Goal: Transaction & Acquisition: Purchase product/service

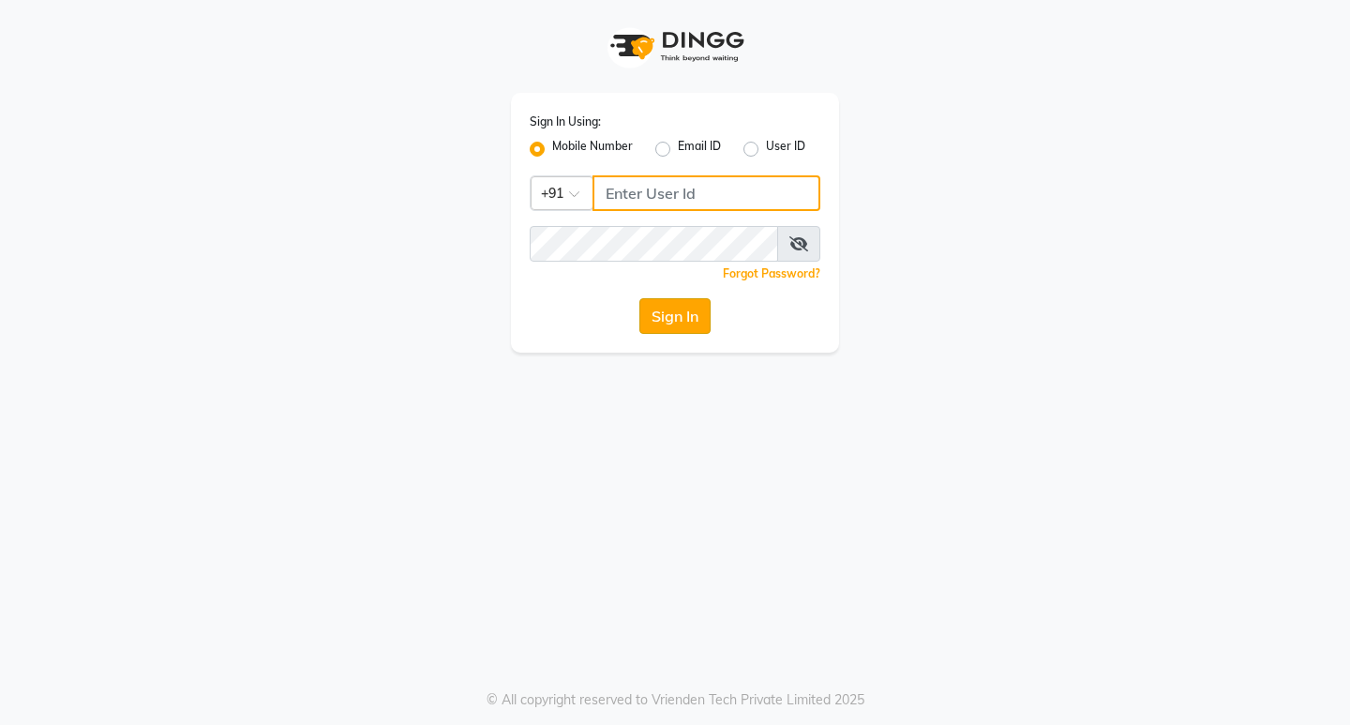
type input "9930166066"
click at [672, 313] on button "Sign In" at bounding box center [674, 316] width 71 height 36
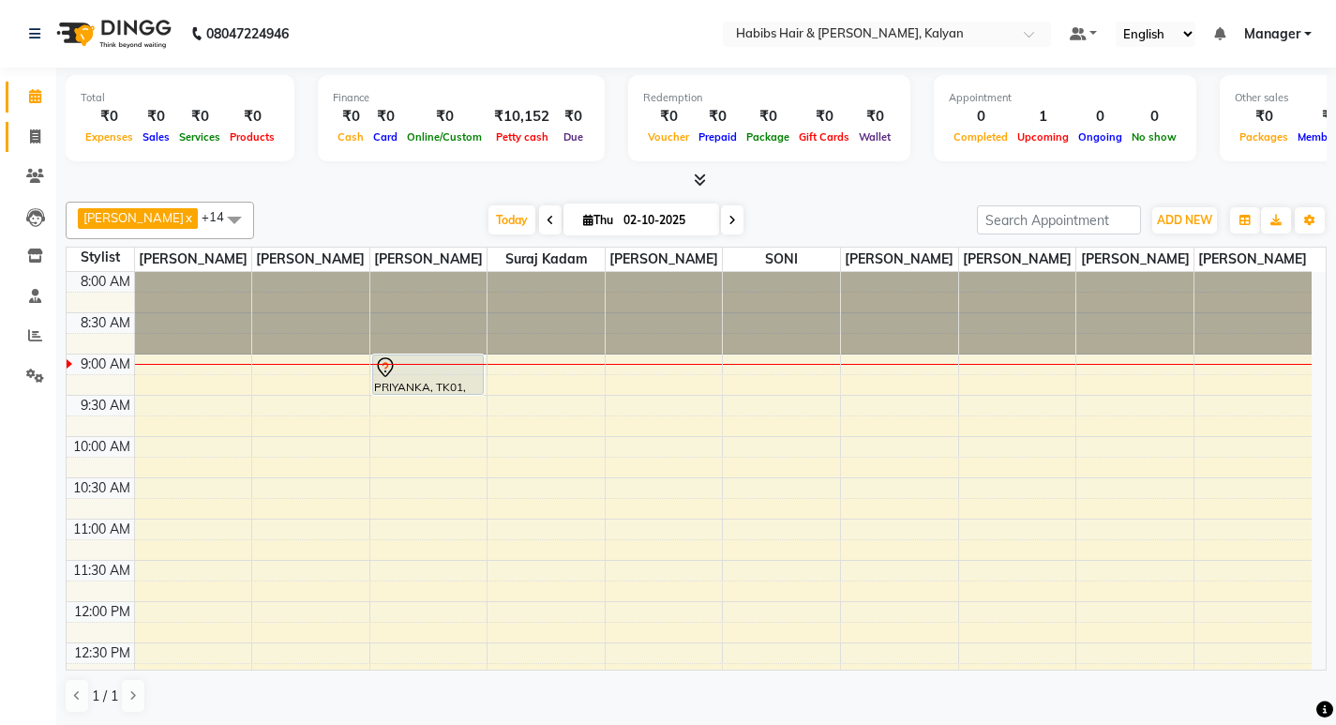
click at [13, 137] on link "Invoice" at bounding box center [28, 137] width 45 height 31
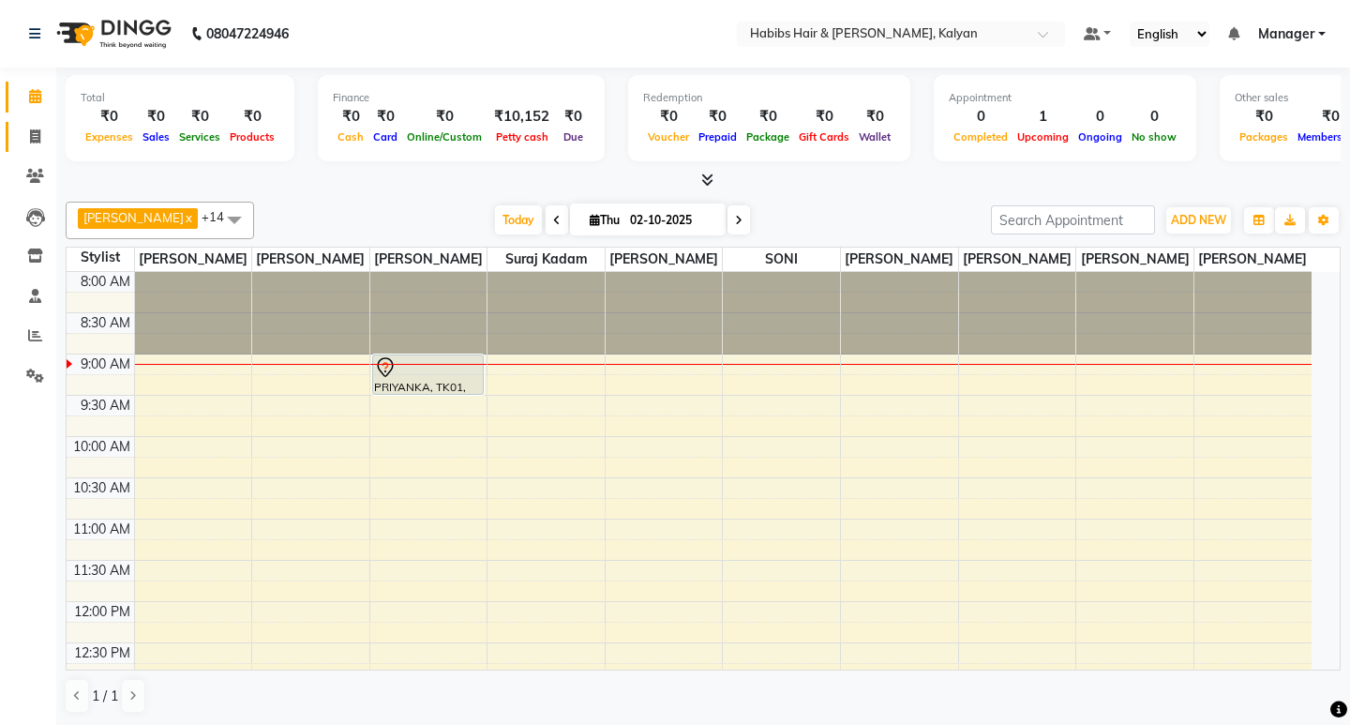
select select "8185"
select select "service"
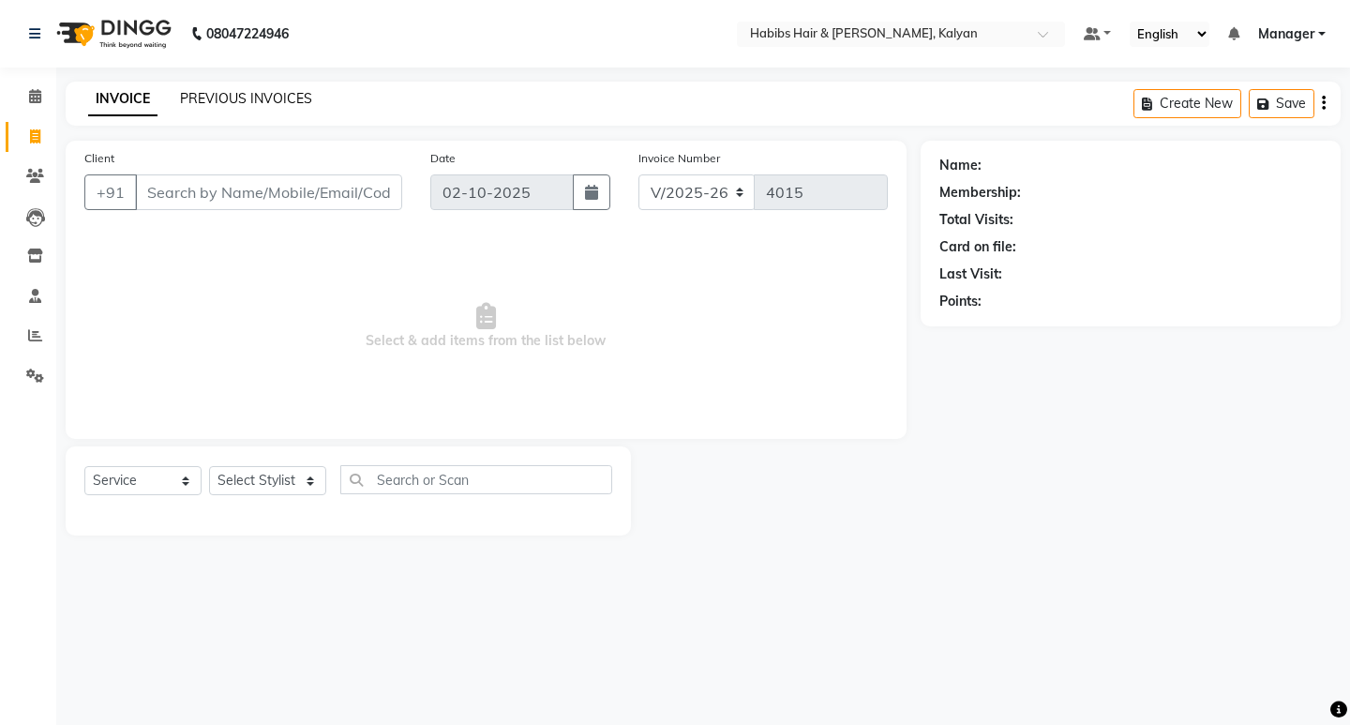
click at [253, 101] on link "PREVIOUS INVOICES" at bounding box center [246, 98] width 132 height 17
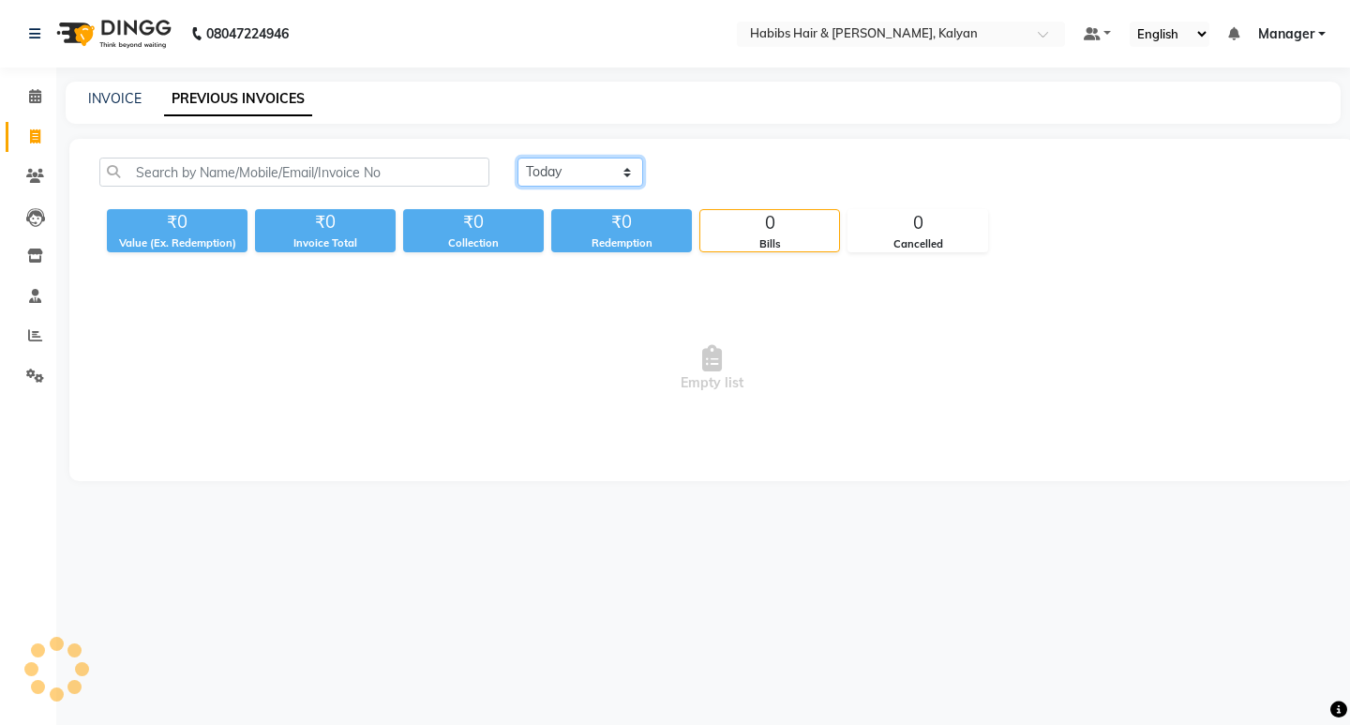
click at [607, 173] on select "Today Yesterday Custom Range" at bounding box center [581, 172] width 126 height 29
select select "yesterday"
click at [518, 158] on select "Today Yesterday Custom Range" at bounding box center [581, 172] width 126 height 29
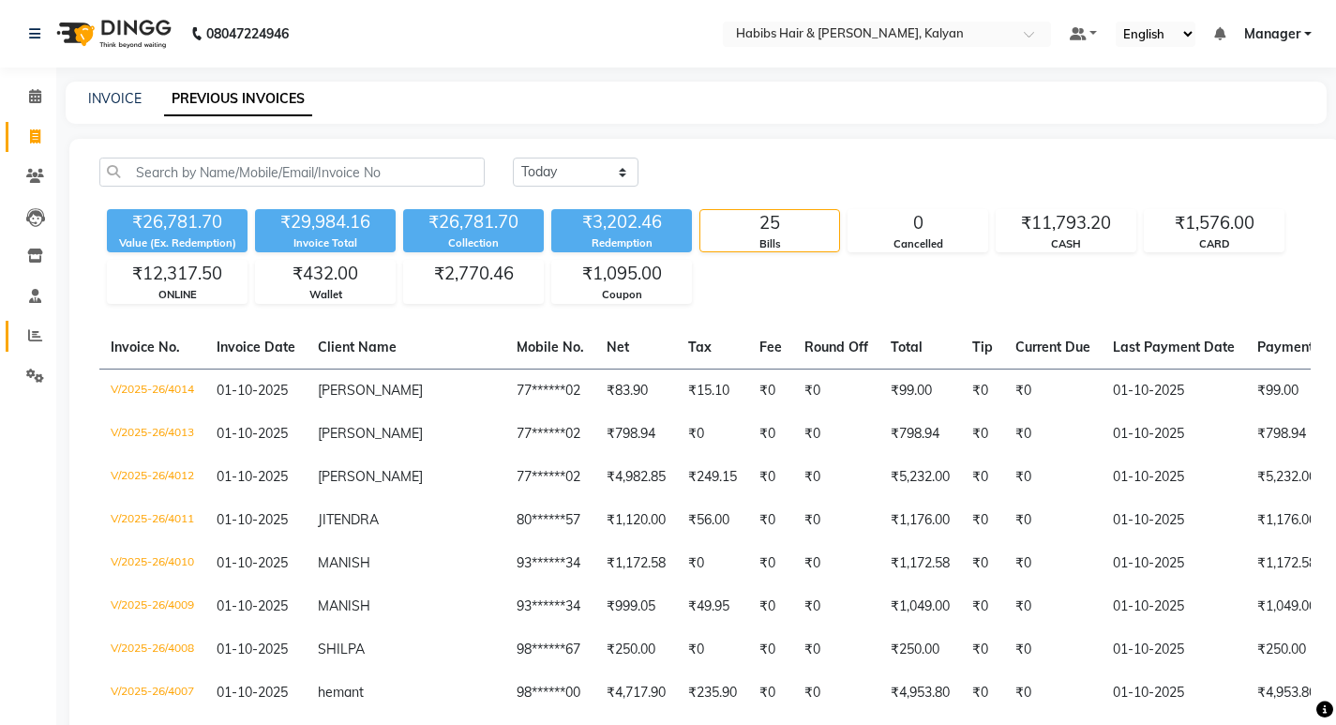
click at [42, 347] on link "Reports" at bounding box center [28, 336] width 45 height 31
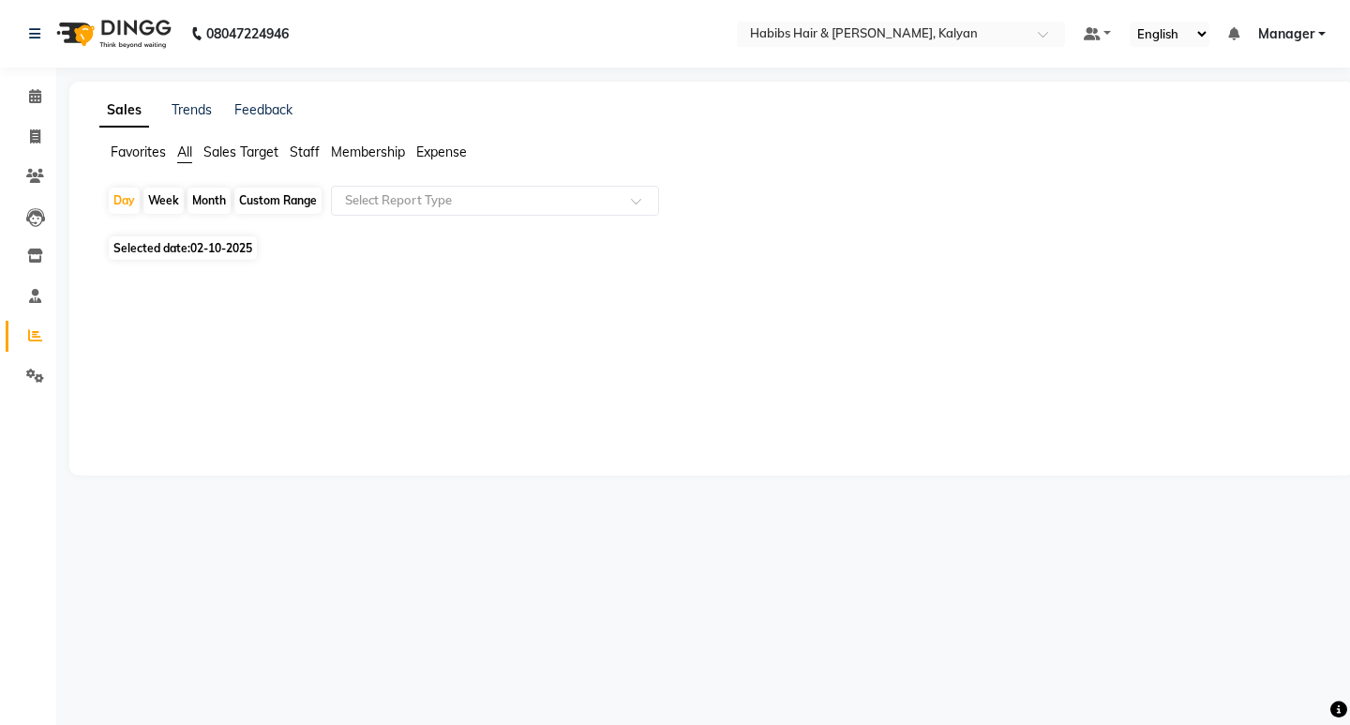
click at [197, 249] on span "02-10-2025" at bounding box center [221, 248] width 62 height 14
select select "10"
select select "2025"
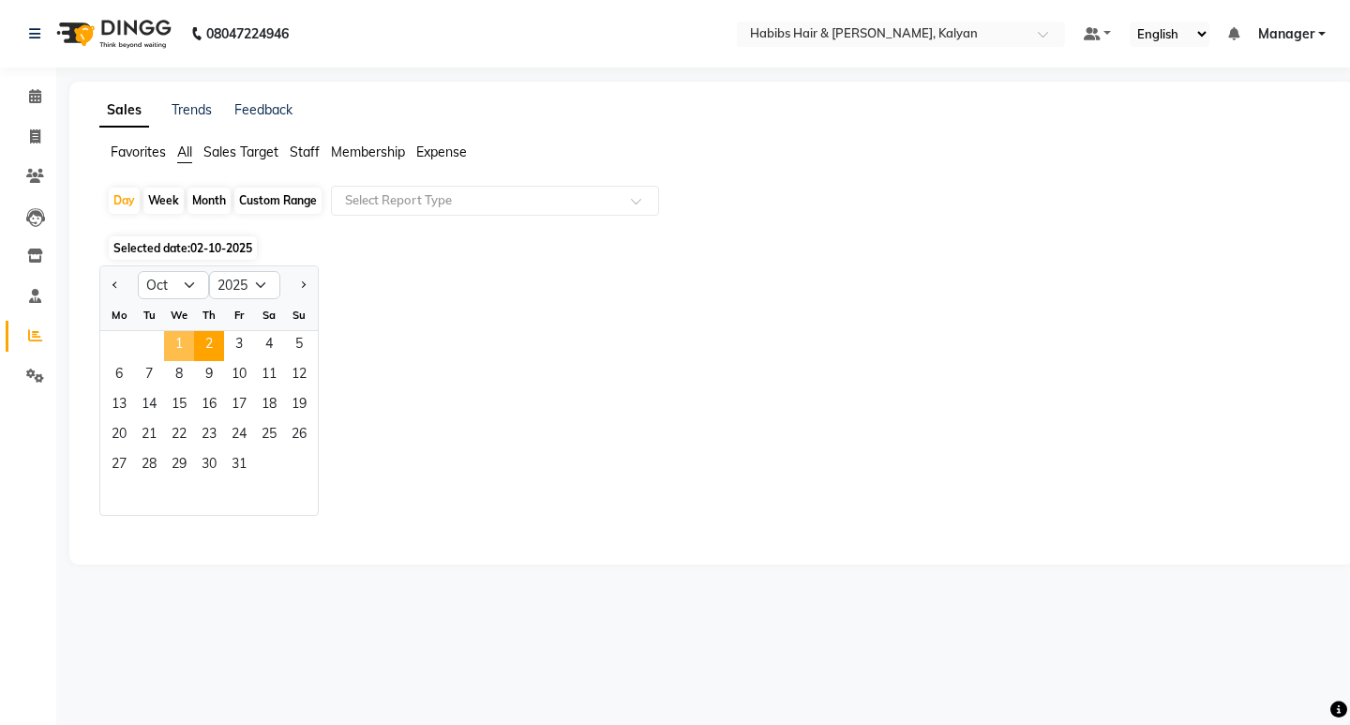
click at [181, 354] on span "1" at bounding box center [179, 346] width 30 height 30
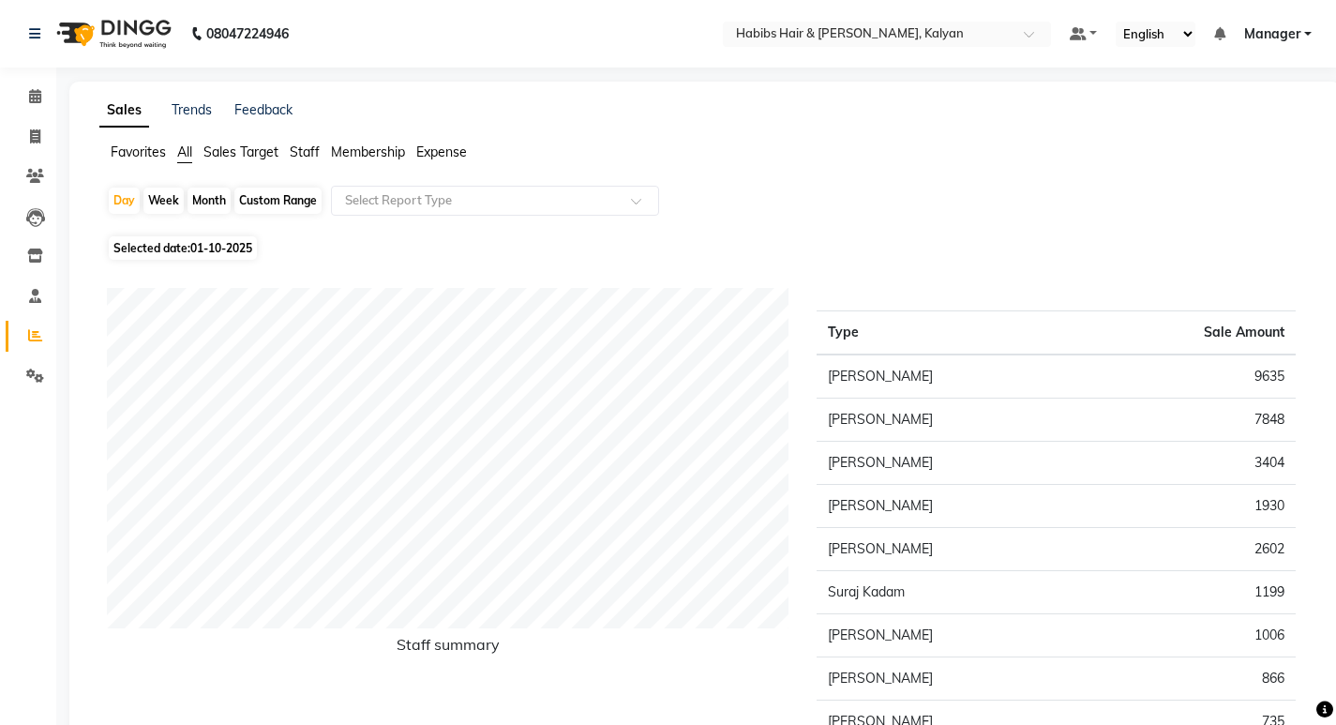
click at [450, 150] on span "Expense" at bounding box center [441, 151] width 51 height 17
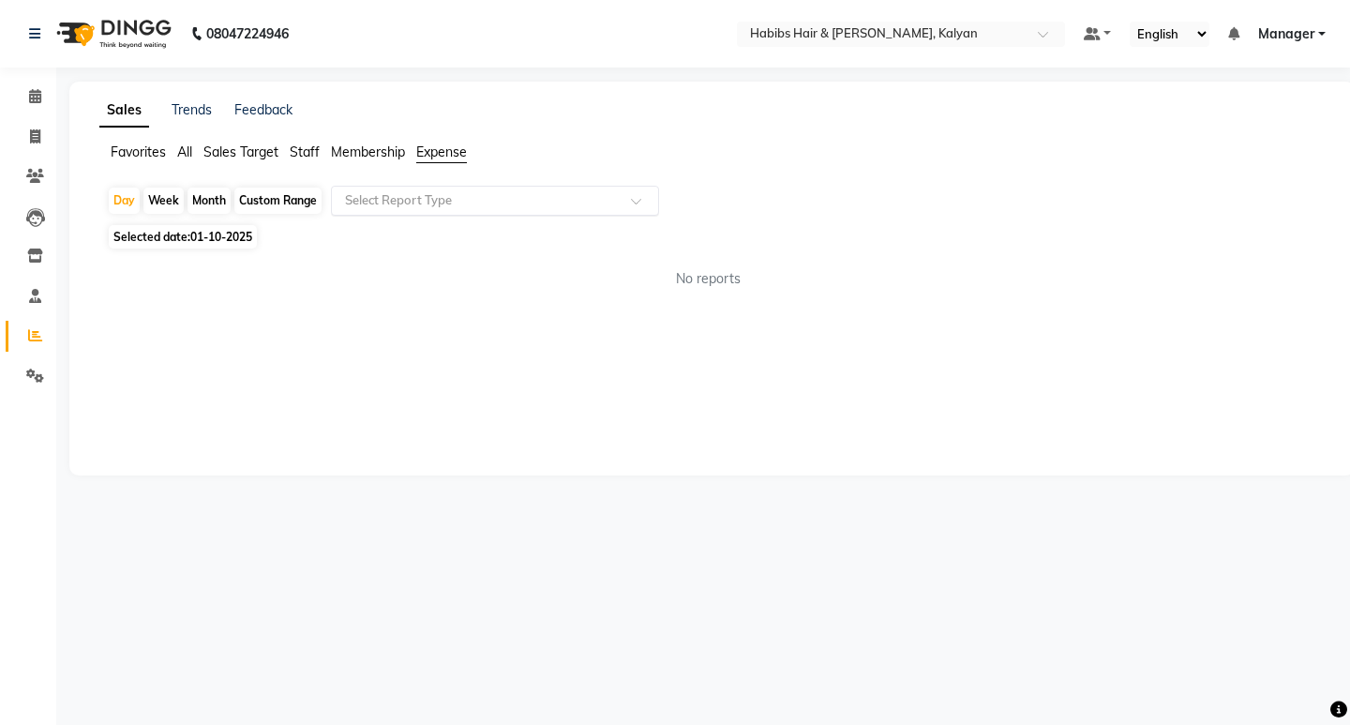
click at [453, 198] on input "text" at bounding box center [476, 200] width 270 height 19
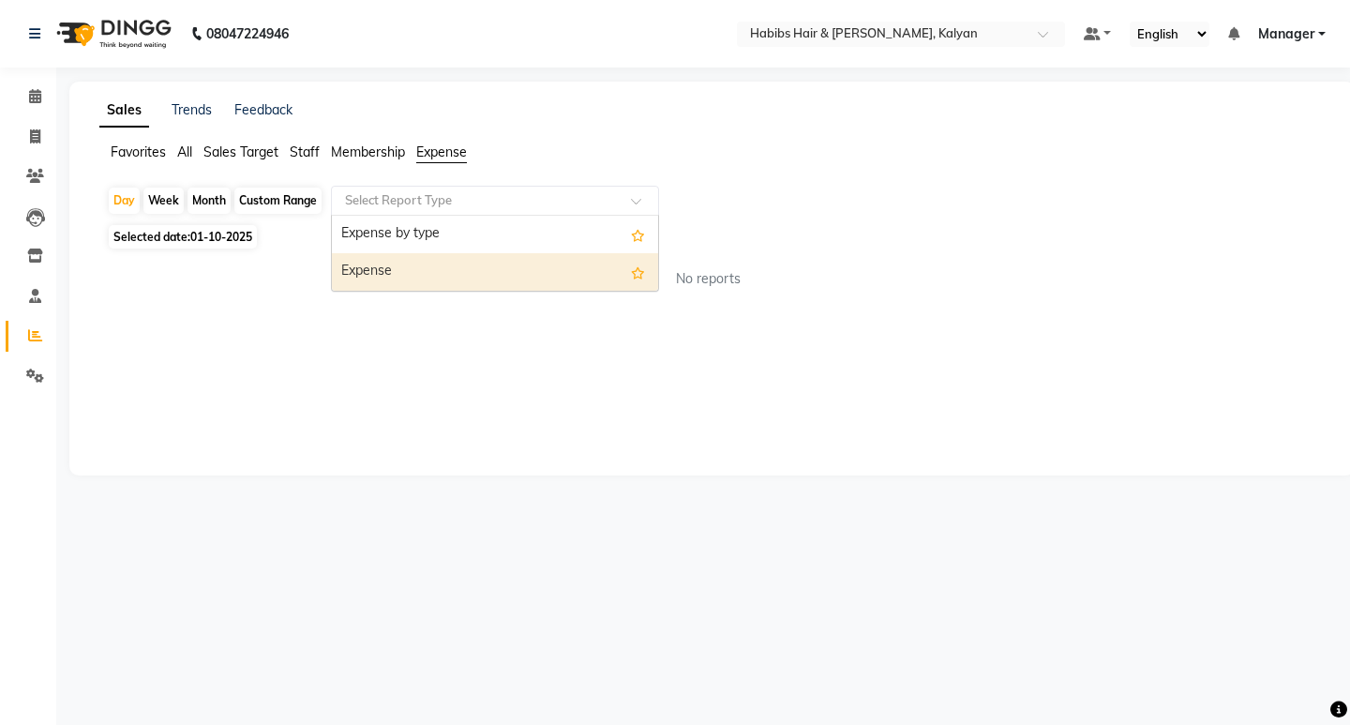
click at [459, 278] on div "Expense" at bounding box center [495, 272] width 326 height 38
select select "csv"
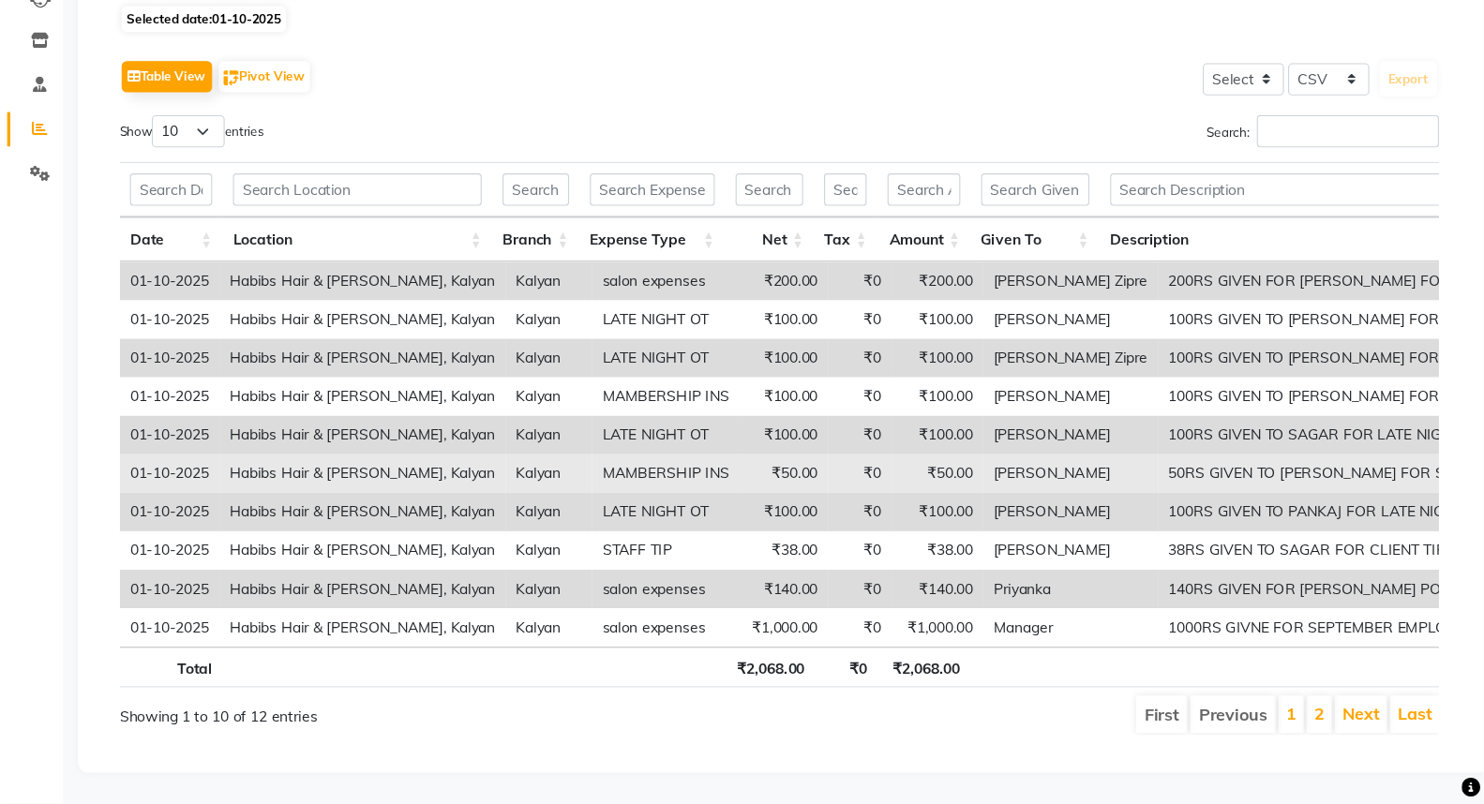
scroll to position [172, 0]
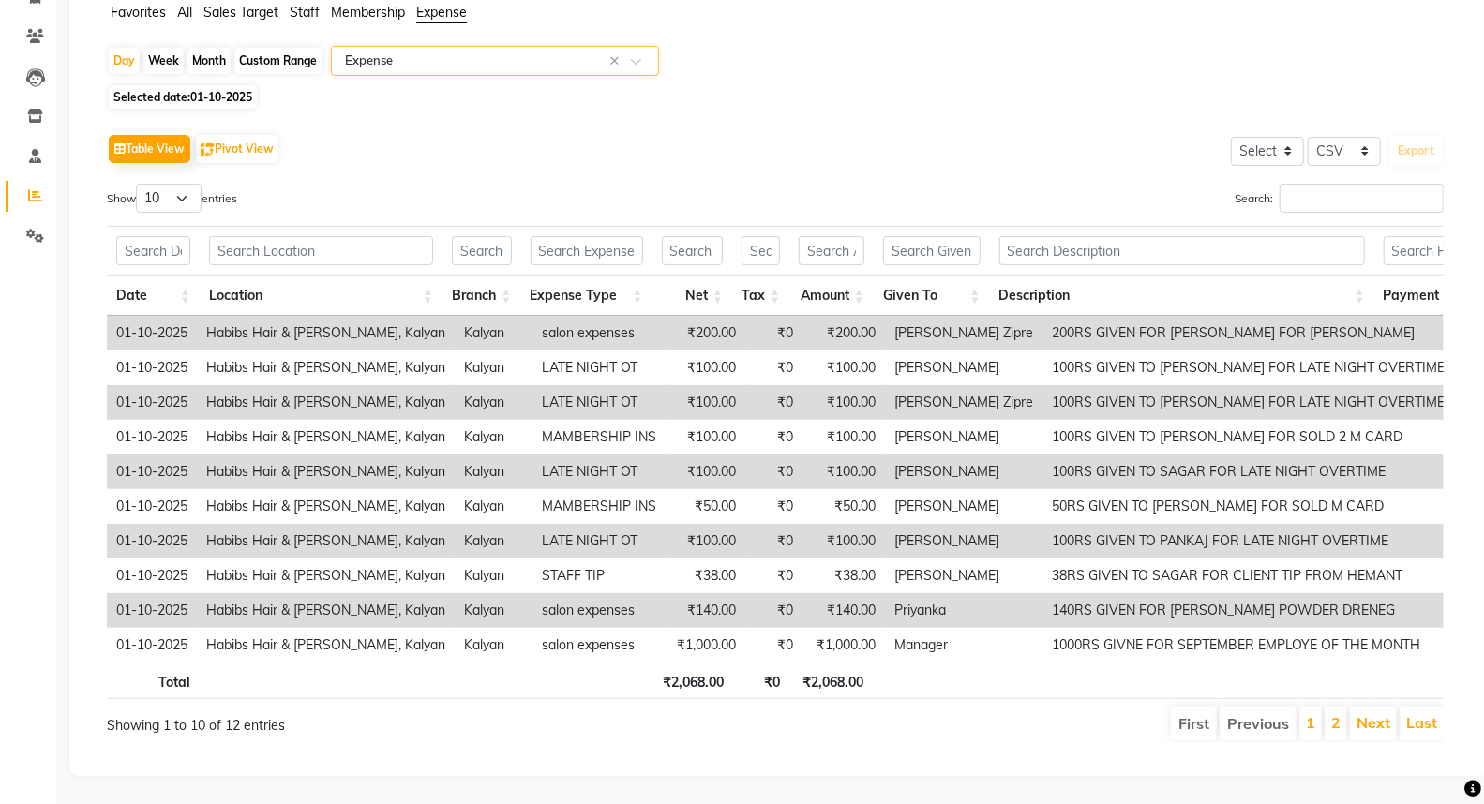
click at [1343, 692] on li "2" at bounding box center [1336, 724] width 23 height 34
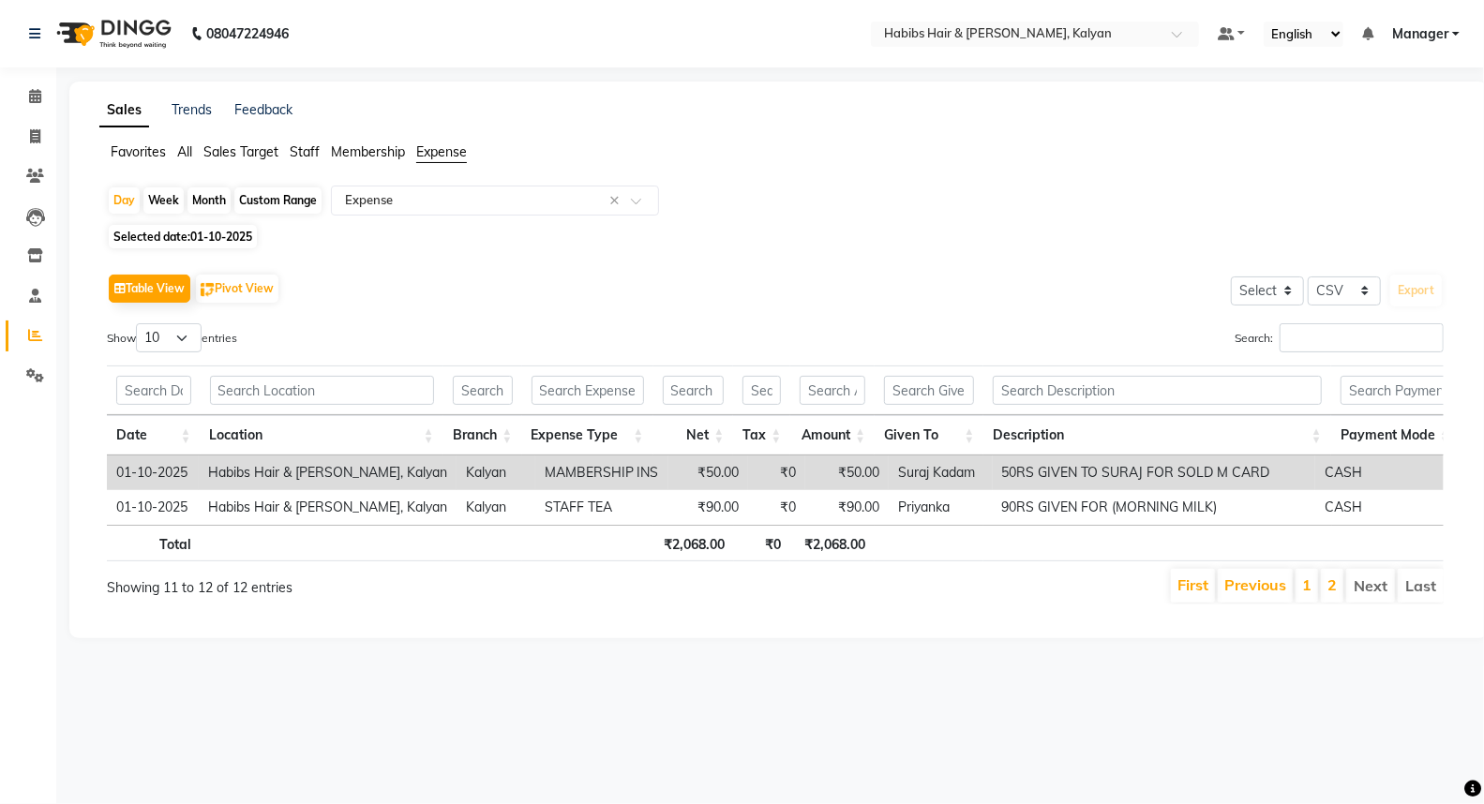
scroll to position [0, 0]
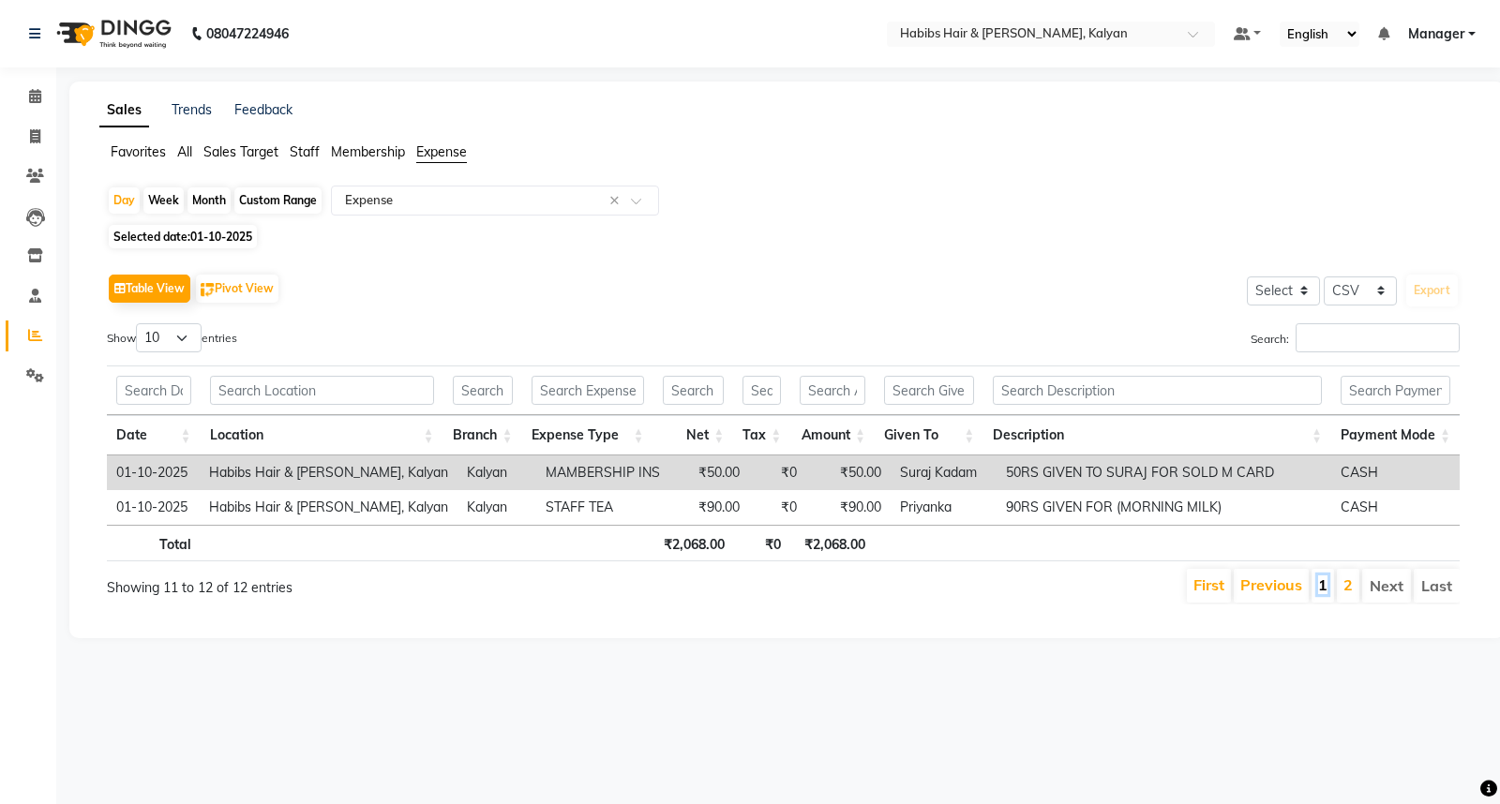
click at [1322, 583] on link "1" at bounding box center [1322, 585] width 9 height 19
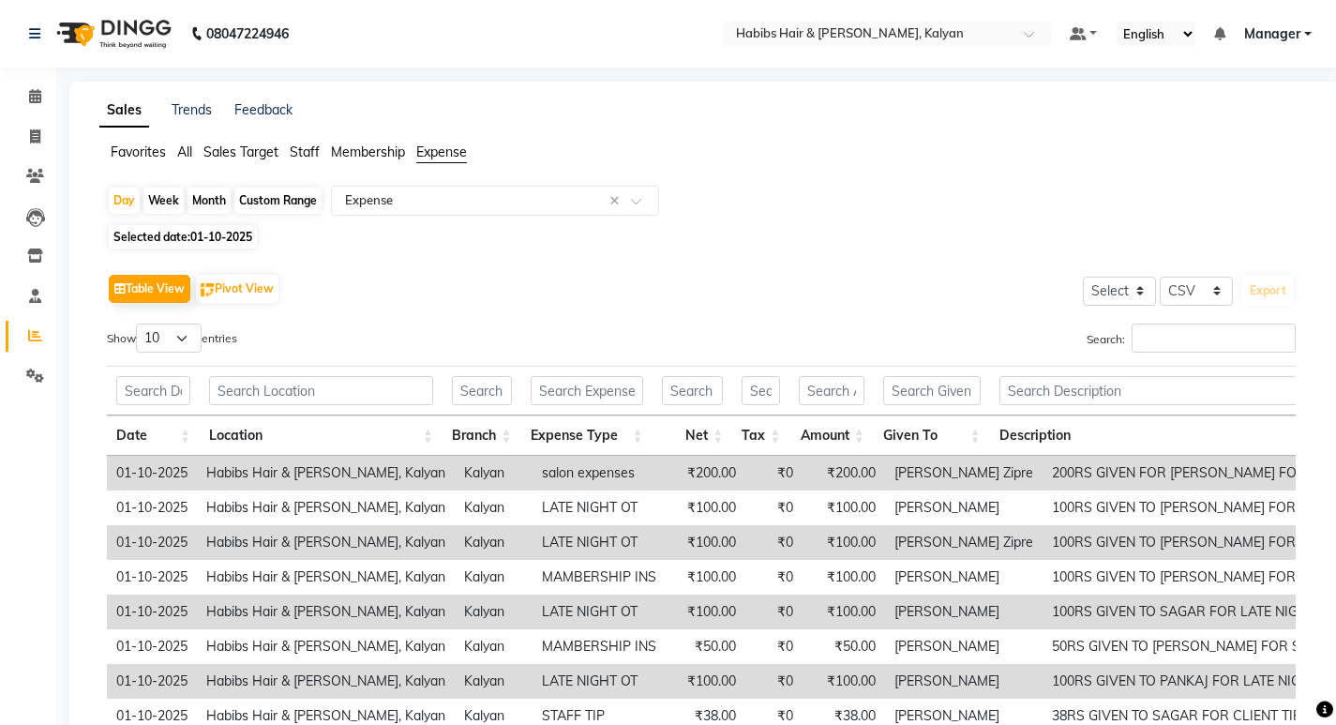
click at [306, 149] on span "Staff" at bounding box center [305, 151] width 30 height 17
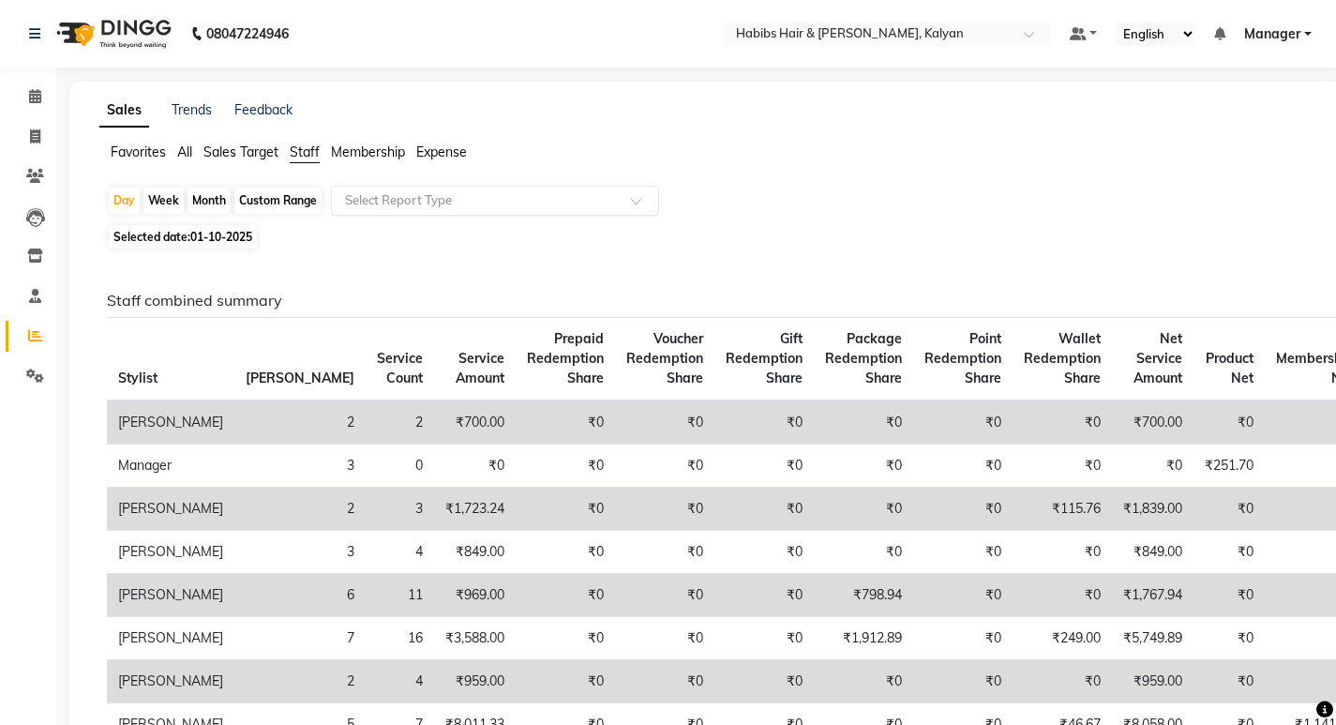
click at [412, 206] on input "text" at bounding box center [476, 200] width 270 height 19
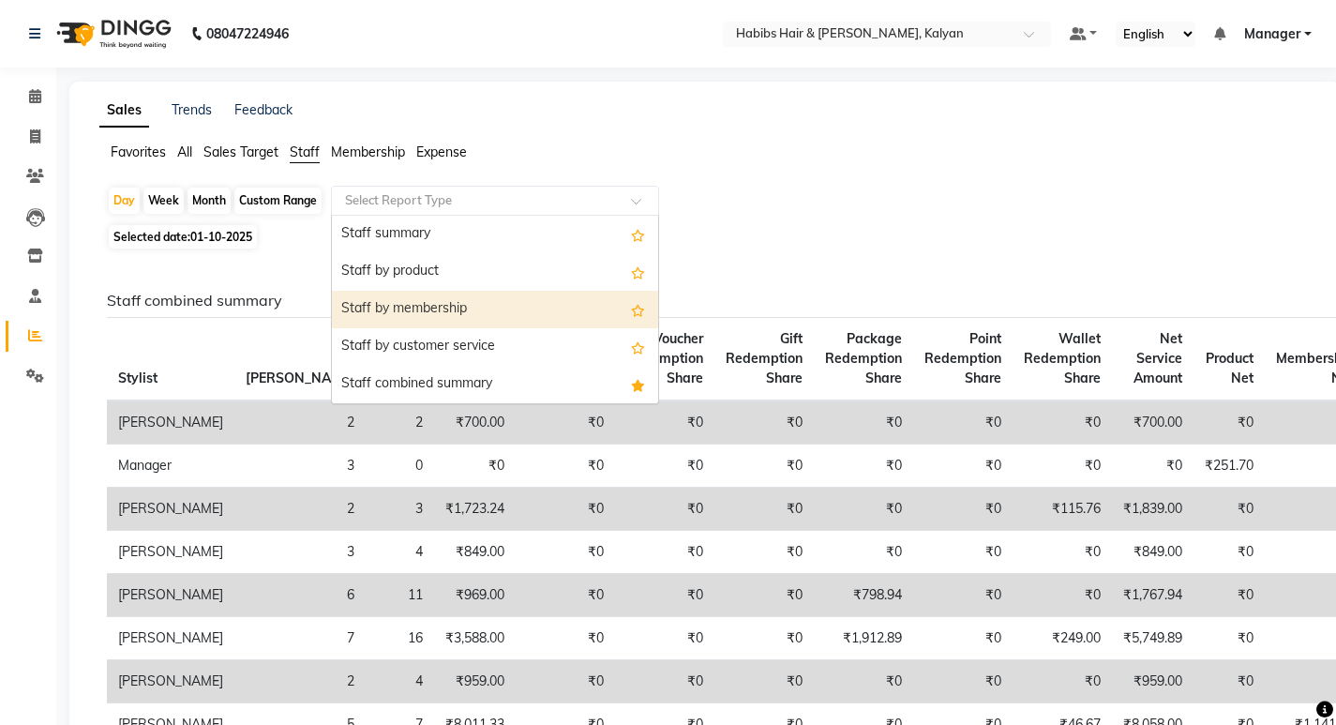
click at [446, 312] on div "Staff by membership" at bounding box center [495, 310] width 326 height 38
select select "csv"
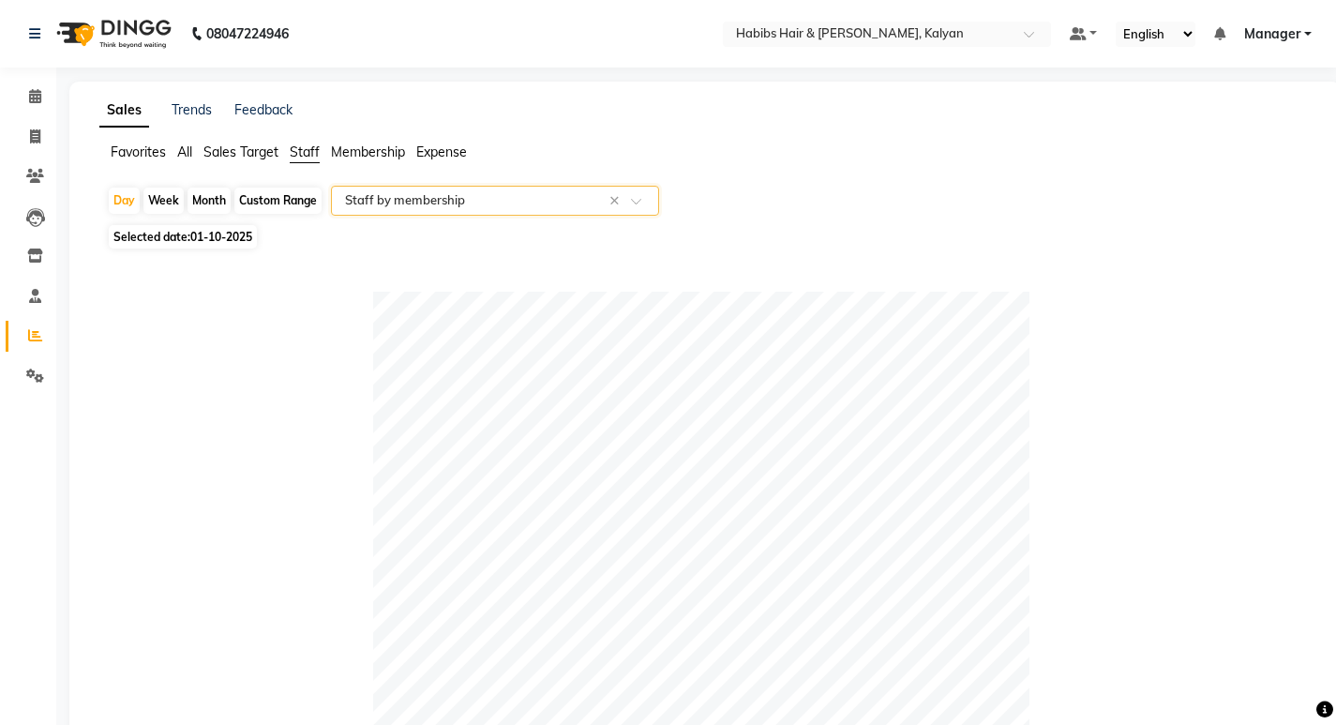
click at [474, 213] on div "Select Report Type × Staff by membership ×" at bounding box center [495, 201] width 328 height 30
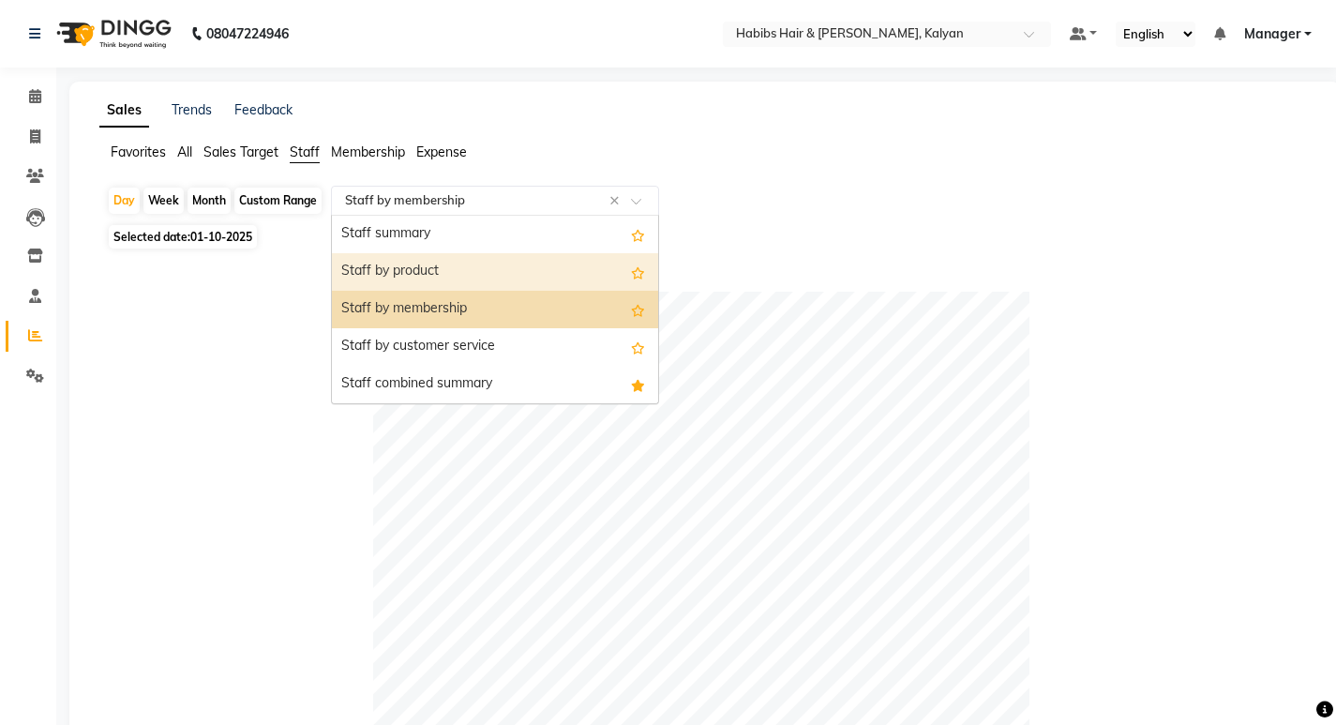
click at [470, 265] on div "Staff by product" at bounding box center [495, 272] width 326 height 38
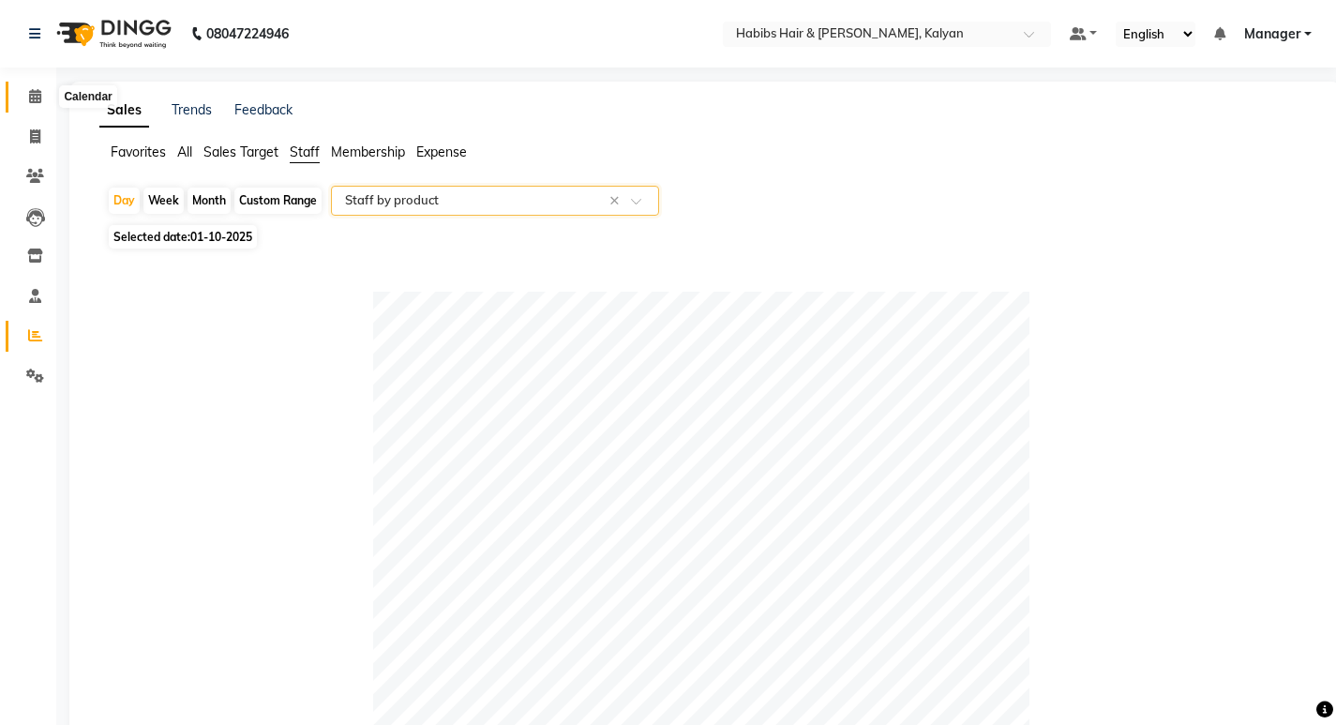
click at [36, 101] on icon at bounding box center [35, 96] width 12 height 14
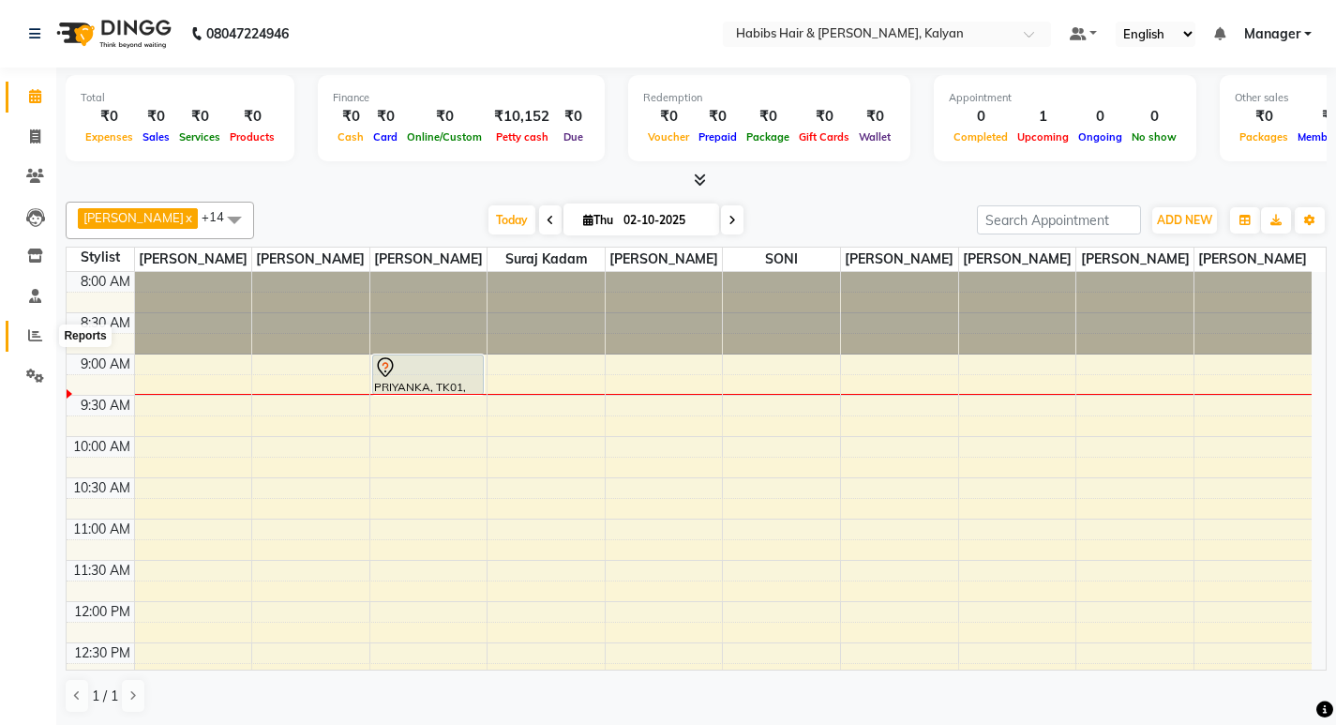
click at [21, 334] on span at bounding box center [35, 336] width 33 height 22
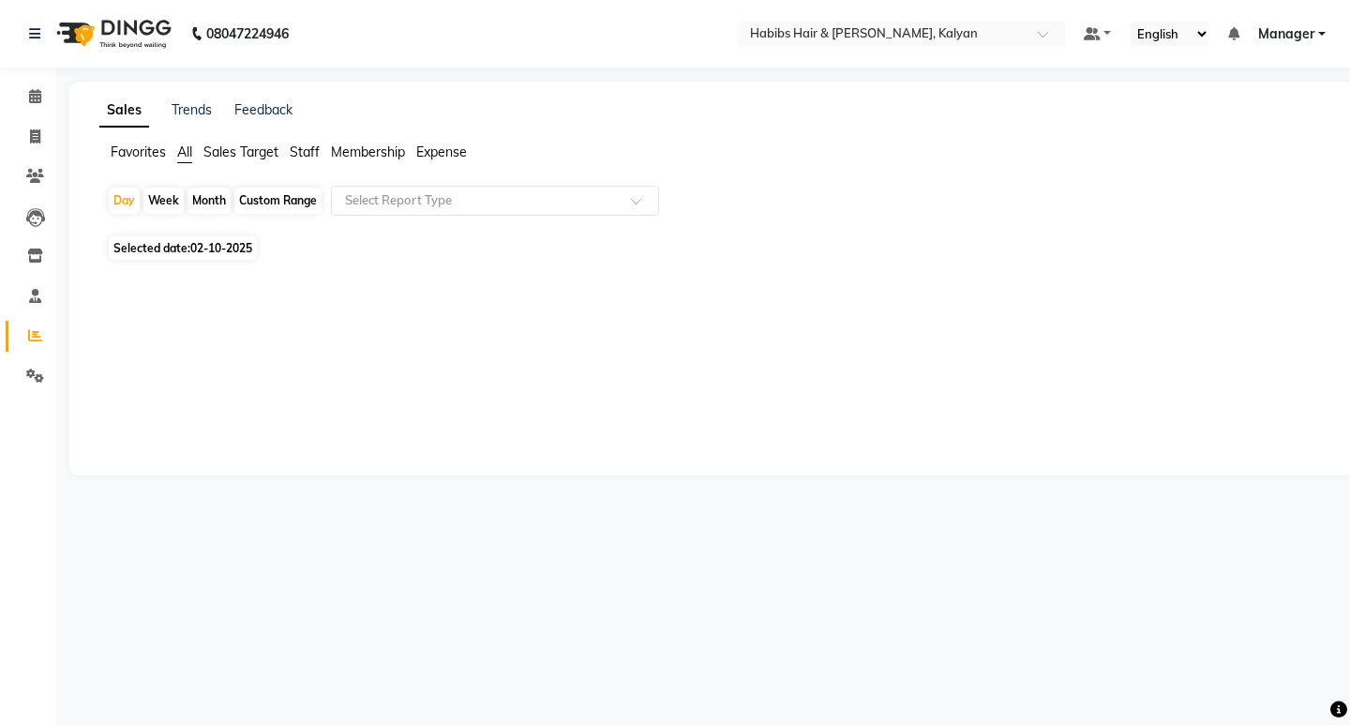
click at [421, 156] on span "Expense" at bounding box center [441, 151] width 51 height 17
click at [188, 244] on span "Selected date: 02-10-2025" at bounding box center [183, 236] width 148 height 23
select select "10"
select select "2025"
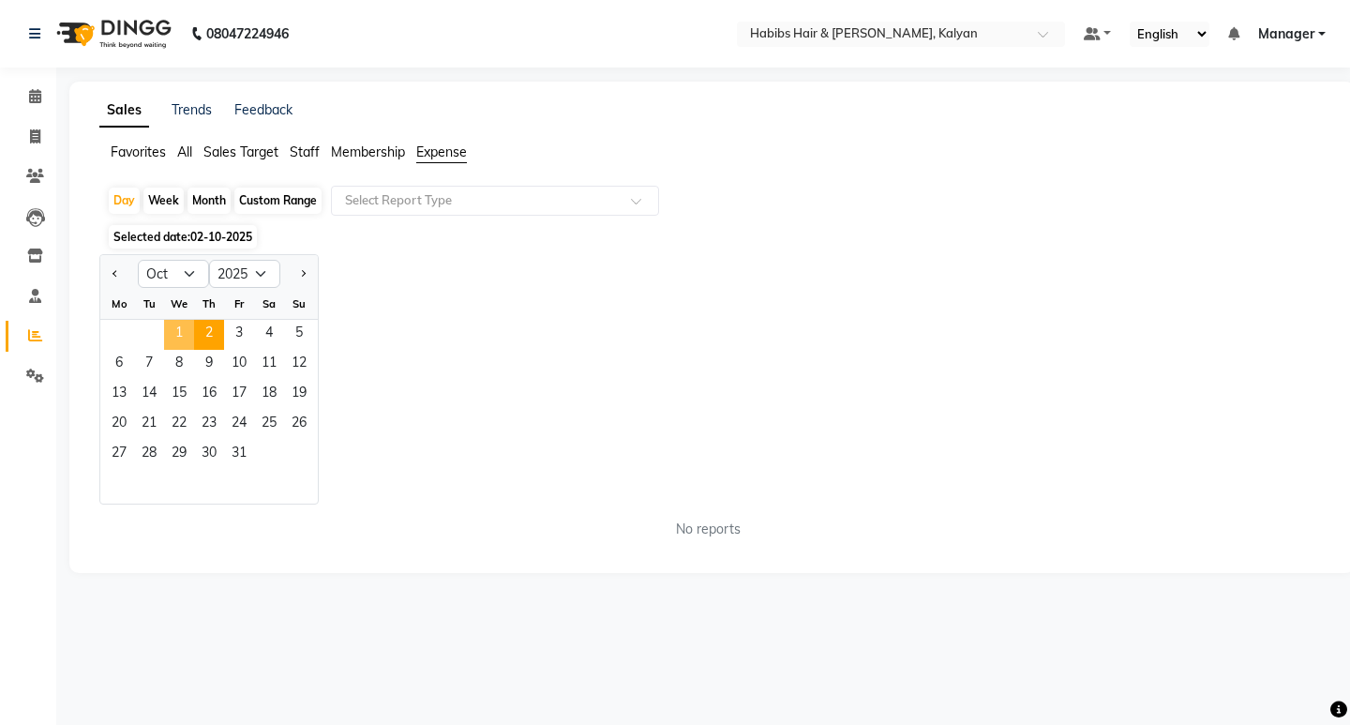
click at [176, 327] on span "1" at bounding box center [179, 335] width 30 height 30
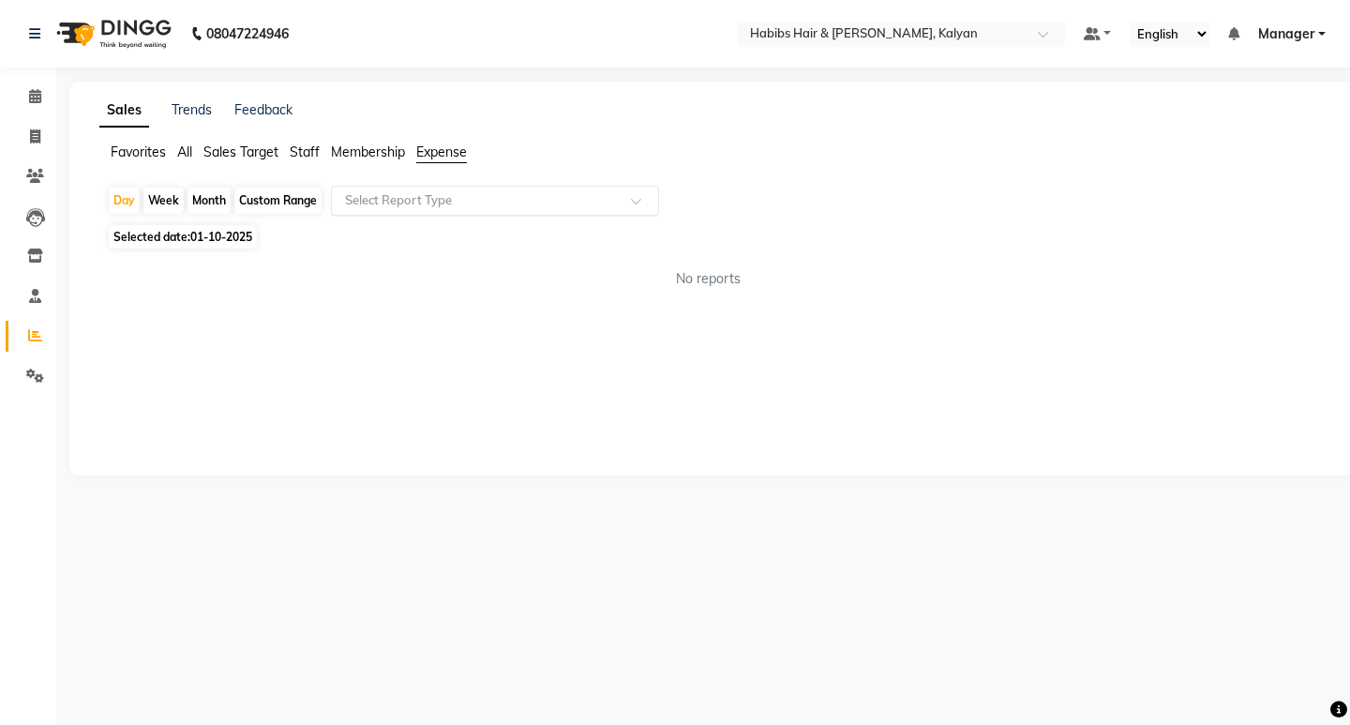
click at [510, 192] on input "text" at bounding box center [476, 200] width 270 height 19
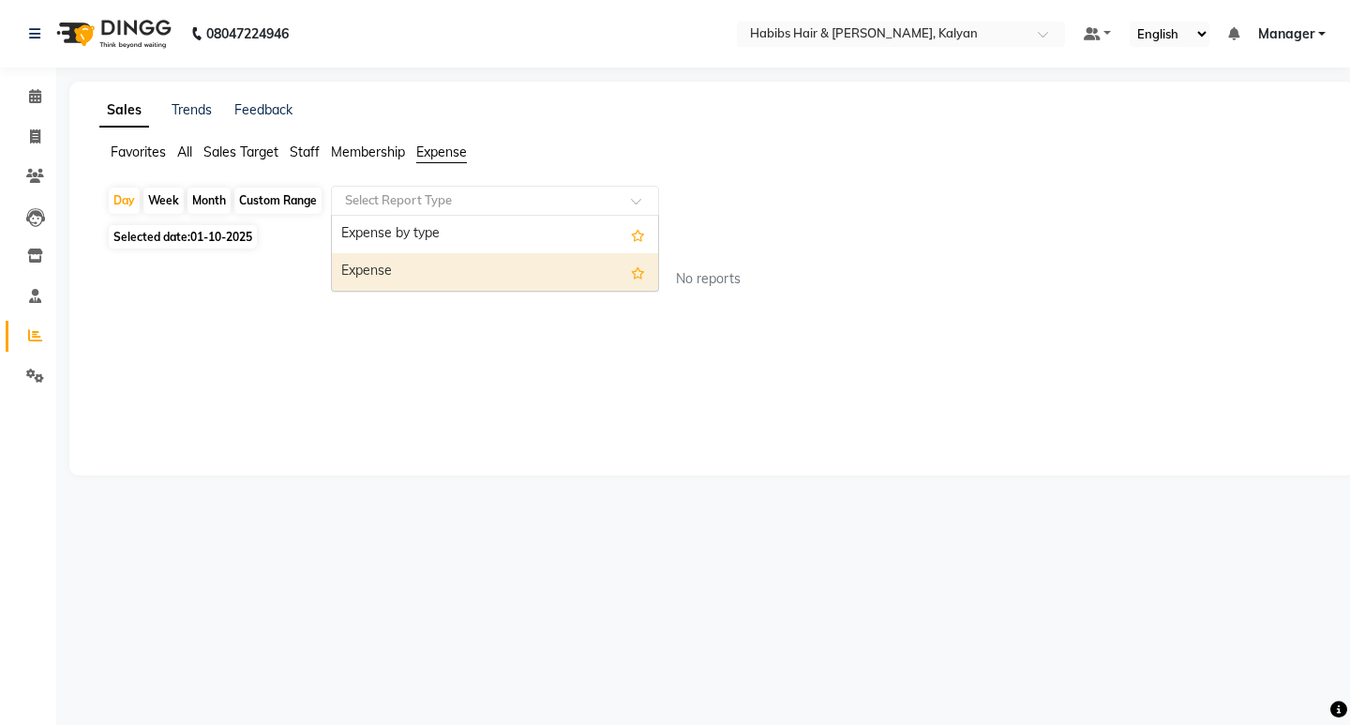
click at [499, 272] on div "Expense" at bounding box center [495, 272] width 326 height 38
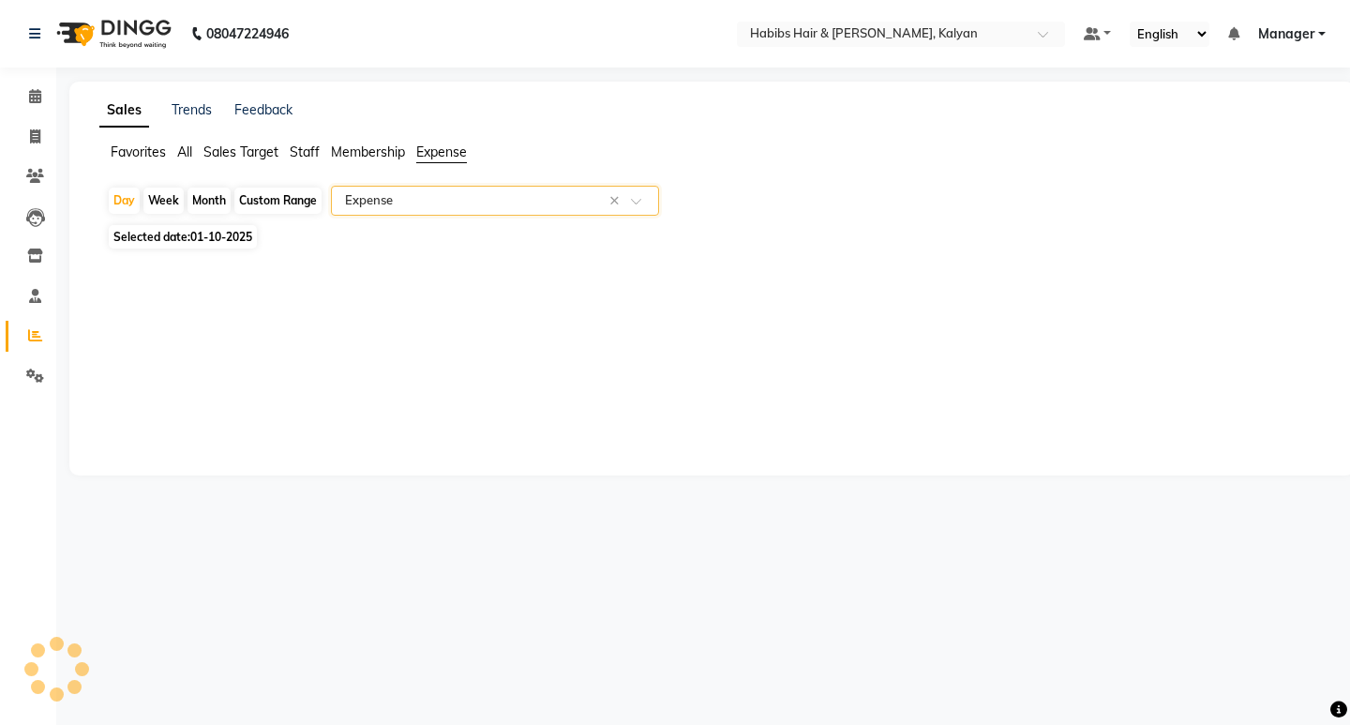
select select "csv"
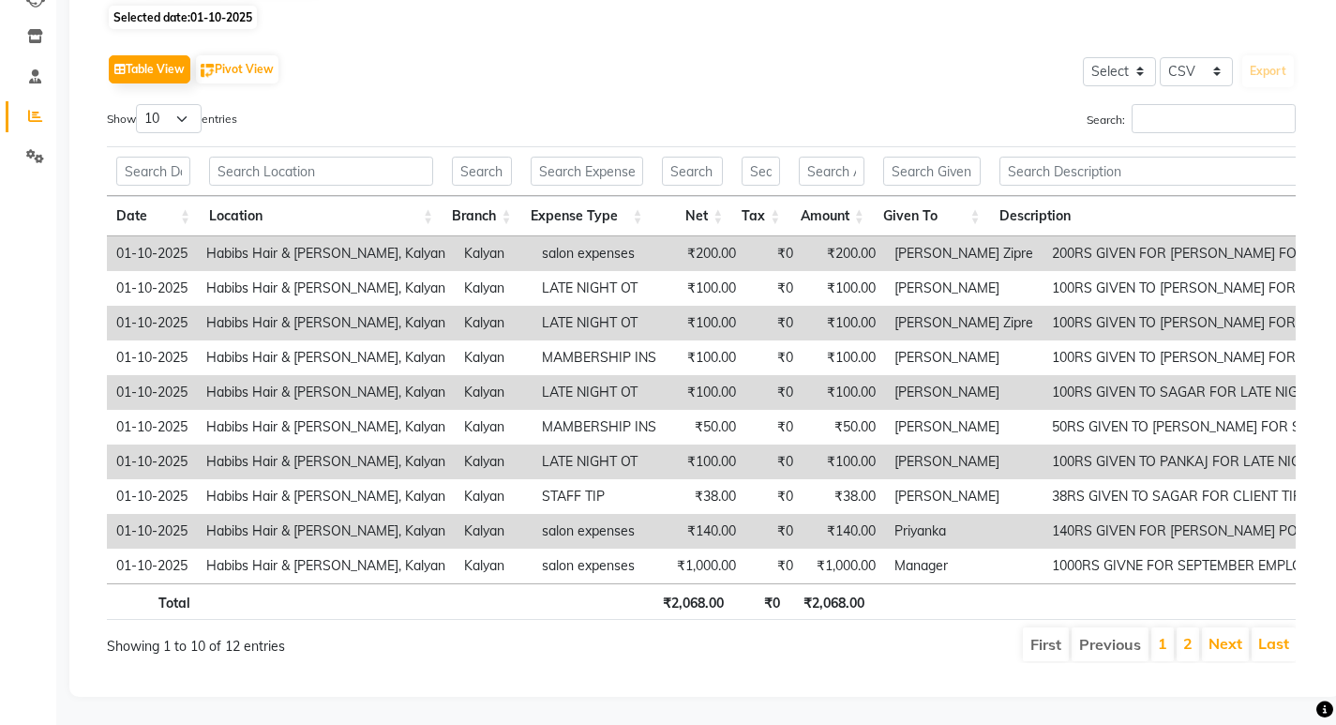
scroll to position [248, 0]
click at [1185, 634] on link "2" at bounding box center [1187, 643] width 9 height 19
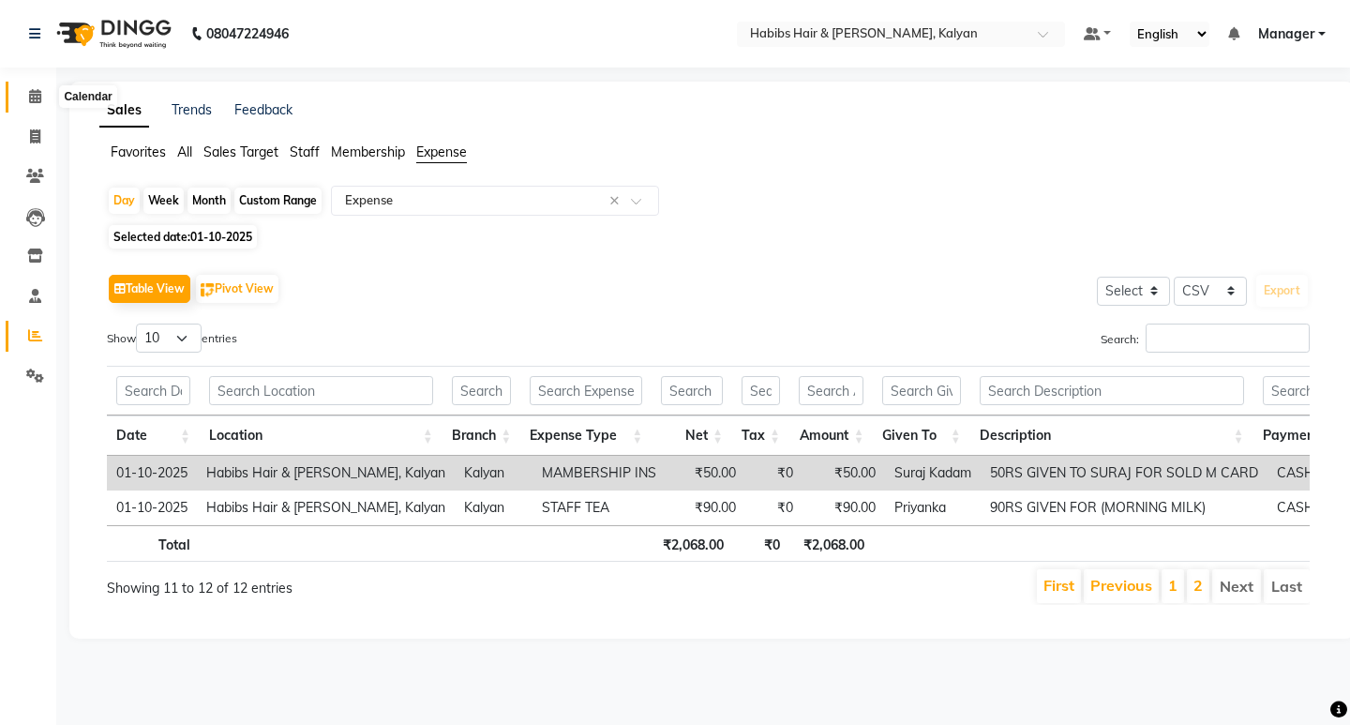
click at [42, 97] on span at bounding box center [35, 97] width 33 height 22
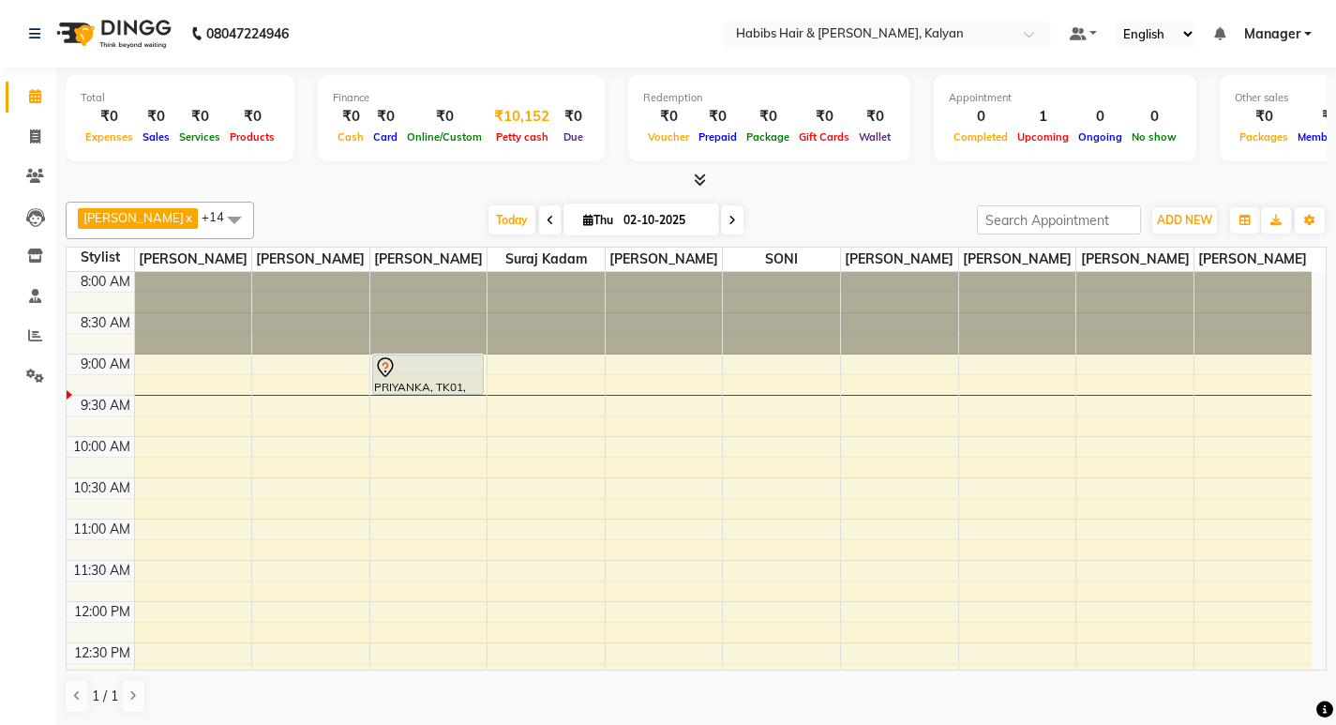
click at [525, 121] on div "₹10,152" at bounding box center [522, 117] width 70 height 22
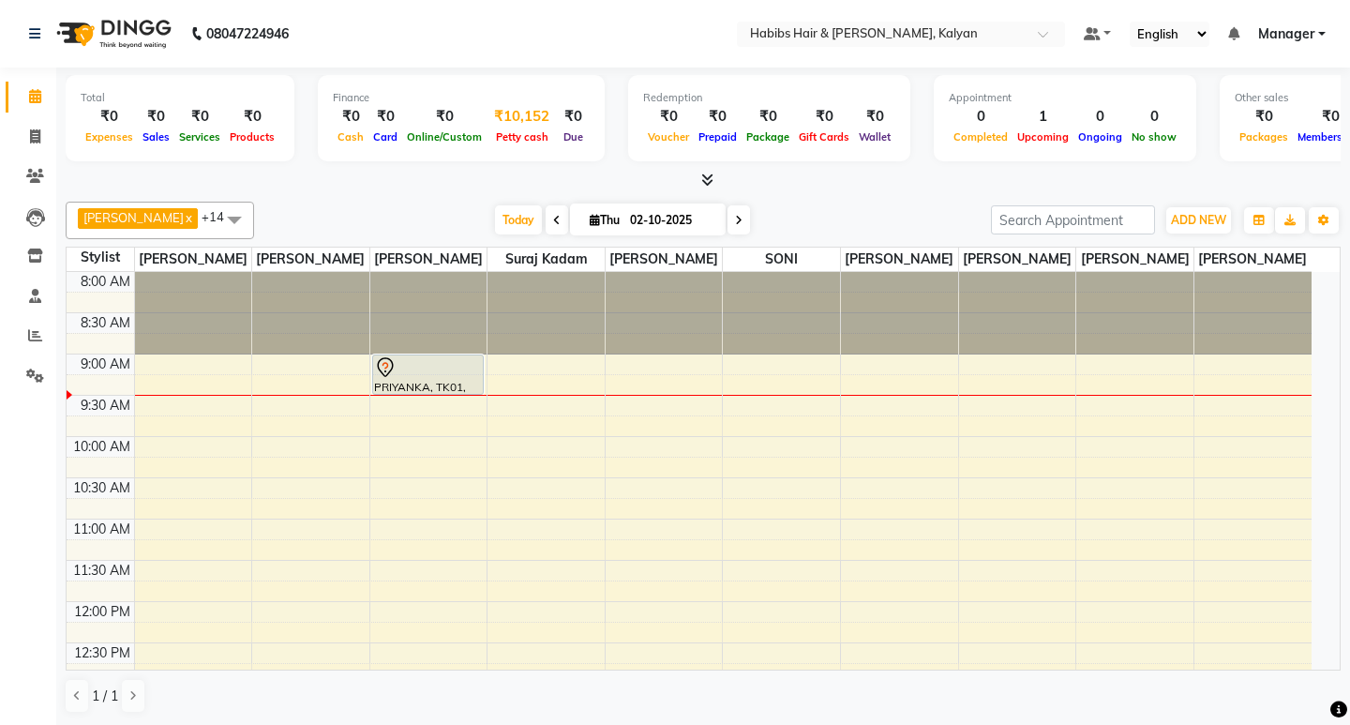
select select "7313"
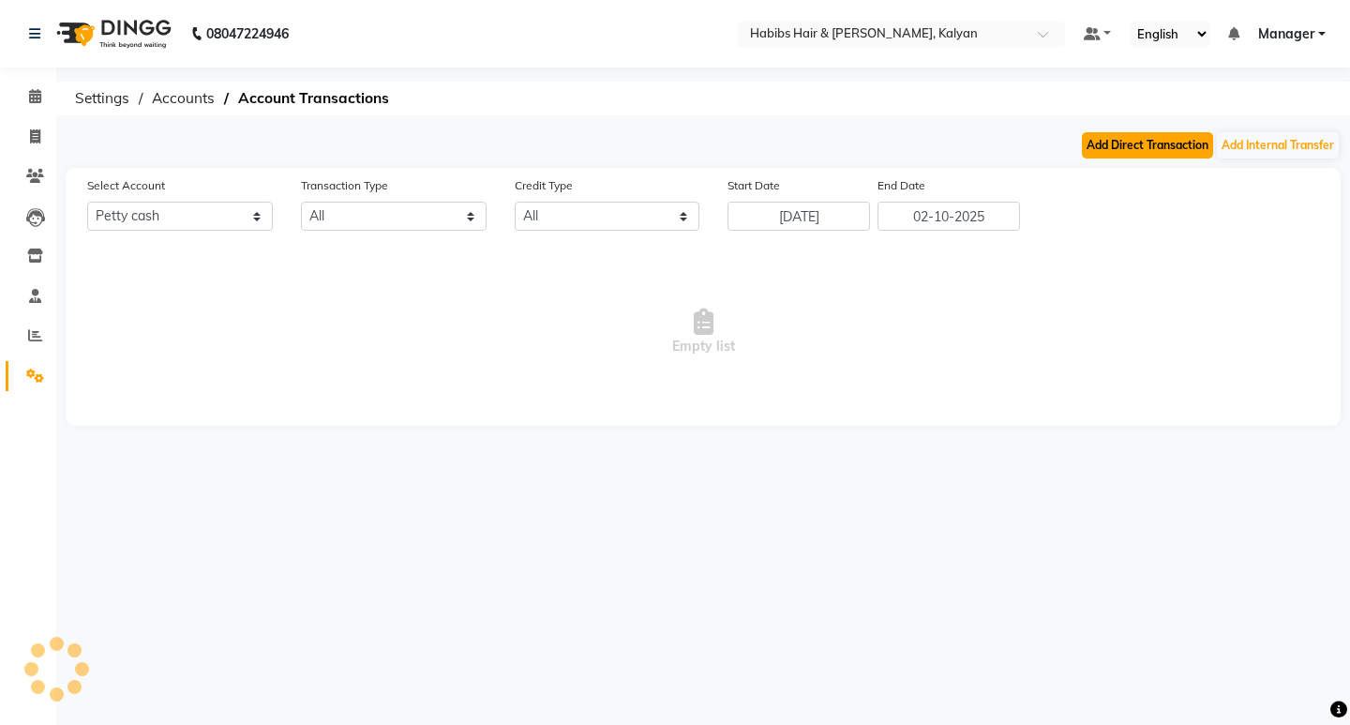
click at [1127, 155] on button "Add Direct Transaction" at bounding box center [1147, 145] width 131 height 26
select select "direct"
select select "7313"
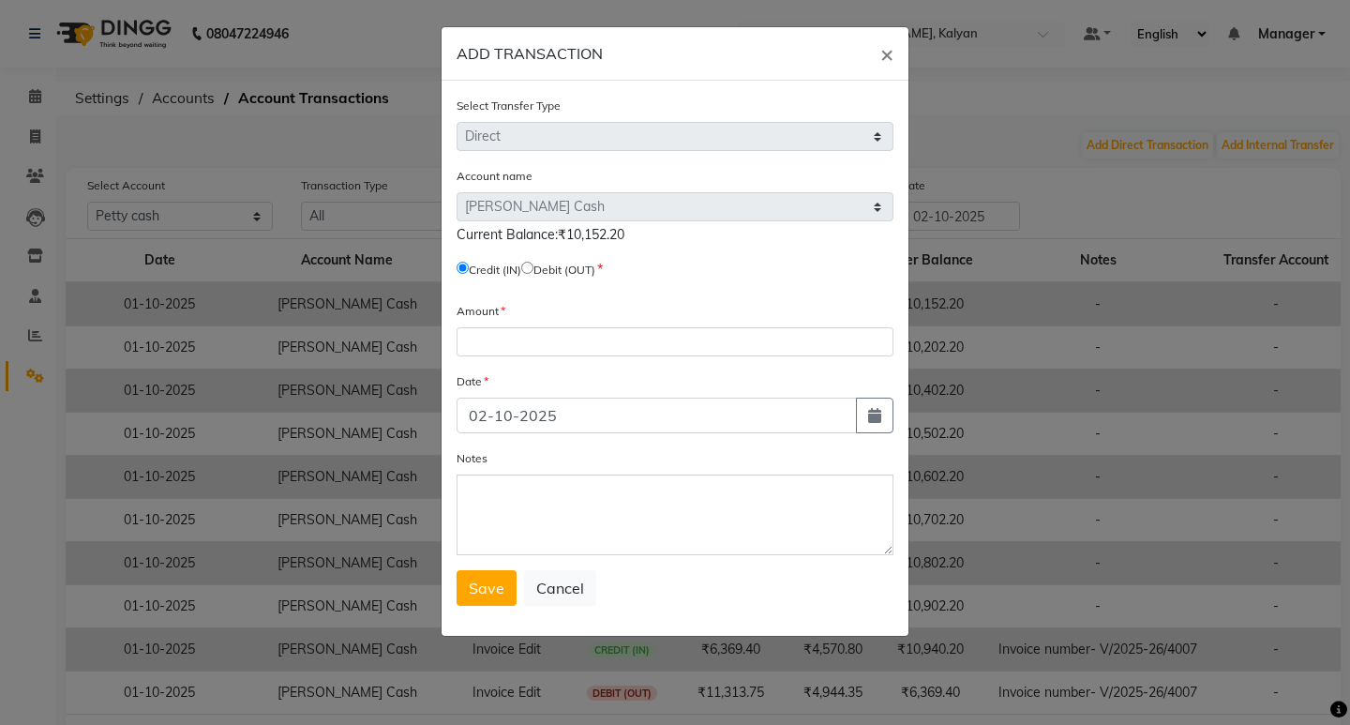
click at [533, 269] on input "radio" at bounding box center [527, 268] width 12 height 12
radio input "true"
click at [526, 337] on input "number" at bounding box center [675, 341] width 437 height 29
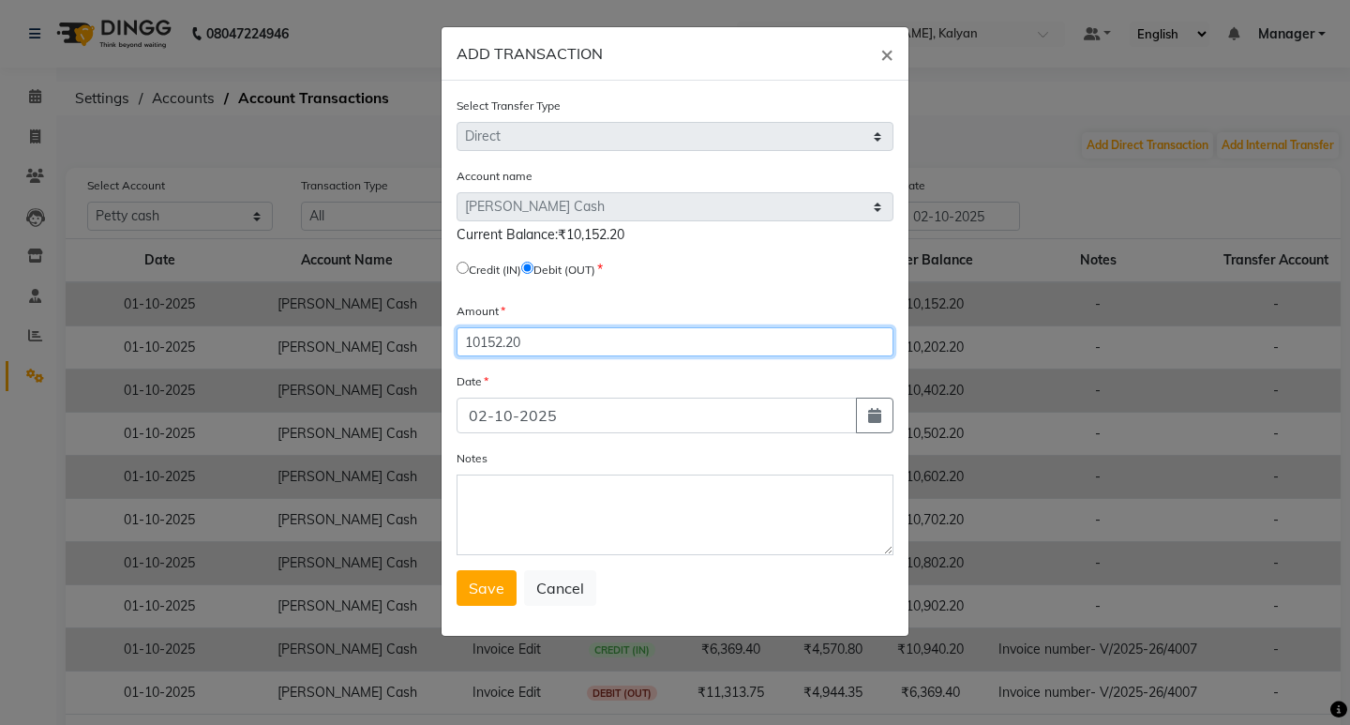
type input "10152.20"
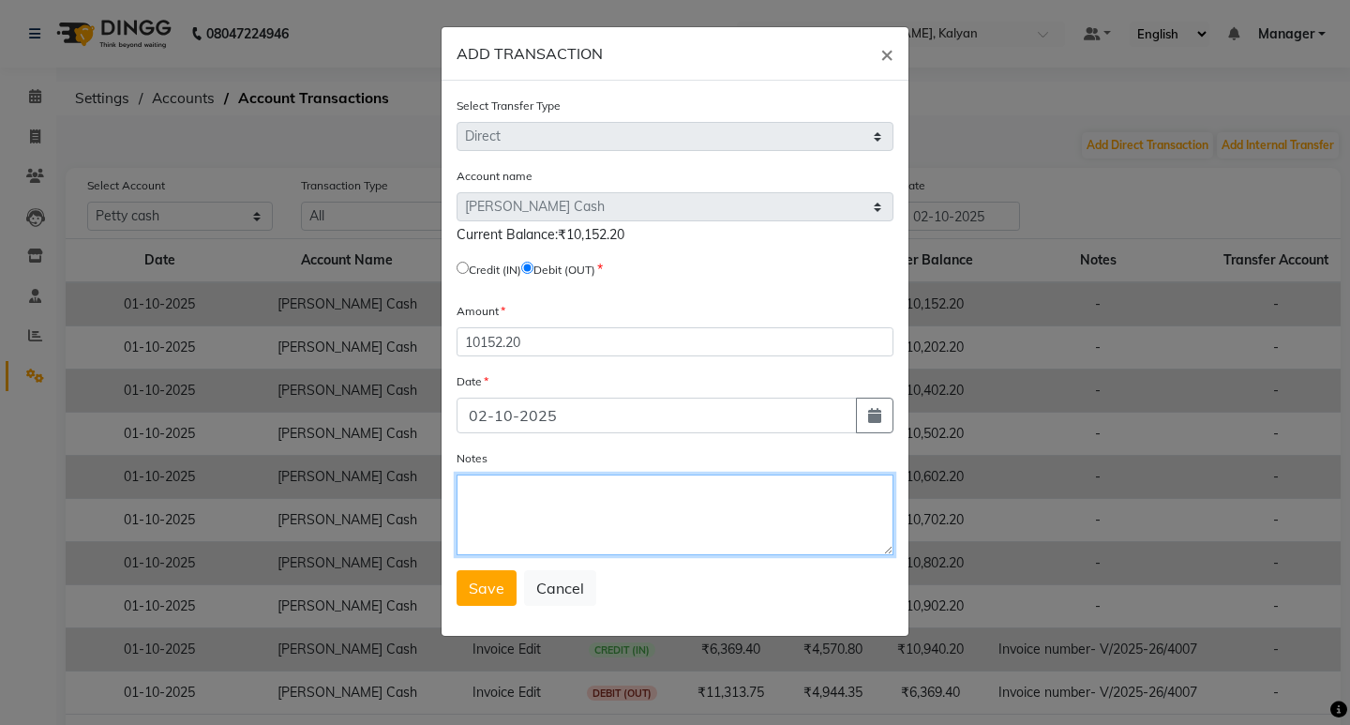
click at [546, 503] on textarea "Notes" at bounding box center [675, 514] width 437 height 81
type textarea "h"
type textarea "HANDOVER TO SHUBHAM SIR"
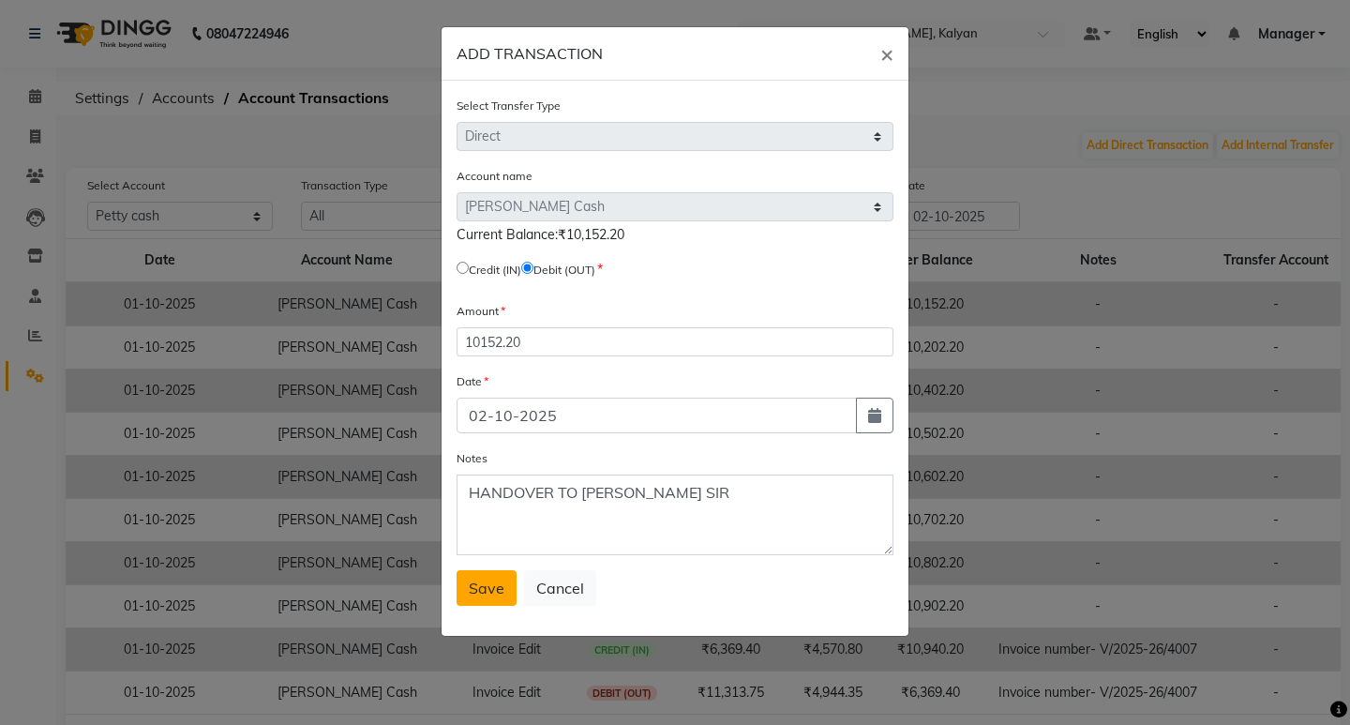
click at [493, 581] on span "Save" at bounding box center [487, 587] width 36 height 19
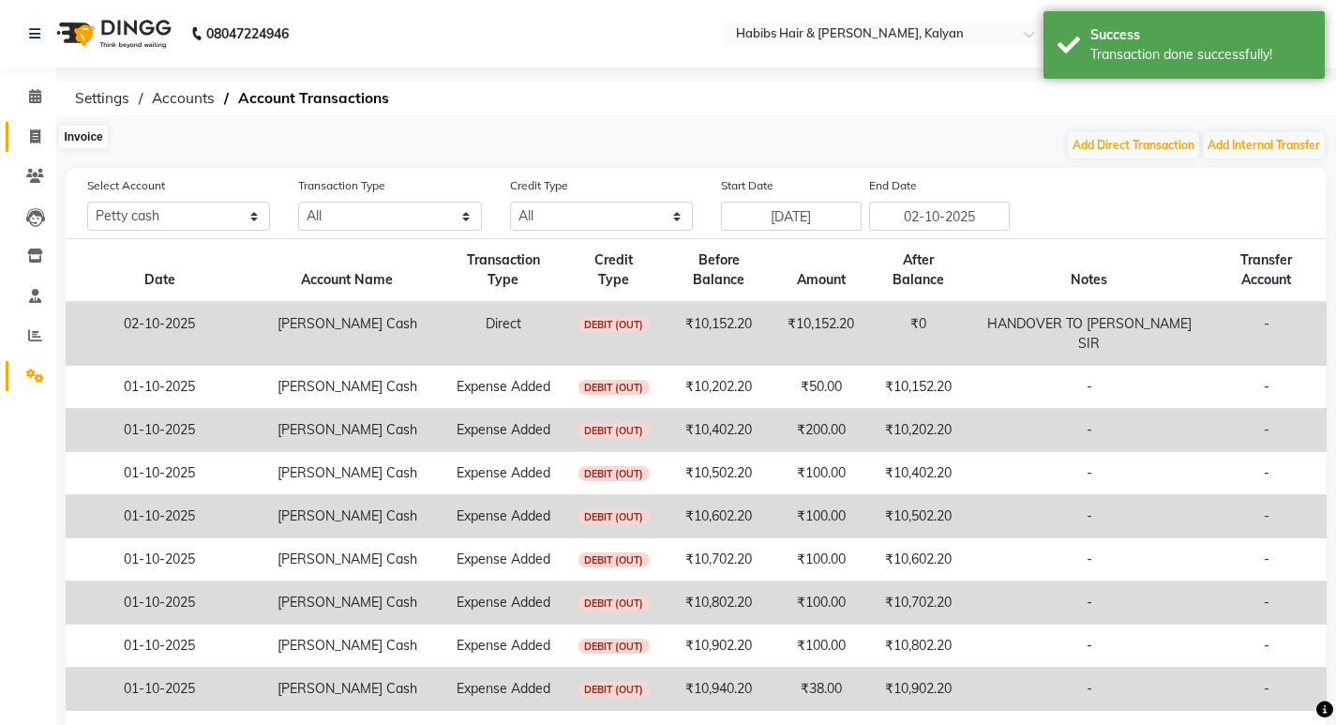
click at [34, 127] on span at bounding box center [35, 138] width 33 height 22
select select "8185"
select select "service"
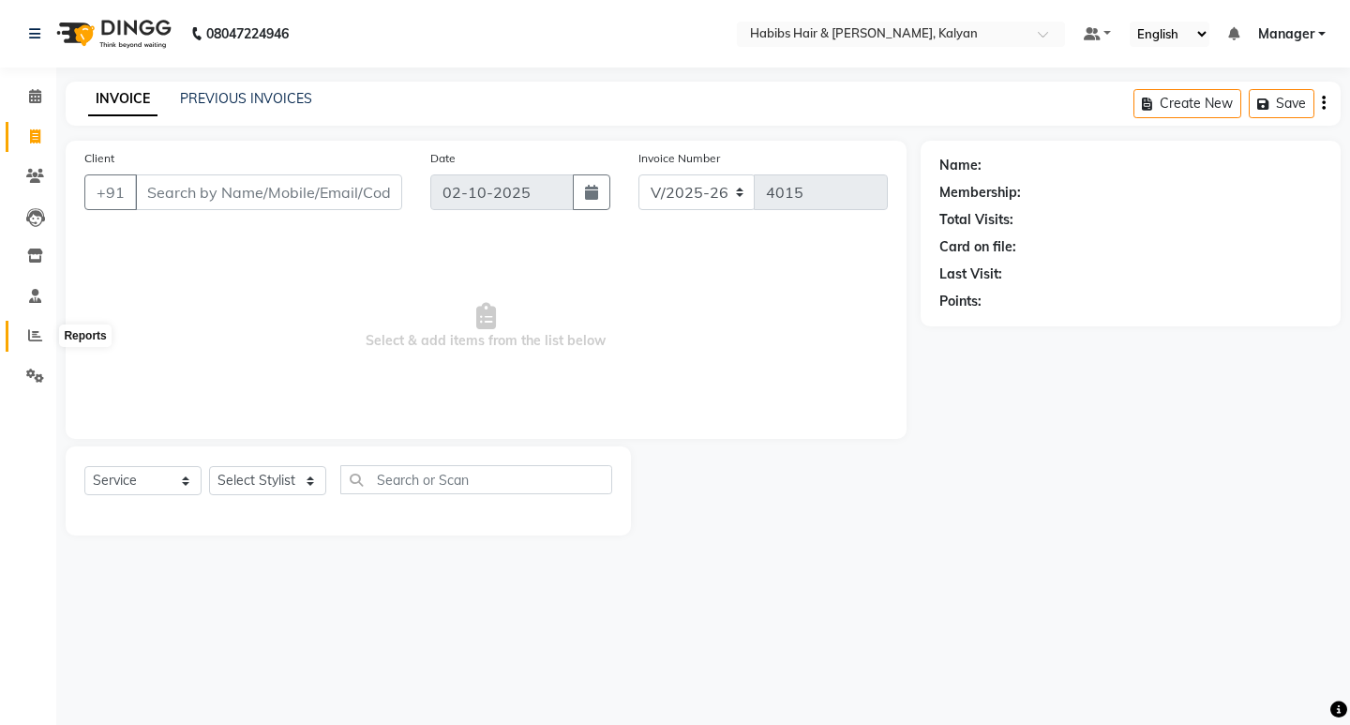
click at [35, 341] on icon at bounding box center [35, 335] width 14 height 14
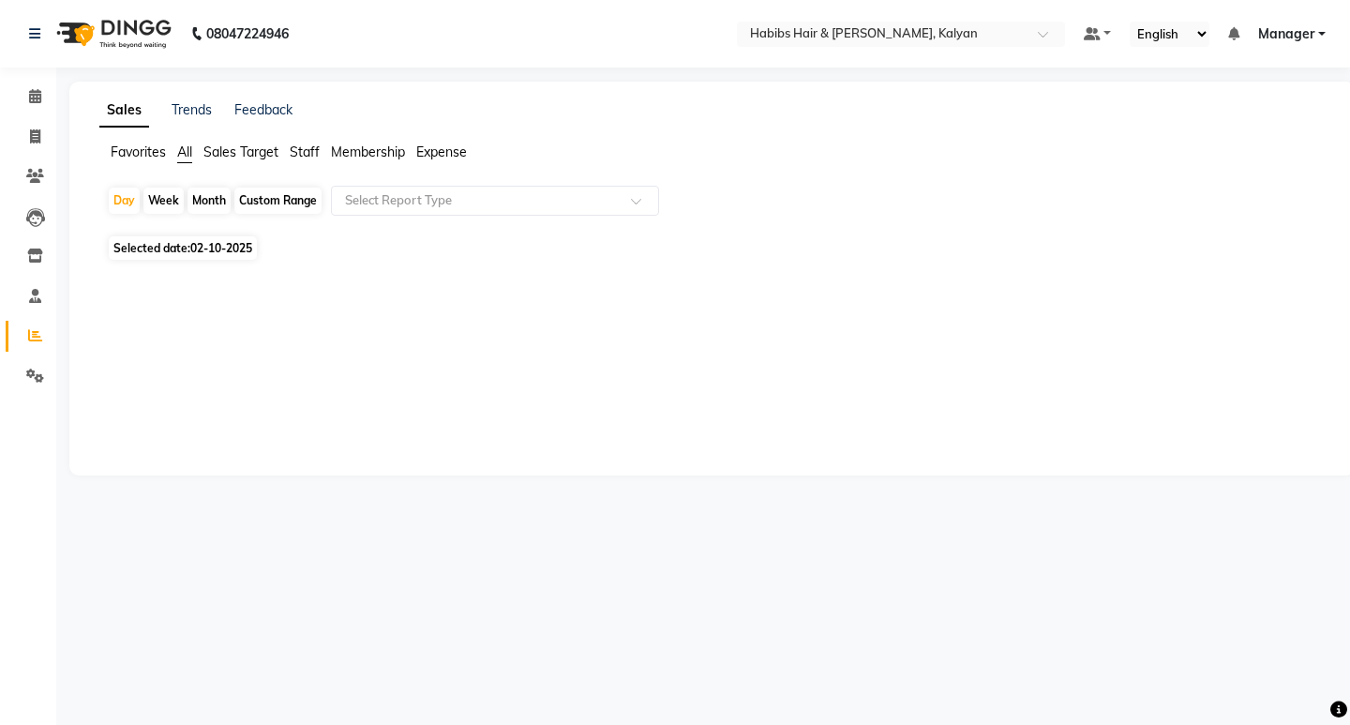
click at [183, 246] on span "Selected date: 02-10-2025" at bounding box center [183, 247] width 148 height 23
select select "10"
select select "2025"
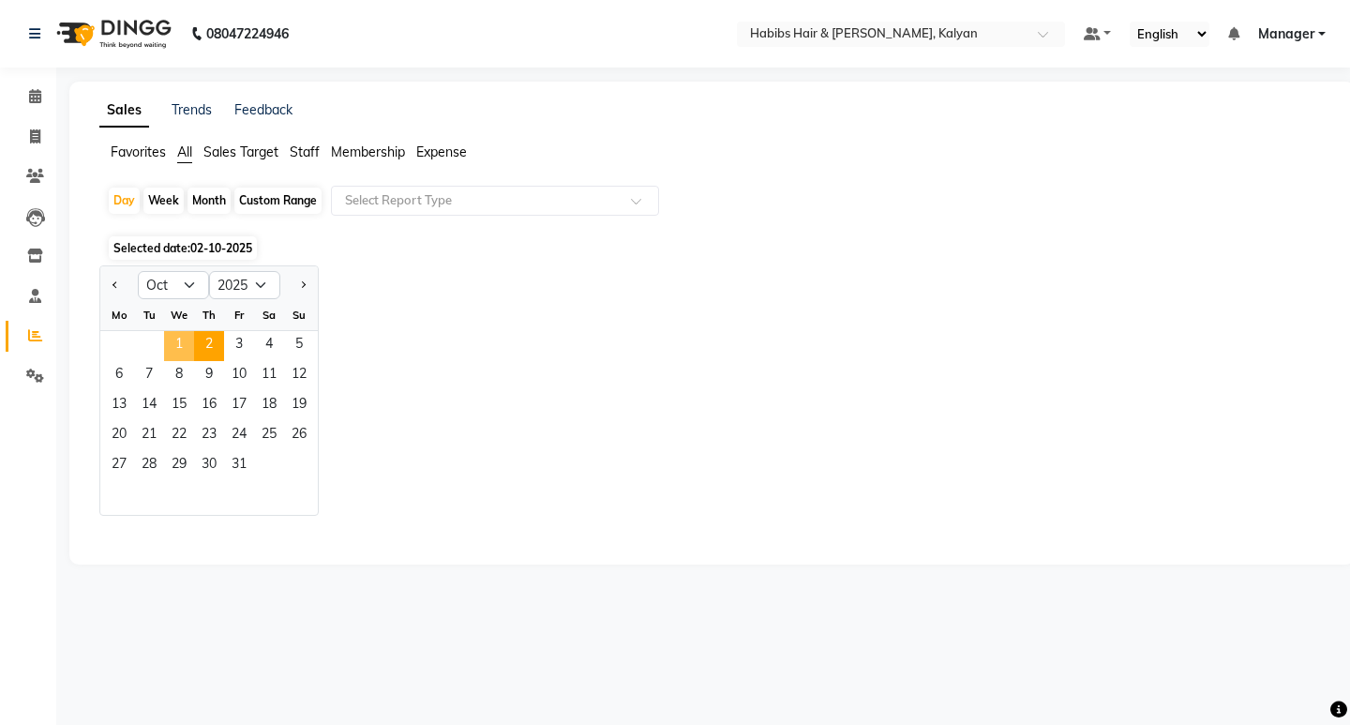
click at [178, 345] on span "1" at bounding box center [179, 346] width 30 height 30
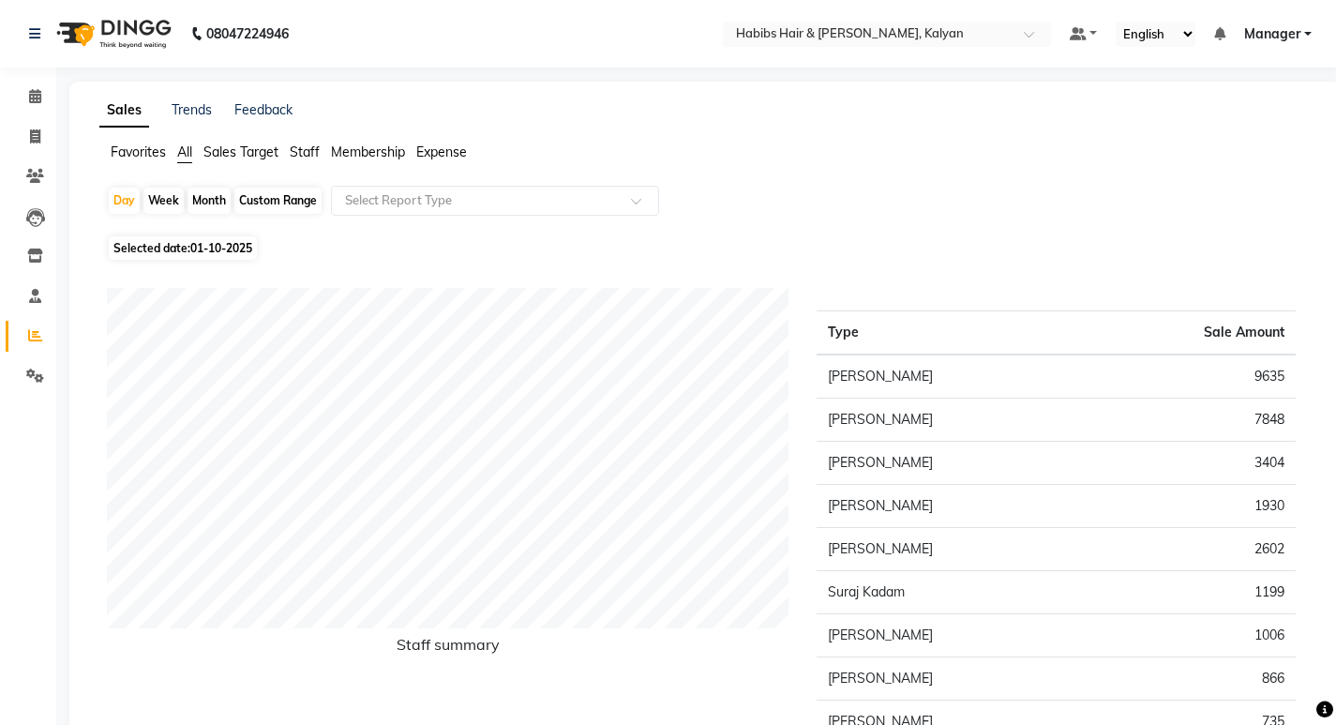
click at [308, 158] on span "Staff" at bounding box center [305, 151] width 30 height 17
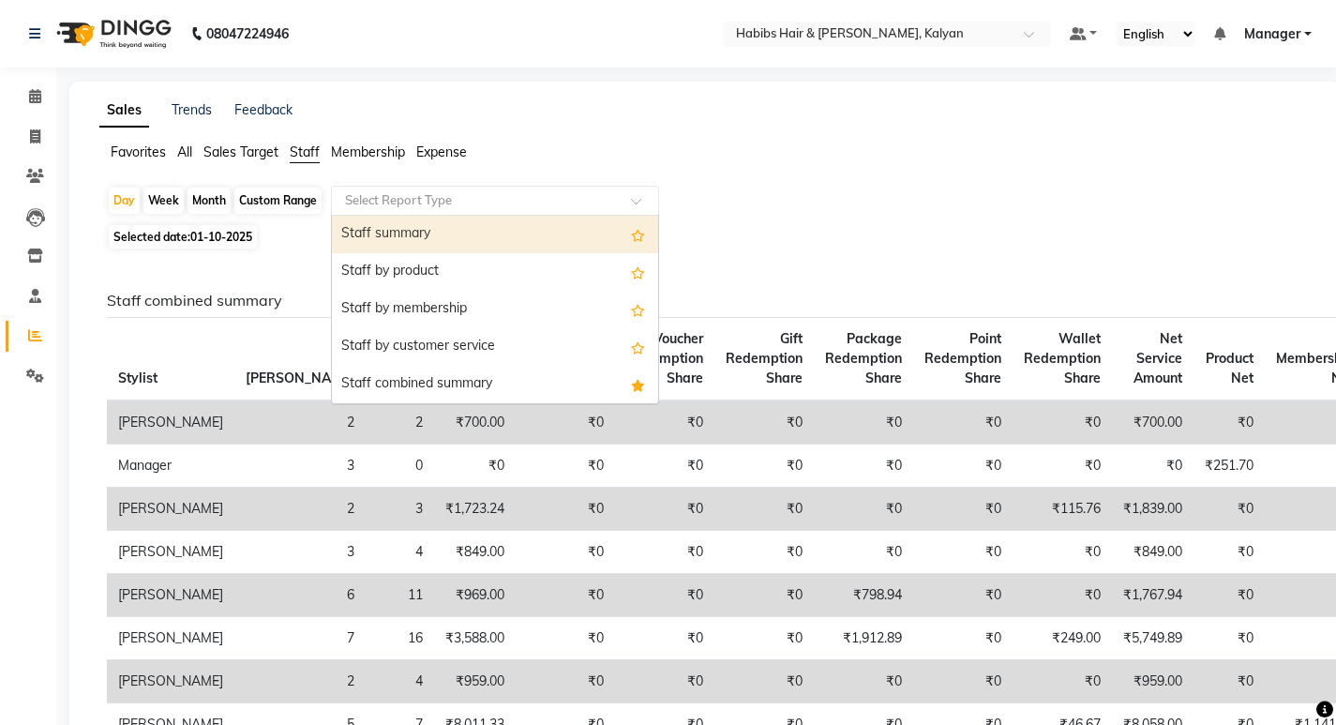
click at [383, 200] on input "text" at bounding box center [476, 200] width 270 height 19
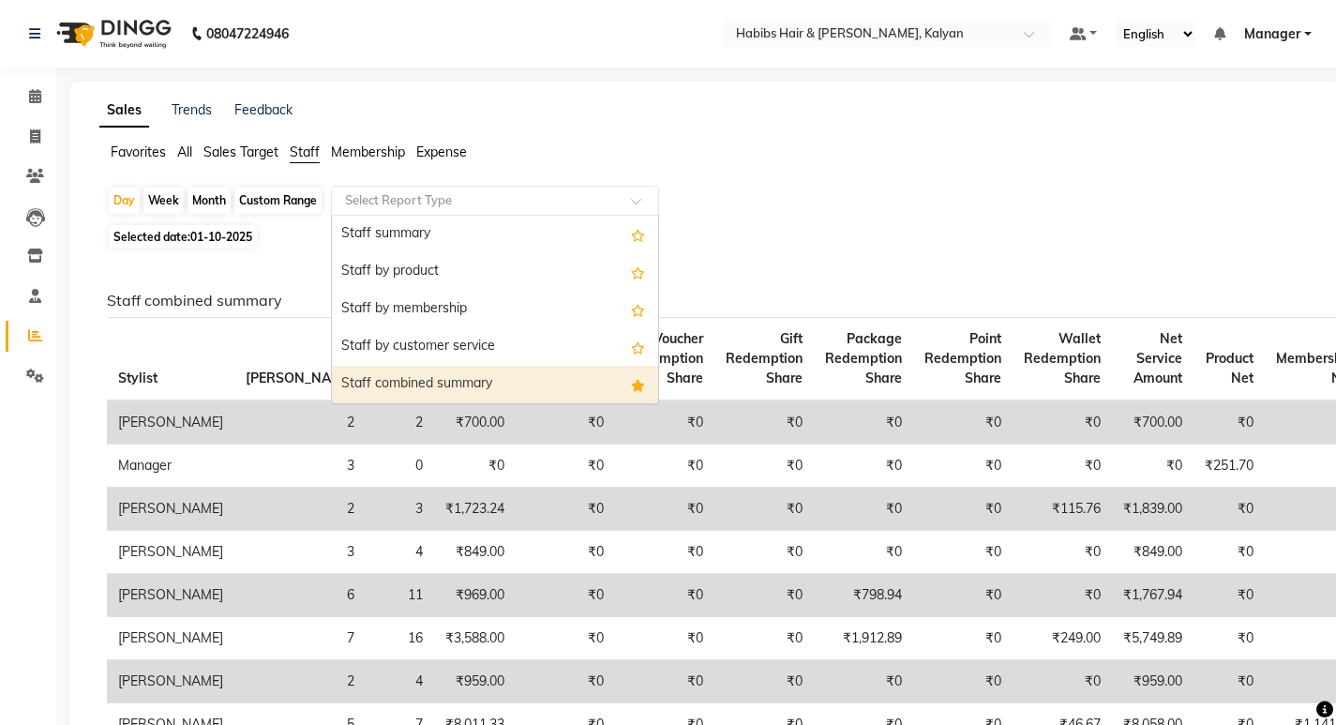
click at [472, 393] on div "Staff combined summary" at bounding box center [495, 385] width 326 height 38
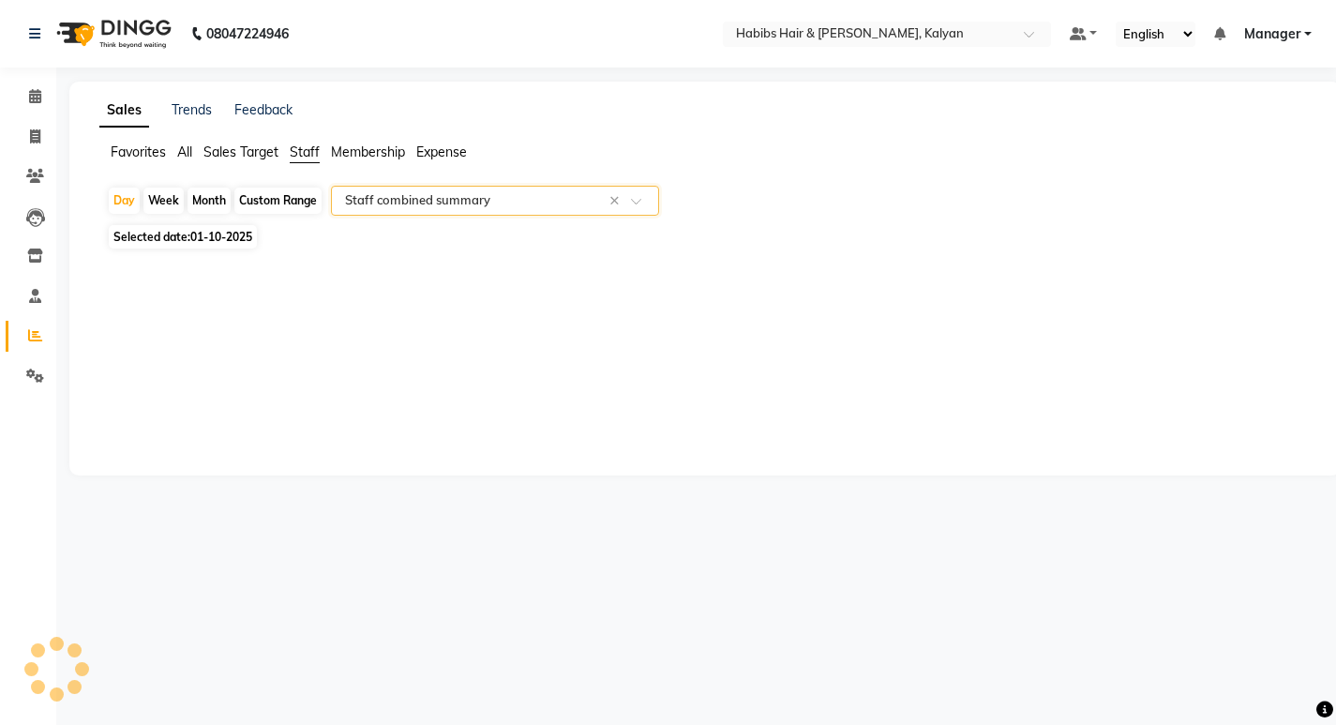
select select "csv"
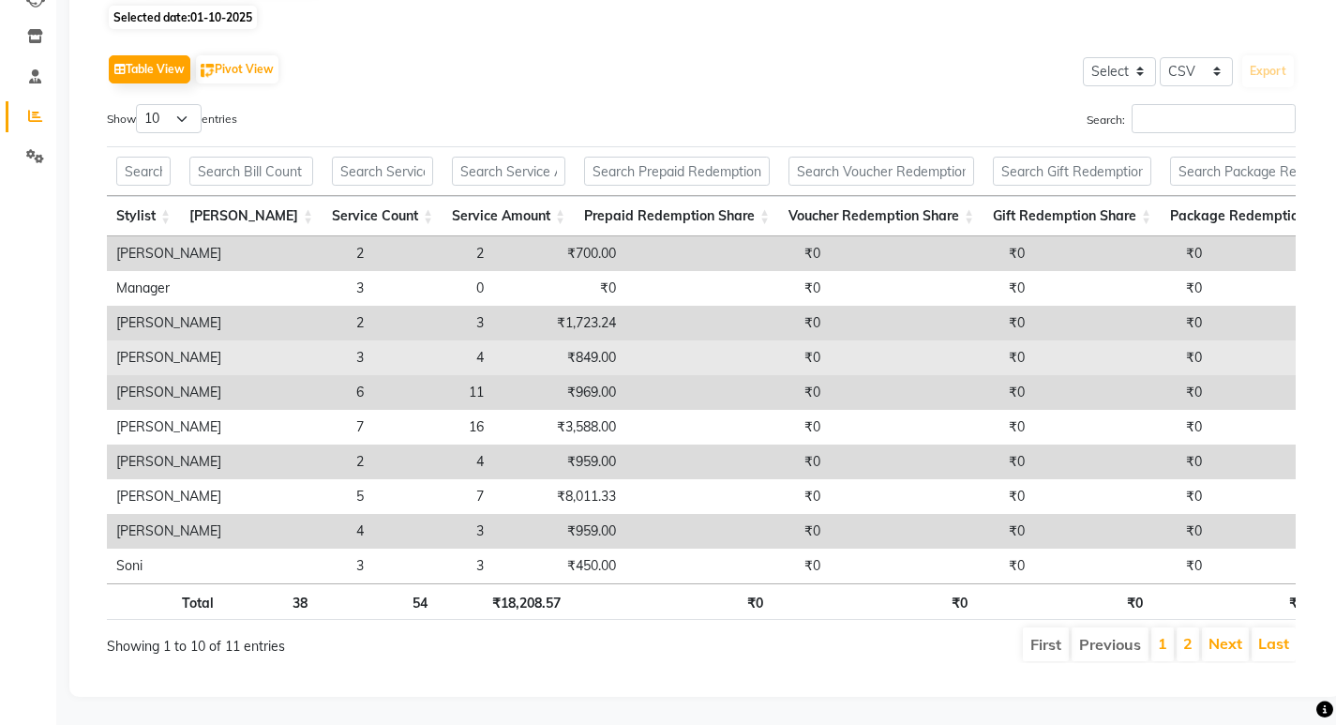
scroll to position [248, 0]
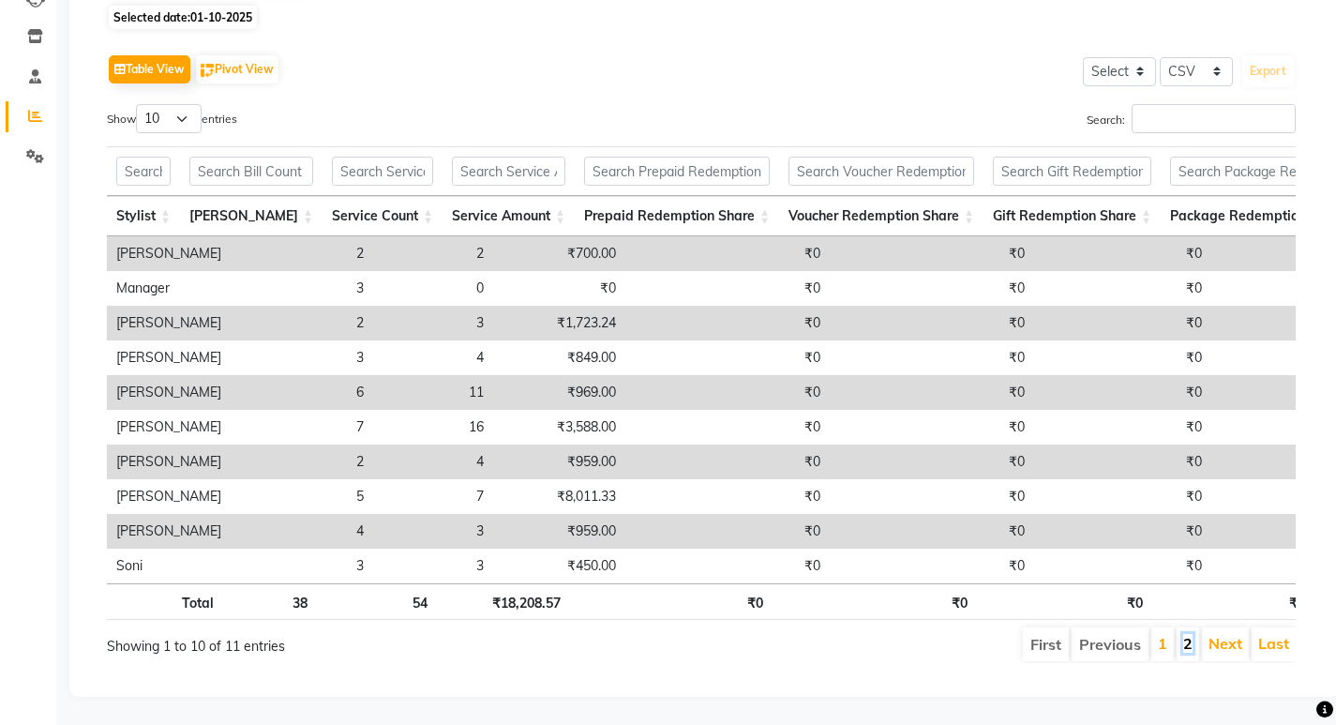
click at [1184, 634] on link "2" at bounding box center [1187, 643] width 9 height 19
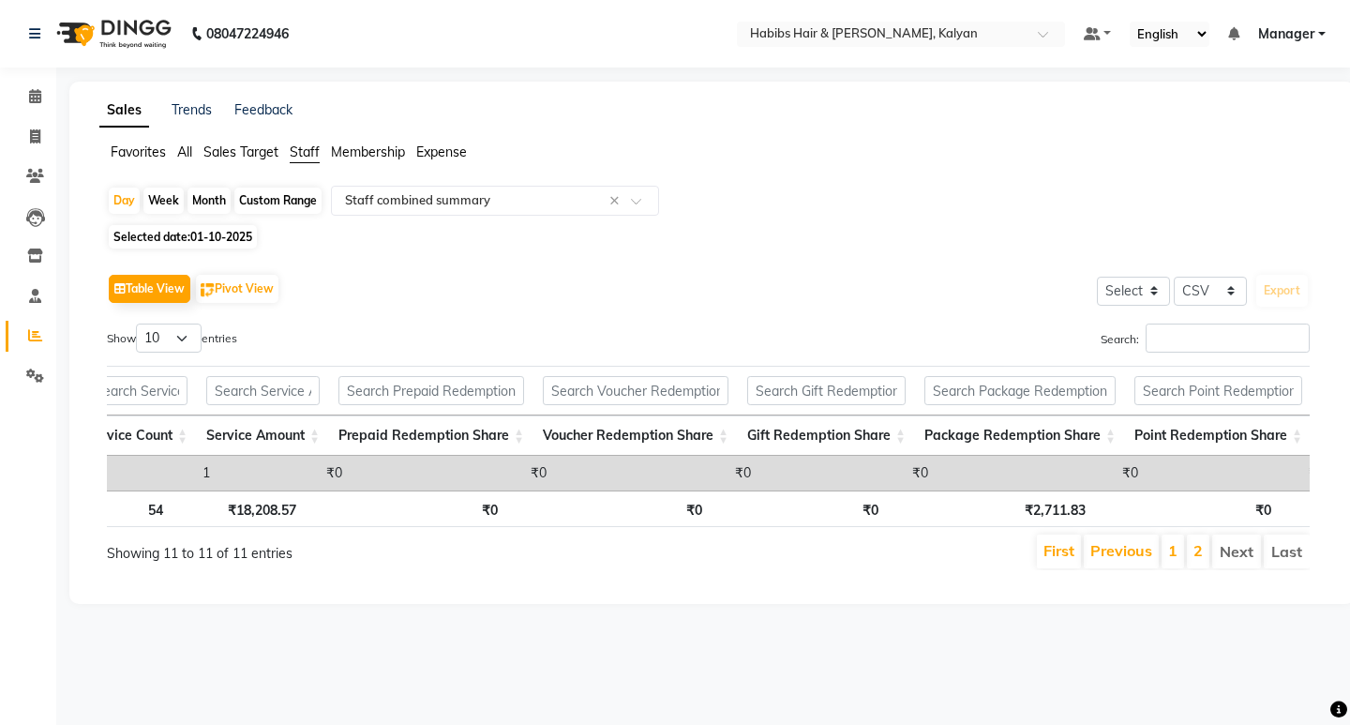
scroll to position [0, 0]
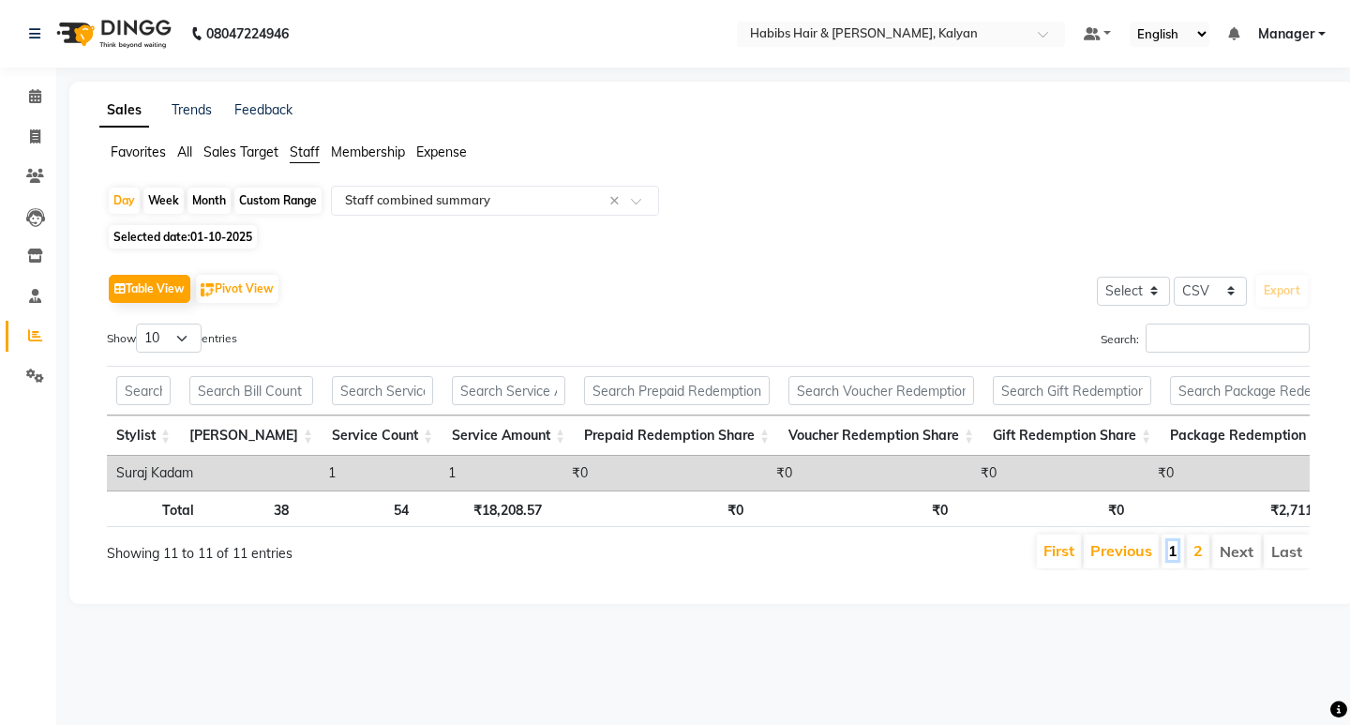
click at [1173, 560] on link "1" at bounding box center [1172, 550] width 9 height 19
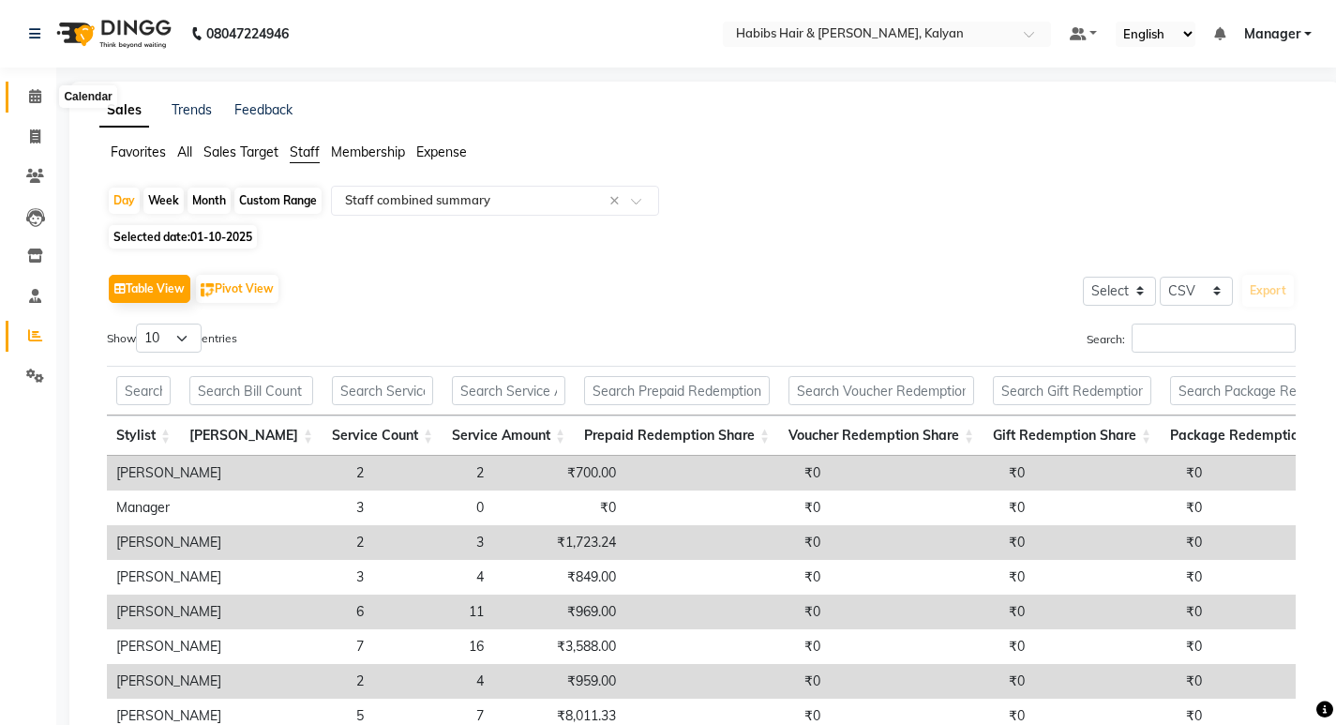
click at [25, 97] on span at bounding box center [35, 97] width 33 height 22
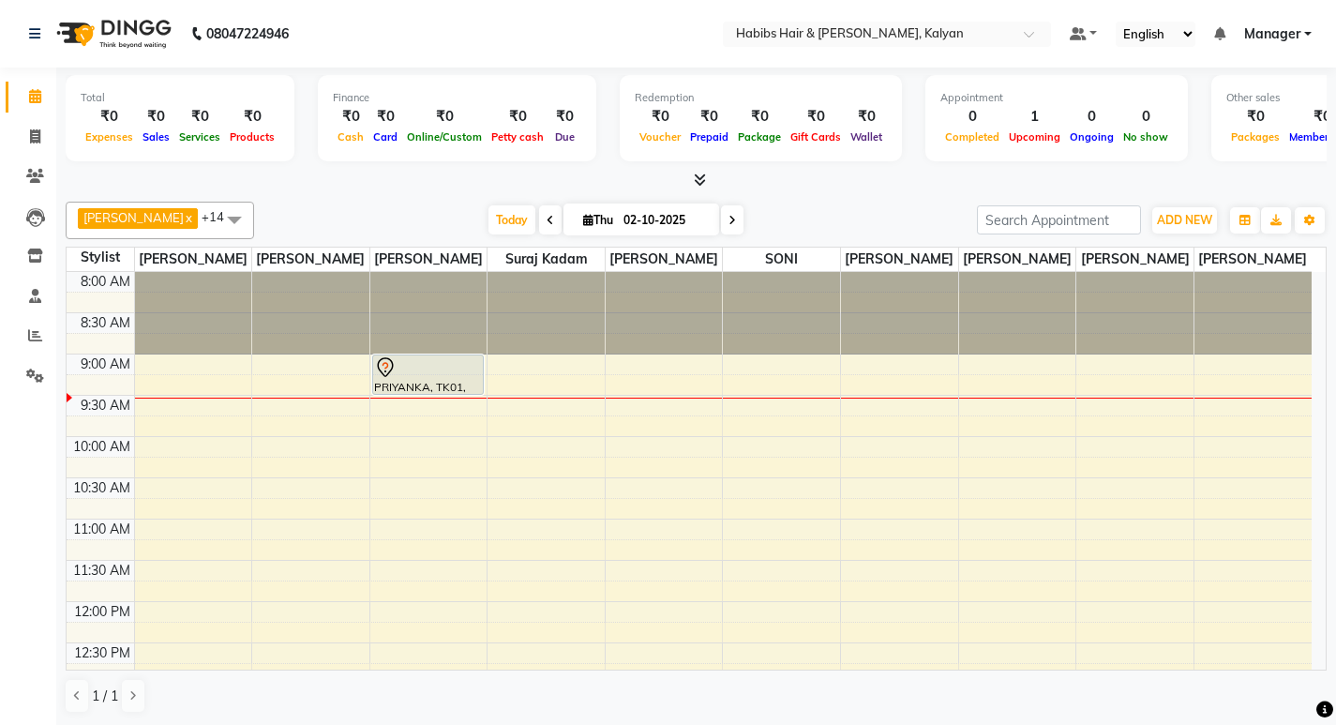
click at [547, 220] on icon at bounding box center [551, 220] width 8 height 11
type input "01-10-2025"
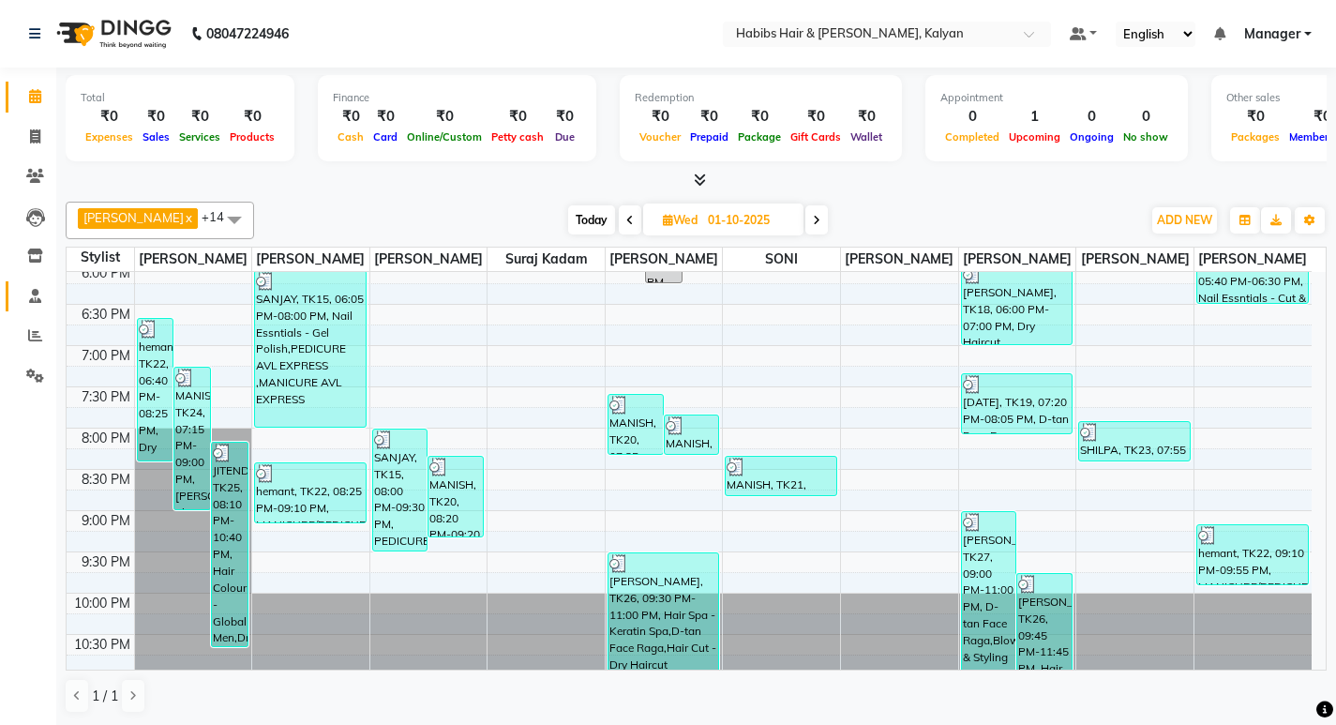
click at [41, 310] on link "Staff" at bounding box center [28, 296] width 45 height 31
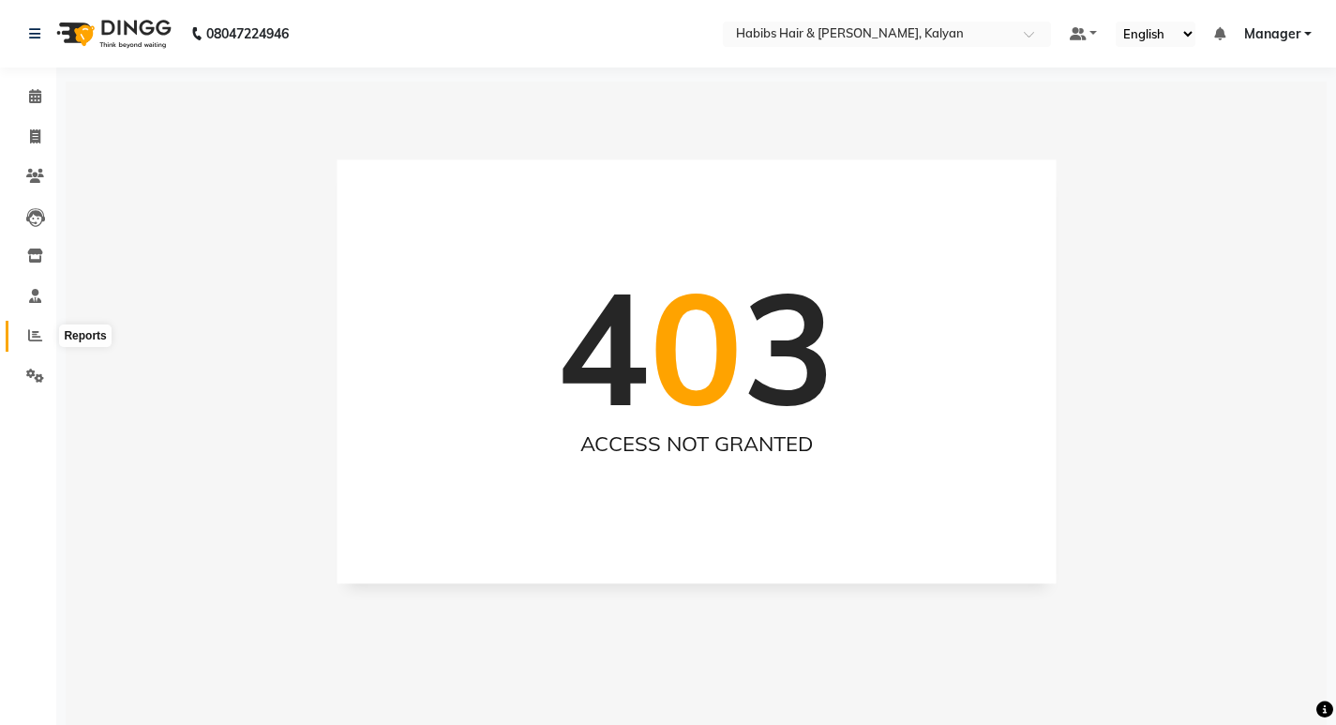
click at [27, 339] on span at bounding box center [35, 336] width 33 height 22
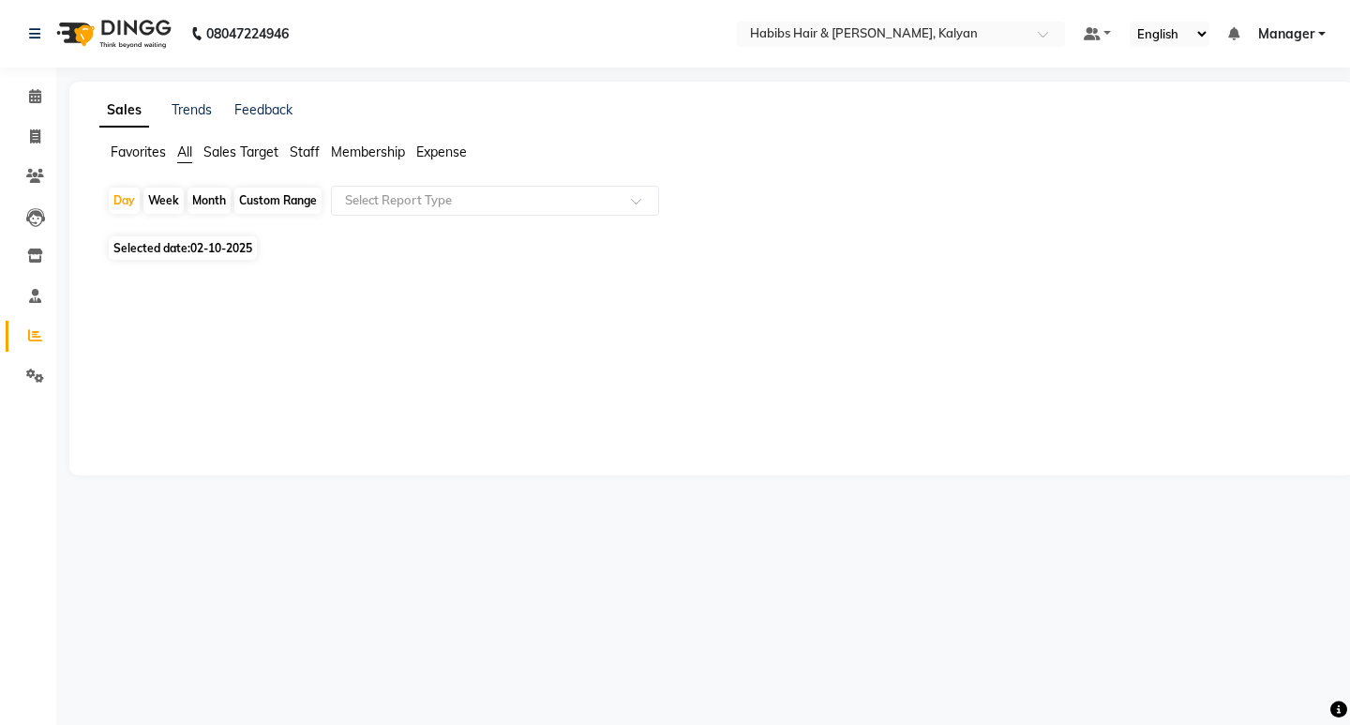
click at [207, 243] on span "02-10-2025" at bounding box center [221, 248] width 62 height 14
select select "10"
select select "2025"
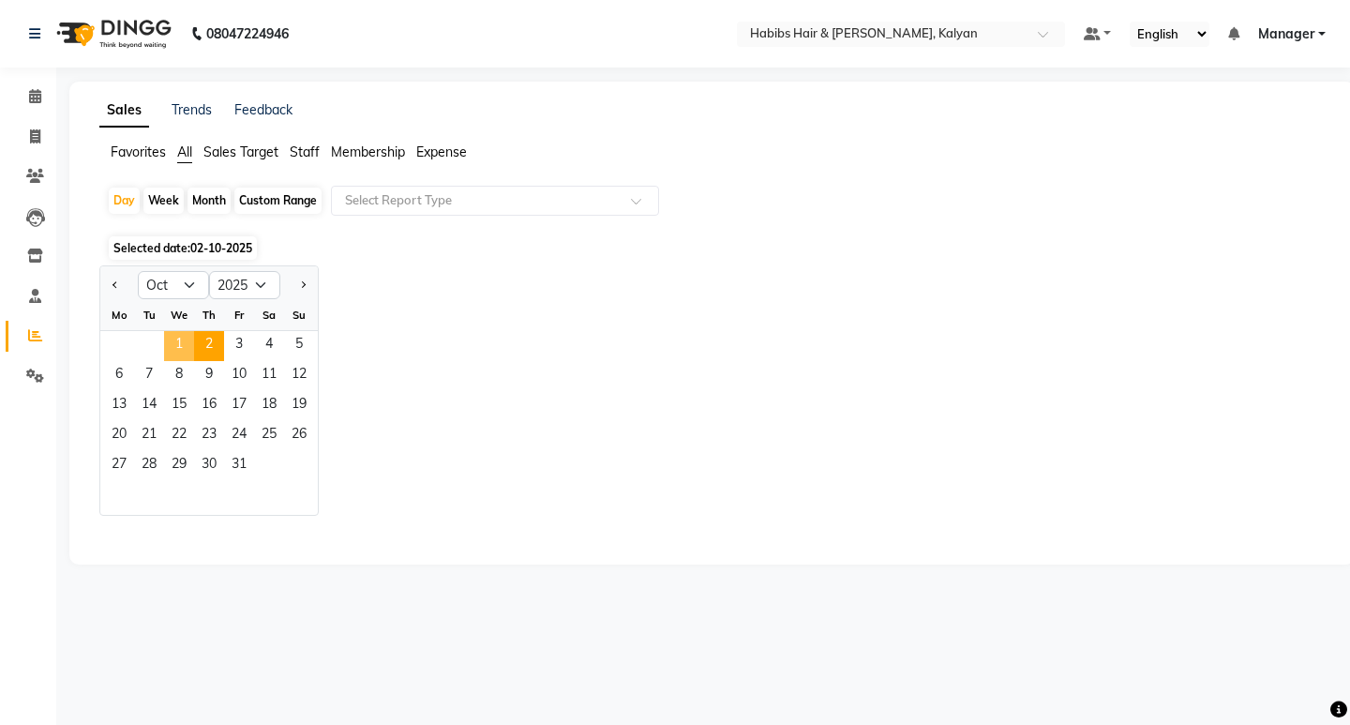
click at [173, 336] on span "1" at bounding box center [179, 346] width 30 height 30
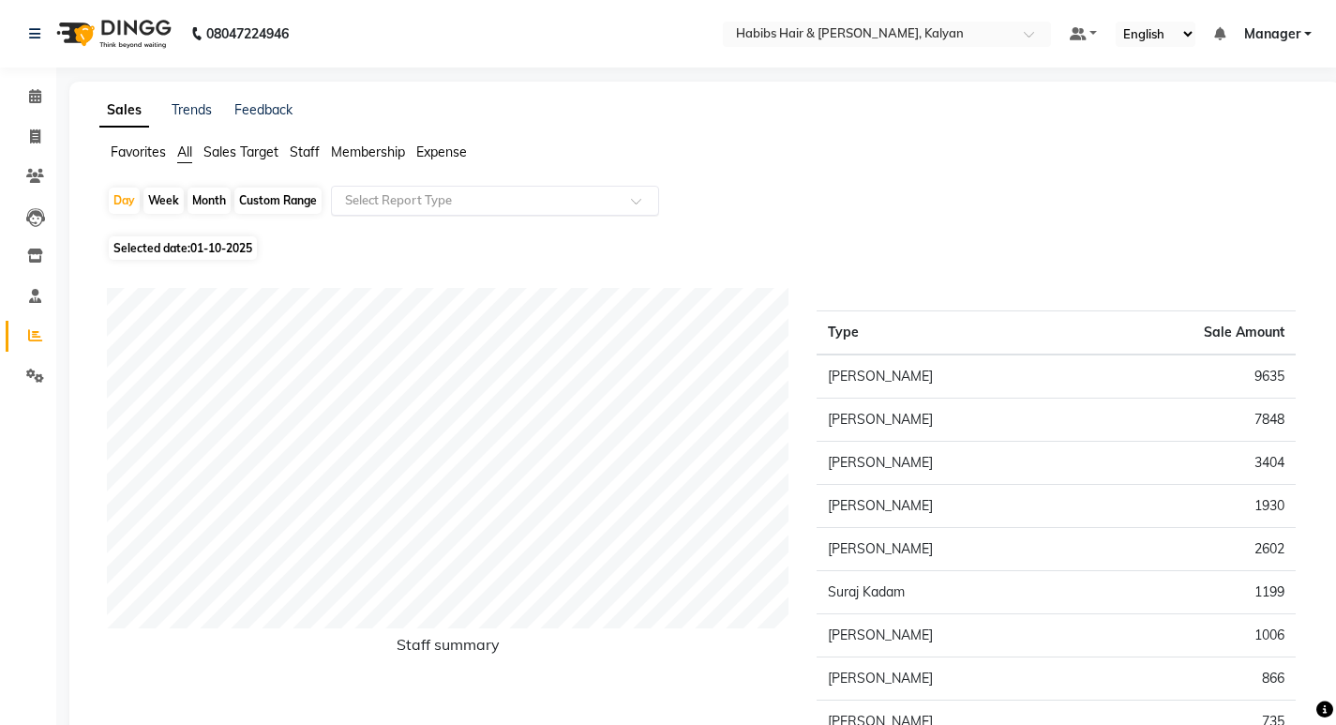
click at [435, 206] on input "text" at bounding box center [476, 200] width 270 height 19
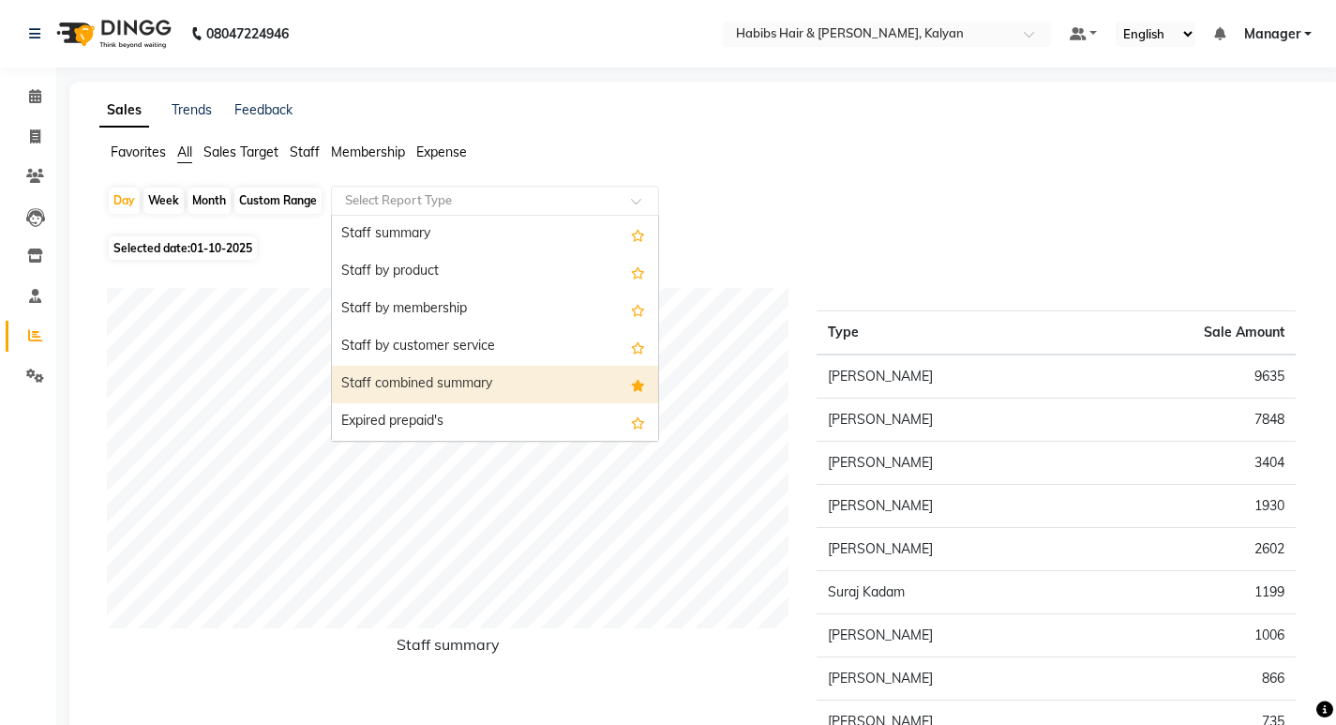
click at [458, 382] on div "Staff combined summary" at bounding box center [495, 385] width 326 height 38
select select "csv"
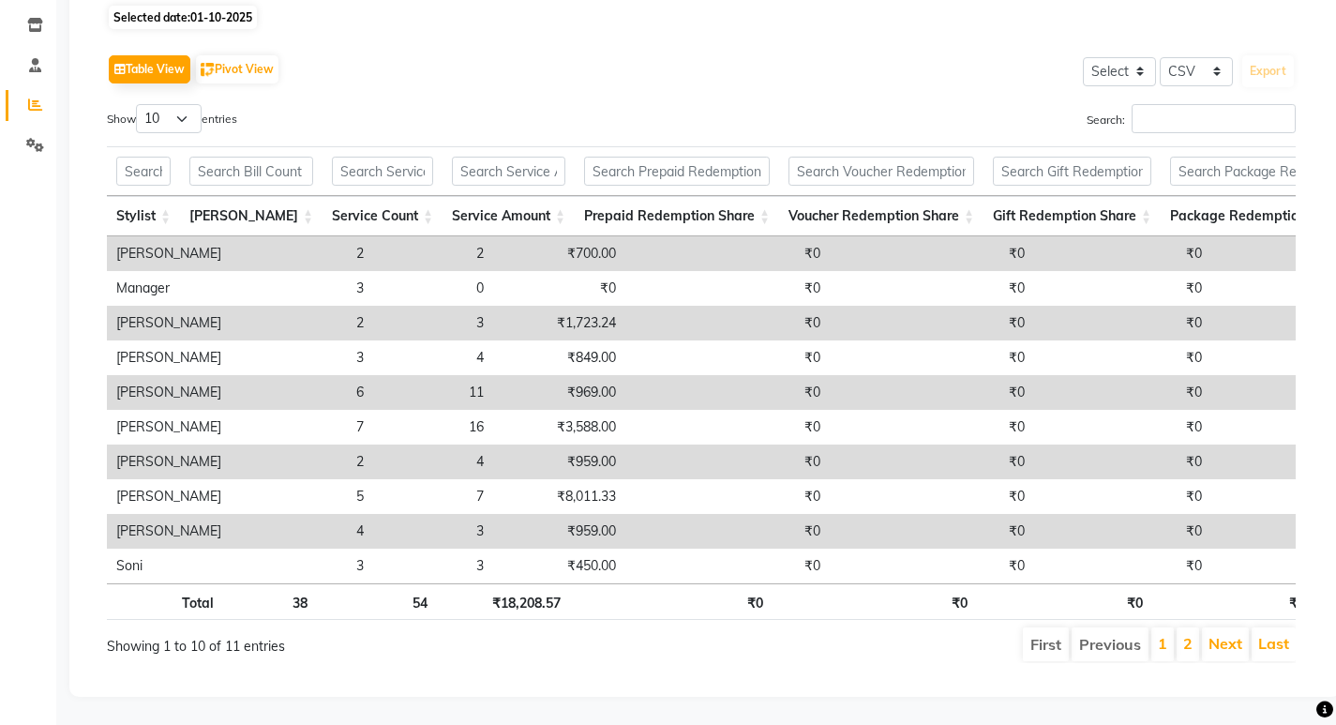
click at [818, 678] on div "Sales Trends Feedback Favorites All Sales Target Staff Membership Expense Day W…" at bounding box center [704, 274] width 1271 height 846
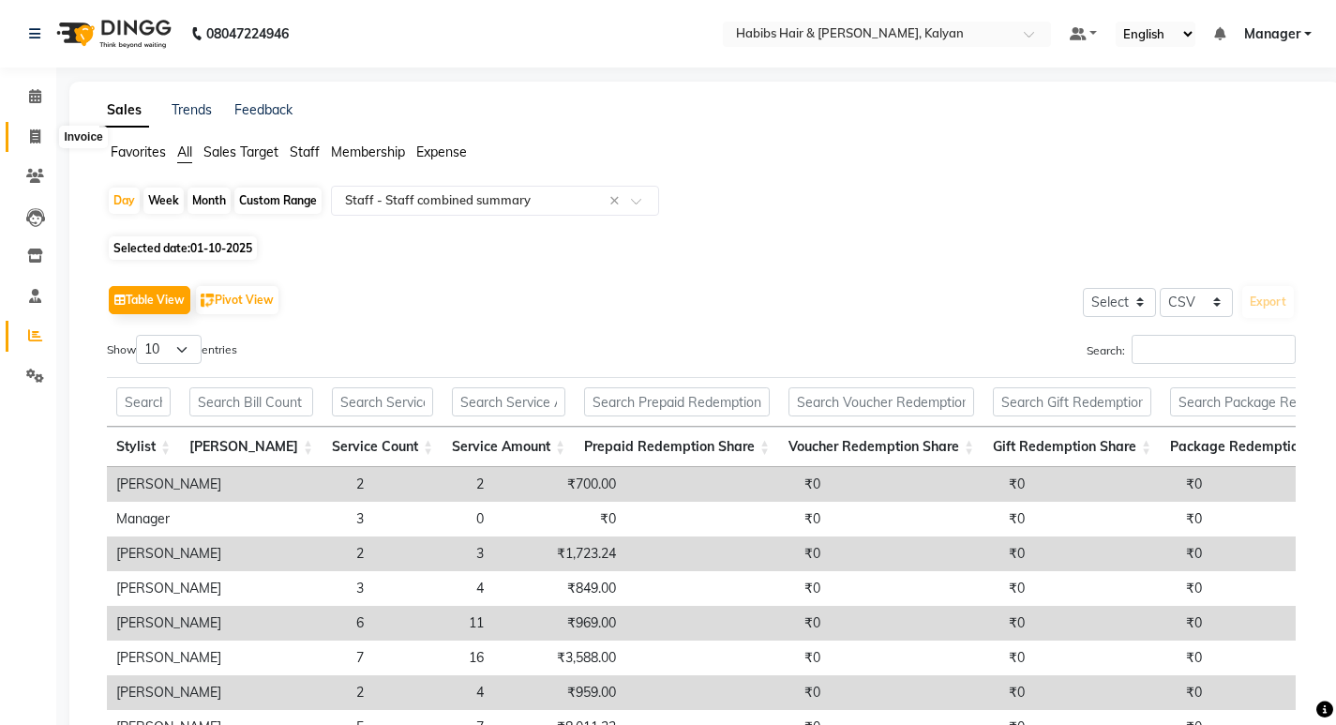
click at [38, 131] on icon at bounding box center [35, 136] width 10 height 14
select select "8185"
select select "service"
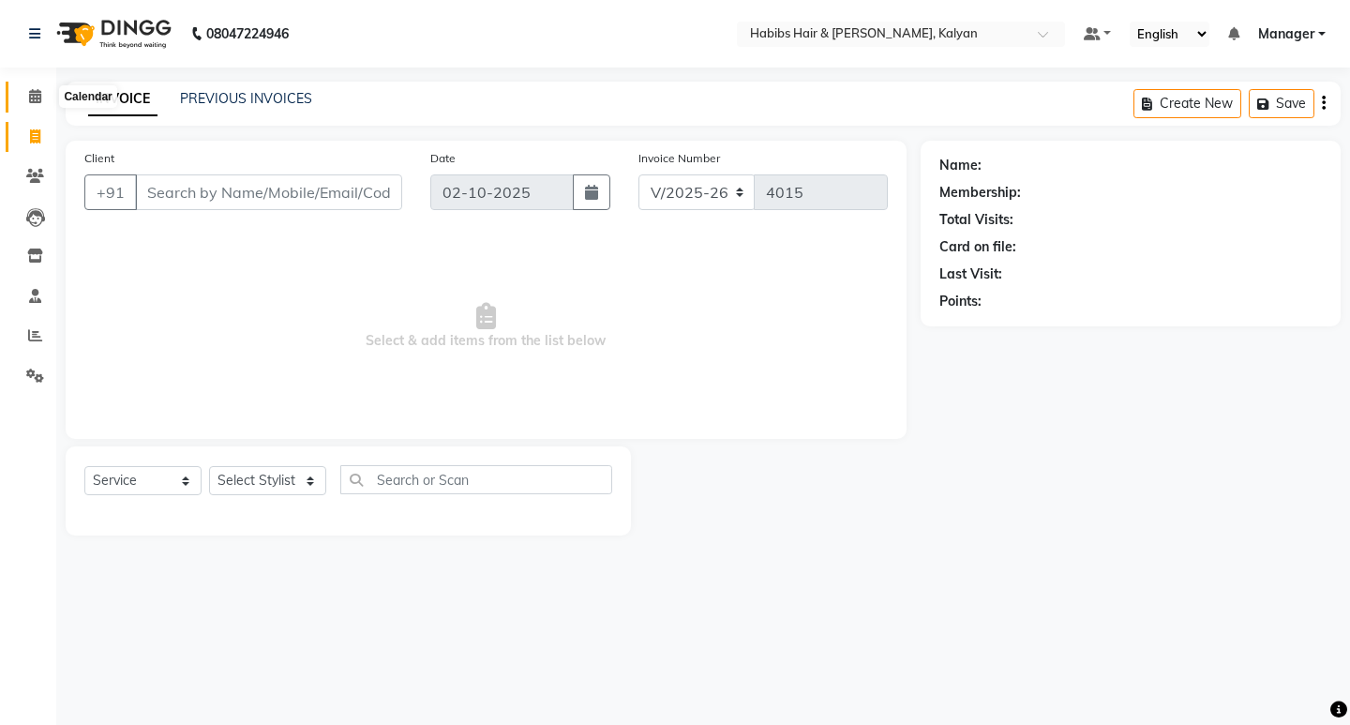
click at [36, 94] on icon at bounding box center [35, 96] width 12 height 14
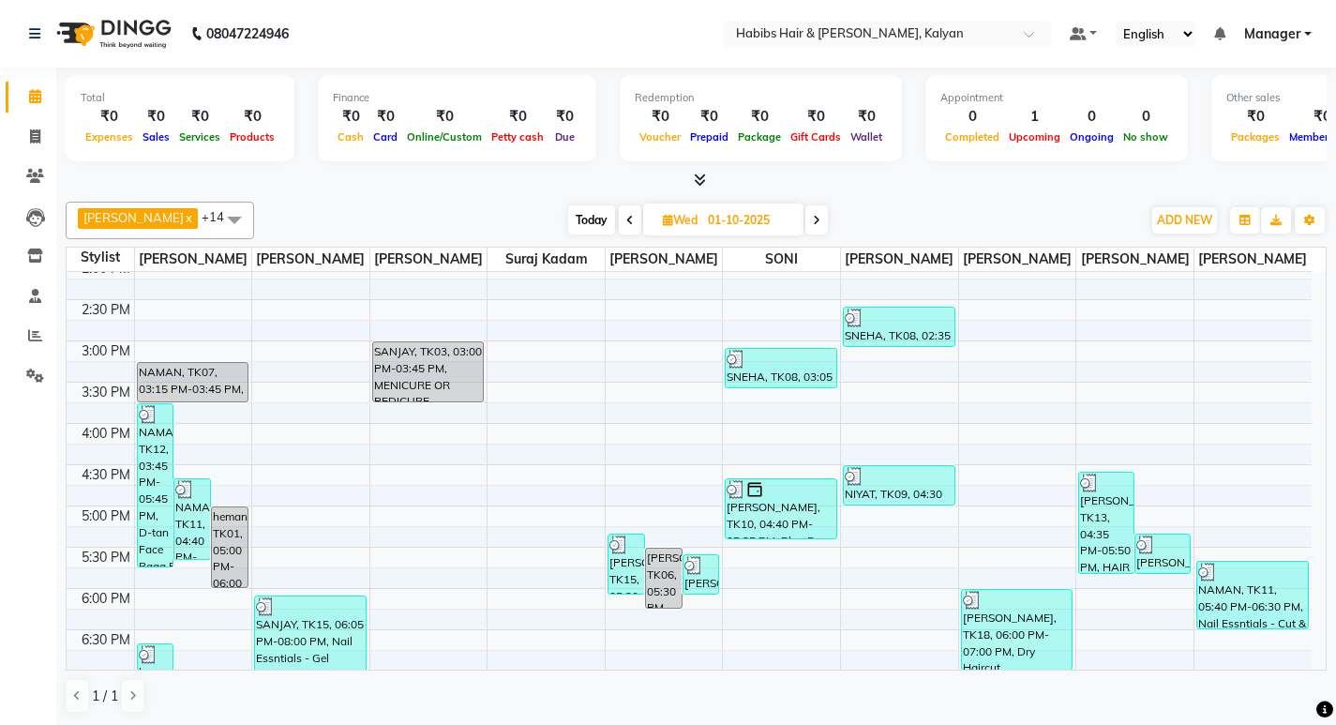
scroll to position [563, 0]
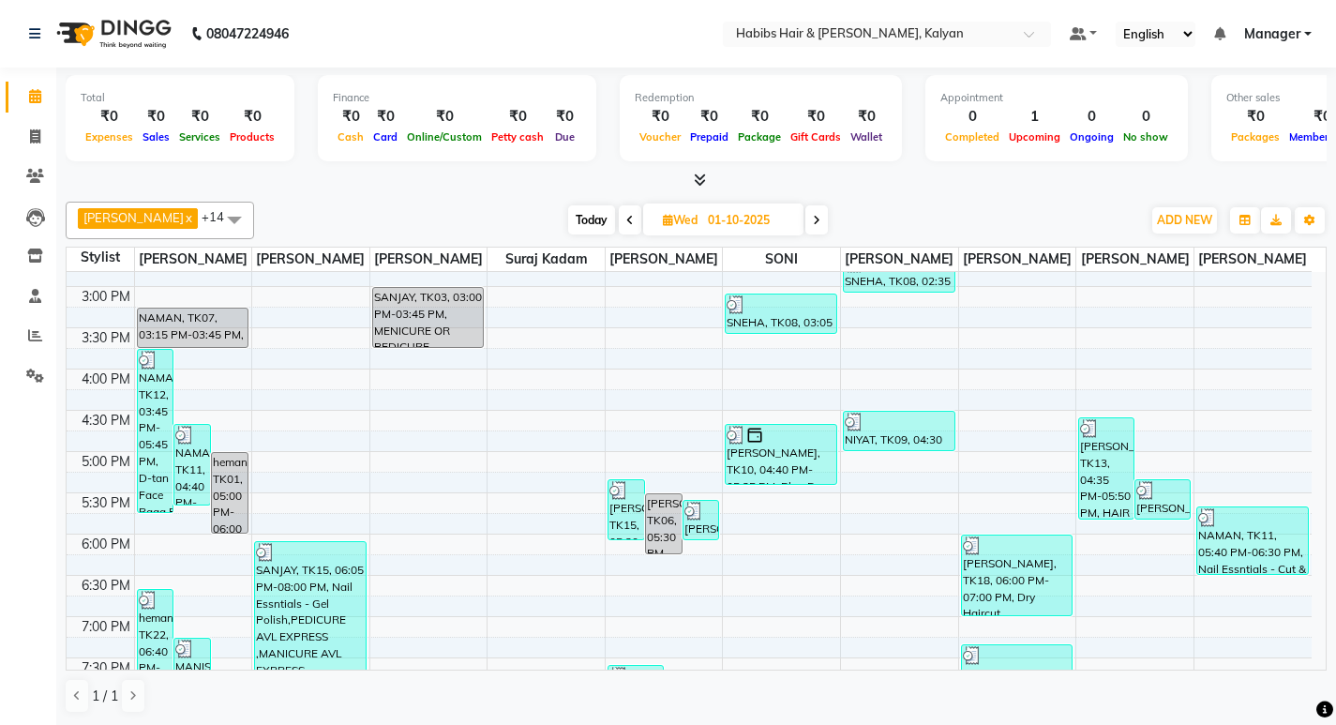
click at [805, 221] on span at bounding box center [816, 219] width 23 height 29
type input "02-10-2025"
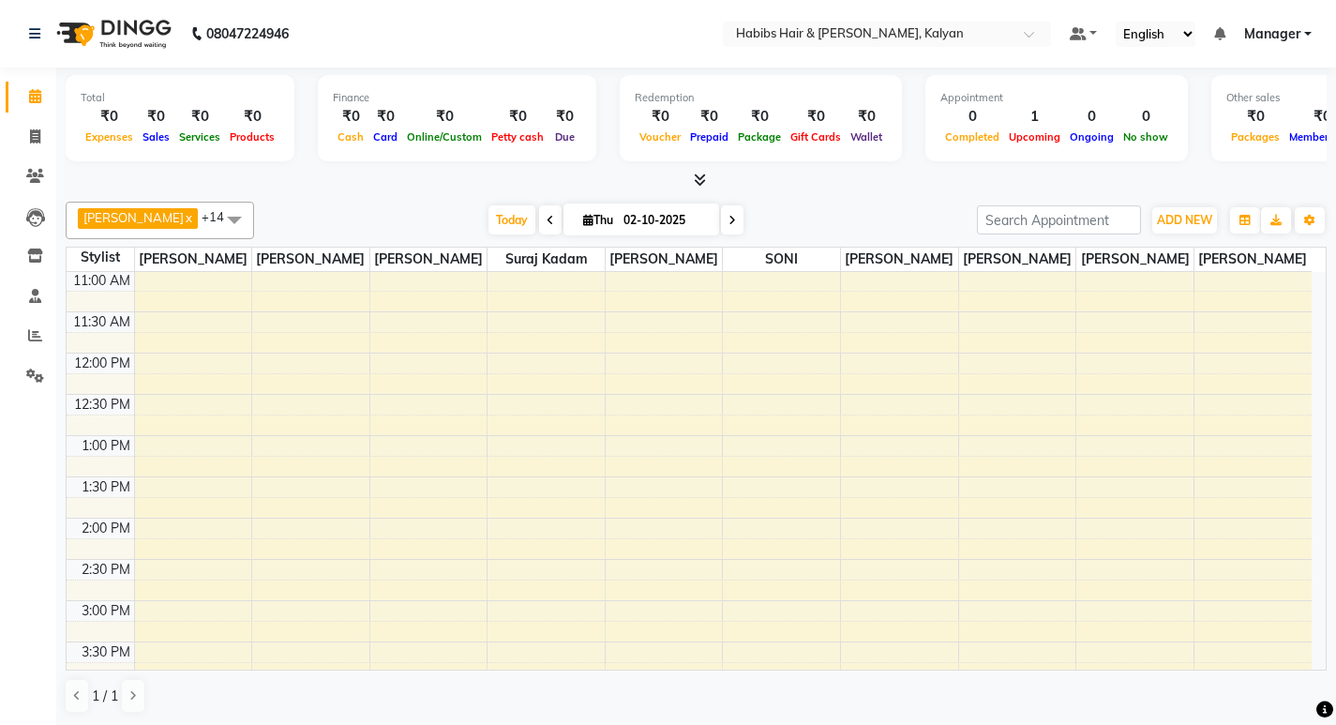
scroll to position [281, 0]
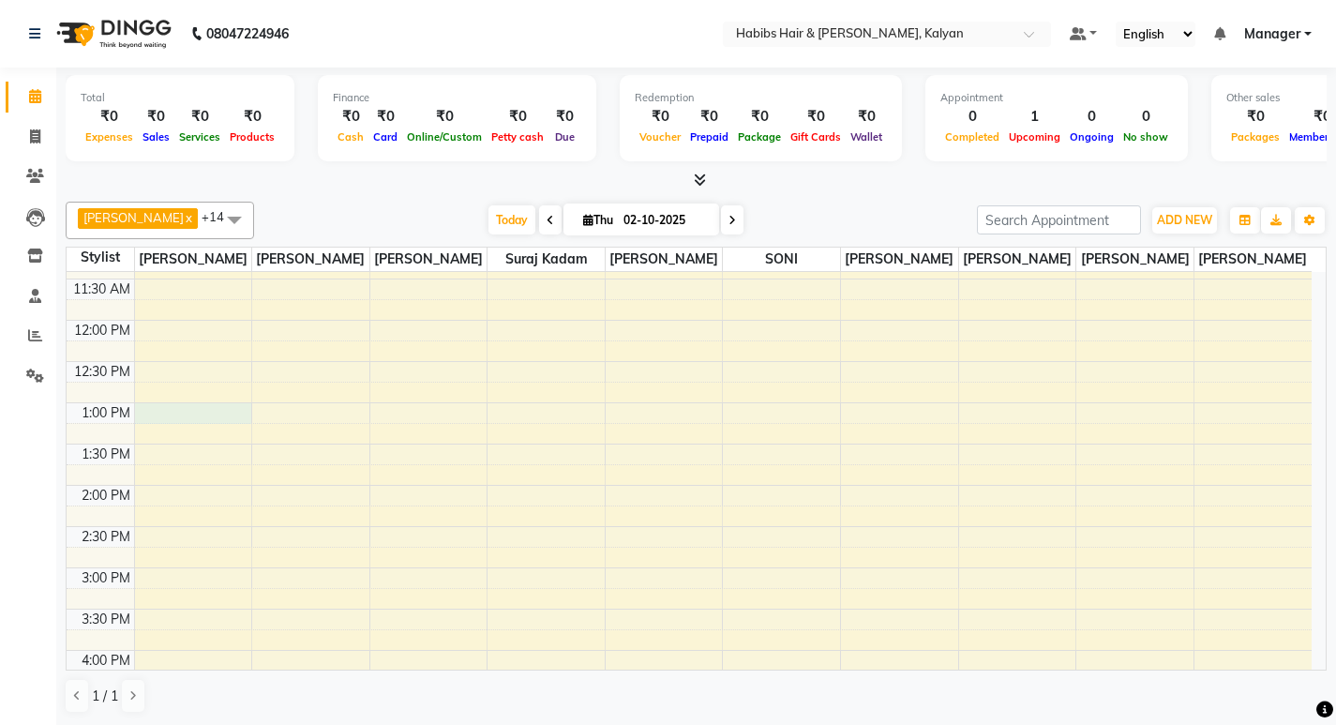
click at [172, 413] on div "8:00 AM 8:30 AM 9:00 AM 9:30 AM 10:00 AM 10:30 AM 11:00 AM 11:30 AM 12:00 PM 12…" at bounding box center [689, 609] width 1245 height 1237
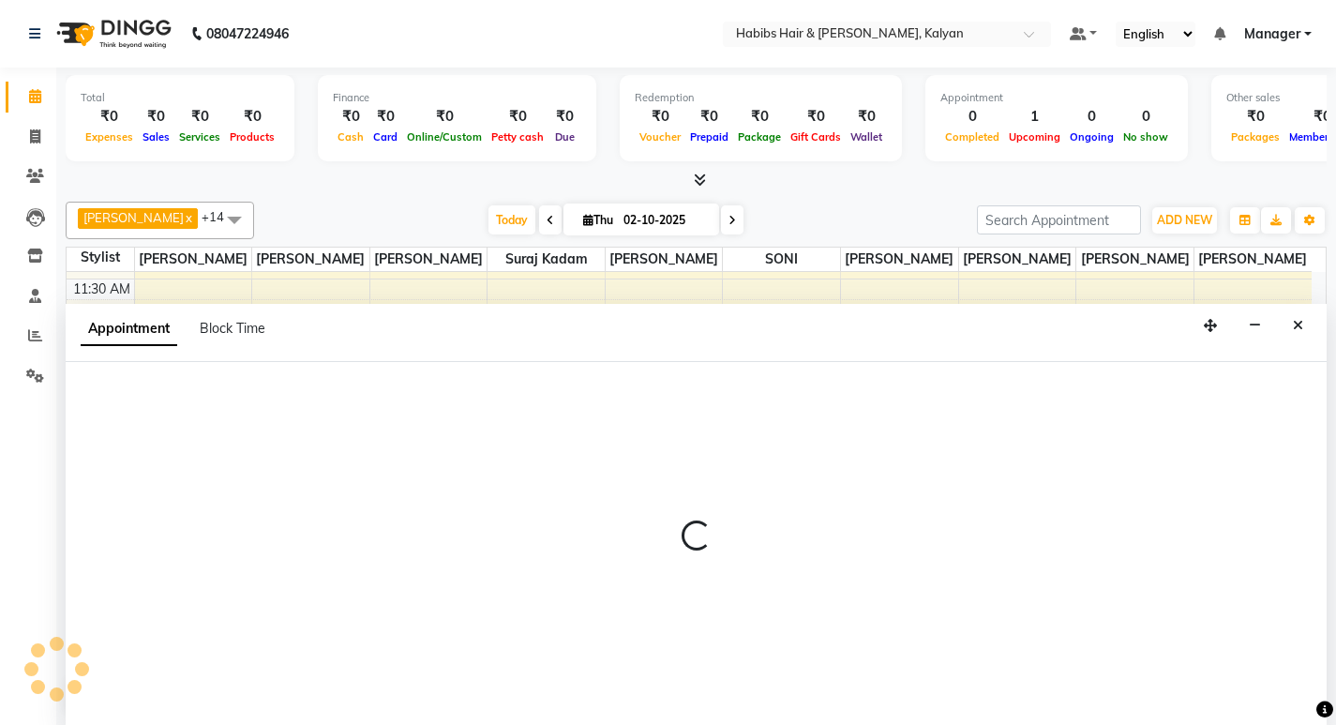
scroll to position [1, 0]
select select "77419"
select select "780"
select select "tentative"
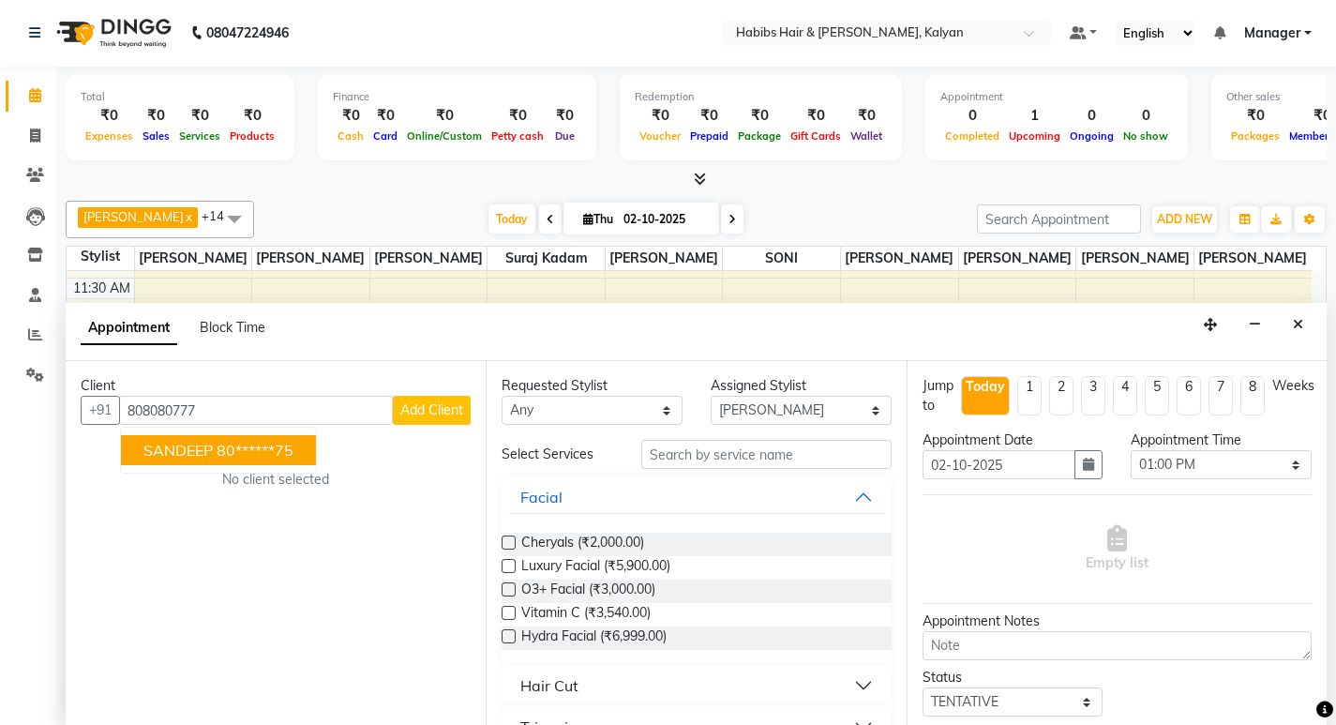
click at [249, 450] on ngb-highlight "80******75" at bounding box center [255, 450] width 77 height 19
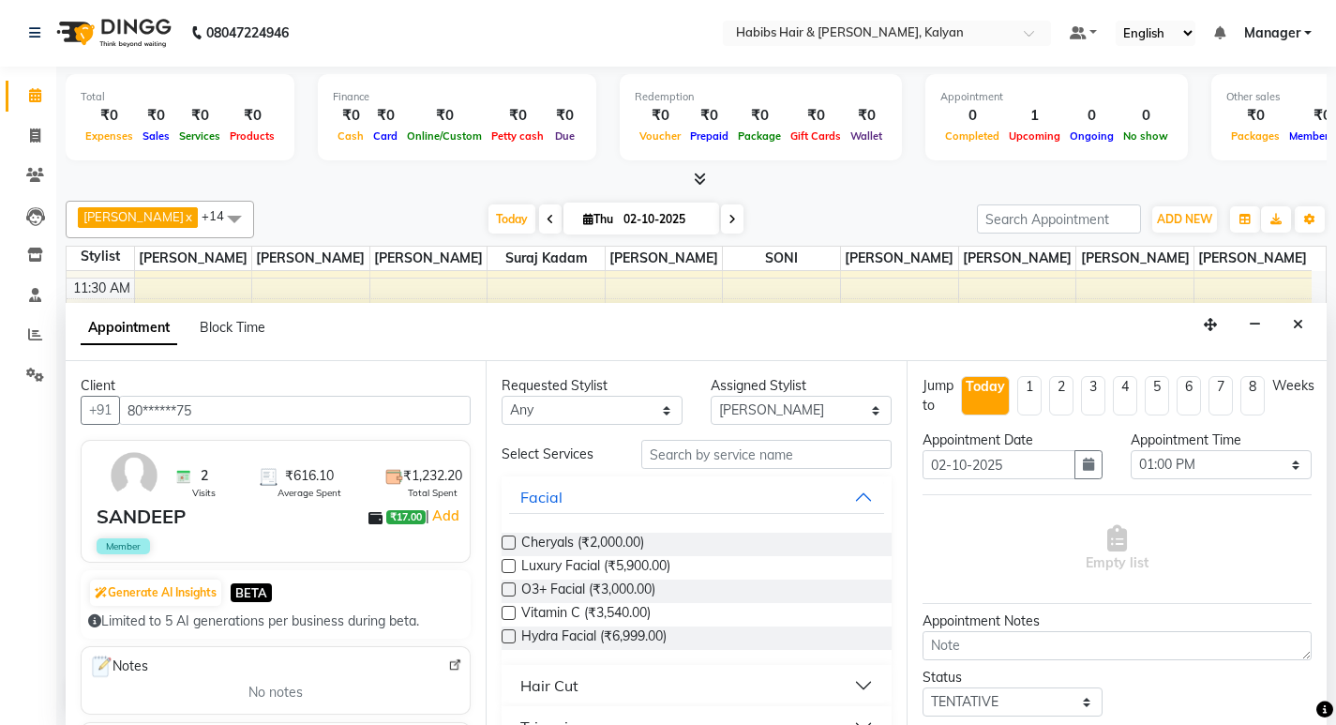
type input "80******75"
click at [748, 446] on input "text" at bounding box center [766, 454] width 250 height 29
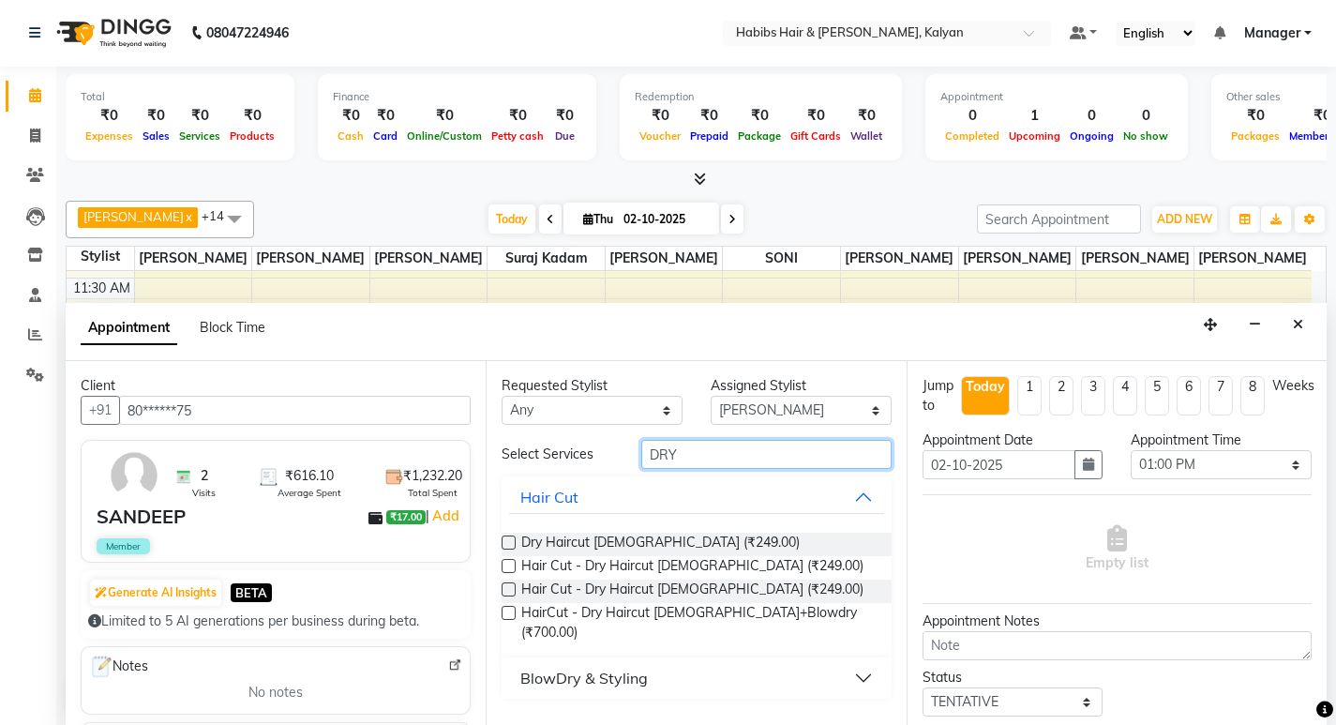
type input "DRY"
click at [506, 539] on label at bounding box center [509, 542] width 14 height 14
click at [506, 539] on input "checkbox" at bounding box center [508, 544] width 12 height 12
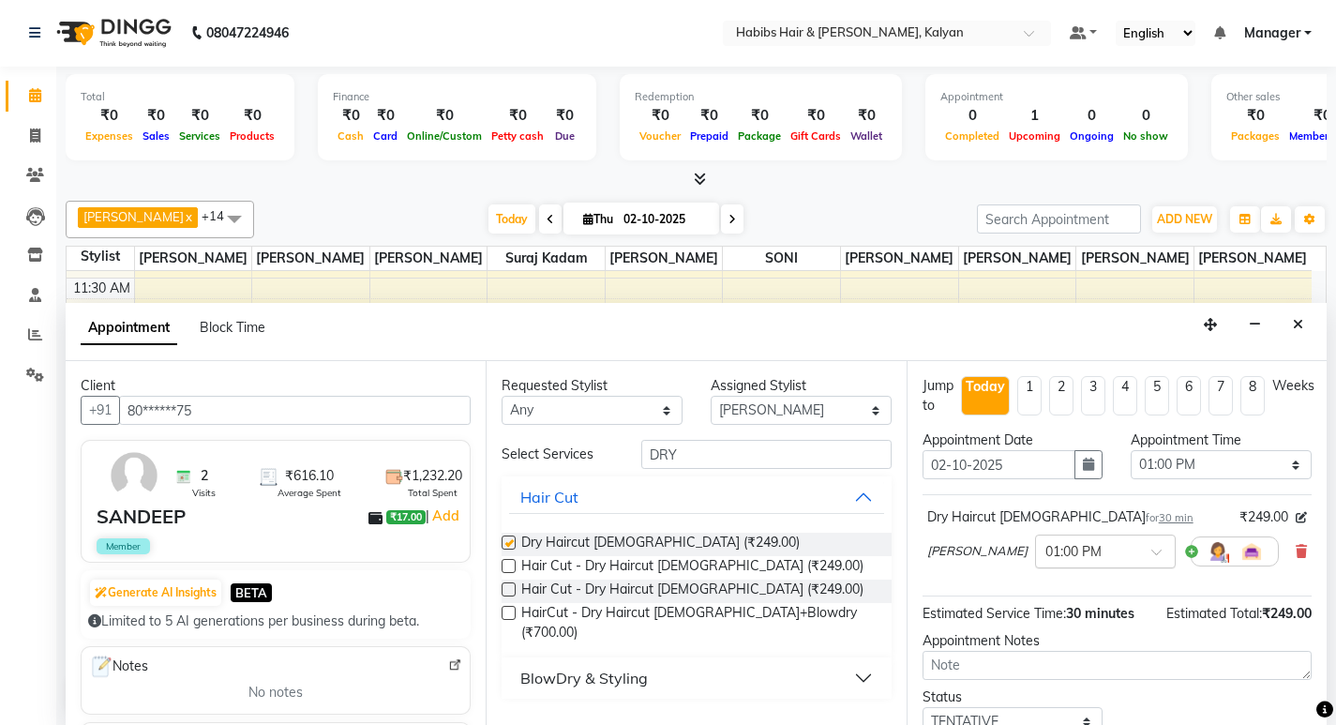
checkbox input "false"
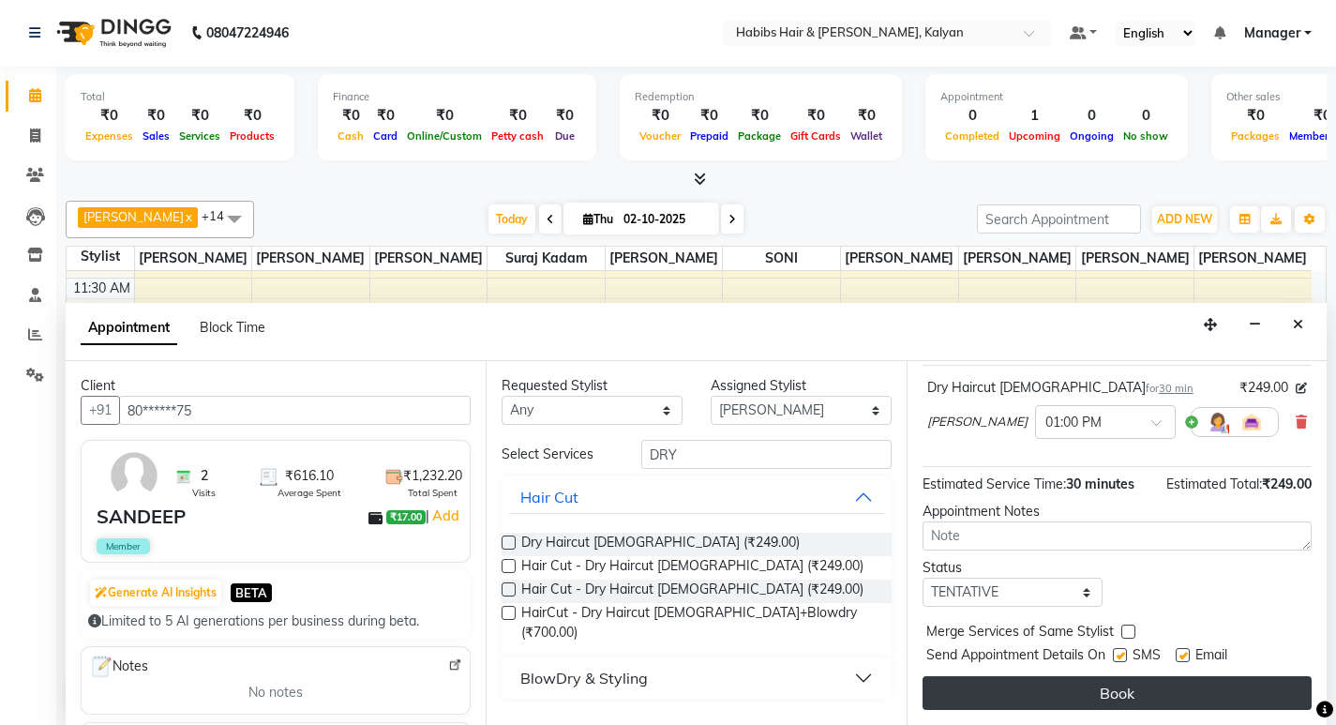
click at [1150, 689] on button "Book" at bounding box center [1117, 693] width 389 height 34
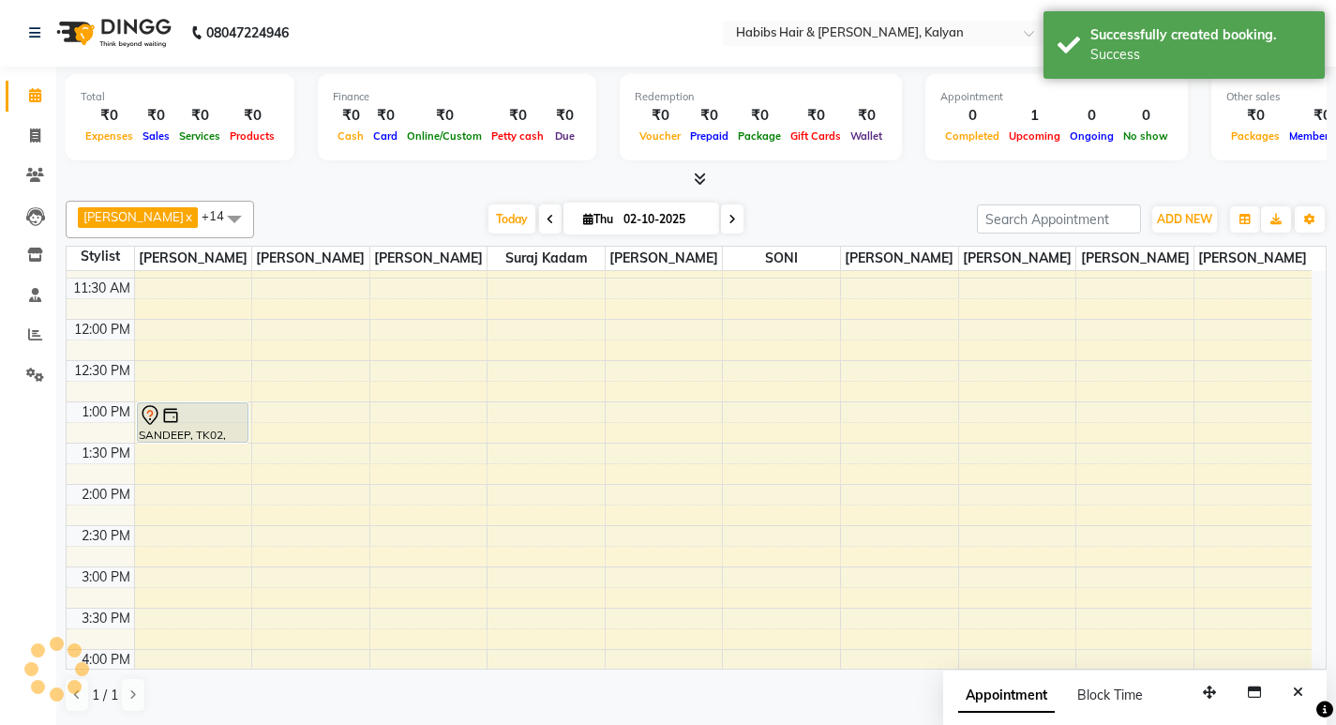
scroll to position [0, 0]
click at [1300, 692] on icon "Close" at bounding box center [1298, 692] width 10 height 13
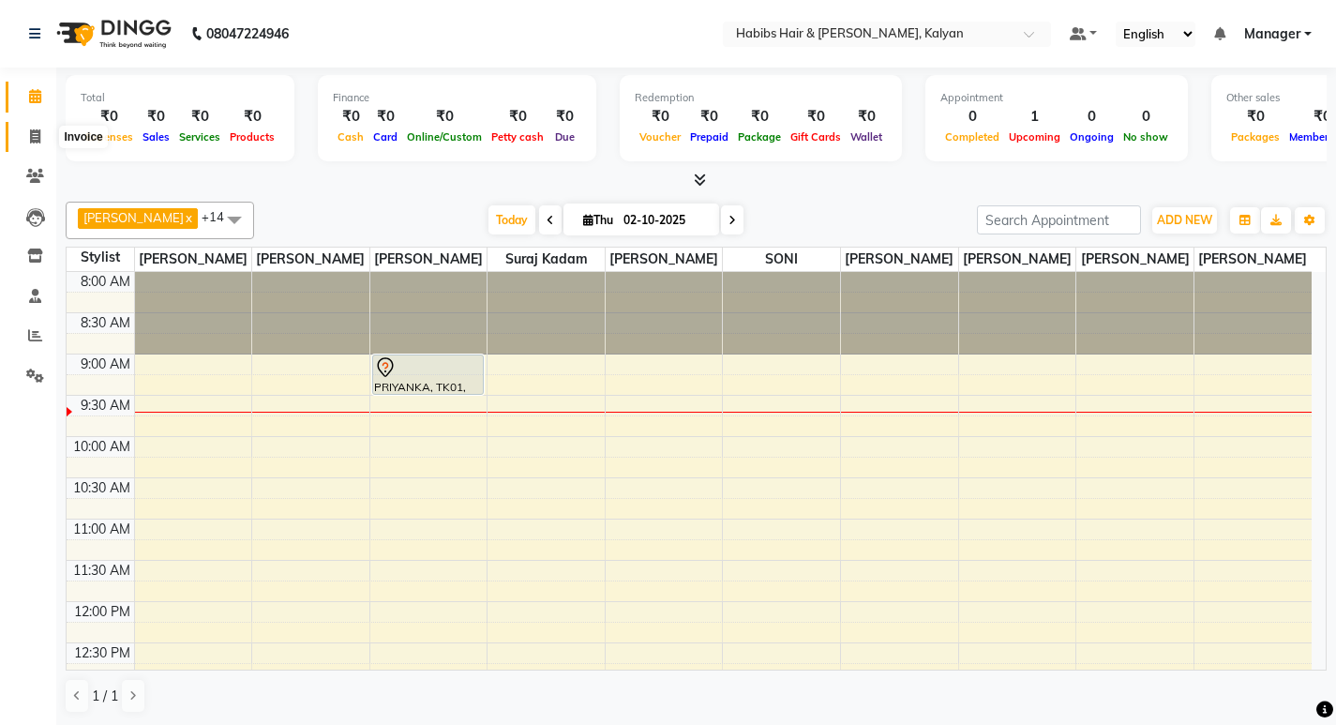
click at [27, 135] on span at bounding box center [35, 138] width 33 height 22
select select "8185"
select select "service"
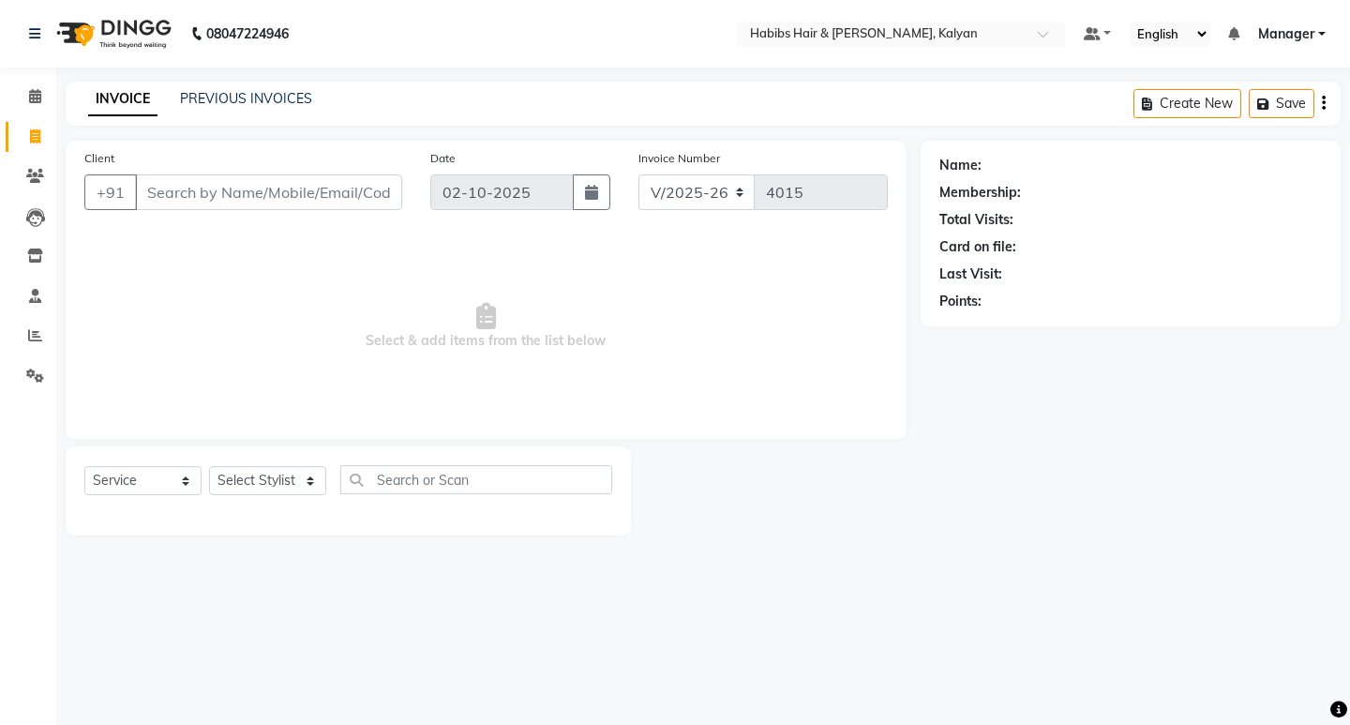
click at [1013, 254] on div "Card on file:" at bounding box center [977, 247] width 77 height 20
click at [23, 175] on span at bounding box center [35, 177] width 33 height 22
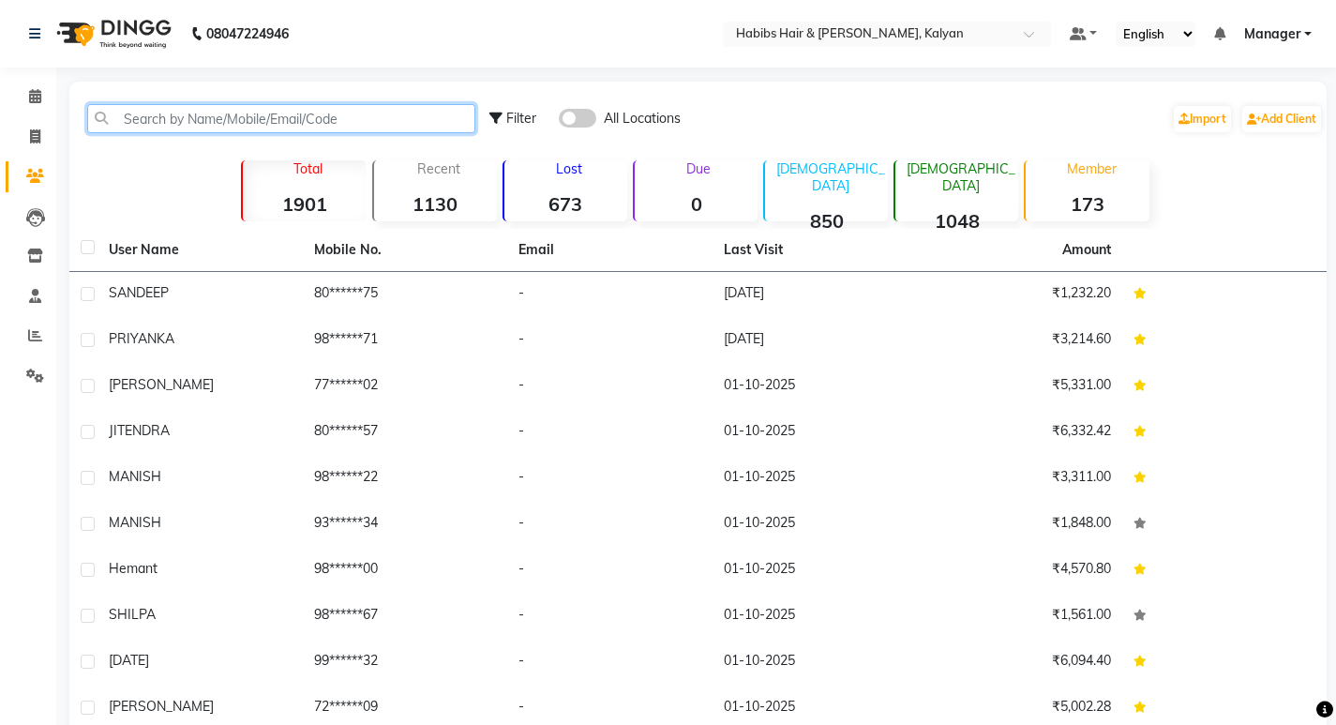
click at [167, 128] on input "text" at bounding box center [281, 118] width 388 height 29
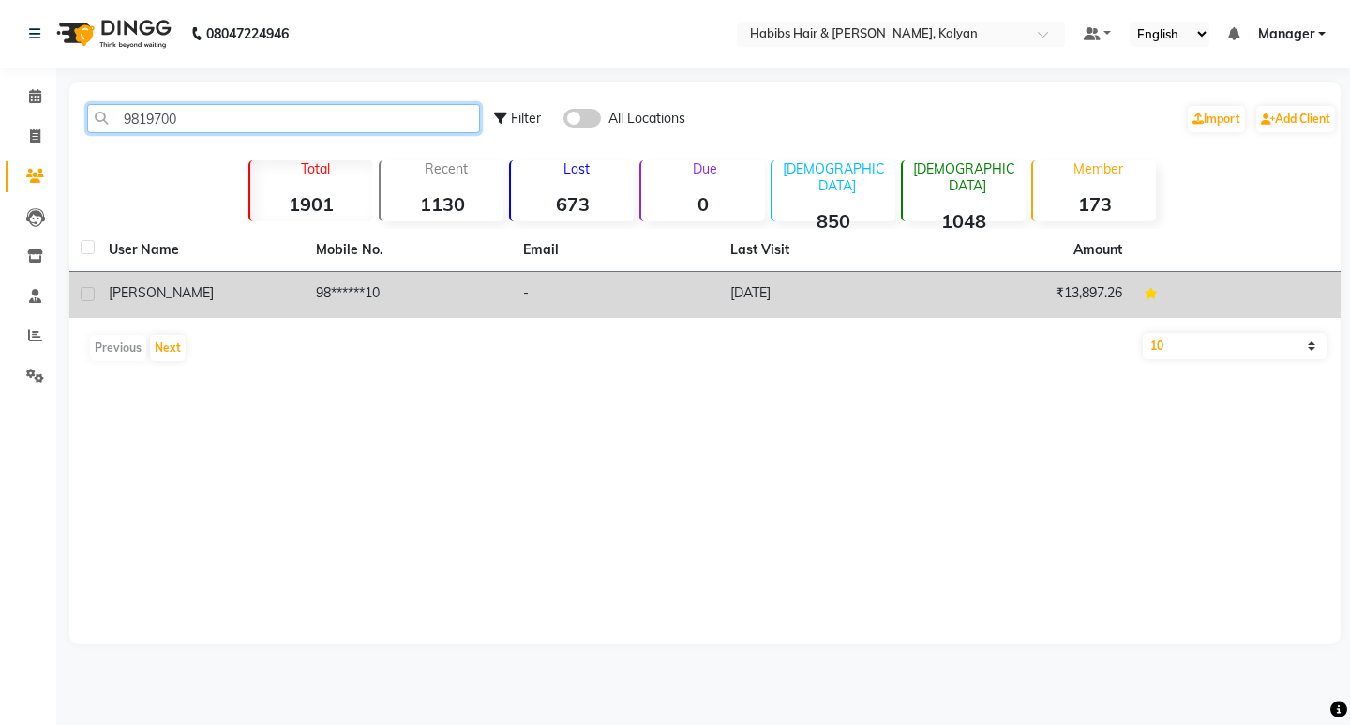
type input "9819700"
click at [817, 298] on td "05-09-2025" at bounding box center [822, 295] width 207 height 46
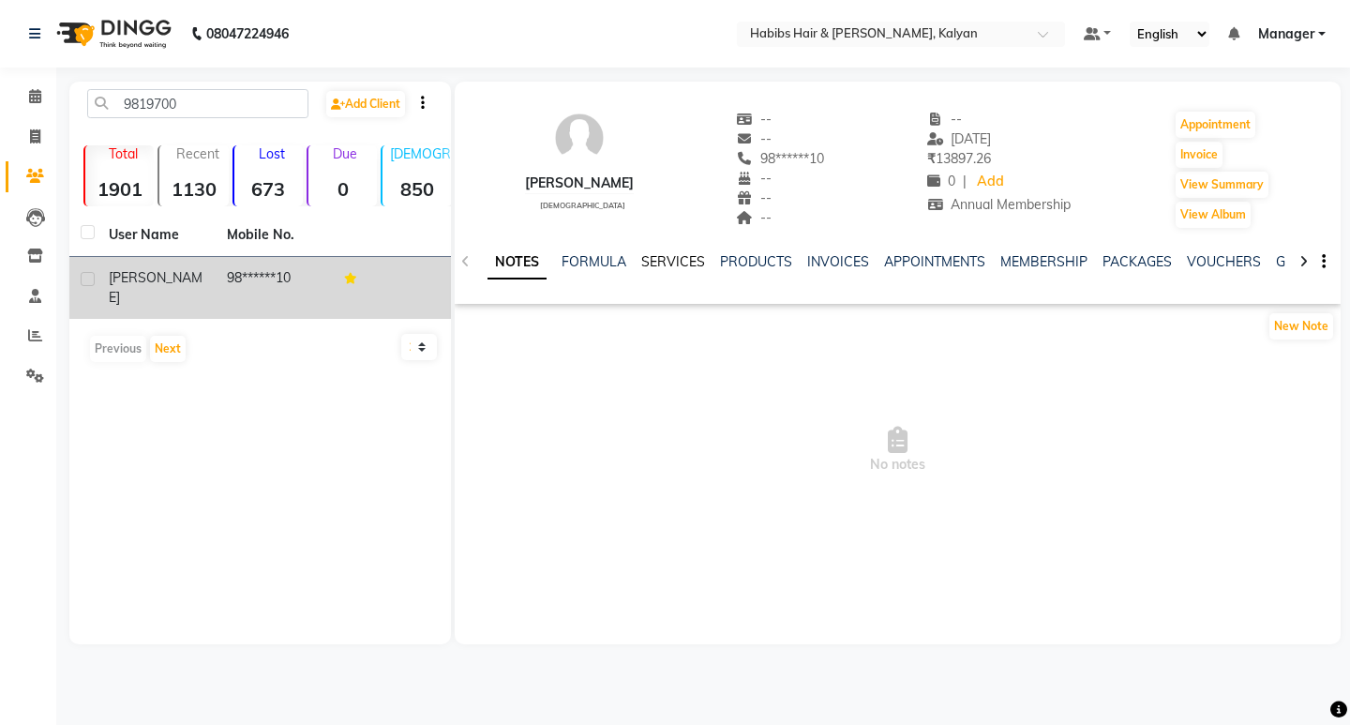
click at [682, 259] on link "SERVICES" at bounding box center [673, 261] width 64 height 17
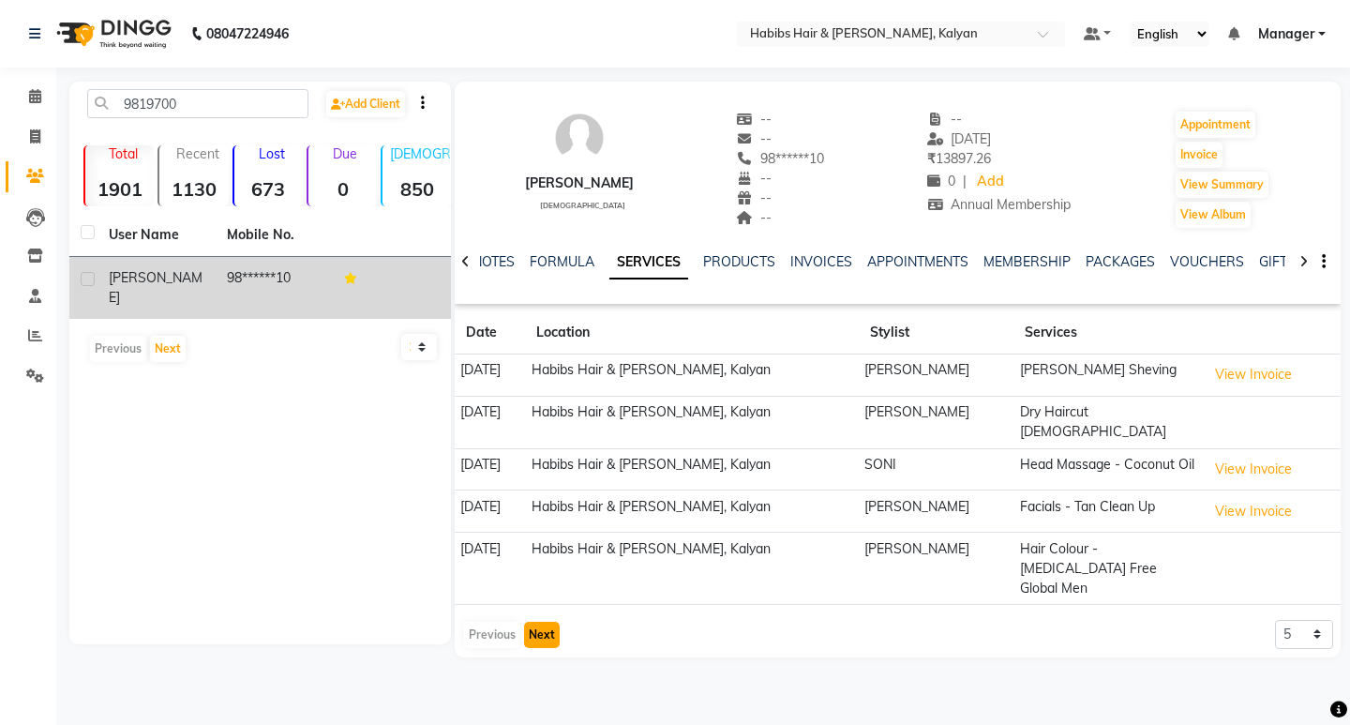
click at [549, 622] on button "Next" at bounding box center [542, 635] width 36 height 26
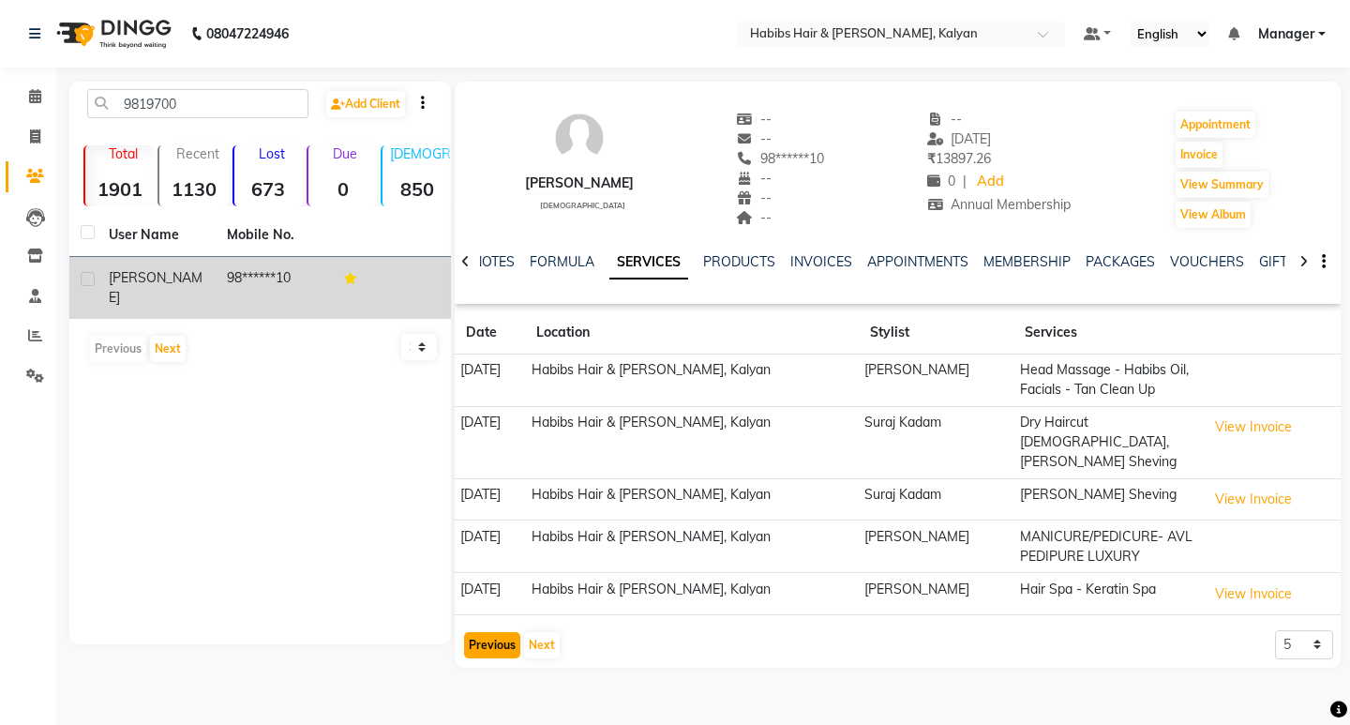
click at [504, 632] on button "Previous" at bounding box center [492, 645] width 56 height 26
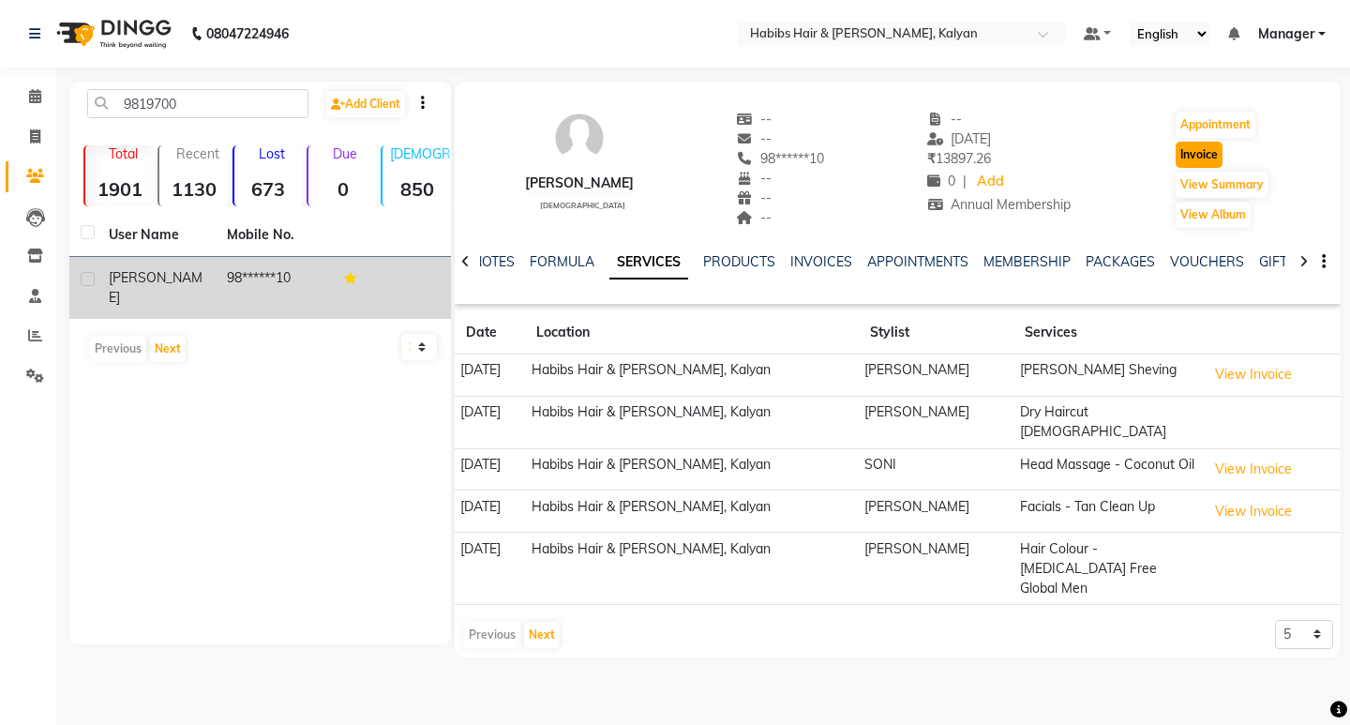
click at [1205, 150] on button "Invoice" at bounding box center [1199, 155] width 47 height 26
select select "8185"
select select "service"
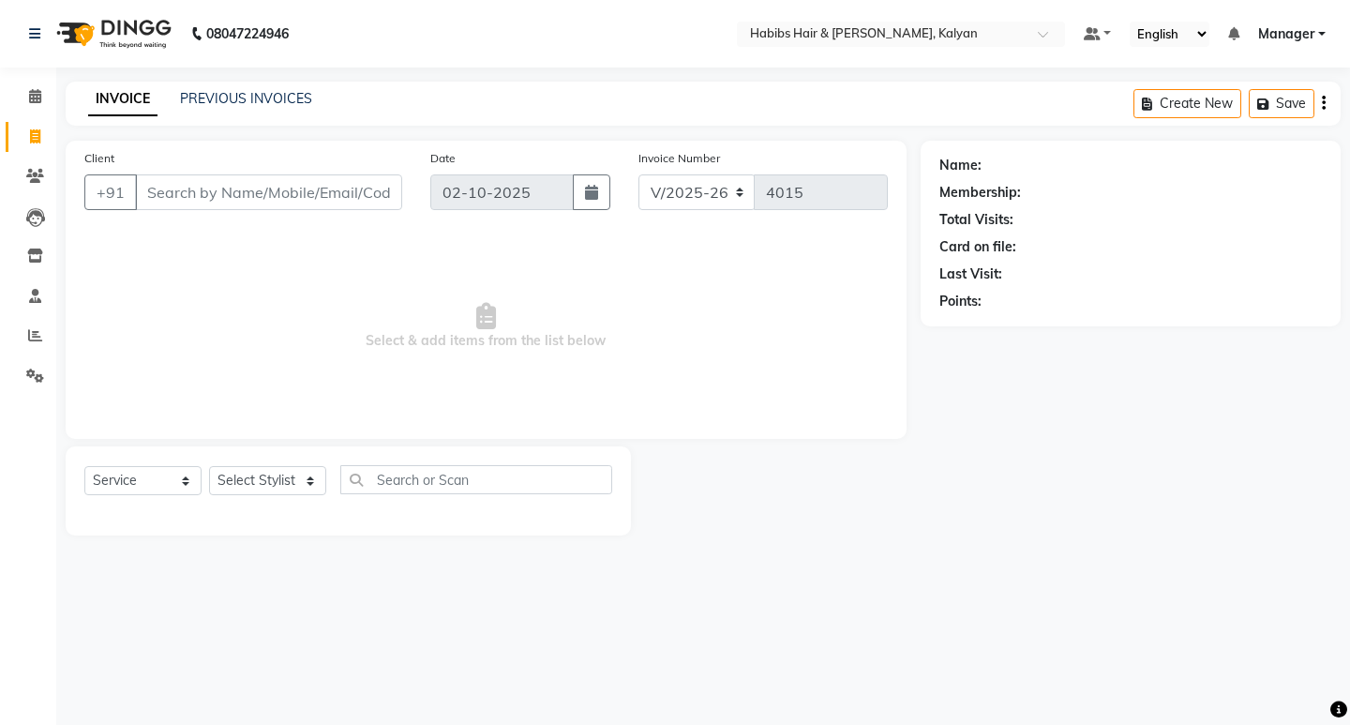
type input "98******10"
select select "2: Object"
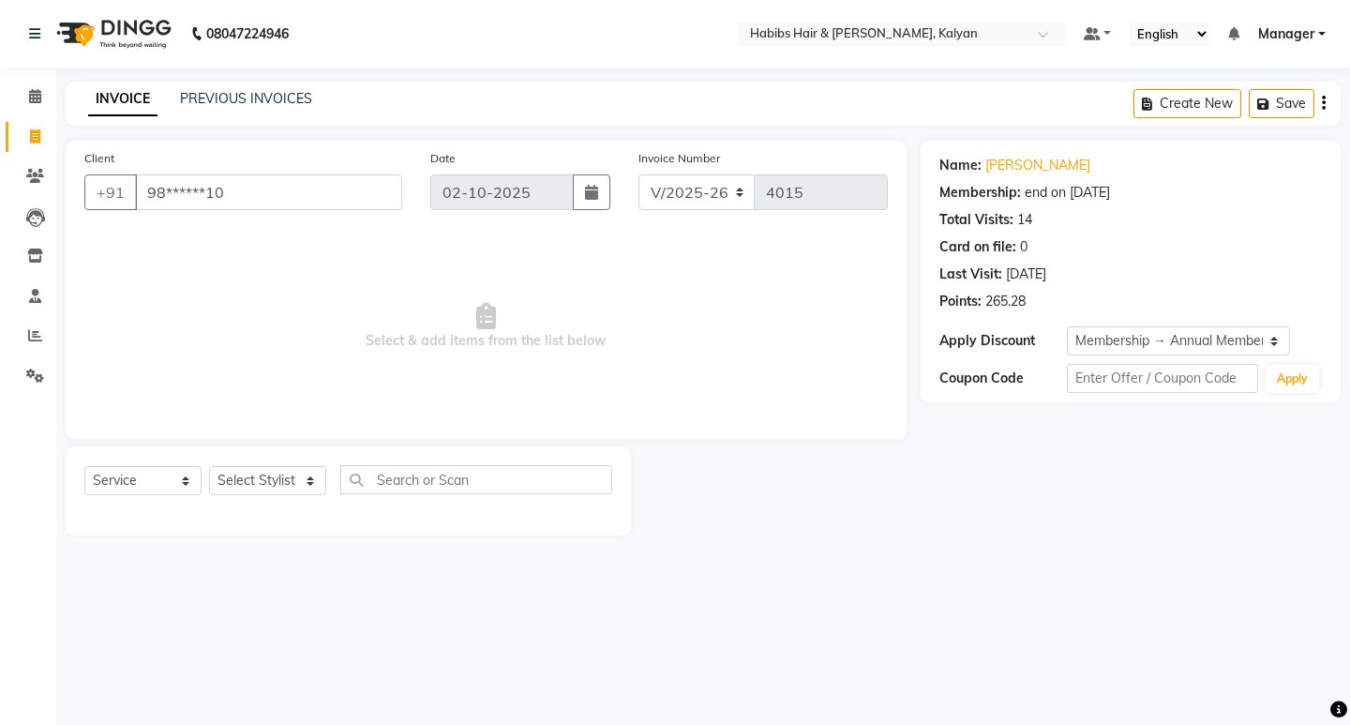
click at [1303, 692] on div "08047224946 Select Location × Habibs Hair & Beauty Kalyan, Kalyan Default Panel…" at bounding box center [675, 362] width 1350 height 725
click at [234, 485] on select "Select Stylist Kumudini Manager Minakshi Namrata zipre Omkar Patil Pankaj Jadha…" at bounding box center [267, 480] width 117 height 29
select select "91726"
click at [209, 466] on select "Select Stylist Kumudini Manager Minakshi Namrata zipre Omkar Patil Pankaj Jadha…" at bounding box center [267, 480] width 117 height 29
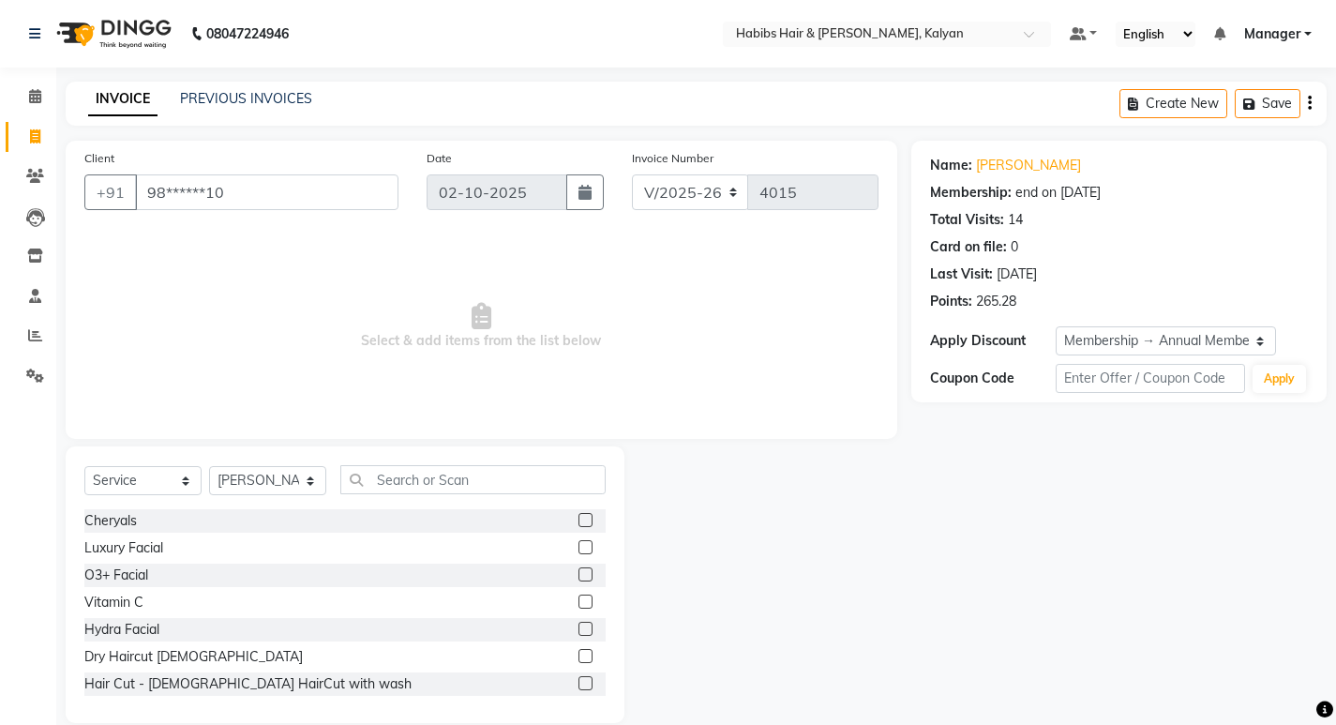
click at [477, 464] on div "Select Service Product Membership Package Voucher Prepaid Gift Card Select Styl…" at bounding box center [345, 584] width 559 height 277
drag, startPoint x: 508, startPoint y: 485, endPoint x: 498, endPoint y: 482, distance: 10.7
click at [498, 482] on input "text" at bounding box center [472, 479] width 265 height 29
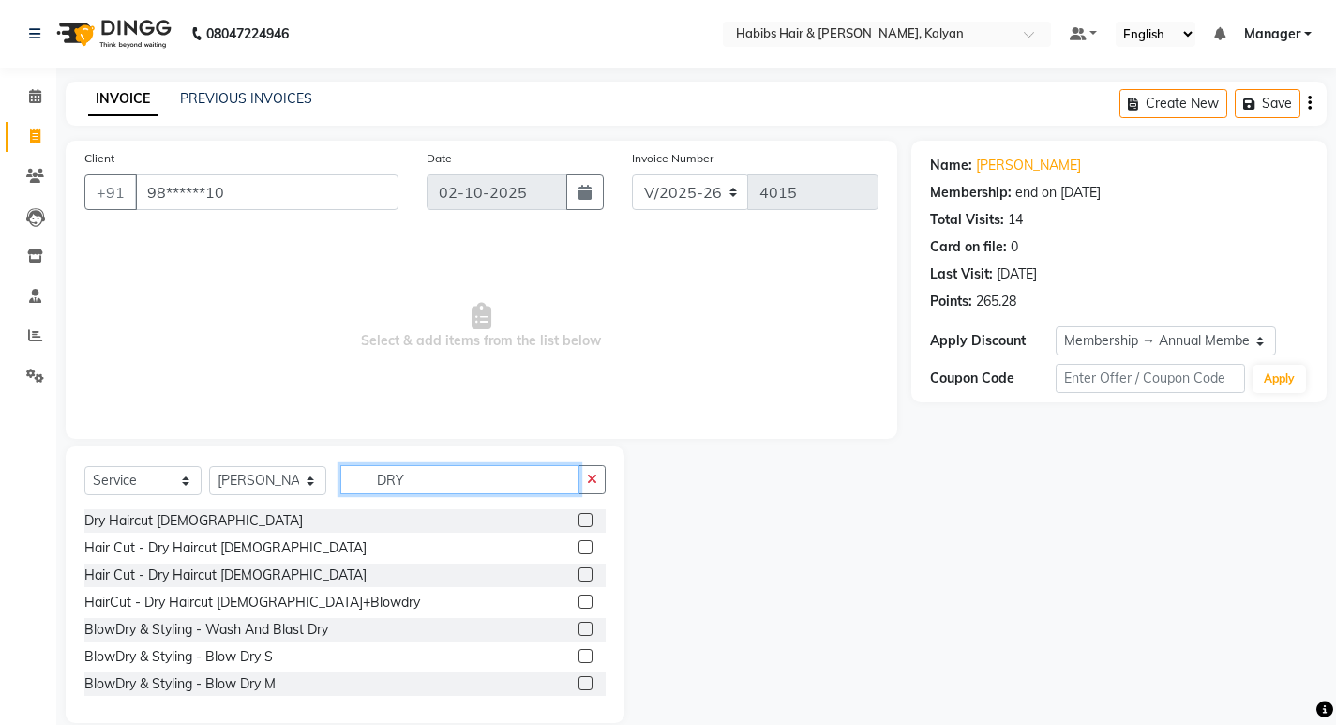
type input "DRY"
click at [578, 515] on label at bounding box center [585, 520] width 14 height 14
click at [578, 515] on input "checkbox" at bounding box center [584, 521] width 12 height 12
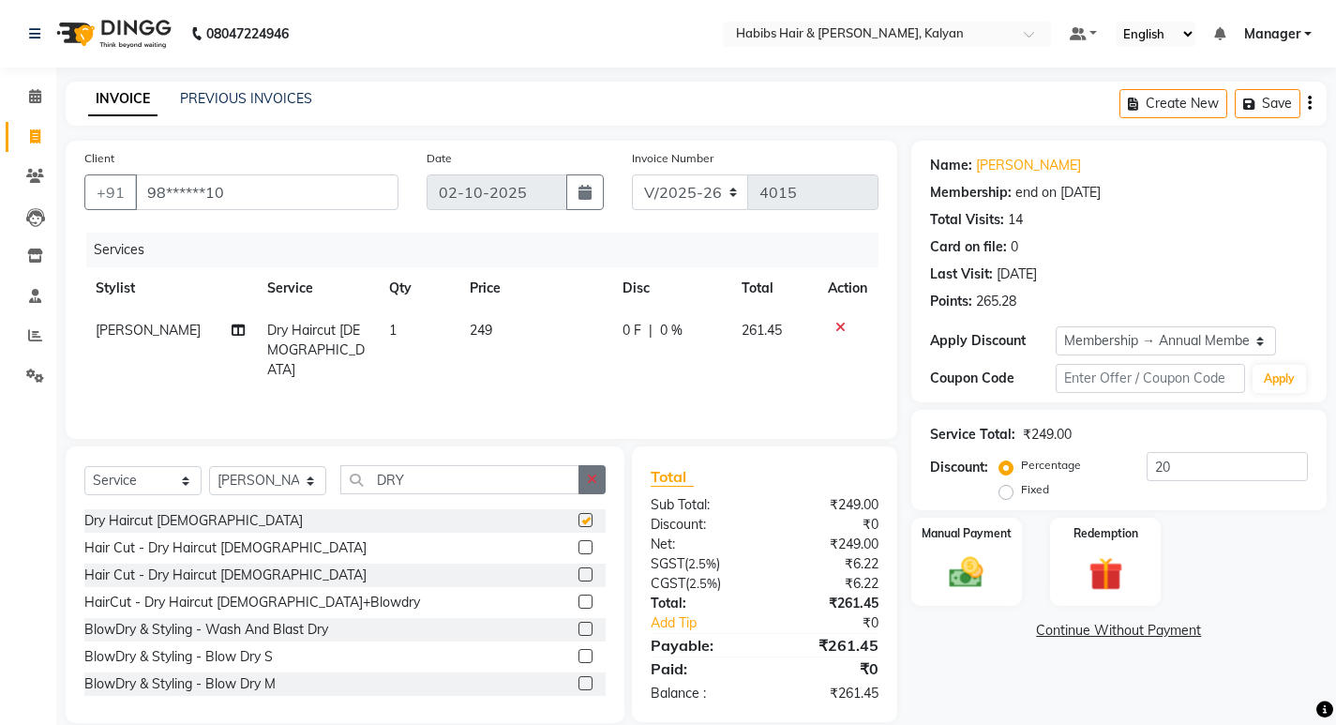
checkbox input "false"
click at [595, 481] on icon "button" at bounding box center [592, 479] width 10 height 13
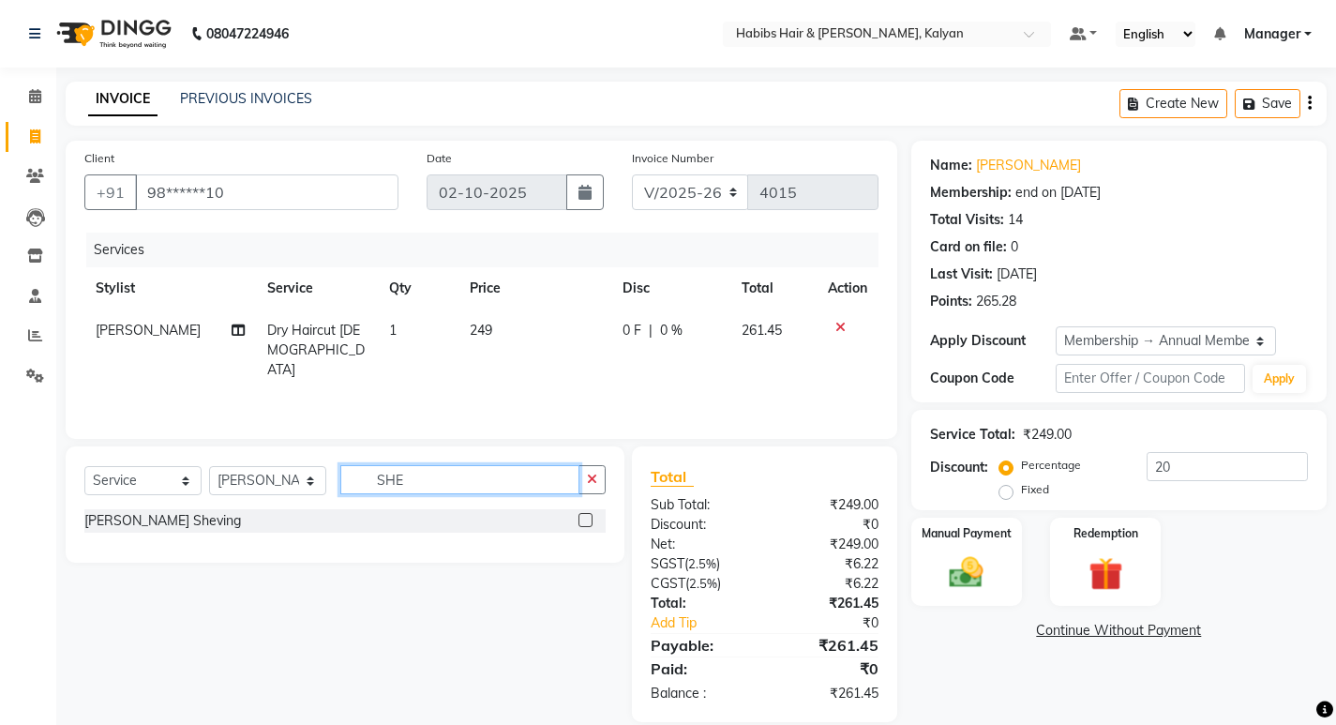
type input "SHE"
click at [585, 521] on label at bounding box center [585, 520] width 14 height 14
click at [585, 521] on input "checkbox" at bounding box center [584, 521] width 12 height 12
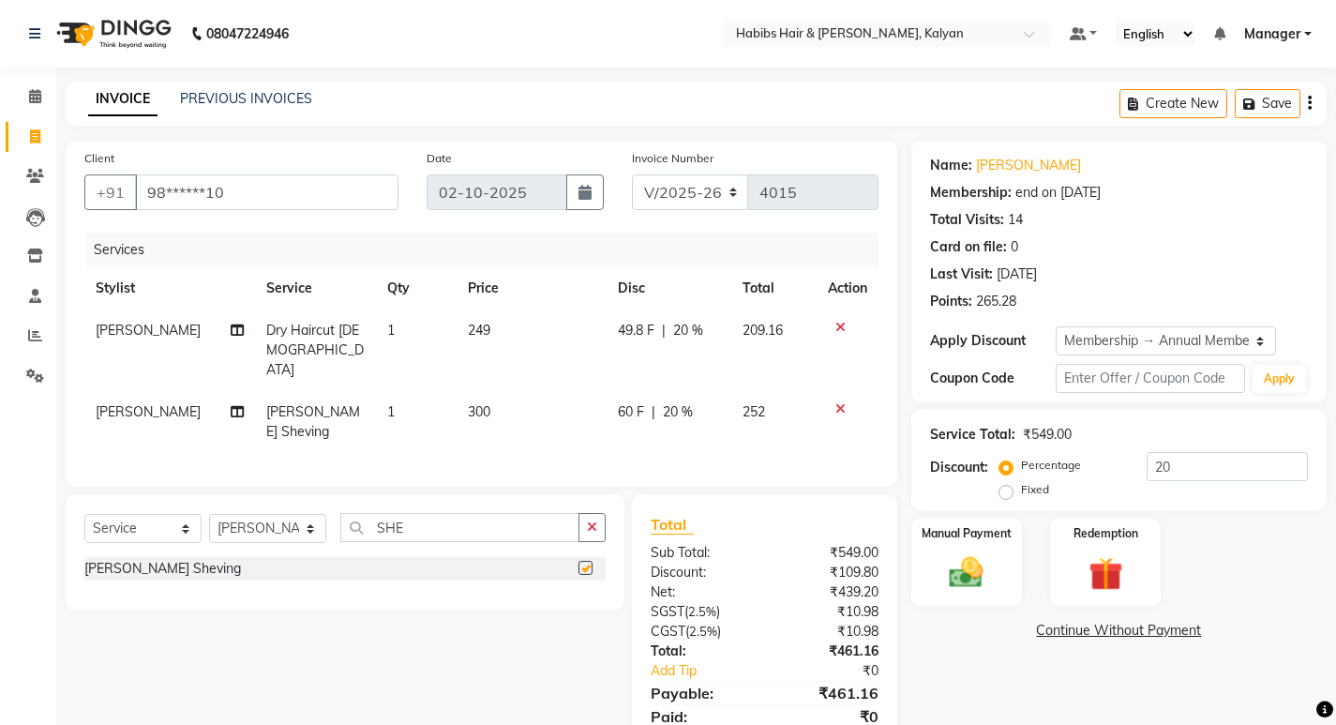
checkbox input "false"
click at [1125, 344] on select "Select Membership → Annual Membership Loyalty → All Customers → Level 10" at bounding box center [1166, 340] width 220 height 29
select select "0:"
click at [1056, 326] on select "Select Membership → Annual Membership Loyalty → All Customers → Level 10" at bounding box center [1166, 340] width 220 height 29
type input "0"
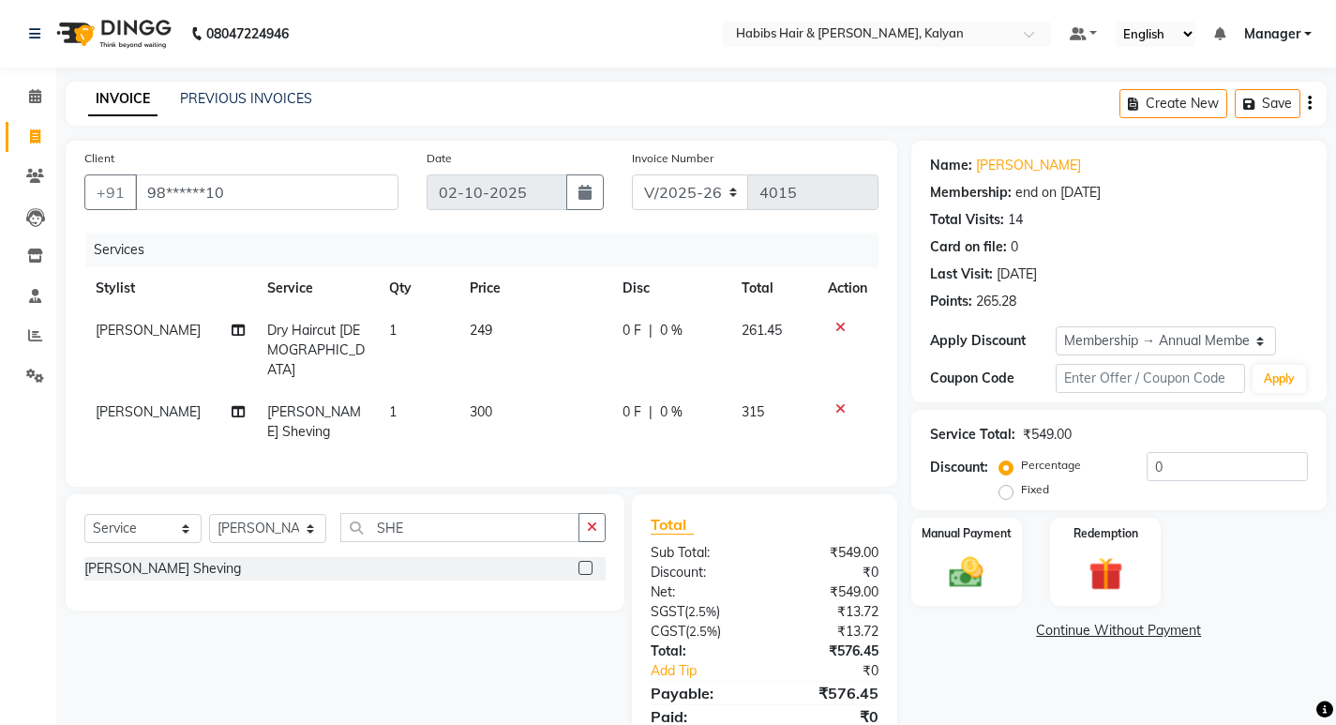
click at [689, 336] on div "0 F | 0 %" at bounding box center [671, 331] width 97 height 20
select select "91726"
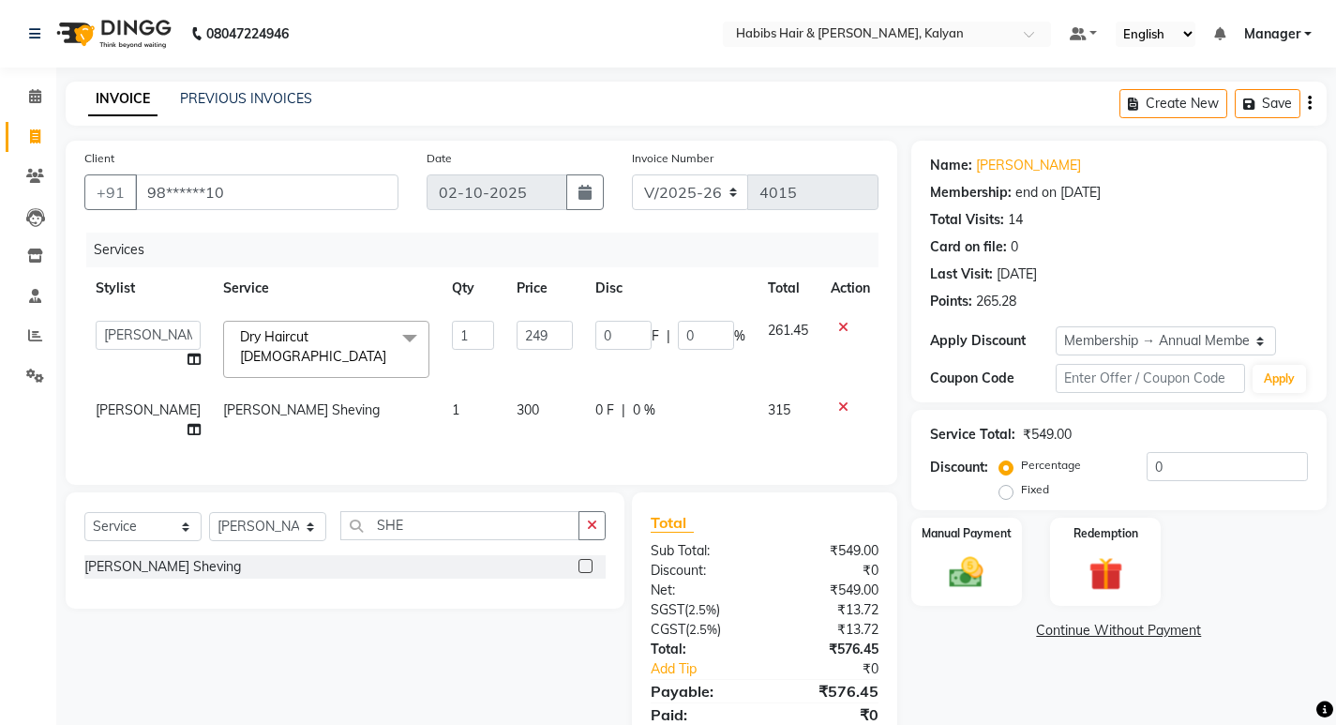
click at [689, 336] on input "0" at bounding box center [706, 335] width 56 height 29
type input "100"
click at [530, 408] on td "300" at bounding box center [544, 420] width 79 height 62
select select "91726"
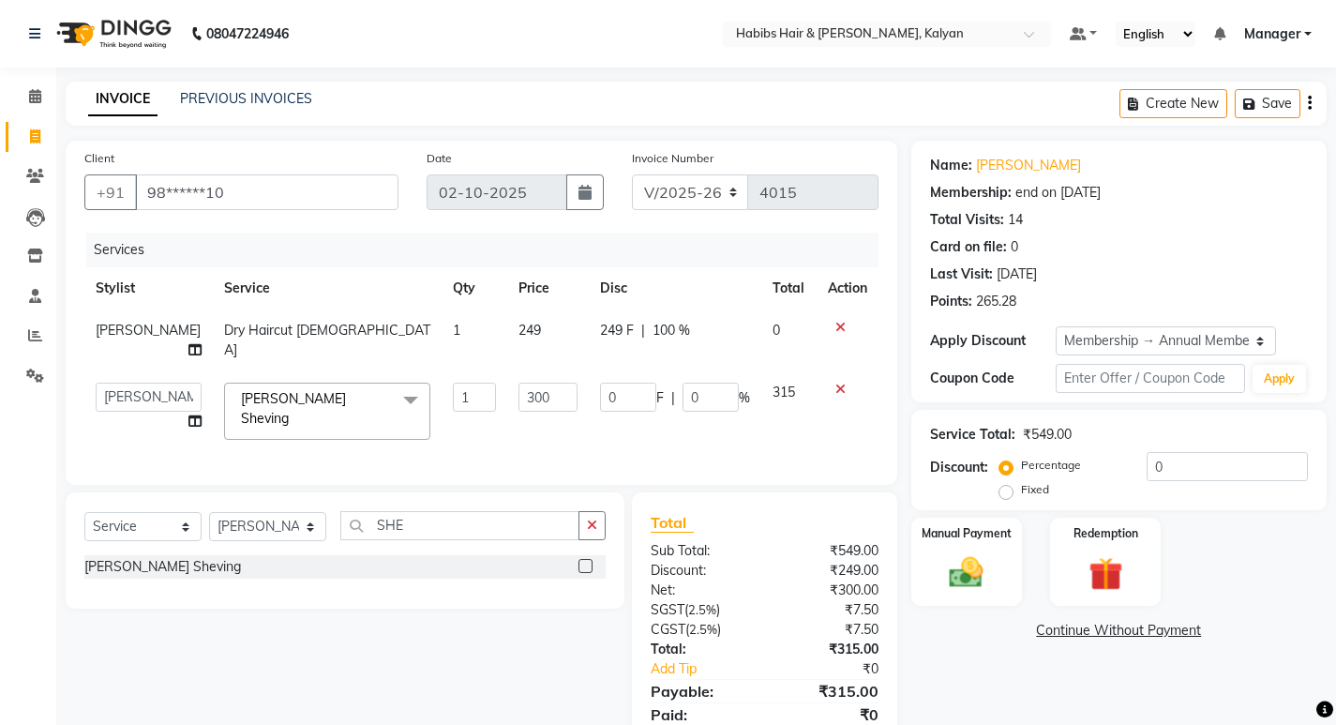
click at [530, 408] on input "300" at bounding box center [547, 397] width 59 height 29
type input "240"
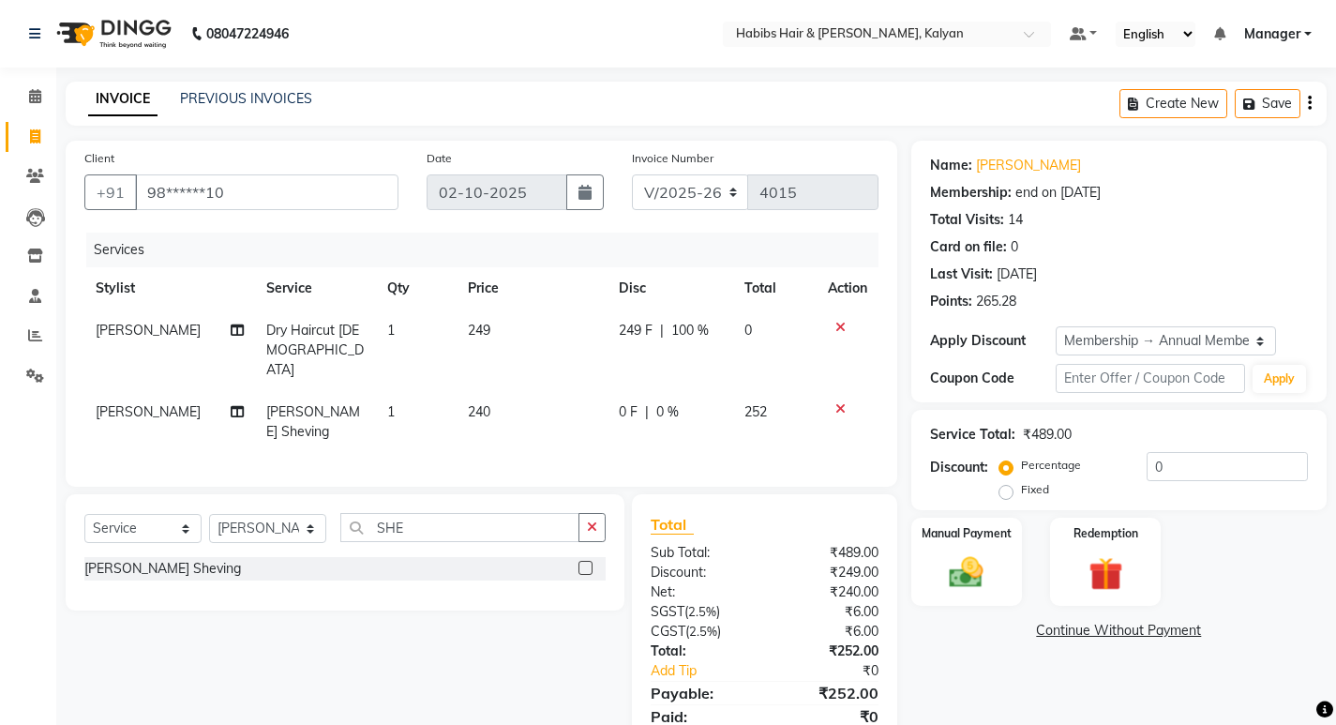
click at [559, 420] on div "Services Stylist Service Qty Price Disc Total Action Pankaj Jadhav Dry Haircut …" at bounding box center [481, 350] width 794 height 235
click at [504, 400] on td "240" at bounding box center [532, 422] width 151 height 62
select select "91726"
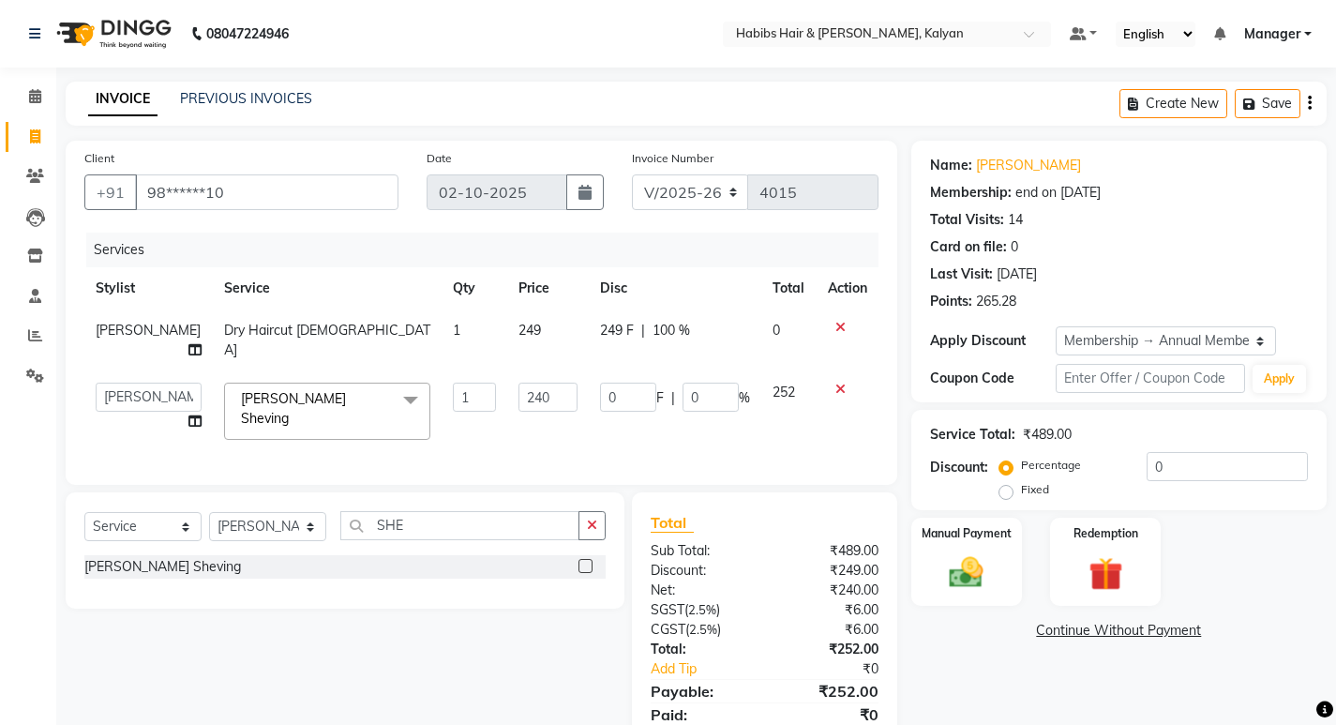
click at [518, 400] on input "240" at bounding box center [547, 397] width 59 height 29
type input "210"
click at [547, 433] on div "Services Stylist Service Qty Price Disc Total Action Pankaj Jadhav Dry Haircut …" at bounding box center [481, 349] width 794 height 233
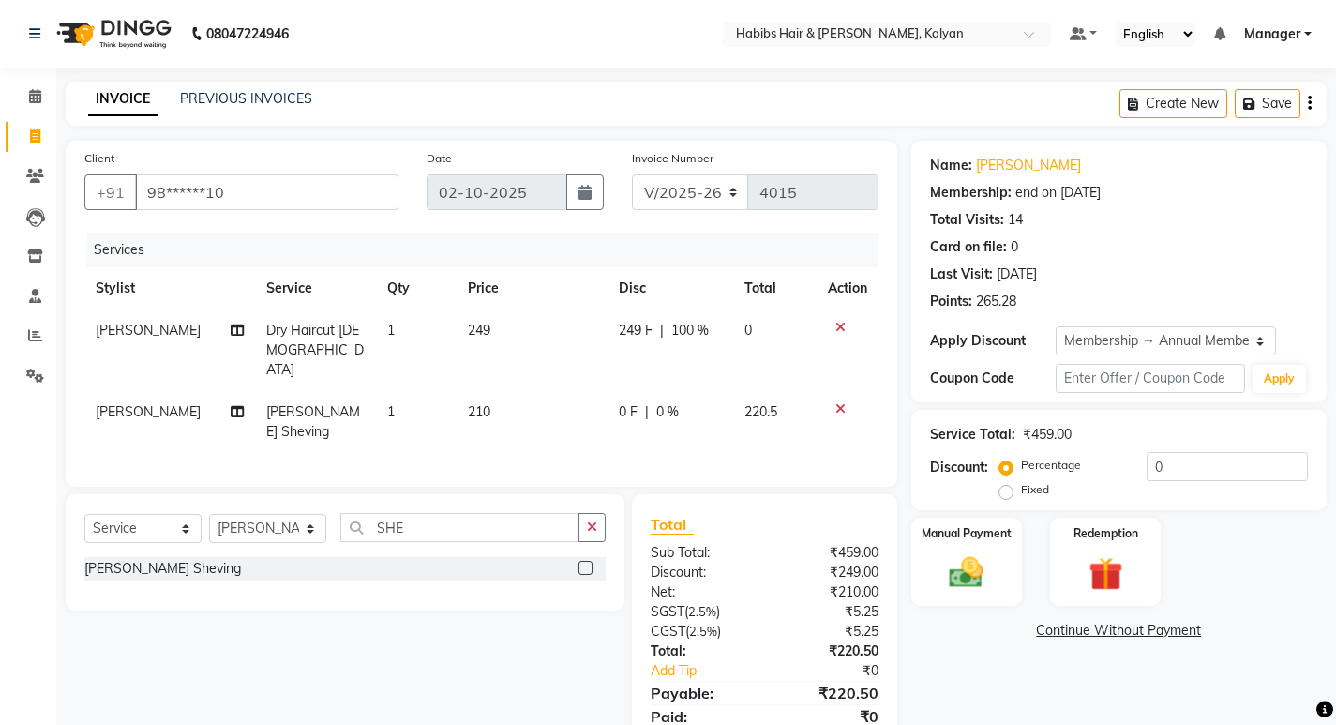
scroll to position [48, 0]
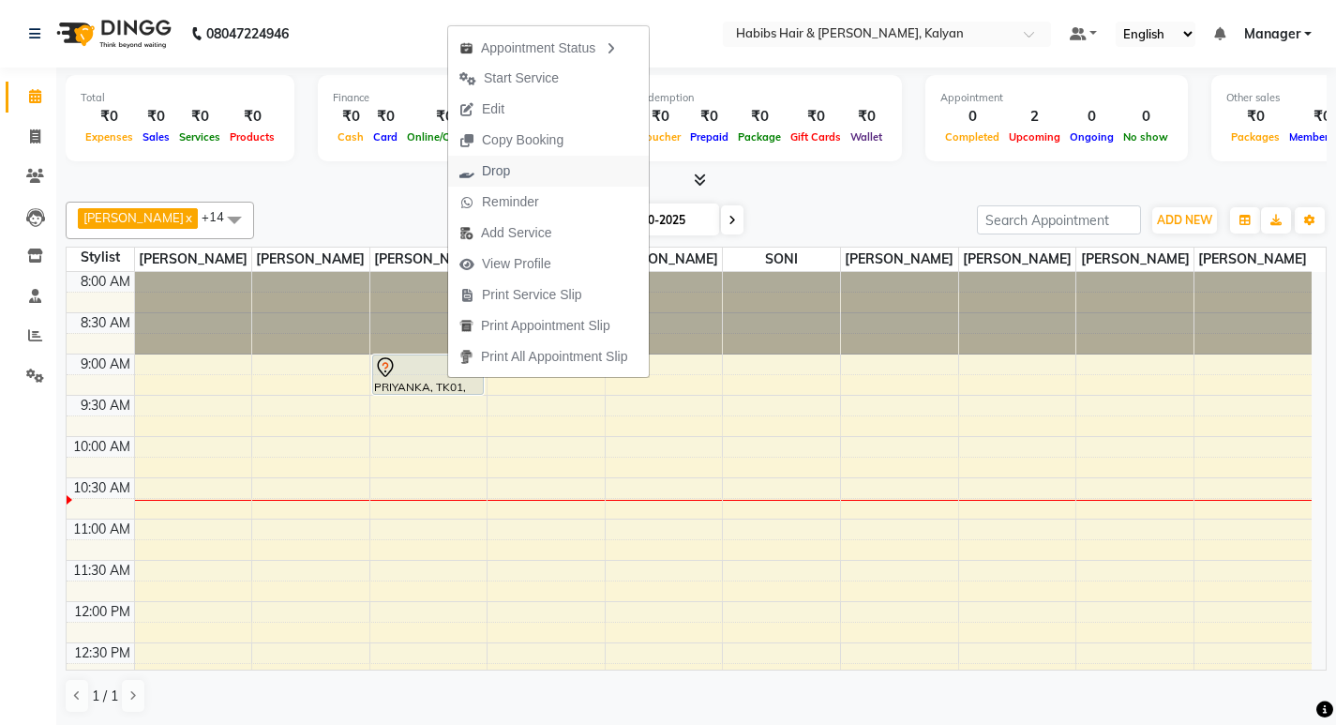
click at [488, 169] on span "Drop" at bounding box center [496, 171] width 28 height 20
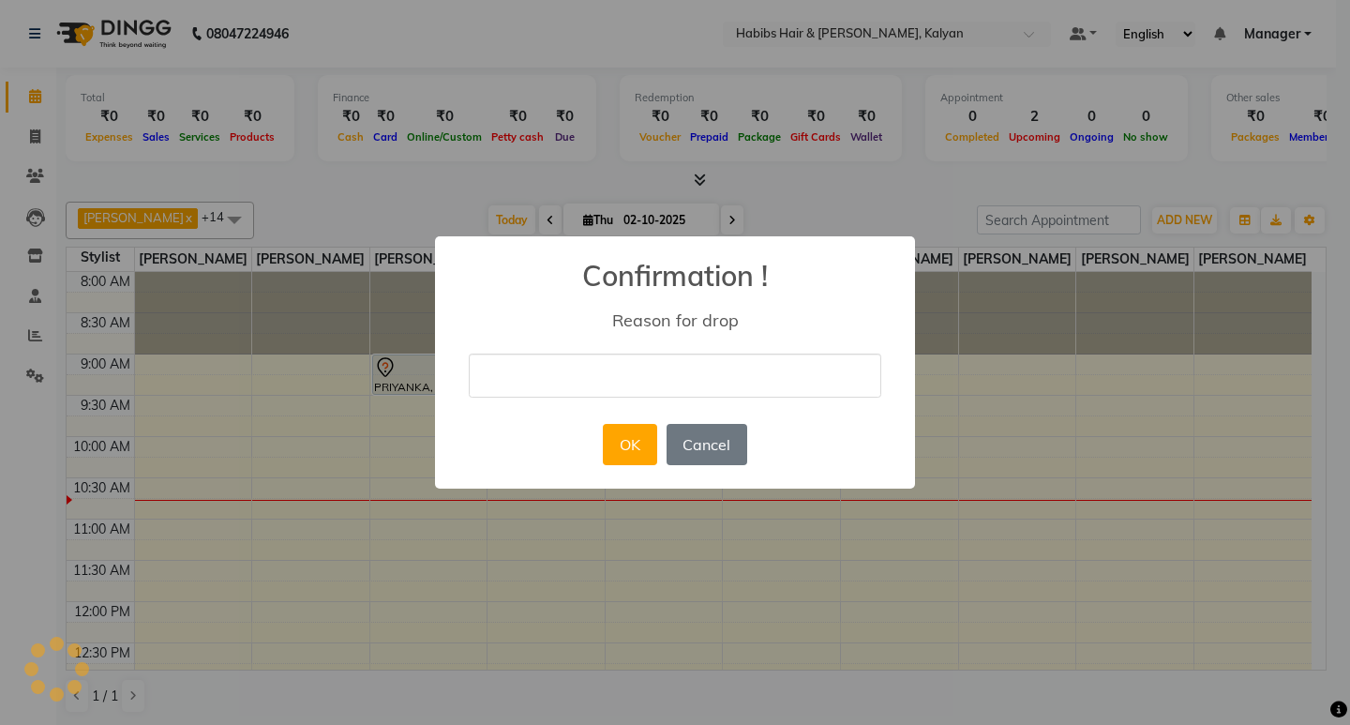
click at [599, 454] on div "OK No Cancel" at bounding box center [674, 444] width 153 height 51
click at [622, 452] on button "OK" at bounding box center [629, 444] width 53 height 41
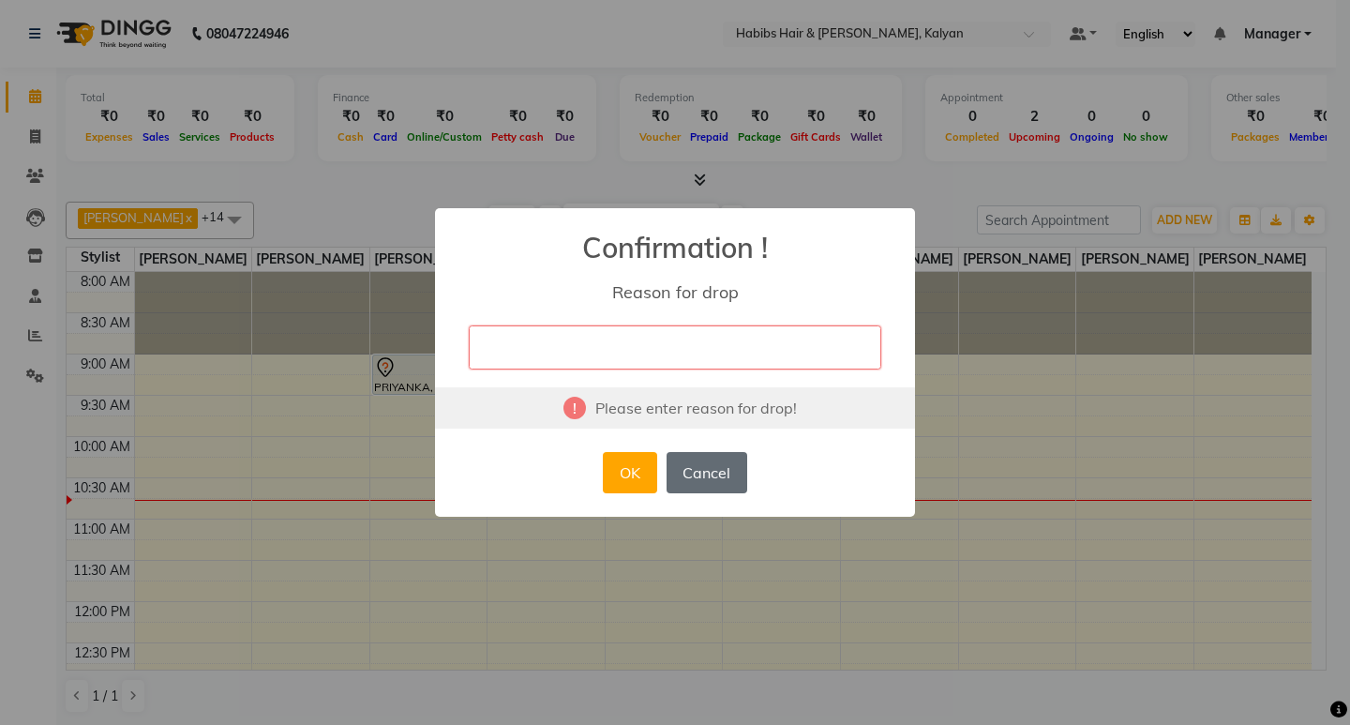
click at [719, 463] on button "Cancel" at bounding box center [707, 472] width 81 height 41
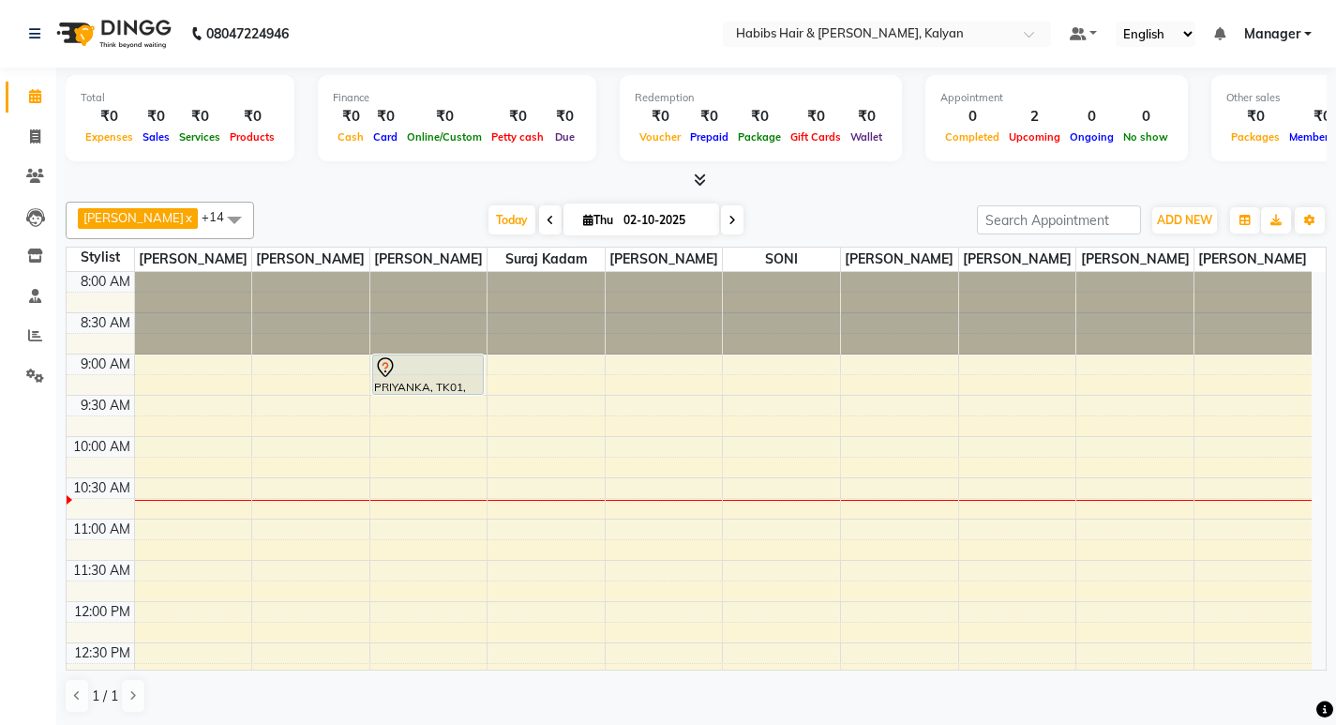
click at [24, 154] on li "Invoice" at bounding box center [28, 137] width 56 height 40
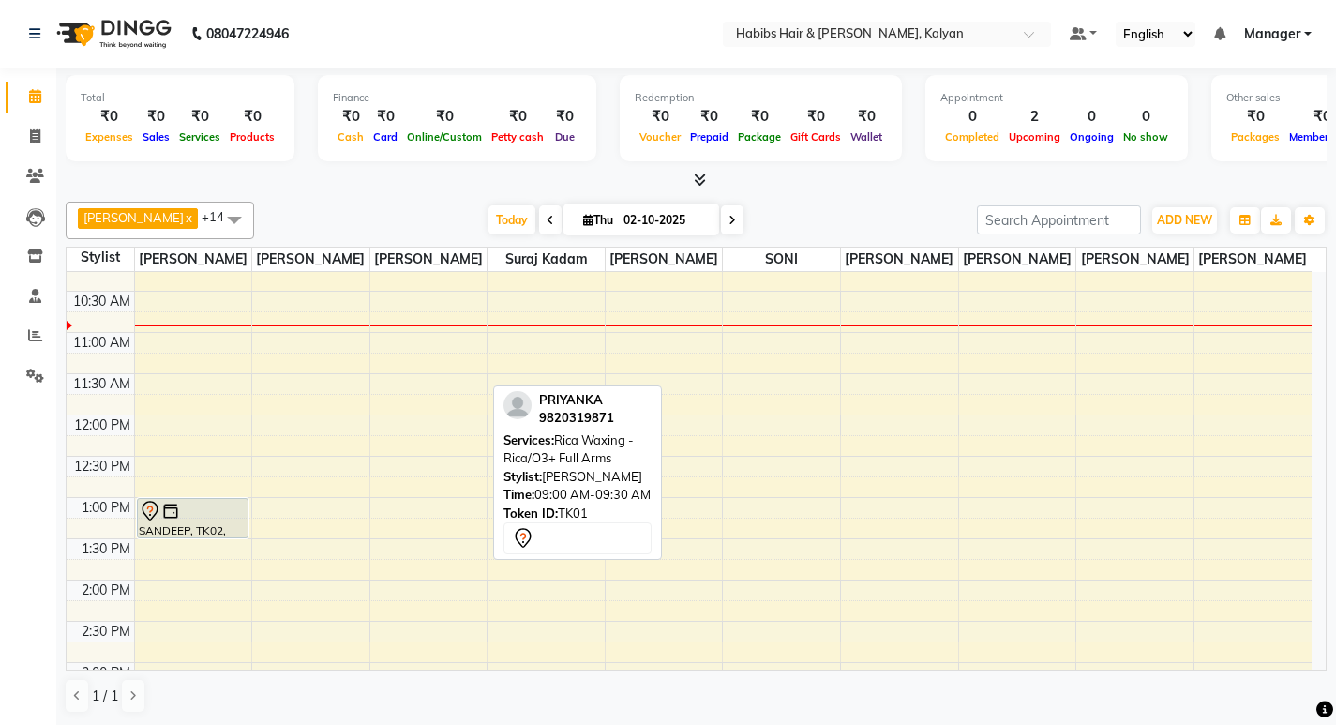
scroll to position [188, 0]
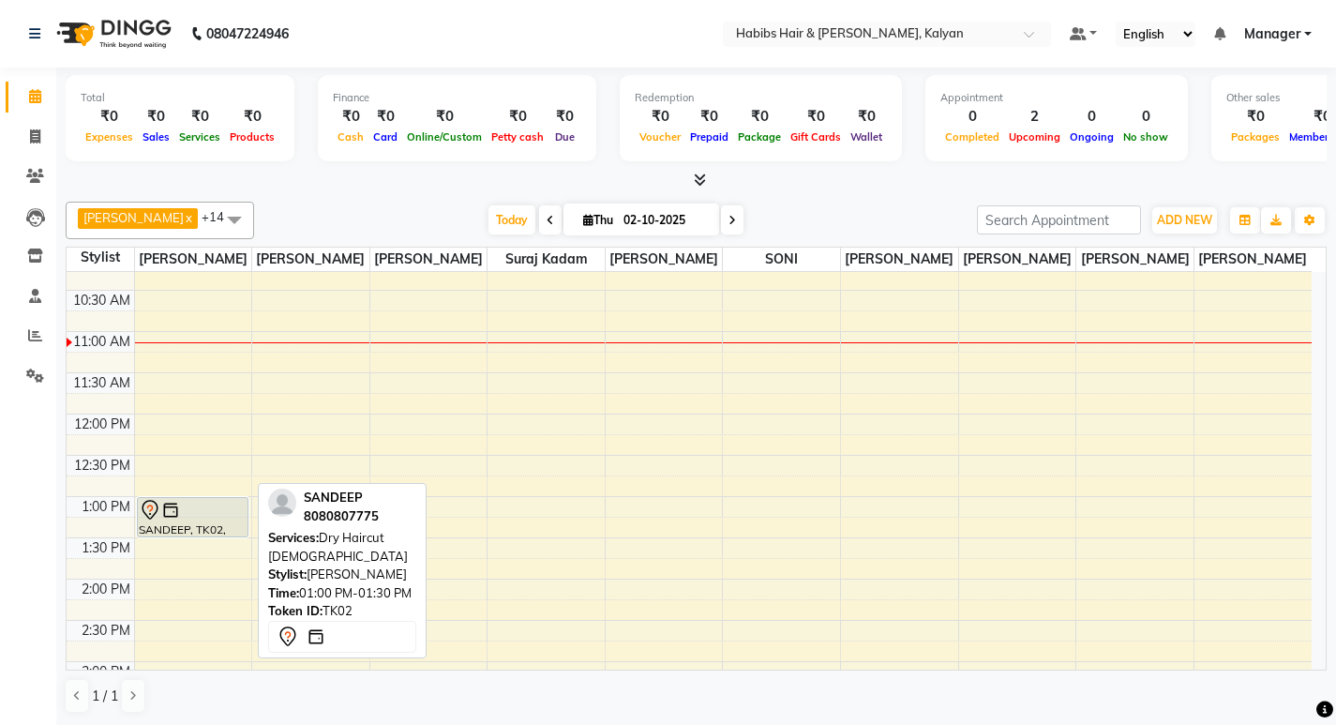
click at [213, 514] on div at bounding box center [193, 510] width 108 height 23
select select "7"
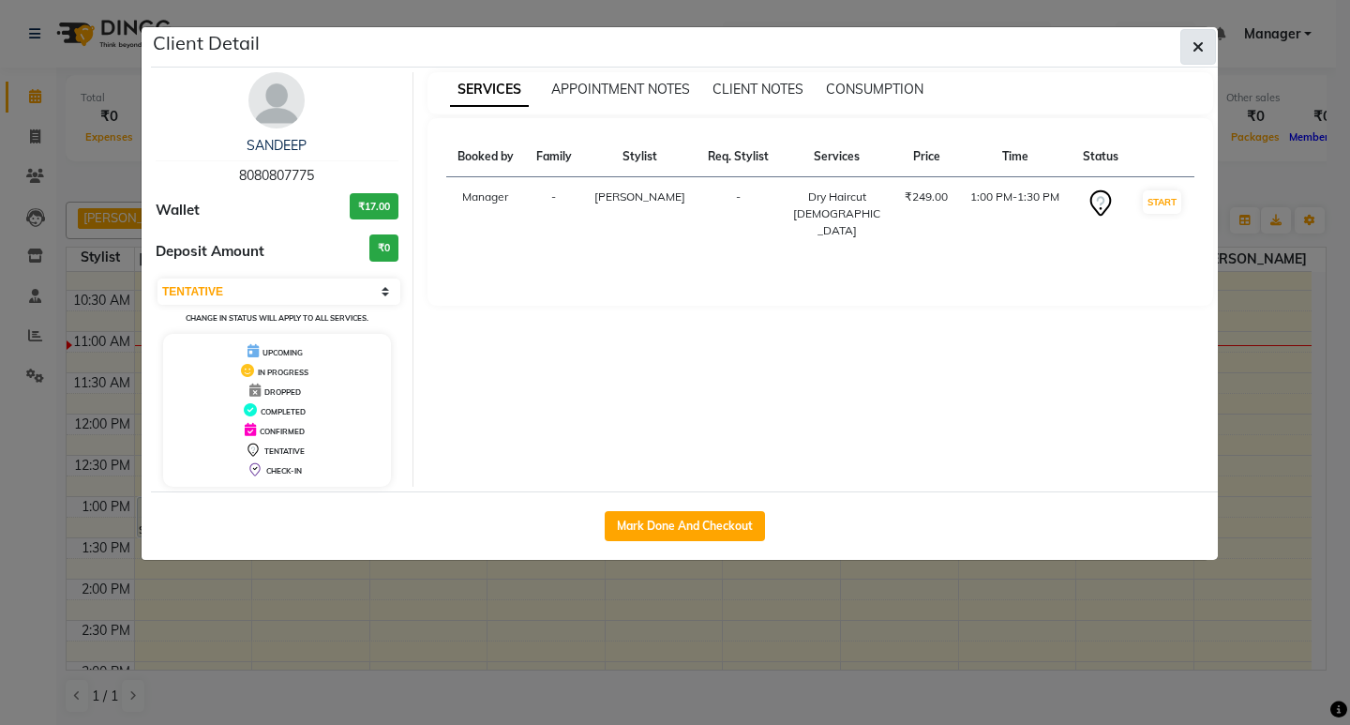
click at [1198, 38] on span "button" at bounding box center [1198, 47] width 11 height 19
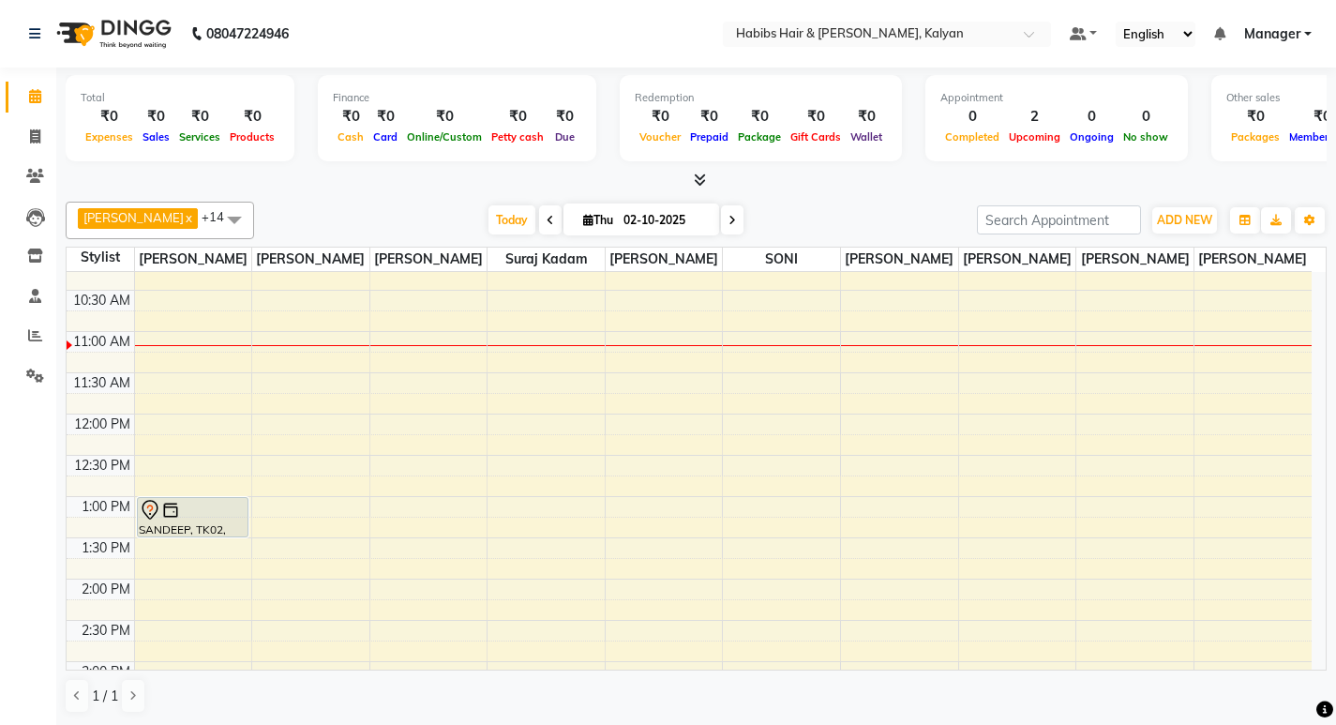
scroll to position [0, 0]
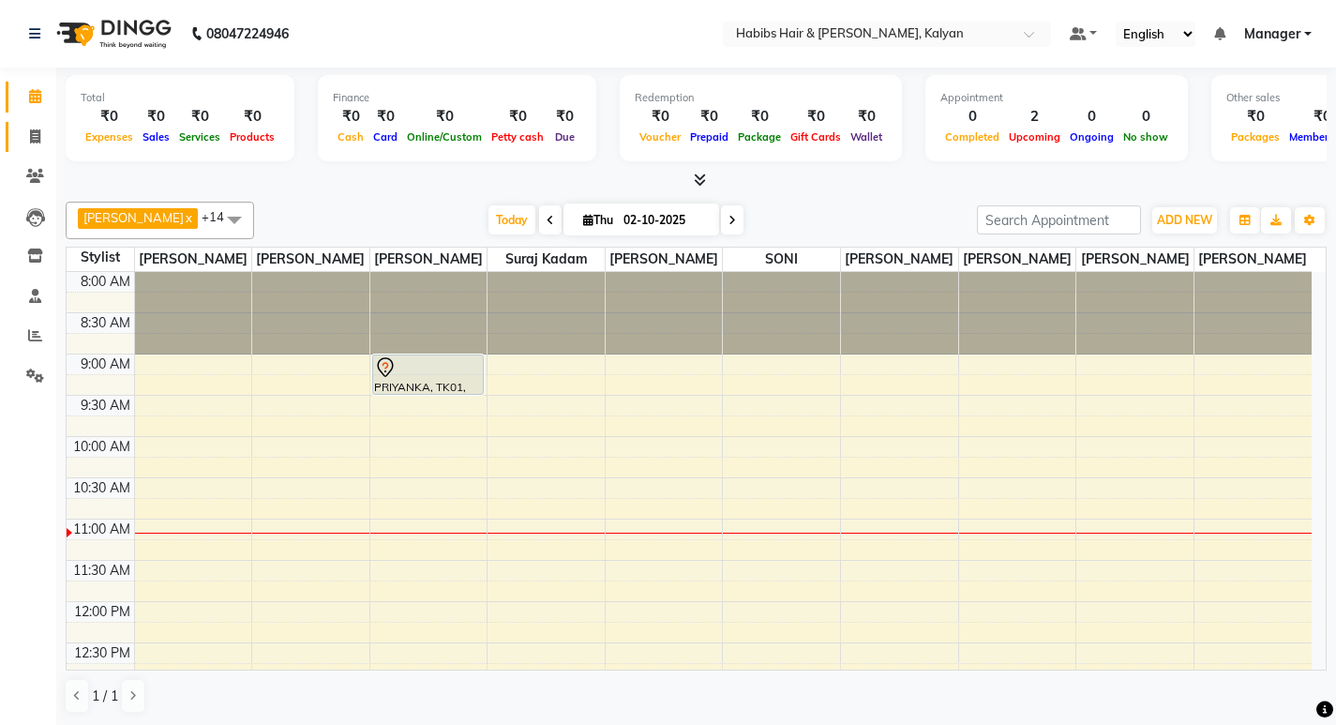
click at [16, 144] on link "Invoice" at bounding box center [28, 137] width 45 height 31
select select "8185"
select select "service"
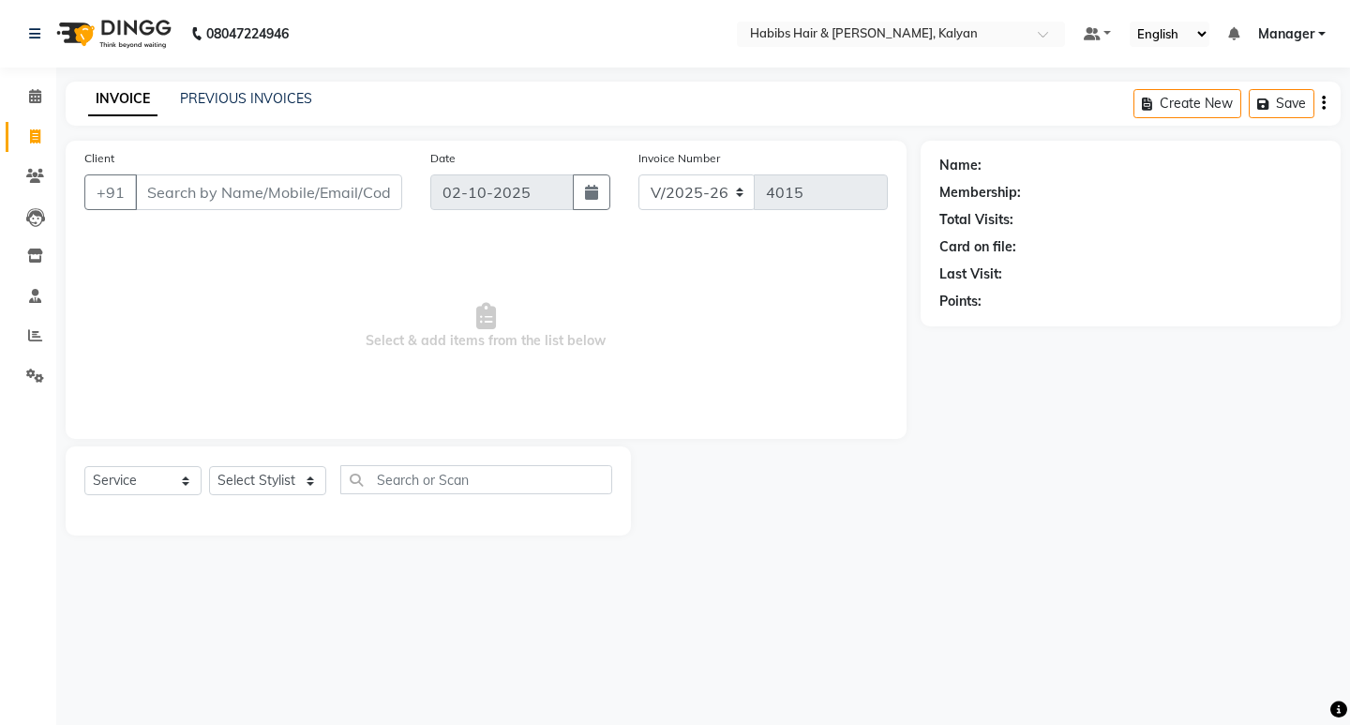
drag, startPoint x: 245, startPoint y: 726, endPoint x: 266, endPoint y: 701, distance: 32.5
drag, startPoint x: 266, startPoint y: 701, endPoint x: 232, endPoint y: 481, distance: 223.0
click at [232, 481] on select "Select Stylist Kumudini Manager Minakshi Namrata zipre Omkar Patil Pankaj Jadha…" at bounding box center [267, 480] width 117 height 29
select select "77419"
click at [209, 466] on select "Select Stylist Kumudini Manager Minakshi Namrata zipre Omkar Patil Pankaj Jadha…" at bounding box center [267, 480] width 117 height 29
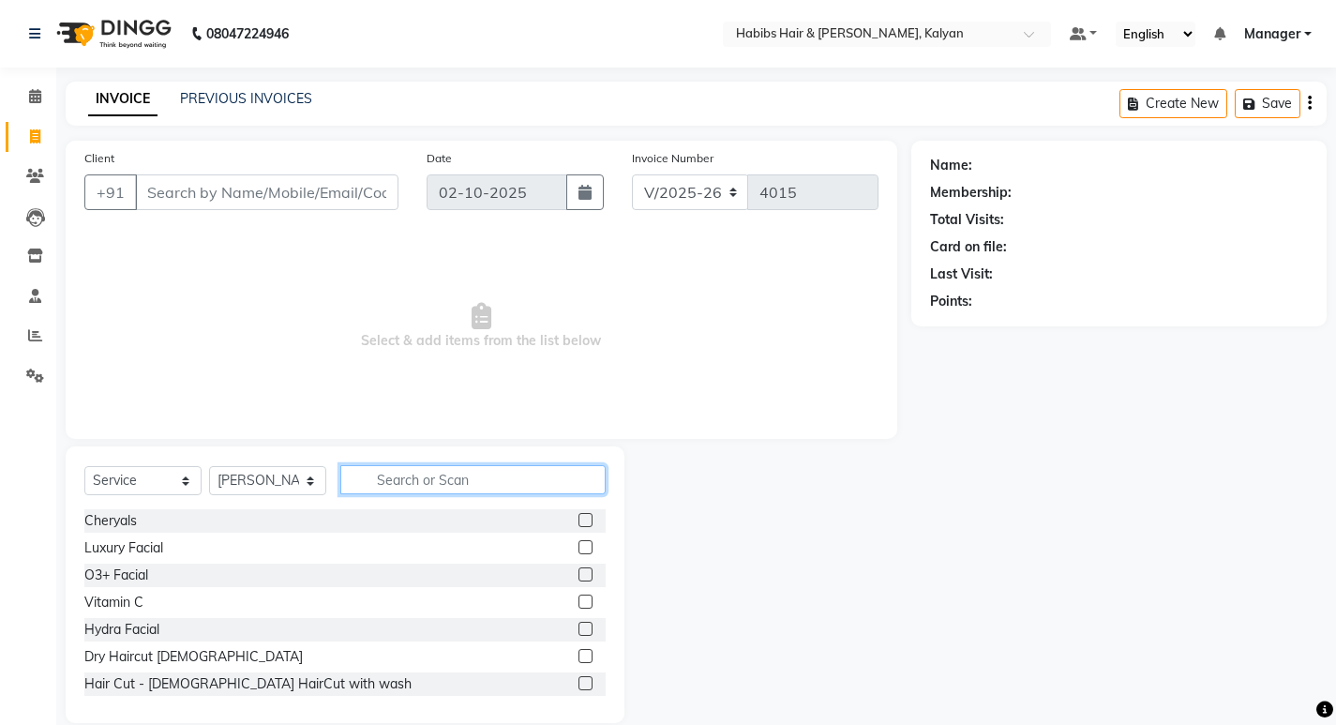
click at [457, 489] on input "text" at bounding box center [472, 479] width 265 height 29
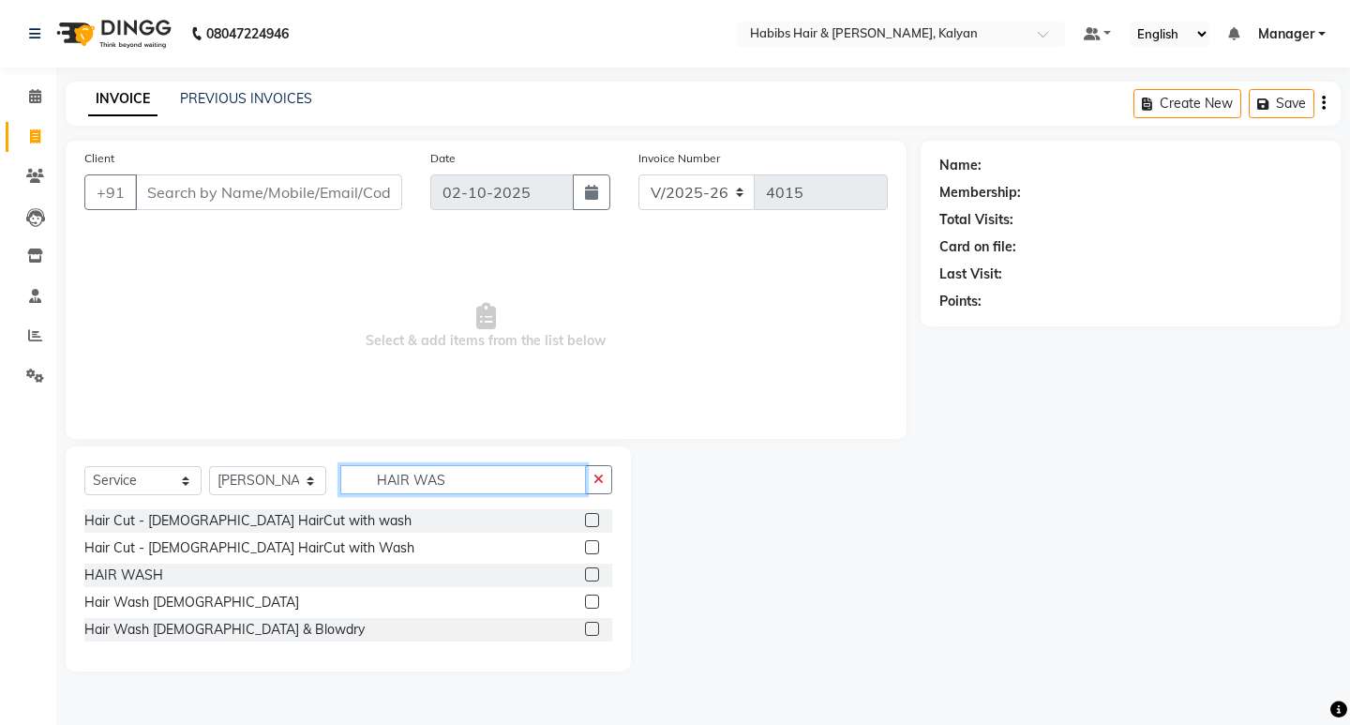
type input "HAIR WAS"
click at [588, 576] on label at bounding box center [592, 574] width 14 height 14
click at [588, 576] on input "checkbox" at bounding box center [591, 575] width 12 height 12
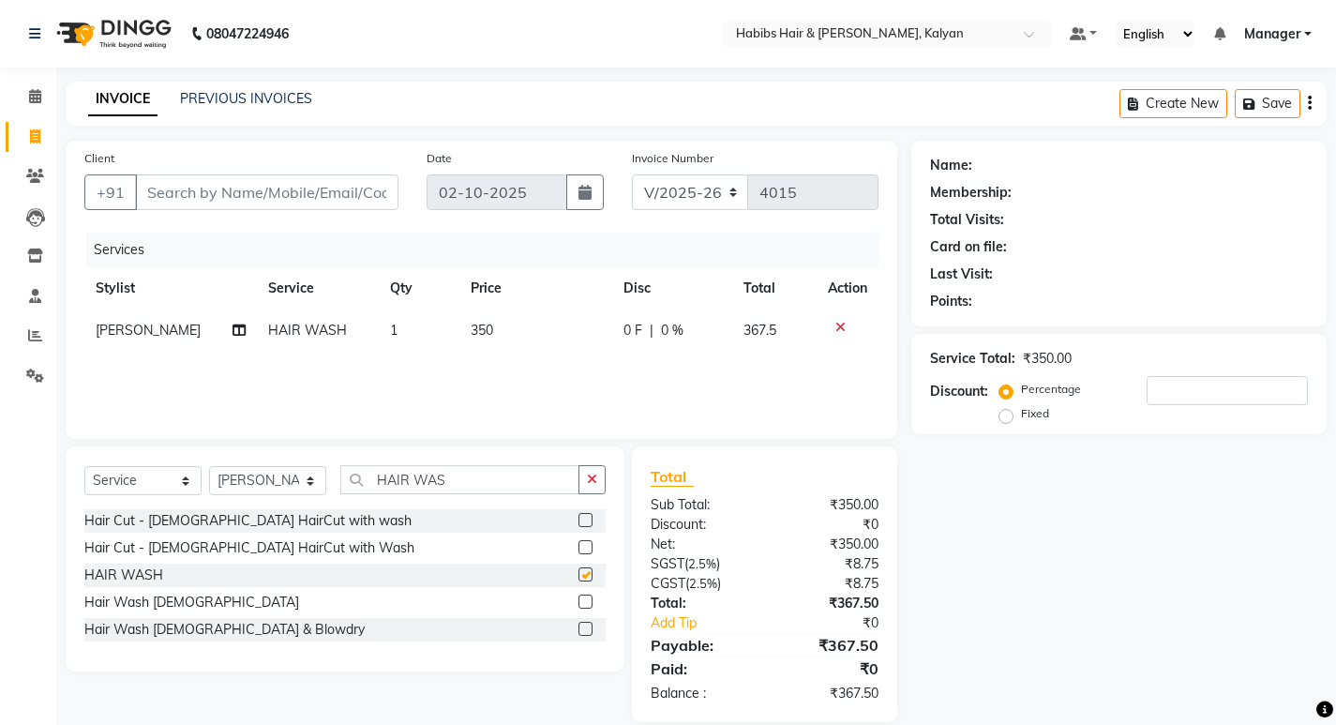
checkbox input "false"
click at [503, 336] on td "350" at bounding box center [535, 330] width 153 height 42
select select "77419"
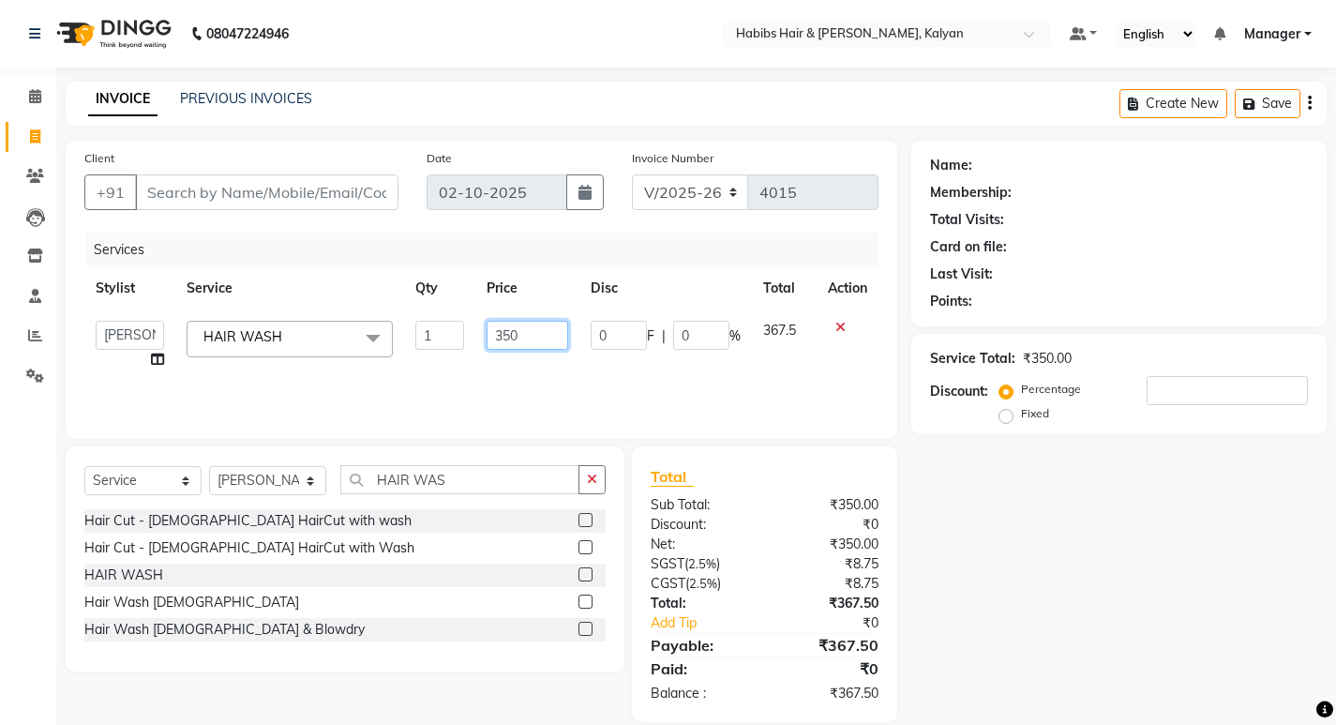
click at [503, 336] on input "350" at bounding box center [528, 335] width 82 height 29
type input "300"
click at [593, 393] on div "Services Stylist Service Qty Price Disc Total Action Kumudini Manager Minakshi …" at bounding box center [481, 327] width 794 height 188
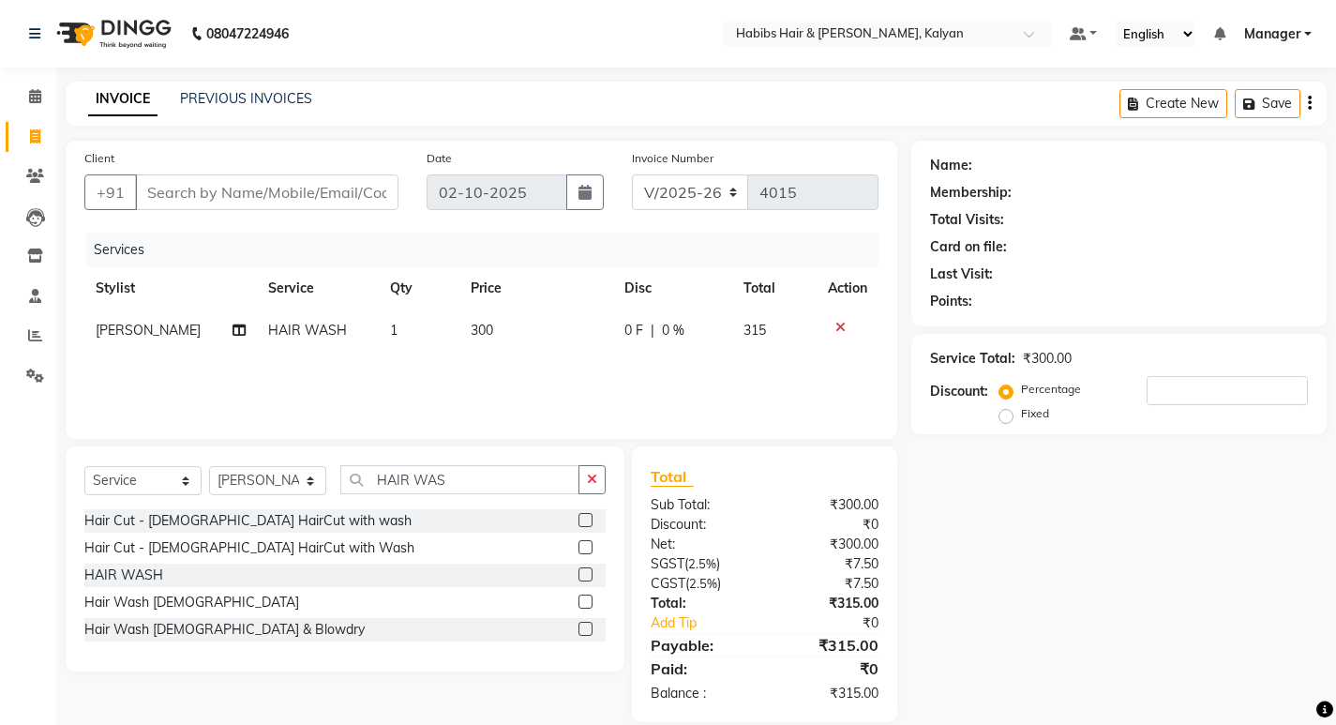
click at [518, 324] on td "300" at bounding box center [535, 330] width 153 height 42
select select "77419"
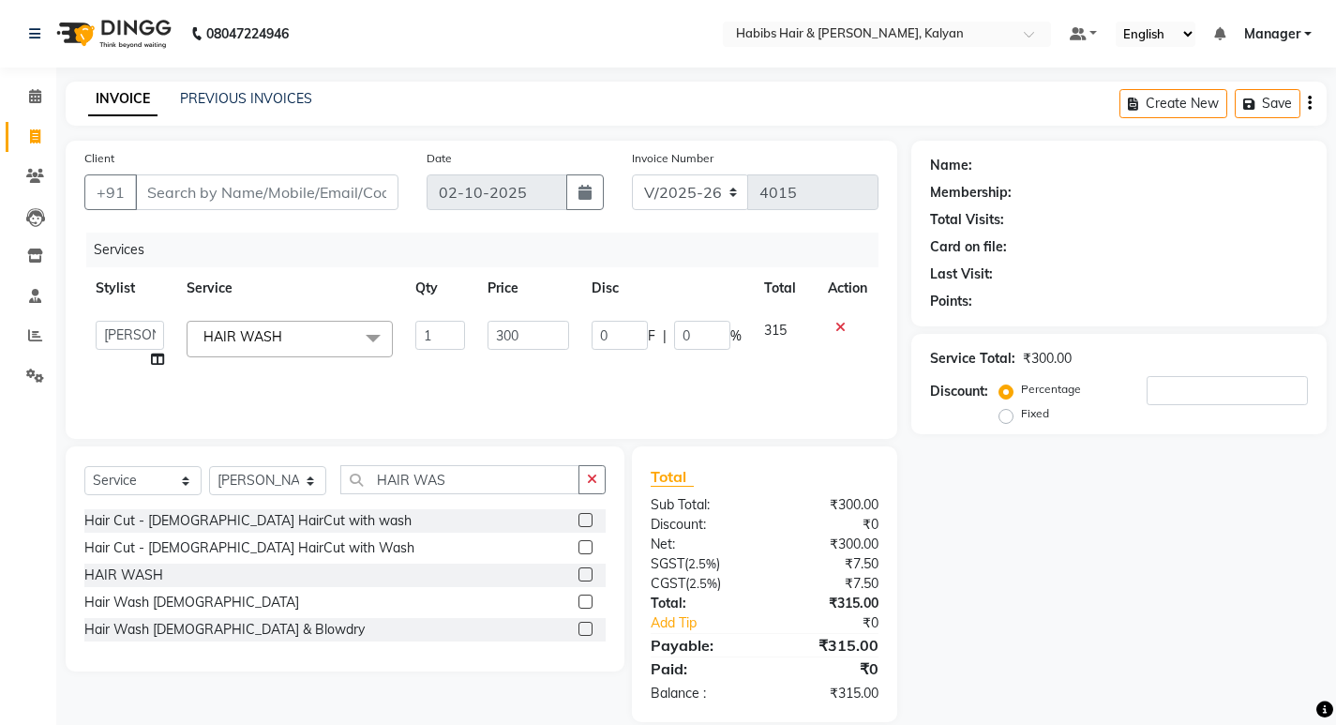
click at [229, 170] on div "Client +91" at bounding box center [241, 186] width 342 height 77
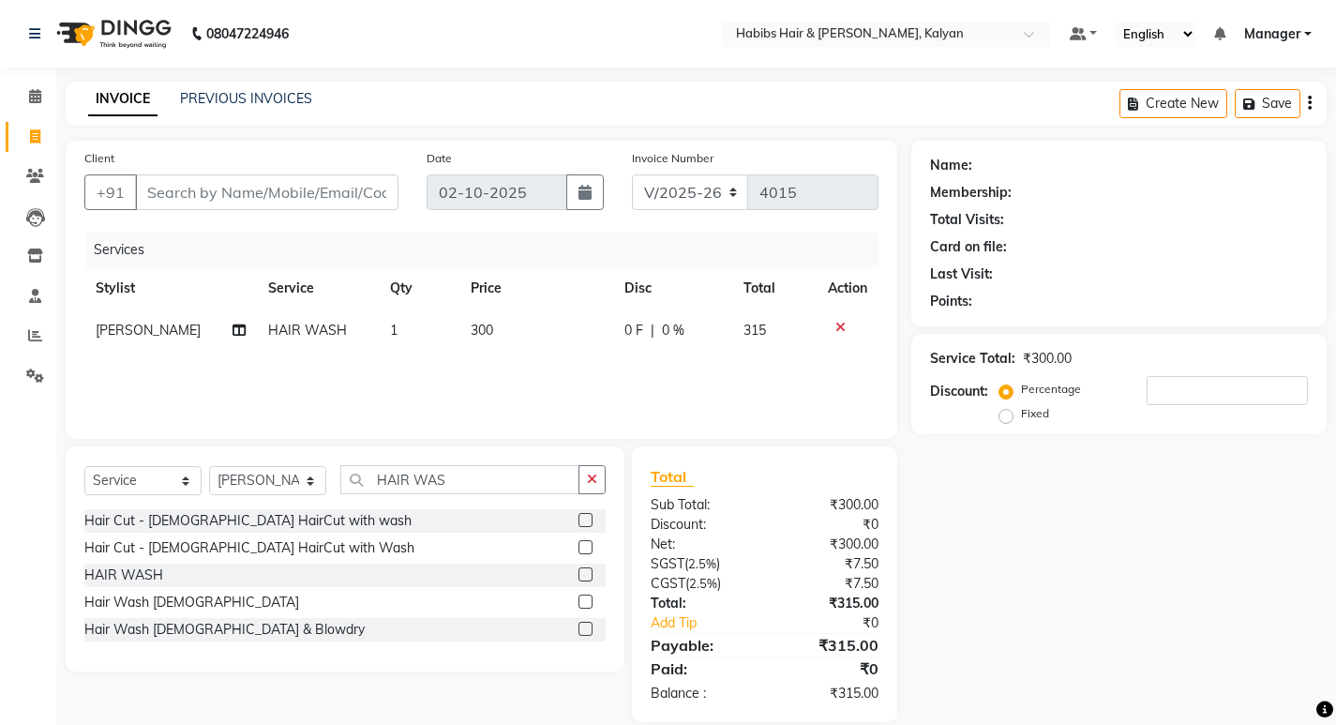
click at [230, 173] on div "Client +91" at bounding box center [241, 186] width 342 height 77
click at [196, 185] on input "Client" at bounding box center [266, 192] width 263 height 36
type input "B"
type input "0"
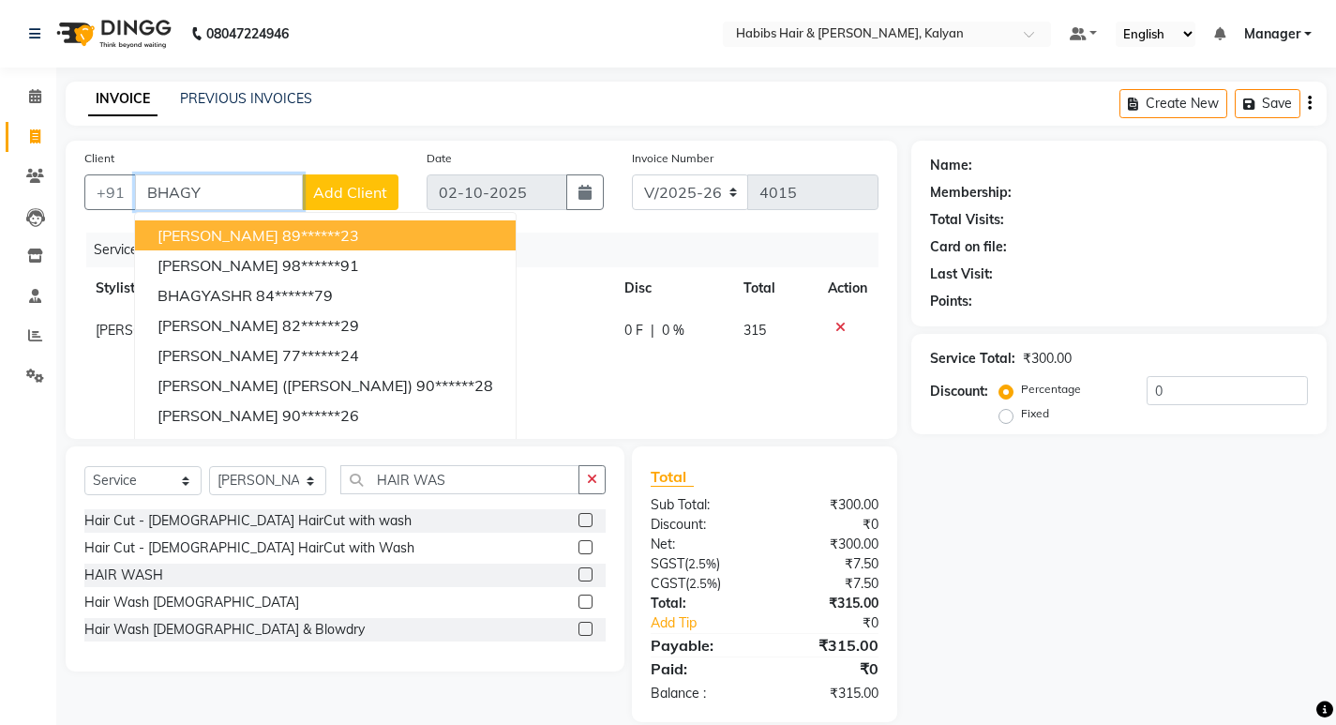
click at [282, 235] on ngb-highlight "89******23" at bounding box center [320, 235] width 77 height 19
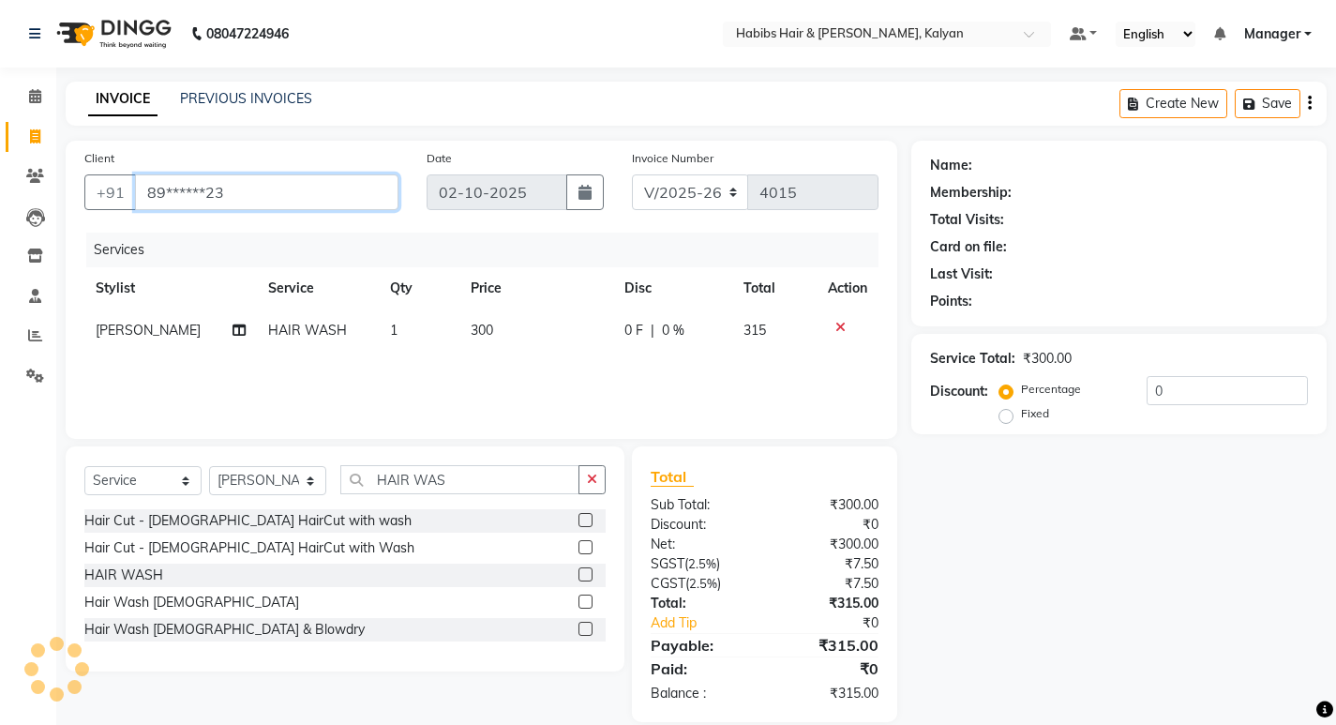
type input "89******23"
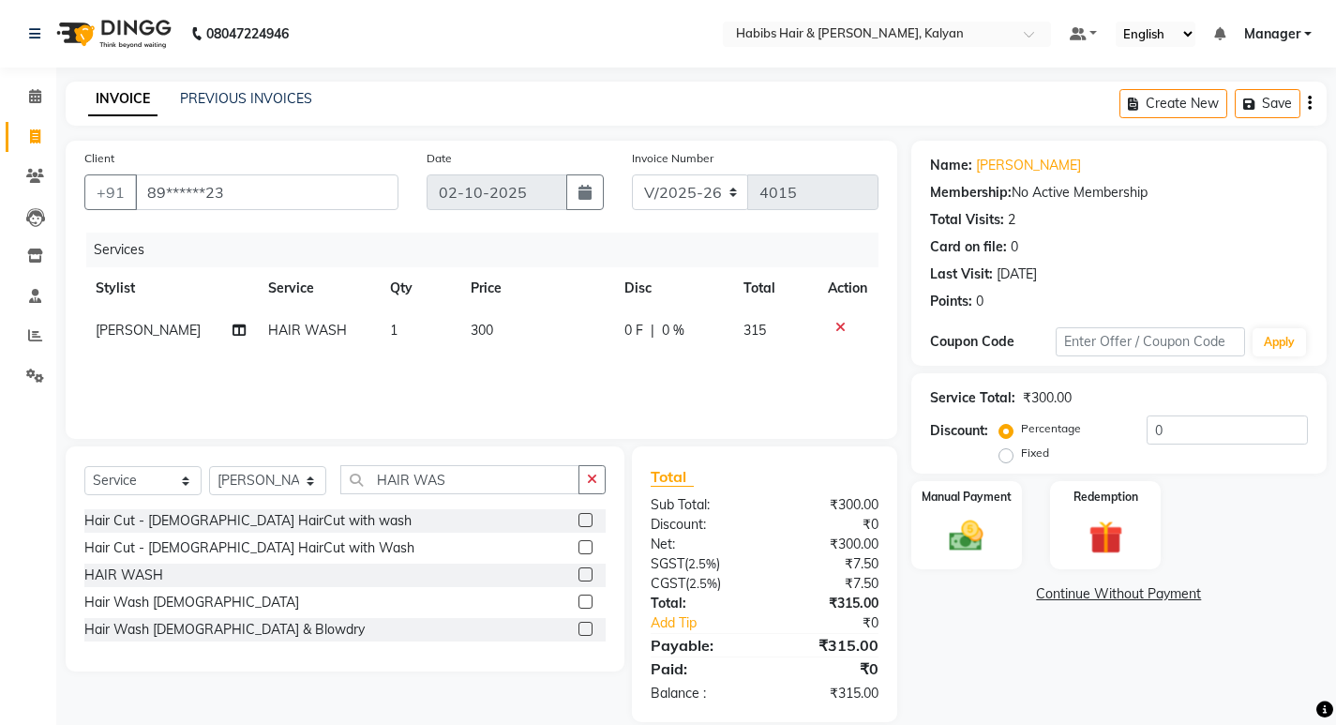
click at [508, 328] on td "300" at bounding box center [535, 330] width 153 height 42
select select "77419"
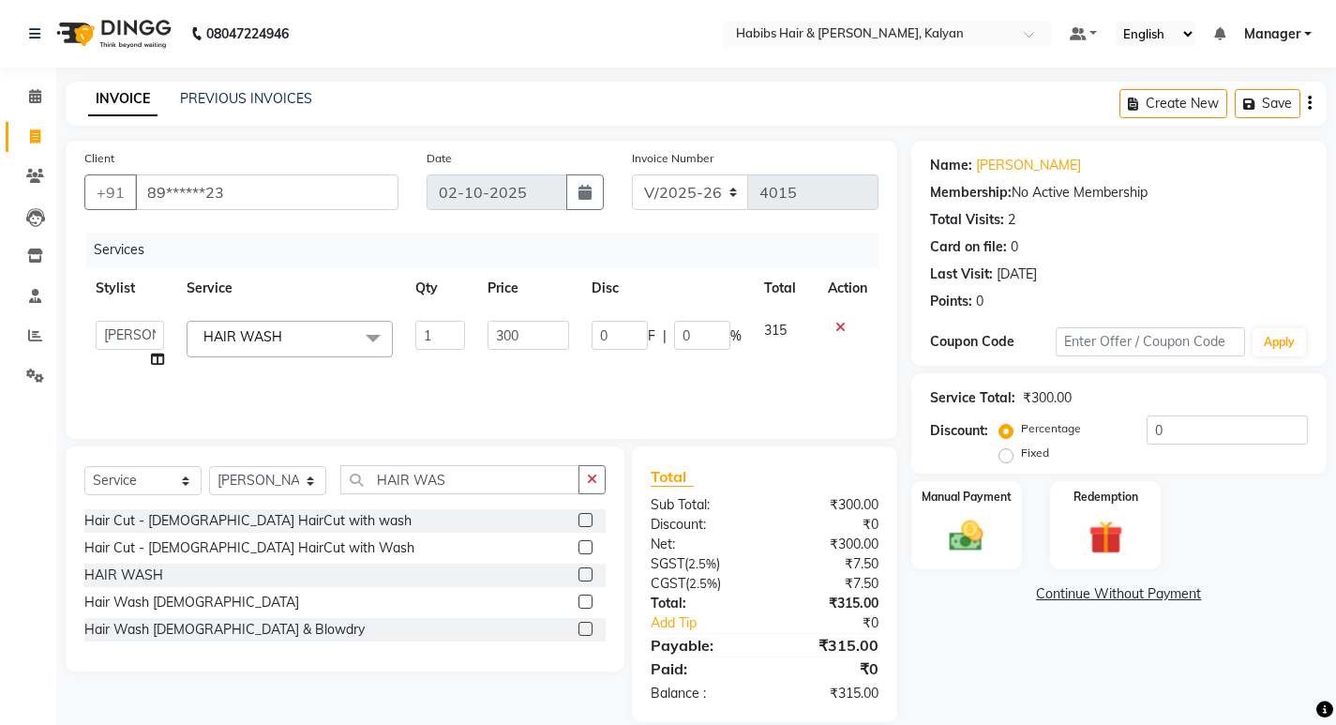
click at [508, 328] on input "300" at bounding box center [529, 335] width 82 height 29
type input "390"
click at [537, 385] on div "Services Stylist Service Qty Price Disc Total Action Kumudini Manager Minakshi …" at bounding box center [481, 327] width 794 height 188
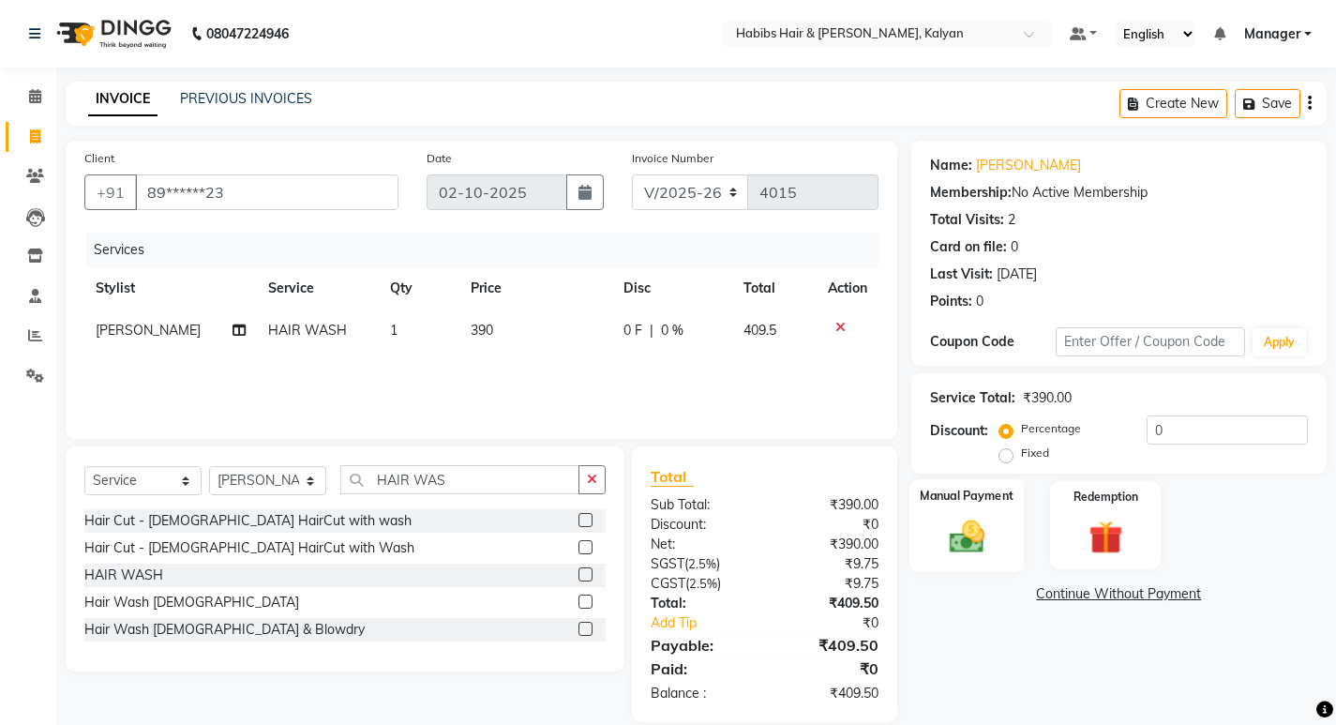
click at [955, 539] on img at bounding box center [966, 536] width 57 height 40
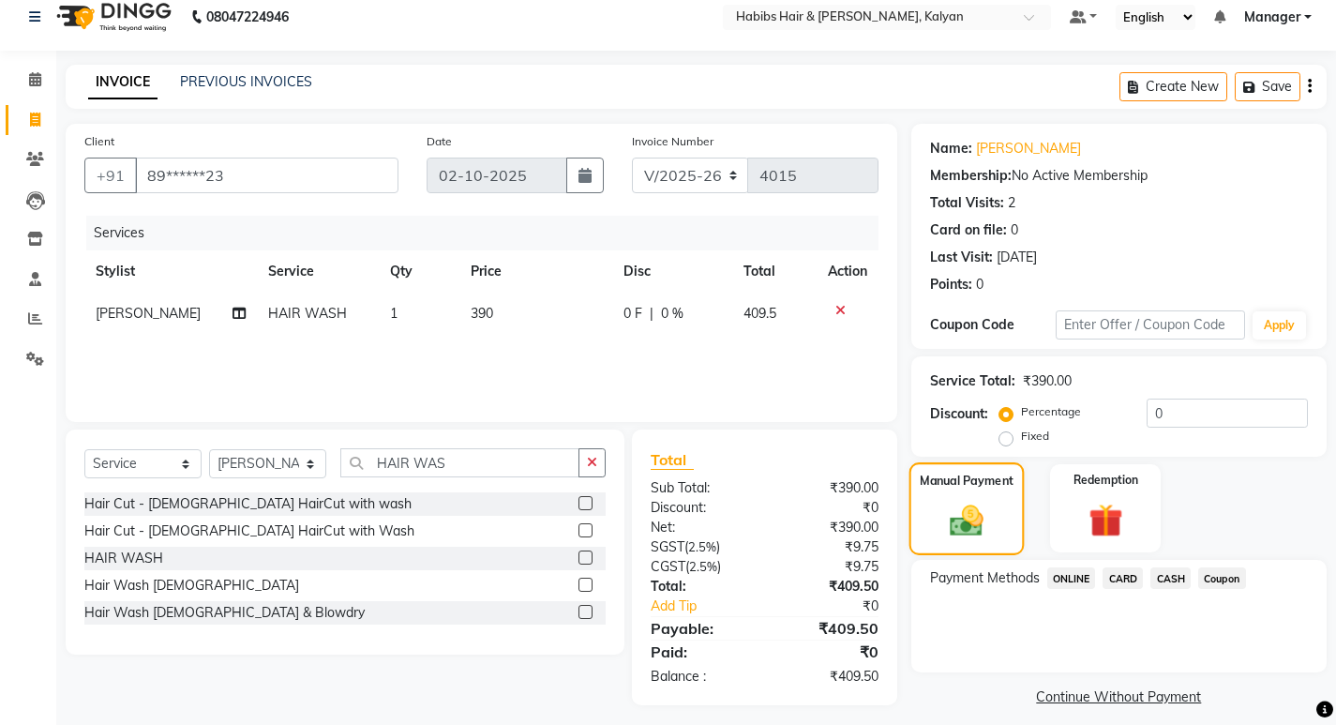
scroll to position [31, 0]
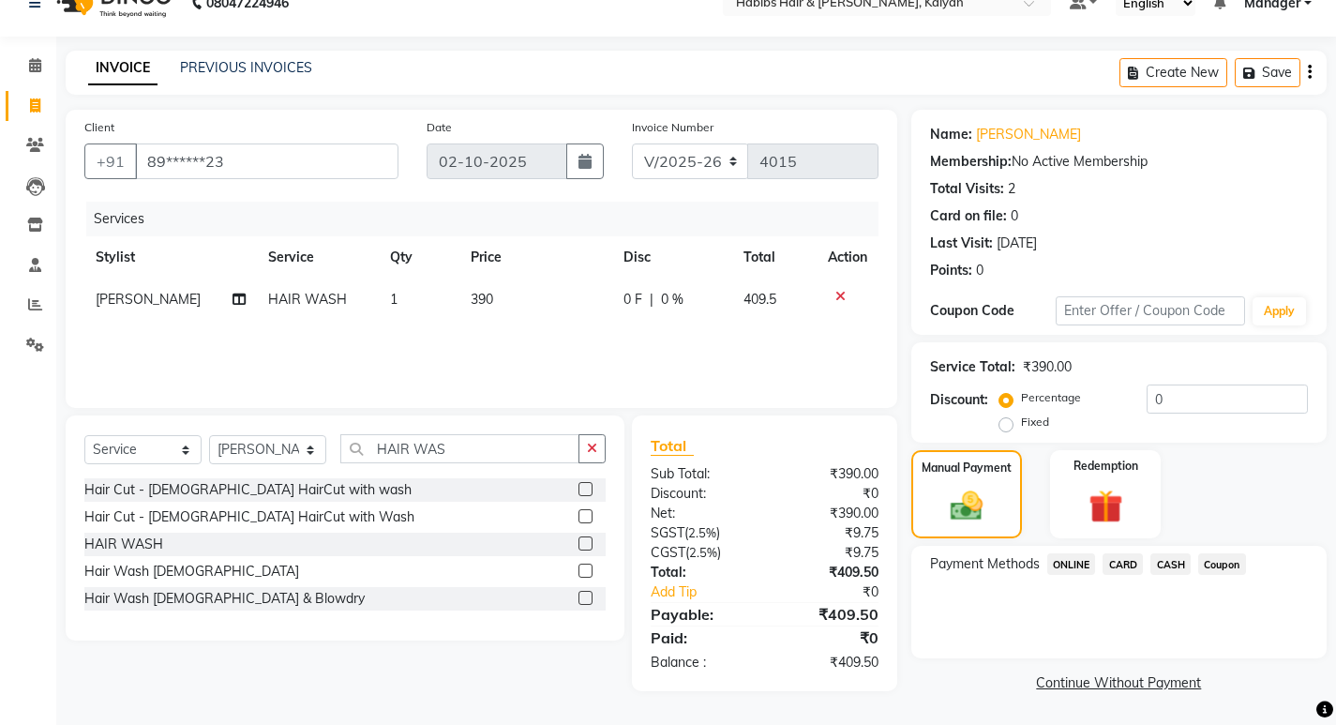
click at [1176, 563] on span "CASH" at bounding box center [1170, 564] width 40 height 22
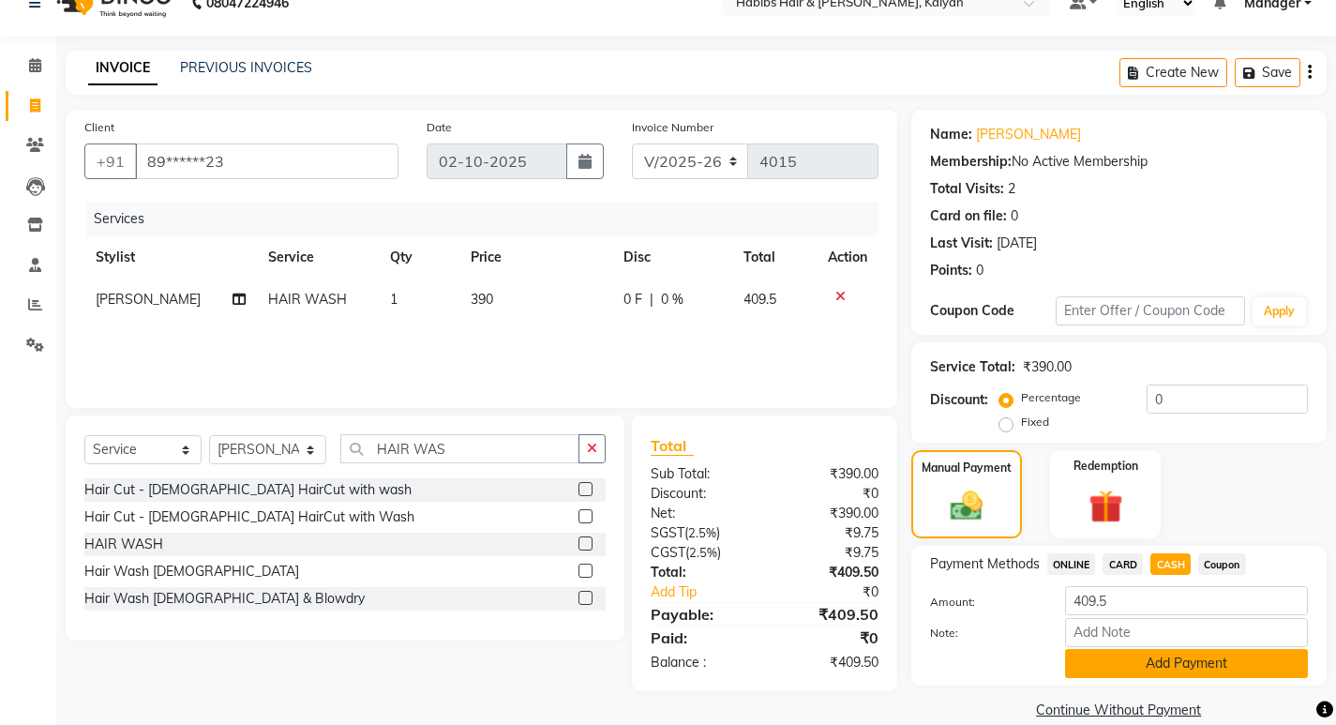
click at [1194, 667] on button "Add Payment" at bounding box center [1186, 663] width 243 height 29
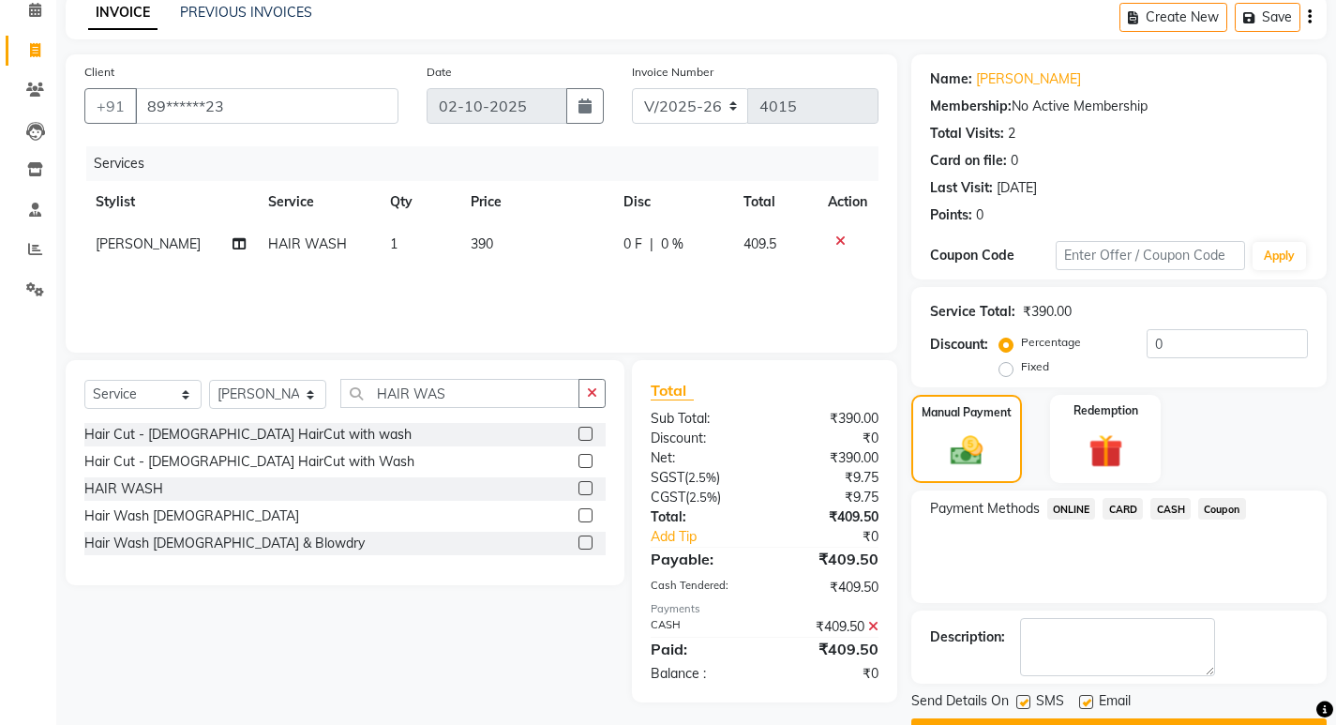
scroll to position [137, 0]
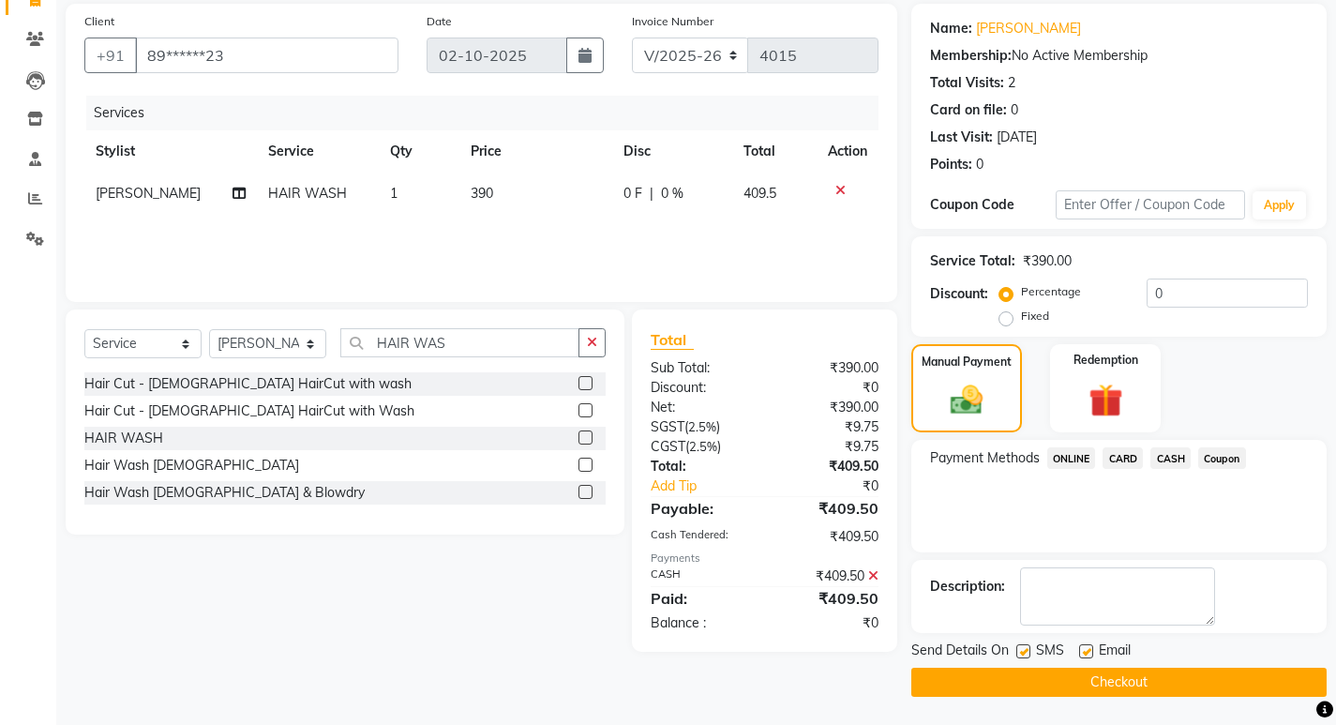
click at [1191, 675] on button "Checkout" at bounding box center [1118, 682] width 415 height 29
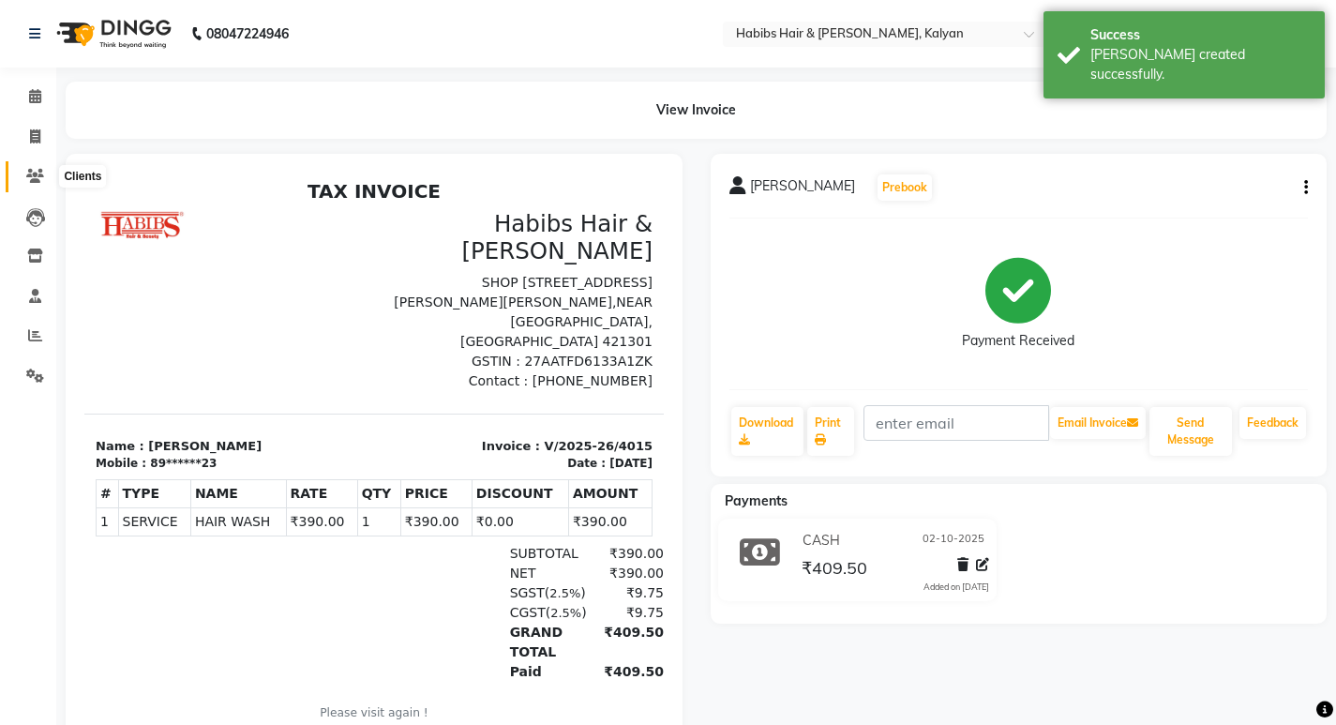
click at [38, 183] on span at bounding box center [35, 177] width 33 height 22
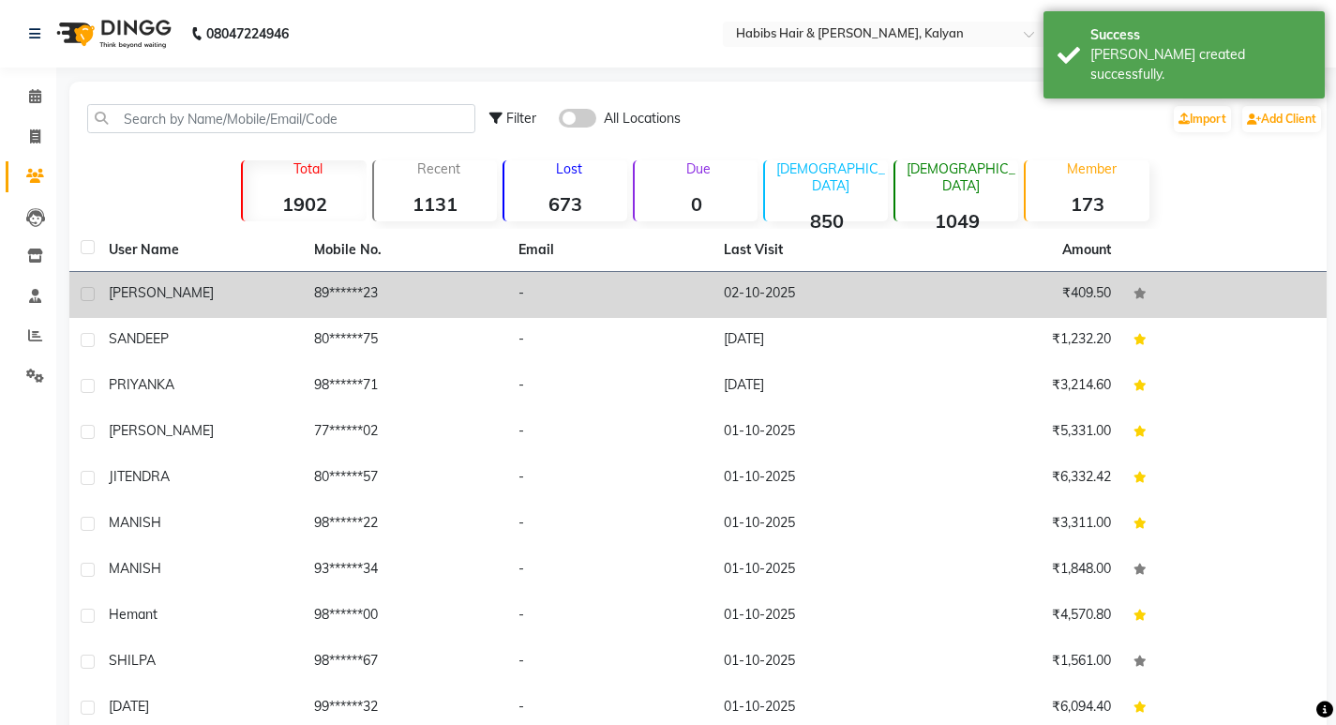
click at [823, 308] on td "02-10-2025" at bounding box center [815, 295] width 205 height 46
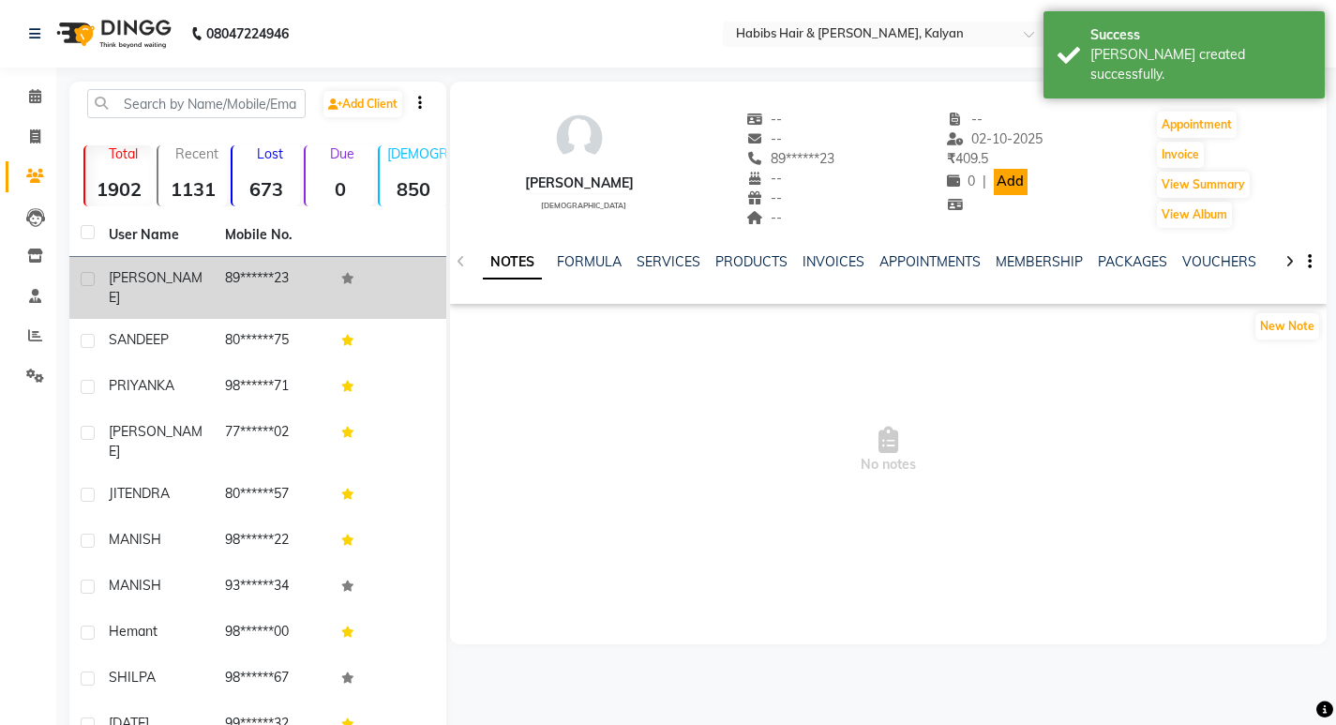
click at [1007, 177] on link "Add" at bounding box center [1010, 182] width 33 height 26
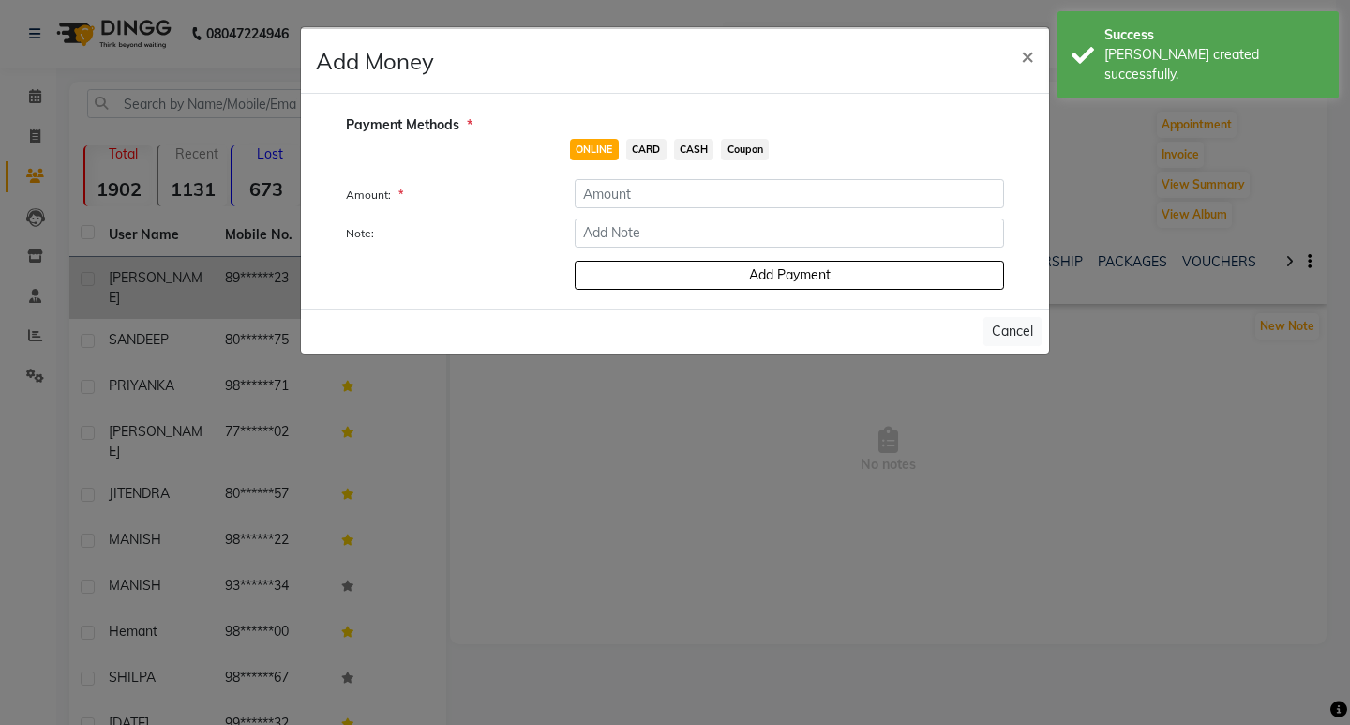
drag, startPoint x: 707, startPoint y: 145, endPoint x: 685, endPoint y: 145, distance: 21.6
click at [703, 145] on span "CASH" at bounding box center [694, 150] width 40 height 22
click at [646, 186] on input "number" at bounding box center [789, 193] width 429 height 29
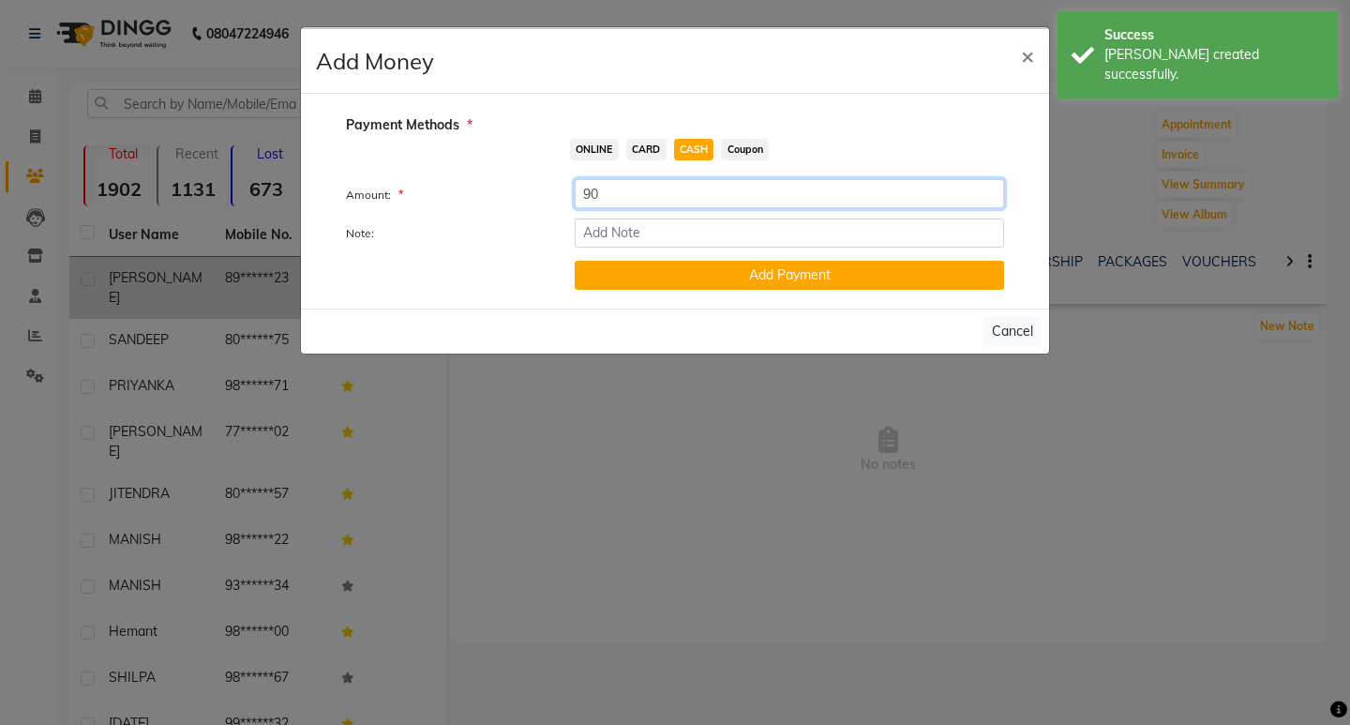
type input "90"
click at [653, 227] on input "Note:" at bounding box center [789, 232] width 429 height 29
type input "extra payment"
click at [705, 278] on button "Add Payment" at bounding box center [789, 275] width 429 height 29
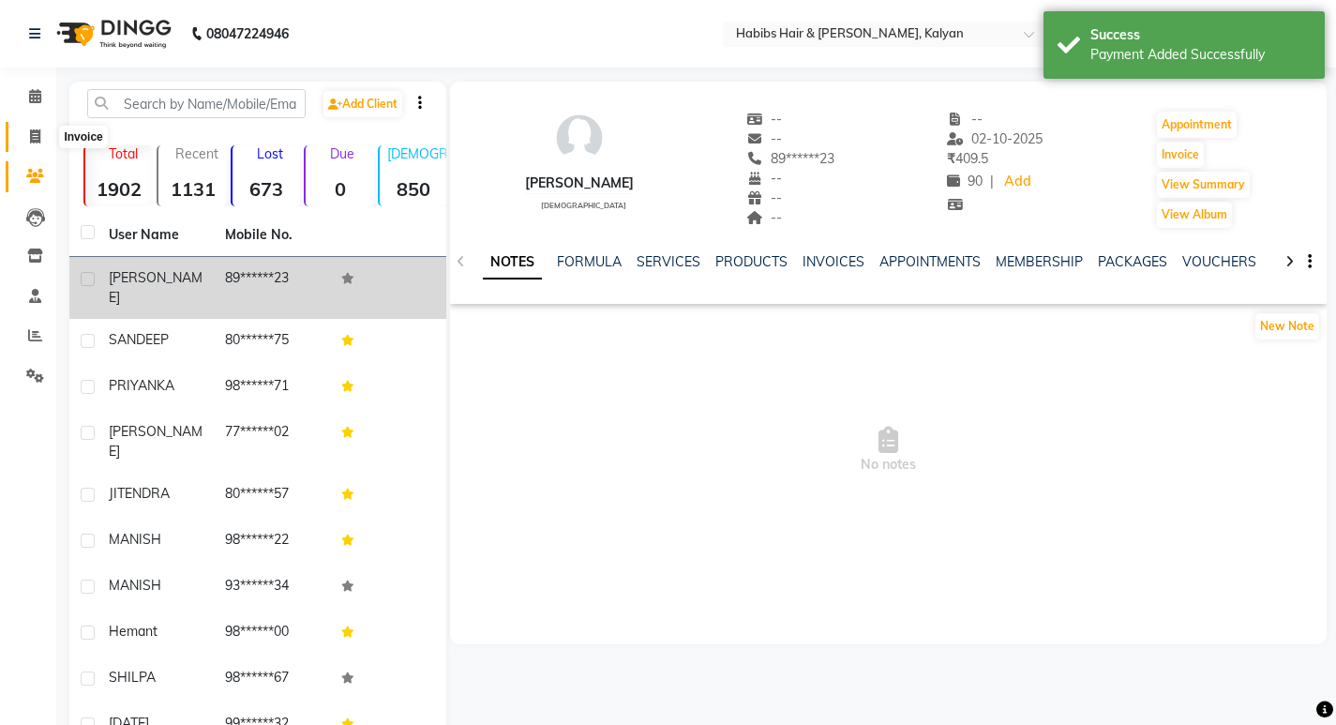
click at [21, 140] on span at bounding box center [35, 138] width 33 height 22
select select "8185"
select select "service"
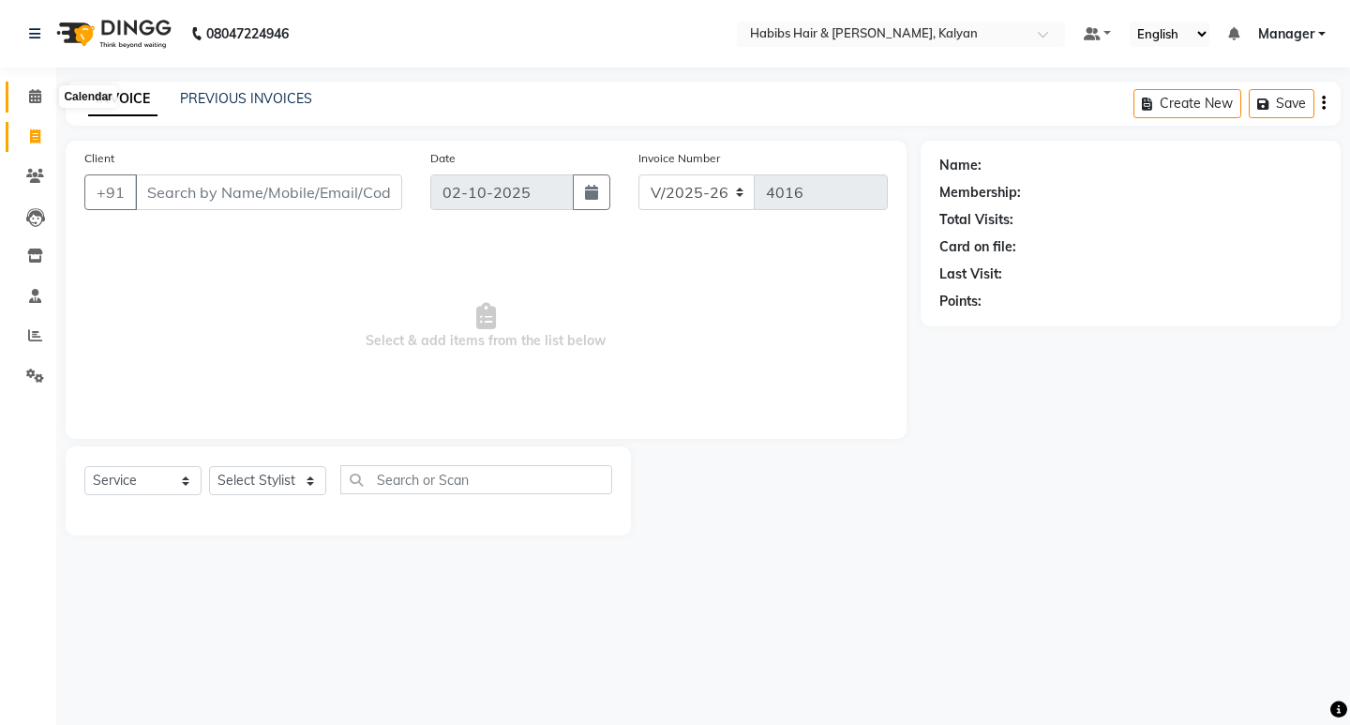
click at [27, 105] on span at bounding box center [35, 97] width 33 height 22
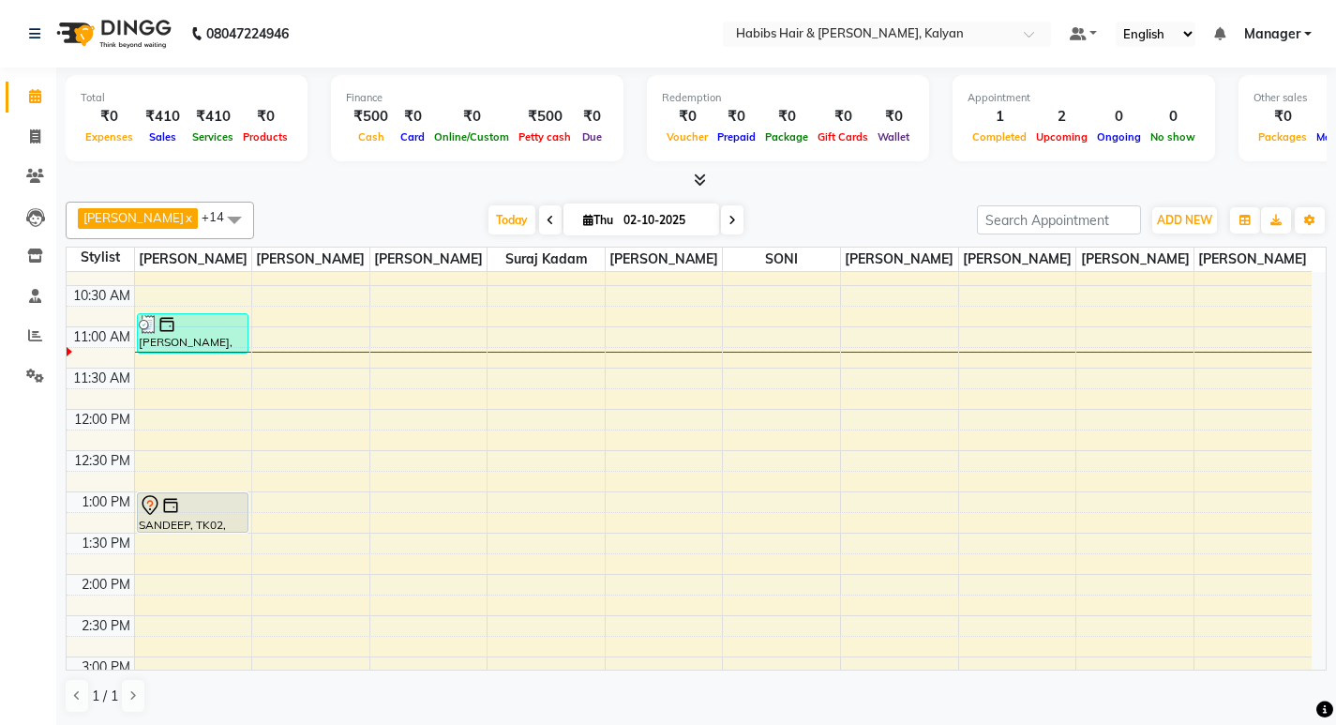
scroll to position [94, 0]
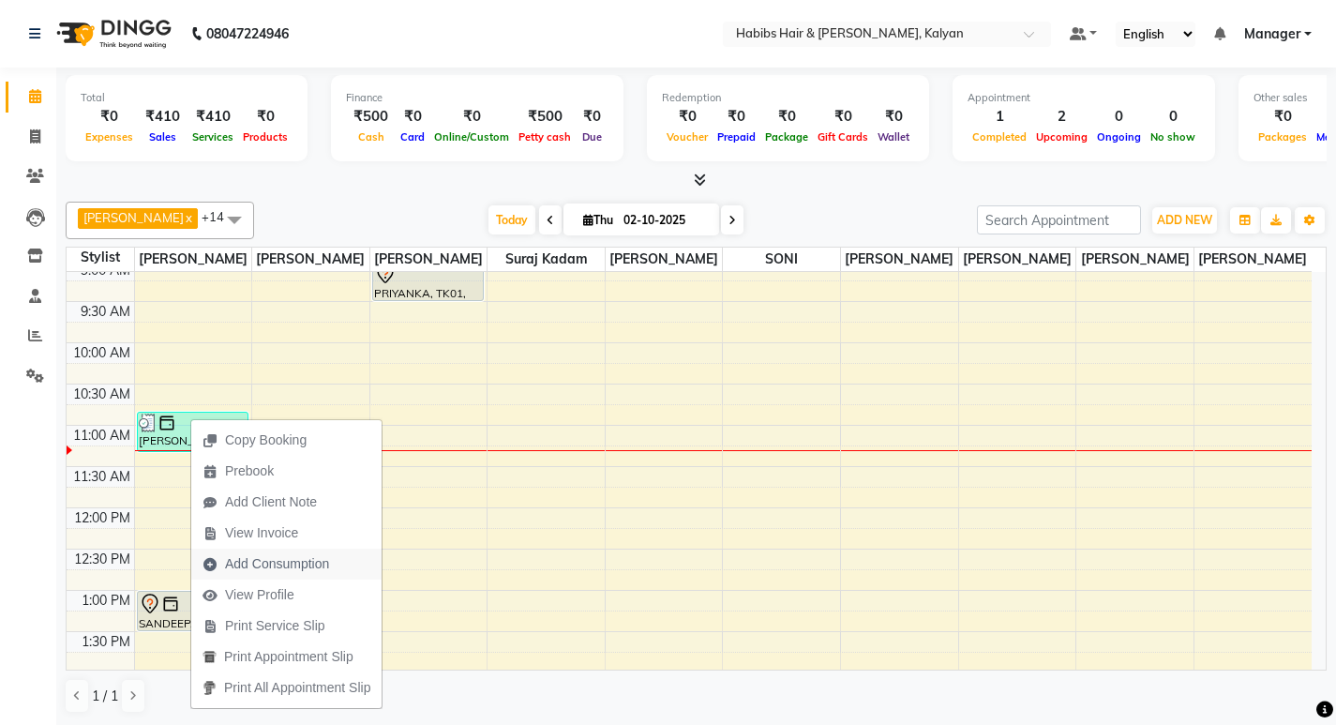
click at [263, 564] on span "Add Consumption" at bounding box center [277, 564] width 104 height 20
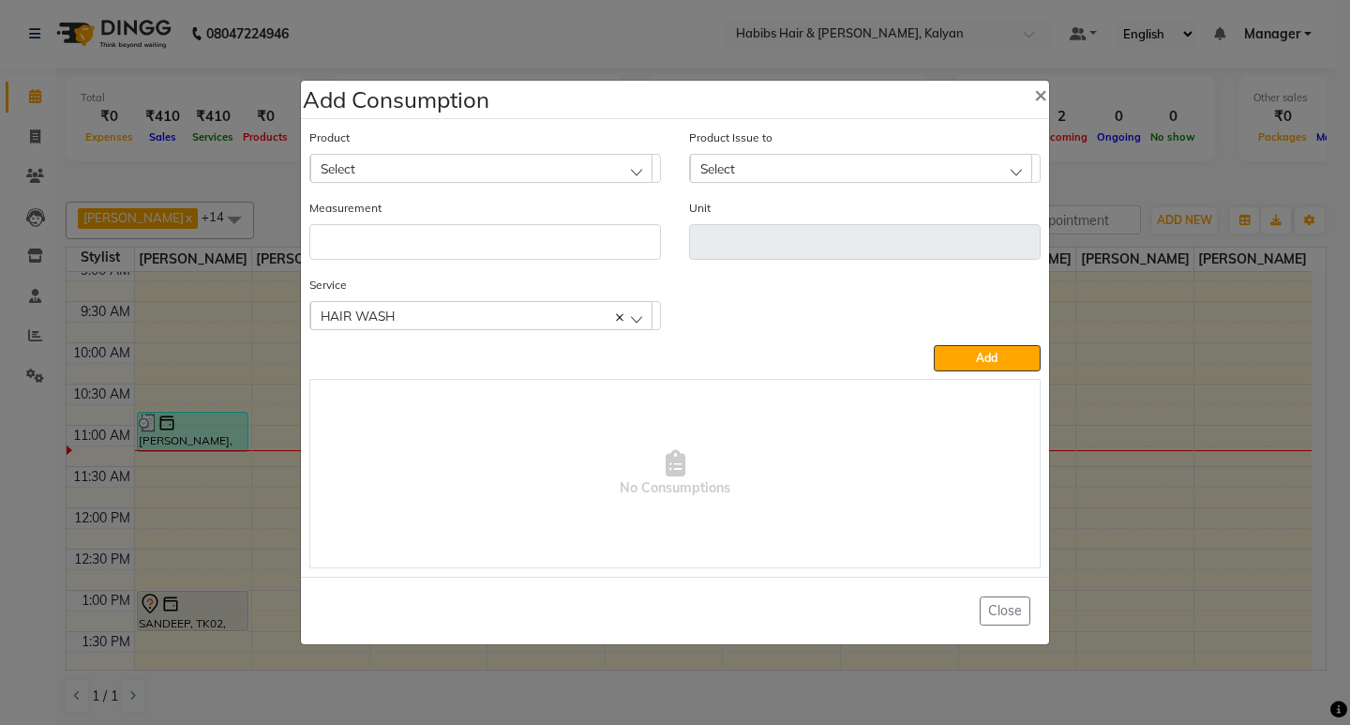
click at [488, 168] on div "Select" at bounding box center [481, 168] width 342 height 28
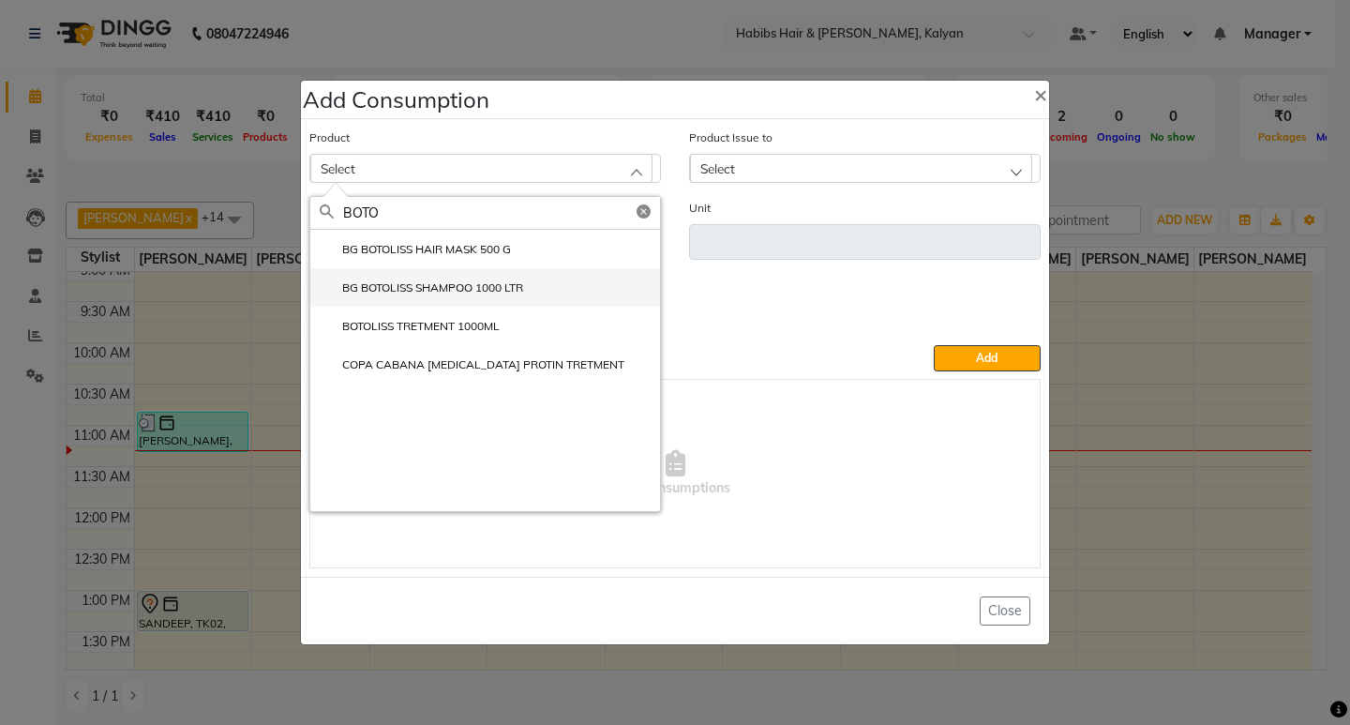
type input "BOTO"
click at [505, 294] on label "BG BOTOLISS SHAMPOO 1000 LTR" at bounding box center [421, 287] width 203 height 17
type input "ltr."
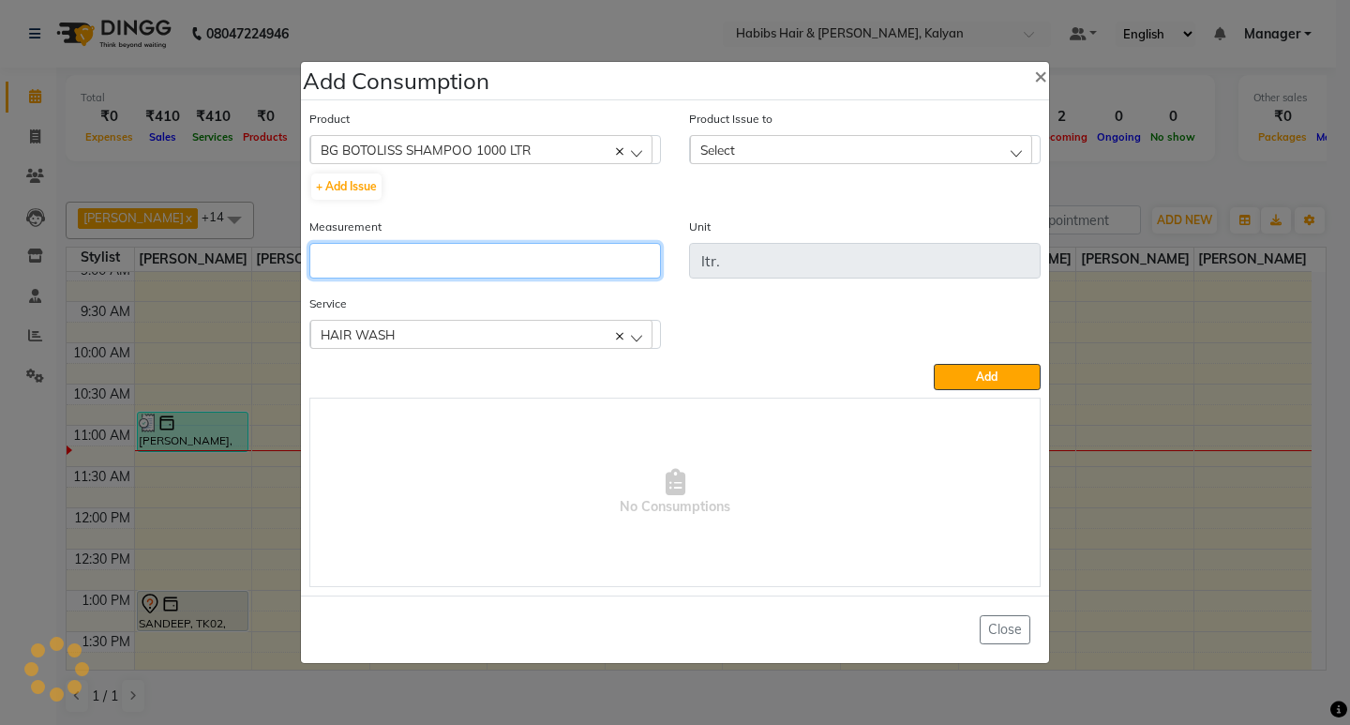
click at [505, 275] on input "number" at bounding box center [485, 261] width 352 height 36
type input "10"
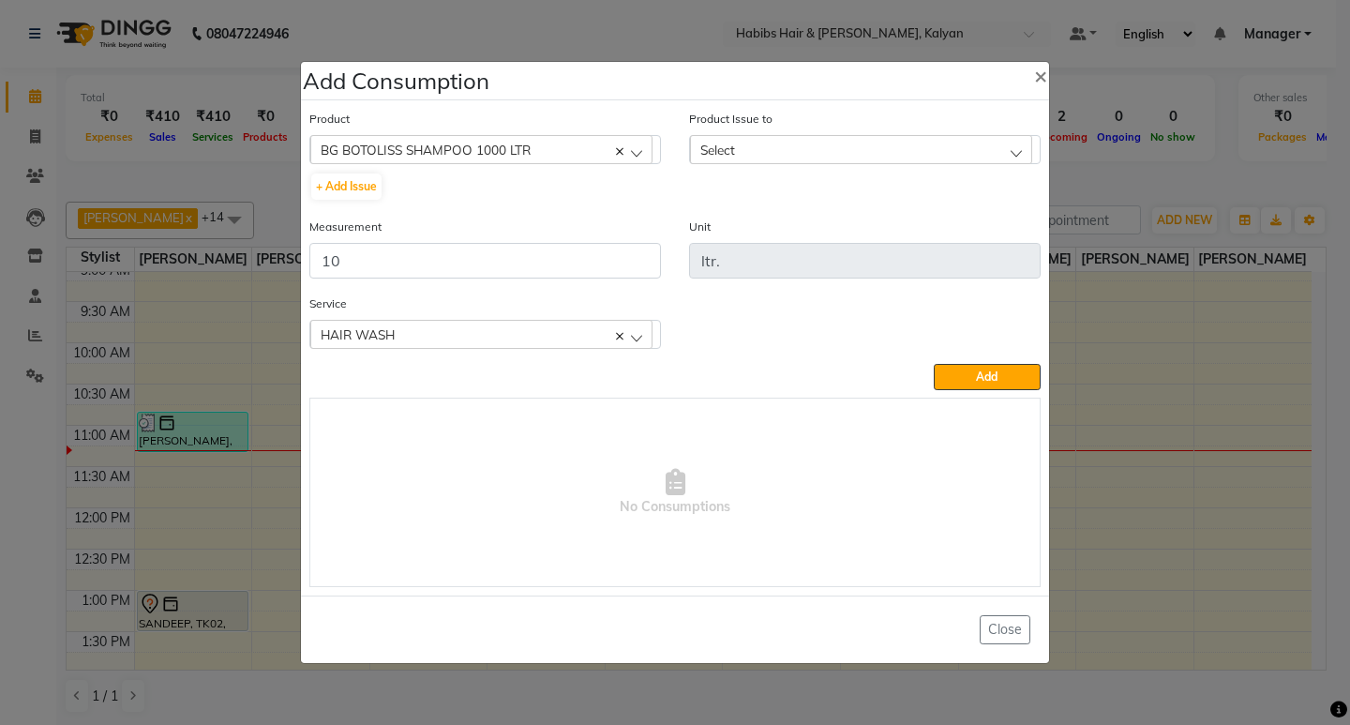
click at [963, 153] on div "Select" at bounding box center [861, 149] width 342 height 28
click at [948, 222] on li "2025-05-04, Issued to: , Balance: 845" at bounding box center [865, 230] width 350 height 38
click at [979, 375] on span "Add" at bounding box center [987, 376] width 22 height 14
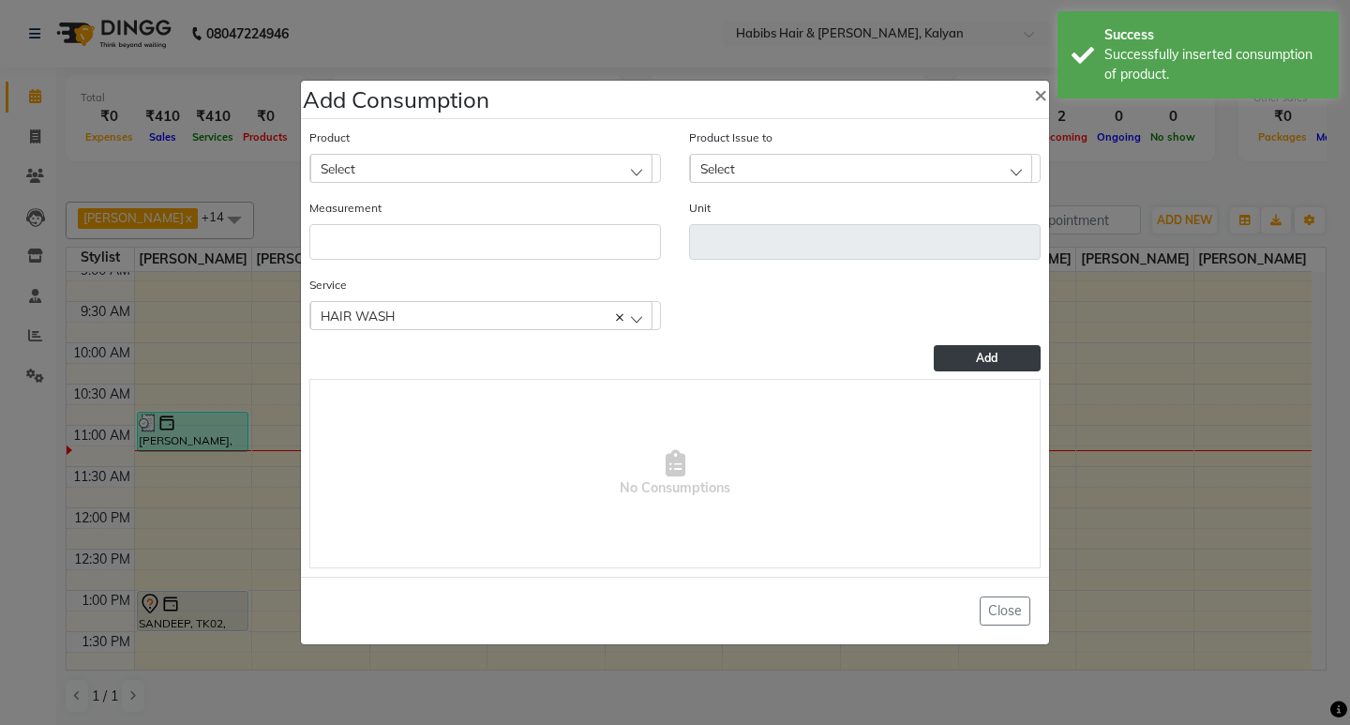
click at [578, 173] on div "Select" at bounding box center [481, 168] width 342 height 28
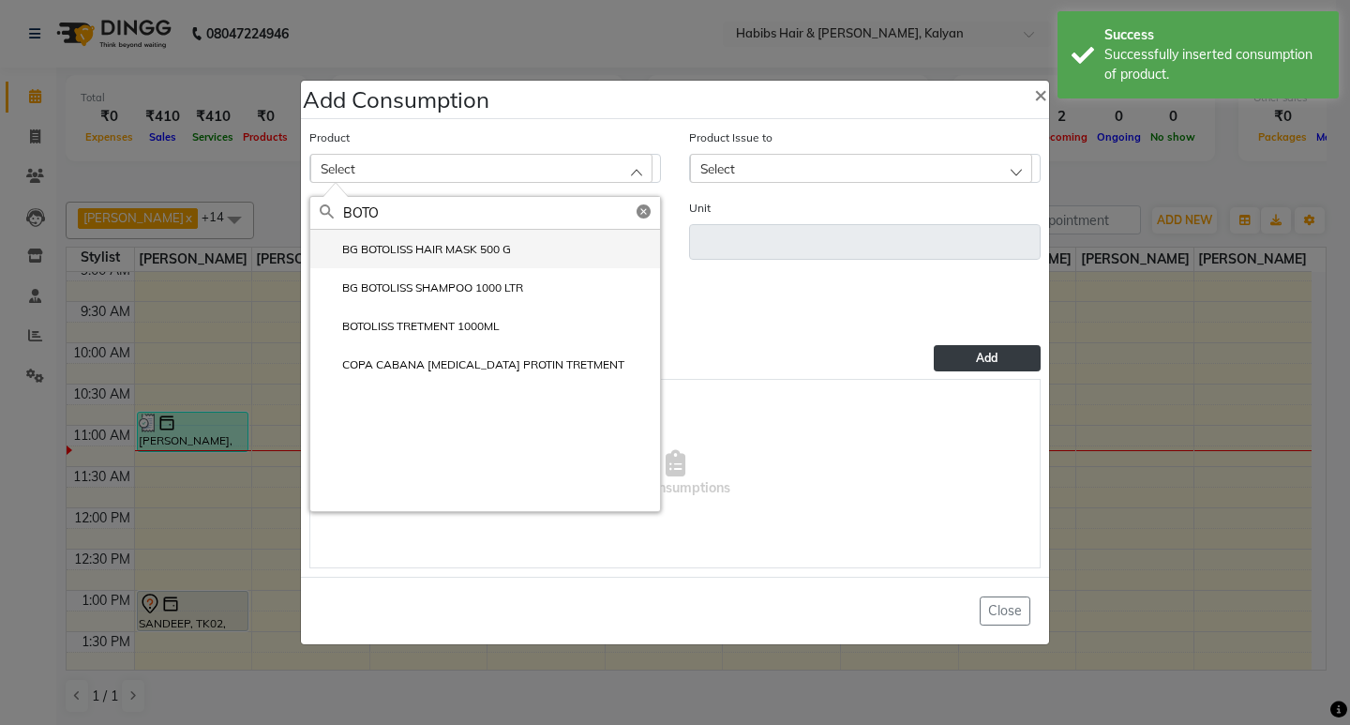
type input "BOTO"
click at [515, 246] on li "BG BOTOLISS HAIR MASK 500 G" at bounding box center [485, 249] width 350 height 38
type input "gms"
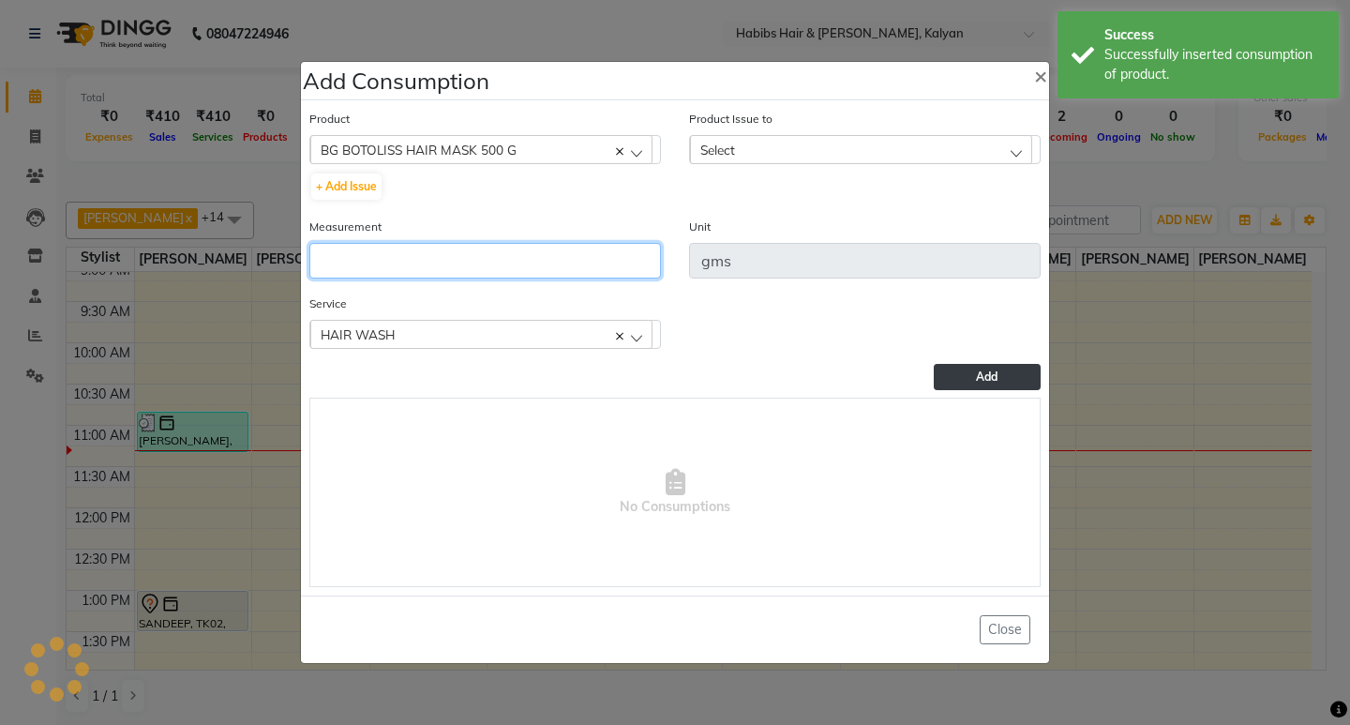
click at [515, 246] on input "number" at bounding box center [485, 261] width 352 height 36
type input "10"
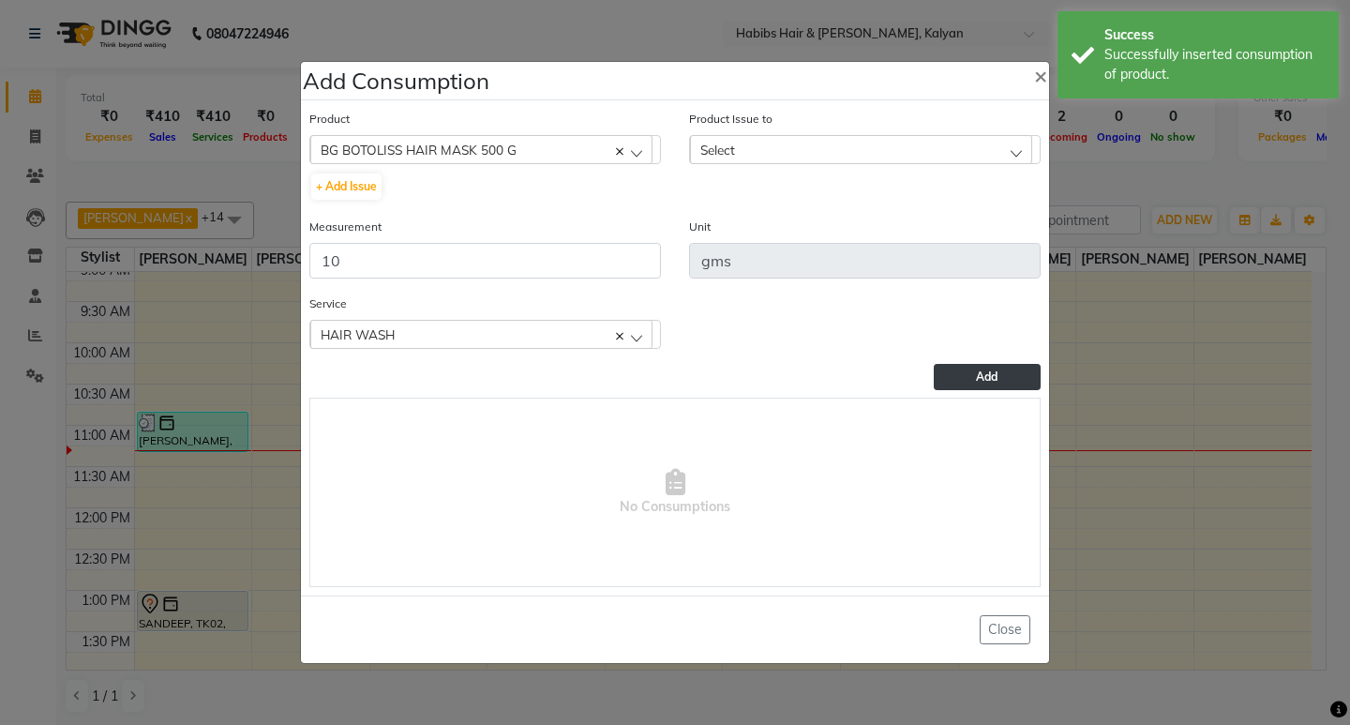
click at [903, 128] on div "Product Issue to Select 2025-05-04, Issued to: Manager, Balance: 380" at bounding box center [865, 136] width 352 height 55
click at [907, 136] on div "Select" at bounding box center [861, 149] width 342 height 28
click at [938, 247] on li "2025-05-04, Issued to: Manager, Balance: 380" at bounding box center [865, 230] width 350 height 38
click at [957, 379] on button "Add" at bounding box center [987, 377] width 107 height 26
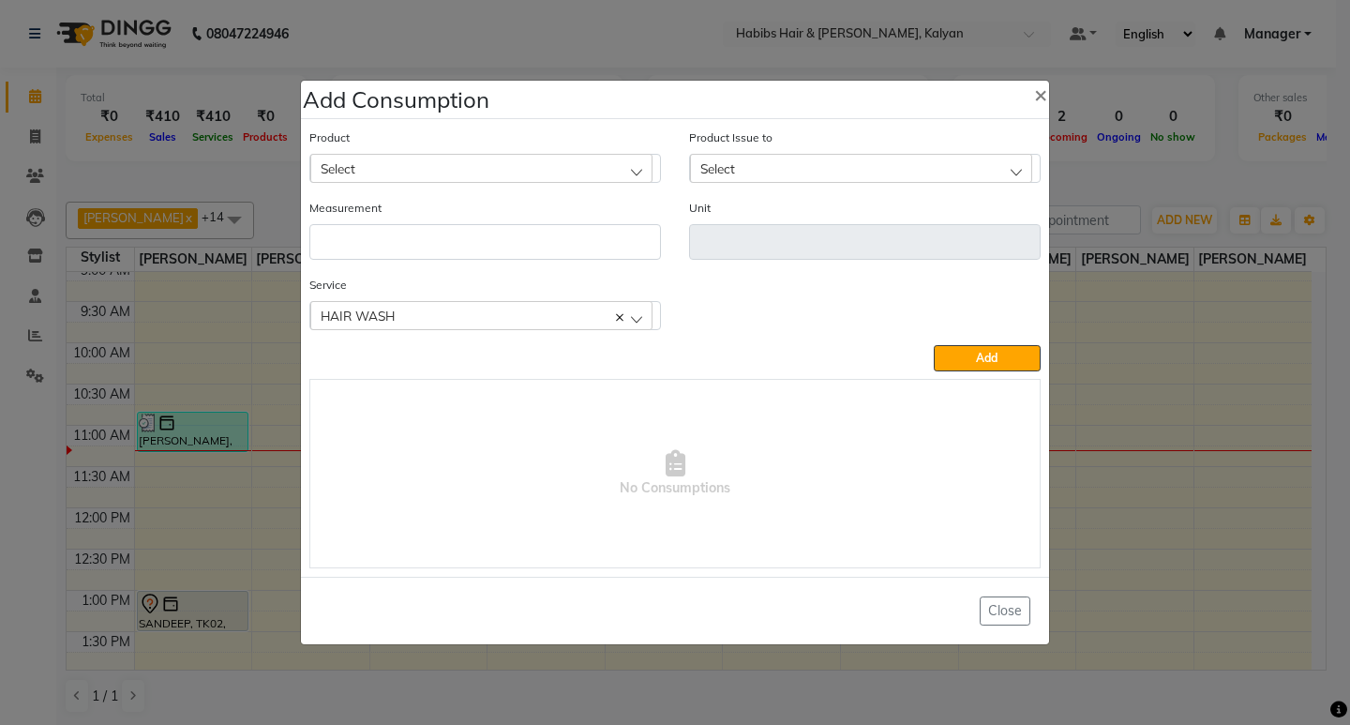
click at [541, 158] on div "Select" at bounding box center [481, 168] width 342 height 28
type input "TOW"
click at [469, 259] on li "Disposible Hair Towel" at bounding box center [485, 249] width 350 height 38
type input "pc"
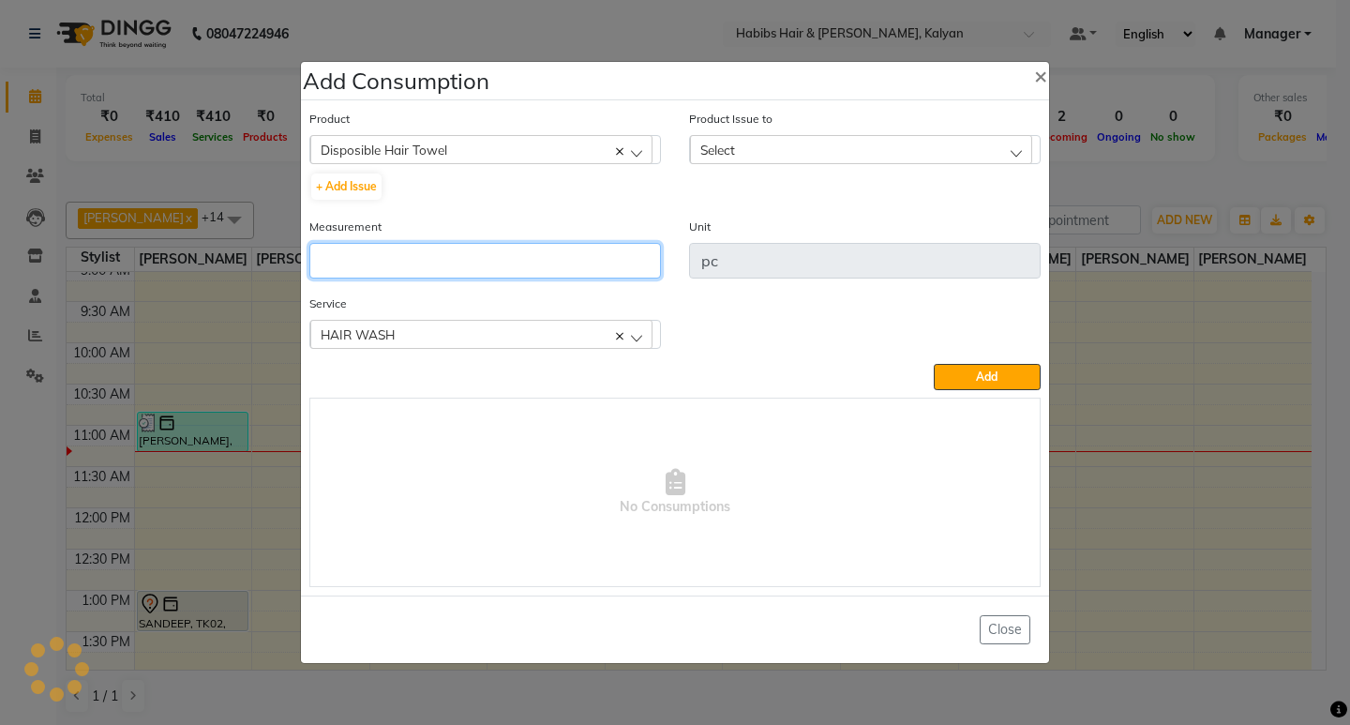
click at [469, 259] on input "number" at bounding box center [485, 261] width 352 height 36
type input "1"
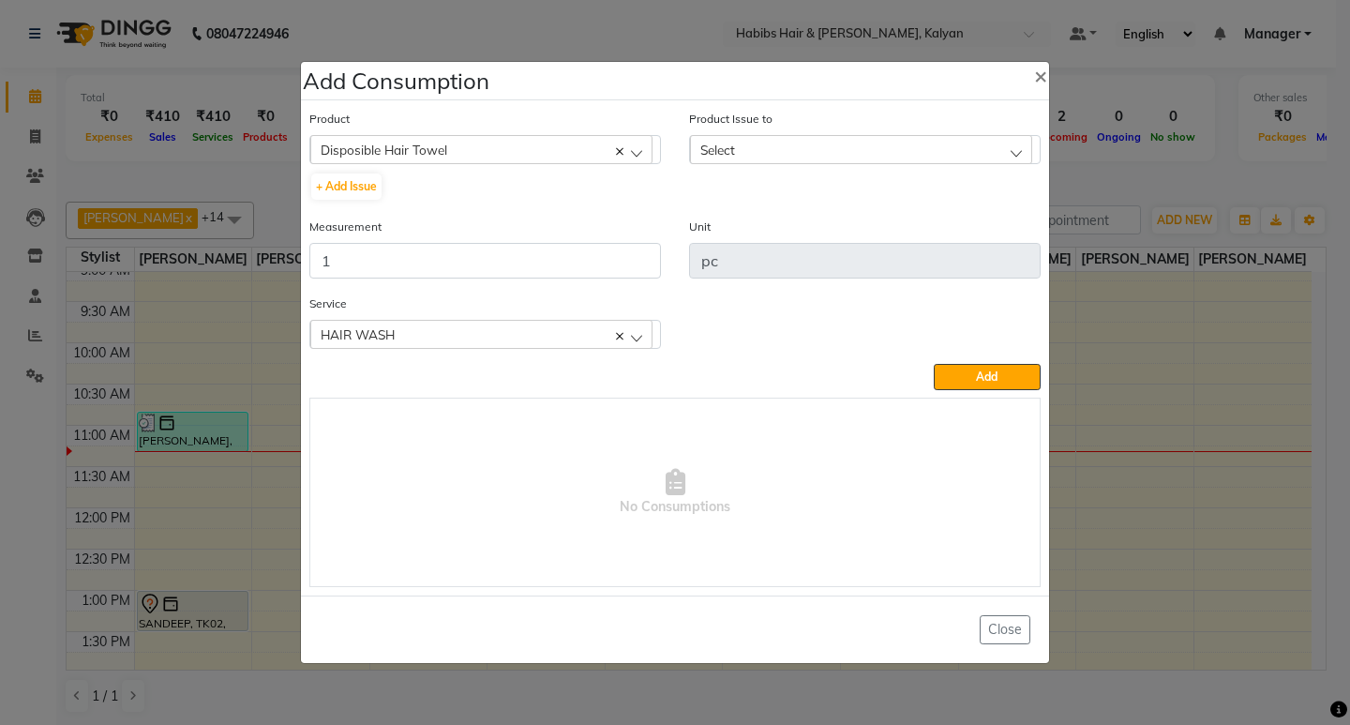
click at [944, 159] on div "Select" at bounding box center [861, 149] width 342 height 28
click at [964, 235] on label "2025-10-01, Issued to: Sagar saindane, Balance: 49" at bounding box center [836, 230] width 275 height 17
click at [1011, 373] on button "Add" at bounding box center [987, 377] width 107 height 26
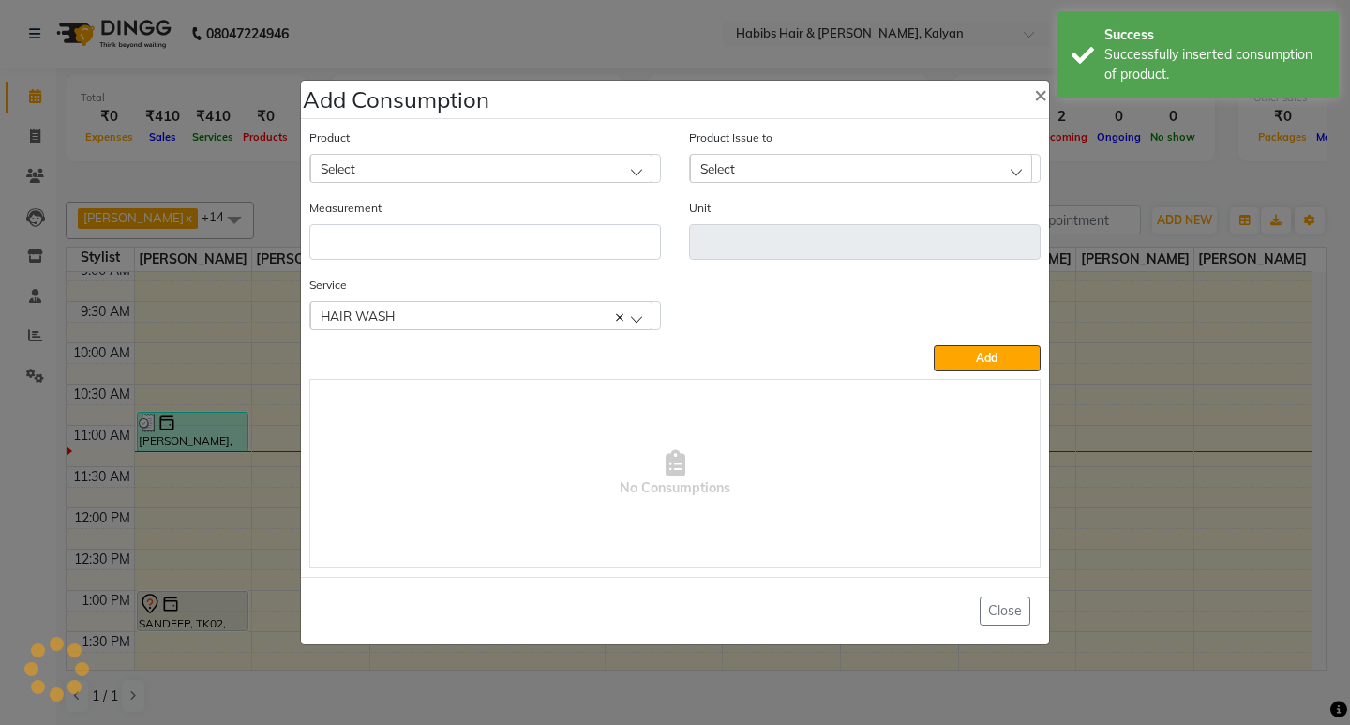
click at [504, 161] on div "Select" at bounding box center [481, 168] width 342 height 28
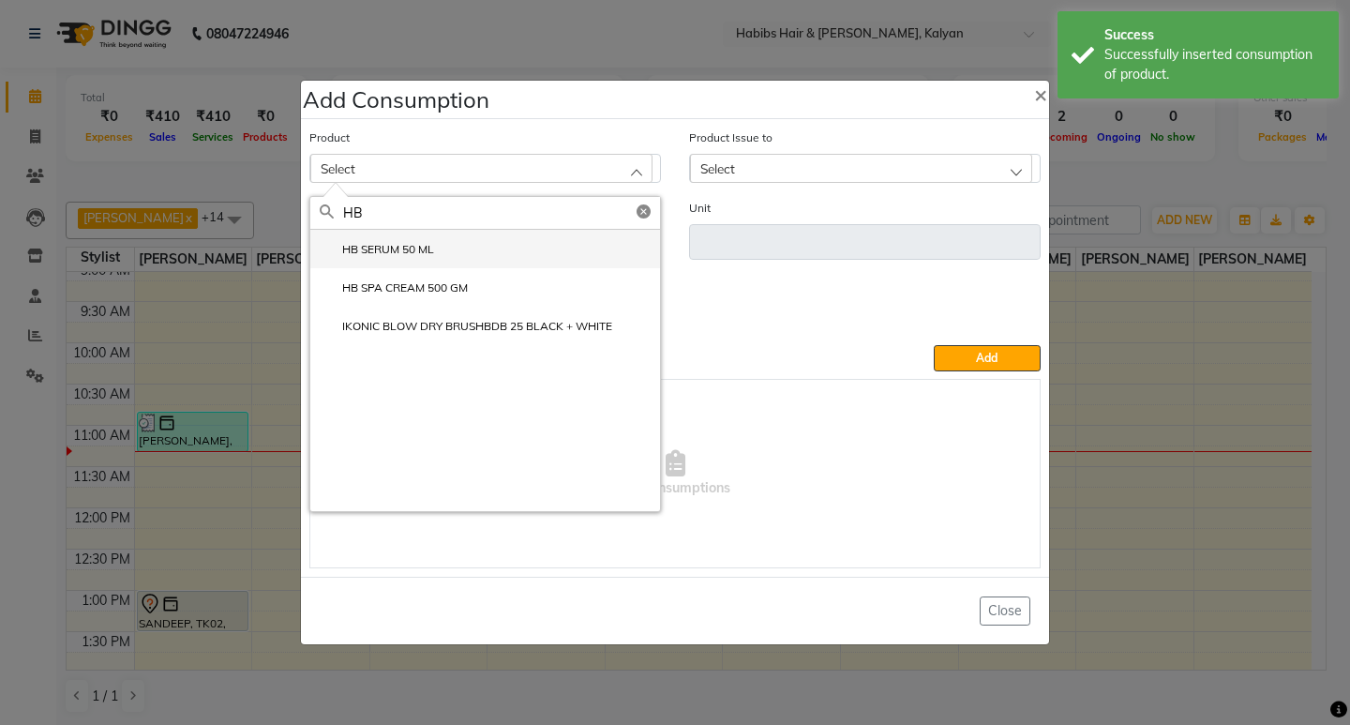
type input "HB"
click at [442, 248] on li "HB SERUM 50 ML" at bounding box center [485, 249] width 350 height 38
type input "ML"
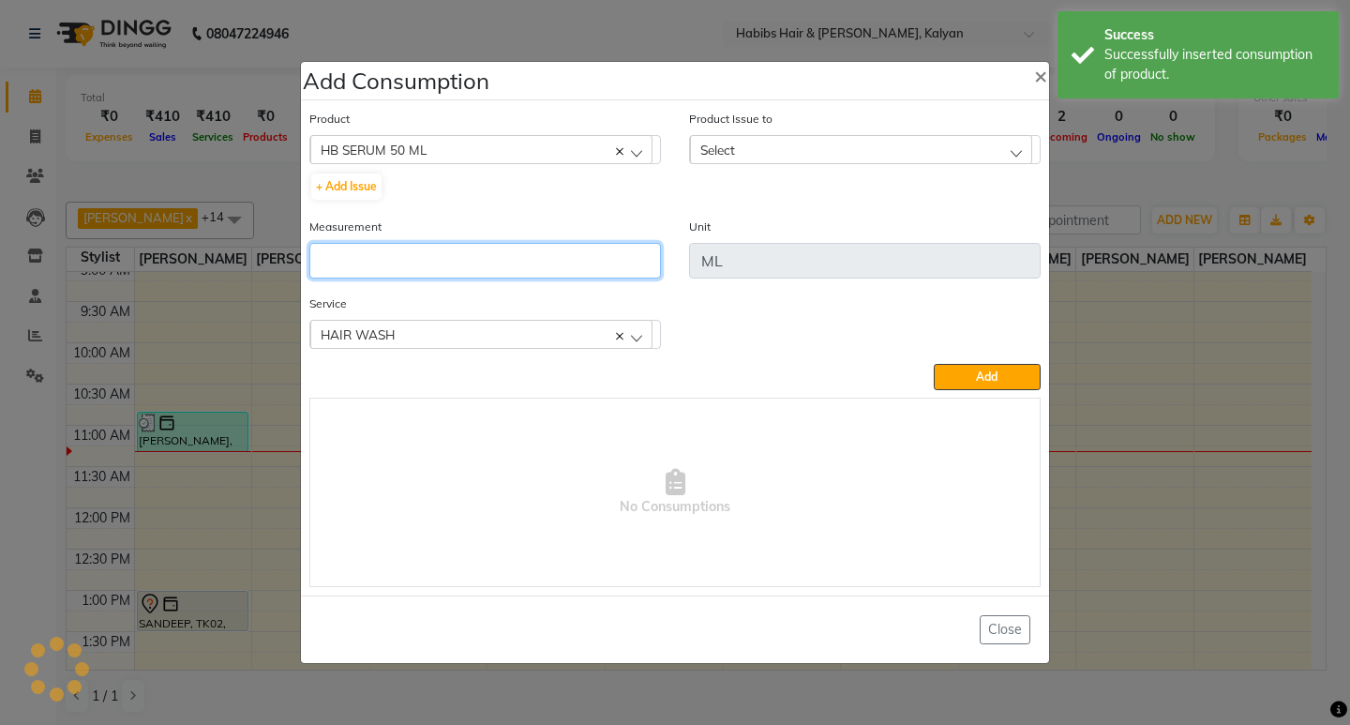
click at [442, 248] on input "number" at bounding box center [485, 261] width 352 height 36
type input "1"
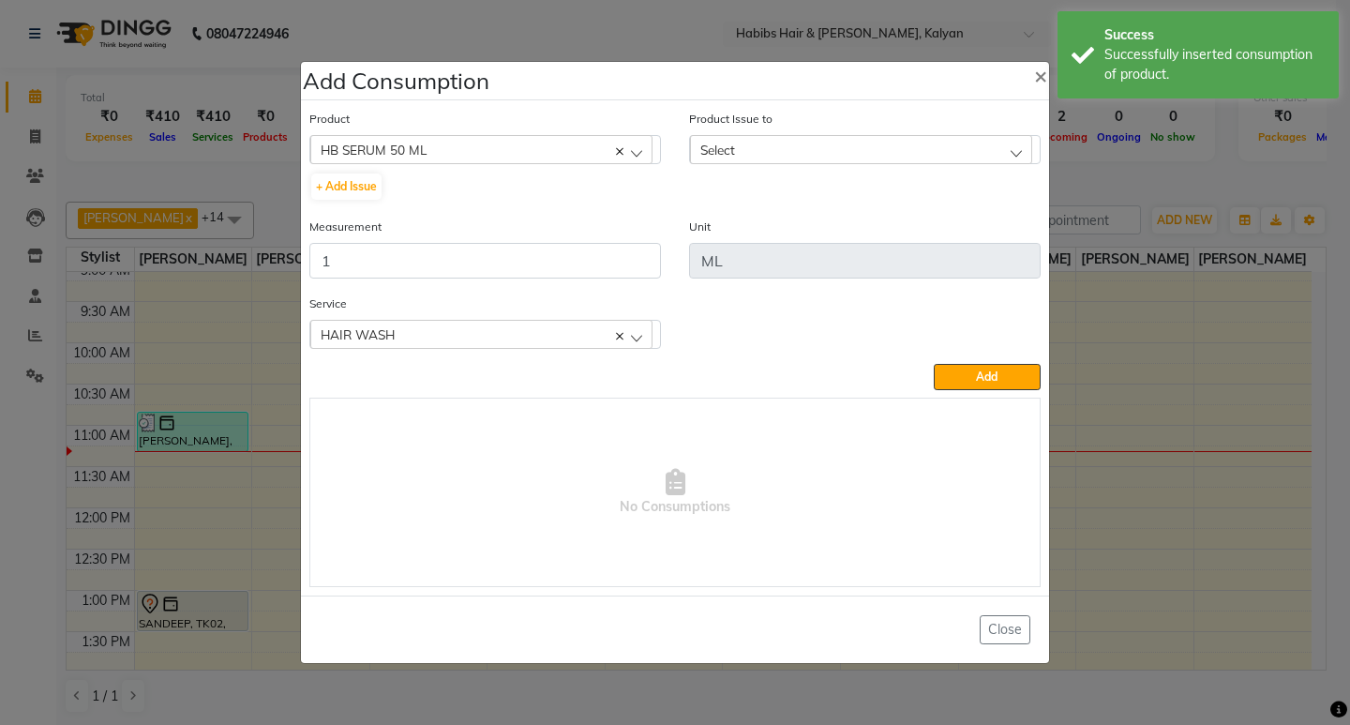
click at [916, 144] on div "Select" at bounding box center [861, 149] width 342 height 28
click at [930, 211] on li "2025-09-29, Issued to: Sagar saindane, Balance: 86" at bounding box center [865, 230] width 350 height 38
click at [977, 378] on span "Add" at bounding box center [987, 376] width 22 height 14
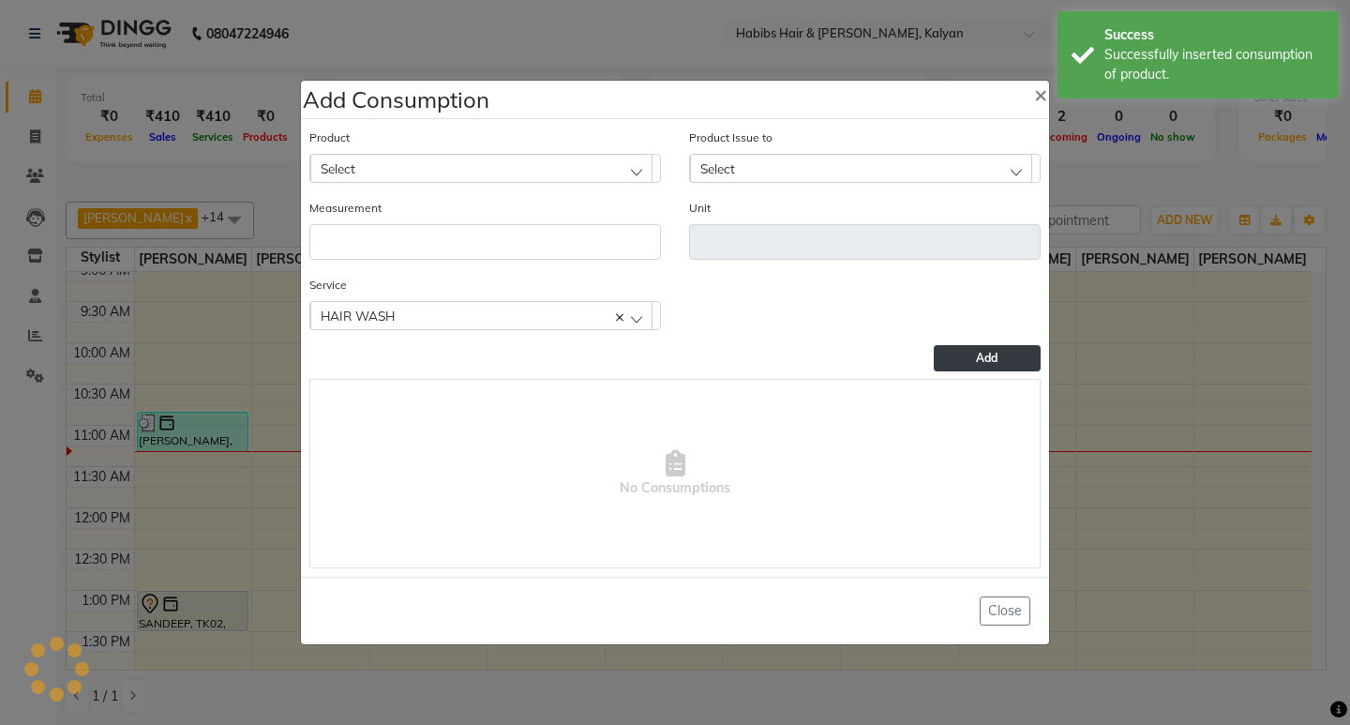
click at [1158, 179] on ngb-modal-window "Add Consumption × Product Select 001 BANANA POWDER 10GM Product Issue to Select…" at bounding box center [675, 362] width 1350 height 725
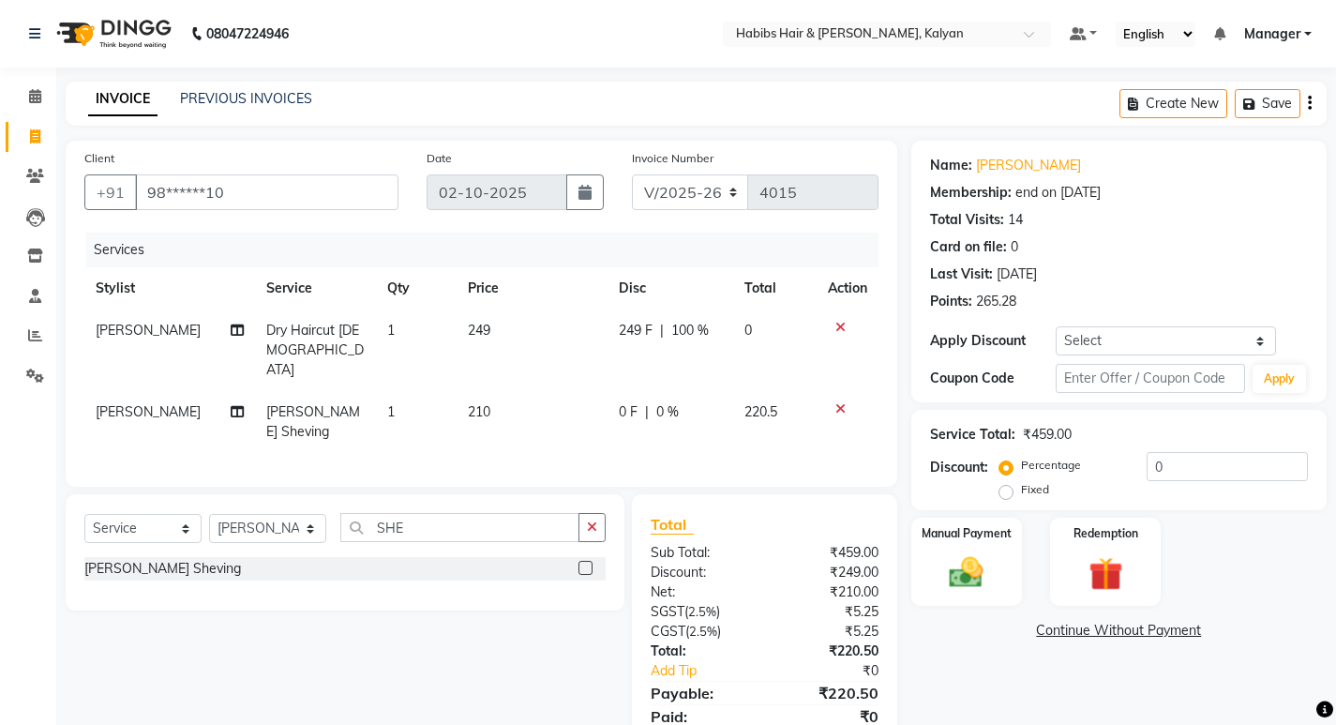
select select "8185"
select select "service"
select select "91726"
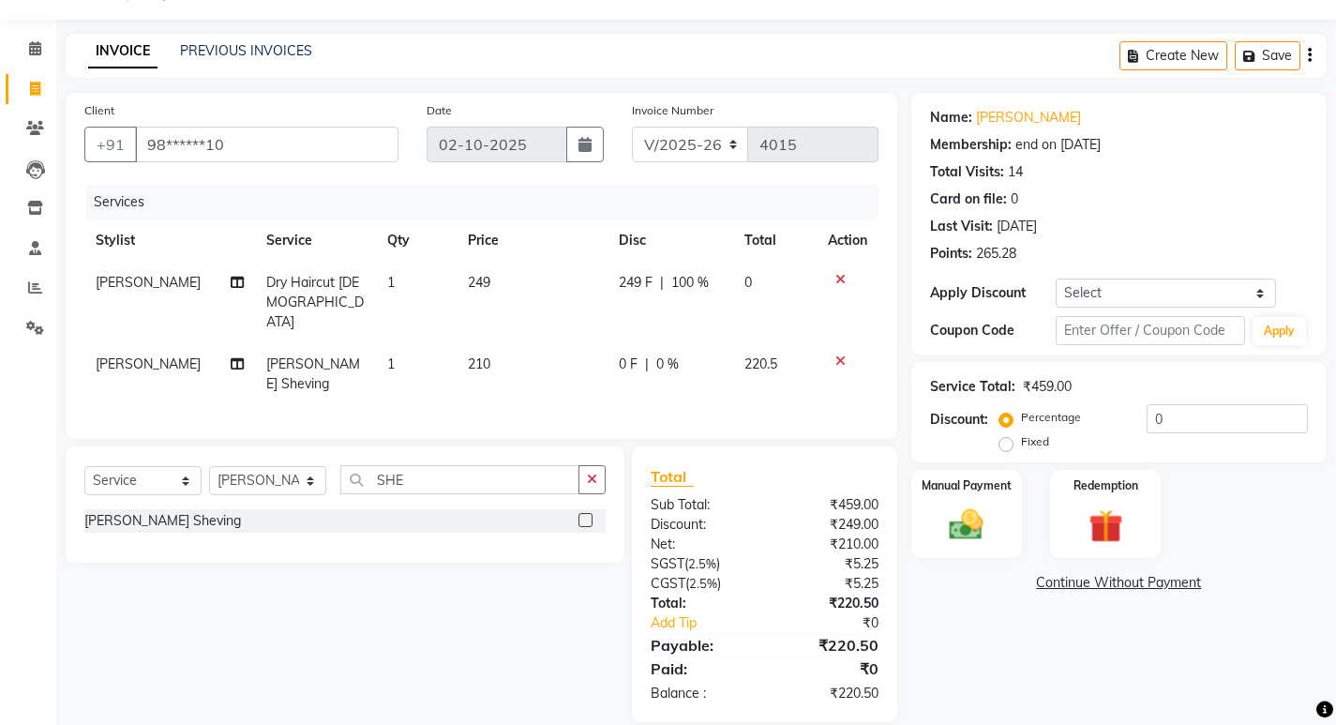
click at [417, 27] on div "08047224946 Select Location × Habibs Hair & Beauty Kalyan, Kalyan Default Panel…" at bounding box center [668, 351] width 1336 height 798
click at [518, 209] on div "Services" at bounding box center [489, 202] width 806 height 35
click at [976, 549] on div "Manual Payment" at bounding box center [965, 514] width 115 height 93
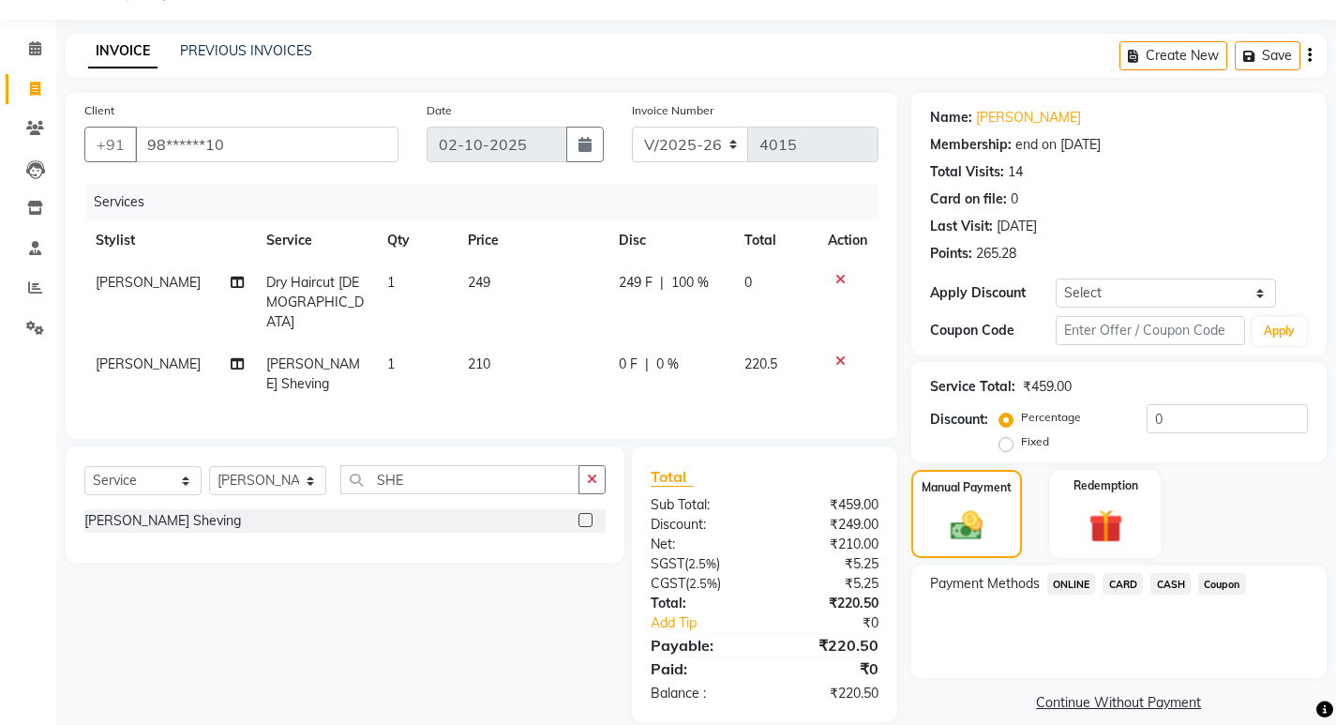
click at [1128, 587] on span "CARD" at bounding box center [1123, 584] width 40 height 22
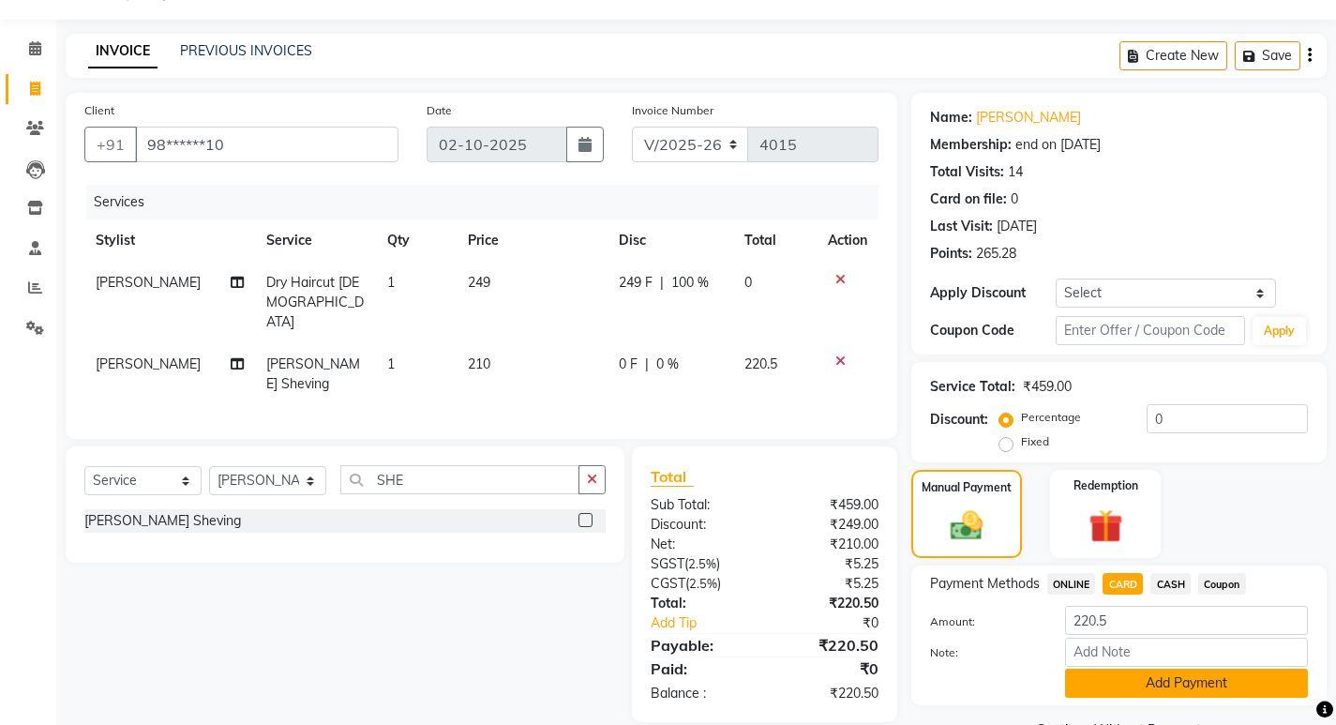
click at [1179, 669] on button "Add Payment" at bounding box center [1186, 682] width 243 height 29
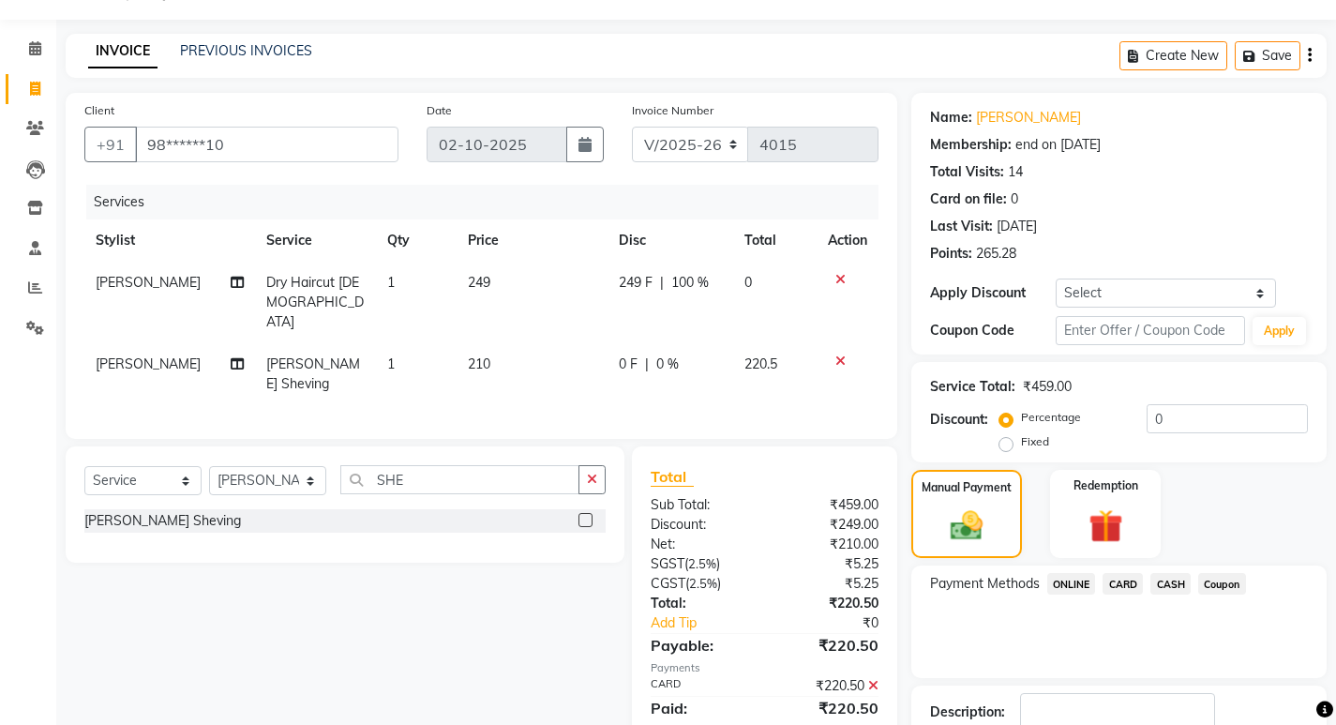
scroll to position [173, 0]
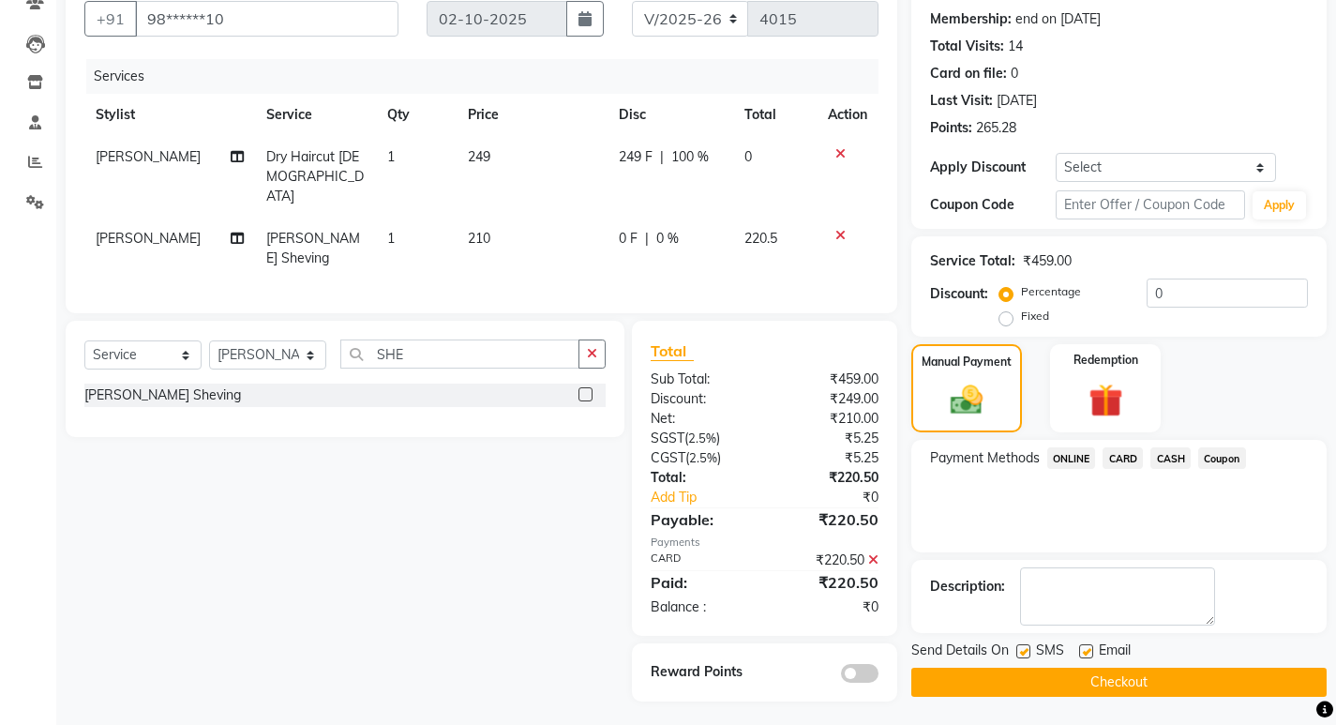
click at [1163, 670] on button "Checkout" at bounding box center [1118, 682] width 415 height 29
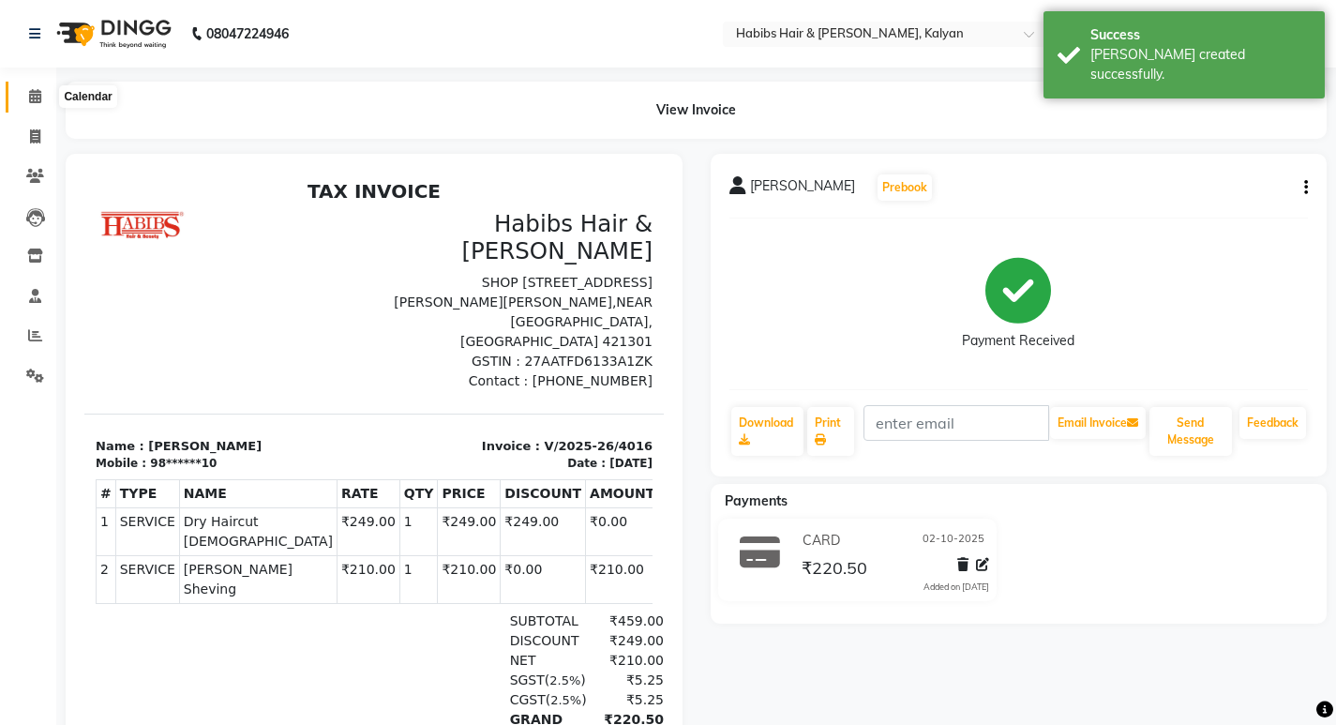
click at [40, 92] on icon at bounding box center [35, 96] width 12 height 14
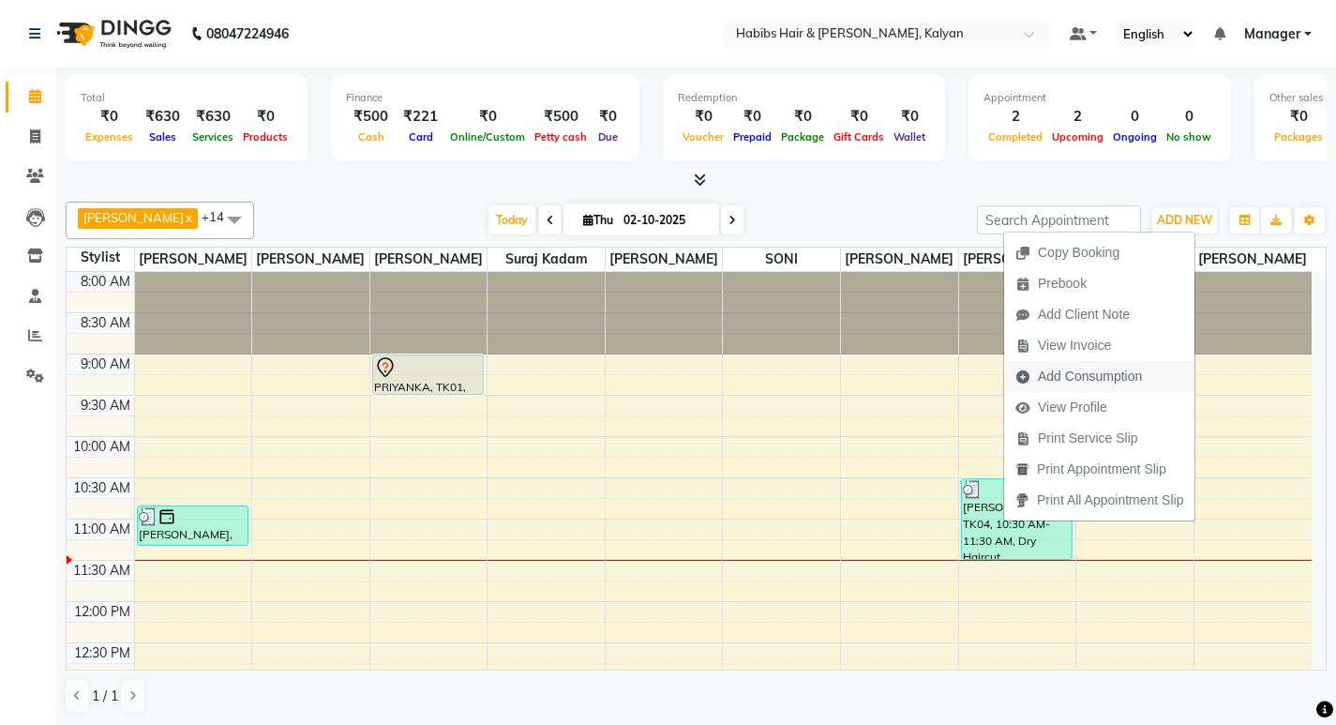
click at [1085, 379] on span "Add Consumption" at bounding box center [1090, 377] width 104 height 20
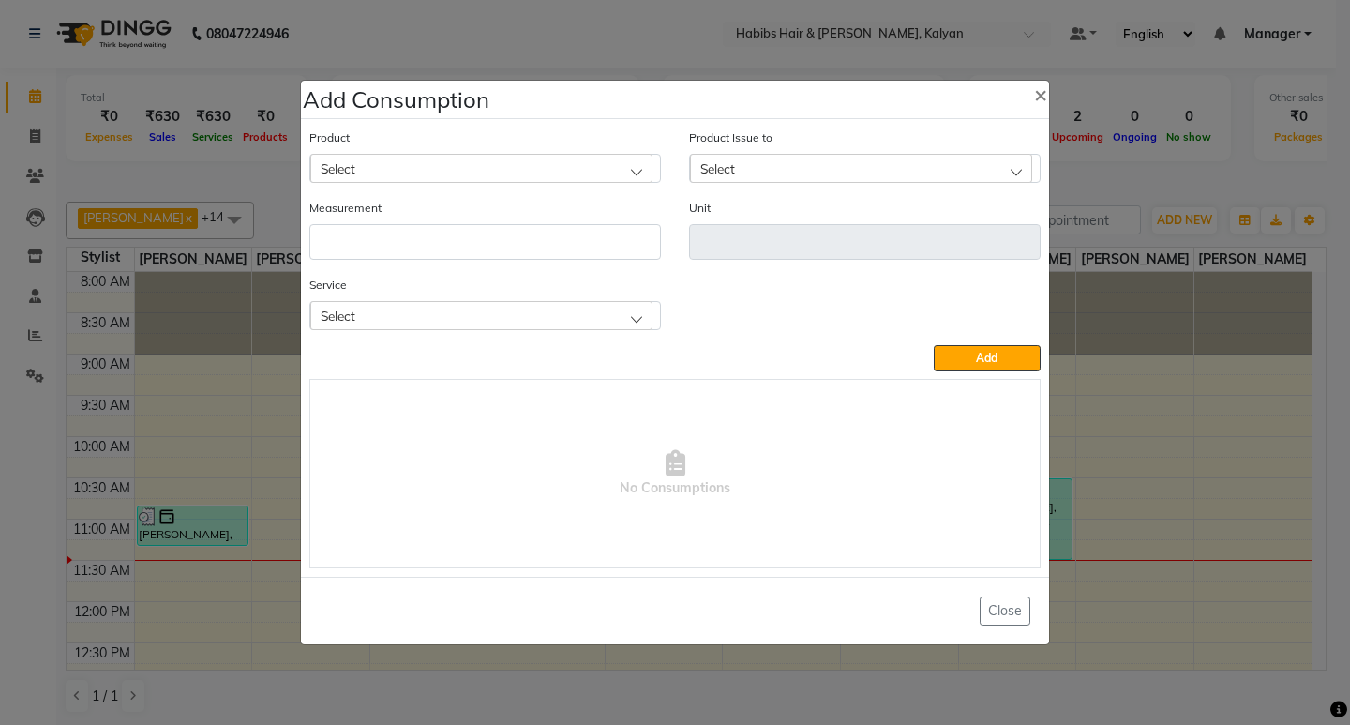
click at [492, 307] on div "Select" at bounding box center [481, 315] width 342 height 28
click at [481, 456] on span "No Consumptions" at bounding box center [674, 474] width 729 height 188
click at [496, 308] on div "Select" at bounding box center [481, 315] width 342 height 28
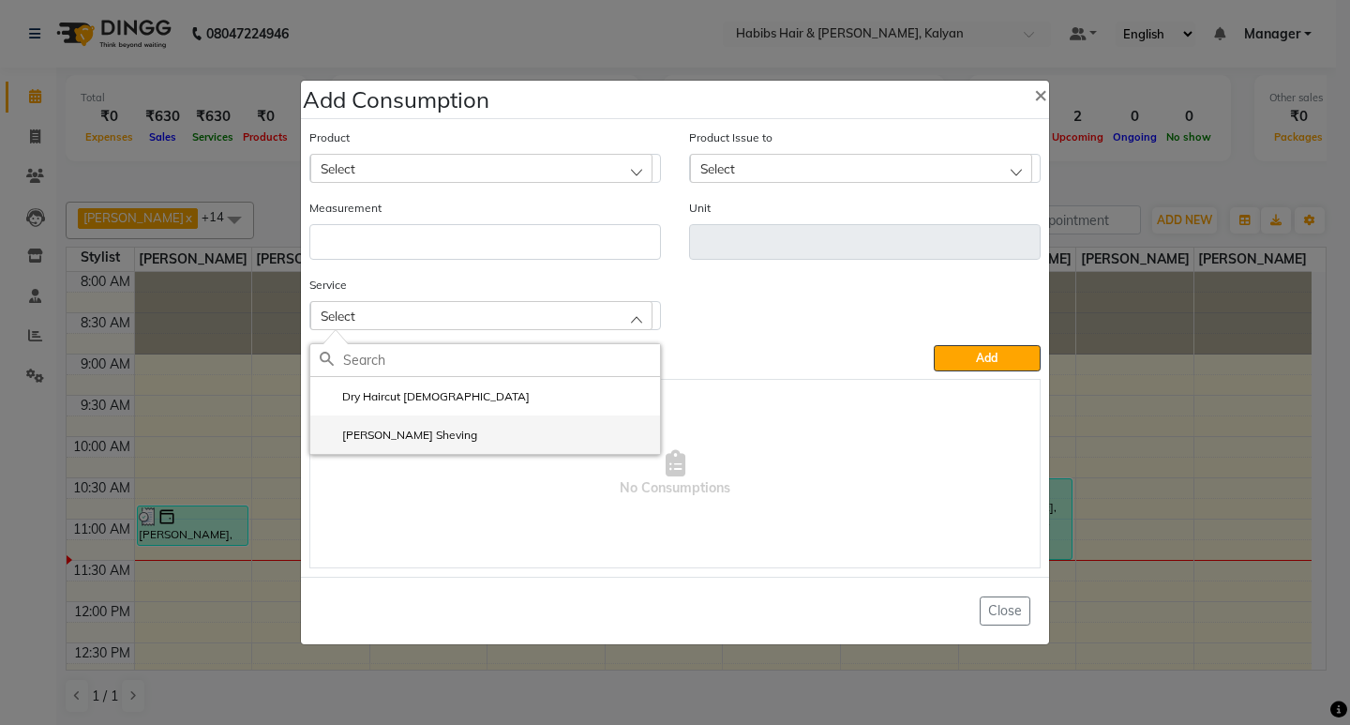
click at [479, 429] on li "Beard Sheving" at bounding box center [485, 434] width 350 height 38
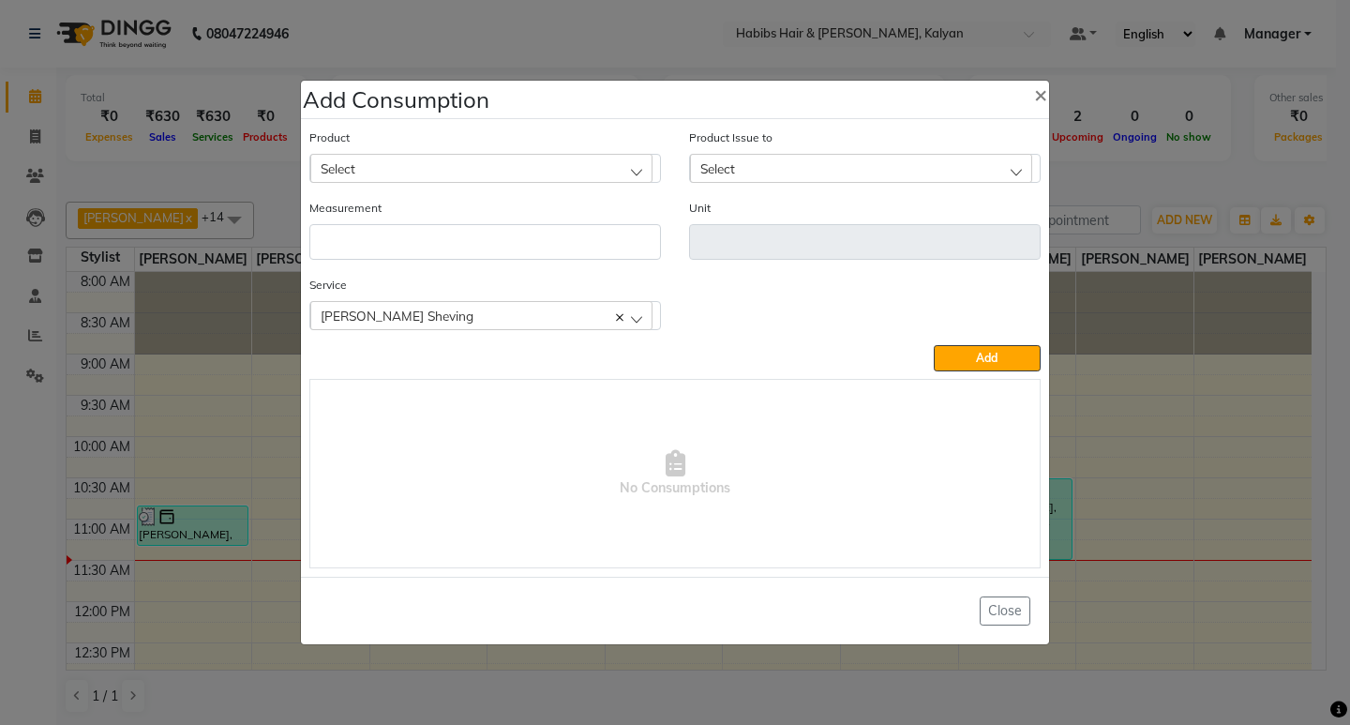
click at [520, 165] on div "Select" at bounding box center [481, 168] width 342 height 28
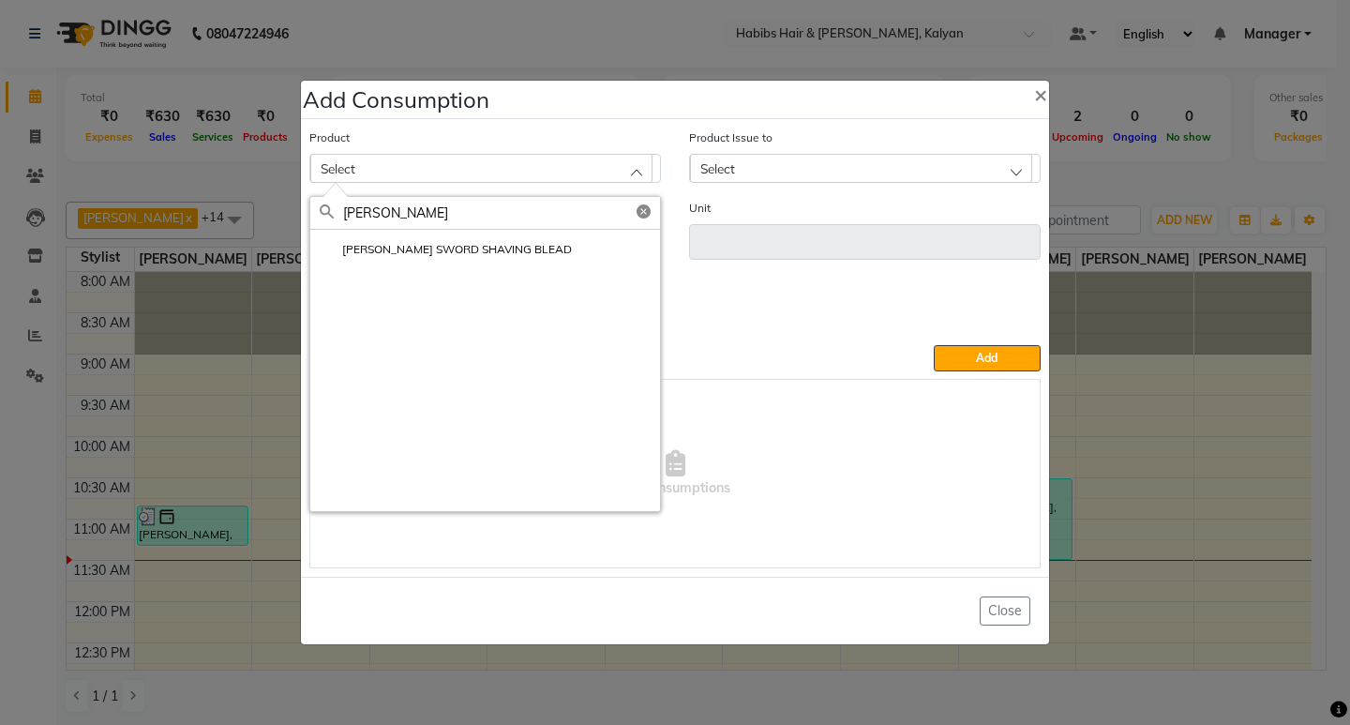
type input "WILK"
click at [474, 262] on li "WILKINSON SWORD SHAVING BLEAD" at bounding box center [485, 249] width 350 height 38
type input "pc"
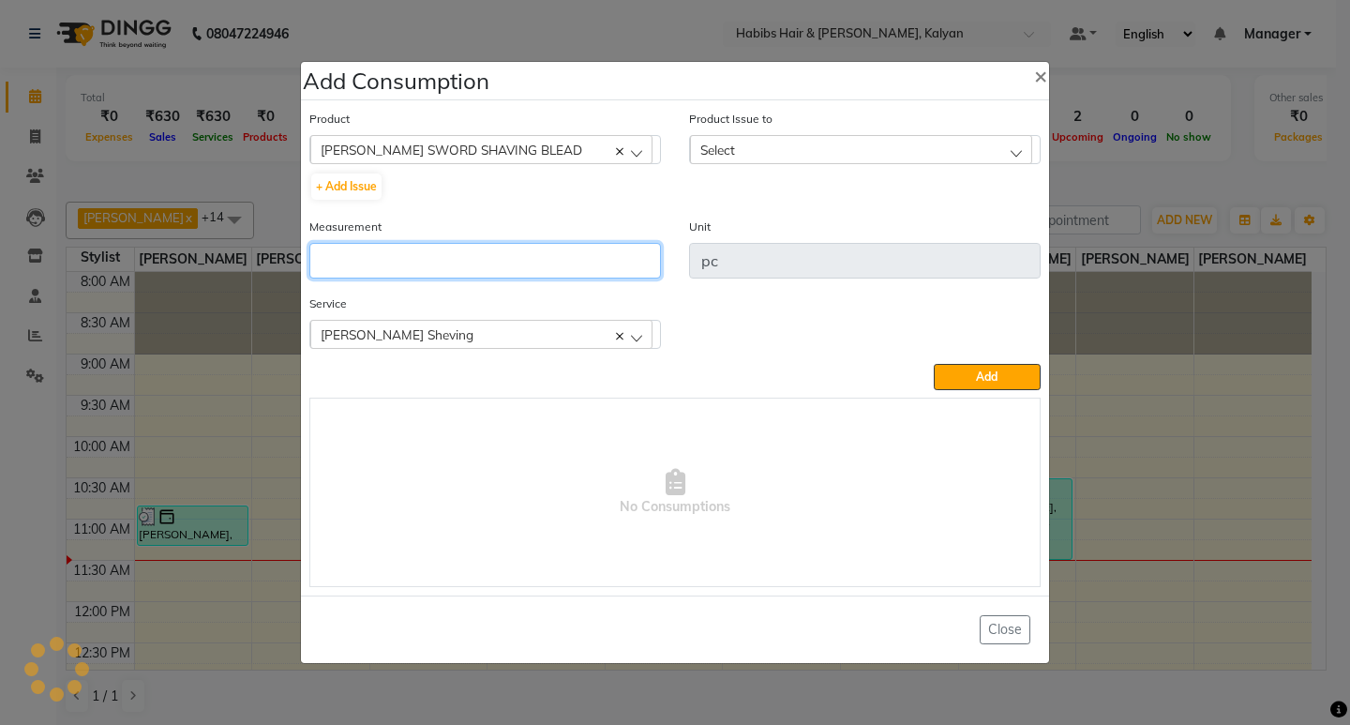
click at [474, 262] on input "number" at bounding box center [485, 261] width 352 height 36
type input "1"
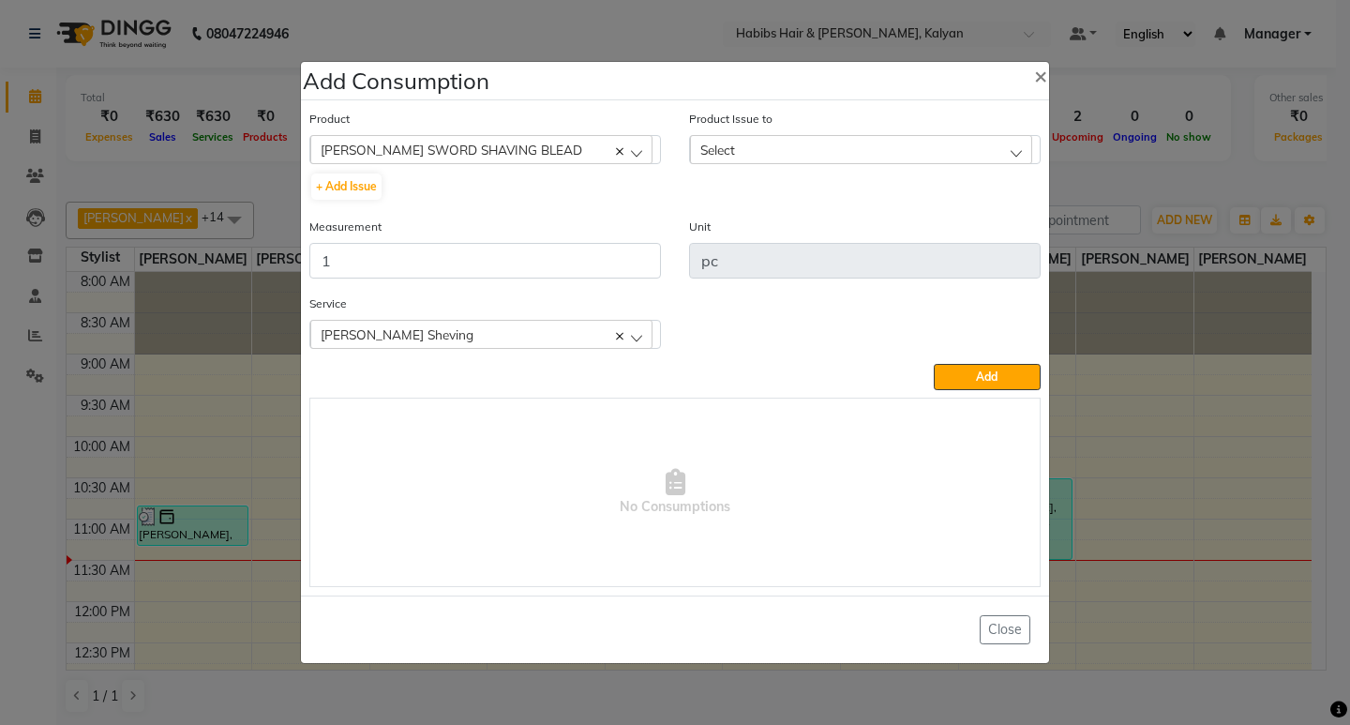
click at [875, 146] on div "Select" at bounding box center [861, 149] width 342 height 28
click at [913, 228] on label "2025-06-30, Issued to: Suraj Kadam, Balance: 187" at bounding box center [839, 230] width 281 height 17
click at [988, 370] on span "Add" at bounding box center [987, 376] width 22 height 14
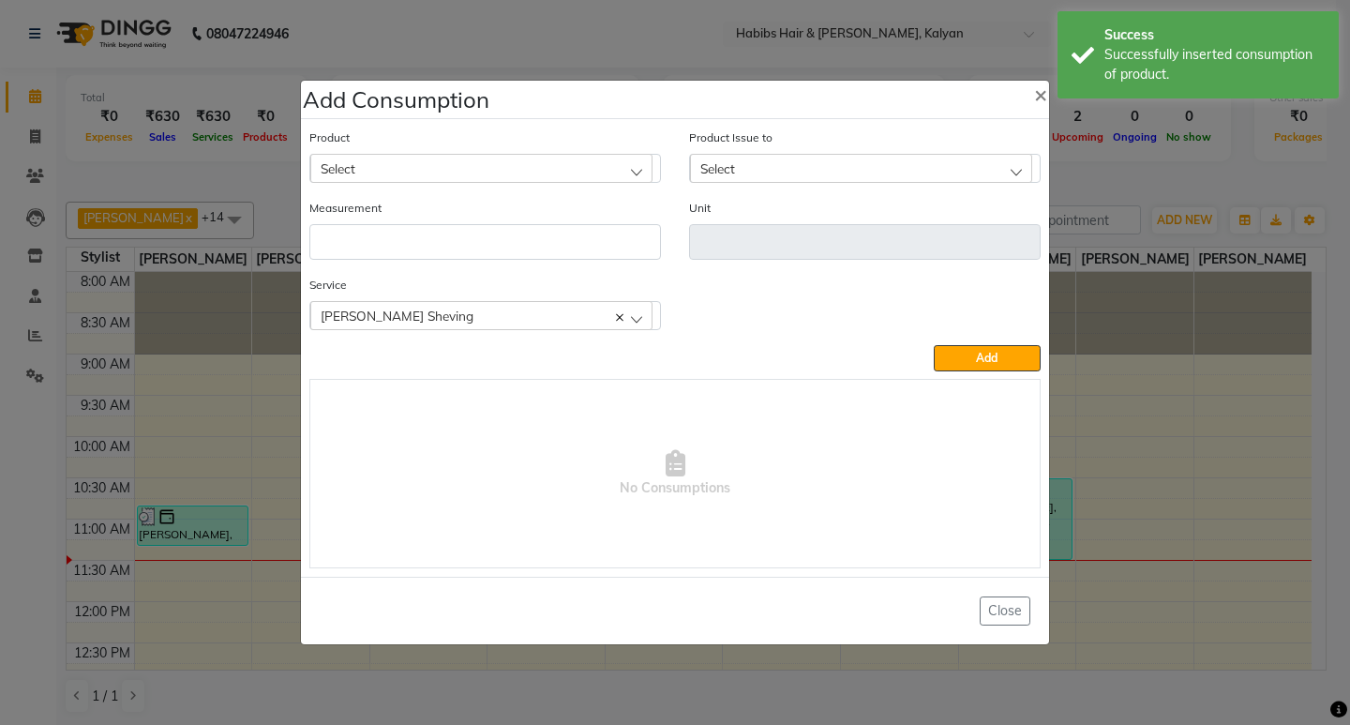
click at [562, 164] on div "Select" at bounding box center [481, 168] width 342 height 28
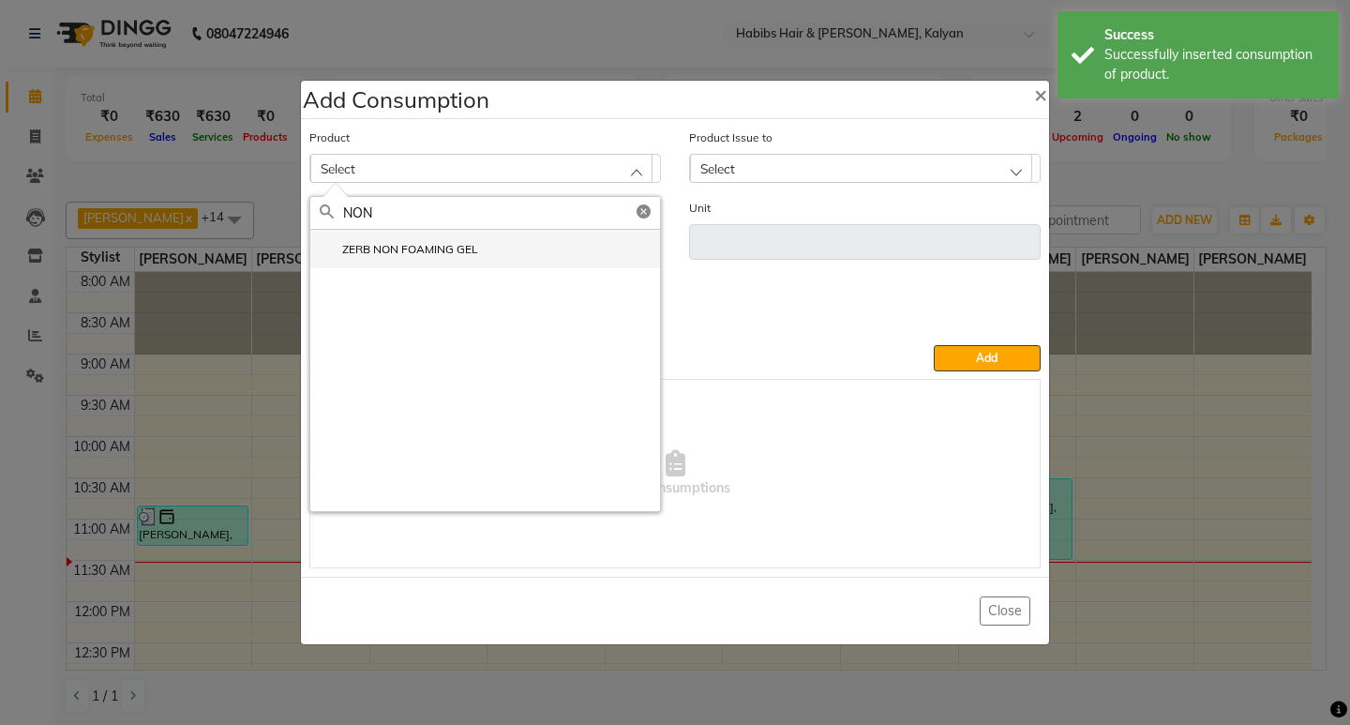
type input "NON"
click at [465, 248] on label "ZERB NON FOAMING GEL" at bounding box center [399, 249] width 158 height 17
type input "ml"
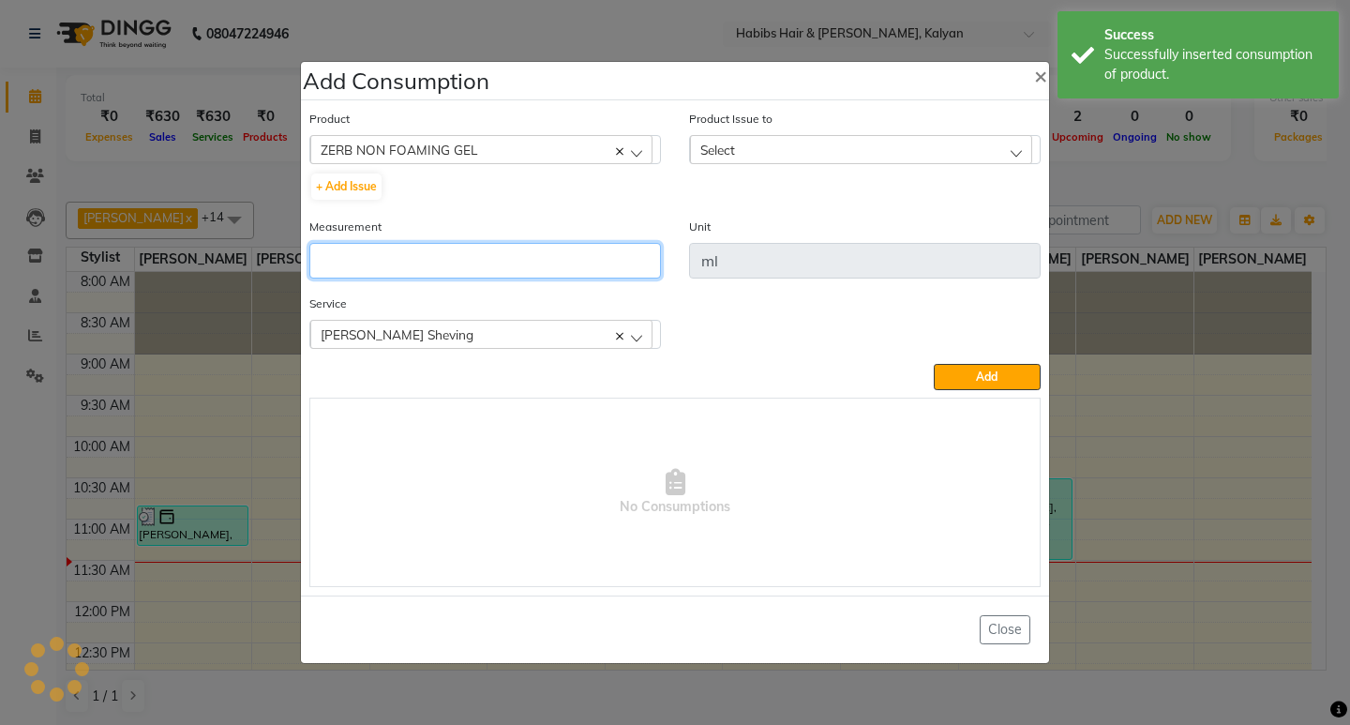
click at [465, 248] on input "number" at bounding box center [485, 261] width 352 height 36
type input "5"
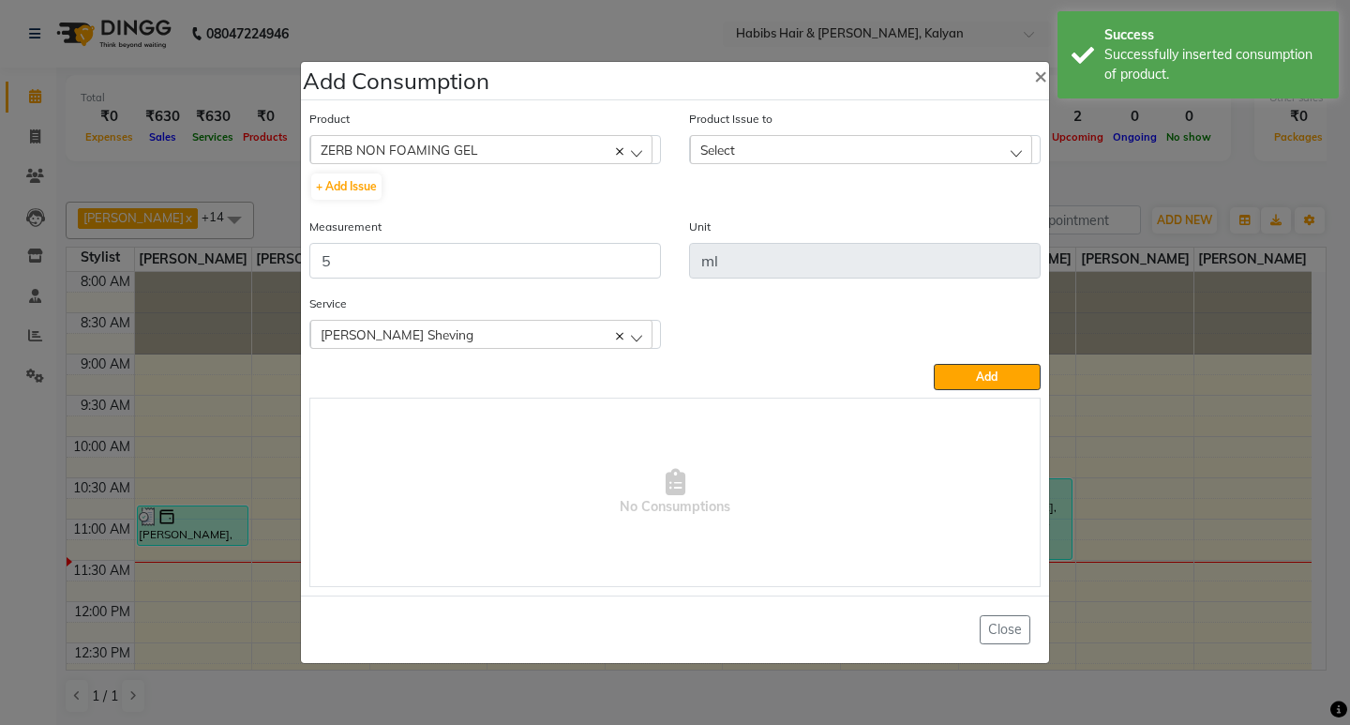
click at [928, 138] on div "Select" at bounding box center [861, 149] width 342 height 28
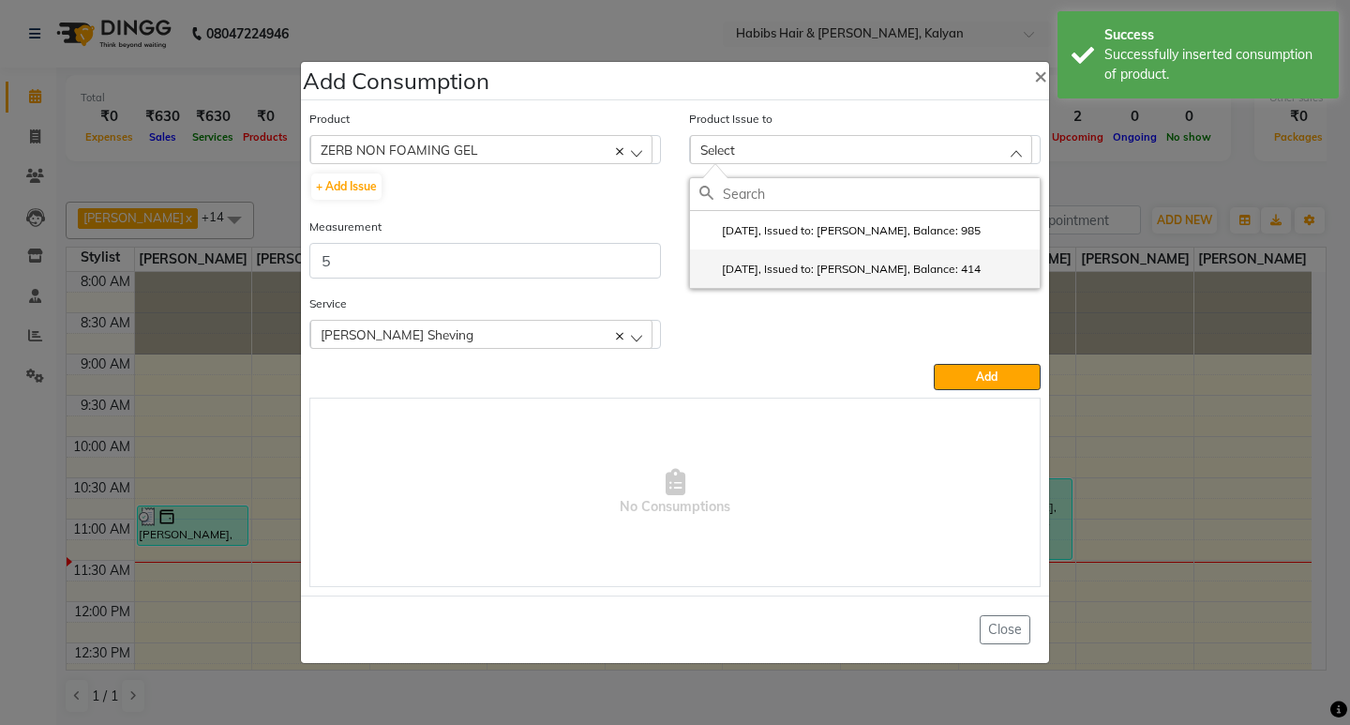
click at [952, 277] on label "2025-08-18, Issued to: Suraj Kadam, Balance: 414" at bounding box center [839, 269] width 281 height 17
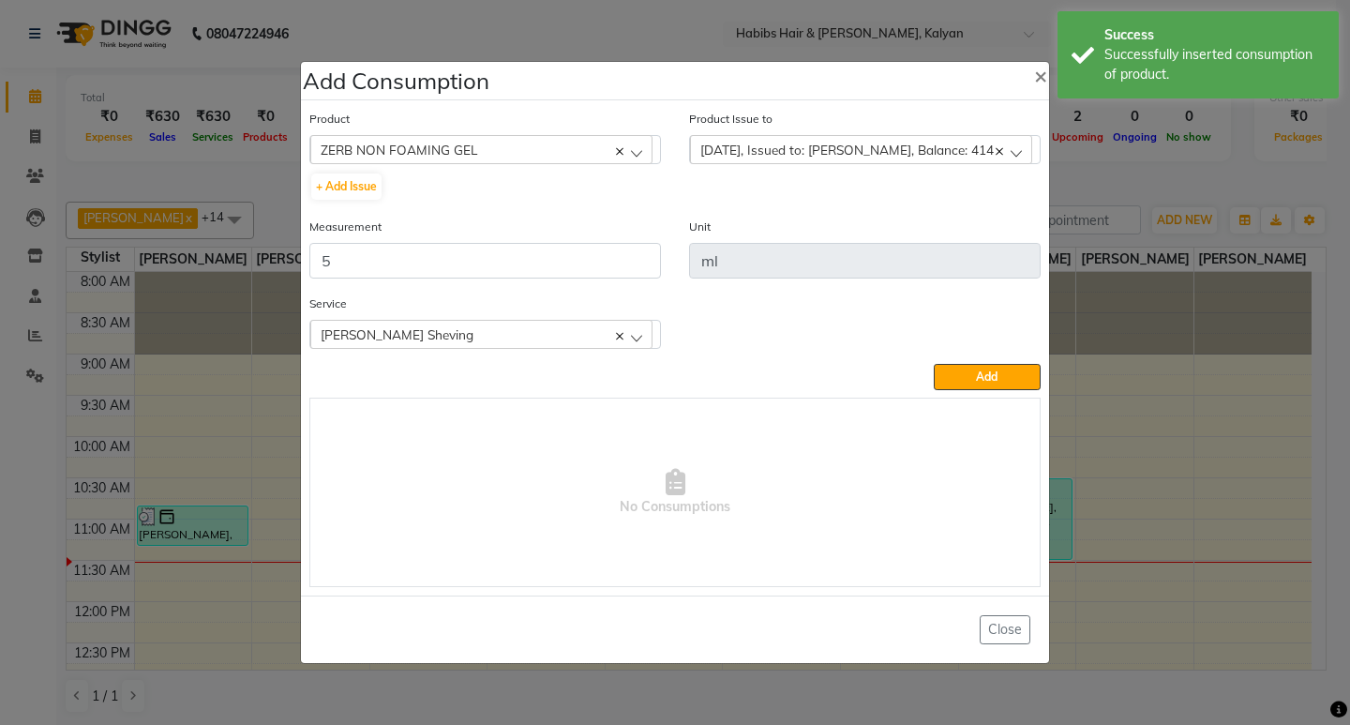
click at [972, 358] on div "Service Beard Sheving Dry Haircut Male Beard Sheving" at bounding box center [674, 328] width 759 height 70
click at [977, 375] on span "Add" at bounding box center [987, 376] width 22 height 14
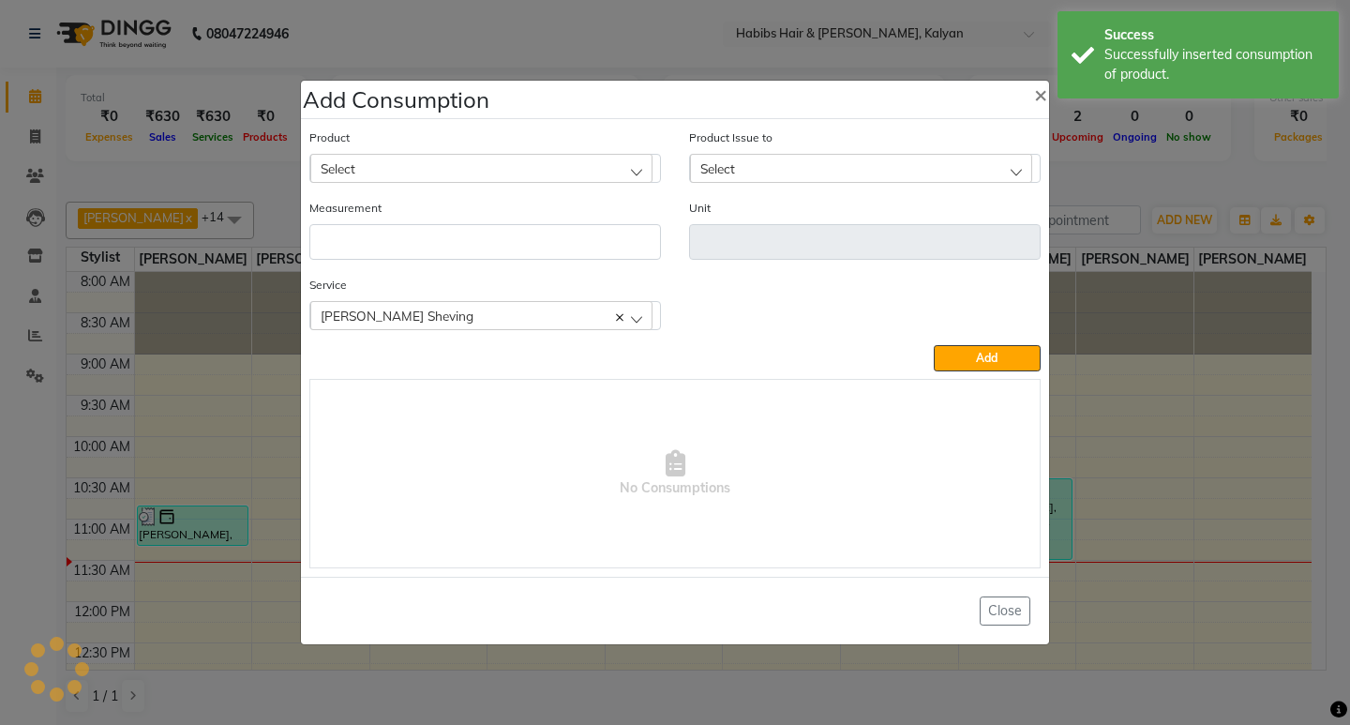
click at [537, 164] on div "Select" at bounding box center [481, 168] width 342 height 28
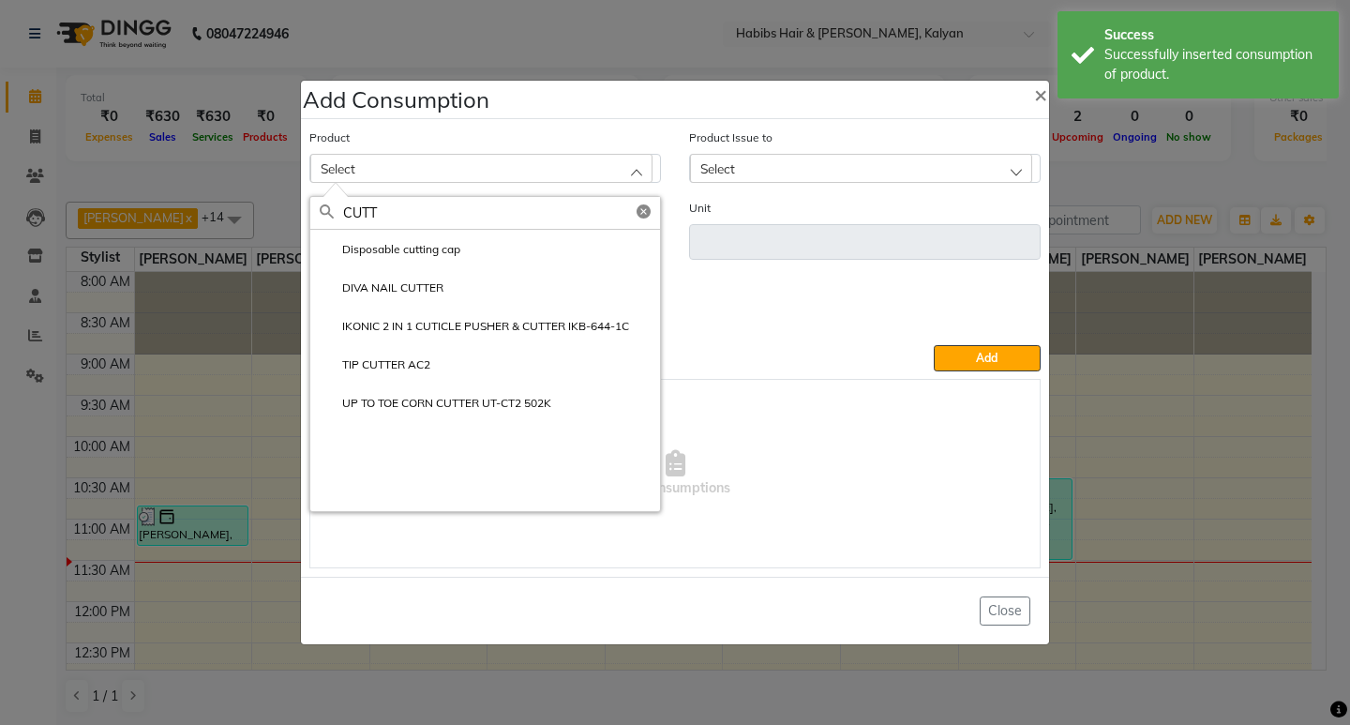
type input "CUTT"
click at [502, 250] on li "Disposable cutting cap" at bounding box center [485, 249] width 350 height 38
type input "pc"
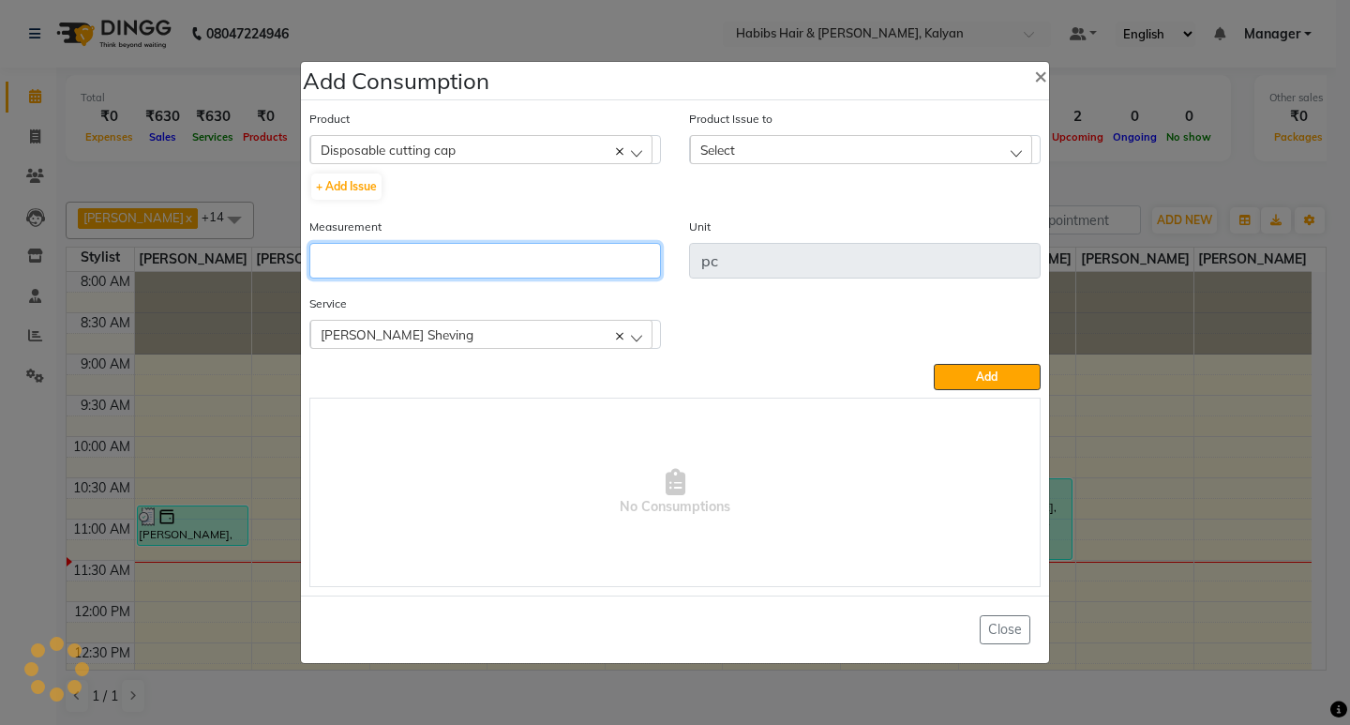
click at [502, 250] on input "number" at bounding box center [485, 261] width 352 height 36
type input "1"
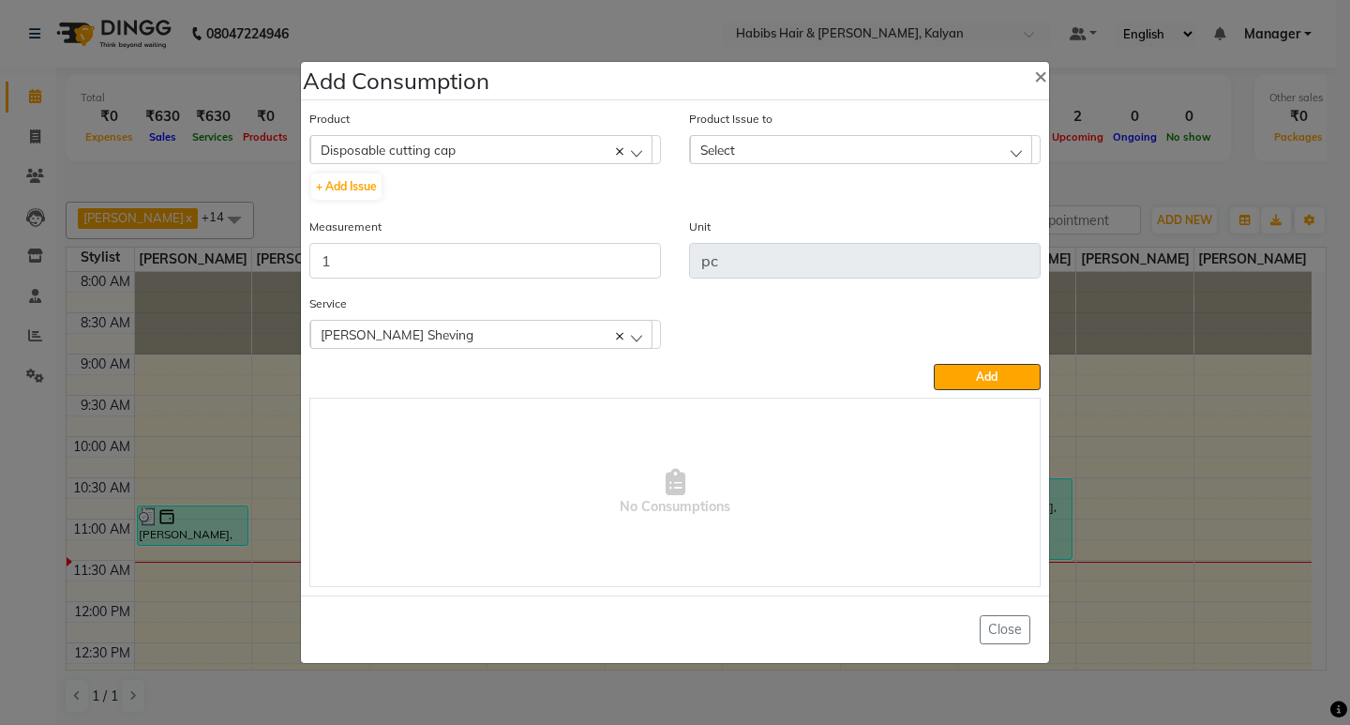
click at [903, 146] on div "Select" at bounding box center [861, 149] width 342 height 28
click at [918, 218] on li "2025-09-27, Issued to: Sagar saindane, Balance: 7" at bounding box center [865, 230] width 350 height 38
click at [986, 371] on span "Add" at bounding box center [987, 376] width 22 height 14
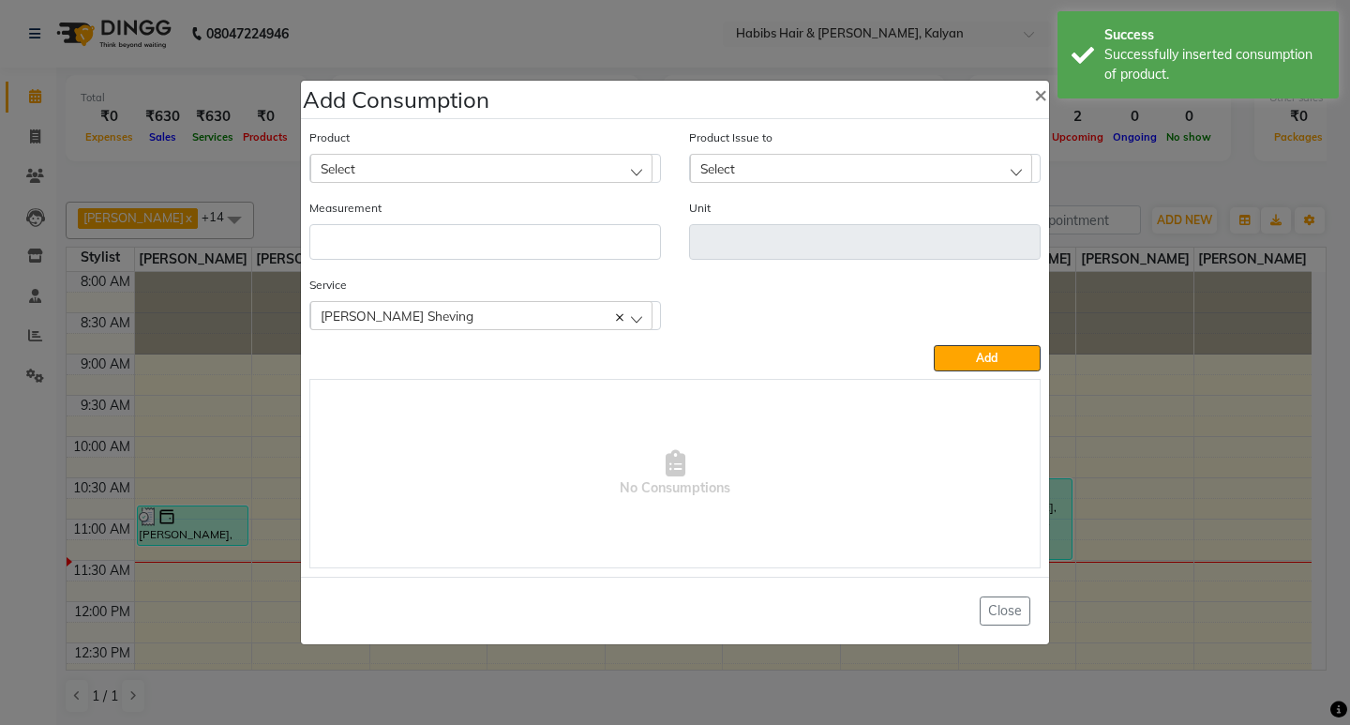
click at [459, 157] on div "Select" at bounding box center [481, 168] width 342 height 28
type input "TOWEL"
click at [430, 258] on label "Disposible Hair Towel" at bounding box center [387, 249] width 135 height 17
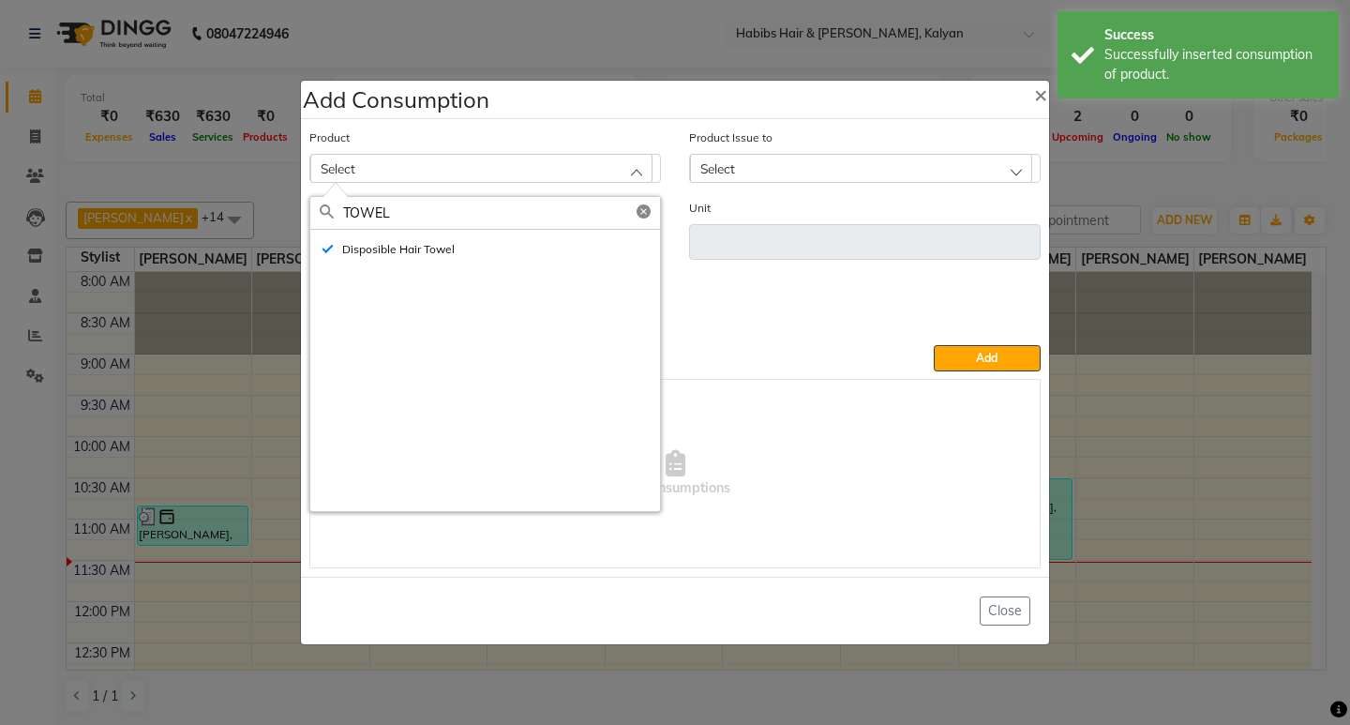
type input "pc"
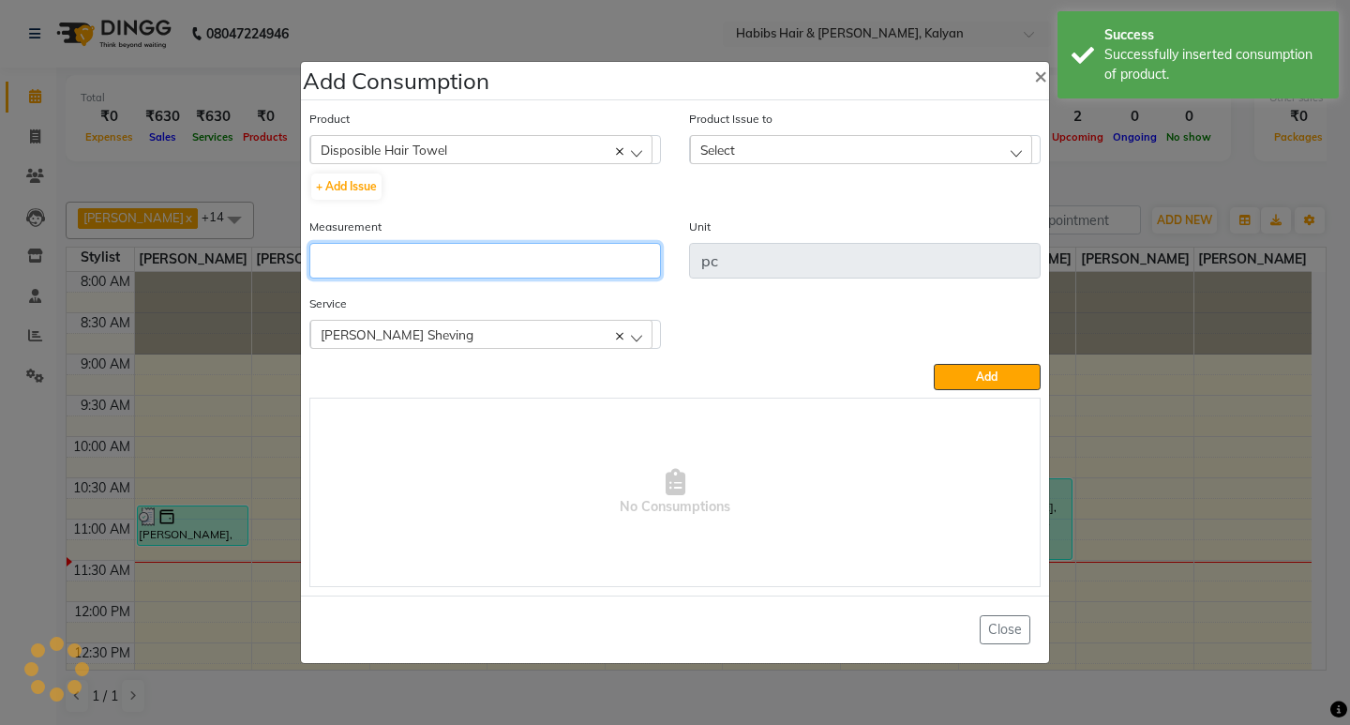
click at [430, 258] on input "number" at bounding box center [485, 261] width 352 height 36
type input "1"
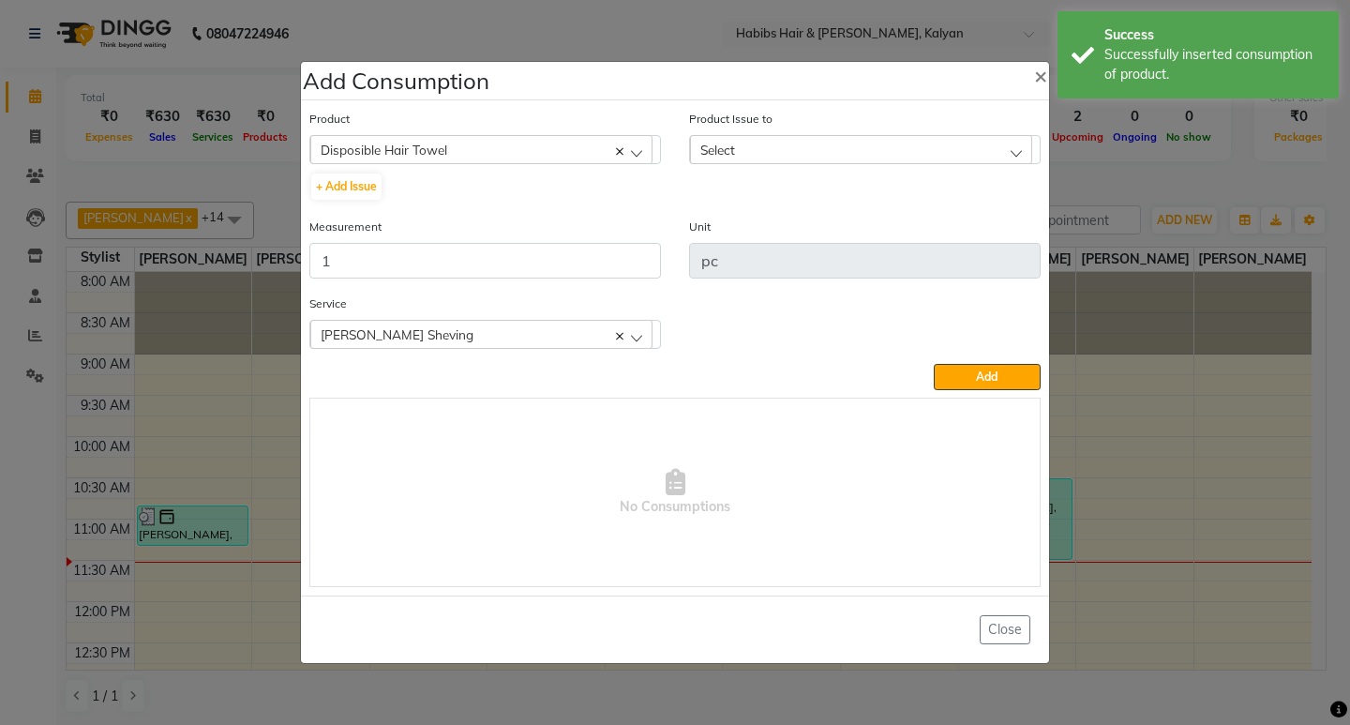
click at [921, 135] on div "Select" at bounding box center [861, 149] width 342 height 28
click at [919, 234] on label "2025-10-01, Issued to: Sagar saindane, Balance: 48" at bounding box center [836, 230] width 275 height 17
click at [993, 377] on span "Add" at bounding box center [987, 376] width 22 height 14
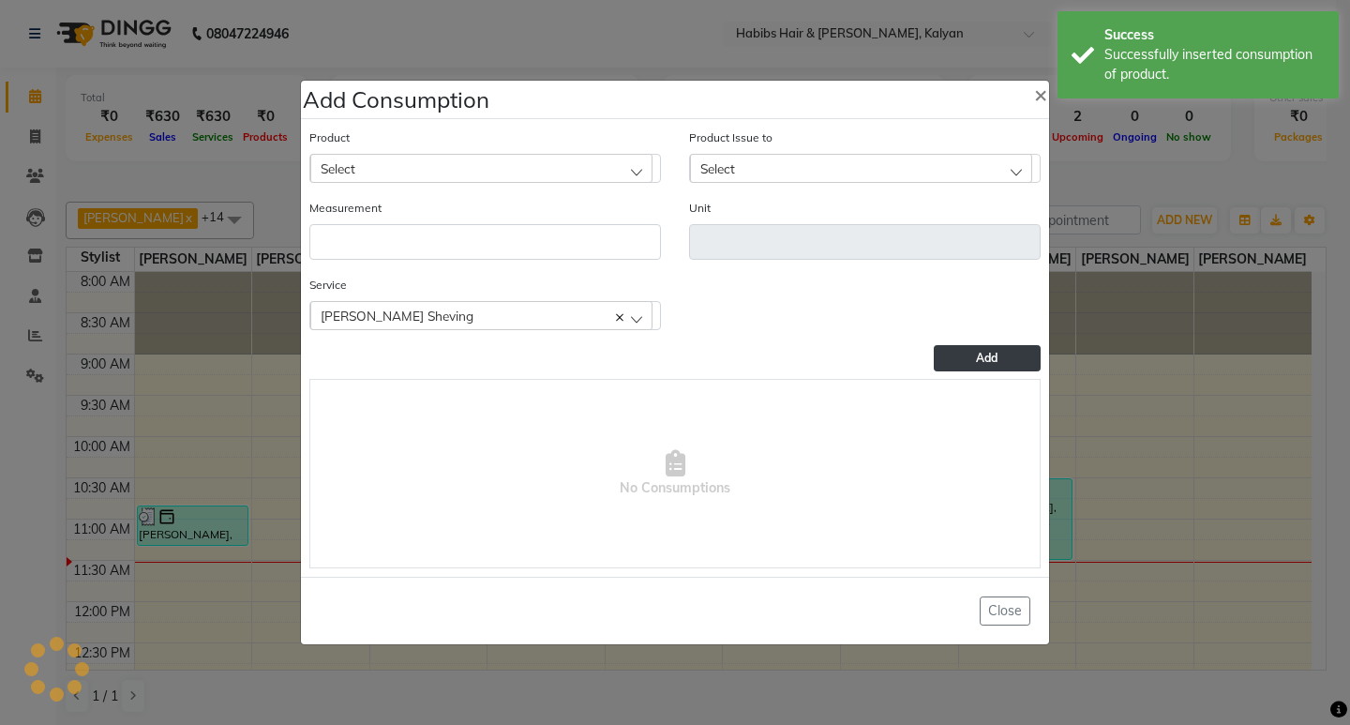
click at [1103, 203] on ngb-modal-window "Add Consumption × Product Select 001 BANANA POWDER 10GM Product Issue to Select…" at bounding box center [675, 362] width 1350 height 725
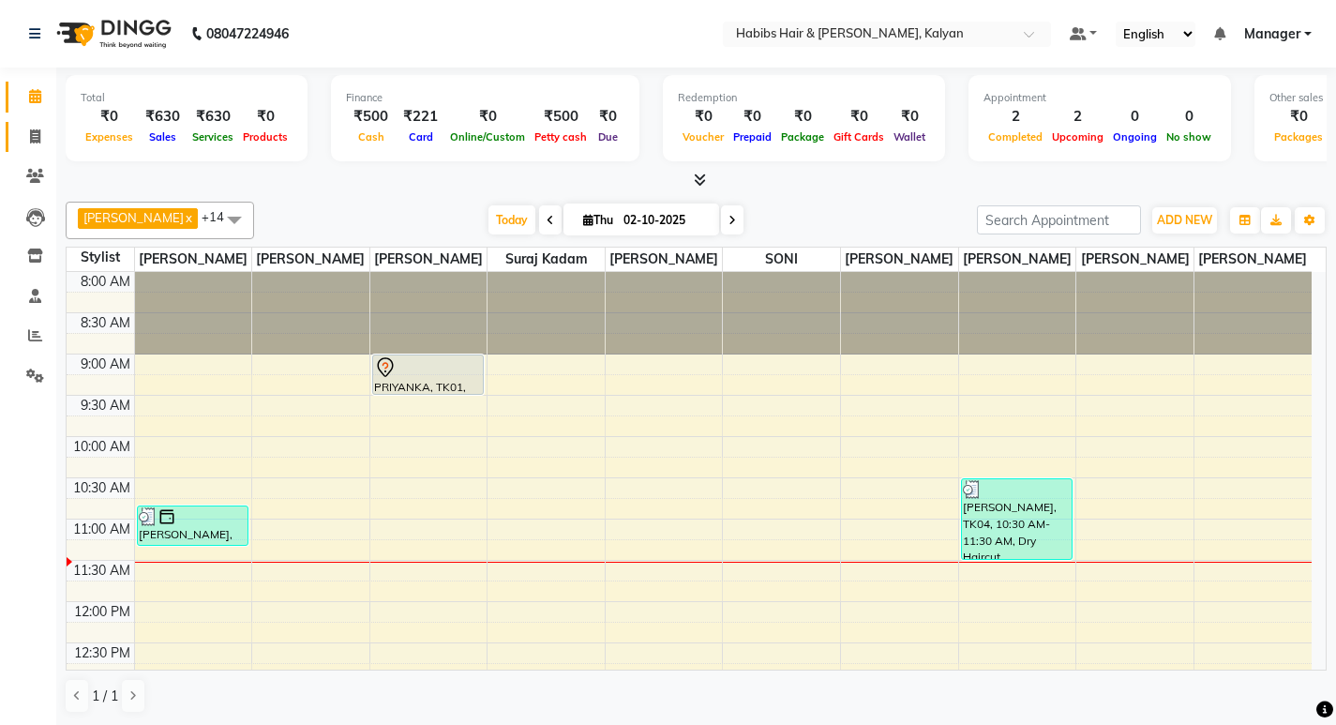
click at [31, 125] on link "Invoice" at bounding box center [28, 137] width 45 height 31
select select "8185"
select select "service"
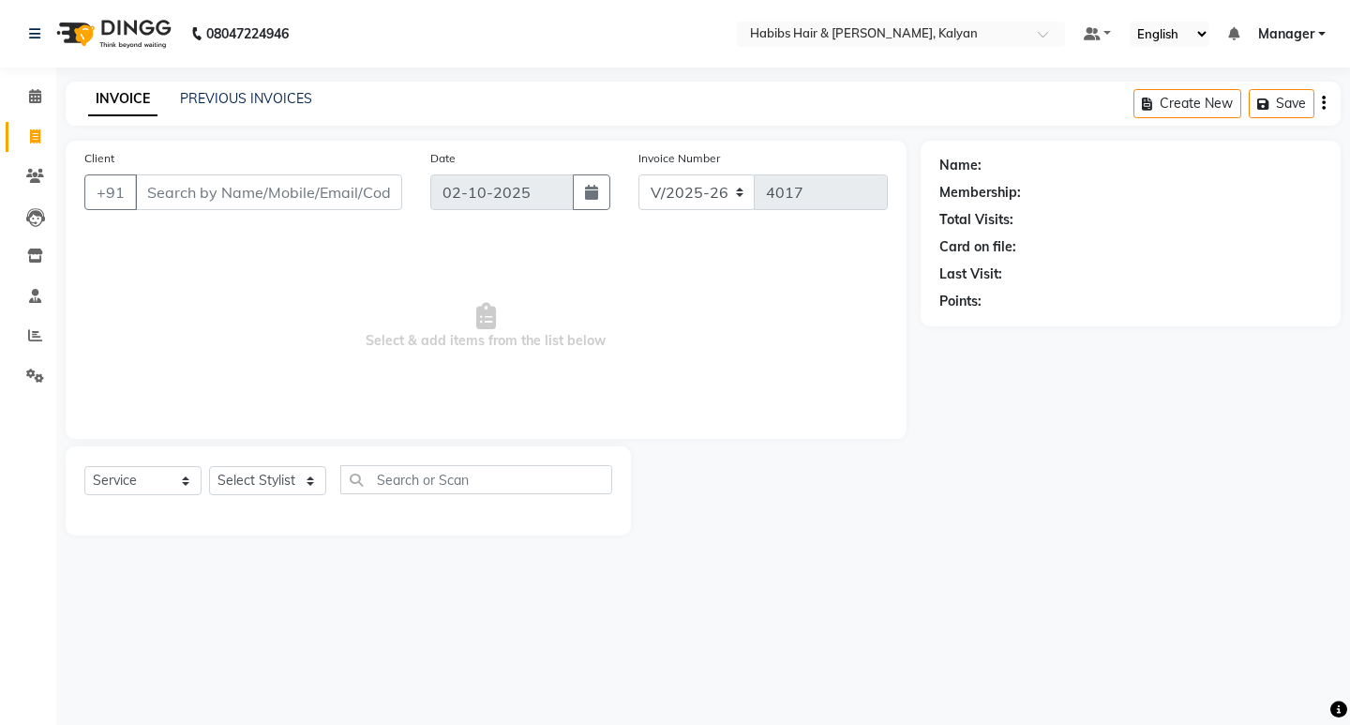
click at [729, 488] on div at bounding box center [776, 490] width 290 height 89
click at [282, 188] on input "Client" at bounding box center [268, 192] width 267 height 36
click at [30, 178] on icon at bounding box center [35, 176] width 18 height 14
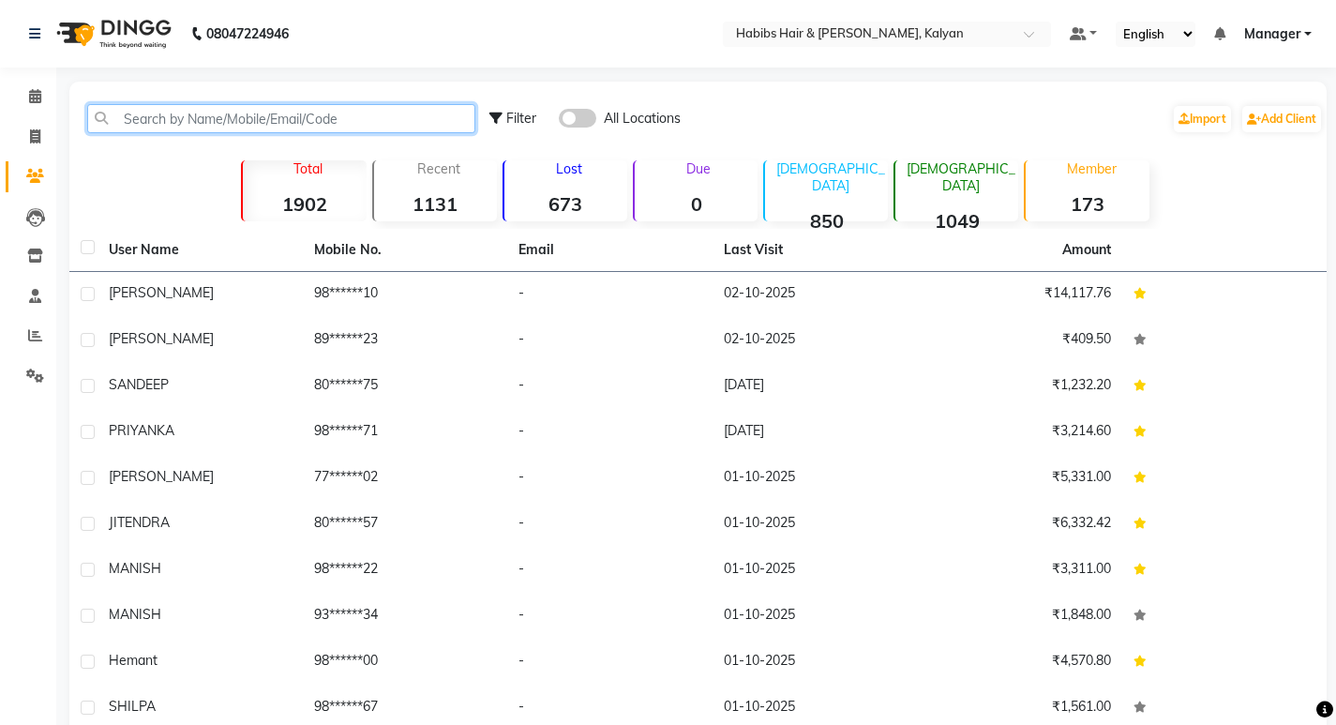
click at [326, 128] on input "text" at bounding box center [281, 118] width 388 height 29
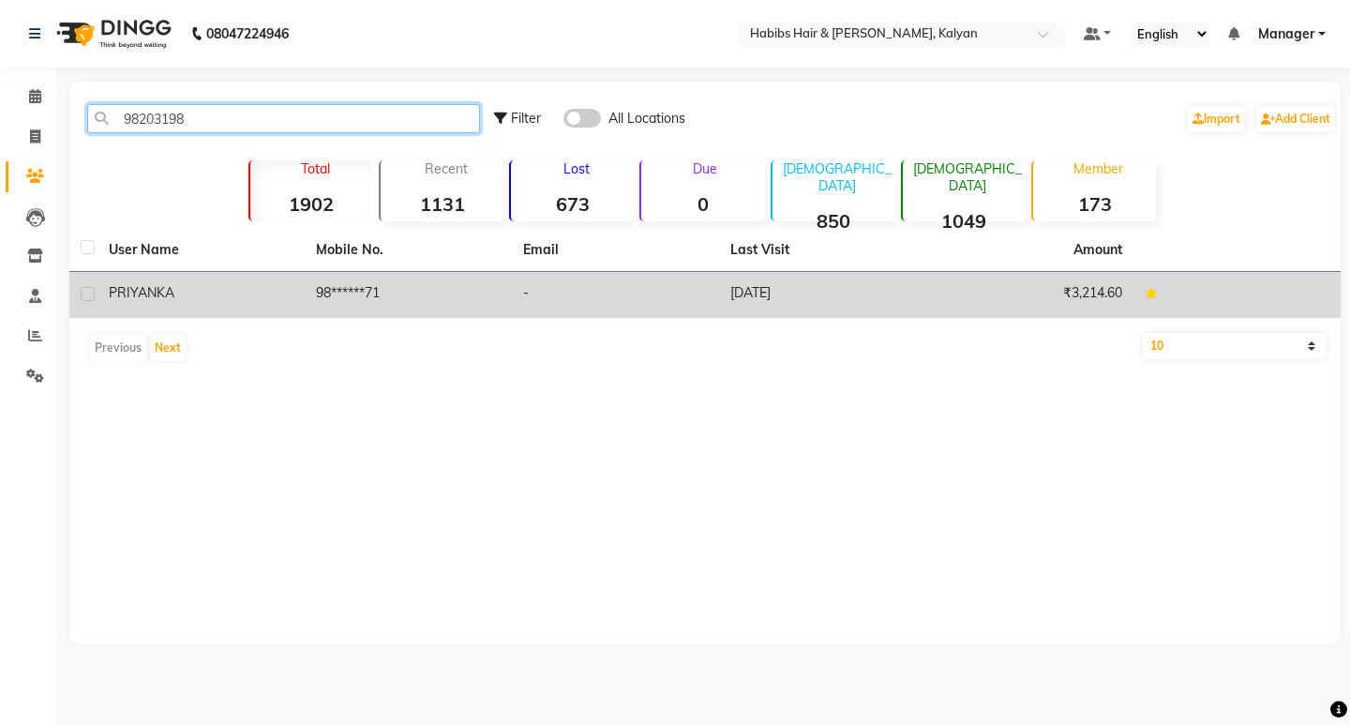
type input "98203198"
click at [800, 311] on td "[DATE]" at bounding box center [822, 295] width 207 height 46
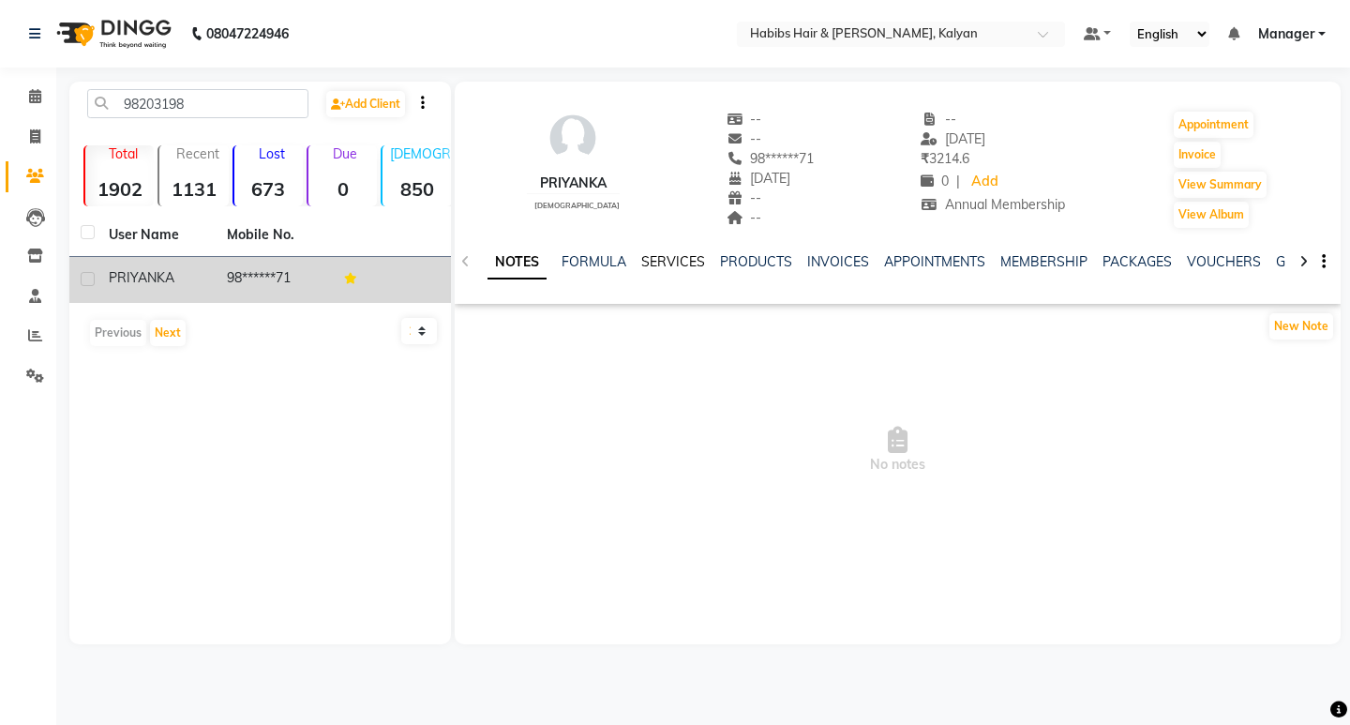
click at [658, 257] on link "SERVICES" at bounding box center [673, 261] width 64 height 17
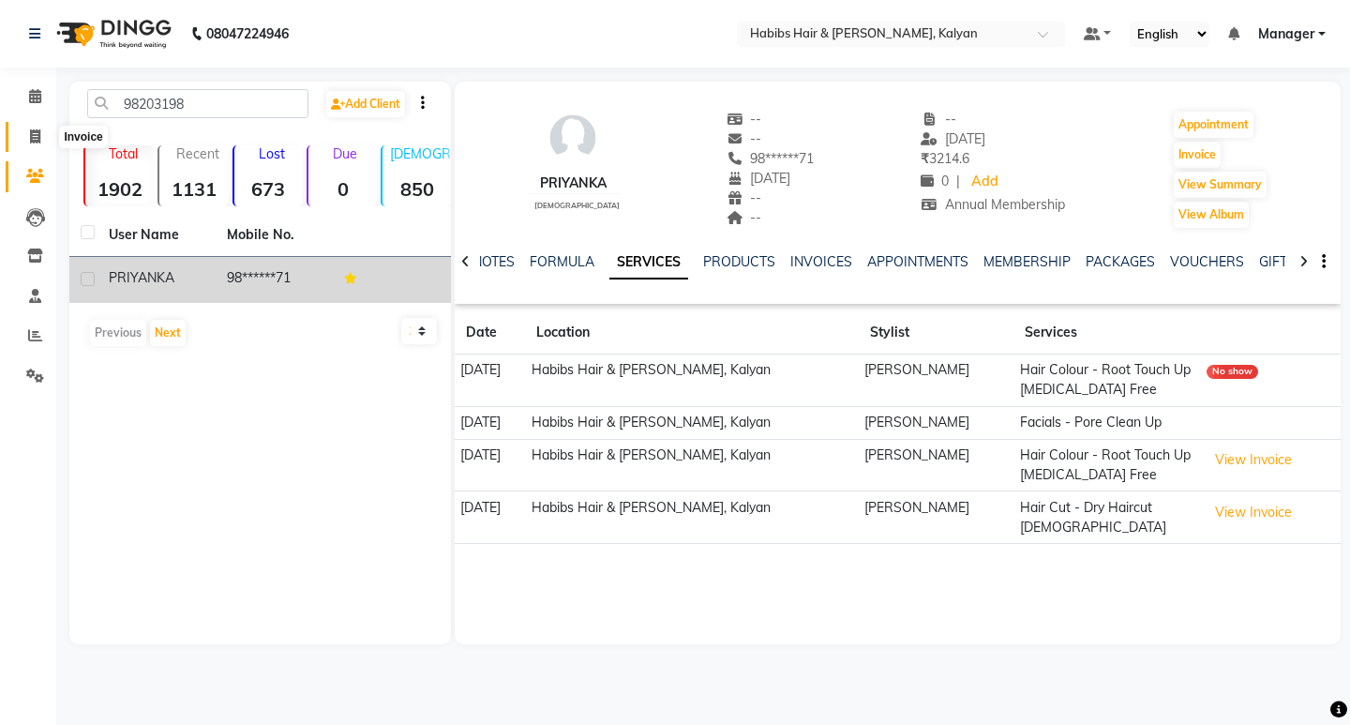
click at [34, 139] on icon at bounding box center [35, 136] width 10 height 14
select select "8185"
select select "service"
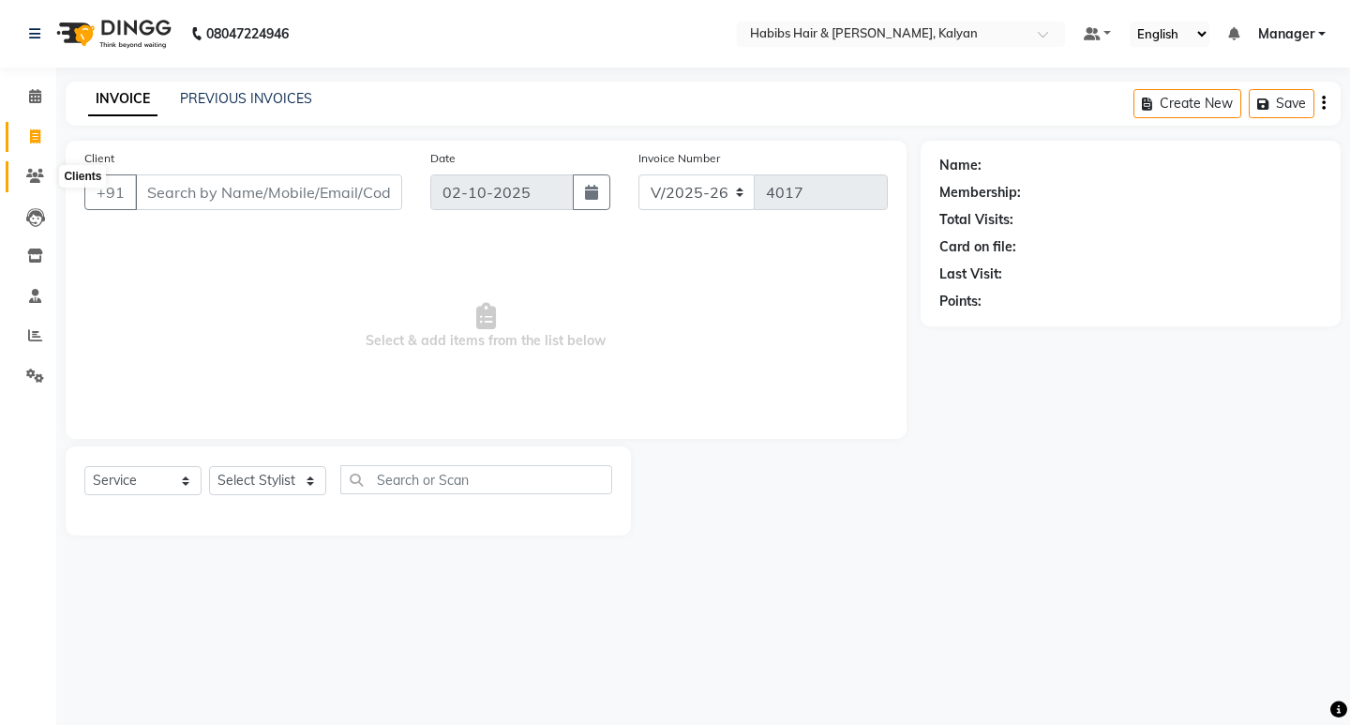
click at [23, 173] on span at bounding box center [35, 177] width 33 height 22
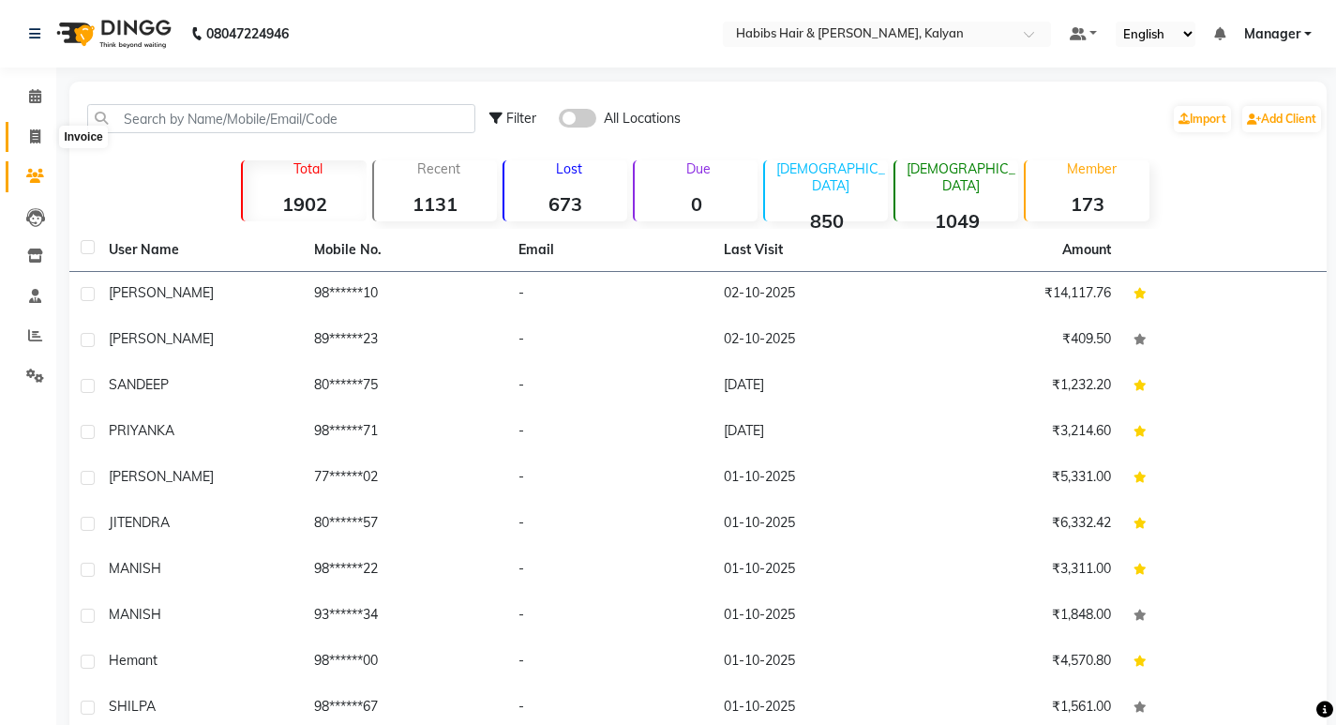
click at [30, 138] on icon at bounding box center [35, 136] width 10 height 14
select select "8185"
select select "service"
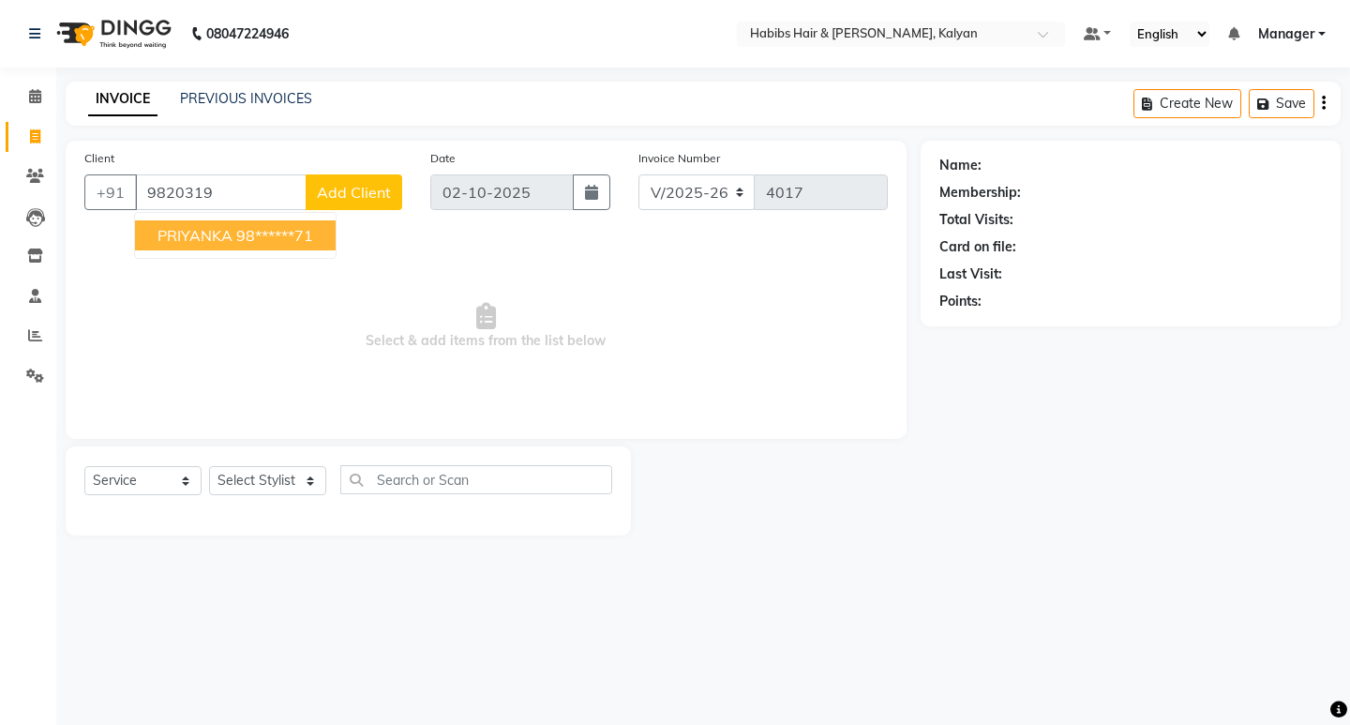
click at [222, 233] on span "PRIYANKA" at bounding box center [195, 235] width 75 height 19
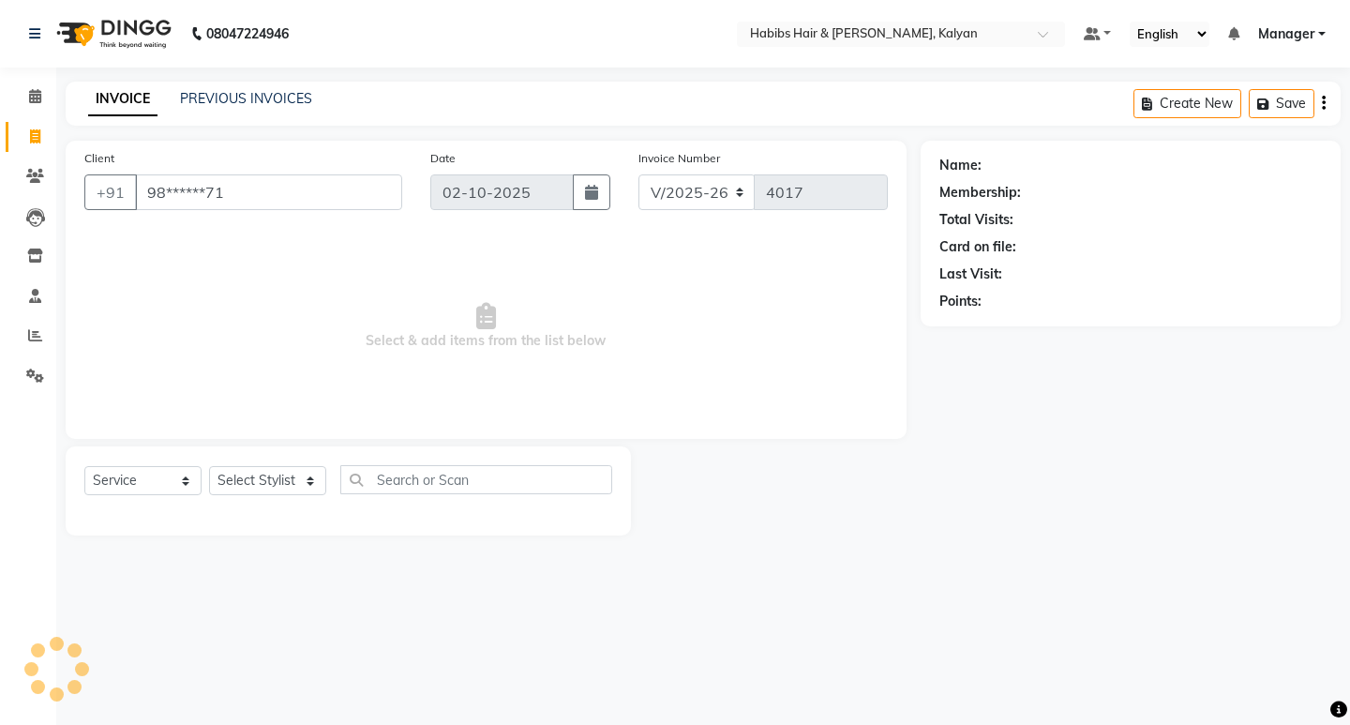
type input "98******71"
select select "2: Object"
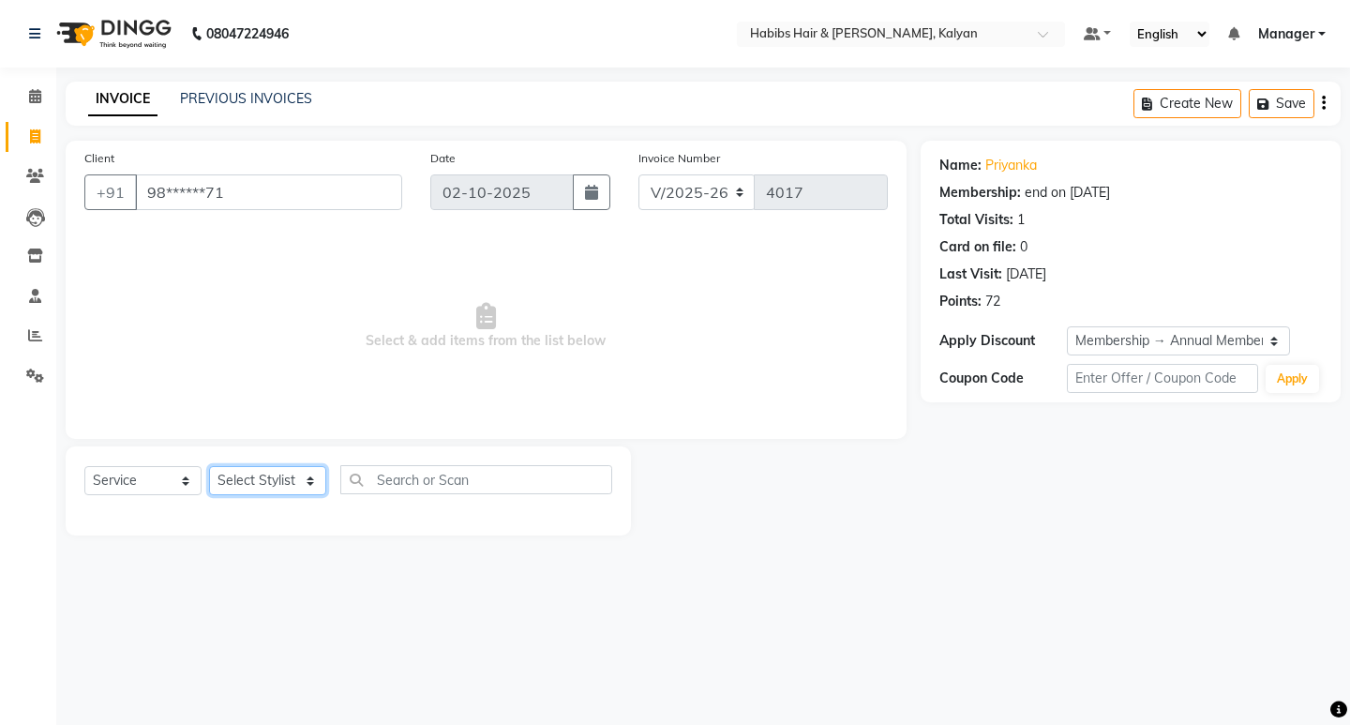
click at [248, 487] on select "Select Stylist Kumudini Manager Minakshi Namrata zipre Omkar Patil Pankaj Jadha…" at bounding box center [267, 480] width 117 height 29
select select "77419"
click at [209, 466] on select "Select Stylist Kumudini Manager Minakshi Namrata zipre Omkar Patil Pankaj Jadha…" at bounding box center [267, 480] width 117 height 29
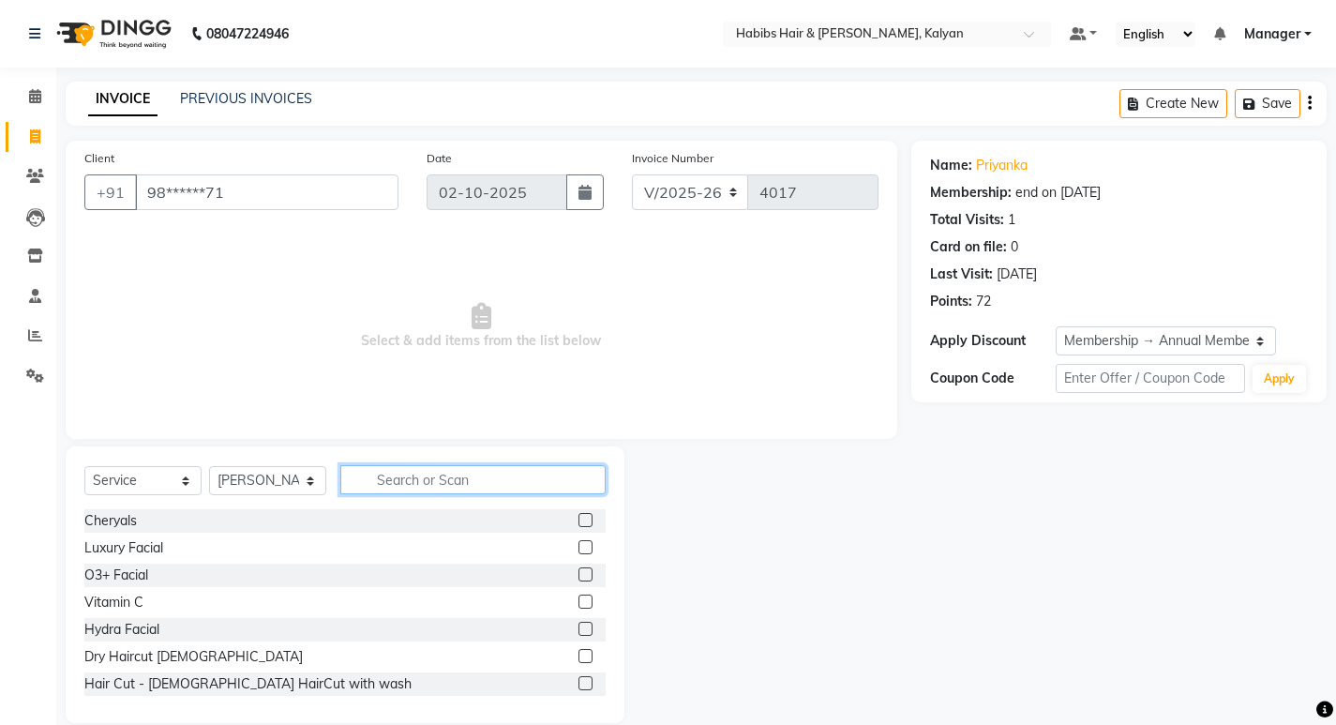
click at [531, 490] on input "text" at bounding box center [472, 479] width 265 height 29
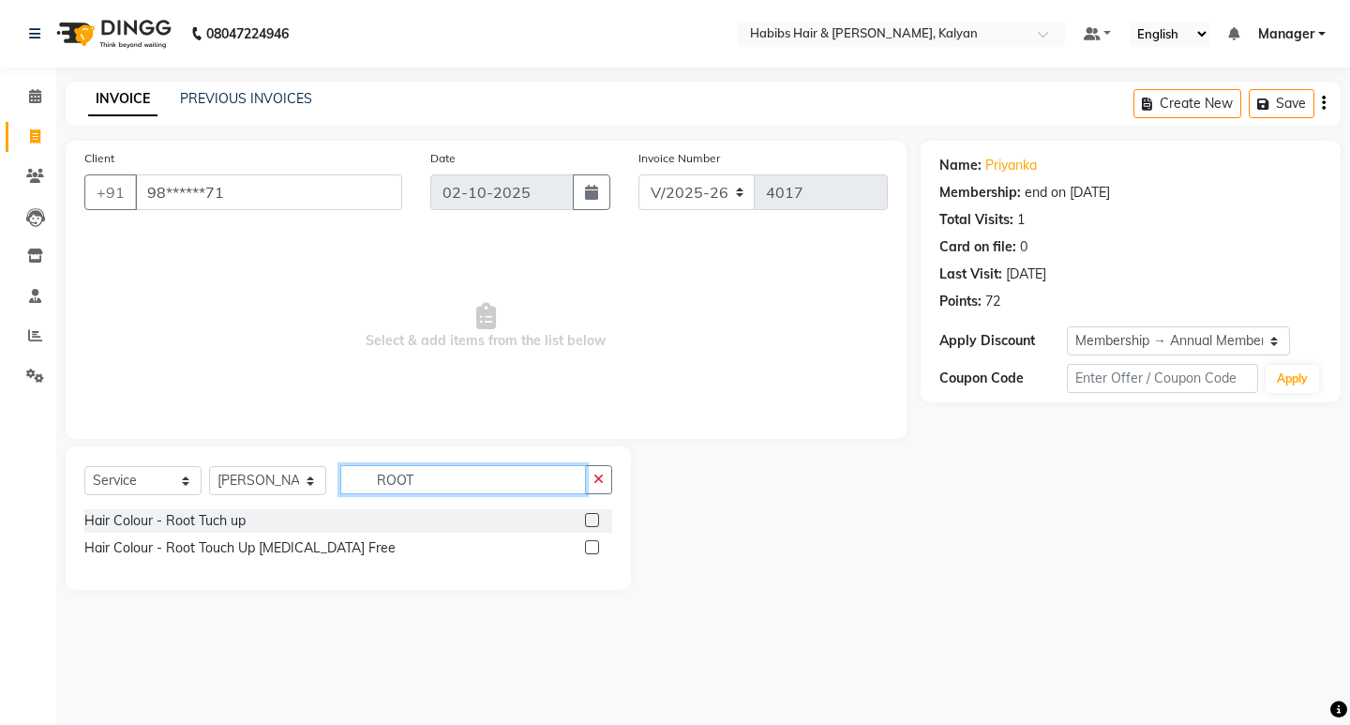
type input "ROOT"
click at [597, 548] on label at bounding box center [592, 547] width 14 height 14
click at [597, 548] on input "checkbox" at bounding box center [591, 548] width 12 height 12
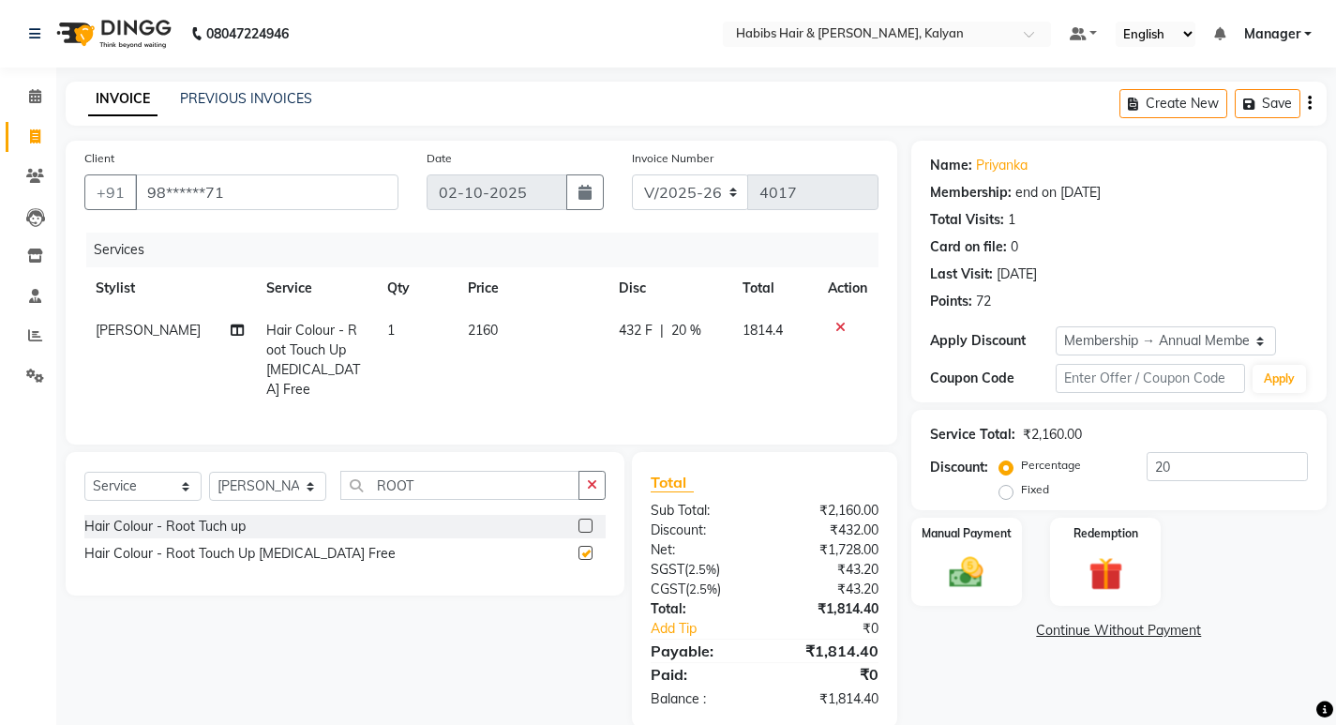
checkbox input "false"
click at [531, 328] on td "2160" at bounding box center [532, 359] width 151 height 101
select select "77419"
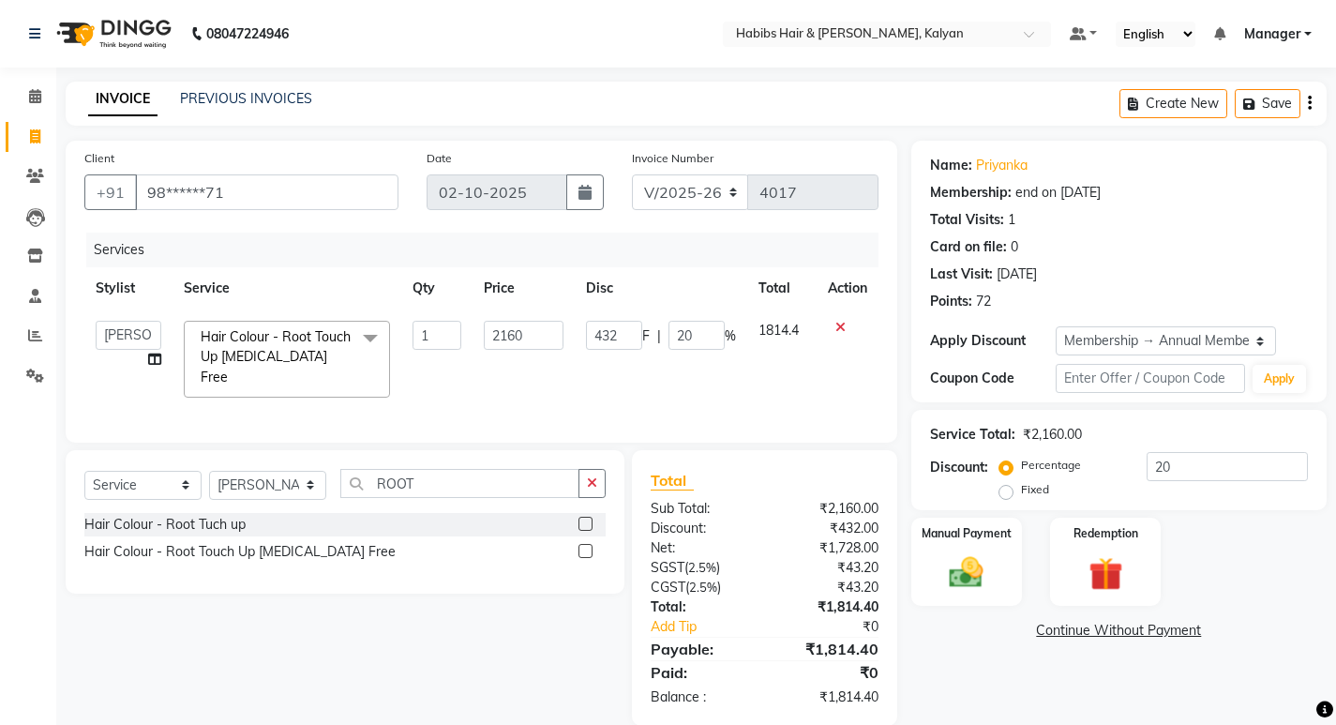
click at [531, 328] on input "2160" at bounding box center [524, 335] width 80 height 29
type input "1728"
click at [556, 376] on td "1728" at bounding box center [524, 358] width 102 height 99
select select "77419"
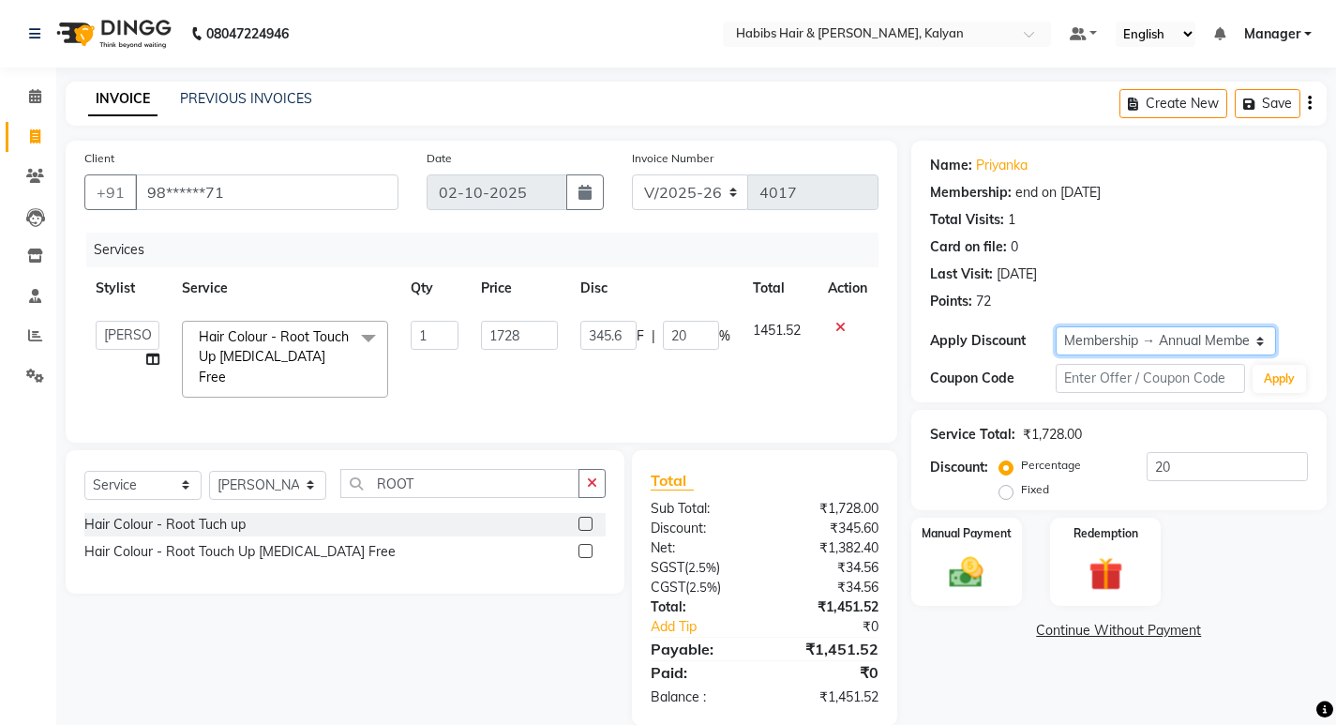
click at [1212, 333] on select "Select Membership → Annual Membership Loyalty → All Customers → Level 10" at bounding box center [1166, 340] width 220 height 29
select select "0:"
click at [1056, 326] on select "Select Membership → Annual Membership Loyalty → All Customers → Level 10" at bounding box center [1166, 340] width 220 height 29
type input "0"
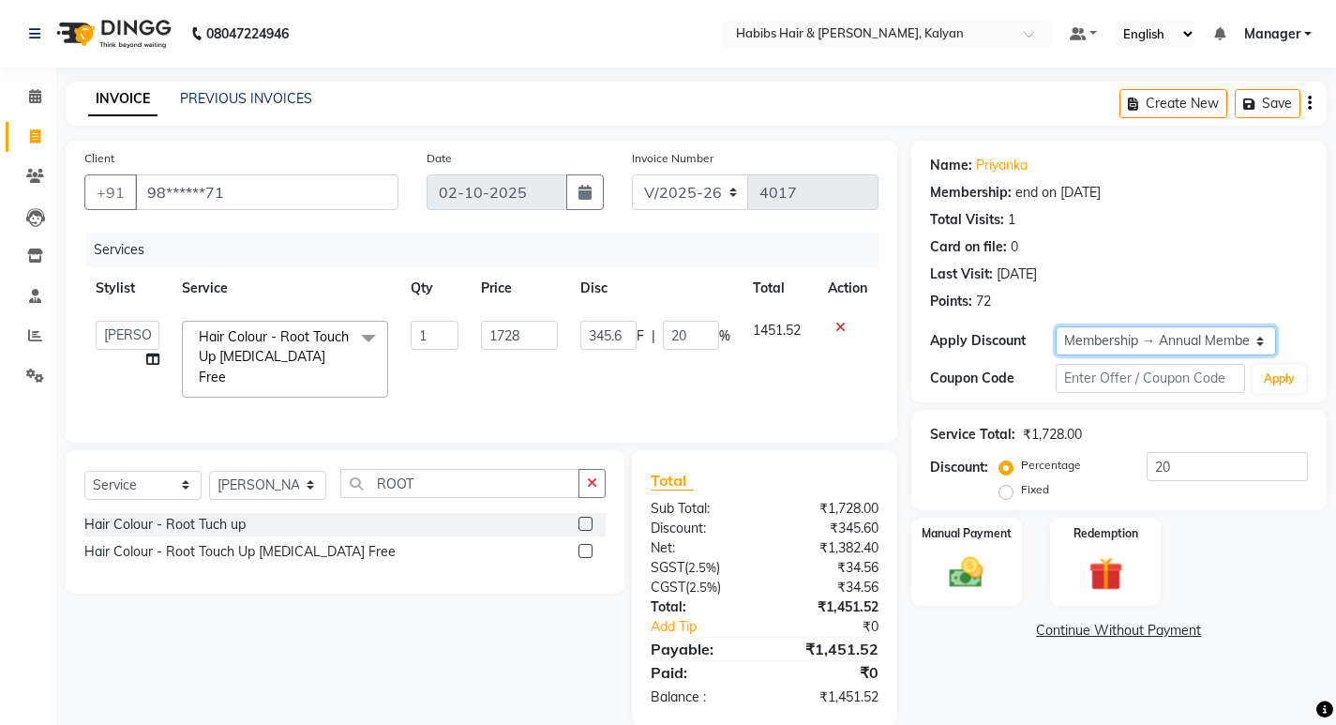
type input "0"
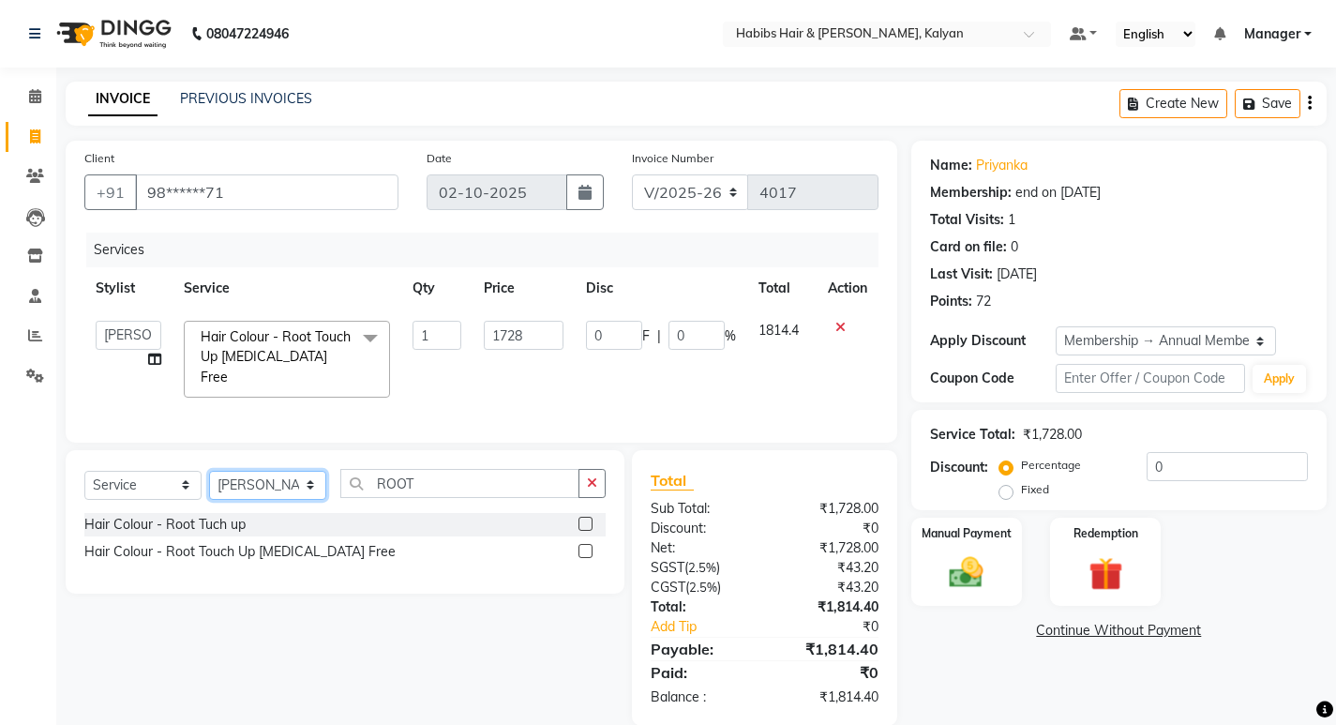
click at [243, 475] on select "Select Stylist Kumudini Manager Minakshi Namrata zipre Omkar Patil Pankaj Jadha…" at bounding box center [267, 485] width 117 height 29
select select "80296"
click at [209, 471] on select "Select Stylist Kumudini Manager Minakshi Namrata zipre Omkar Patil Pankaj Jadha…" at bounding box center [267, 485] width 117 height 29
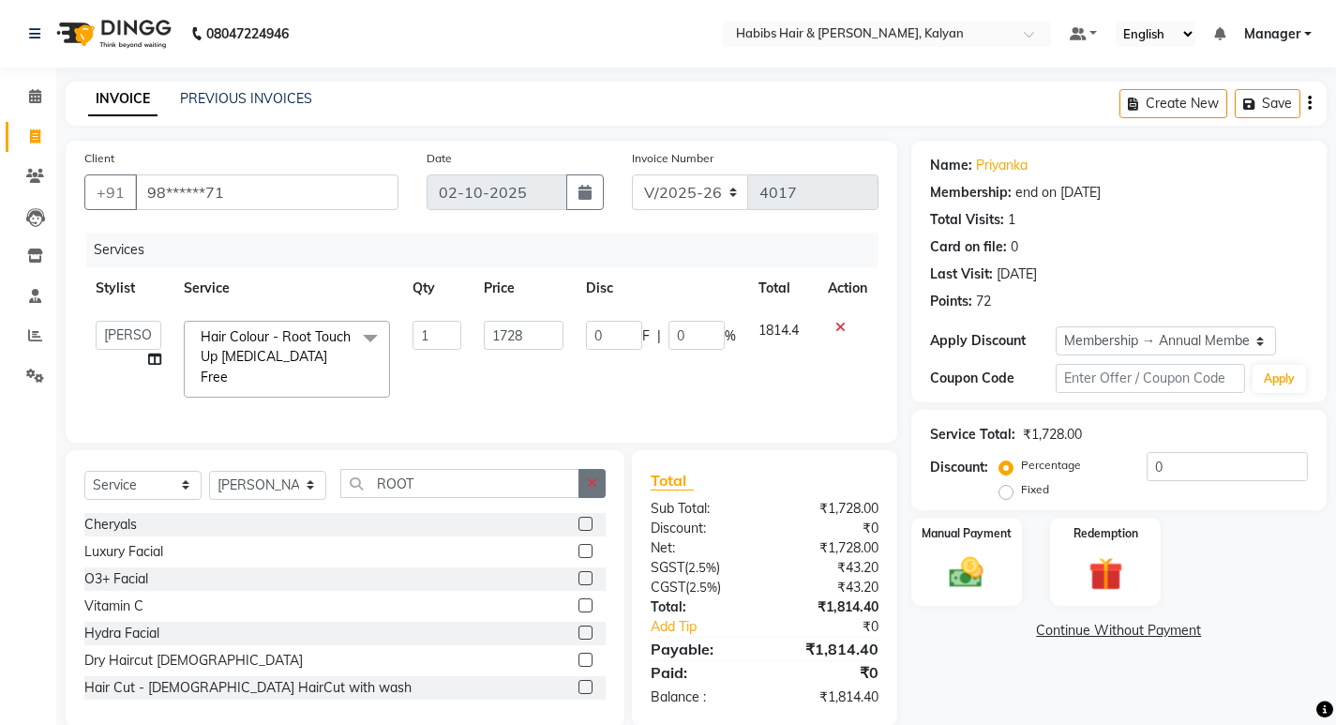
click at [589, 482] on icon "button" at bounding box center [592, 482] width 10 height 13
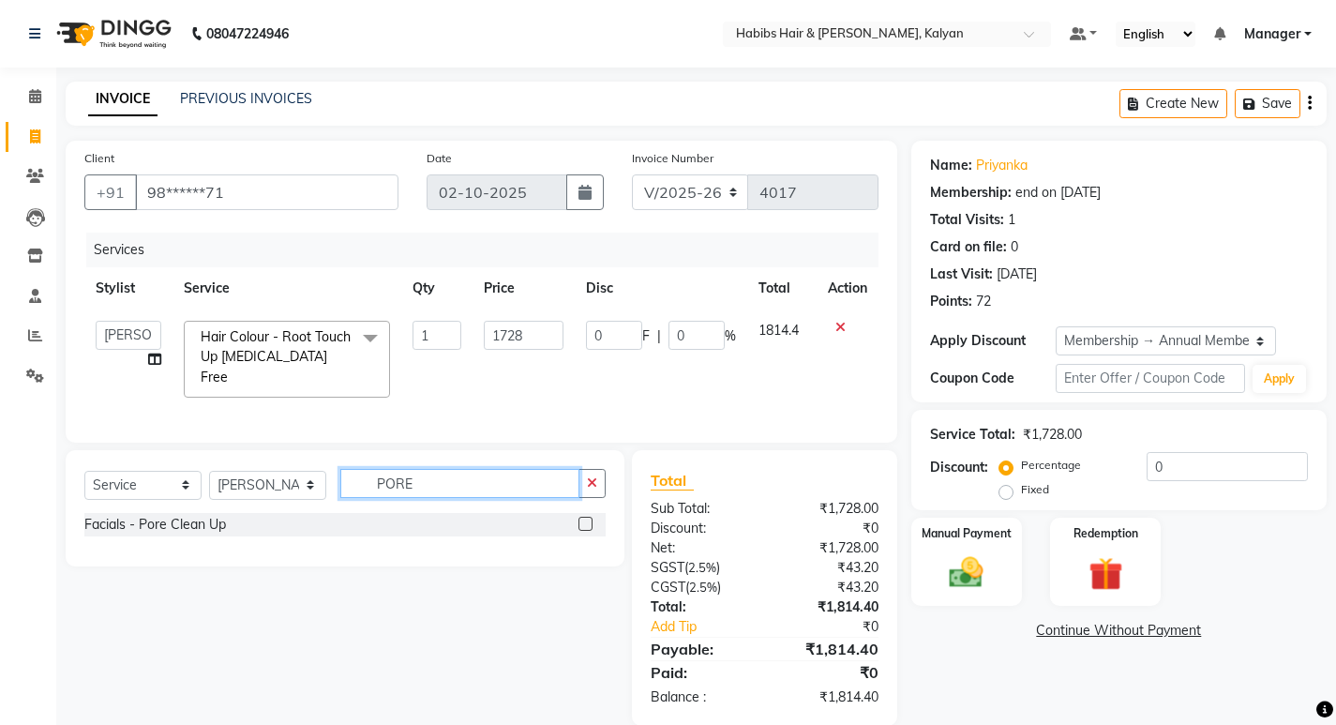
type input "PORE"
click at [580, 524] on label at bounding box center [585, 524] width 14 height 14
click at [580, 524] on input "checkbox" at bounding box center [584, 524] width 12 height 12
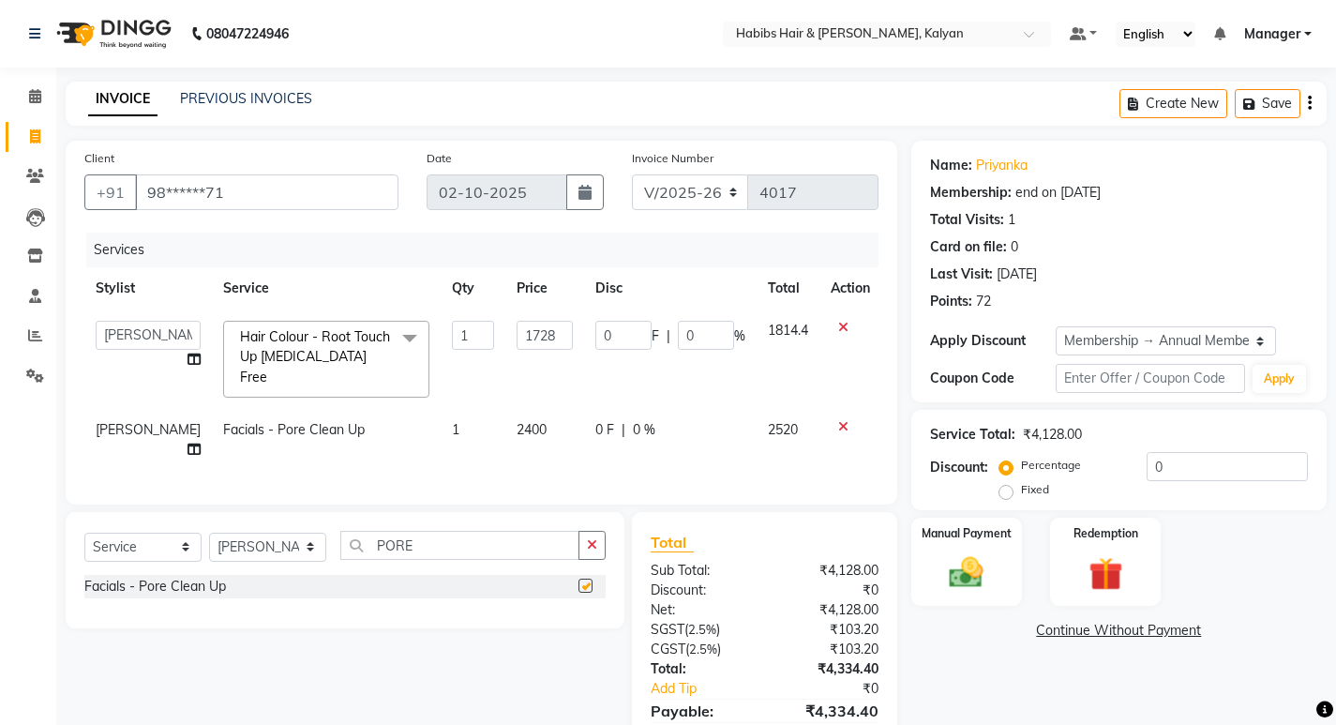
checkbox input "false"
click at [841, 420] on icon at bounding box center [843, 426] width 10 height 13
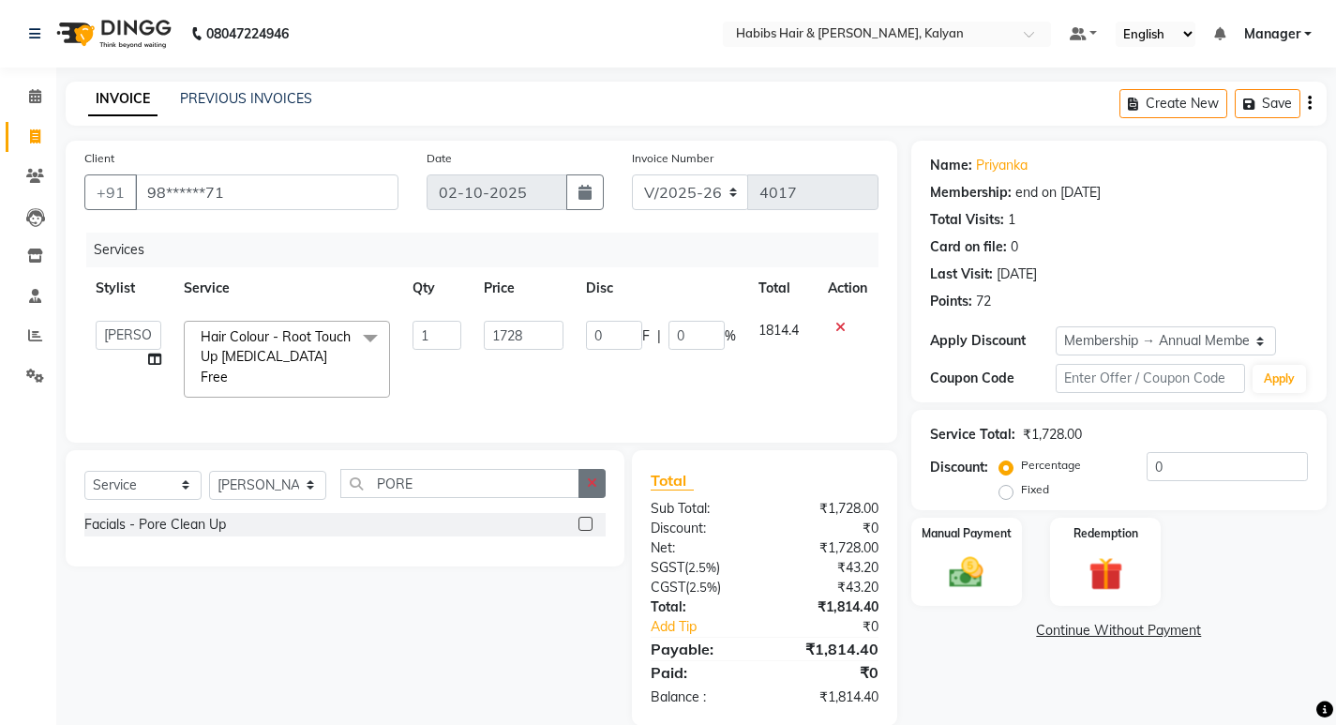
click at [594, 476] on icon "button" at bounding box center [592, 482] width 10 height 13
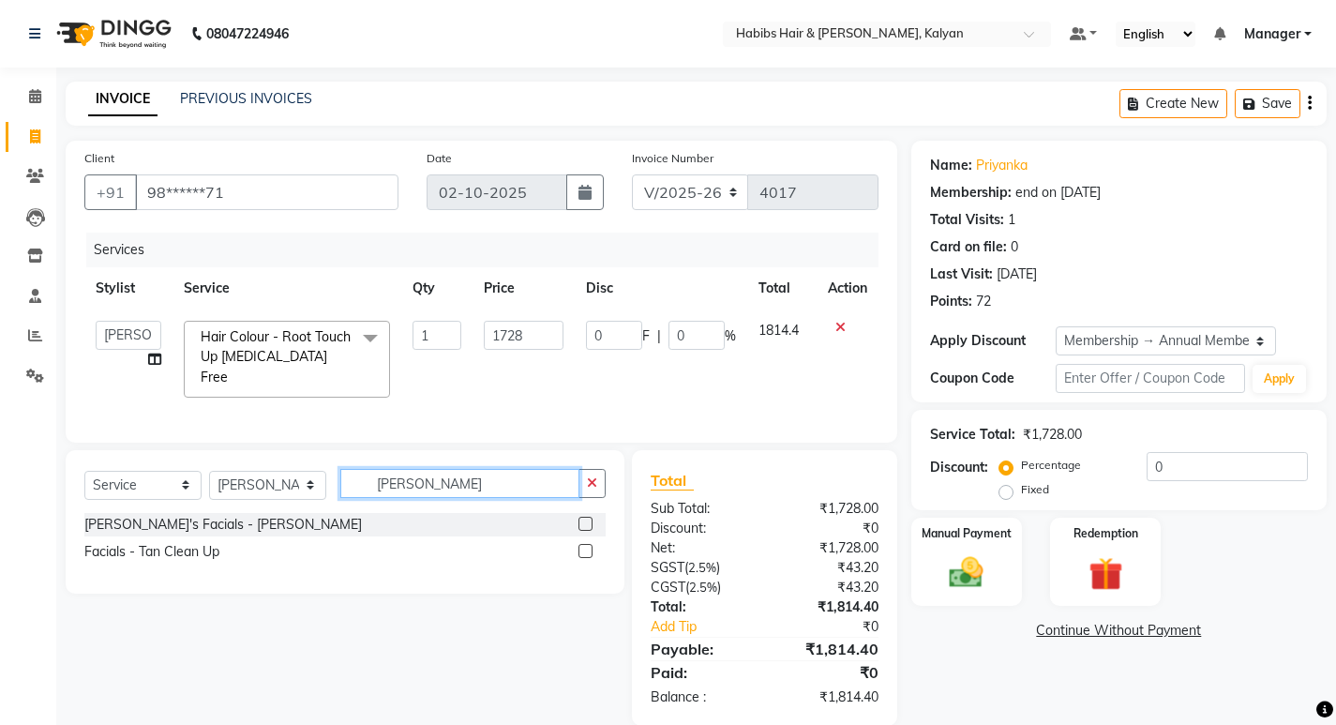
type input "TAN CL"
click at [587, 544] on label at bounding box center [585, 551] width 14 height 14
click at [587, 546] on input "checkbox" at bounding box center [584, 552] width 12 height 12
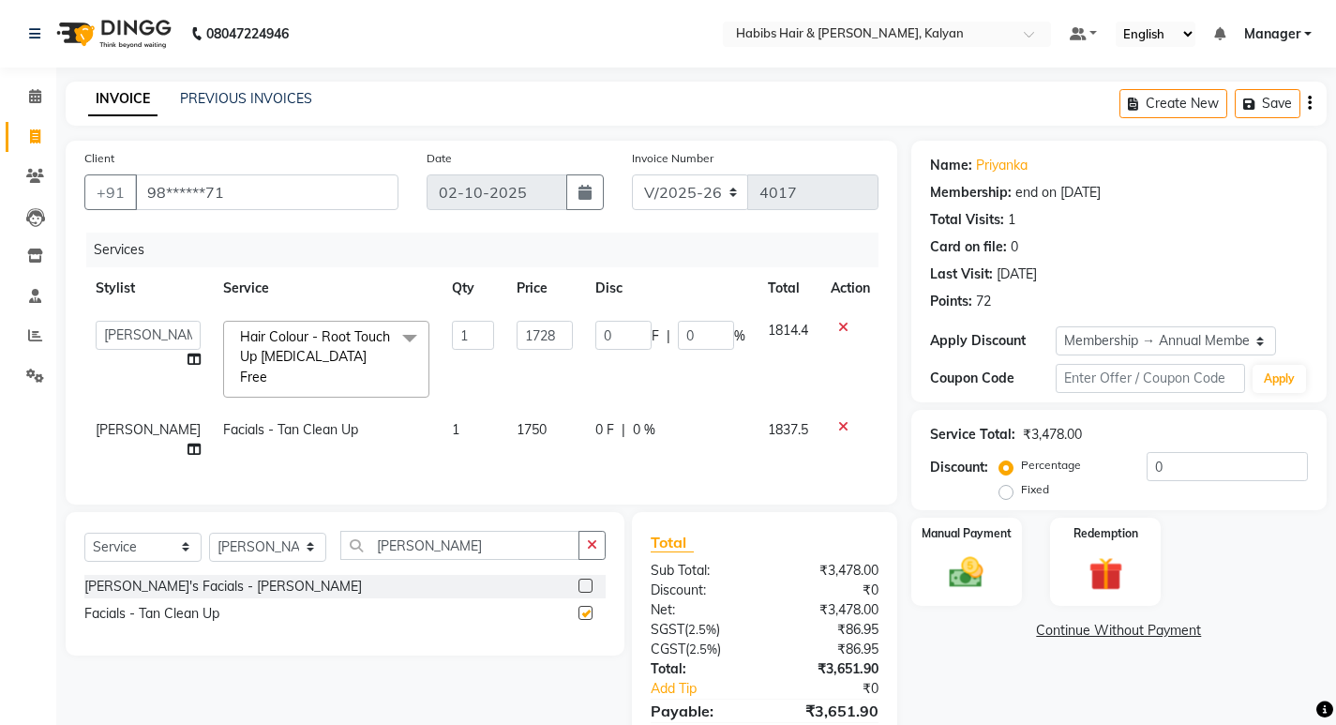
checkbox input "false"
click at [690, 420] on div "0 F | 0 %" at bounding box center [670, 430] width 150 height 20
select select "80296"
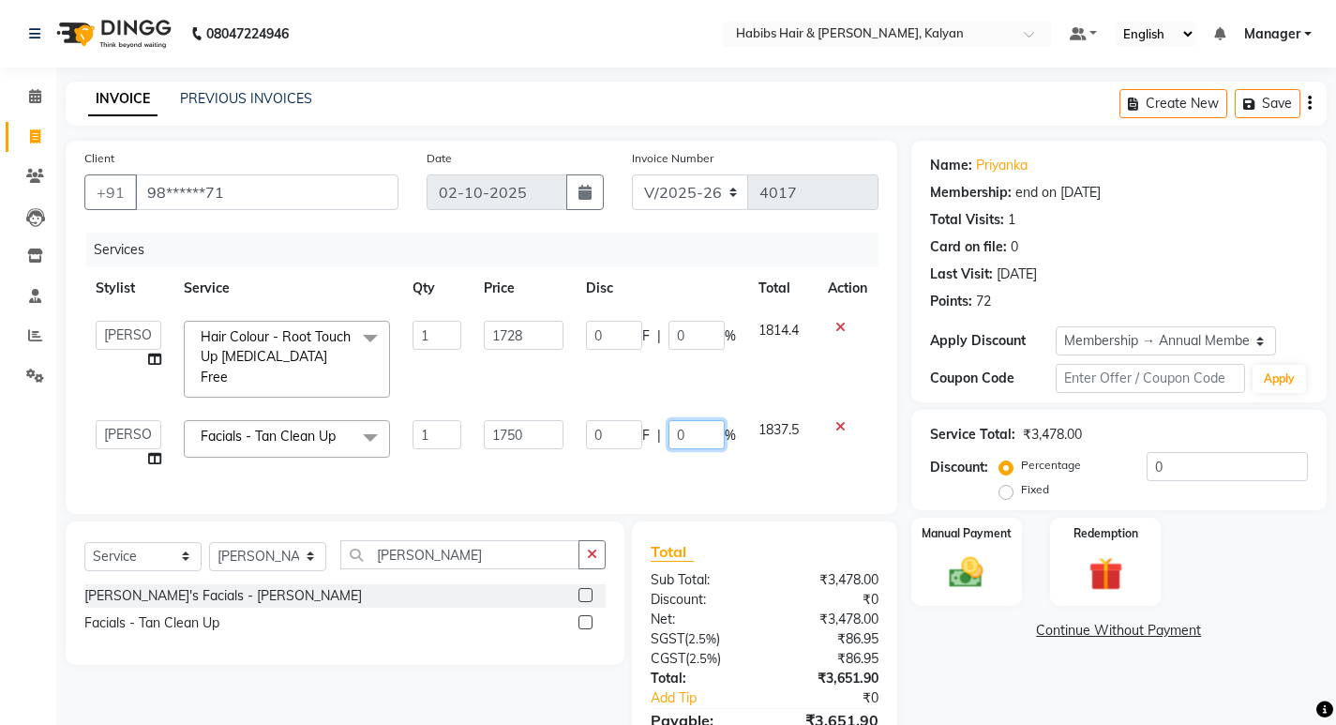
click at [690, 420] on input "0" at bounding box center [696, 434] width 56 height 29
type input "100"
click at [714, 448] on div "Services Stylist Service Qty Price Disc Total Action Kumudini Manager Minakshi …" at bounding box center [481, 364] width 794 height 263
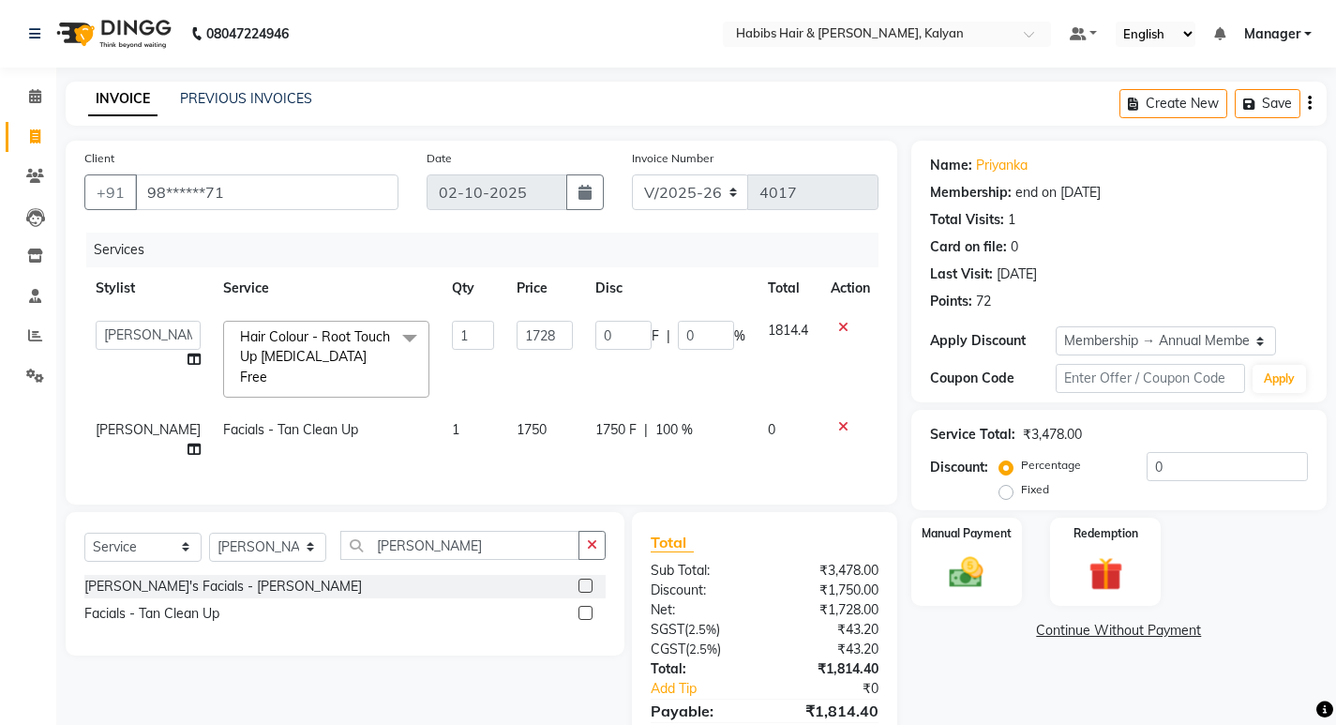
scroll to position [66, 0]
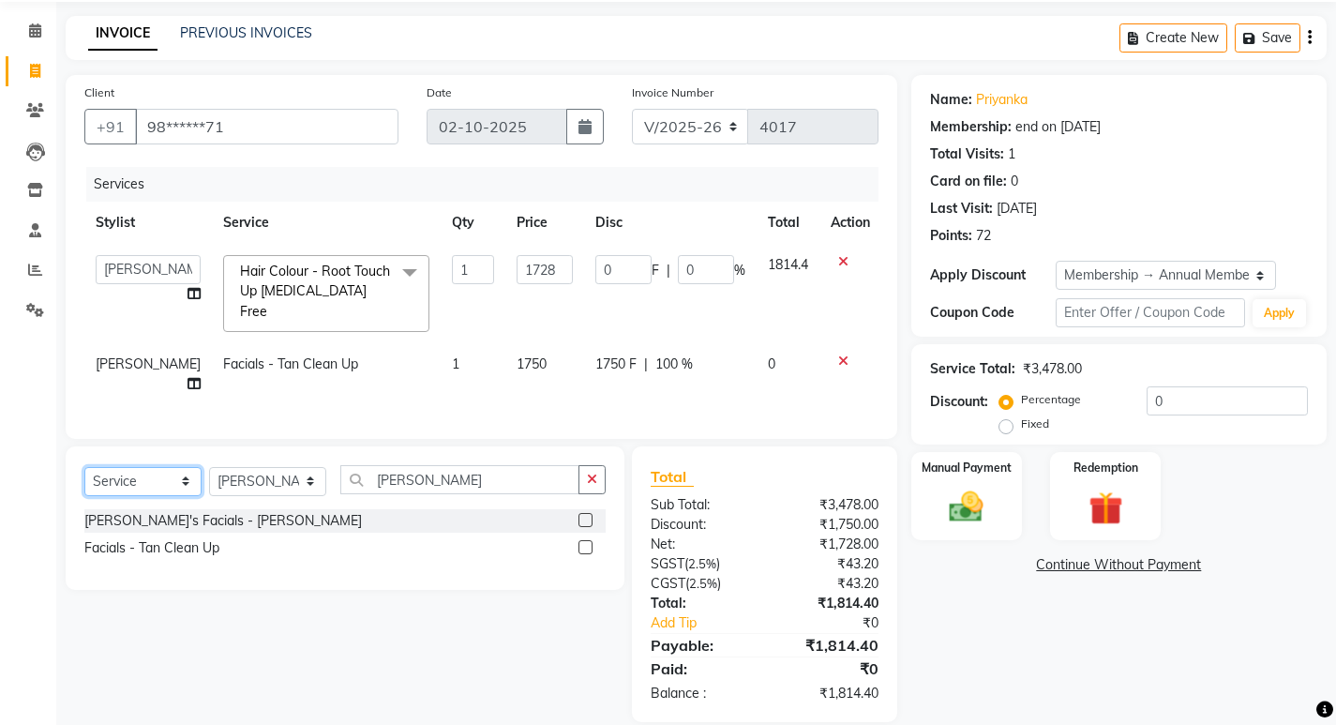
click at [128, 467] on select "Select Service Product Membership Package Voucher Prepaid Gift Card" at bounding box center [142, 481] width 117 height 29
select select "package"
click at [84, 467] on select "Select Service Product Membership Package Voucher Prepaid Gift Card" at bounding box center [142, 481] width 117 height 29
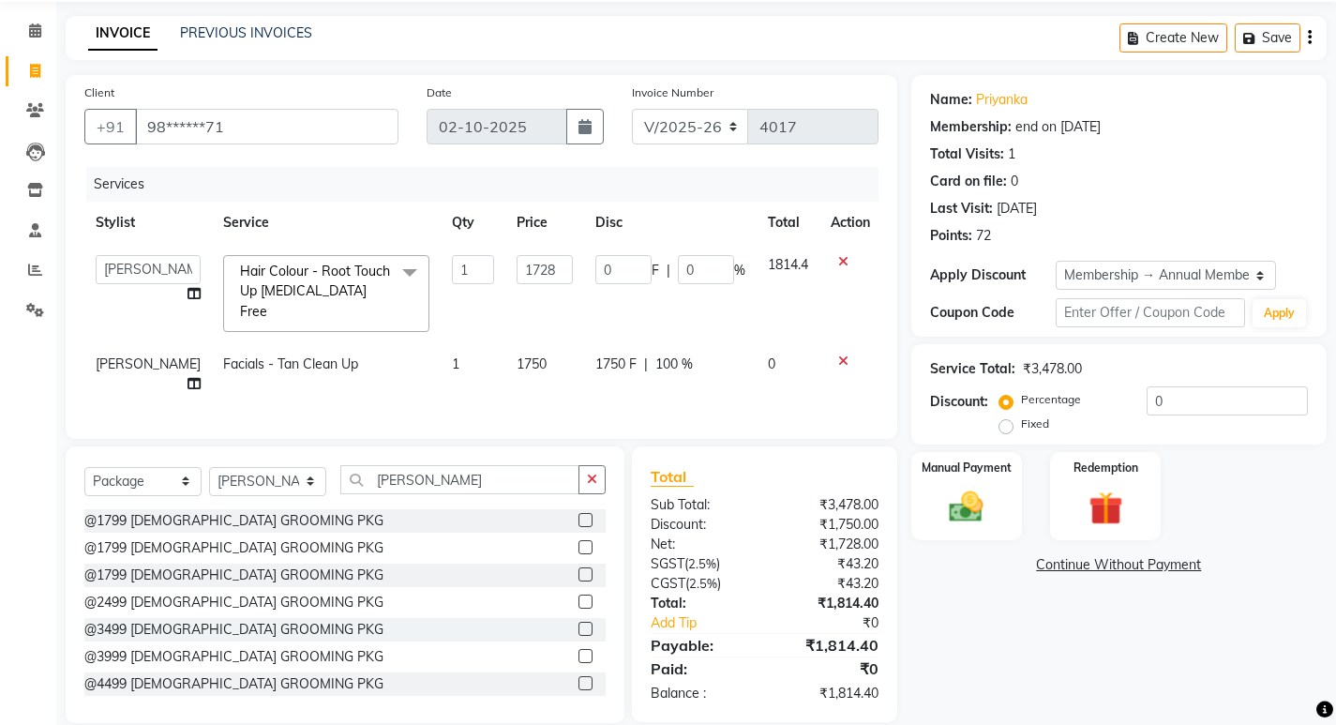
click at [592, 473] on icon "button" at bounding box center [592, 479] width 10 height 13
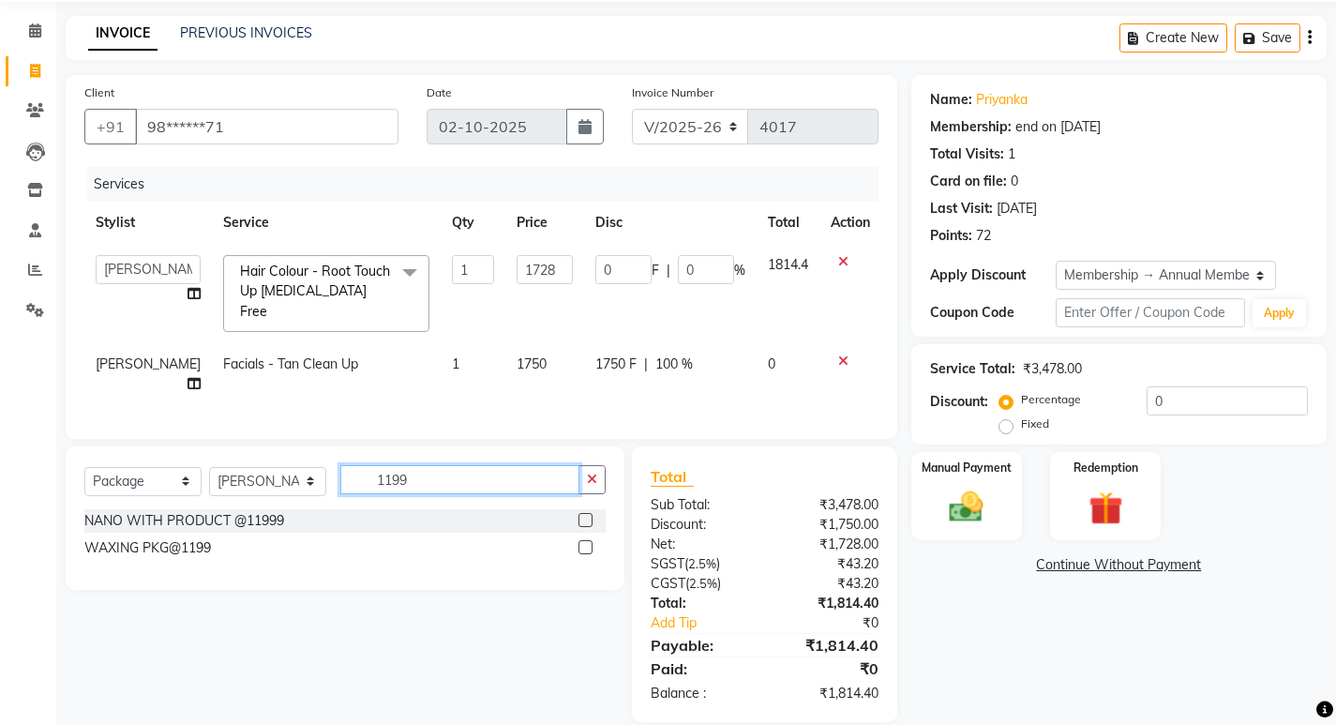
type input "1199"
click at [589, 540] on label at bounding box center [585, 547] width 14 height 14
click at [589, 542] on input "checkbox" at bounding box center [584, 548] width 12 height 12
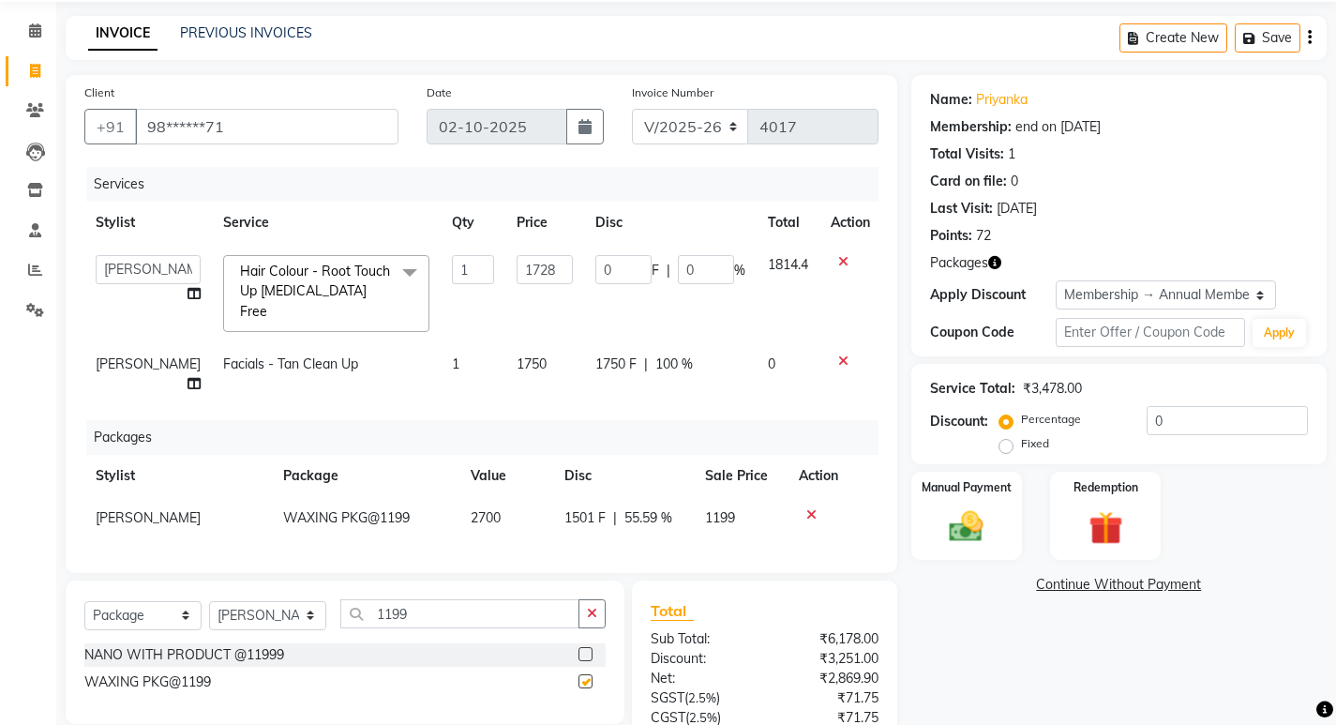
checkbox input "false"
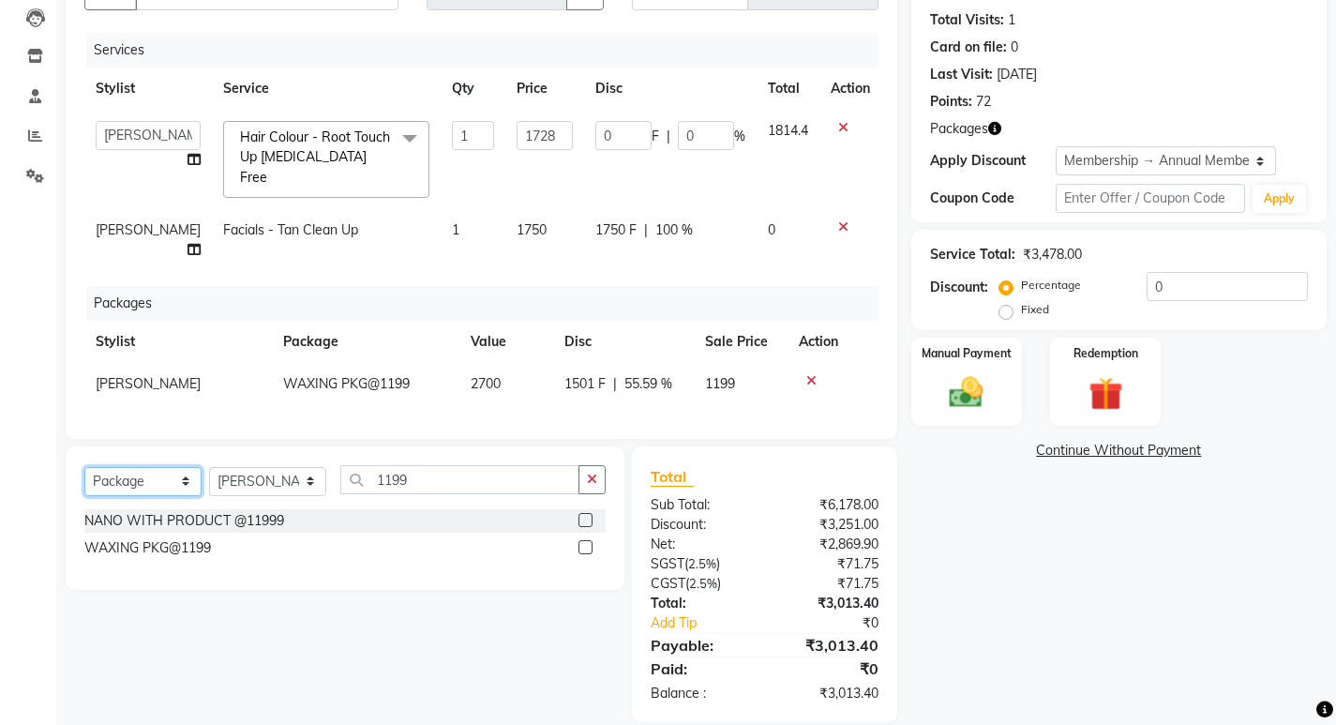
click at [166, 467] on select "Select Service Product Membership Package Voucher Prepaid Gift Card" at bounding box center [142, 481] width 117 height 29
select select "service"
click at [84, 467] on select "Select Service Product Membership Package Voucher Prepaid Gift Card" at bounding box center [142, 481] width 117 height 29
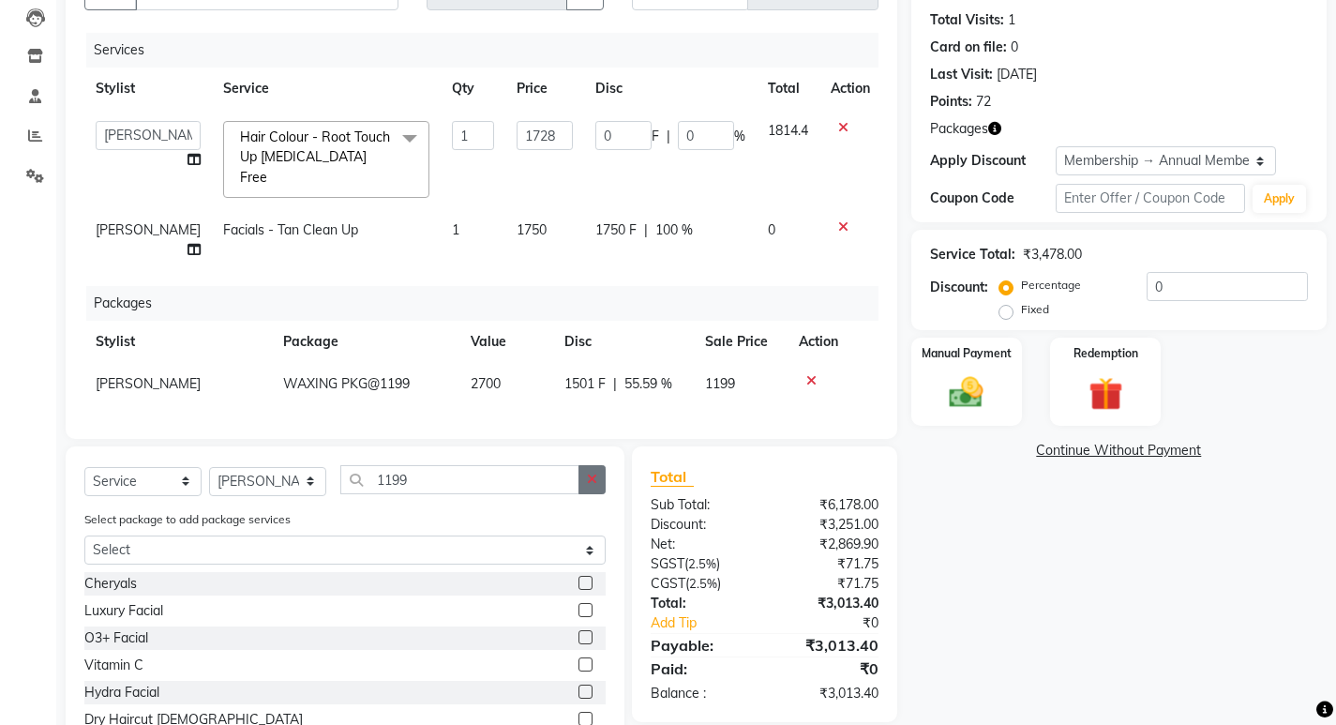
click at [593, 473] on icon "button" at bounding box center [592, 479] width 10 height 13
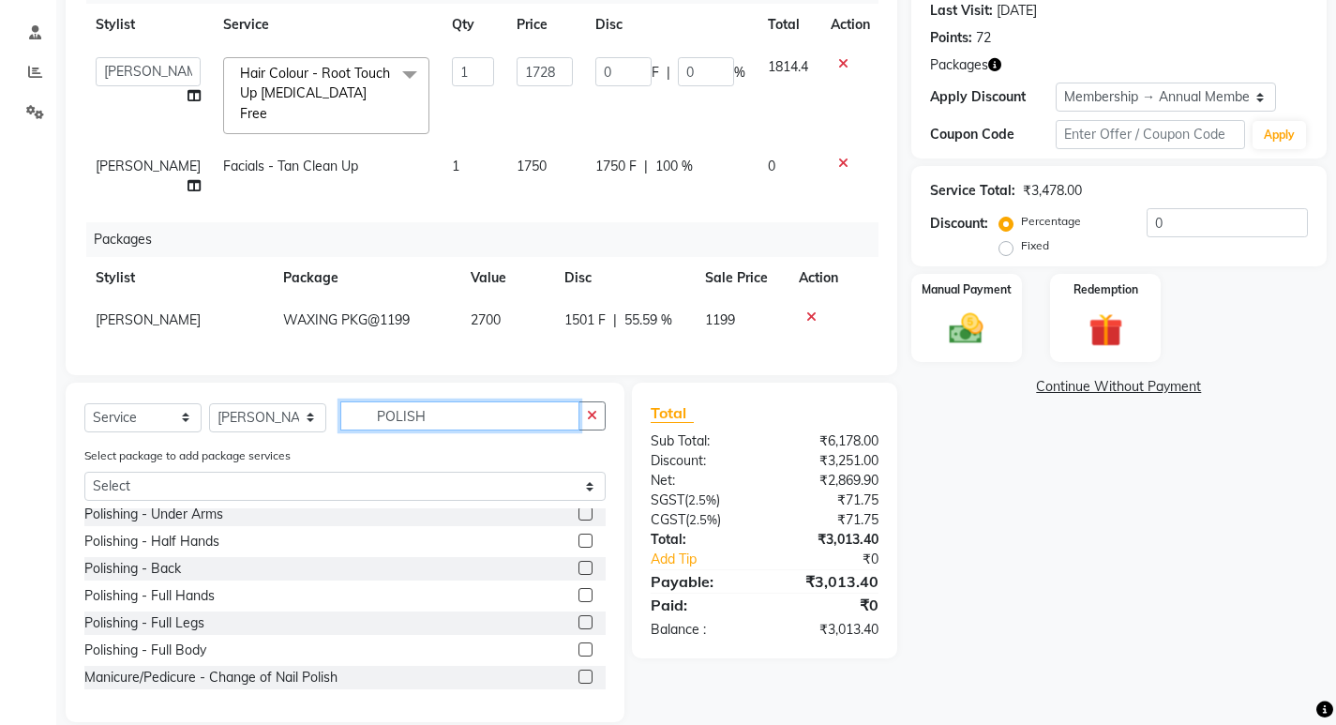
scroll to position [0, 0]
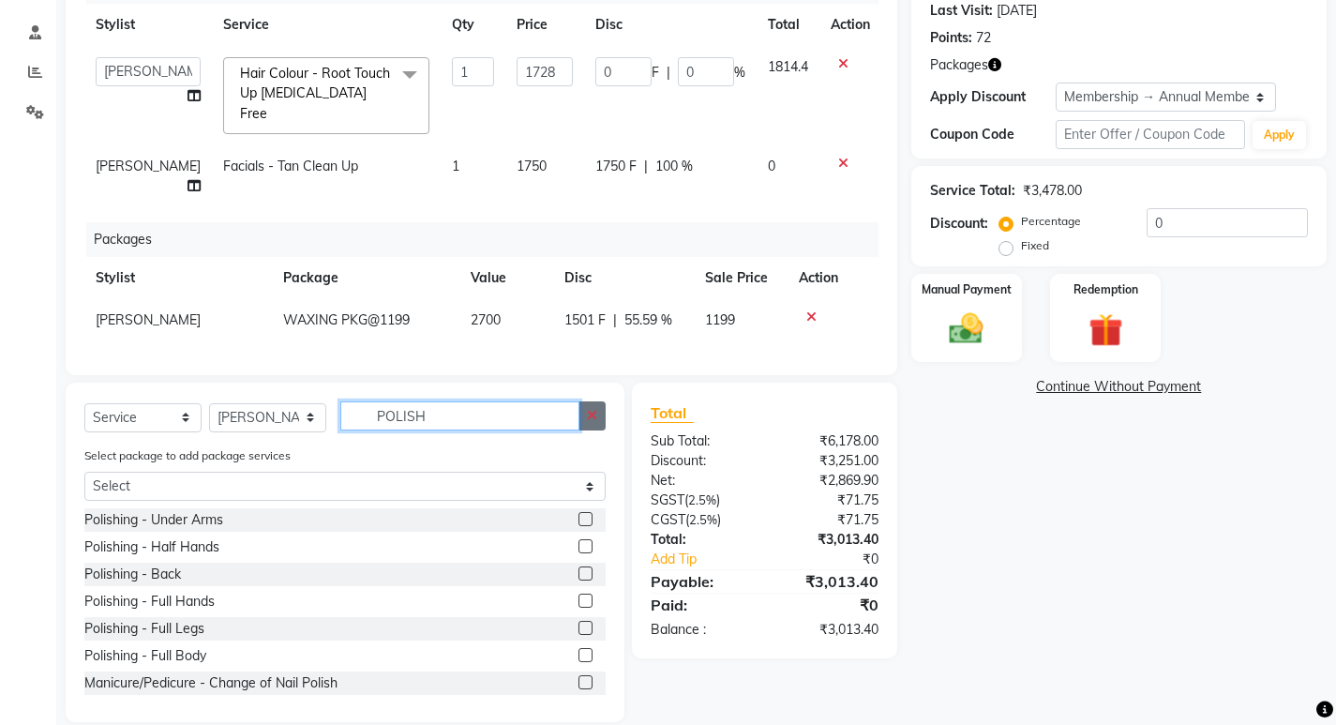
type input "POLISH"
click at [596, 409] on icon "button" at bounding box center [592, 415] width 10 height 13
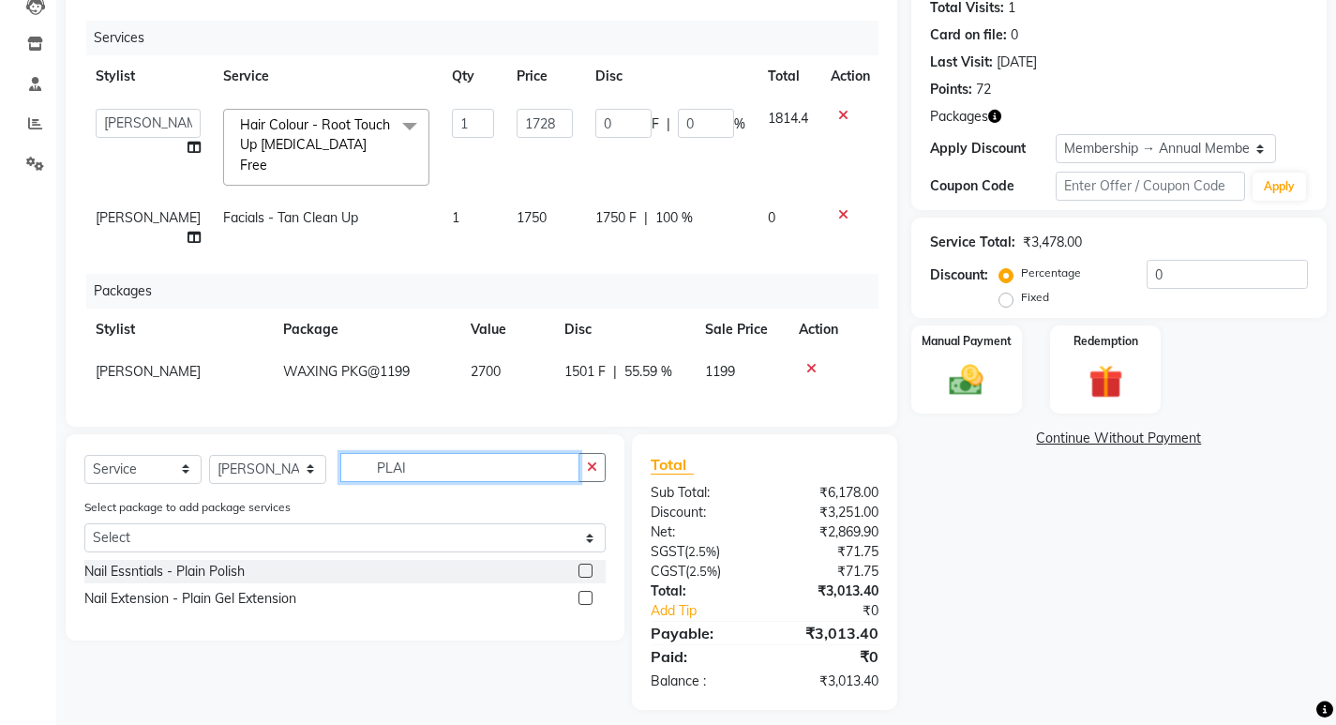
scroll to position [200, 0]
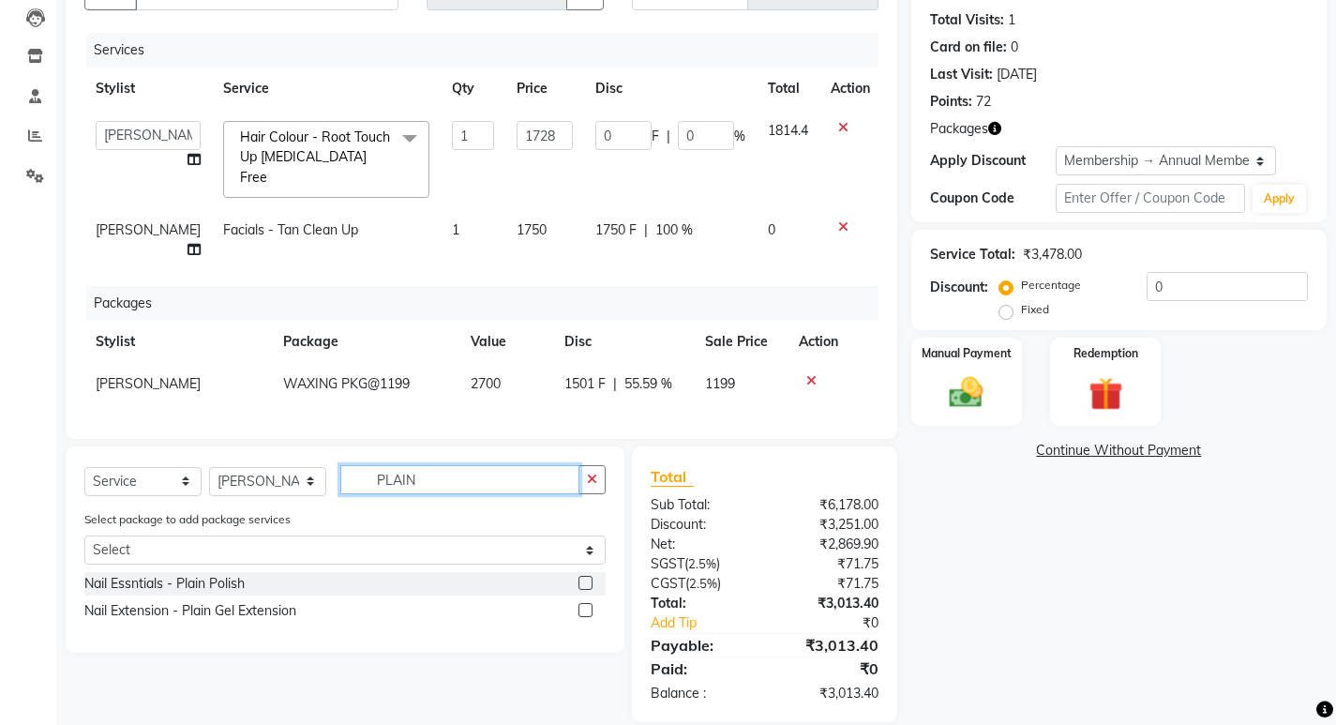
type input "PLAIN"
click at [585, 576] on label at bounding box center [585, 583] width 14 height 14
click at [585, 578] on input "checkbox" at bounding box center [584, 584] width 12 height 12
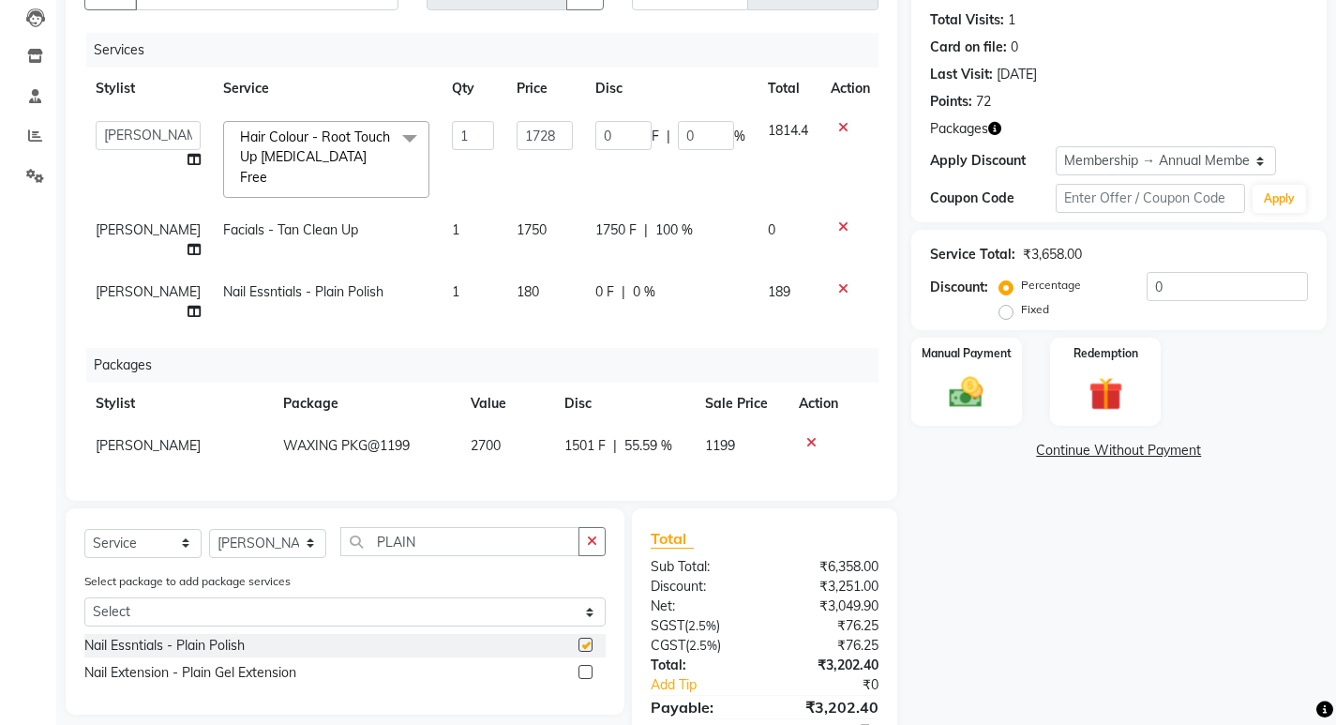
checkbox input "false"
click at [521, 271] on td "180" at bounding box center [544, 302] width 79 height 62
select select "80296"
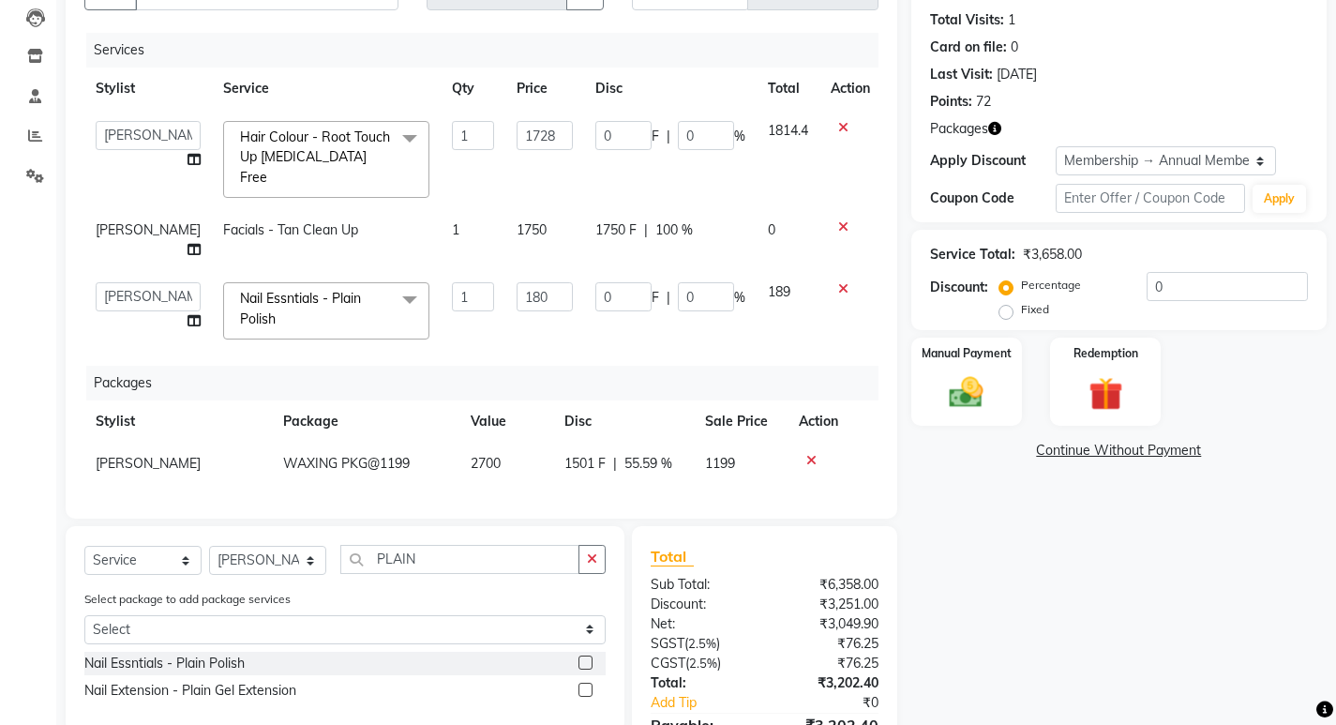
click at [521, 282] on input "180" at bounding box center [545, 296] width 56 height 29
type input "144"
click at [560, 333] on div "Services Stylist Service Qty Price Disc Total Action Kumudini Manager Minakshi …" at bounding box center [481, 266] width 794 height 467
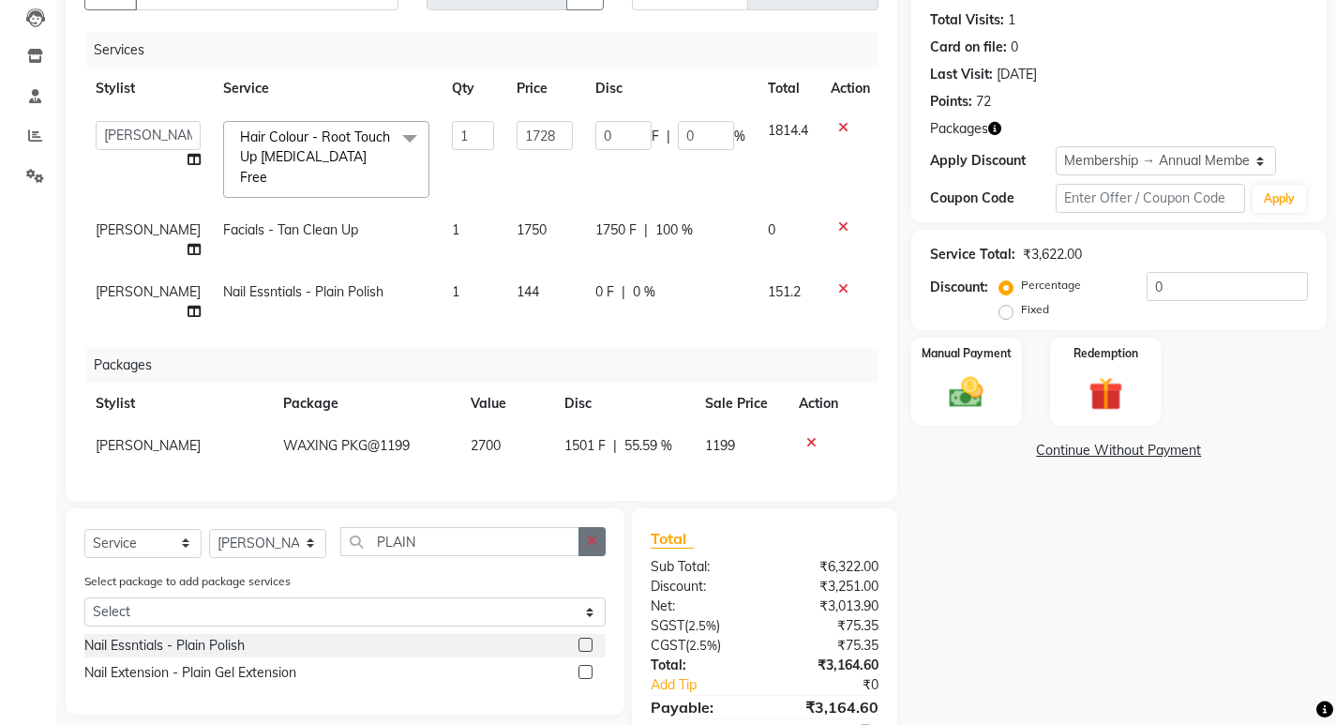
click at [593, 534] on icon "button" at bounding box center [592, 540] width 10 height 13
type input "CUT &"
click at [589, 665] on label at bounding box center [585, 672] width 14 height 14
click at [589, 667] on input "checkbox" at bounding box center [584, 673] width 12 height 12
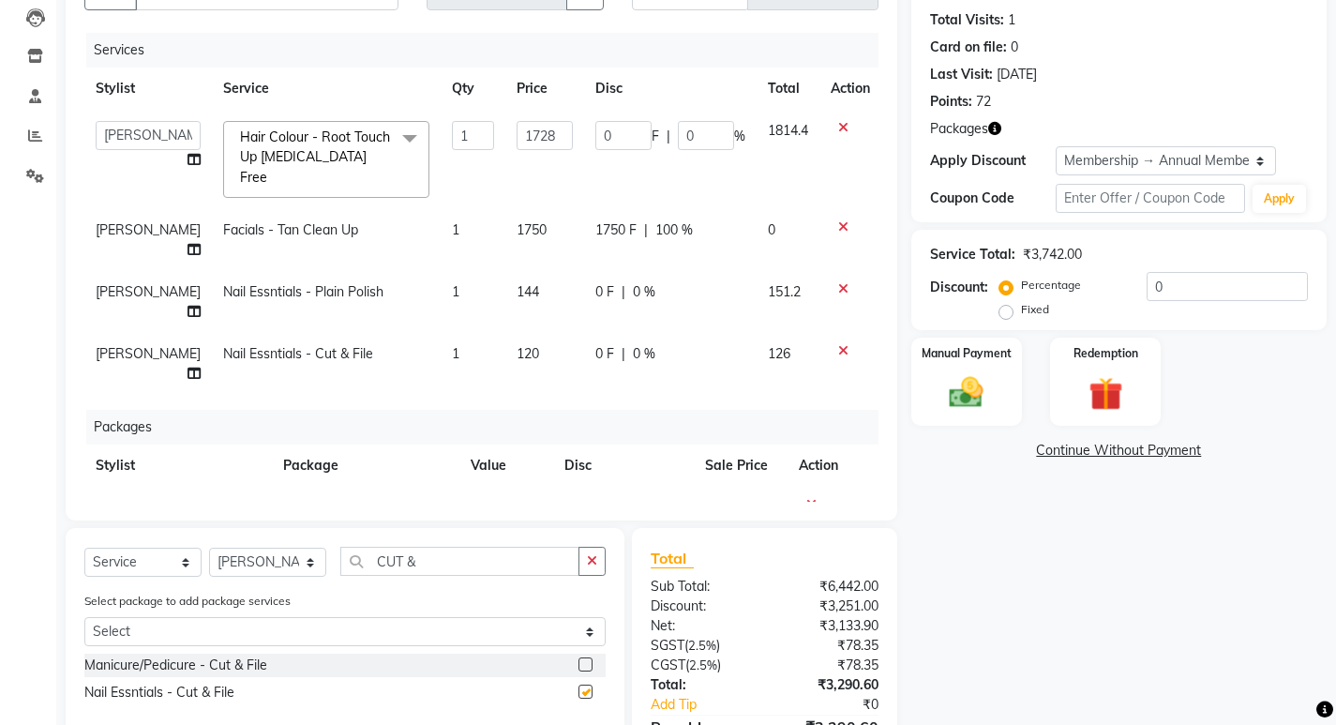
checkbox input "false"
click at [659, 344] on div "0 F | 0 %" at bounding box center [670, 354] width 150 height 20
select select "80296"
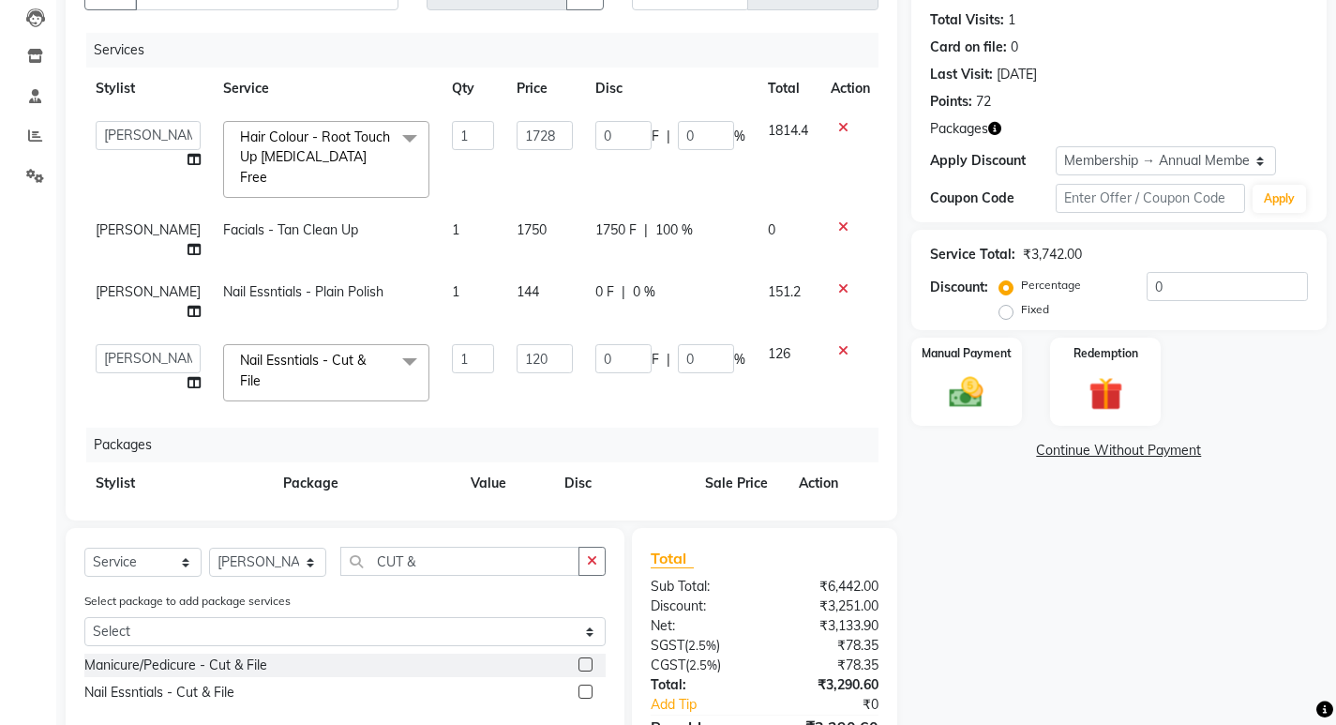
click at [678, 344] on input "0" at bounding box center [706, 358] width 56 height 29
type input "100"
click at [703, 324] on div "Services Stylist Service Qty Price Disc Total Action Kumudini Manager Minakshi …" at bounding box center [481, 267] width 794 height 469
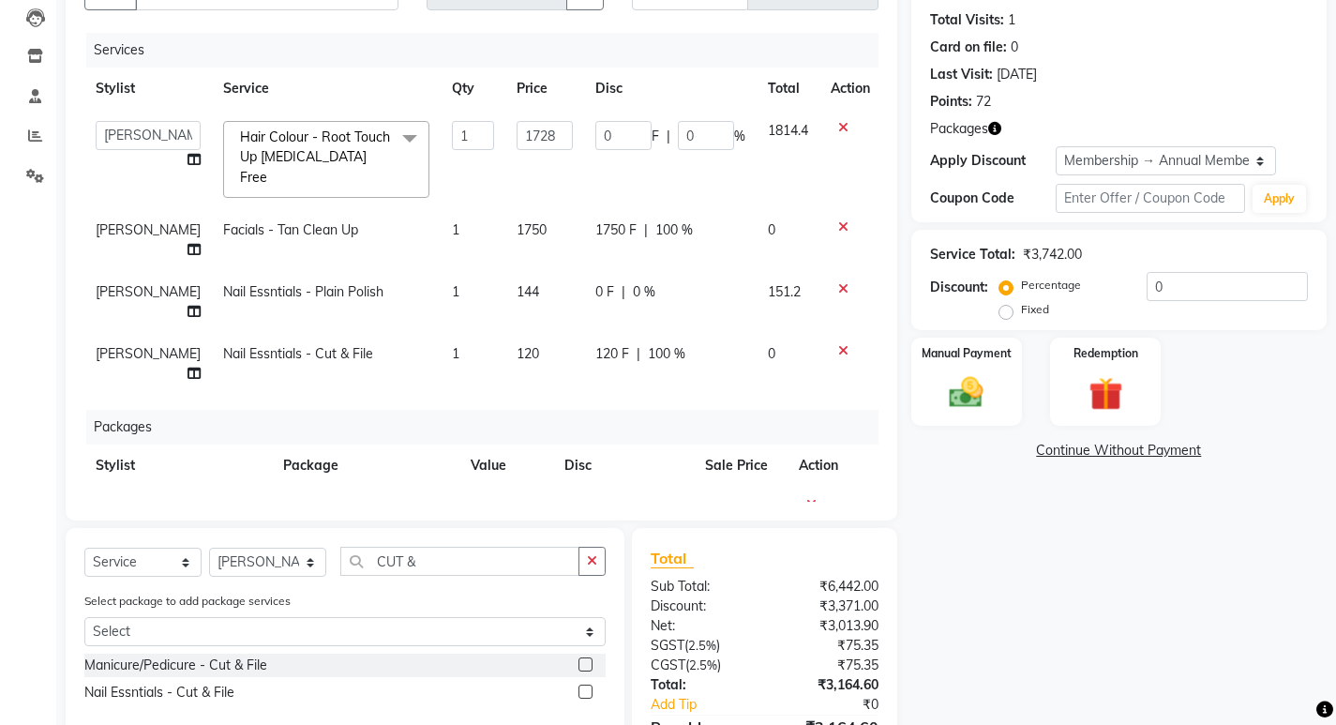
click at [599, 464] on div "Services Stylist Service Qty Price Disc Total Action Kumudini Manager Minakshi …" at bounding box center [481, 267] width 794 height 469
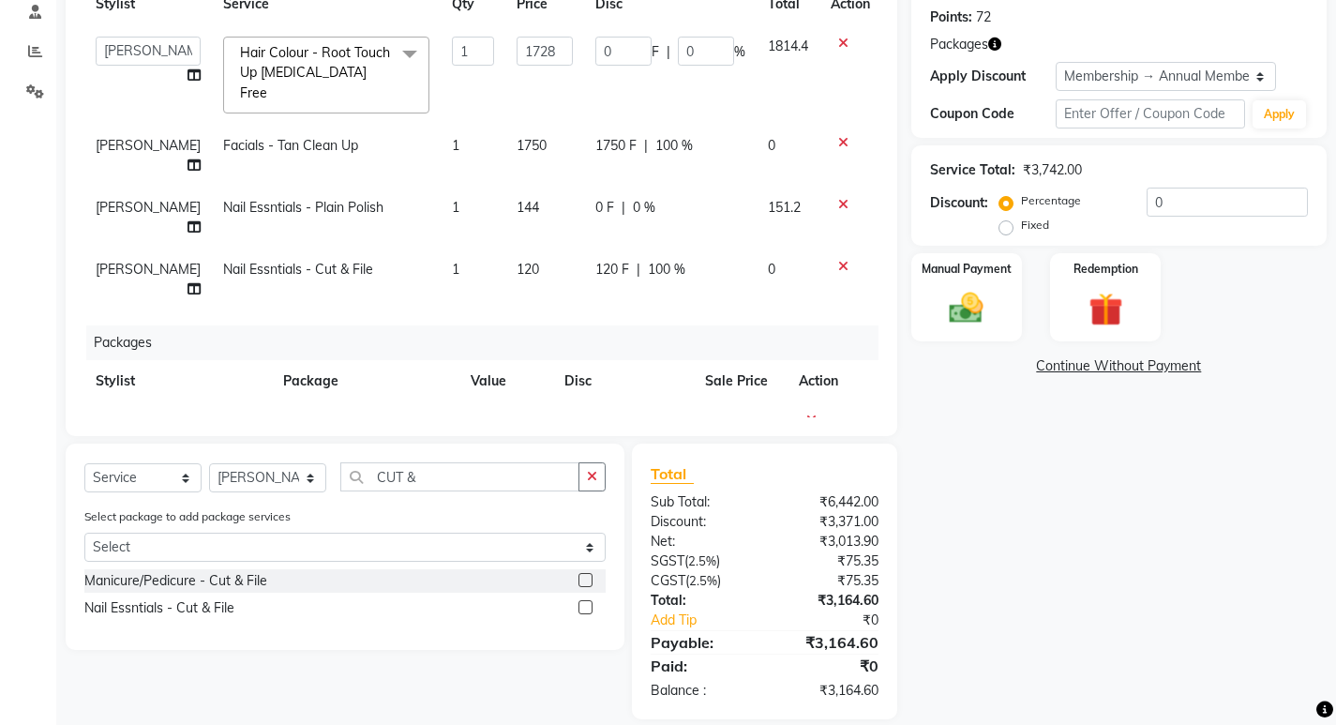
scroll to position [0, 14]
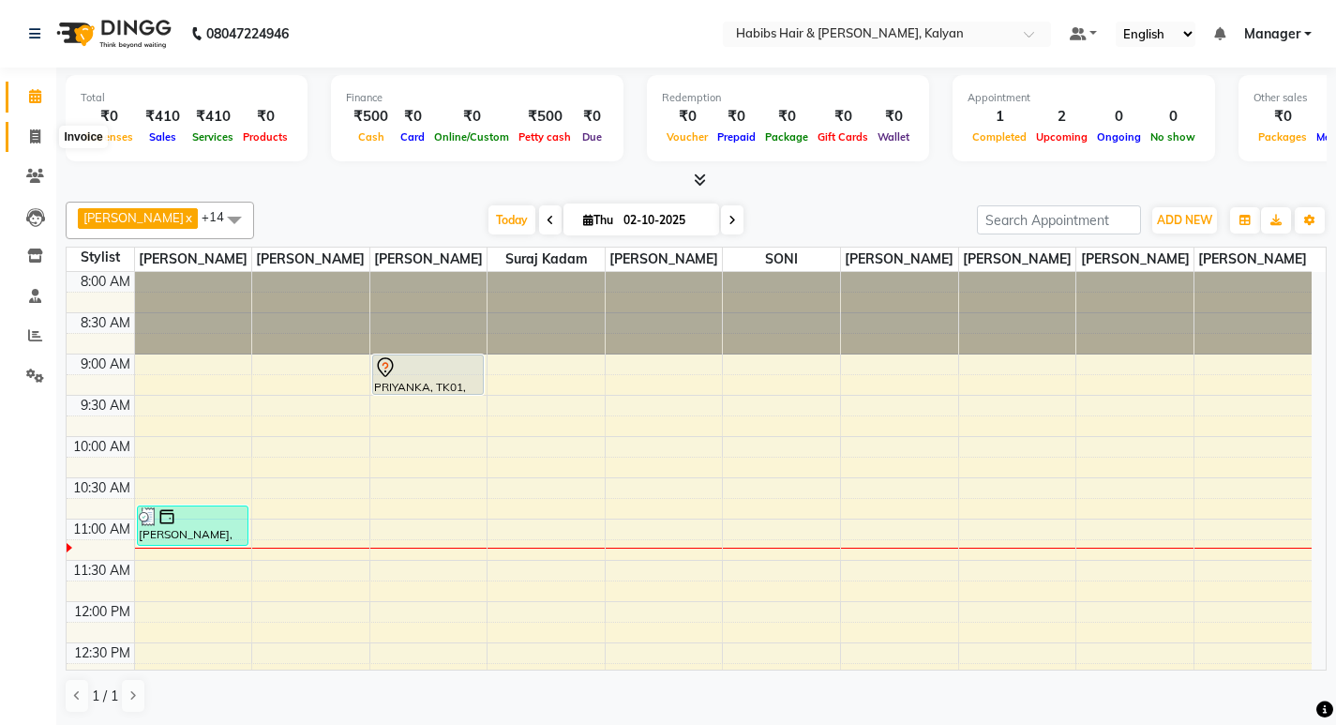
click at [36, 128] on span at bounding box center [35, 138] width 33 height 22
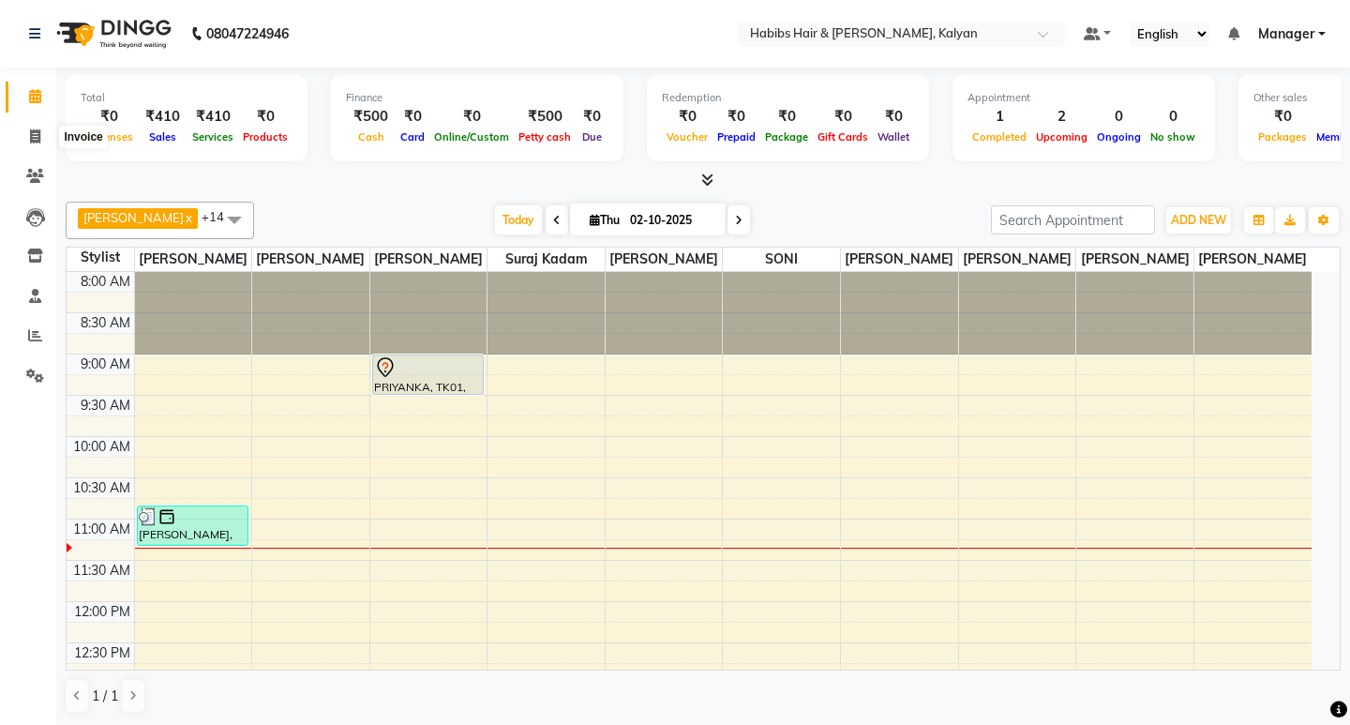
select select "8185"
select select "service"
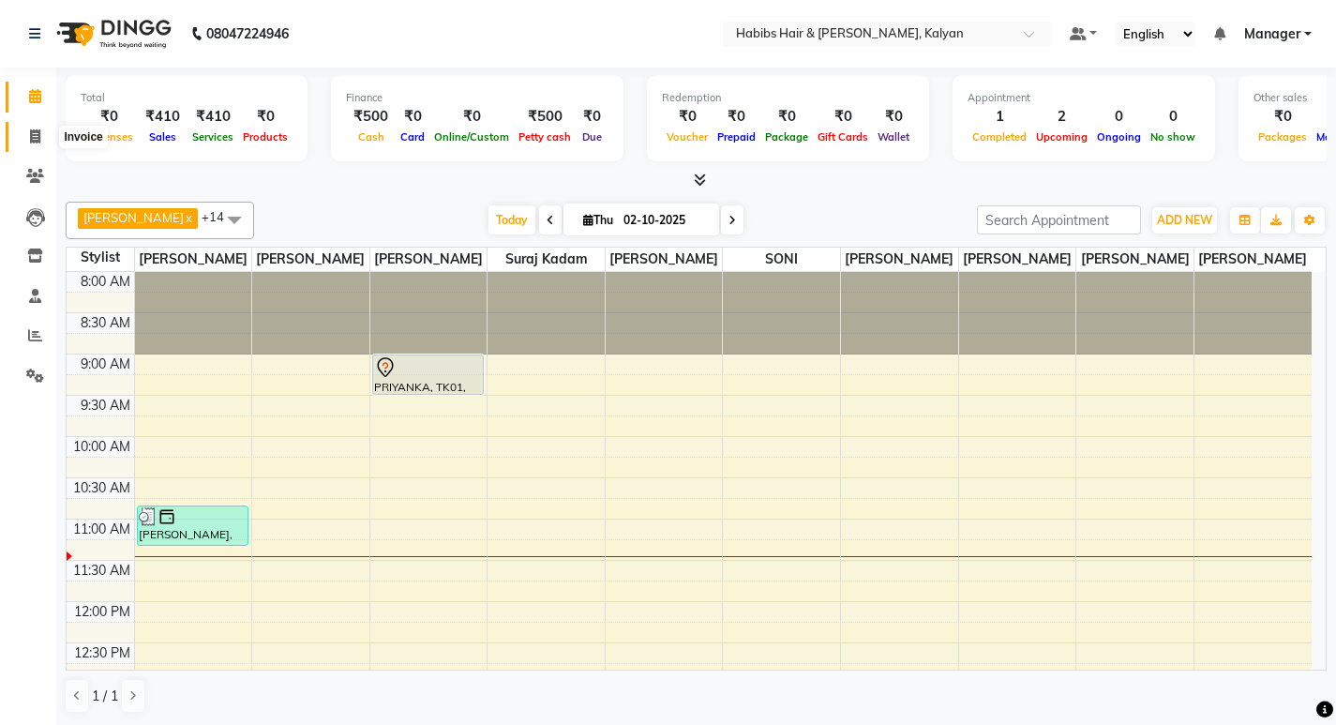
click at [30, 134] on icon at bounding box center [35, 136] width 10 height 14
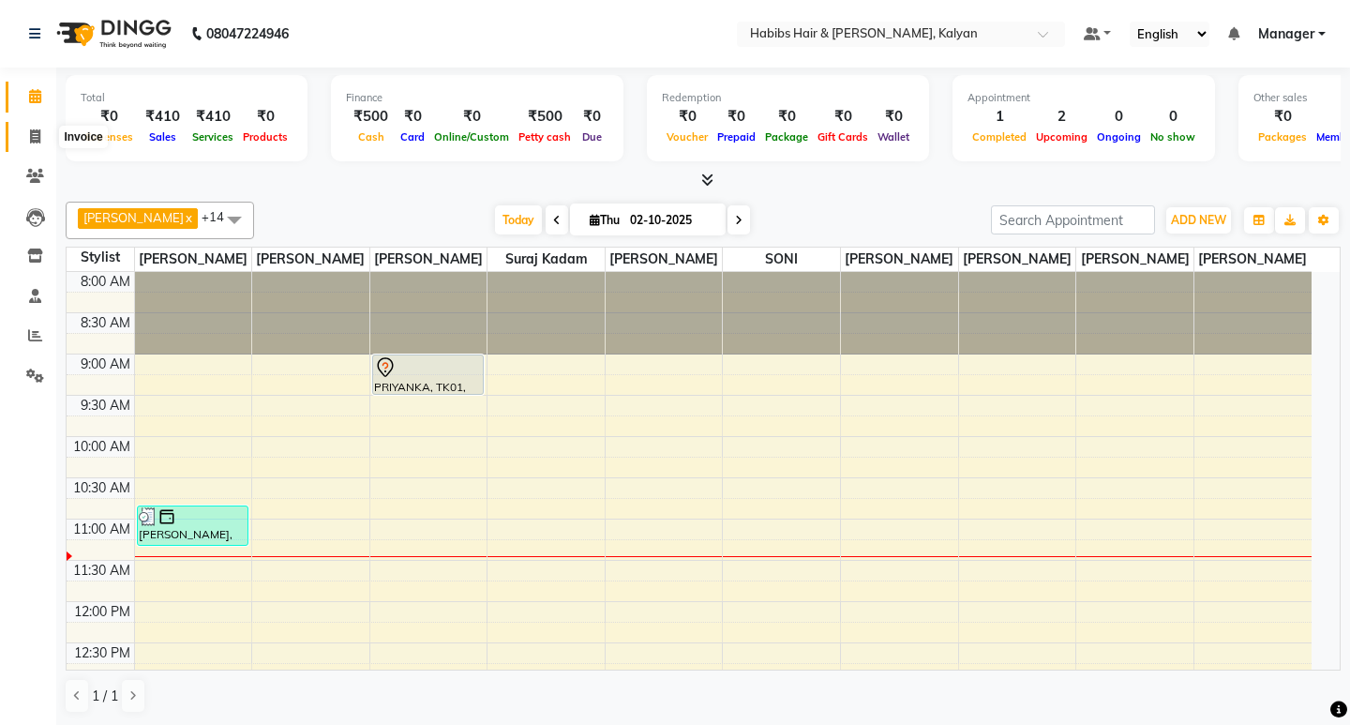
select select "8185"
select select "service"
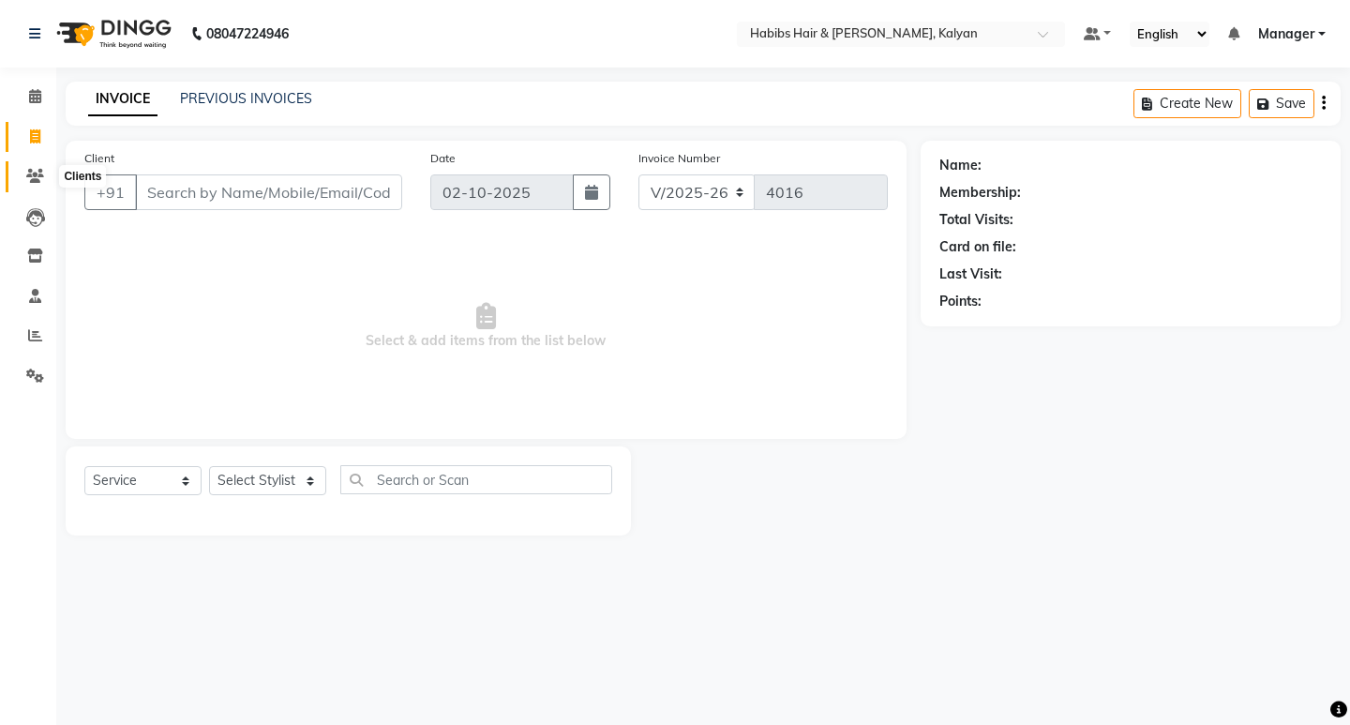
click at [34, 175] on icon at bounding box center [35, 176] width 18 height 14
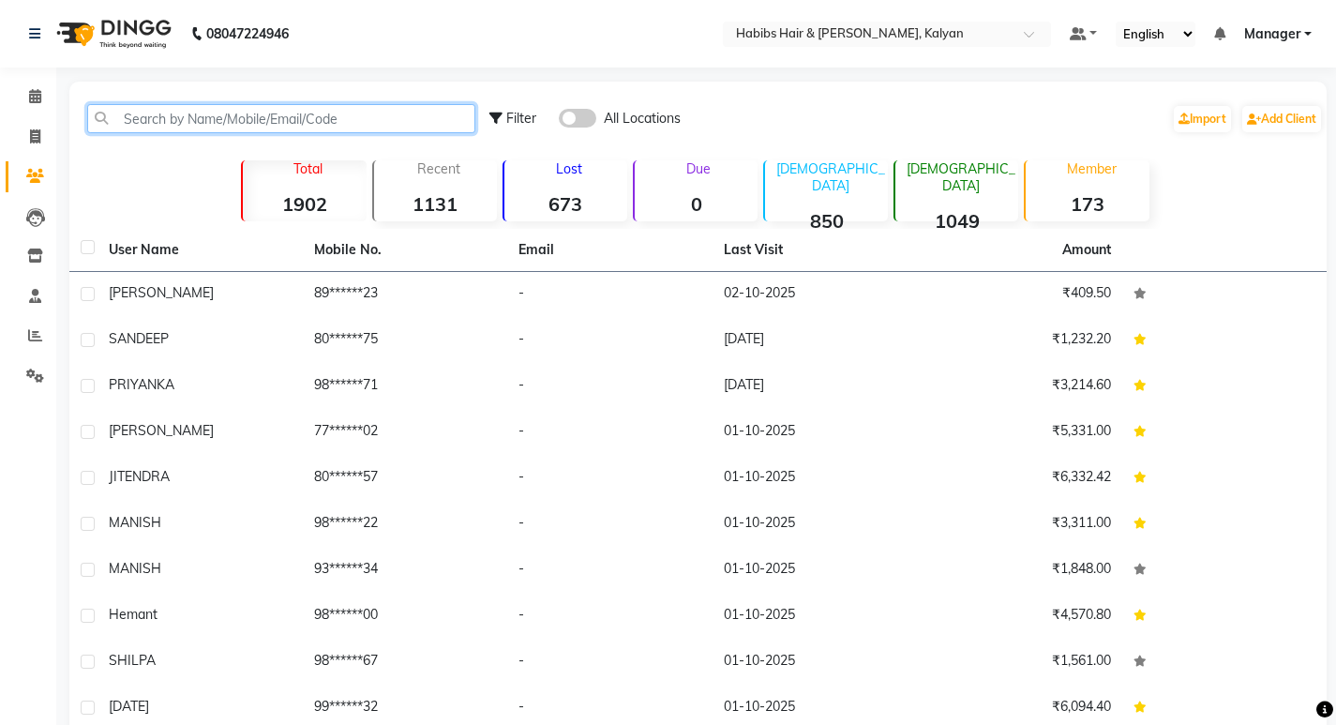
click at [221, 122] on input "text" at bounding box center [281, 118] width 388 height 29
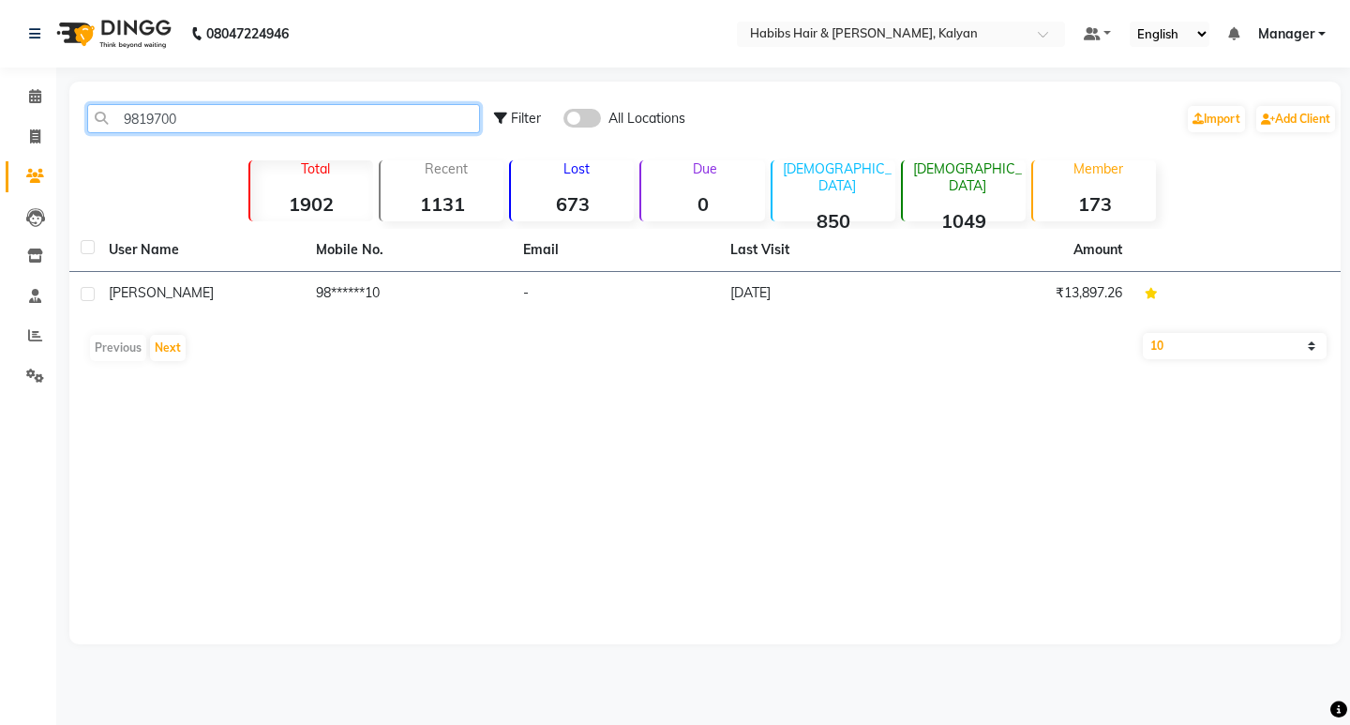
type input "9819700"
click at [407, 321] on div "User Name Mobile No. Email Last Visit Amount [PERSON_NAME] 98******10 - [DATE] …" at bounding box center [704, 300] width 1271 height 142
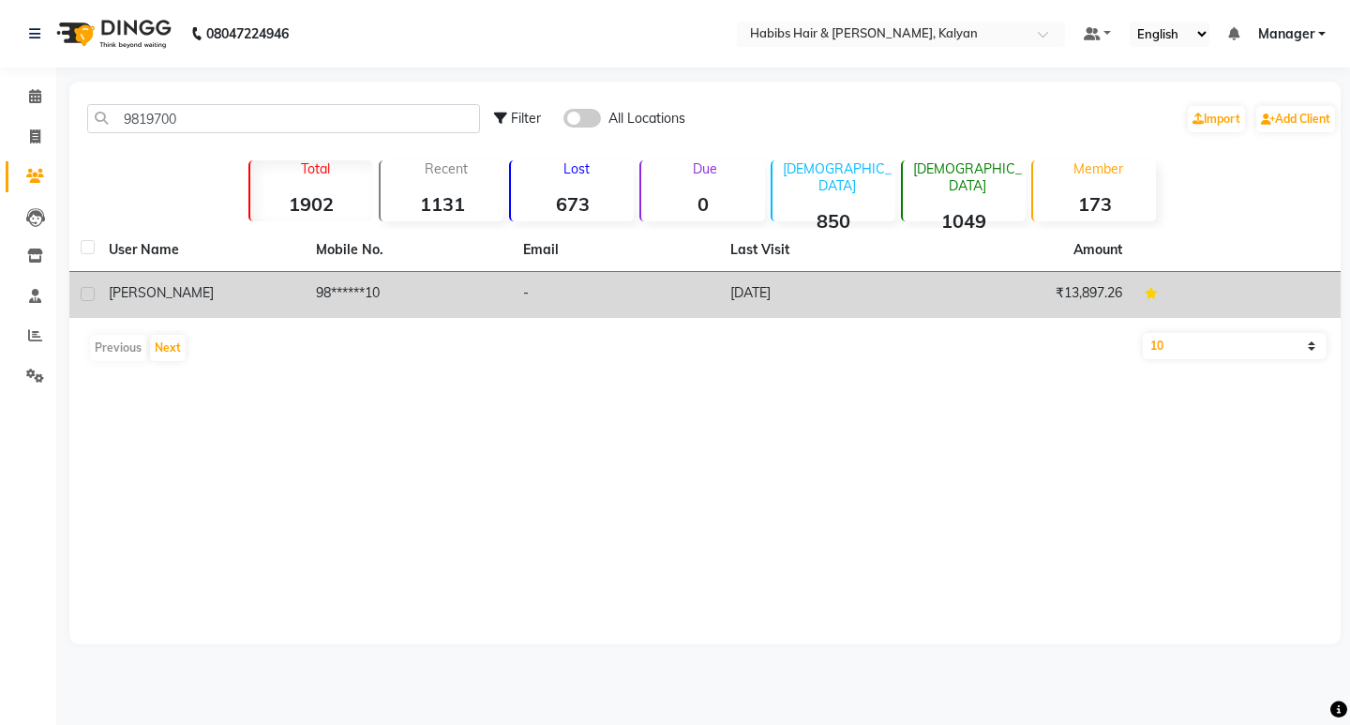
click at [433, 291] on td "98******10" at bounding box center [408, 295] width 207 height 46
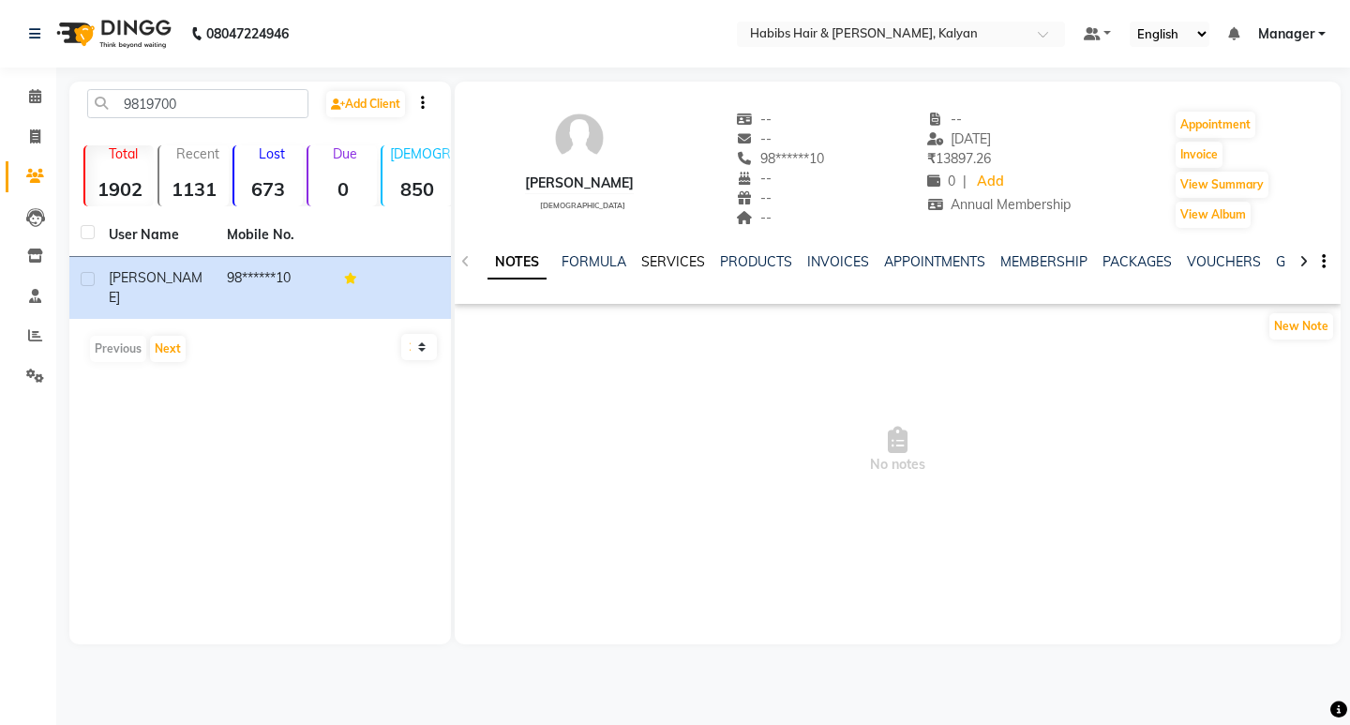
click at [685, 258] on link "SERVICES" at bounding box center [673, 261] width 64 height 17
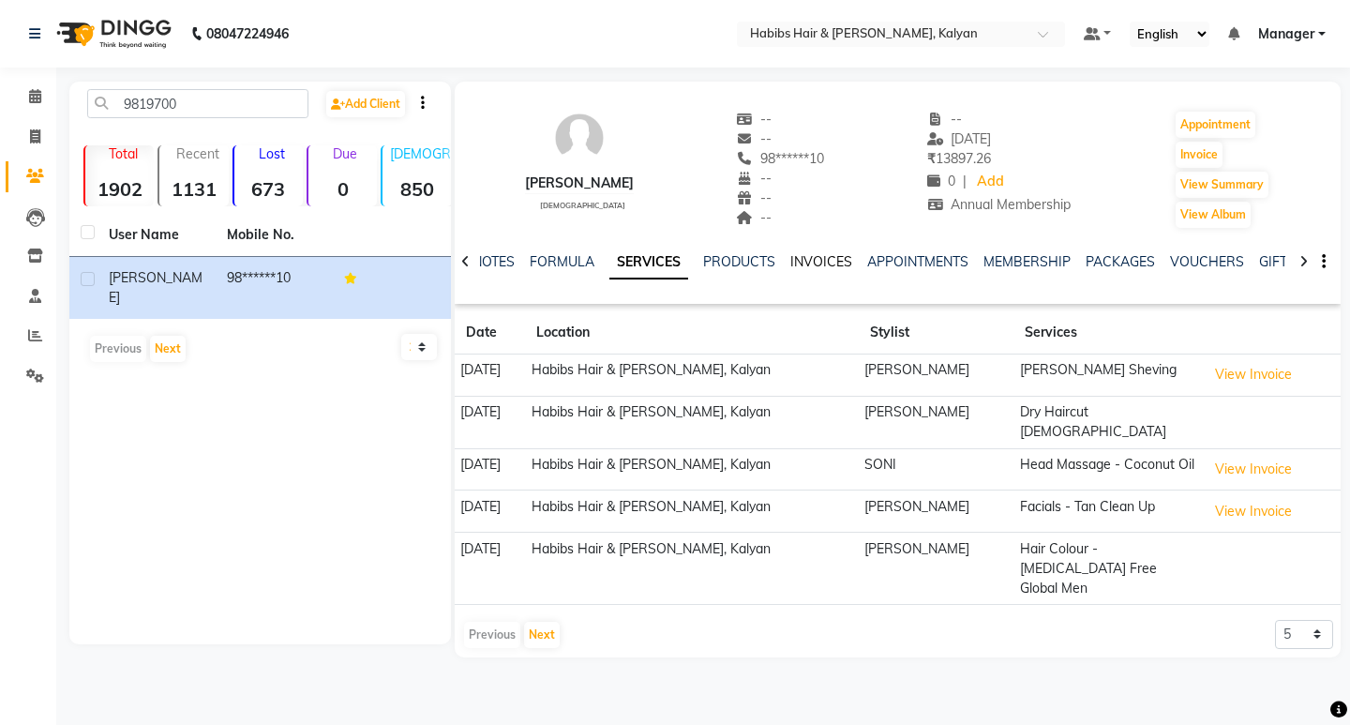
click at [814, 258] on link "INVOICES" at bounding box center [821, 261] width 62 height 17
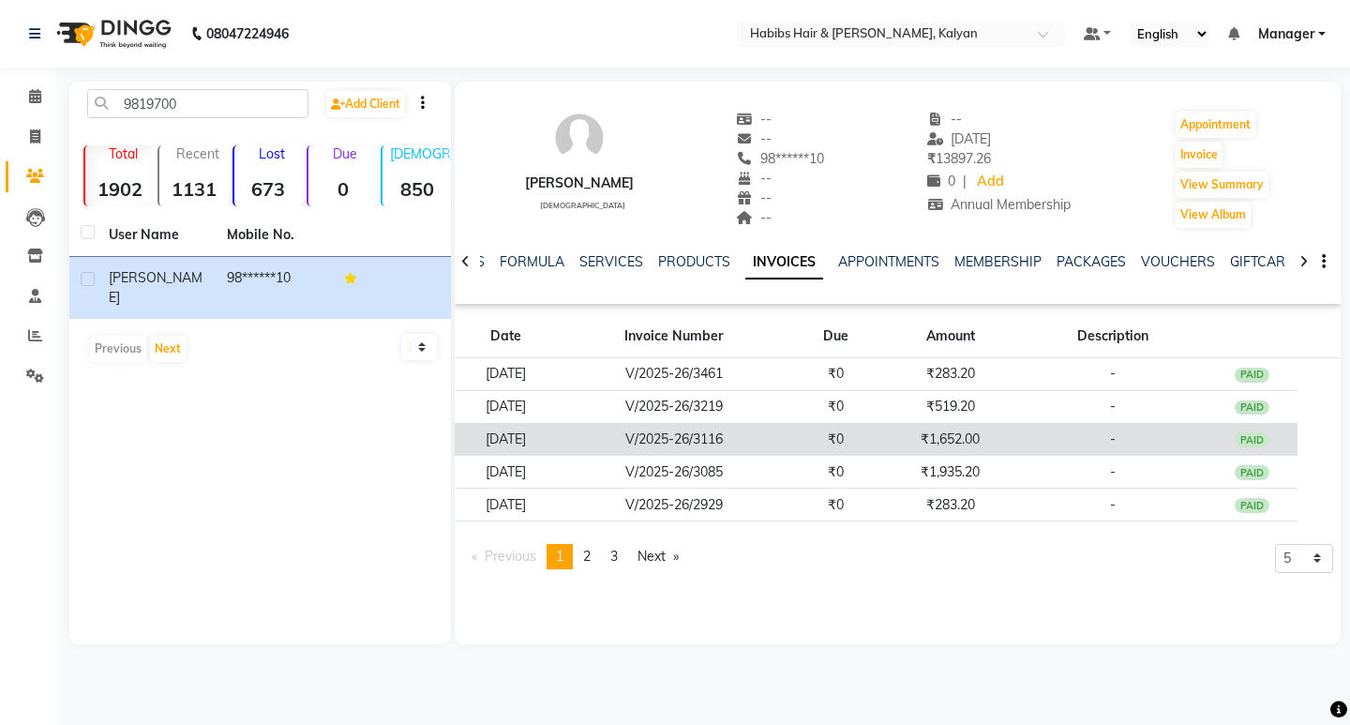
click at [860, 452] on td "₹0" at bounding box center [836, 439] width 92 height 33
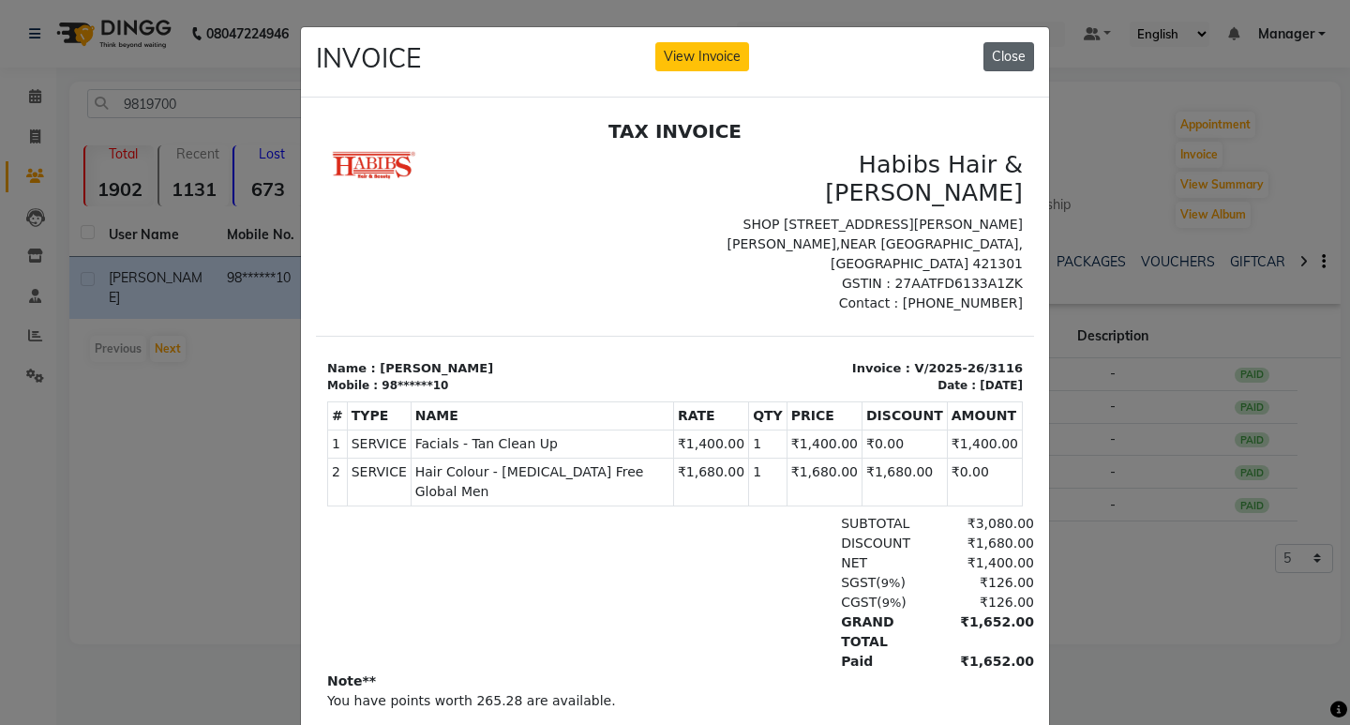
click at [984, 46] on button "Close" at bounding box center [1008, 56] width 51 height 29
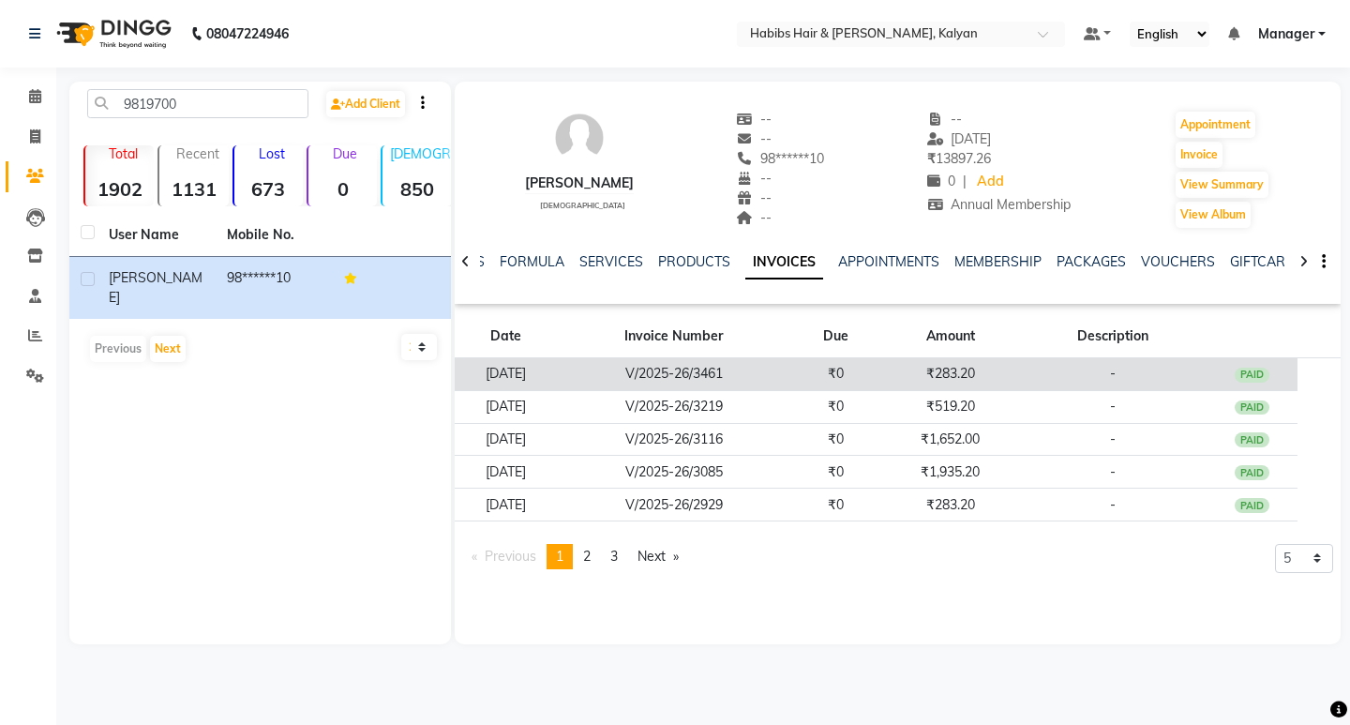
click at [848, 383] on td "₹0" at bounding box center [836, 374] width 92 height 33
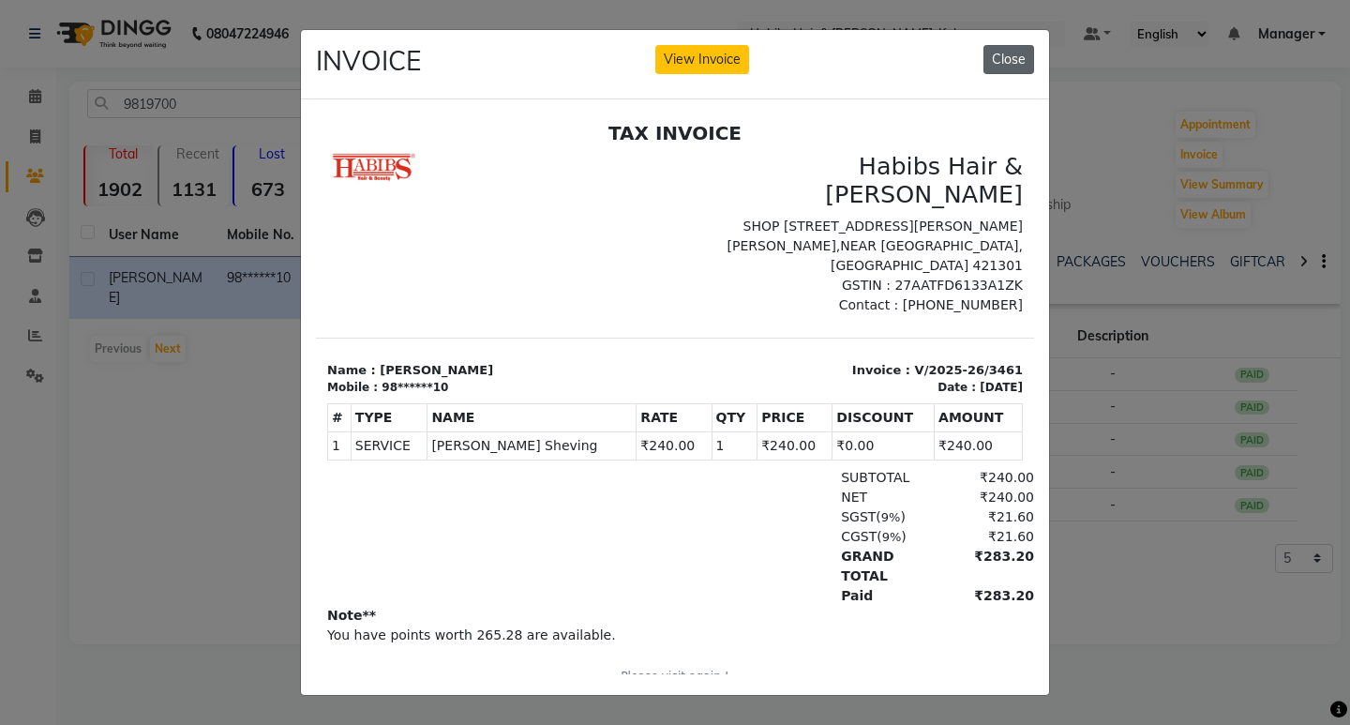
click at [998, 62] on button "Close" at bounding box center [1008, 59] width 51 height 29
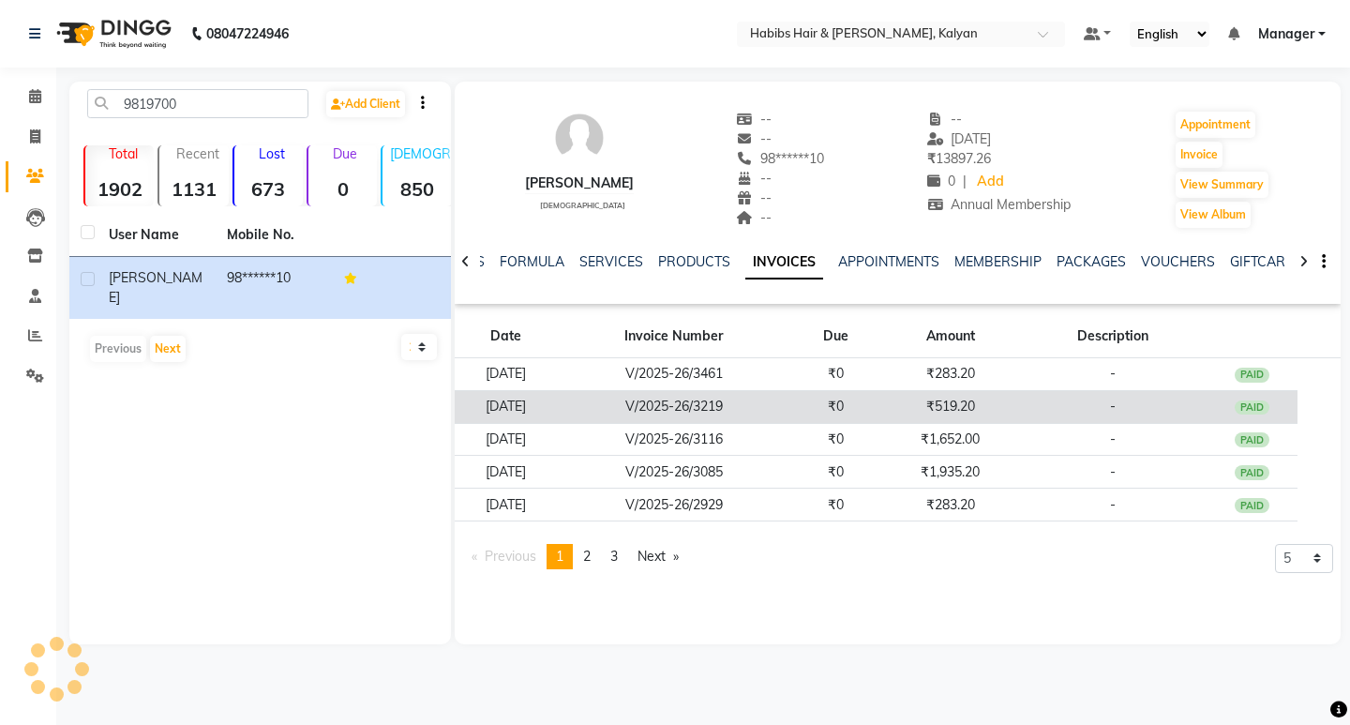
click at [760, 418] on td "V/2025-26/3219" at bounding box center [673, 406] width 233 height 33
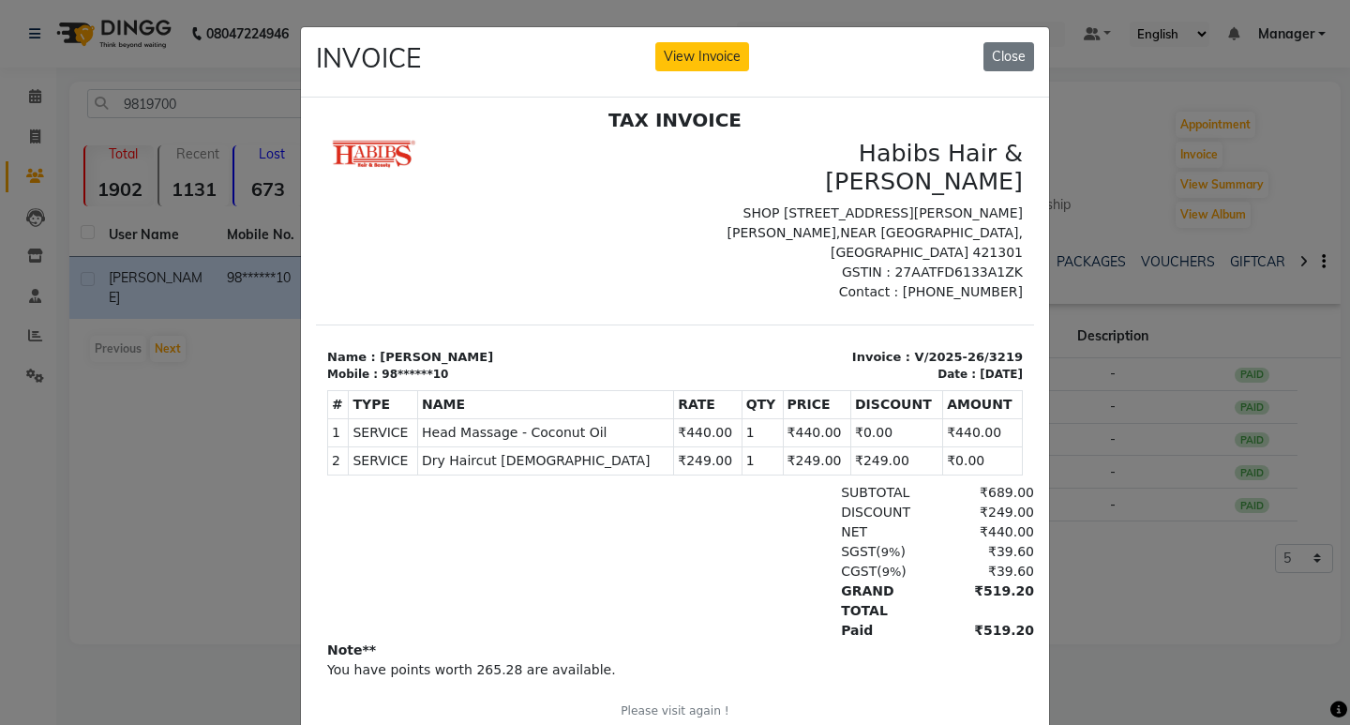
scroll to position [15, 0]
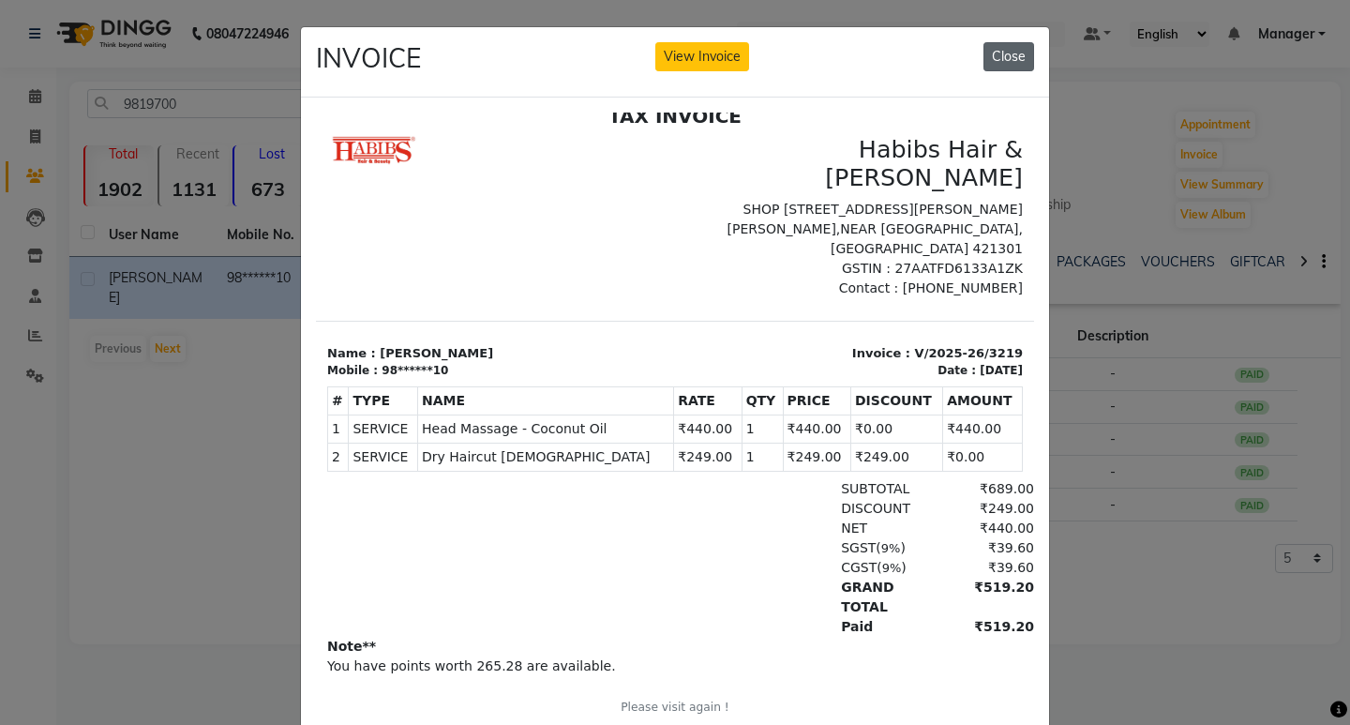
click at [988, 66] on button "Close" at bounding box center [1008, 56] width 51 height 29
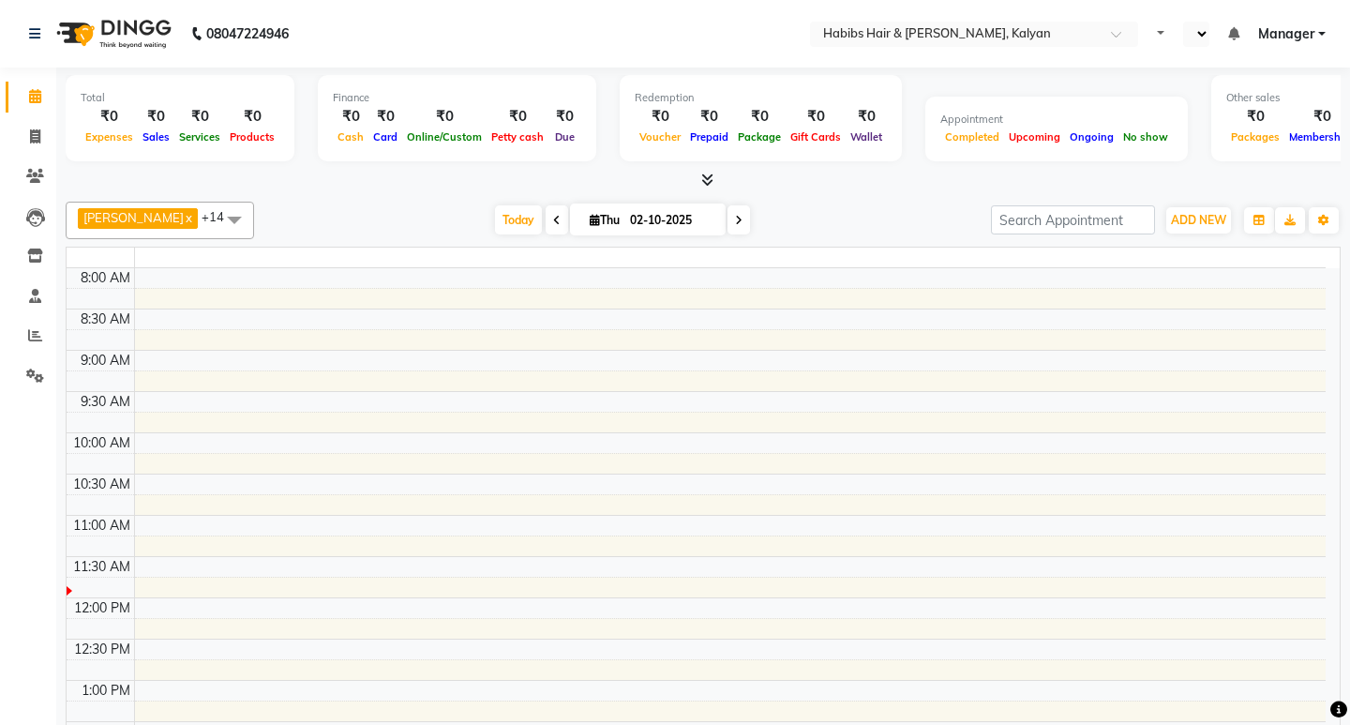
select select "en"
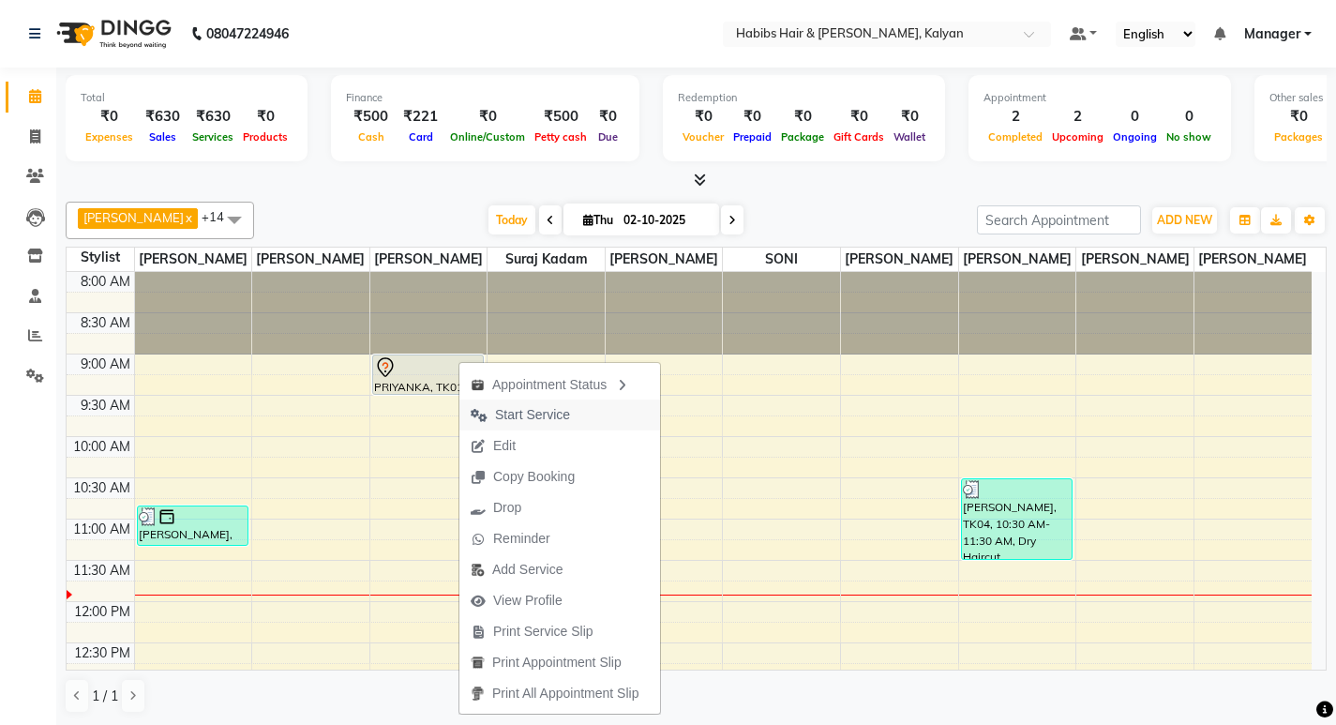
click at [554, 418] on span "Start Service" at bounding box center [532, 415] width 75 height 20
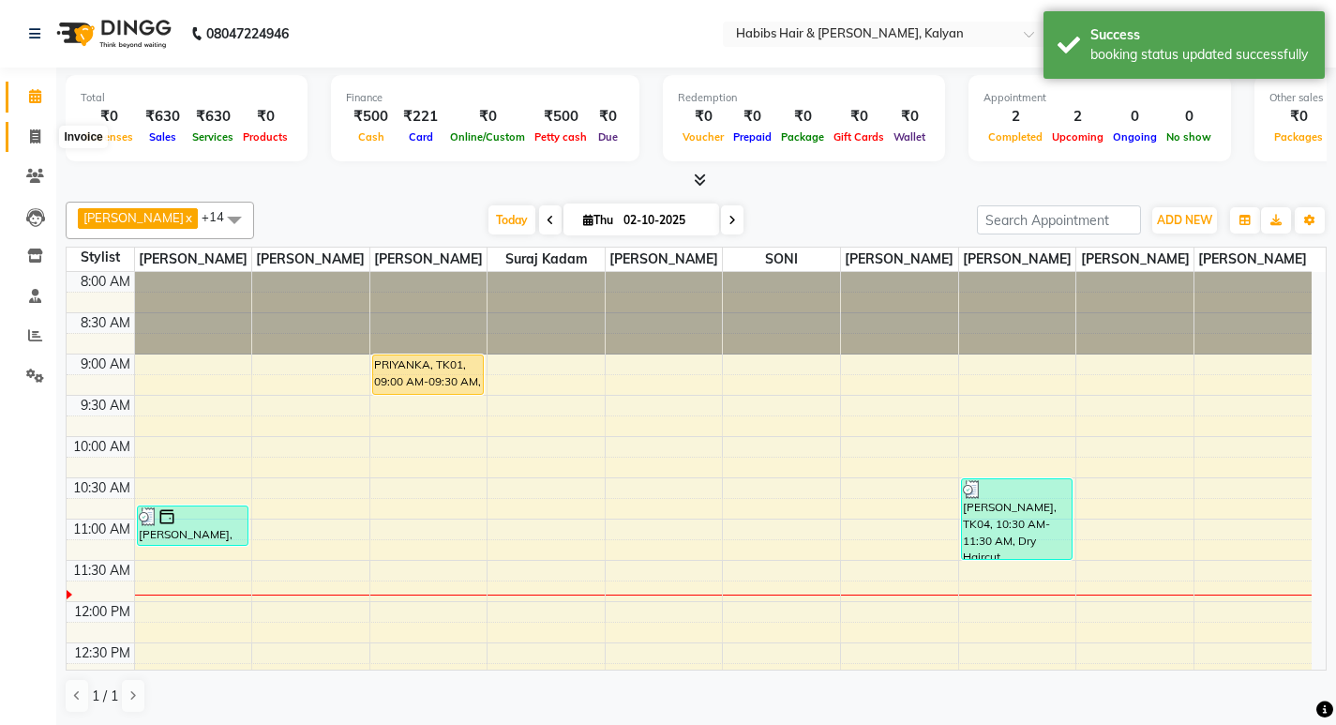
click at [20, 131] on span at bounding box center [35, 138] width 33 height 22
select select "8185"
select select "service"
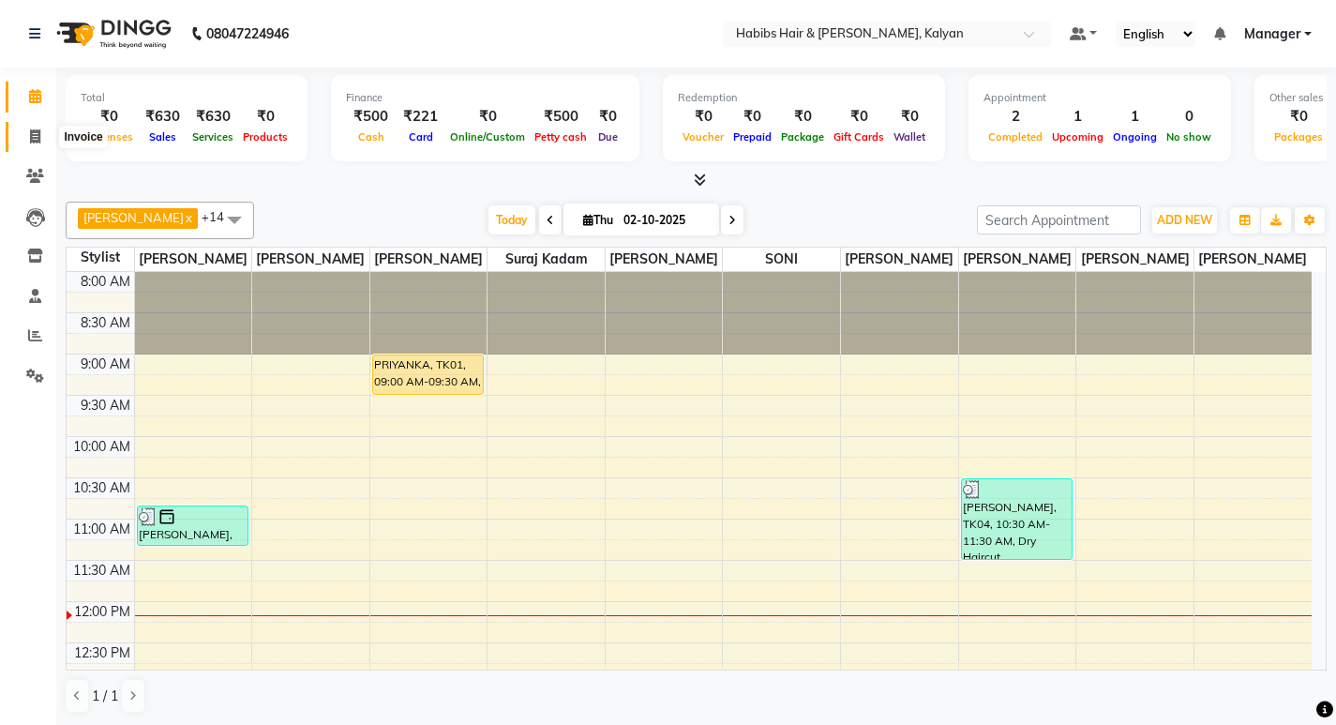
click at [43, 128] on span at bounding box center [35, 138] width 33 height 22
select select "service"
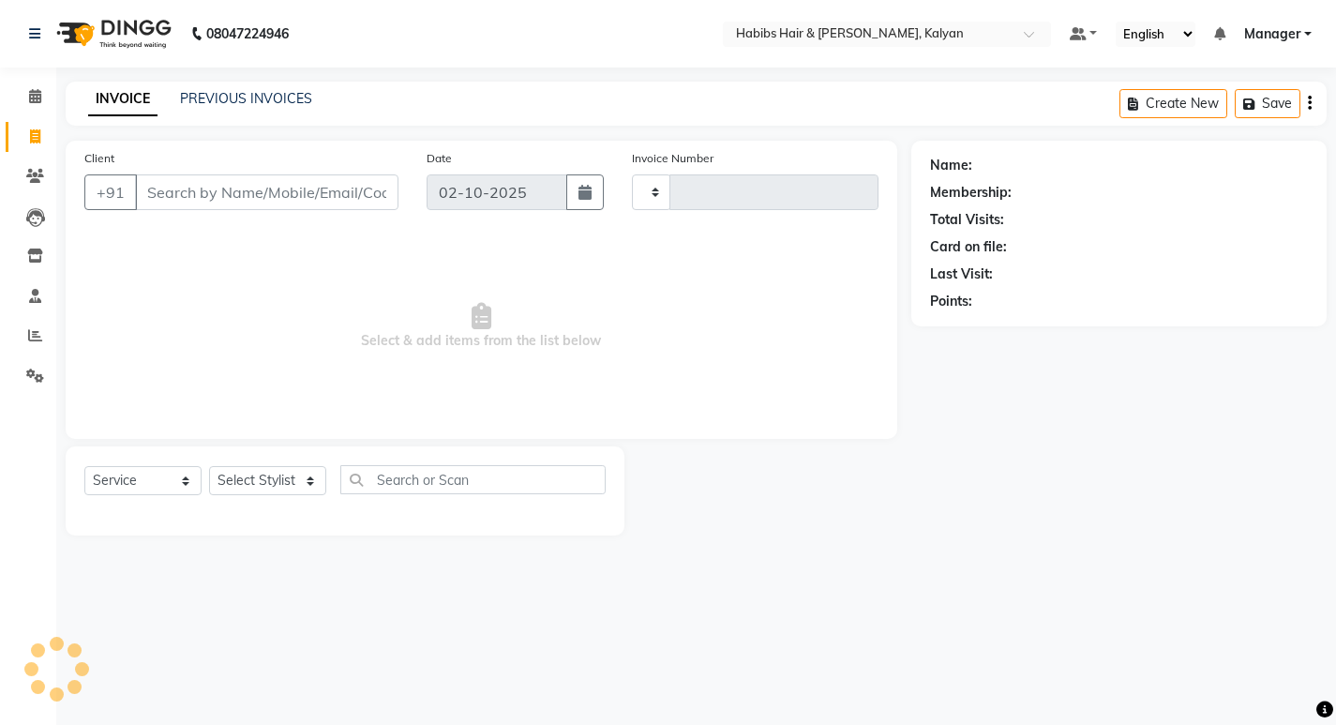
type input "4017"
select select "8185"
click at [489, 343] on span "Select & add items from the list below" at bounding box center [485, 327] width 803 height 188
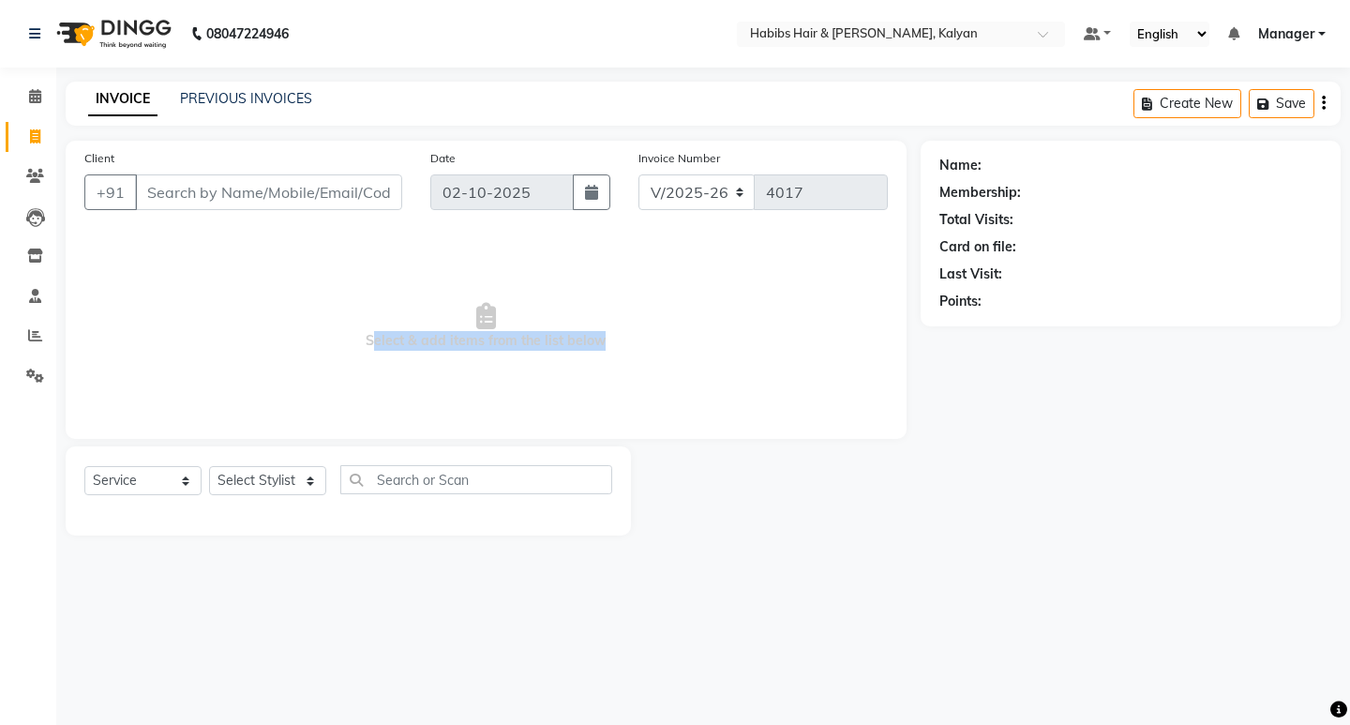
click at [489, 343] on span "Select & add items from the list below" at bounding box center [485, 327] width 803 height 188
click at [486, 445] on div "Client +91 Date [DATE] Invoice Number V/2025 V/[PHONE_NUMBER] Select & add item…" at bounding box center [486, 338] width 869 height 395
click at [488, 338] on span "Select & add items from the list below" at bounding box center [485, 327] width 803 height 188
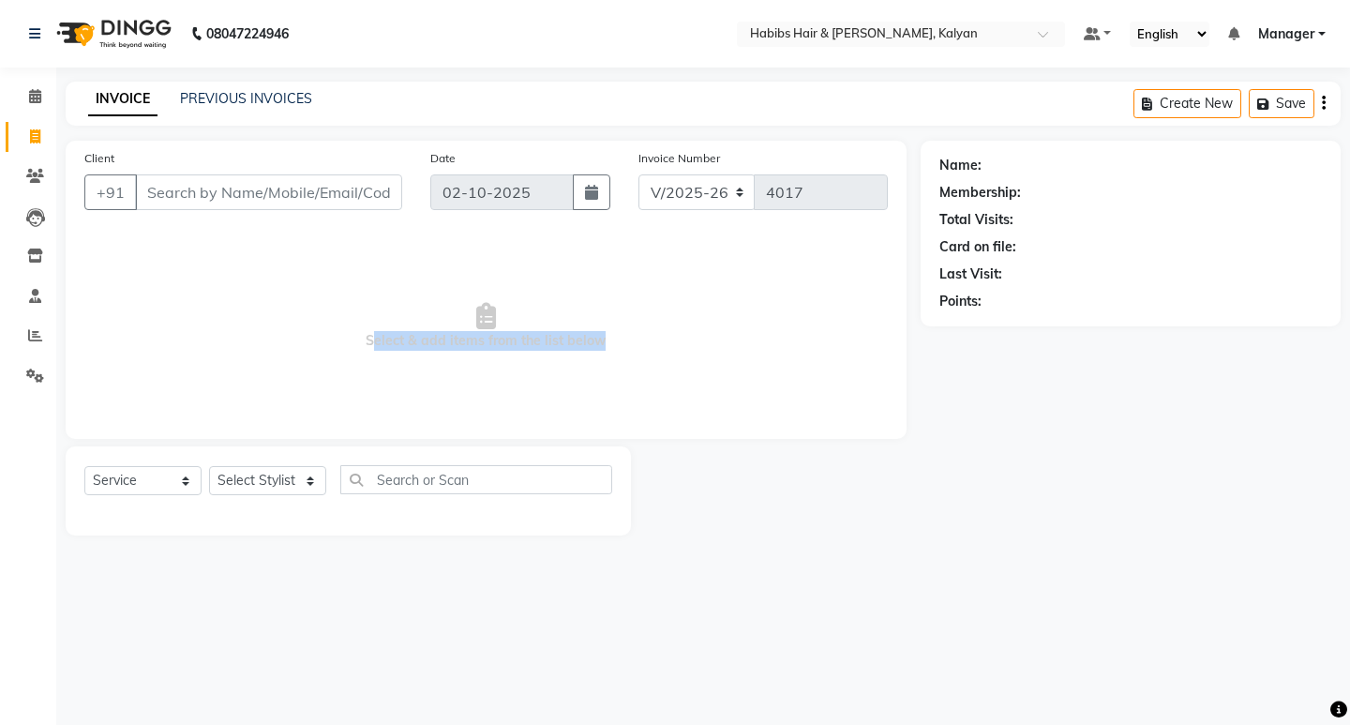
click at [519, 336] on span "Select & add items from the list below" at bounding box center [485, 327] width 803 height 188
click at [42, 183] on span at bounding box center [35, 177] width 33 height 22
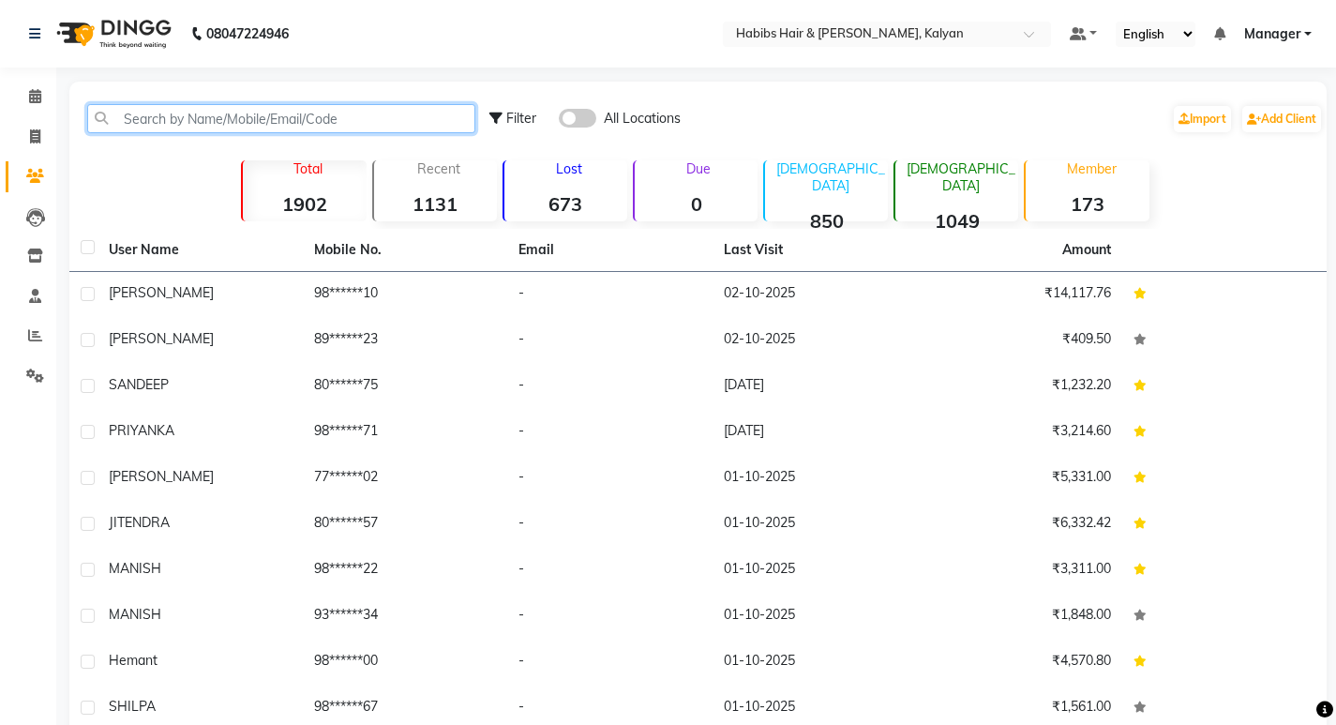
click at [250, 111] on input "text" at bounding box center [281, 118] width 388 height 29
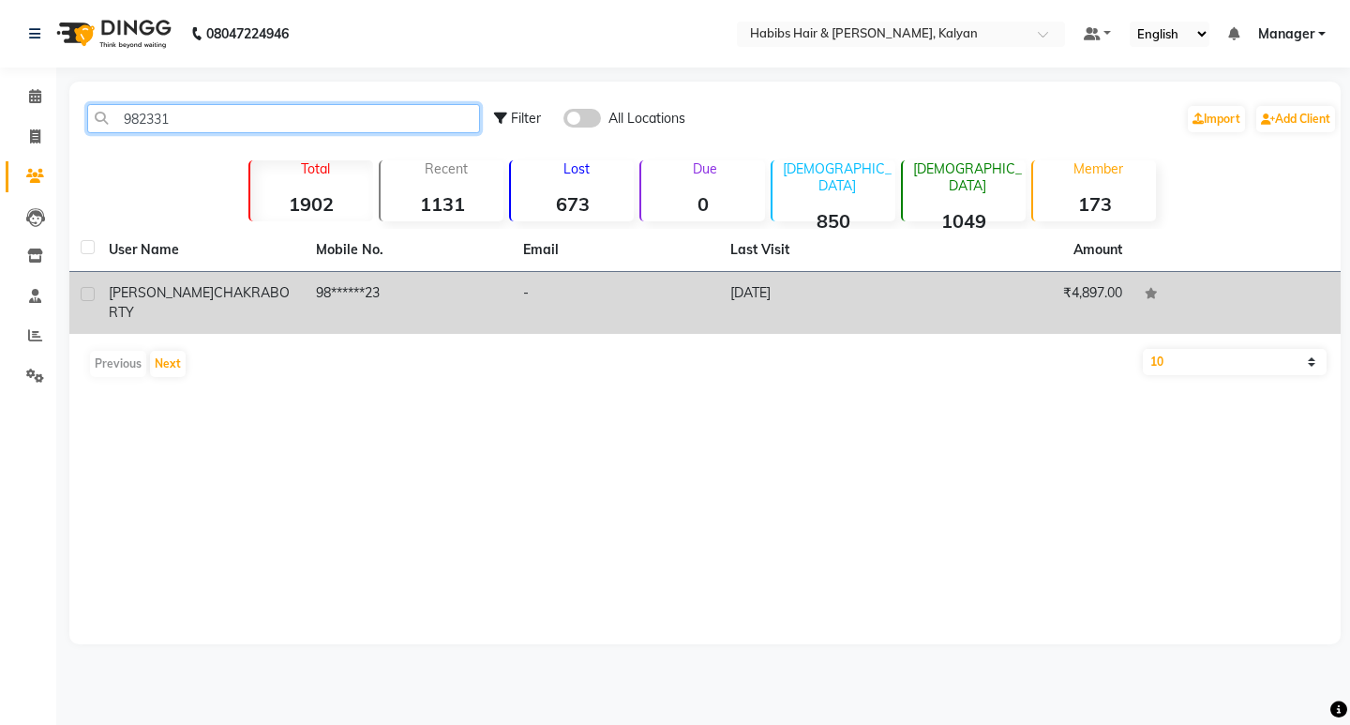
type input "982331"
click at [744, 301] on td "[DATE]" at bounding box center [822, 303] width 207 height 62
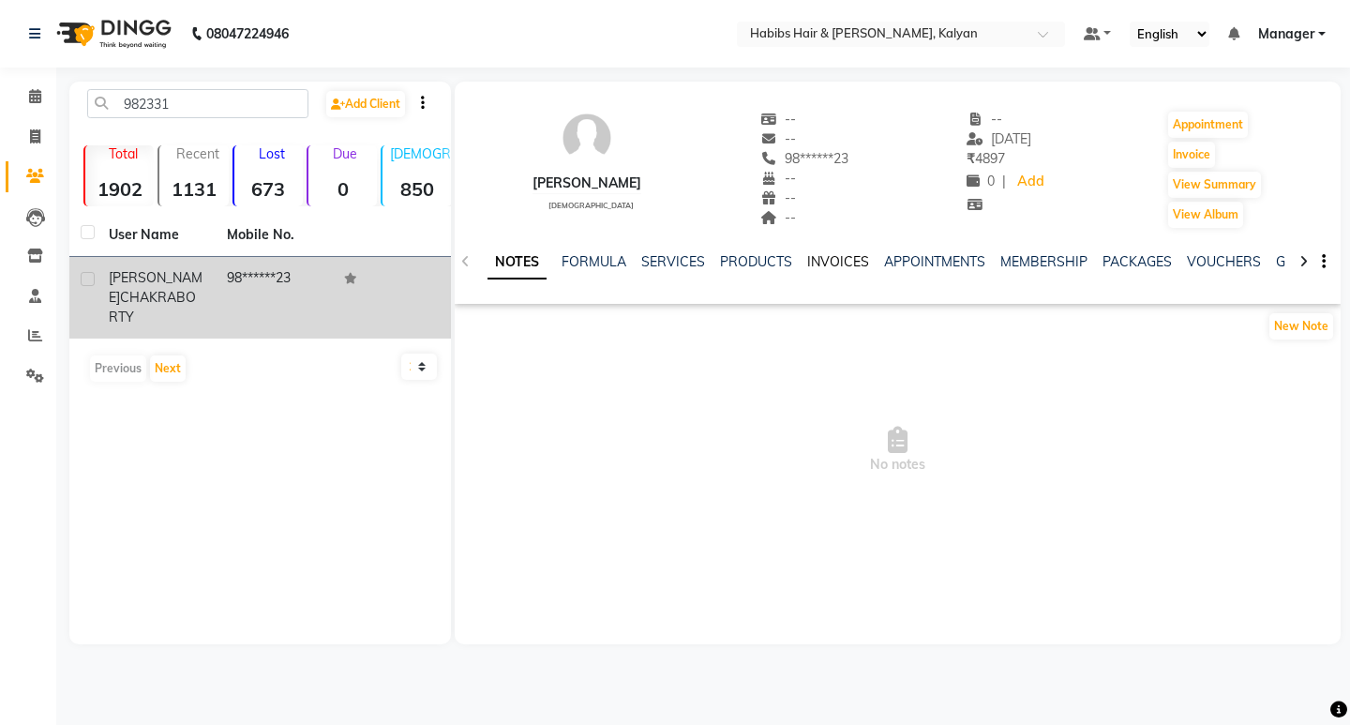
click at [836, 264] on link "INVOICES" at bounding box center [838, 261] width 62 height 17
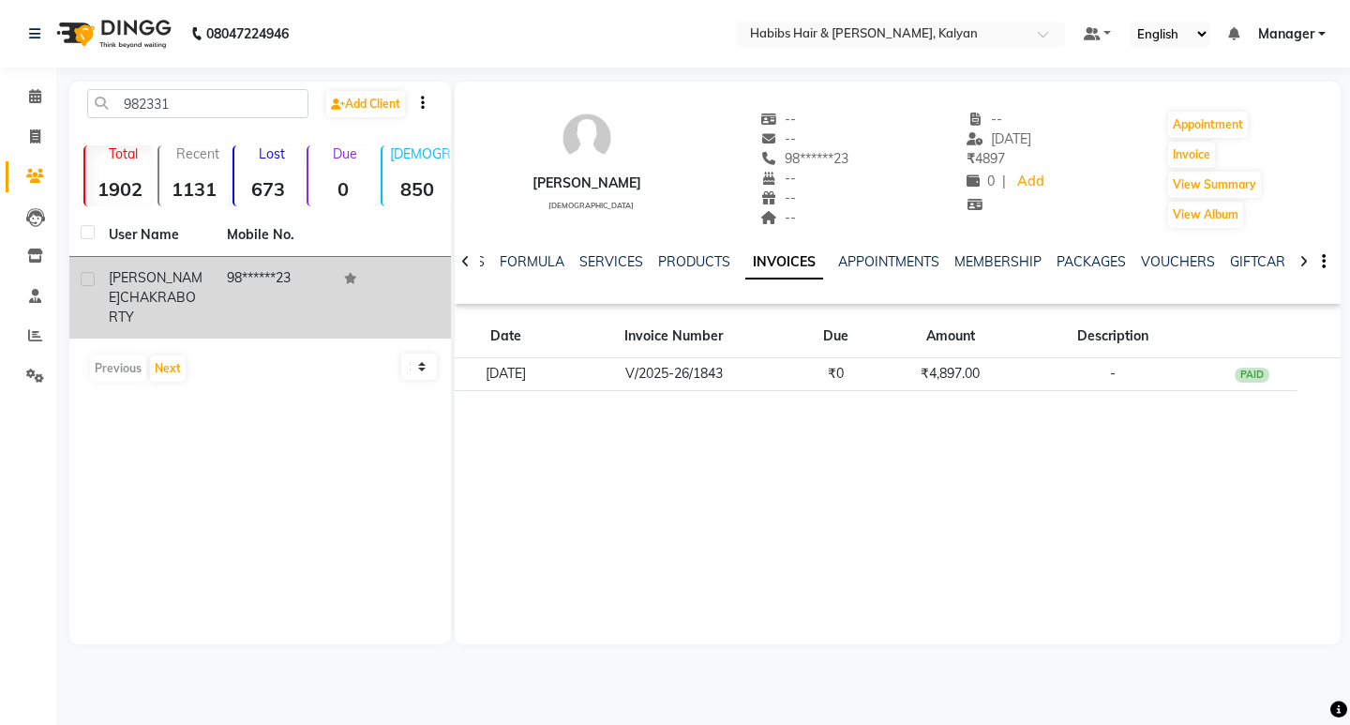
click at [905, 395] on div "Date Invoice Number Due Amount Description [DATE] V/2025-26/1843 ₹0 ₹4,897.00 -…" at bounding box center [898, 358] width 886 height 95
click at [905, 392] on div "Date Invoice Number Due Amount Description [DATE] V/2025-26/1843 ₹0 ₹4,897.00 -…" at bounding box center [898, 358] width 886 height 95
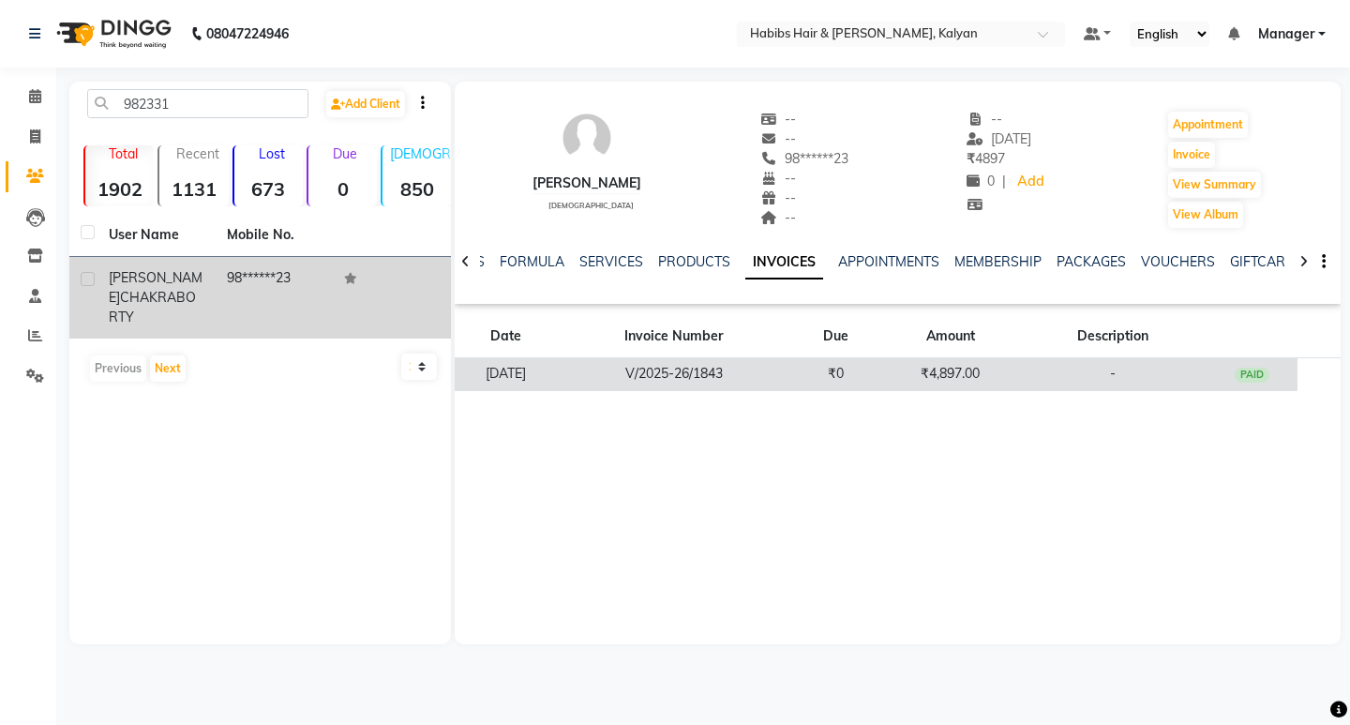
click at [882, 367] on td "₹0" at bounding box center [836, 374] width 92 height 33
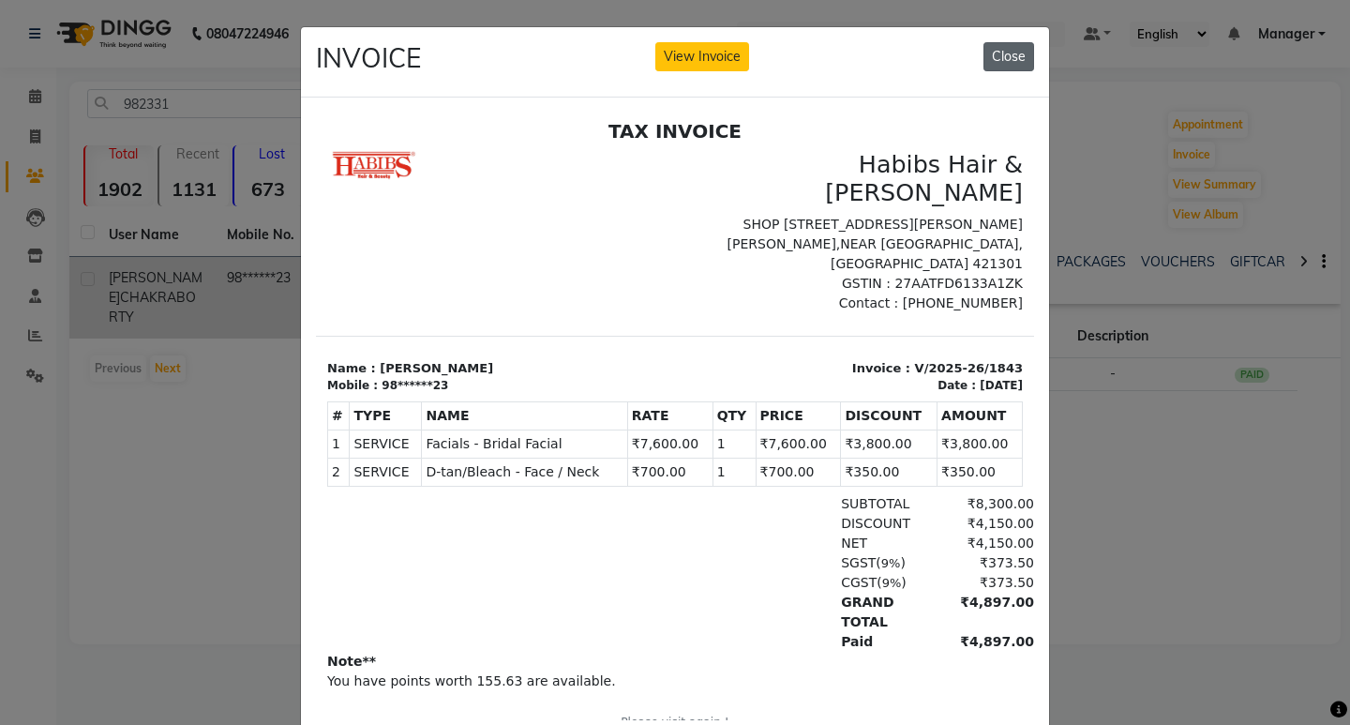
click at [1013, 67] on button "Close" at bounding box center [1008, 56] width 51 height 29
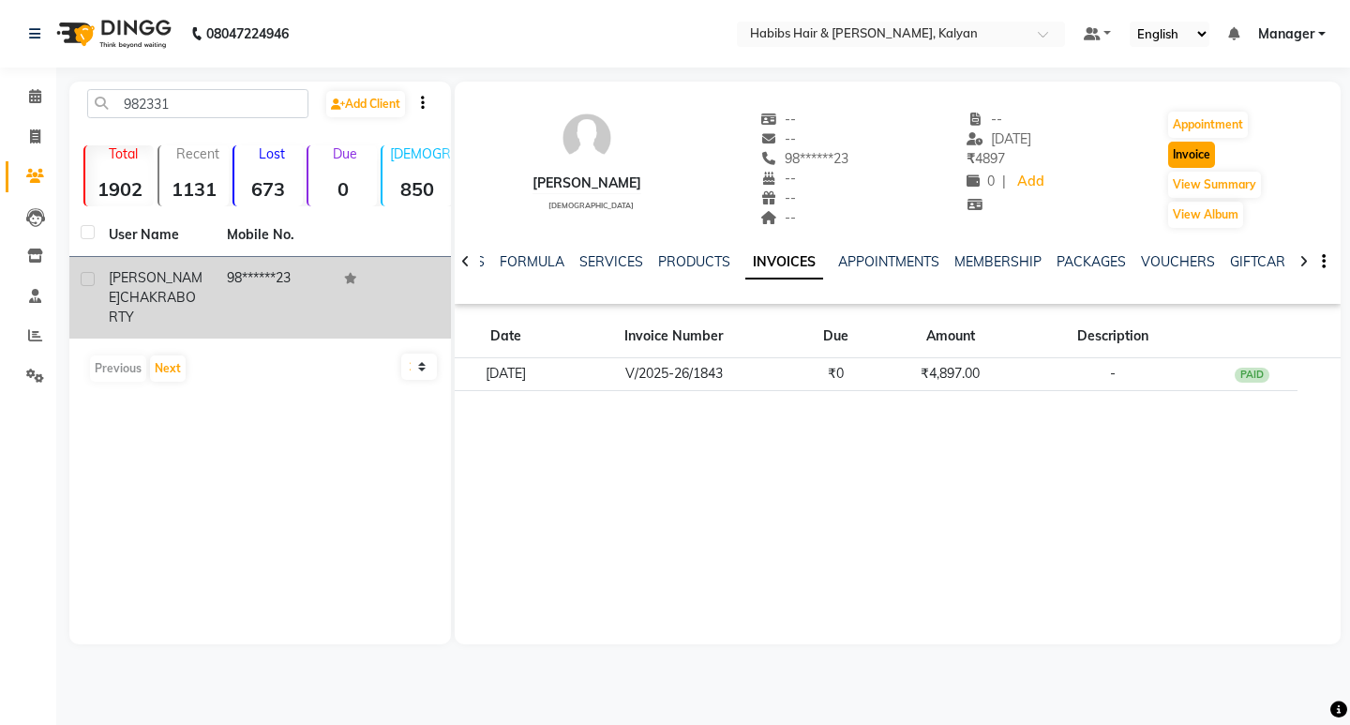
click at [1209, 149] on button "Invoice" at bounding box center [1191, 155] width 47 height 26
select select "8185"
select select "service"
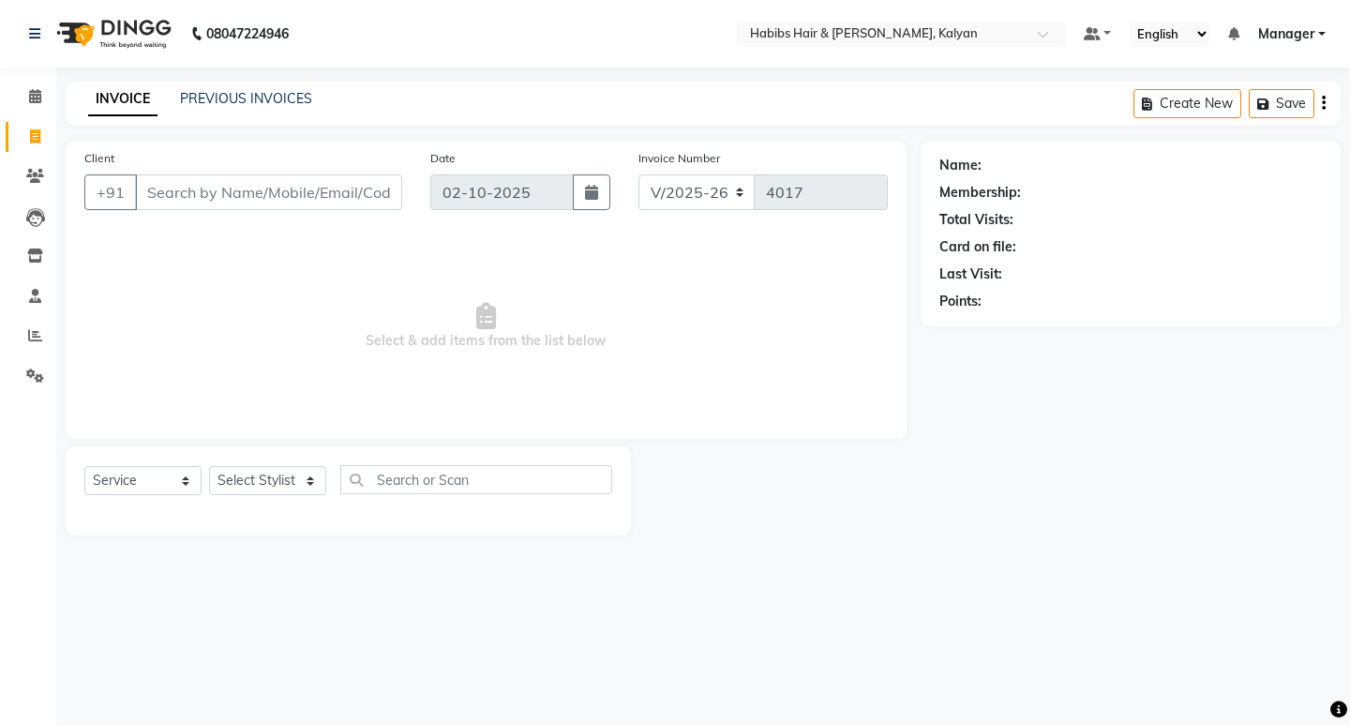
type input "98******23"
select select "1: Object"
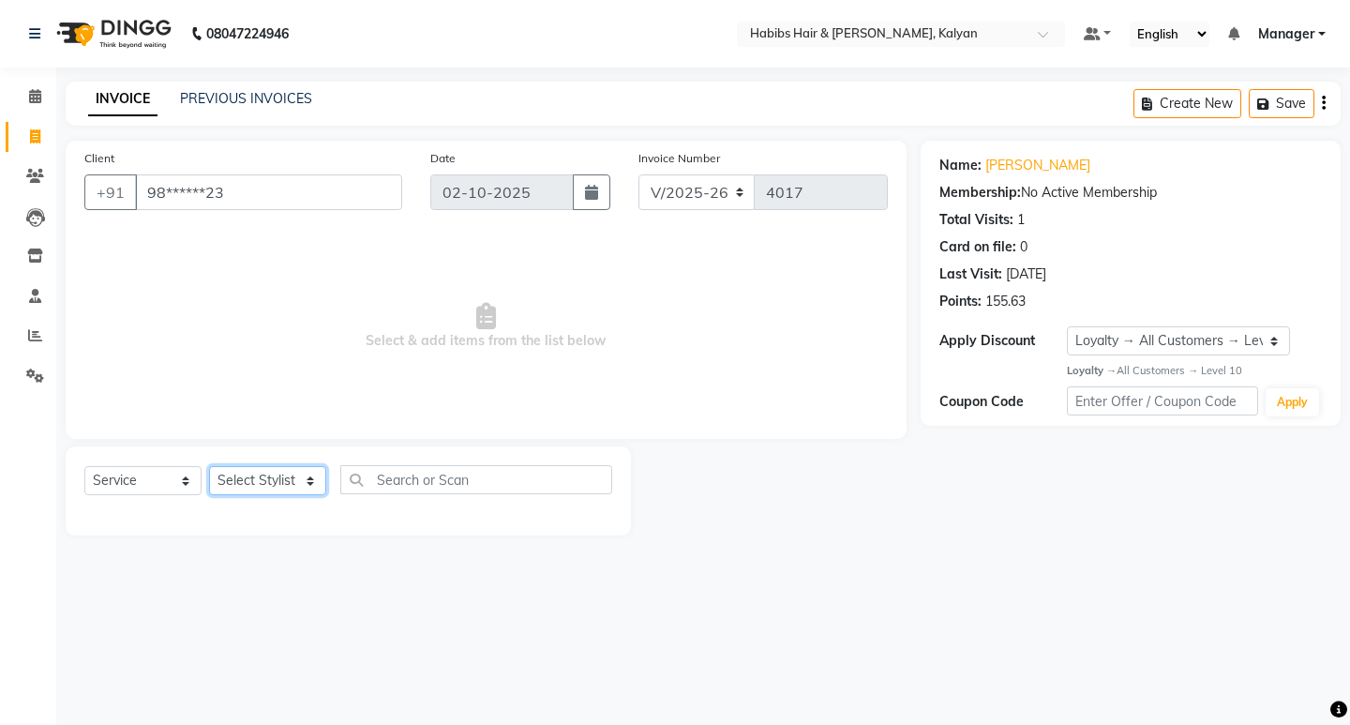
click at [233, 488] on select "Select Stylist [PERSON_NAME] Manager [PERSON_NAME] zipre [PERSON_NAME] [PERSON_…" at bounding box center [267, 480] width 117 height 29
select select "93333"
click at [209, 466] on select "Select Stylist [PERSON_NAME] Manager [PERSON_NAME] zipre [PERSON_NAME] [PERSON_…" at bounding box center [267, 480] width 117 height 29
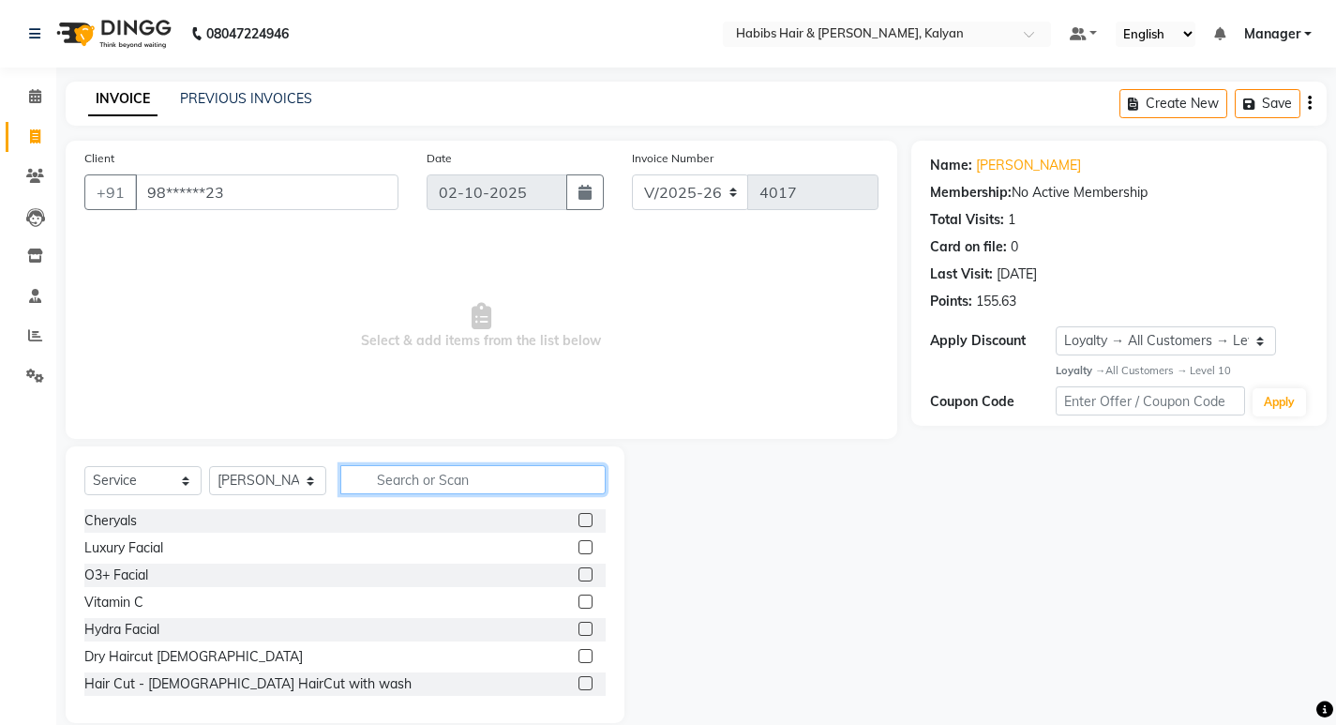
click at [413, 481] on input "text" at bounding box center [472, 479] width 265 height 29
type input "G"
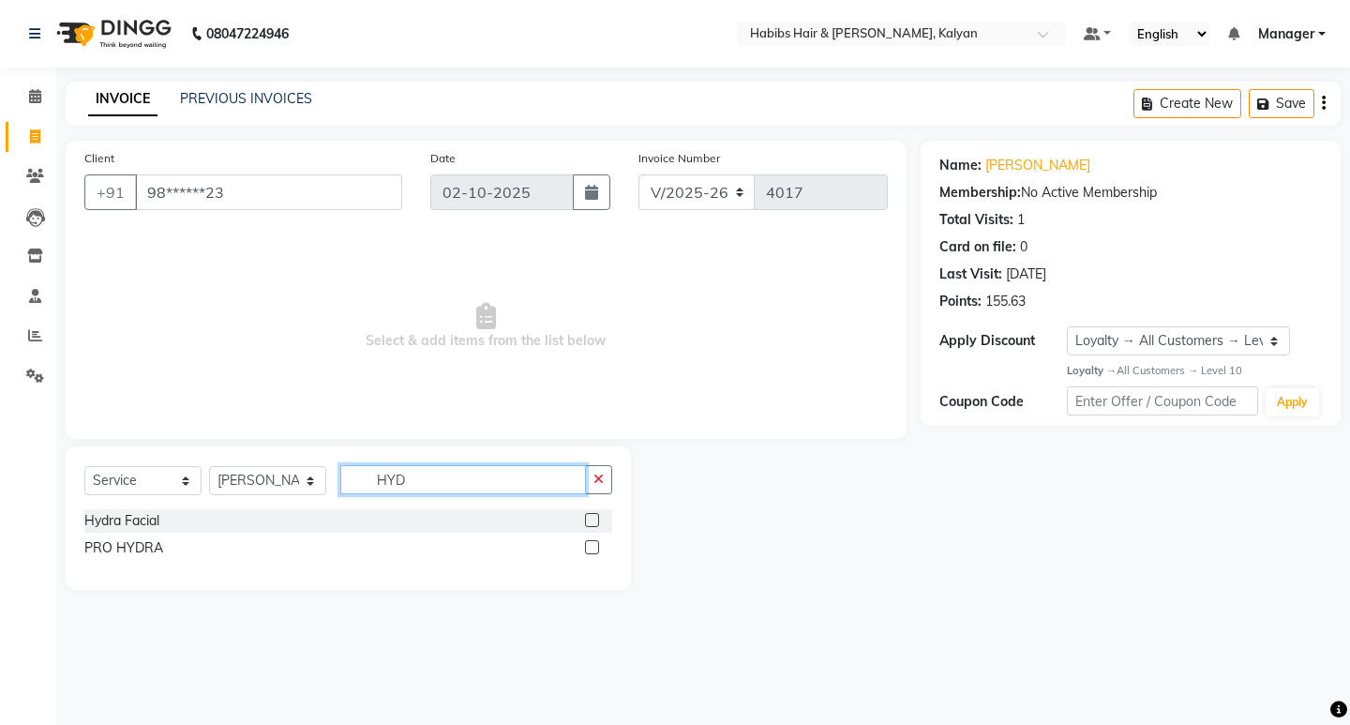
type input "HYD"
click at [588, 518] on label at bounding box center [592, 520] width 14 height 14
click at [588, 518] on input "checkbox" at bounding box center [591, 521] width 12 height 12
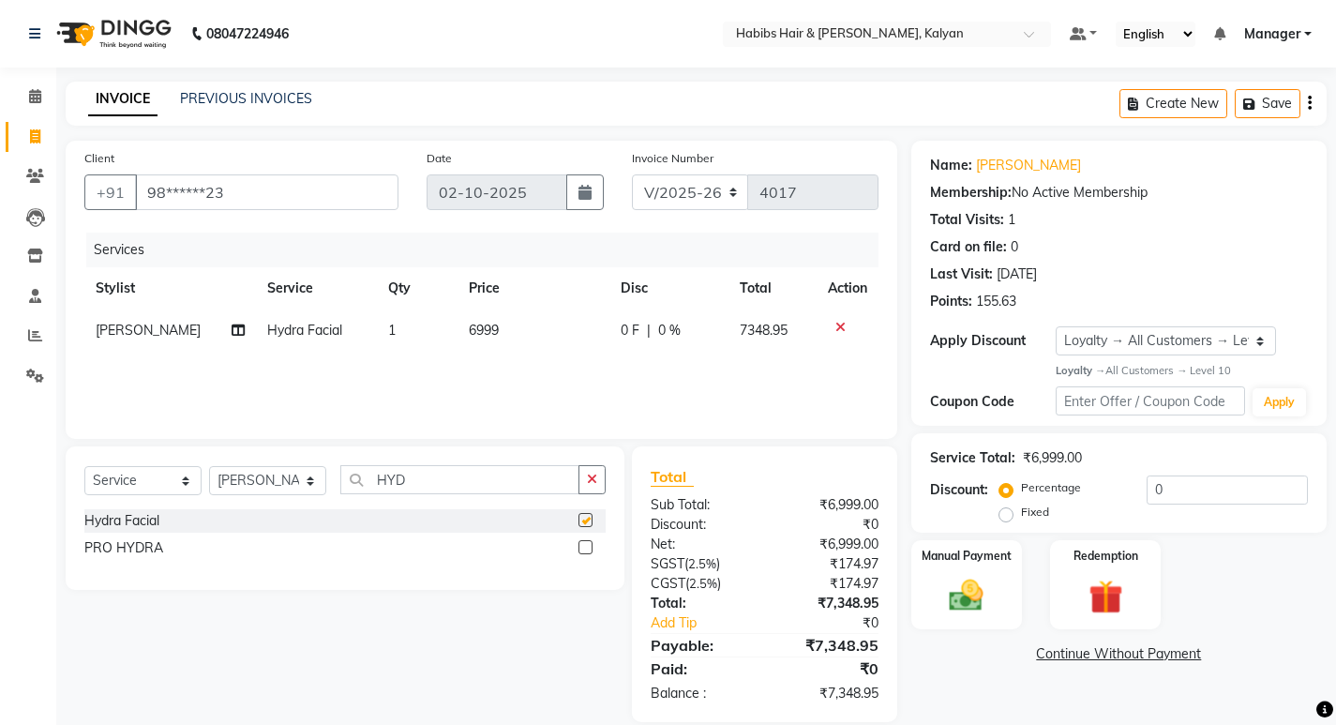
checkbox input "false"
click at [521, 326] on td "6999" at bounding box center [534, 330] width 152 height 42
select select "93333"
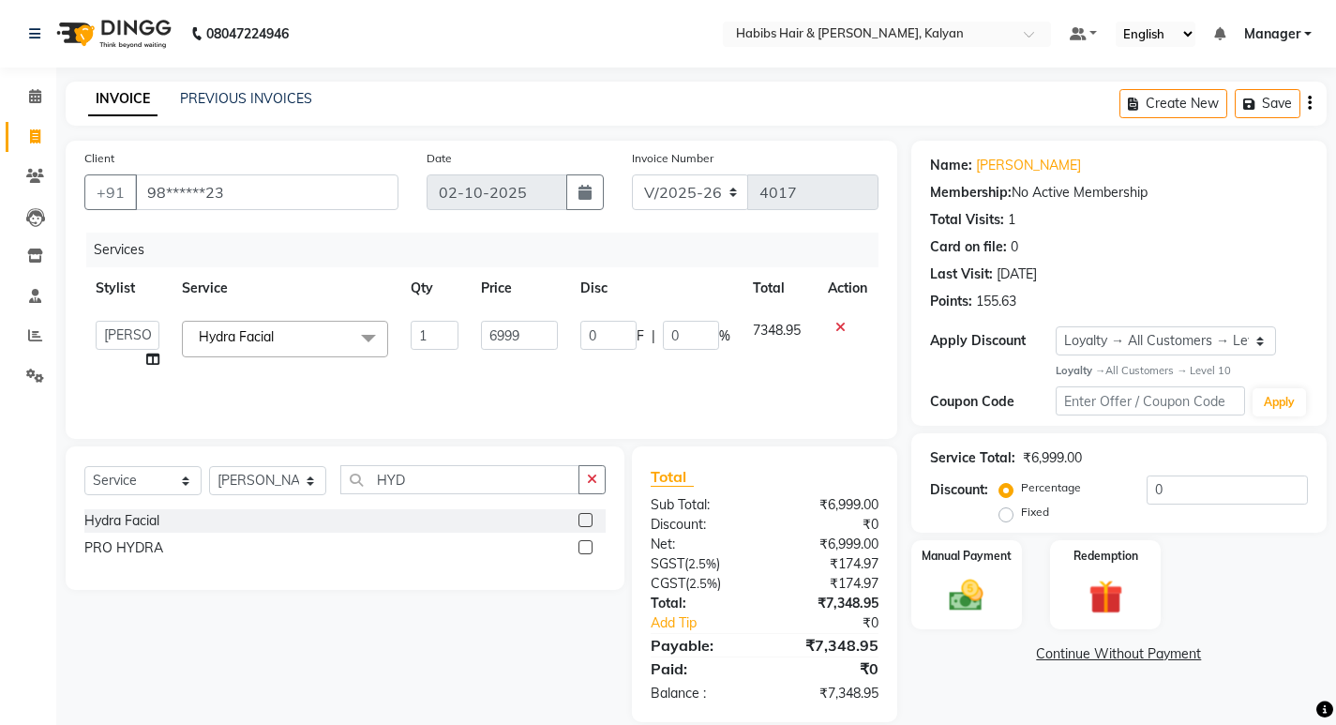
click at [521, 326] on input "6999" at bounding box center [519, 335] width 77 height 29
type input "3600"
click at [610, 388] on div "Services Stylist Service Qty Price Disc Total Action [PERSON_NAME] Manager [PER…" at bounding box center [481, 327] width 794 height 188
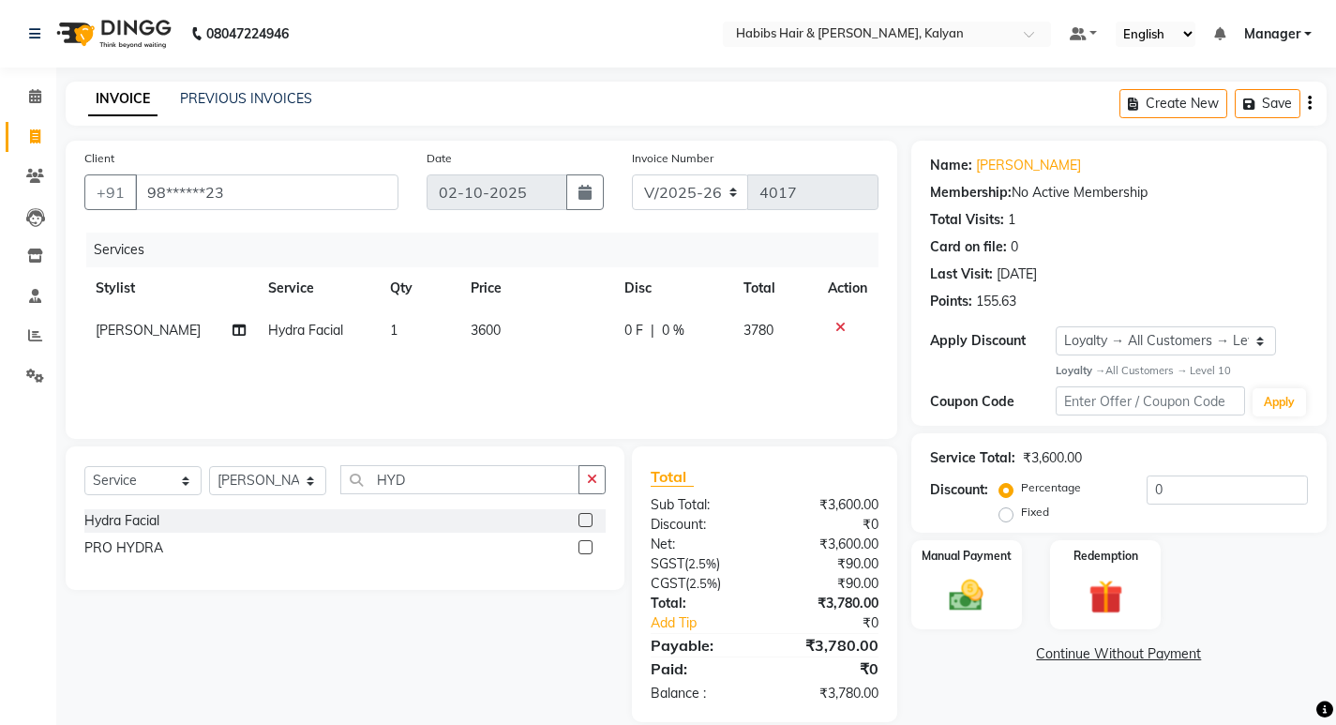
click at [610, 388] on div "Services Stylist Service Qty Price Disc Total Action [PERSON_NAME] Hydra Facial…" at bounding box center [481, 327] width 794 height 188
click at [591, 476] on icon "button" at bounding box center [592, 479] width 10 height 13
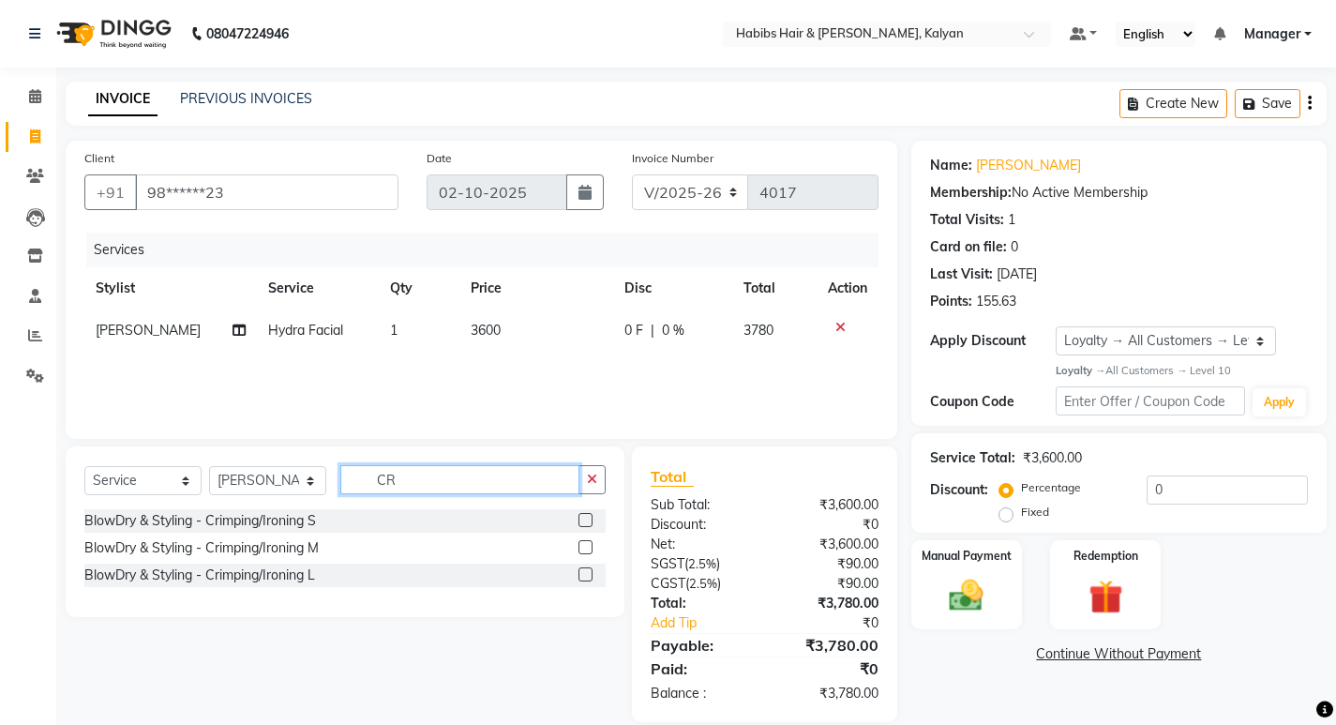
type input "C"
type input "CRY"
click at [585, 549] on label at bounding box center [585, 547] width 14 height 14
click at [585, 549] on input "checkbox" at bounding box center [584, 548] width 12 height 12
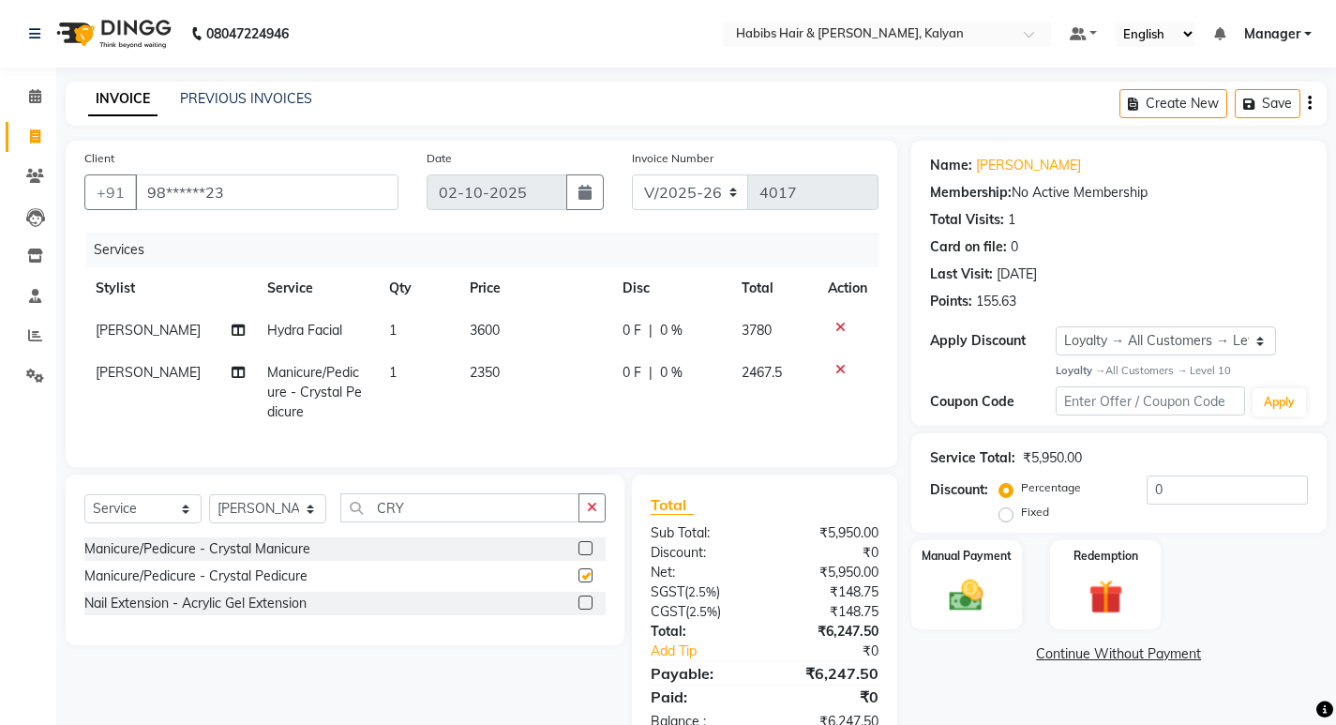
checkbox input "false"
click at [692, 371] on div "0 F | 0 %" at bounding box center [671, 373] width 97 height 20
select select "93333"
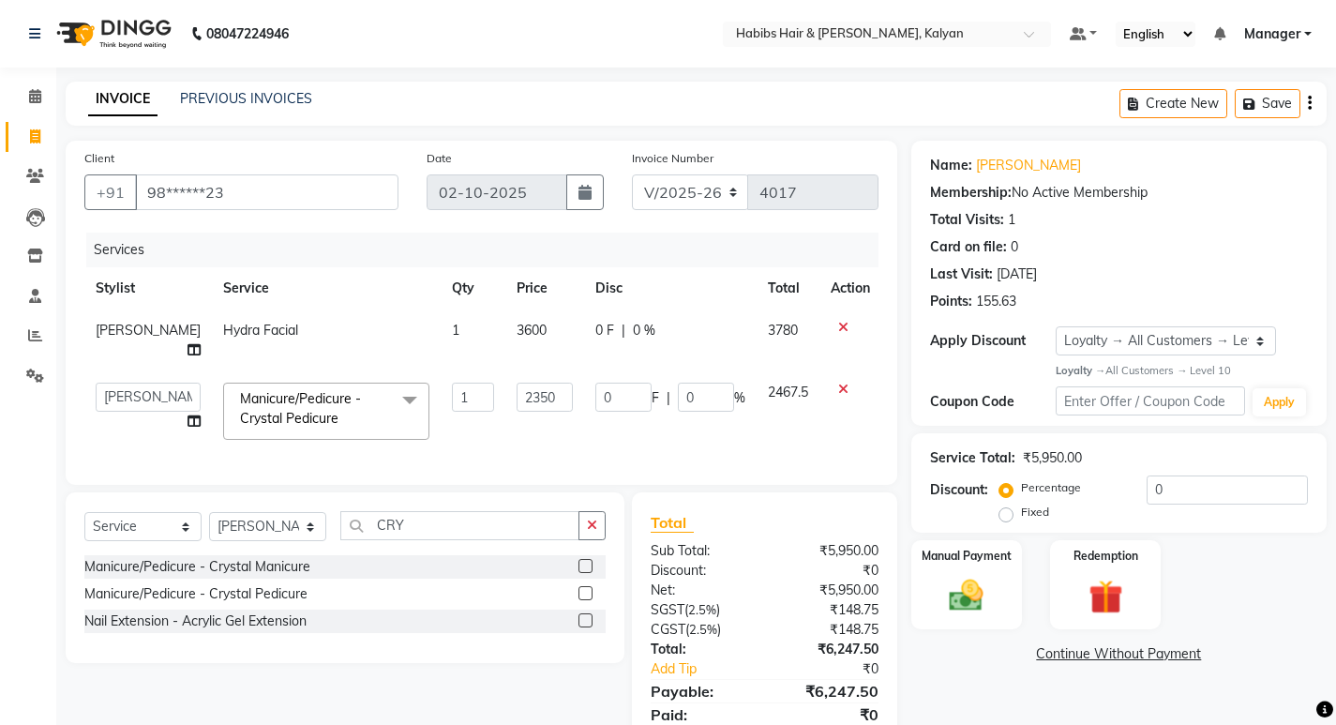
click at [692, 383] on input "0" at bounding box center [706, 397] width 56 height 29
type input "100"
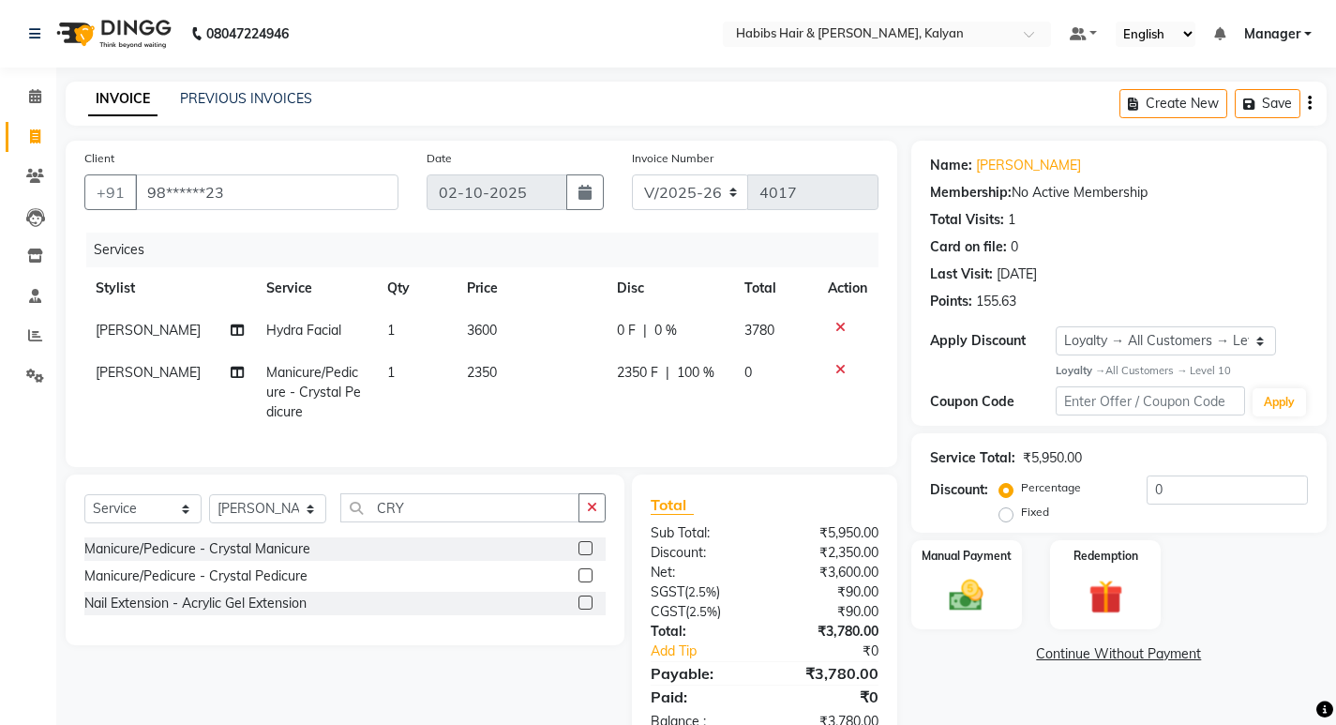
click at [696, 428] on td "2350 F | 100 %" at bounding box center [670, 393] width 128 height 82
select select "93333"
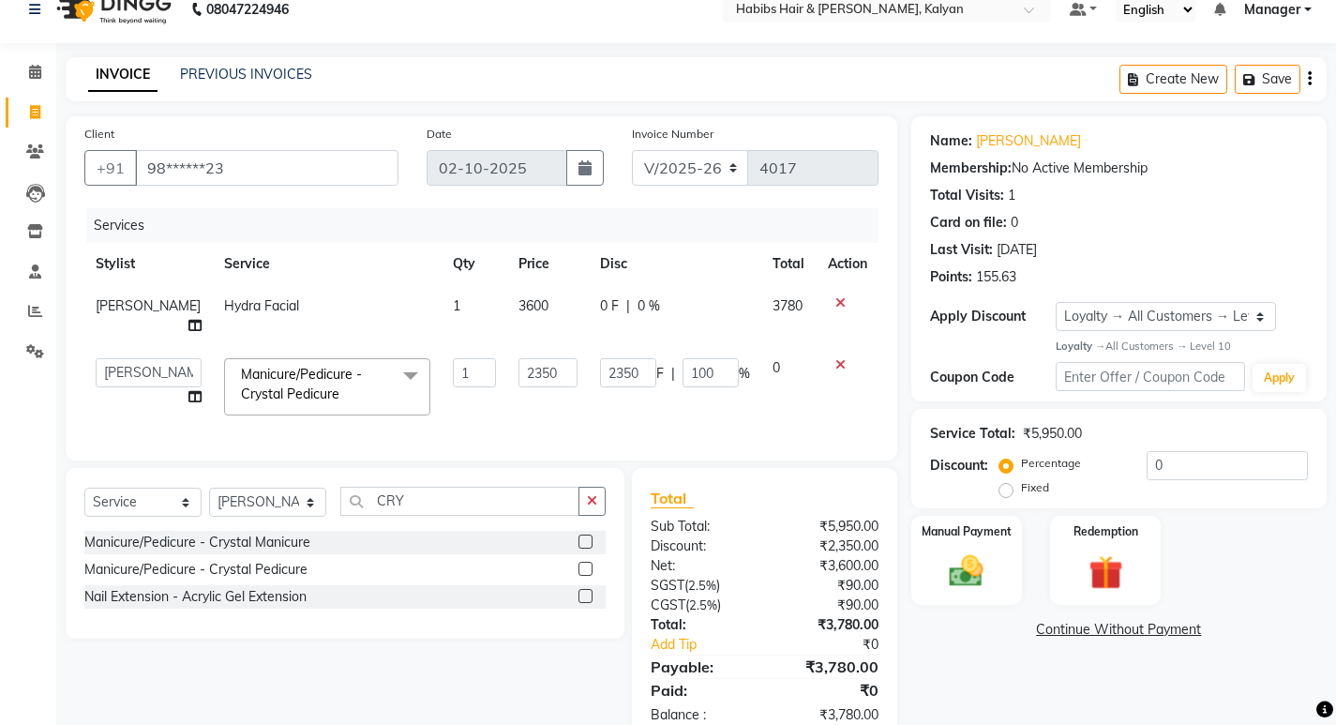
scroll to position [66, 0]
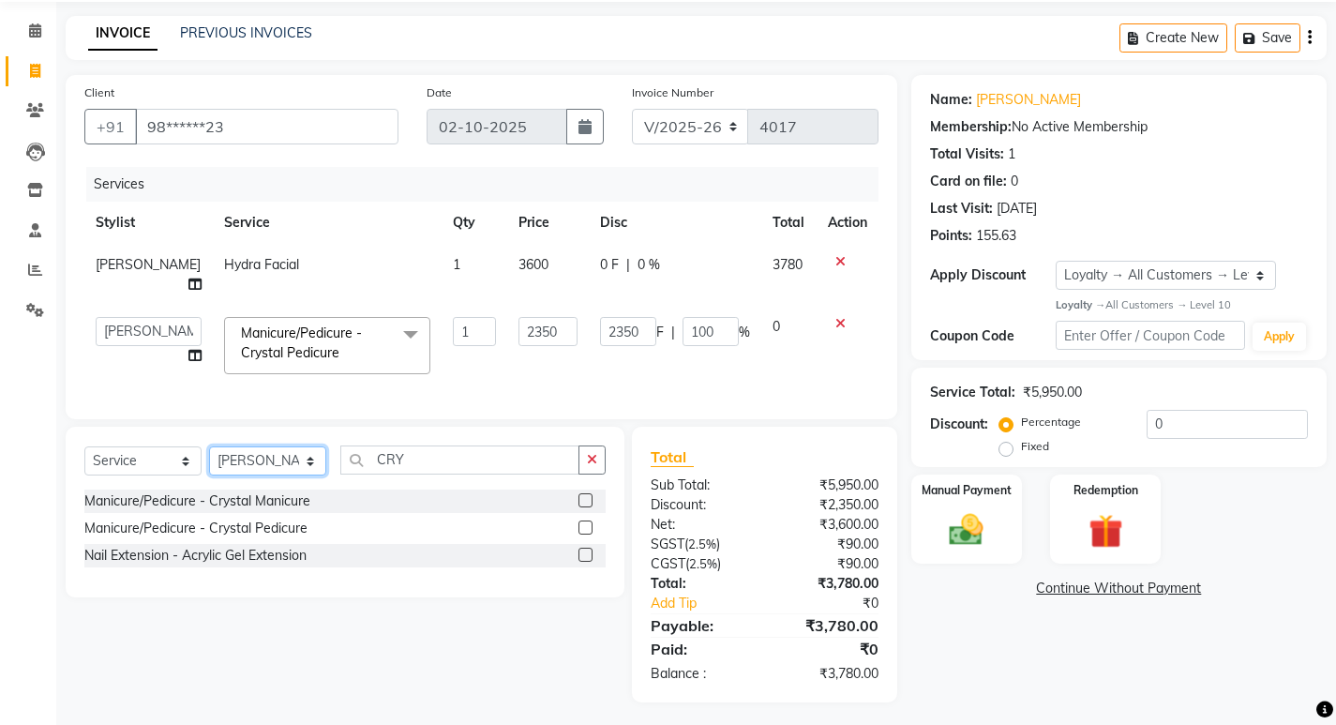
click at [293, 448] on select "Select Stylist [PERSON_NAME] Manager [PERSON_NAME] zipre [PERSON_NAME] [PERSON_…" at bounding box center [267, 460] width 117 height 29
select select "91726"
click at [209, 446] on select "Select Stylist [PERSON_NAME] Manager [PERSON_NAME] zipre [PERSON_NAME] [PERSON_…" at bounding box center [267, 460] width 117 height 29
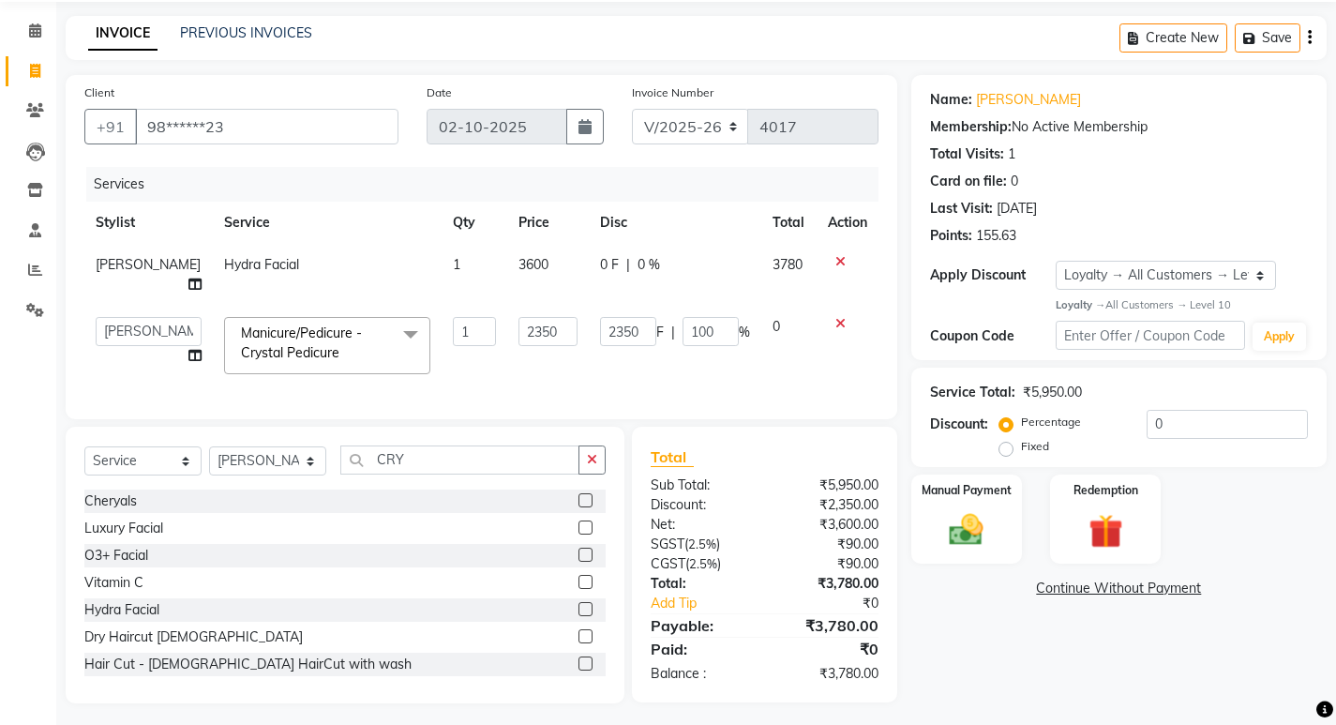
click at [602, 455] on button "button" at bounding box center [591, 459] width 27 height 29
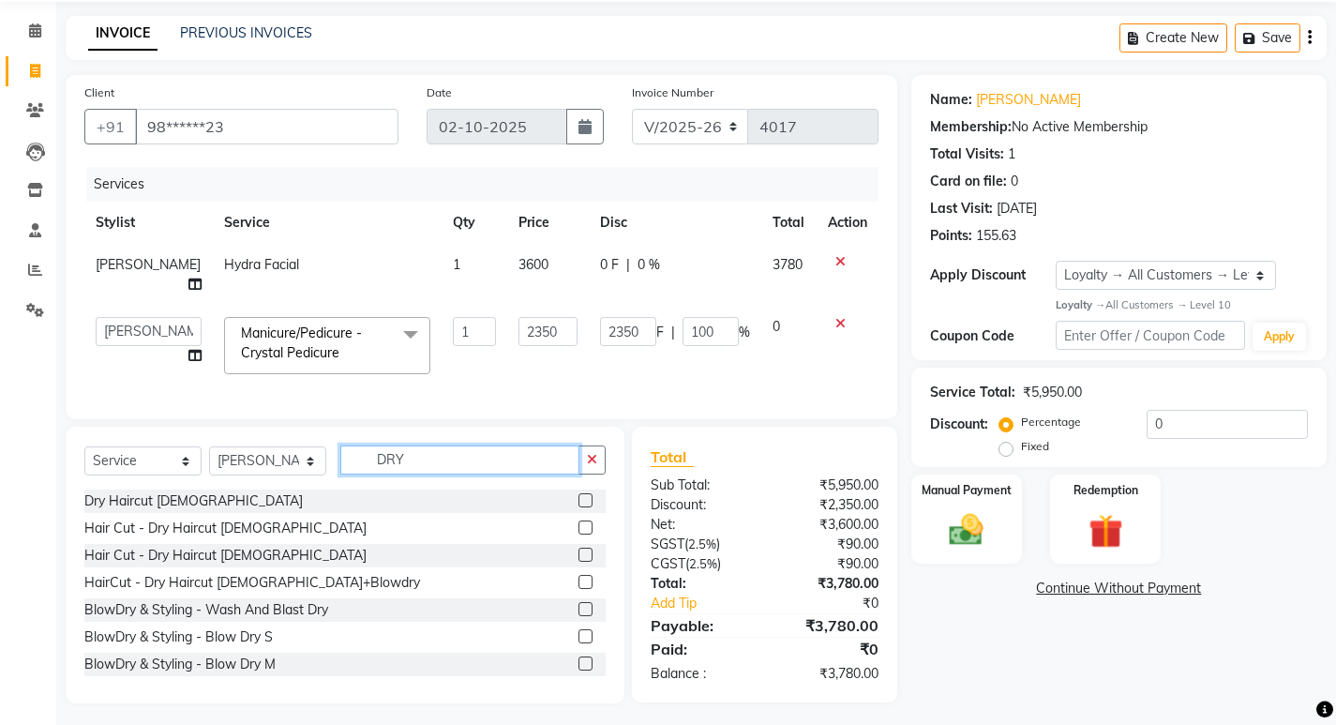
type input "DRY"
click at [578, 493] on label at bounding box center [585, 500] width 14 height 14
click at [578, 495] on input "checkbox" at bounding box center [584, 501] width 12 height 12
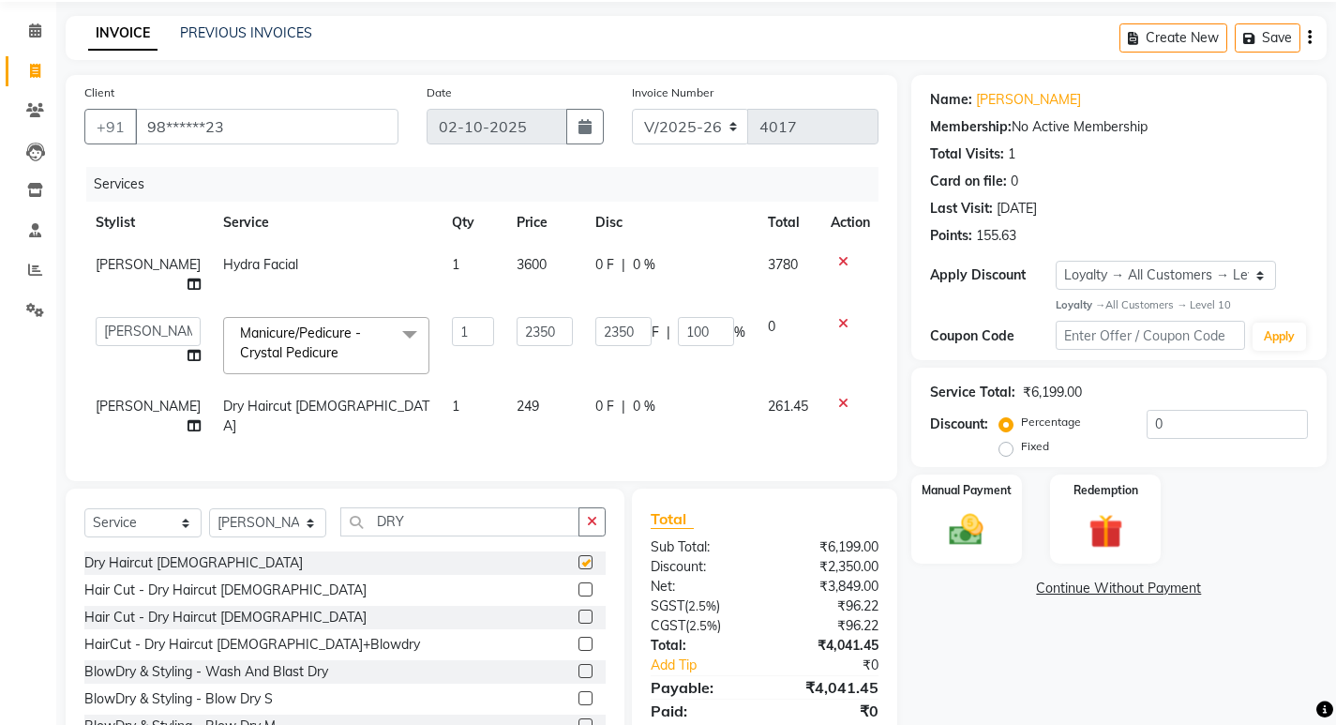
checkbox input "false"
click at [595, 507] on button "button" at bounding box center [591, 521] width 27 height 29
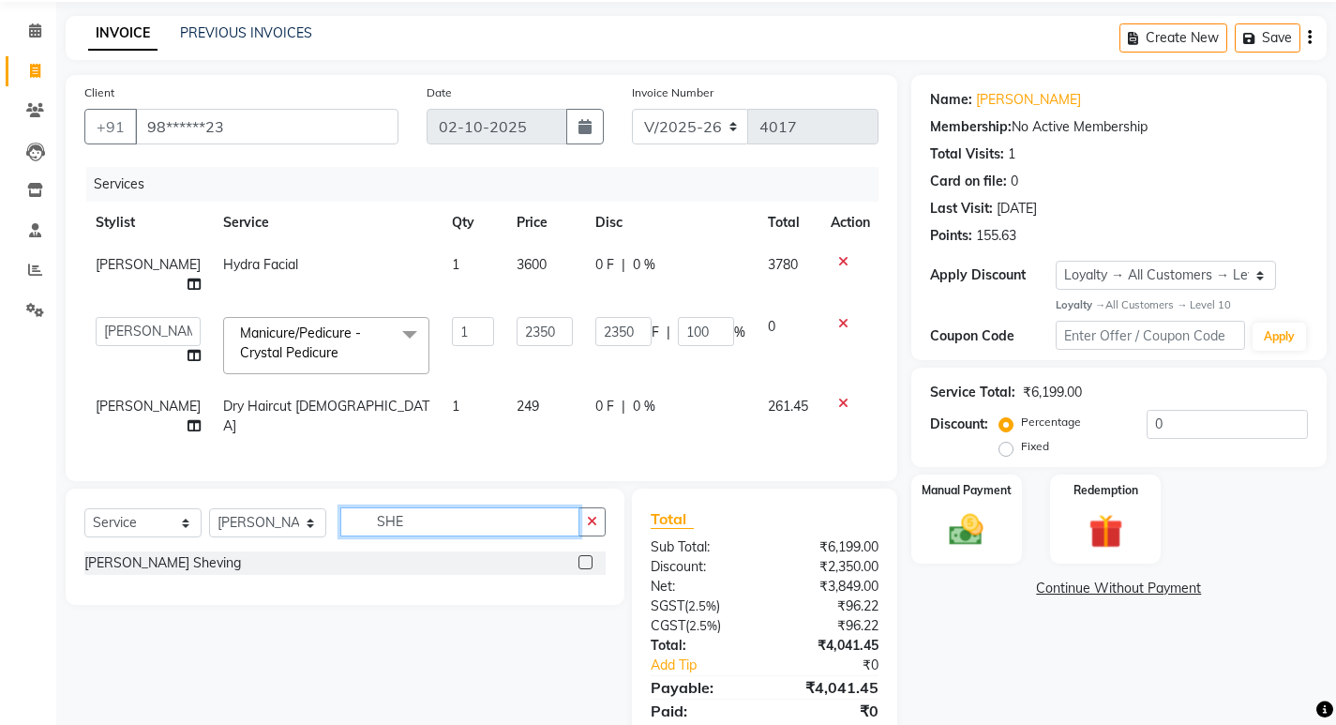
type input "SHE"
click at [583, 559] on label at bounding box center [585, 562] width 14 height 14
click at [583, 559] on input "checkbox" at bounding box center [584, 563] width 12 height 12
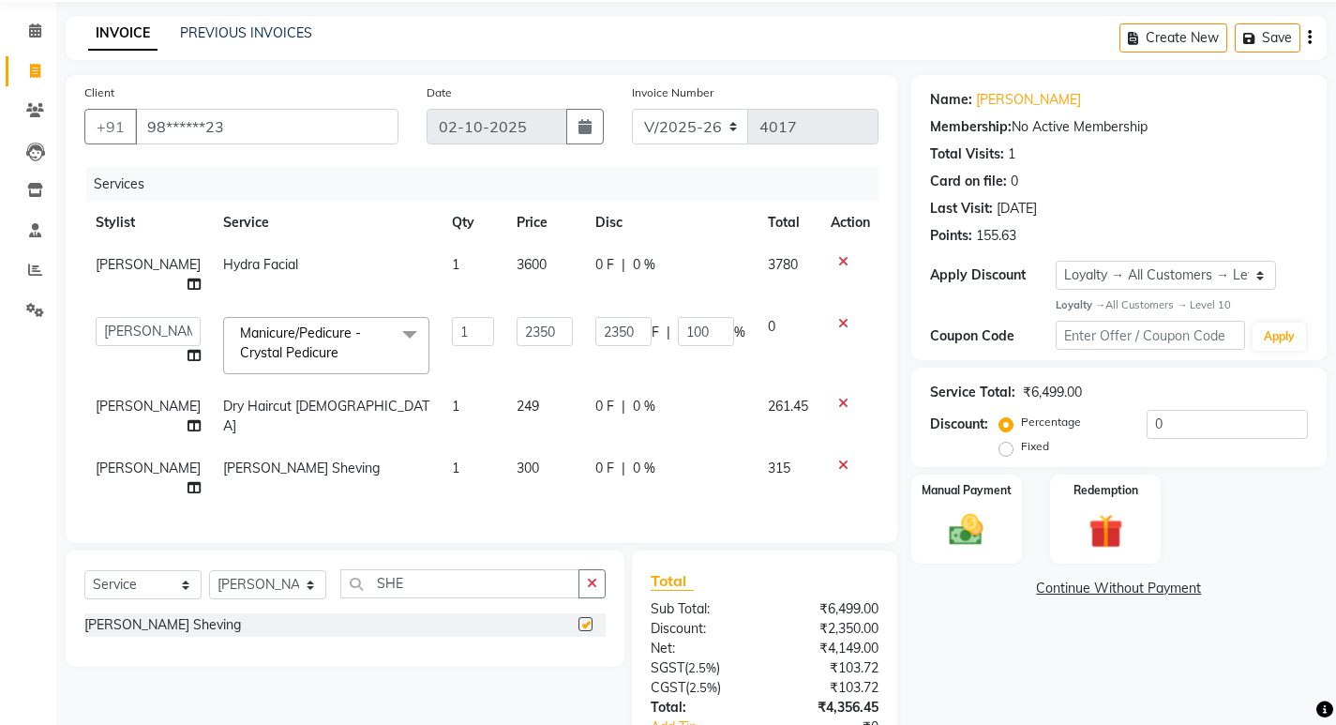
checkbox input "false"
click at [671, 397] on div "0 F | 0 %" at bounding box center [670, 407] width 150 height 20
select select "91726"
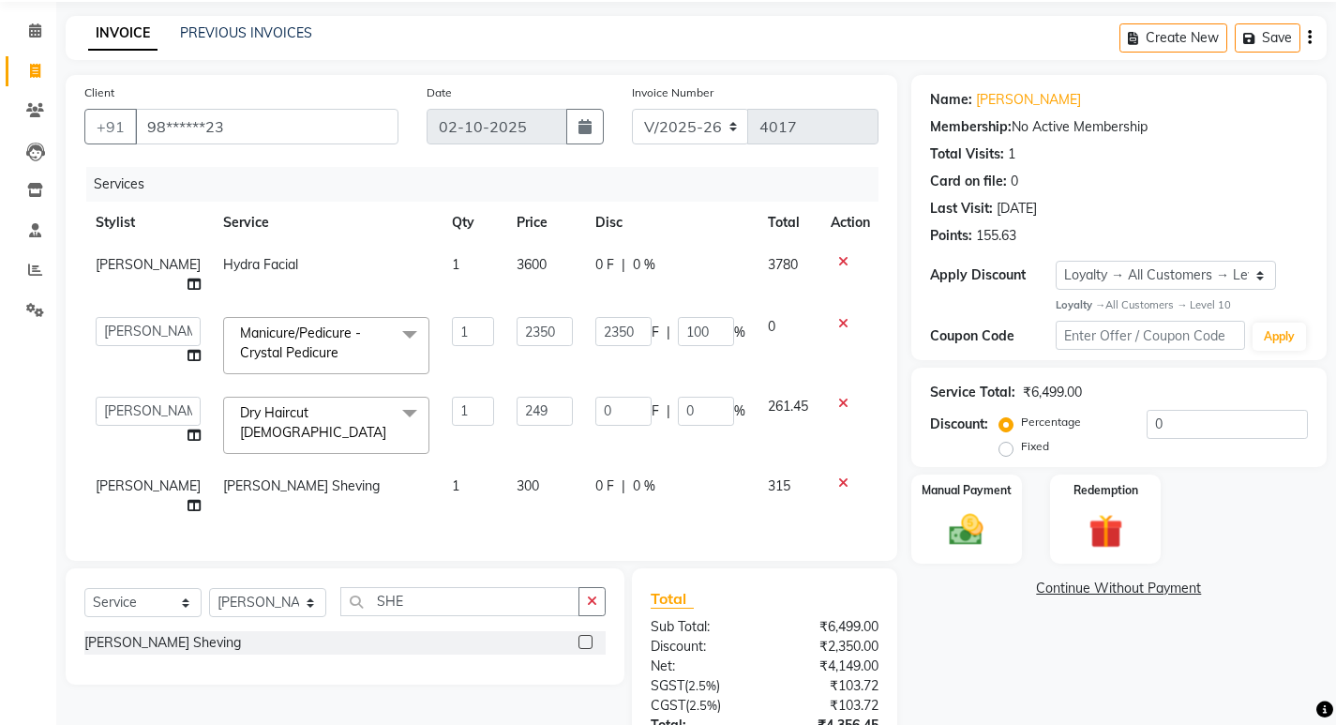
click at [678, 397] on input "0" at bounding box center [706, 411] width 56 height 29
type input "100"
click at [533, 465] on td "300" at bounding box center [544, 496] width 79 height 62
select select "91726"
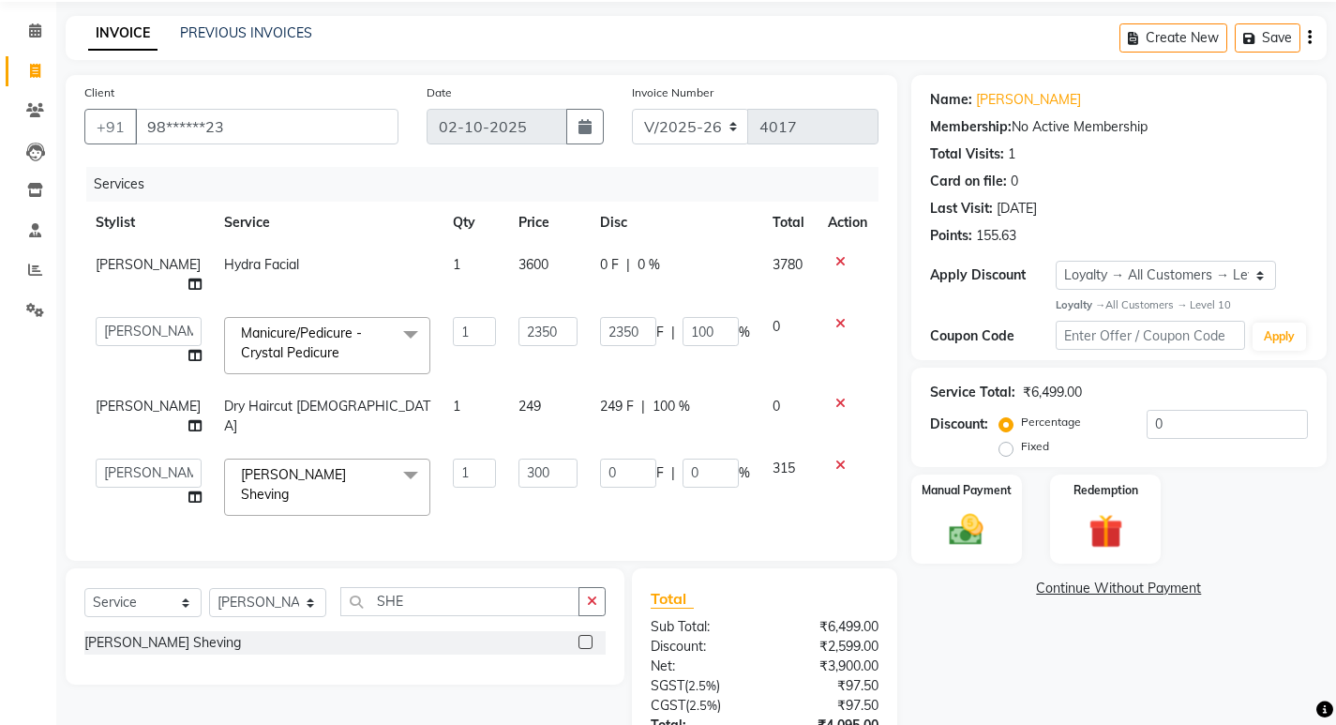
click at [533, 458] on input "300" at bounding box center [547, 472] width 59 height 29
type input "240"
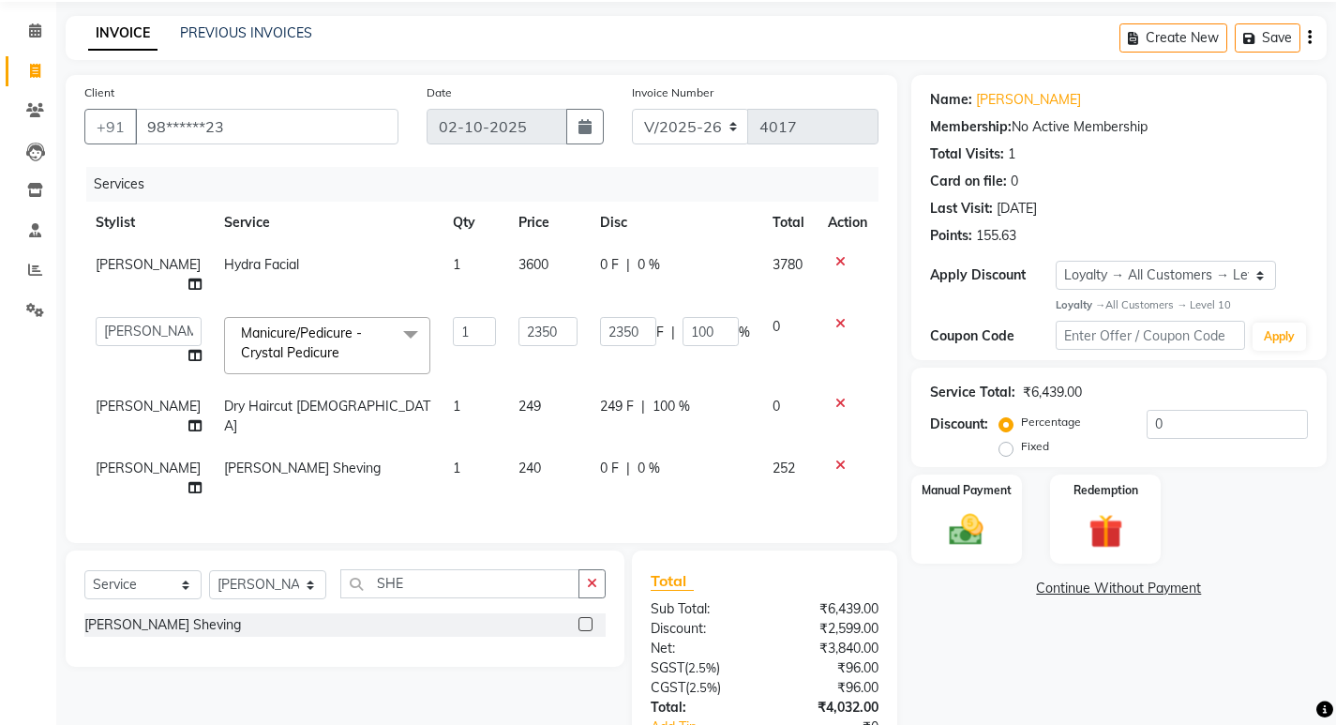
click at [592, 479] on td "0 F | 0 %" at bounding box center [675, 478] width 173 height 62
select select "91726"
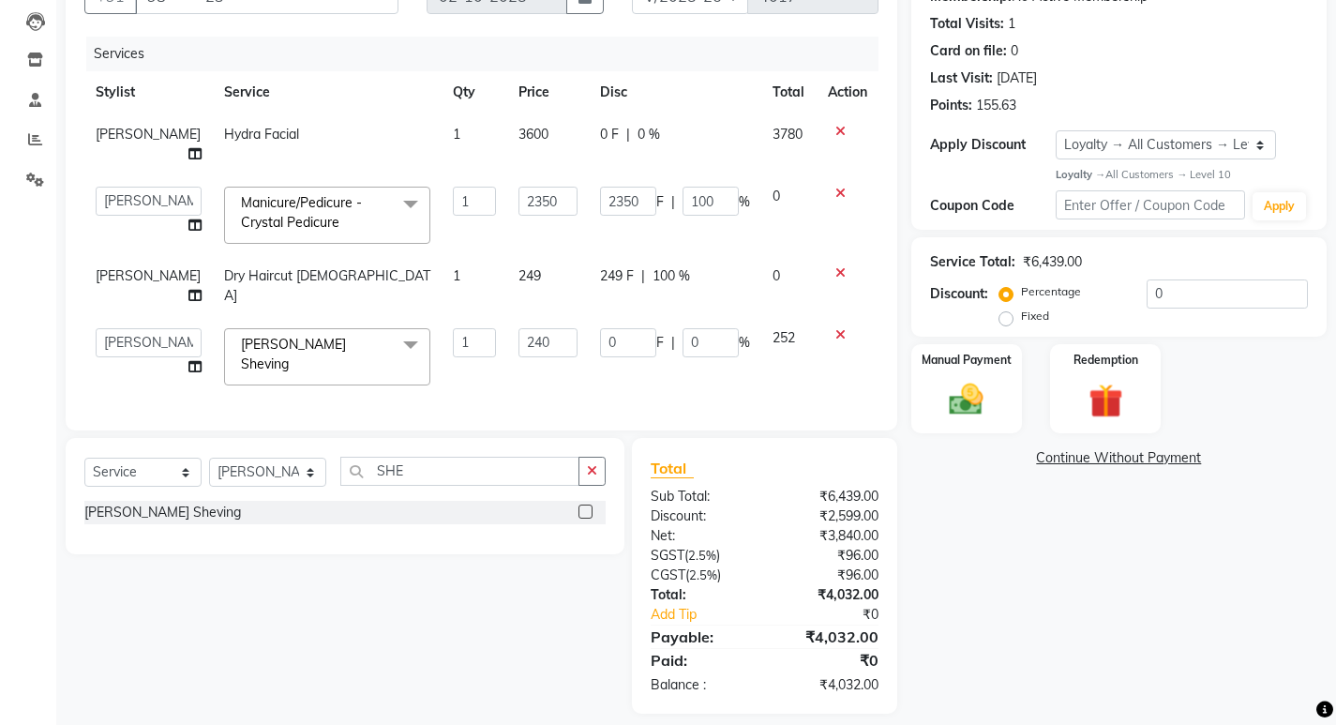
scroll to position [199, 0]
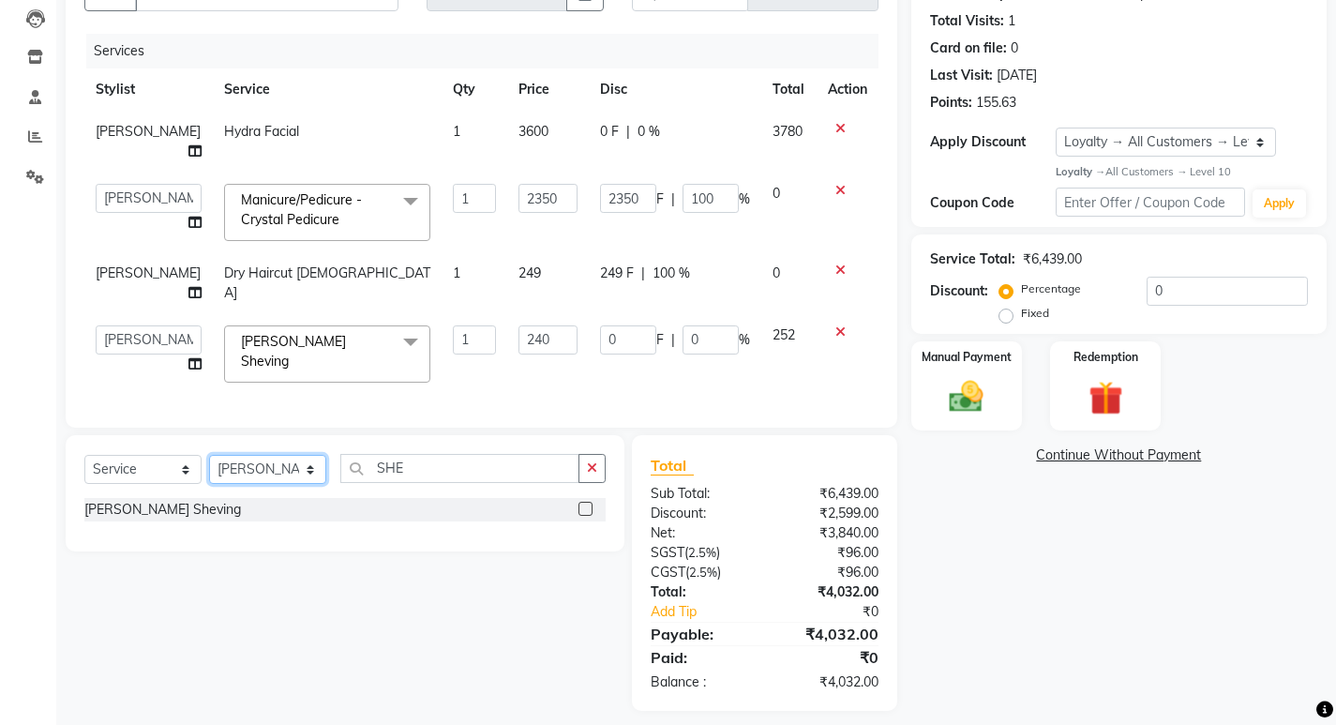
click at [254, 455] on select "Select Stylist [PERSON_NAME] Manager [PERSON_NAME] zipre [PERSON_NAME] [PERSON_…" at bounding box center [267, 469] width 117 height 29
select select "77407"
click at [209, 455] on select "Select Stylist [PERSON_NAME] Manager [PERSON_NAME] zipre [PERSON_NAME] [PERSON_…" at bounding box center [267, 469] width 117 height 29
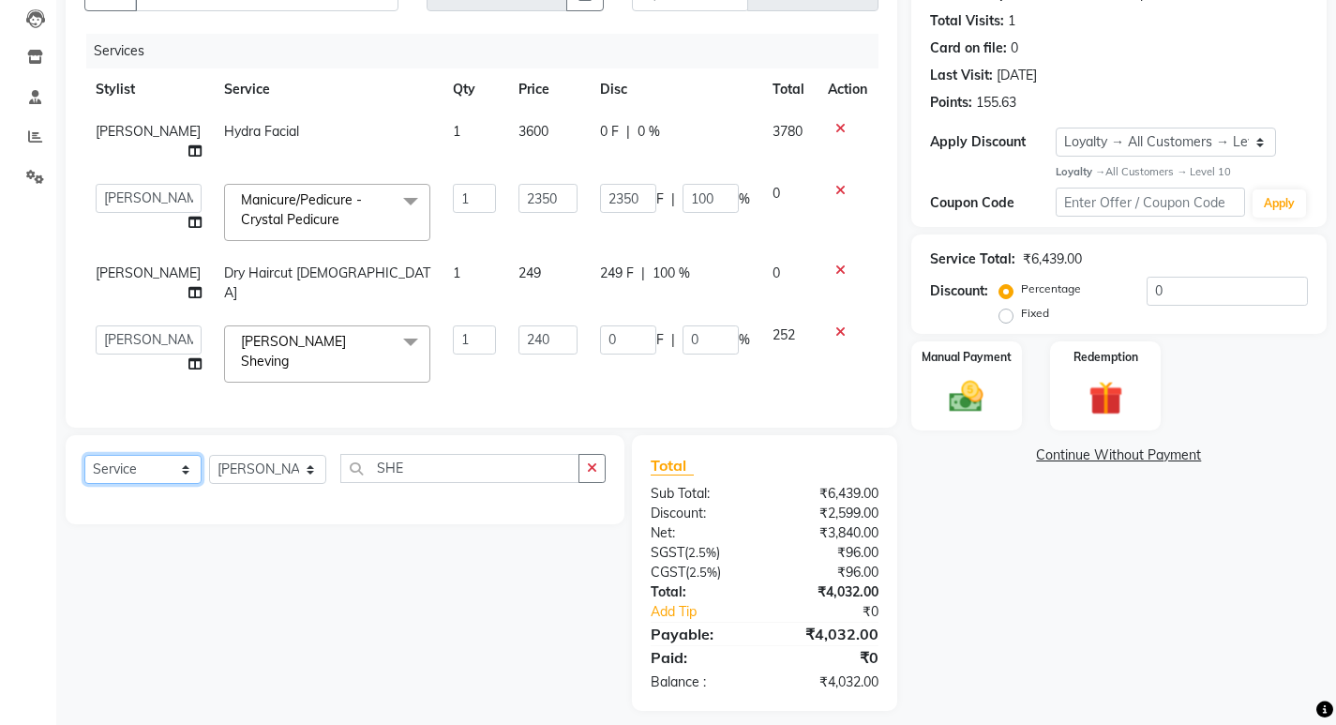
click at [176, 455] on select "Select Service Product Membership Package Voucher Prepaid Gift Card" at bounding box center [142, 469] width 117 height 29
click at [84, 455] on select "Select Service Product Membership Package Voucher Prepaid Gift Card" at bounding box center [142, 469] width 117 height 29
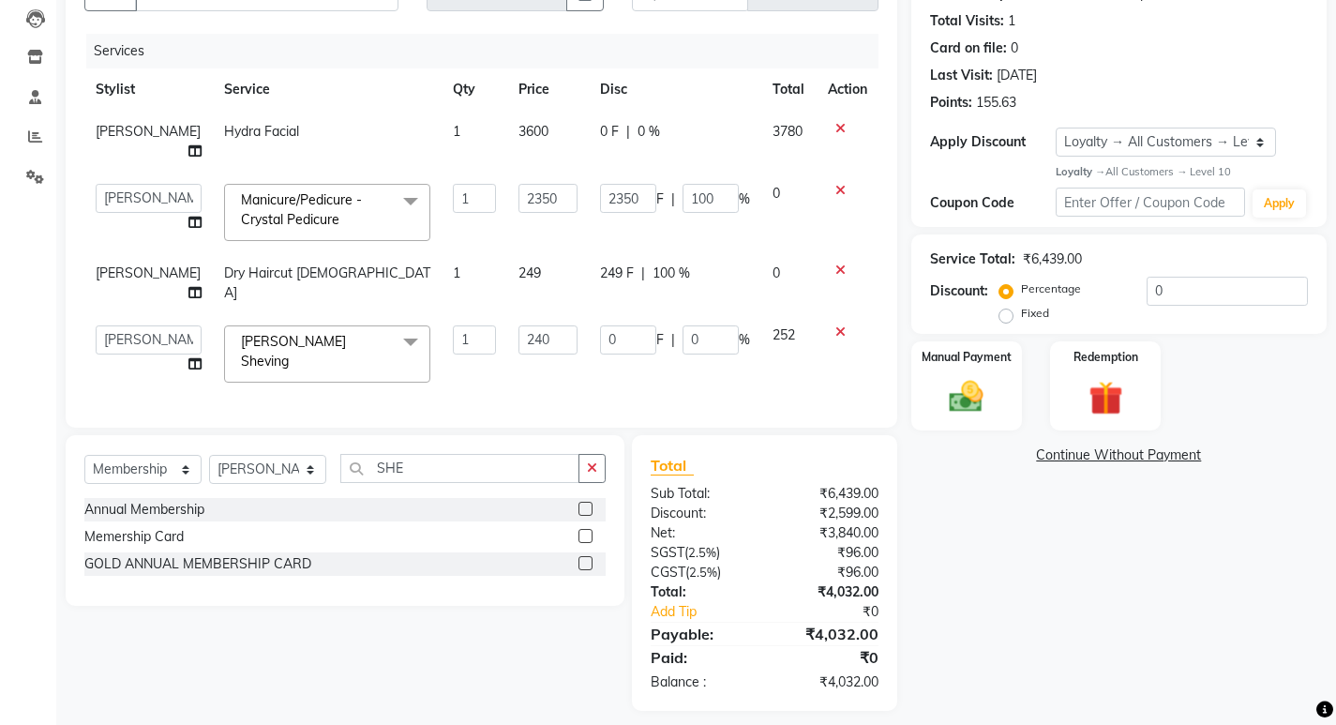
click at [593, 556] on label at bounding box center [585, 563] width 14 height 14
click at [591, 558] on input "checkbox" at bounding box center [584, 564] width 12 height 12
select select "select"
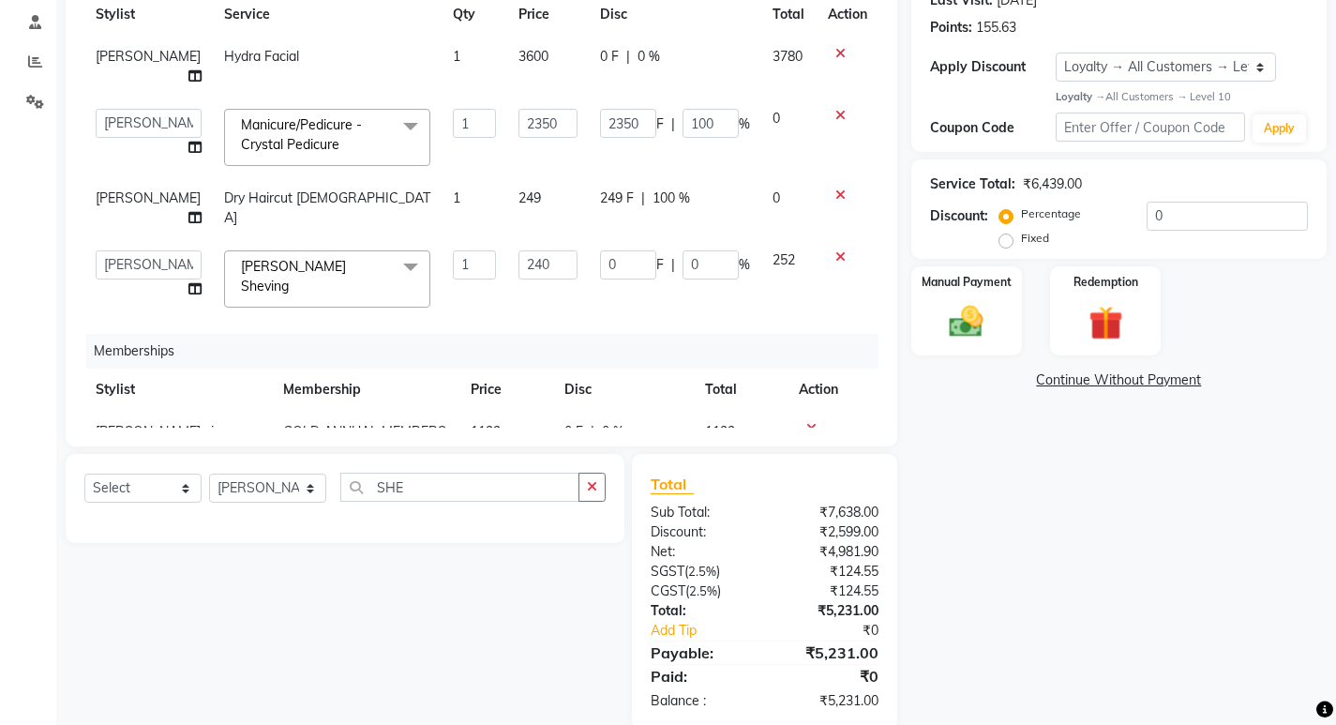
scroll to position [281, 0]
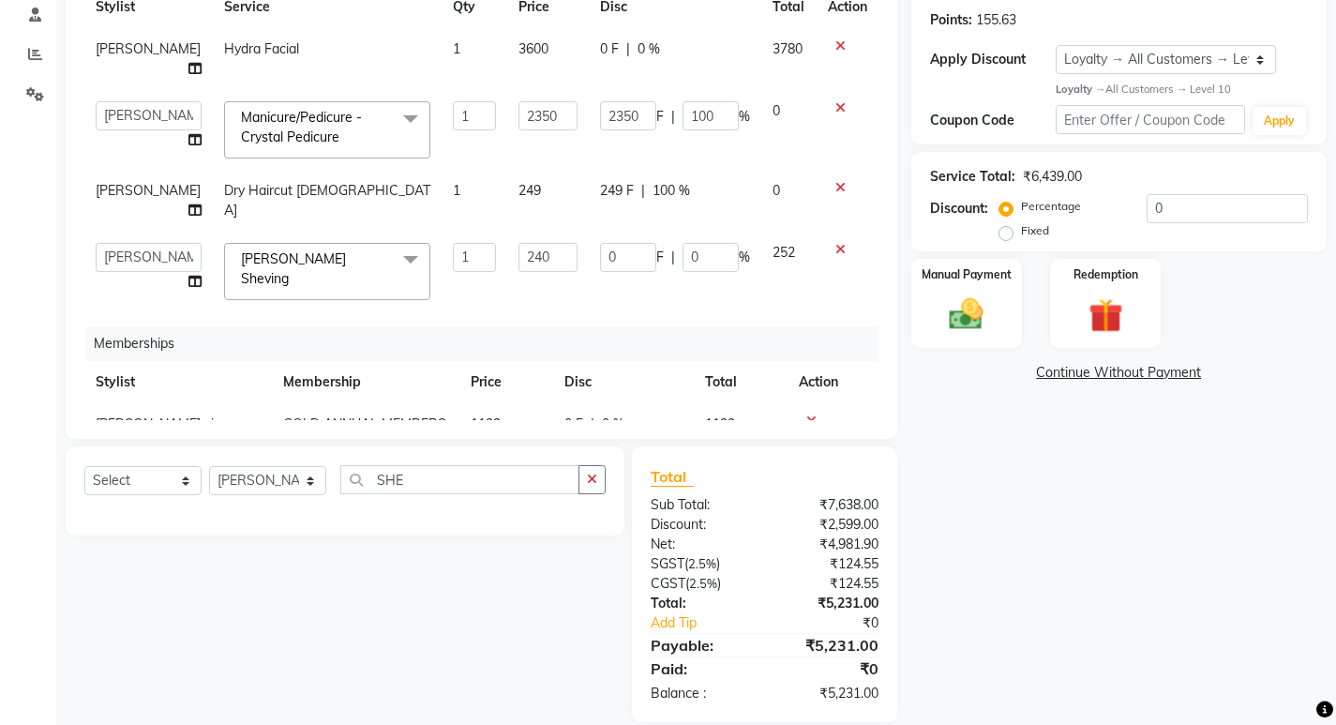
click at [959, 478] on div "Name: [PERSON_NAME] Membership: No Active Membership Total Visits: 1 Card on fi…" at bounding box center [1125, 290] width 429 height 863
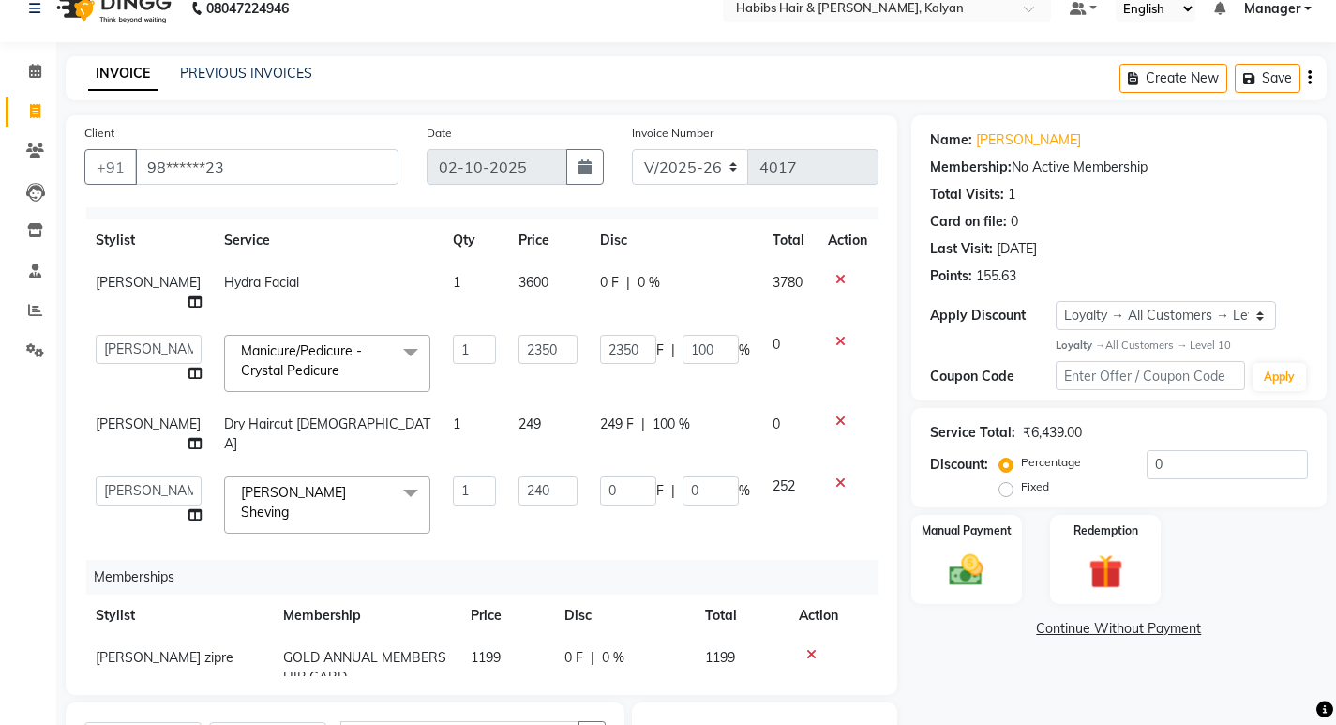
scroll to position [0, 0]
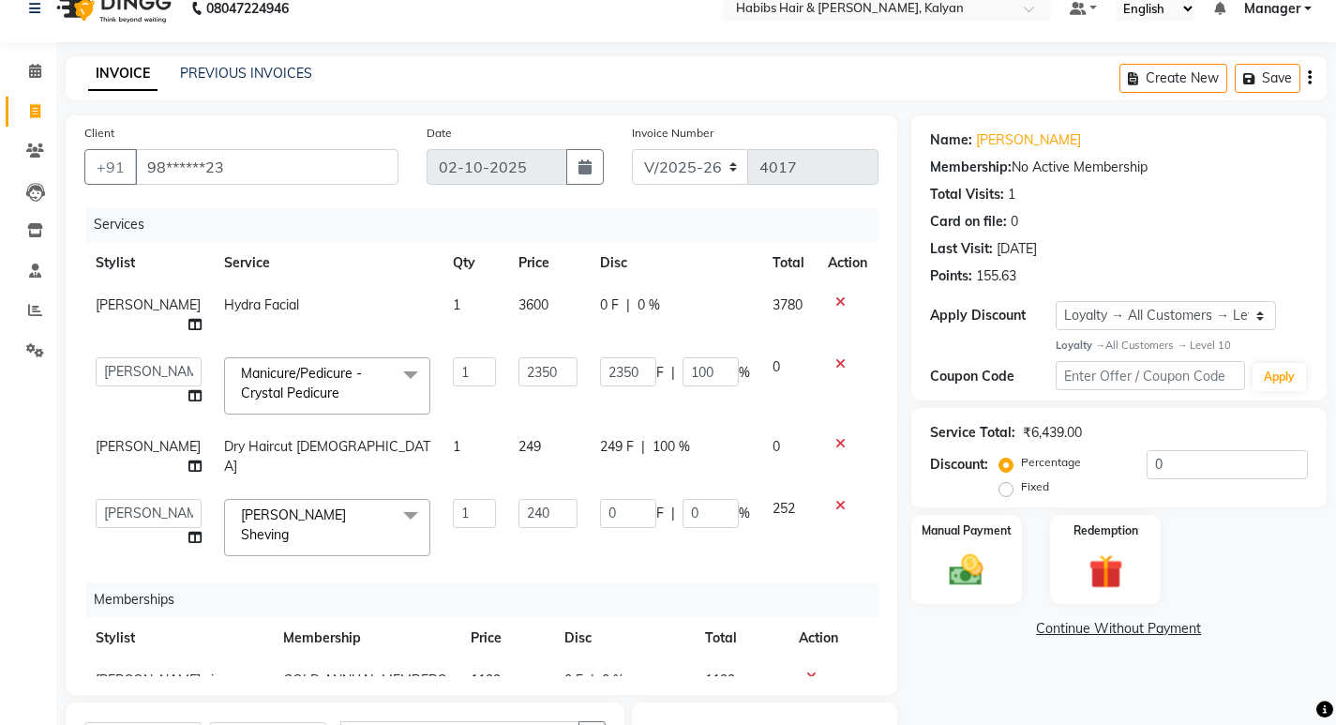
click at [787, 426] on td "0" at bounding box center [788, 457] width 55 height 62
select select "91726"
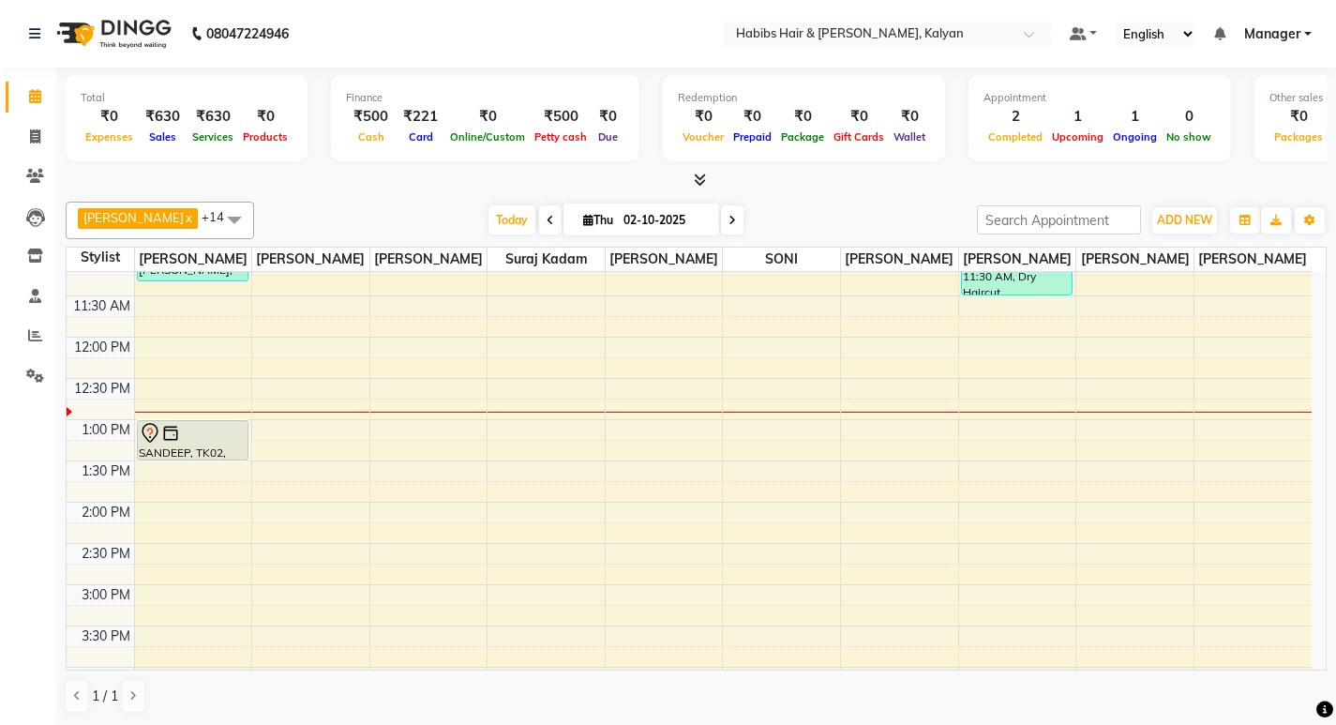
scroll to position [281, 0]
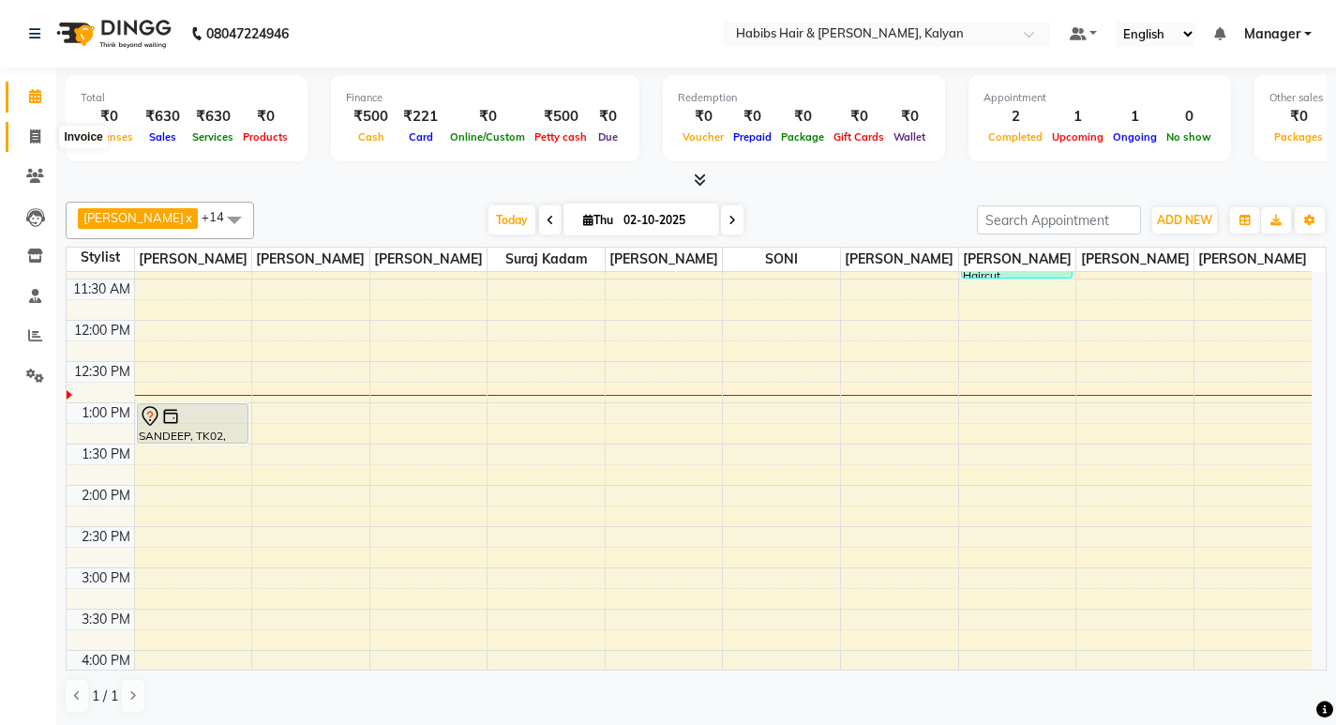
click at [20, 135] on span at bounding box center [35, 138] width 33 height 22
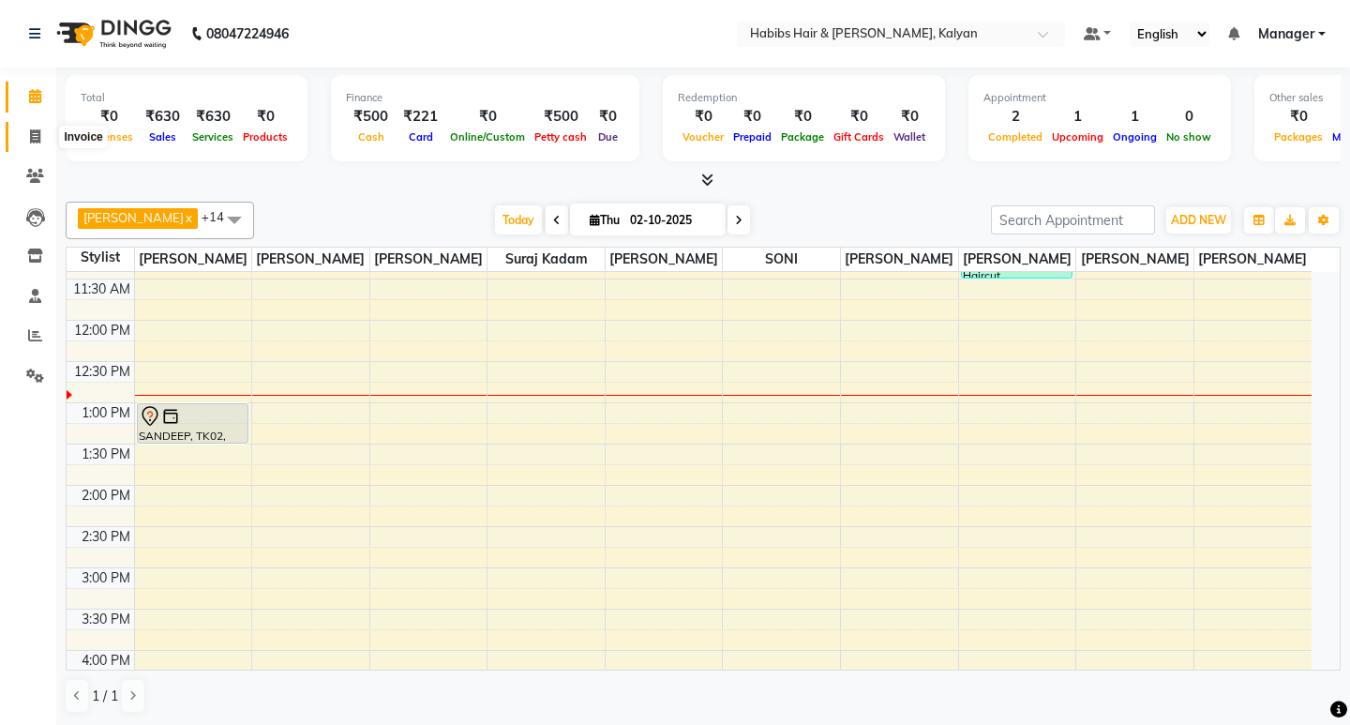
select select "8185"
select select "service"
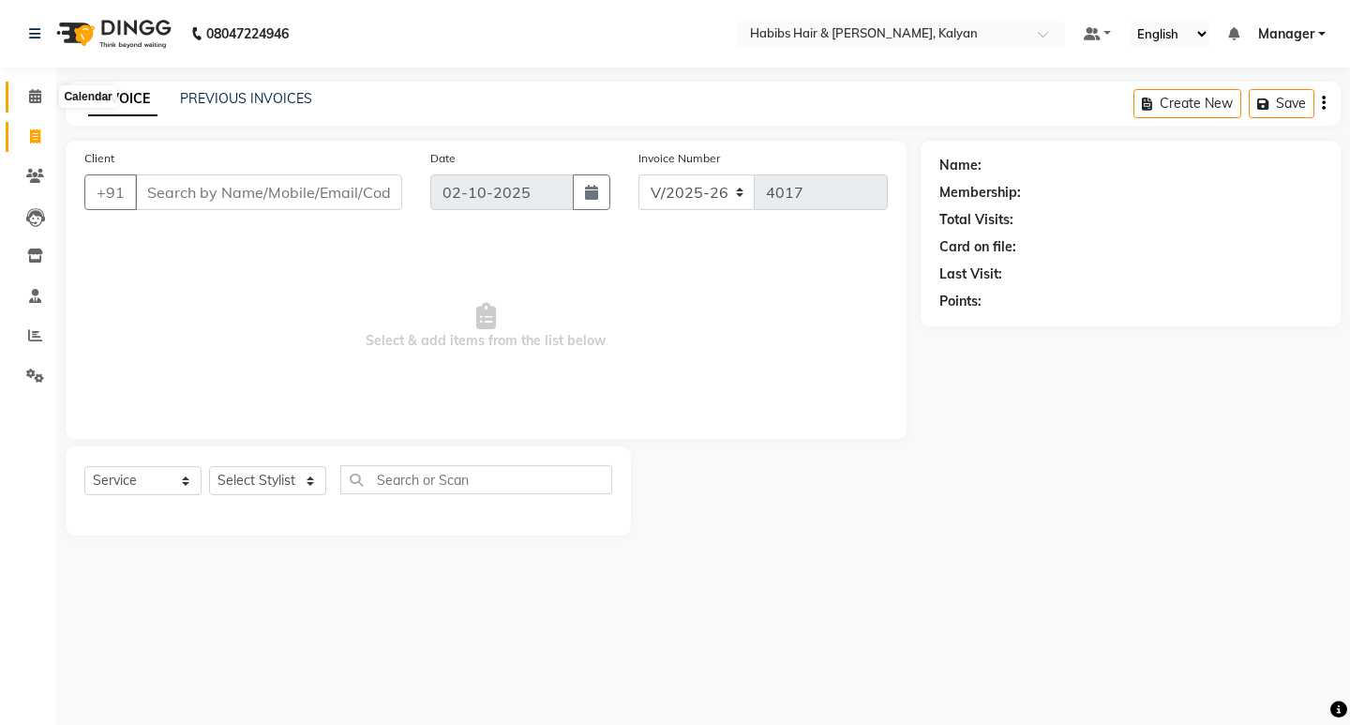
click at [20, 94] on span at bounding box center [35, 97] width 33 height 22
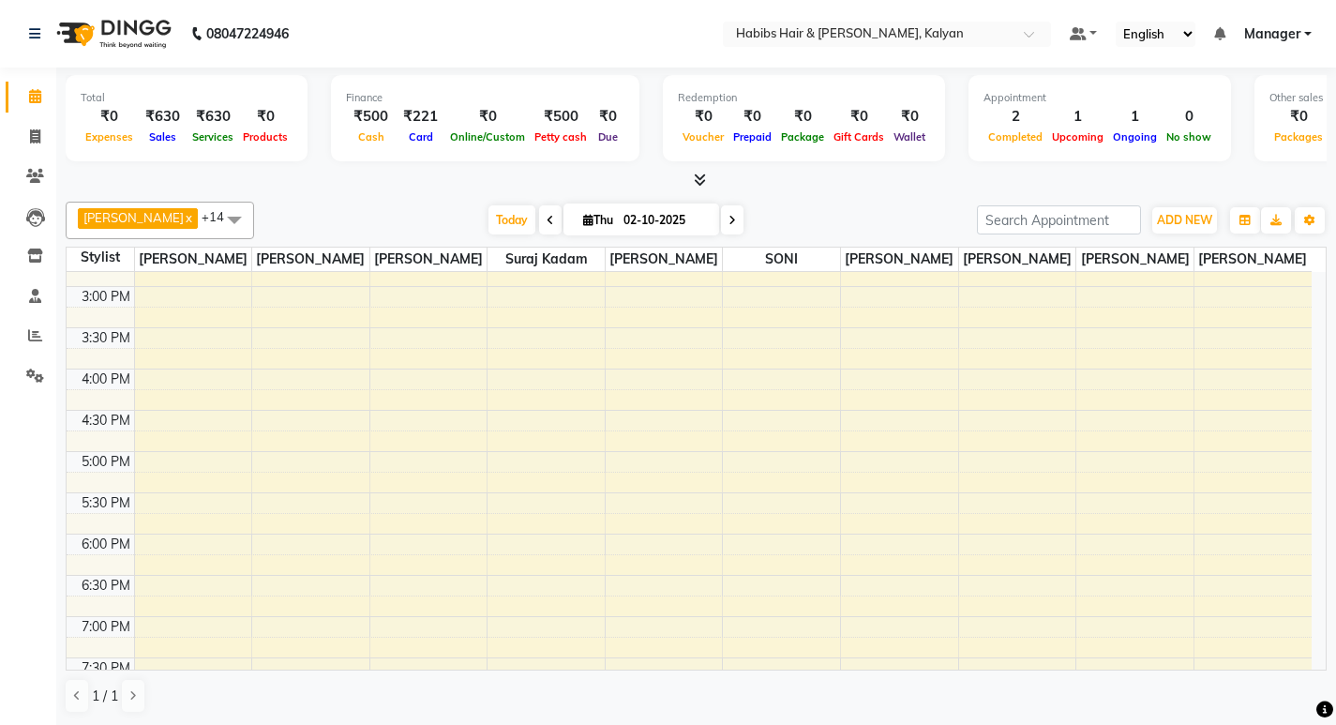
scroll to position [375, 0]
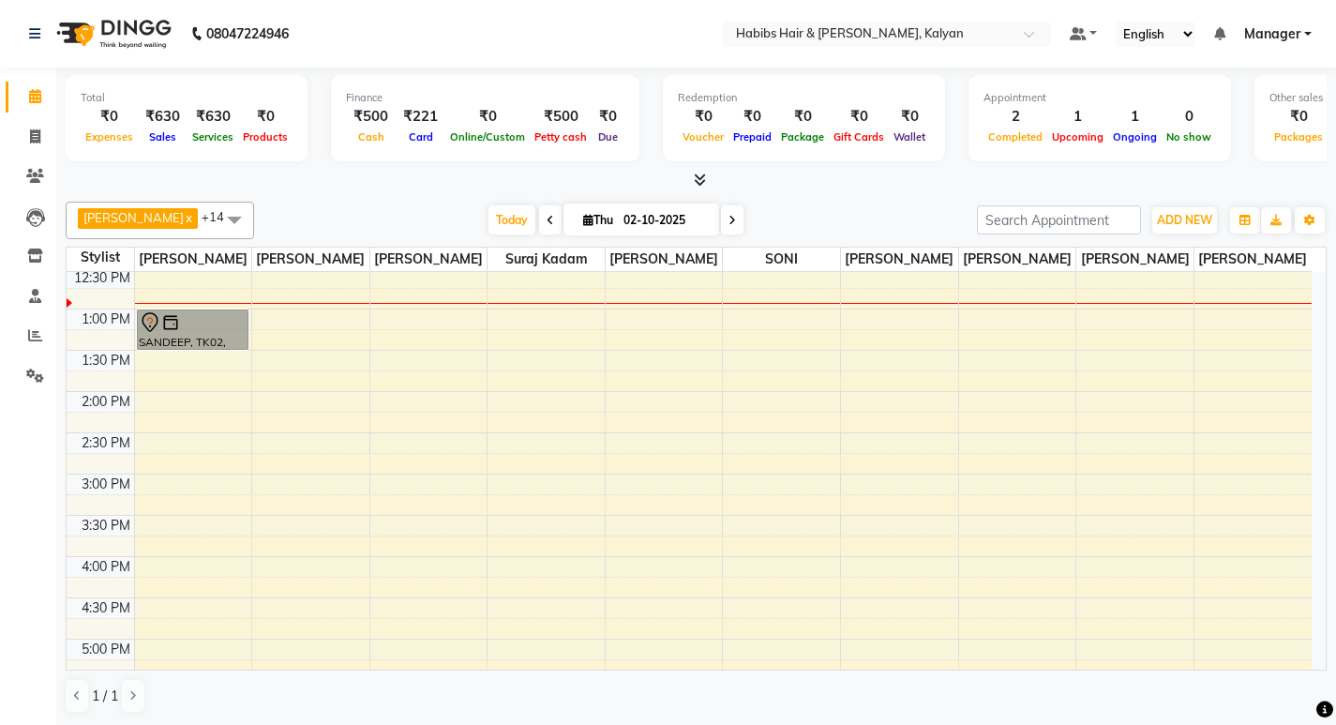
drag, startPoint x: 227, startPoint y: 306, endPoint x: 205, endPoint y: 326, distance: 29.8
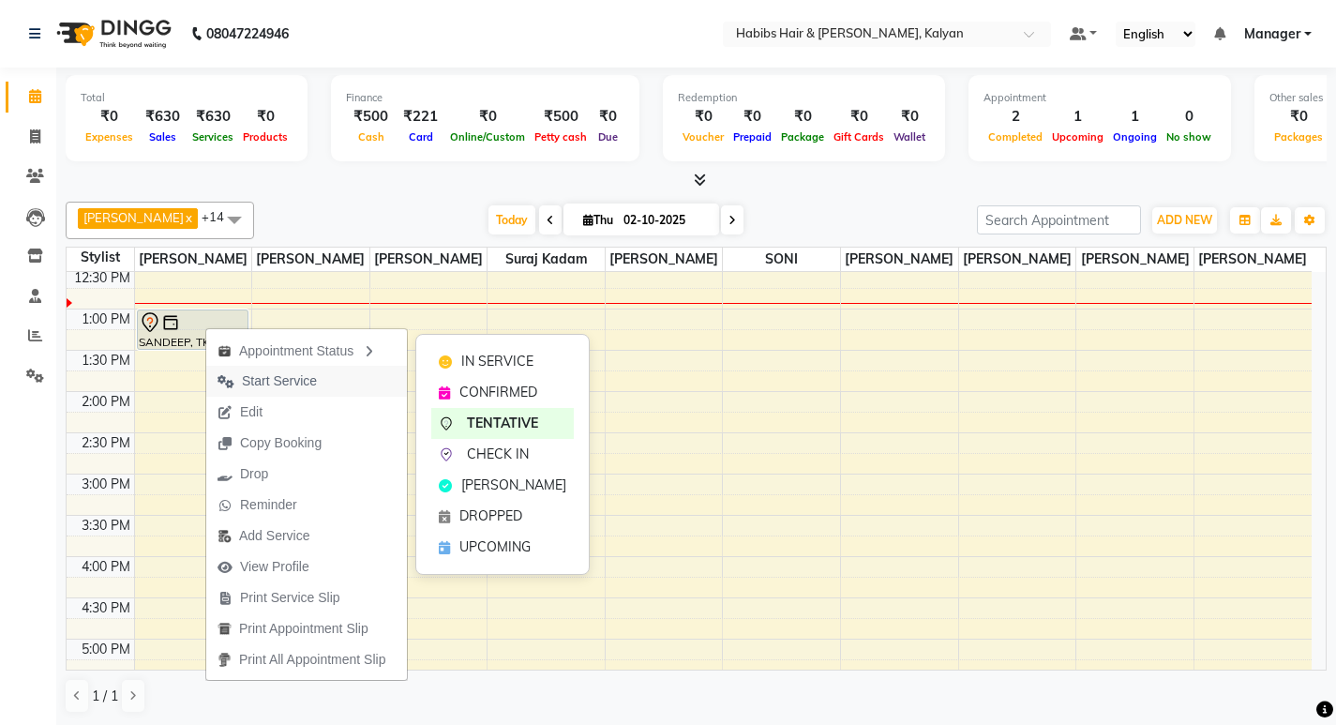
click at [291, 383] on span "Start Service" at bounding box center [279, 381] width 75 height 20
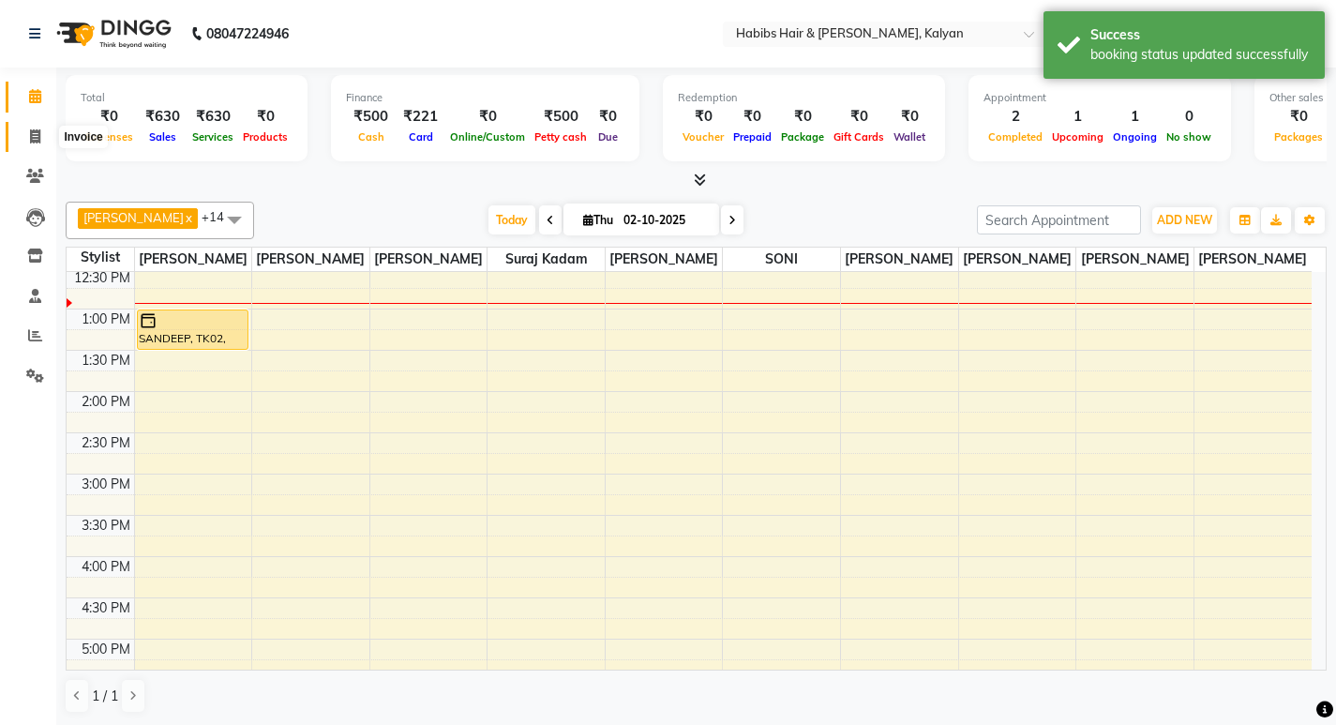
click at [39, 127] on span at bounding box center [35, 138] width 33 height 22
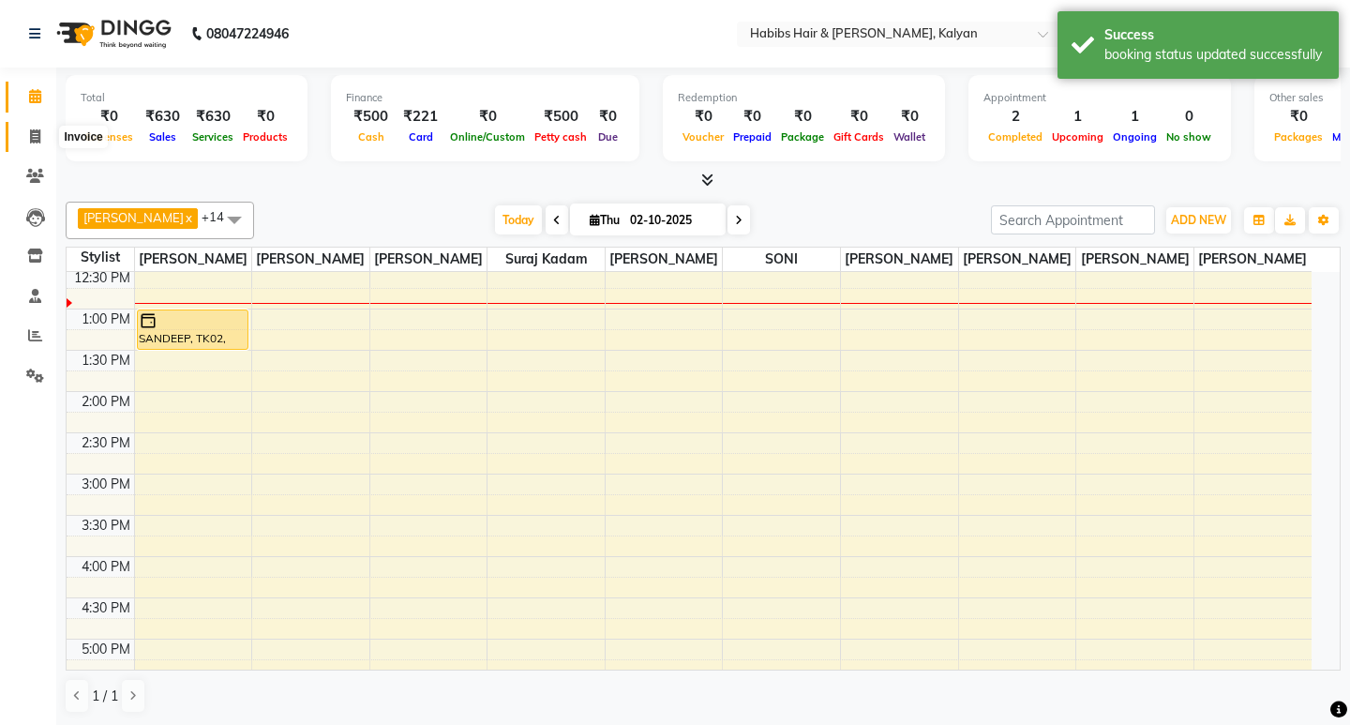
select select "8185"
select select "service"
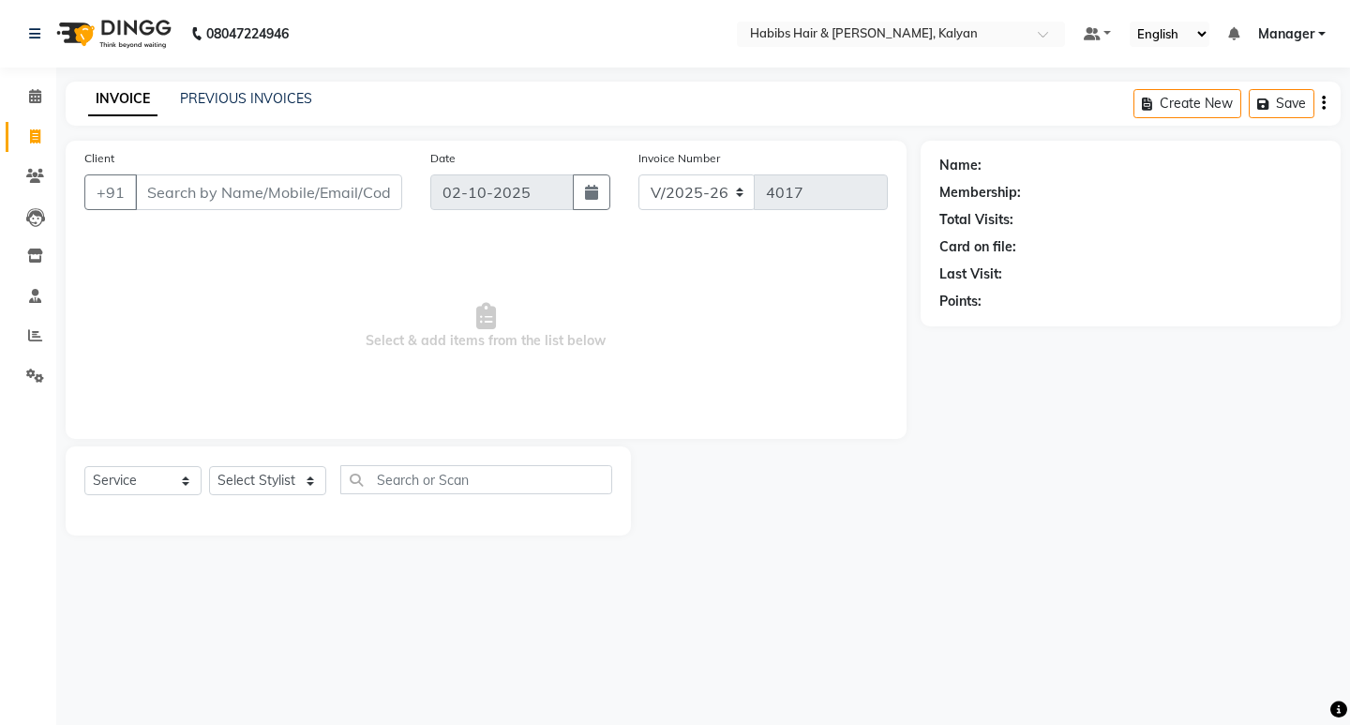
click at [485, 342] on span "Select & add items from the list below" at bounding box center [485, 327] width 803 height 188
click at [428, 386] on span "Select & add items from the list below" at bounding box center [485, 327] width 803 height 188
click at [481, 338] on span "Select & add items from the list below" at bounding box center [485, 327] width 803 height 188
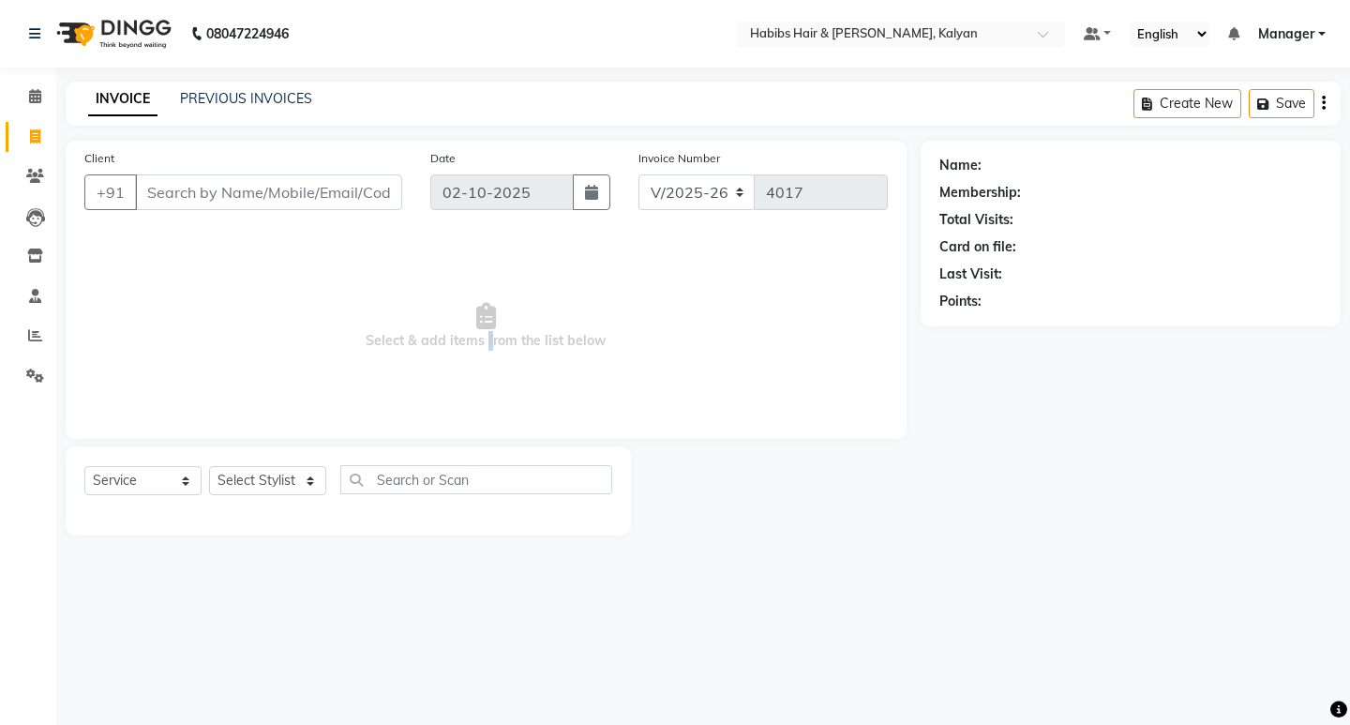
click at [481, 338] on span "Select & add items from the list below" at bounding box center [485, 327] width 803 height 188
click at [478, 366] on span "Select & add items from the list below" at bounding box center [485, 327] width 803 height 188
click at [482, 336] on span "Select & add items from the list below" at bounding box center [485, 327] width 803 height 188
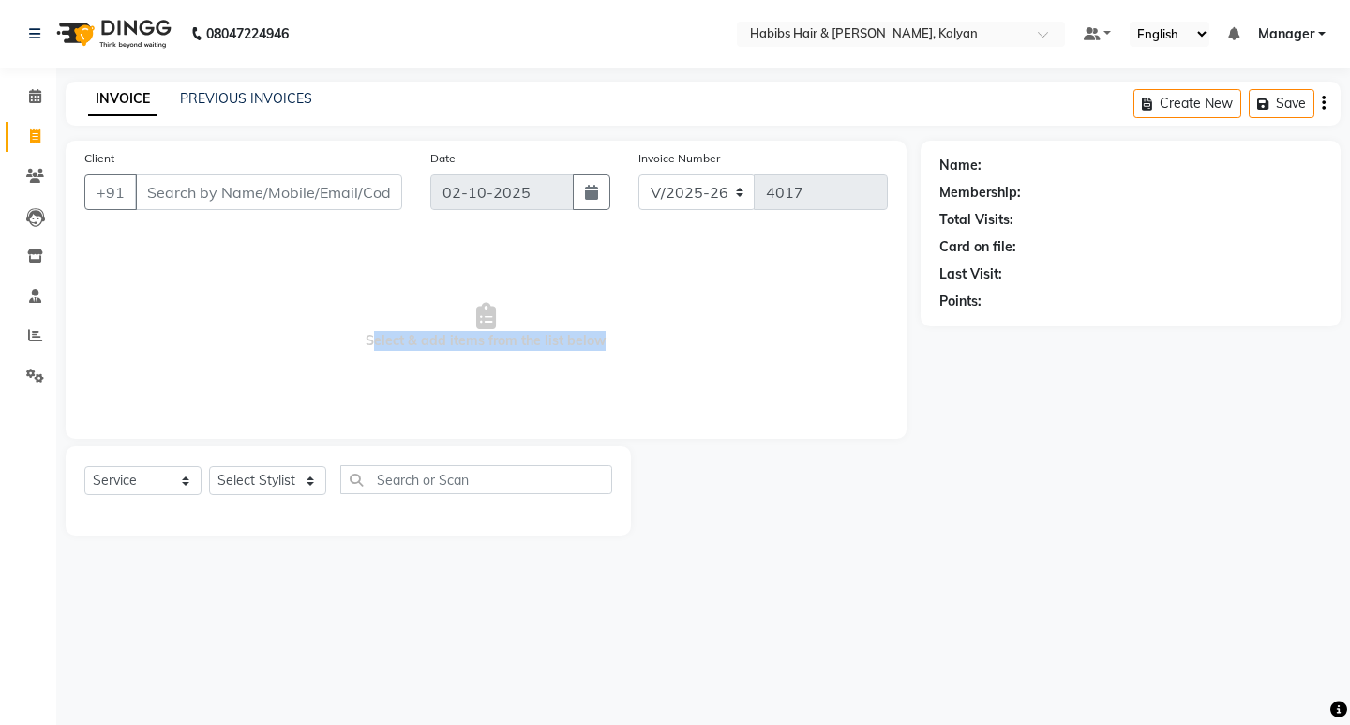
click at [482, 336] on span "Select & add items from the list below" at bounding box center [485, 327] width 803 height 188
click at [510, 398] on span "Select & add items from the list below" at bounding box center [485, 327] width 803 height 188
click at [27, 105] on span at bounding box center [35, 97] width 33 height 22
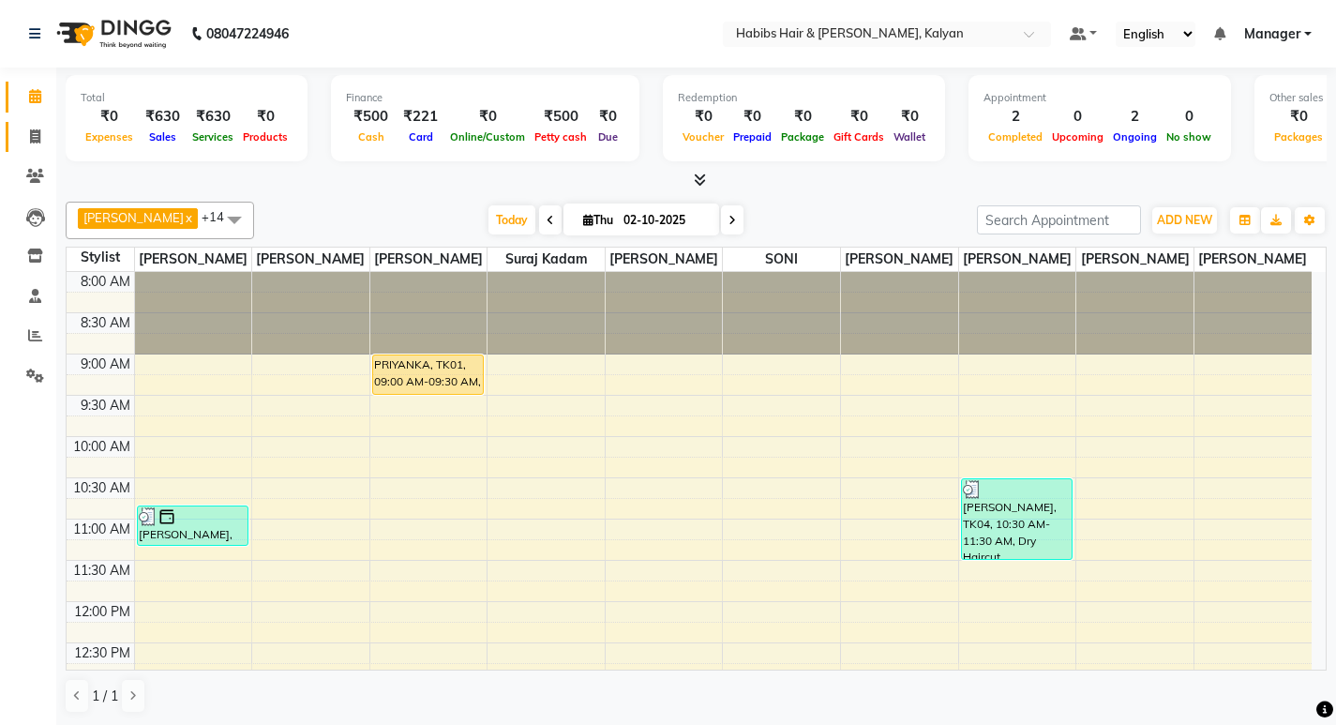
click at [19, 149] on link "Invoice" at bounding box center [28, 137] width 45 height 31
select select "8185"
select select "service"
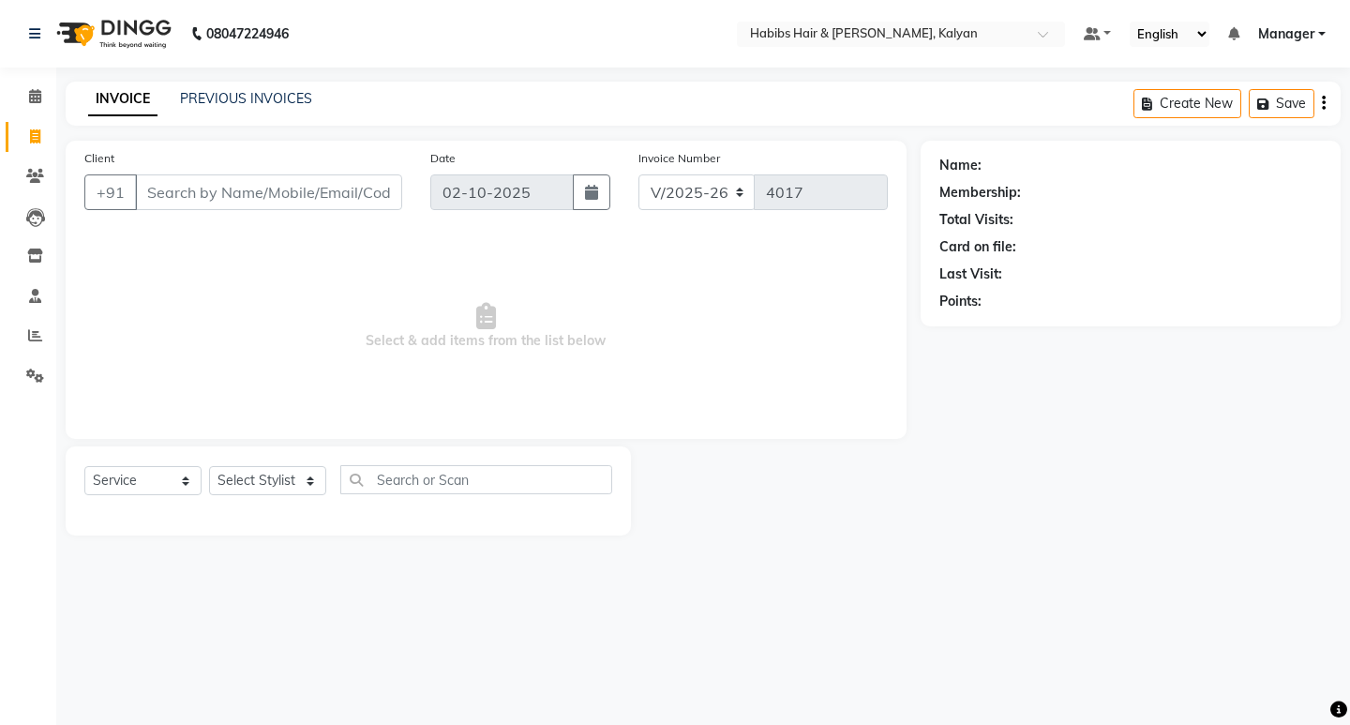
click at [485, 339] on span "Select & add items from the list below" at bounding box center [485, 327] width 803 height 188
click at [487, 390] on span "Select & add items from the list below" at bounding box center [485, 327] width 803 height 188
click at [127, 231] on div "Client +91 Date 02-10-2025 Invoice Number V/2025 V/2025-26 4017 Select & add it…" at bounding box center [486, 290] width 841 height 298
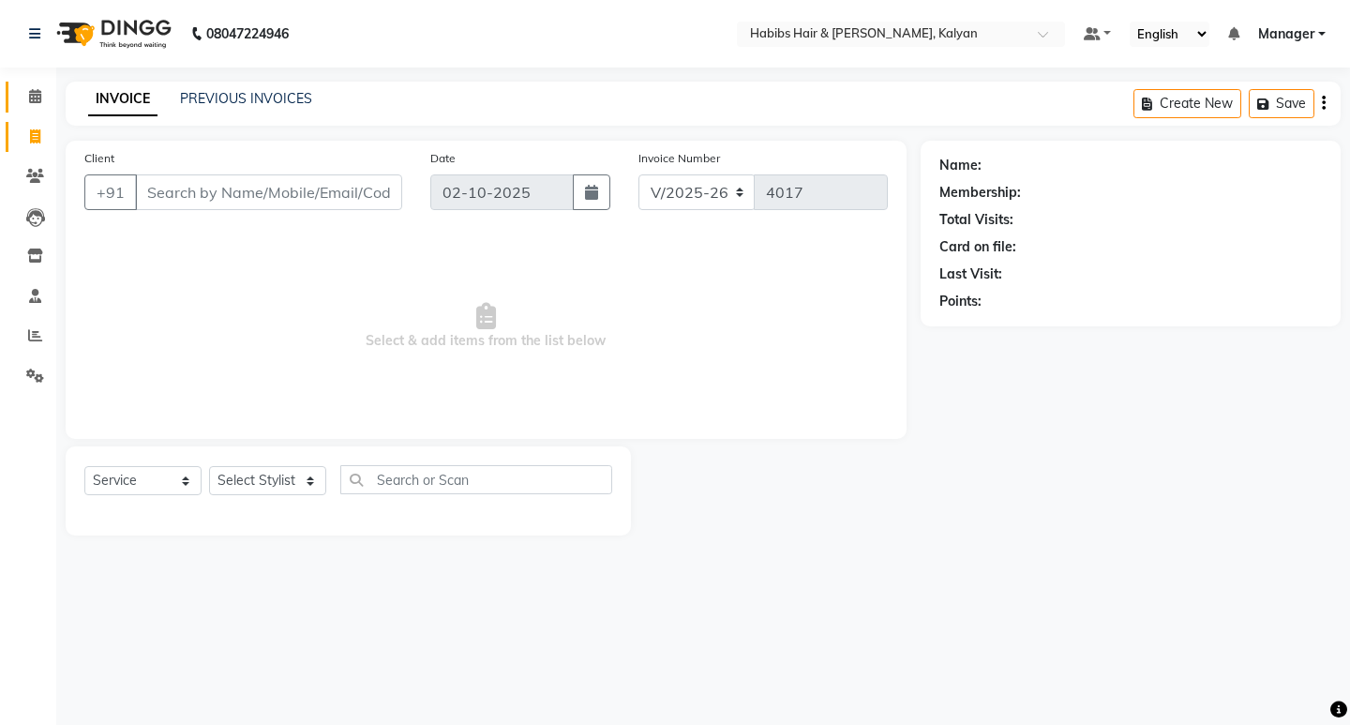
click at [31, 108] on link "Calendar" at bounding box center [28, 97] width 45 height 31
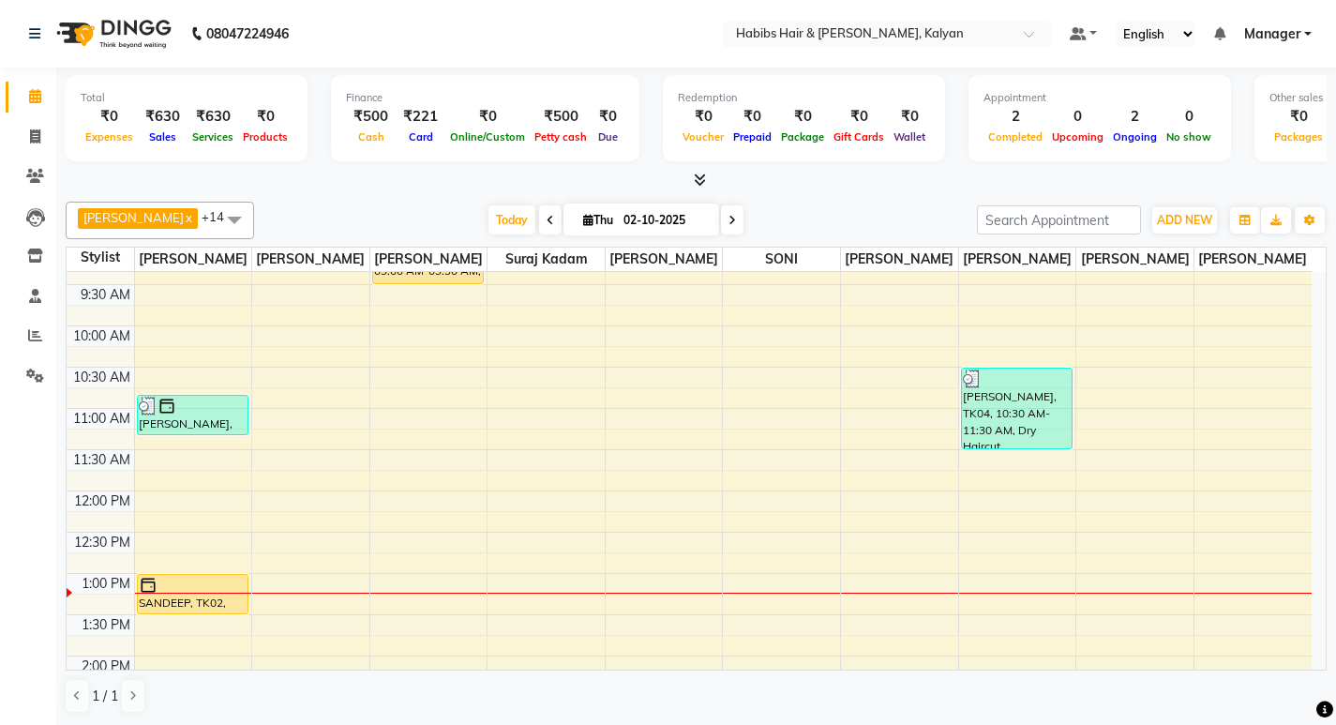
scroll to position [281, 0]
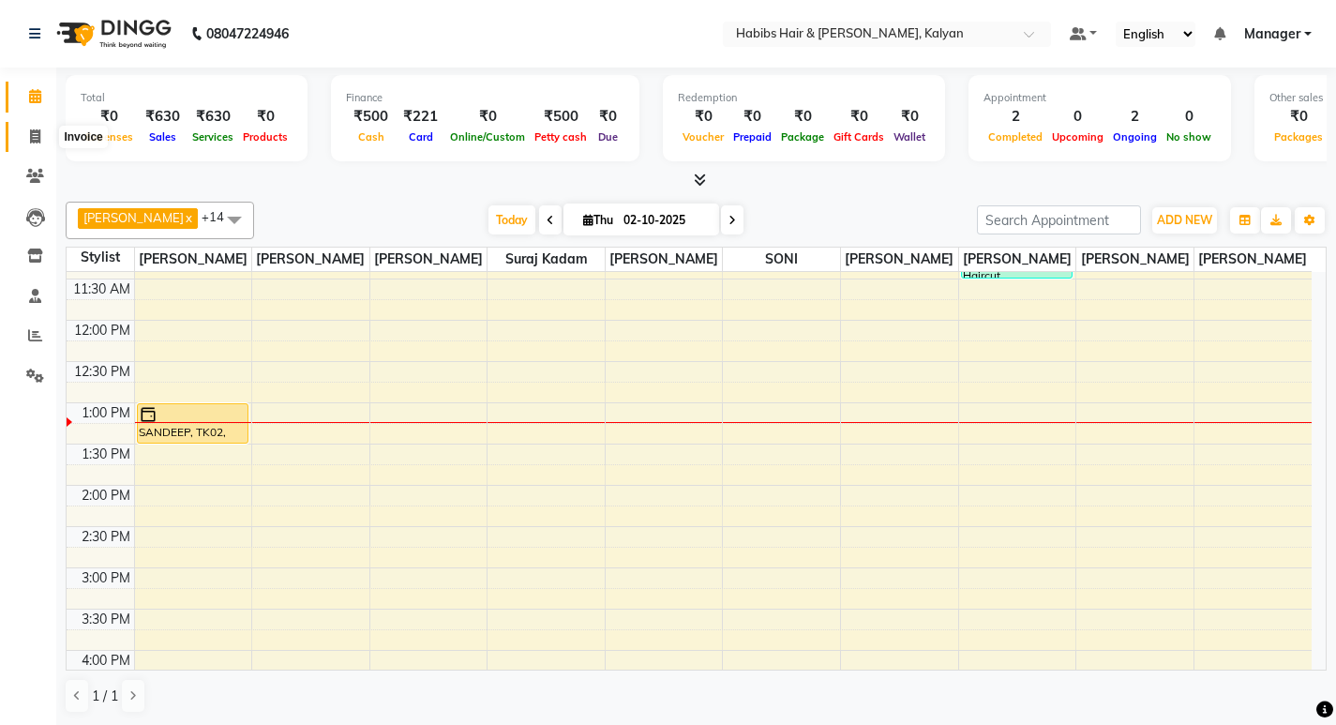
click at [23, 137] on span at bounding box center [35, 138] width 33 height 22
select select "service"
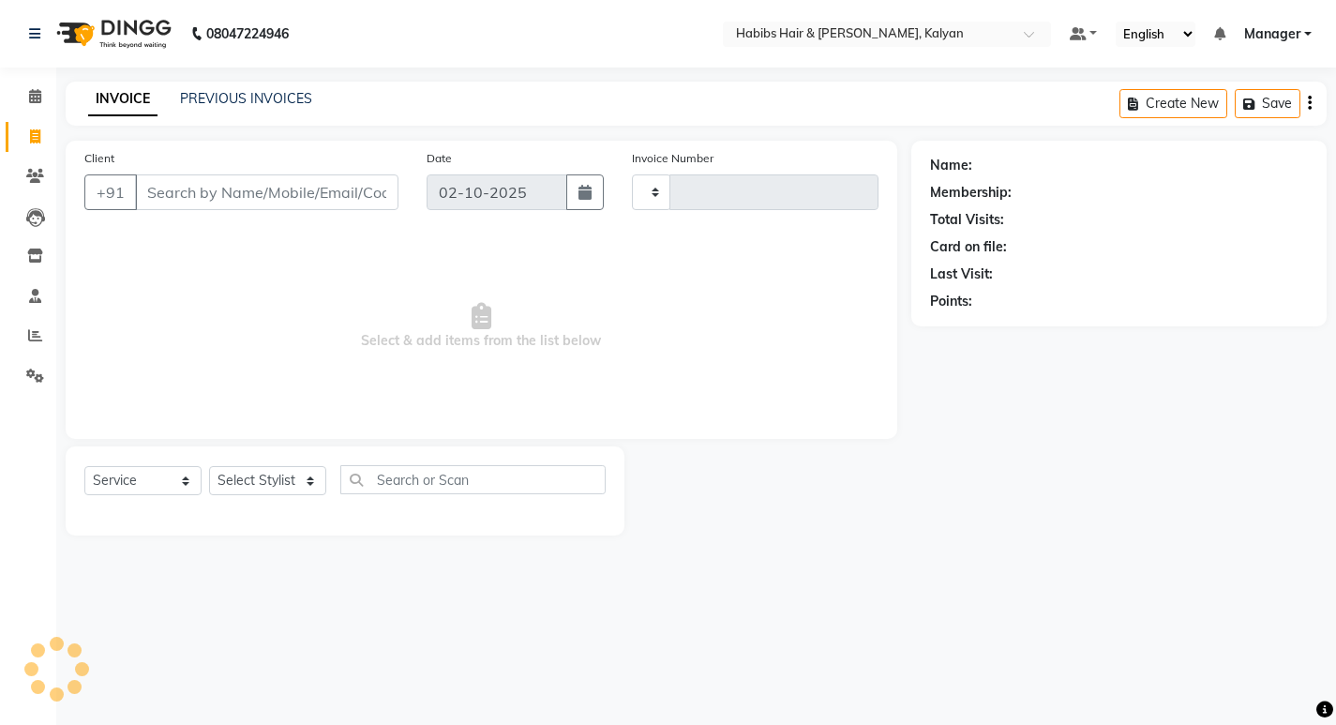
type input "4017"
select select "8185"
click at [222, 188] on input "Client" at bounding box center [268, 192] width 267 height 36
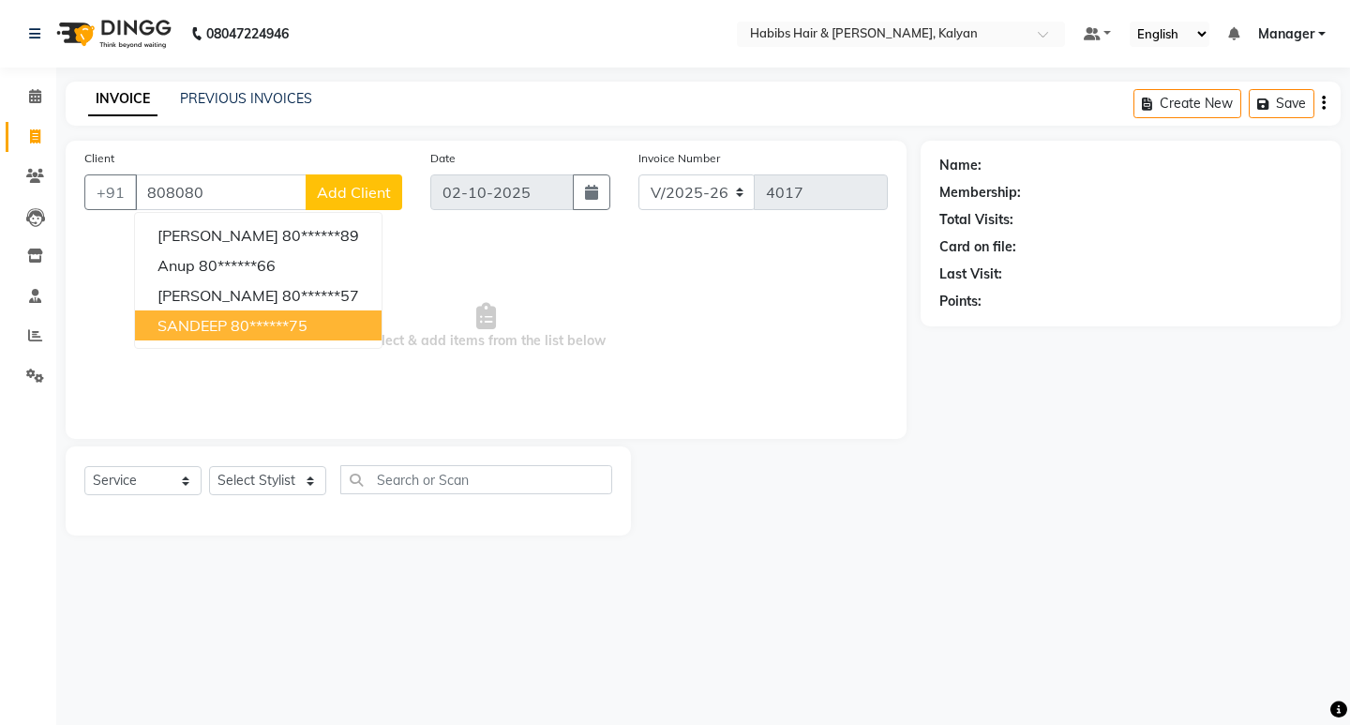
click at [275, 324] on ngb-highlight "80******75" at bounding box center [269, 325] width 77 height 19
type input "80******75"
select select "2: Object"
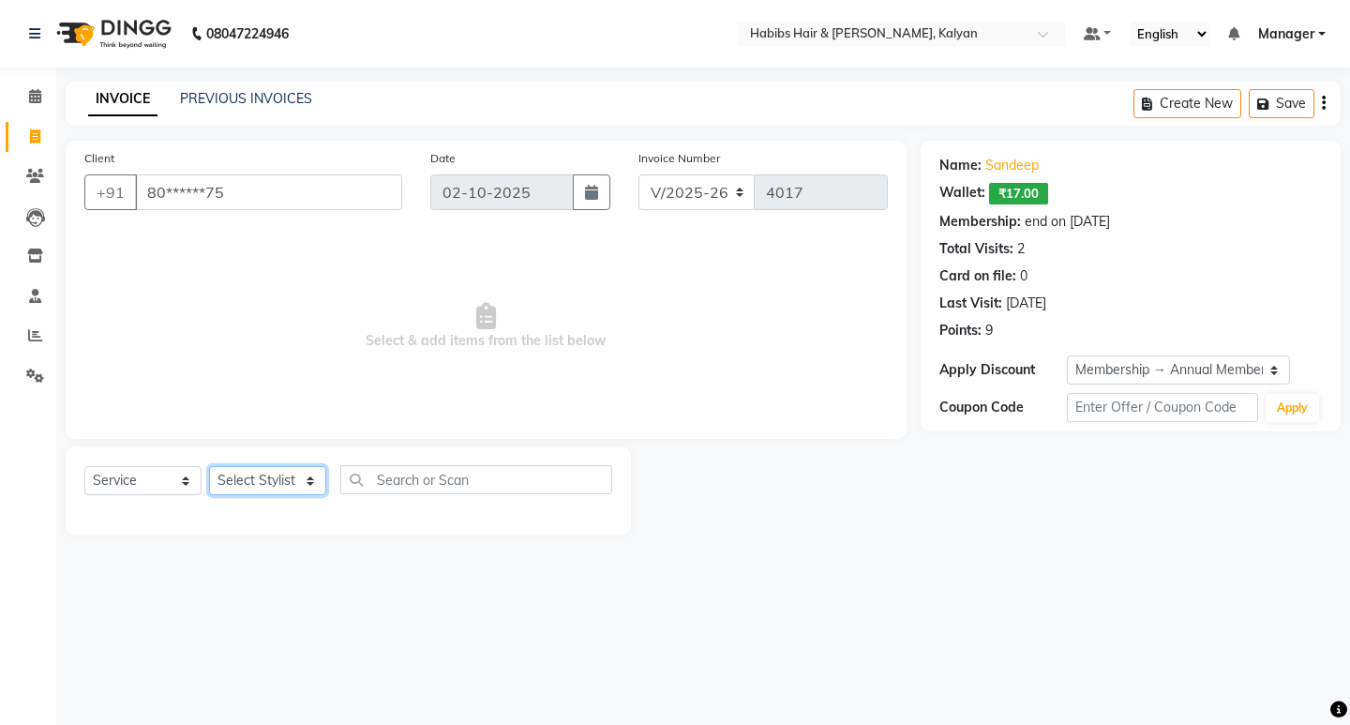
click at [269, 492] on select "Select Stylist Kumudini Manager Minakshi Namrata zipre Omkar Patil Pankaj Jadha…" at bounding box center [267, 480] width 117 height 29
select select "77419"
click at [209, 466] on select "Select Stylist Kumudini Manager Minakshi Namrata zipre Omkar Patil Pankaj Jadha…" at bounding box center [267, 480] width 117 height 29
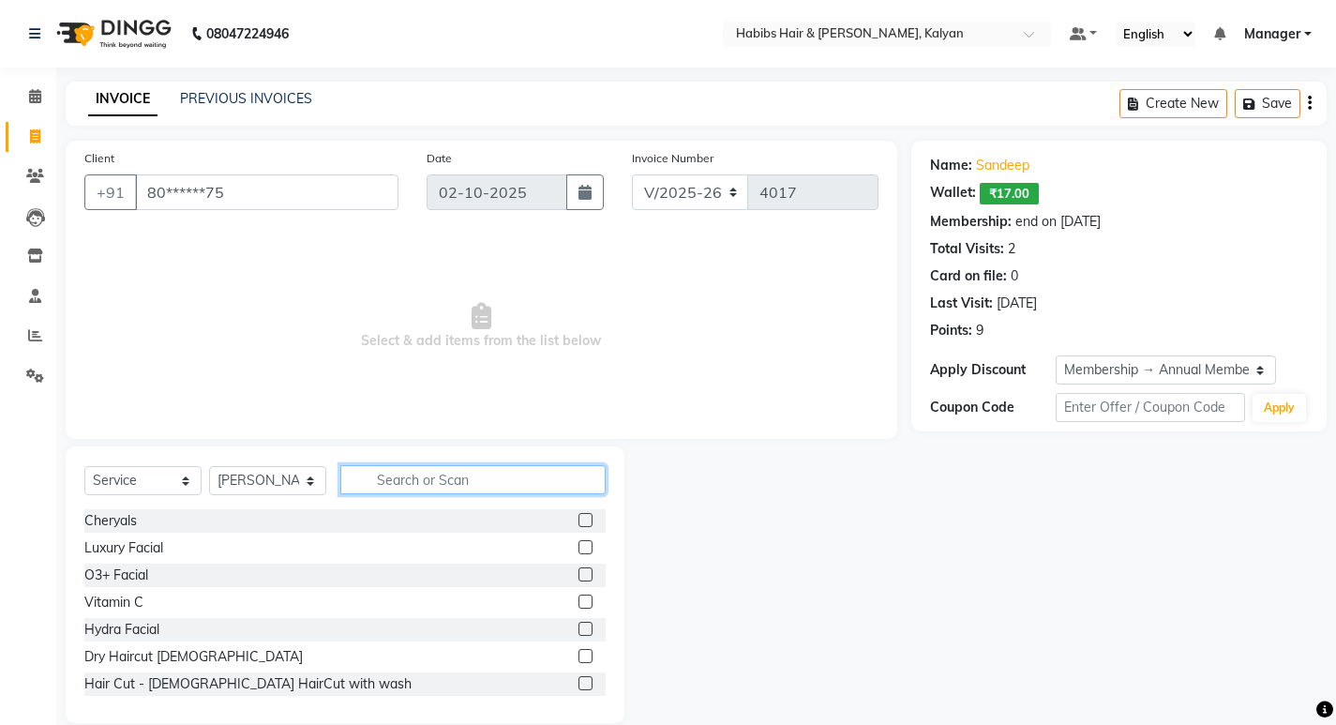
click at [380, 465] on input "text" at bounding box center [472, 479] width 265 height 29
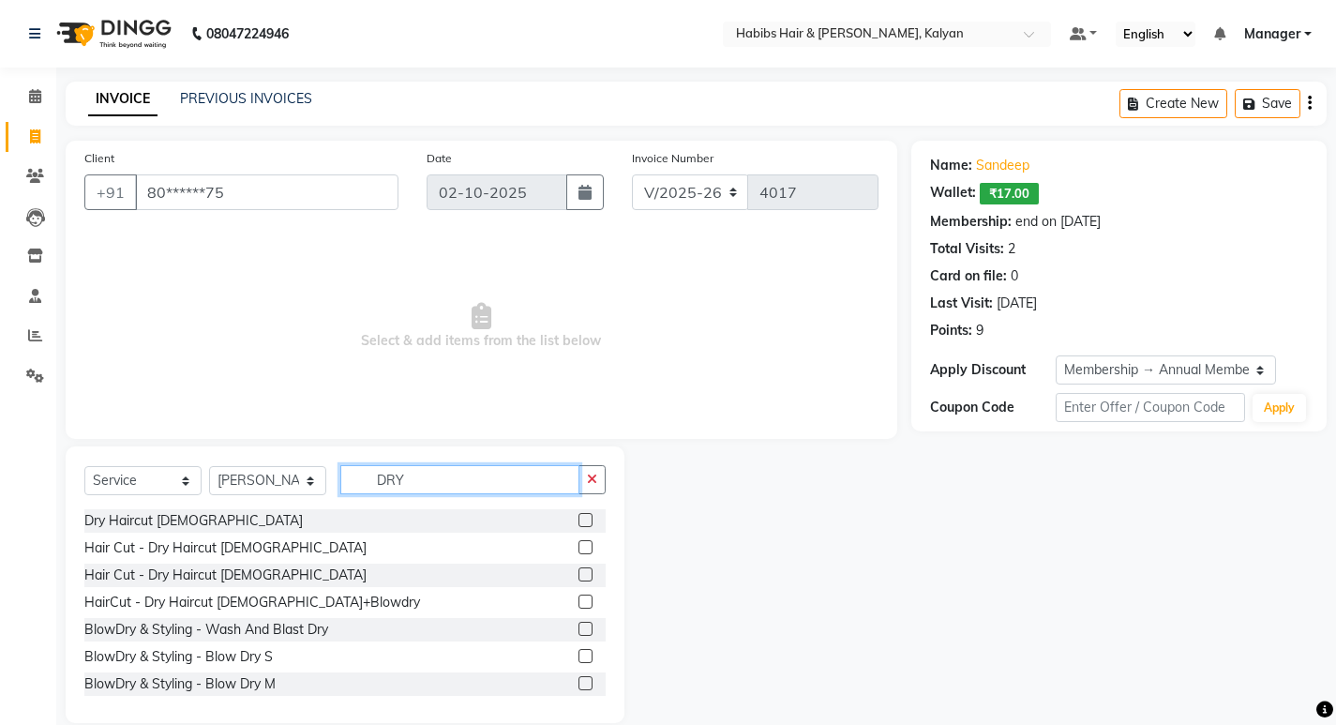
type input "DRY"
click at [578, 518] on label at bounding box center [585, 520] width 14 height 14
click at [578, 518] on input "checkbox" at bounding box center [584, 521] width 12 height 12
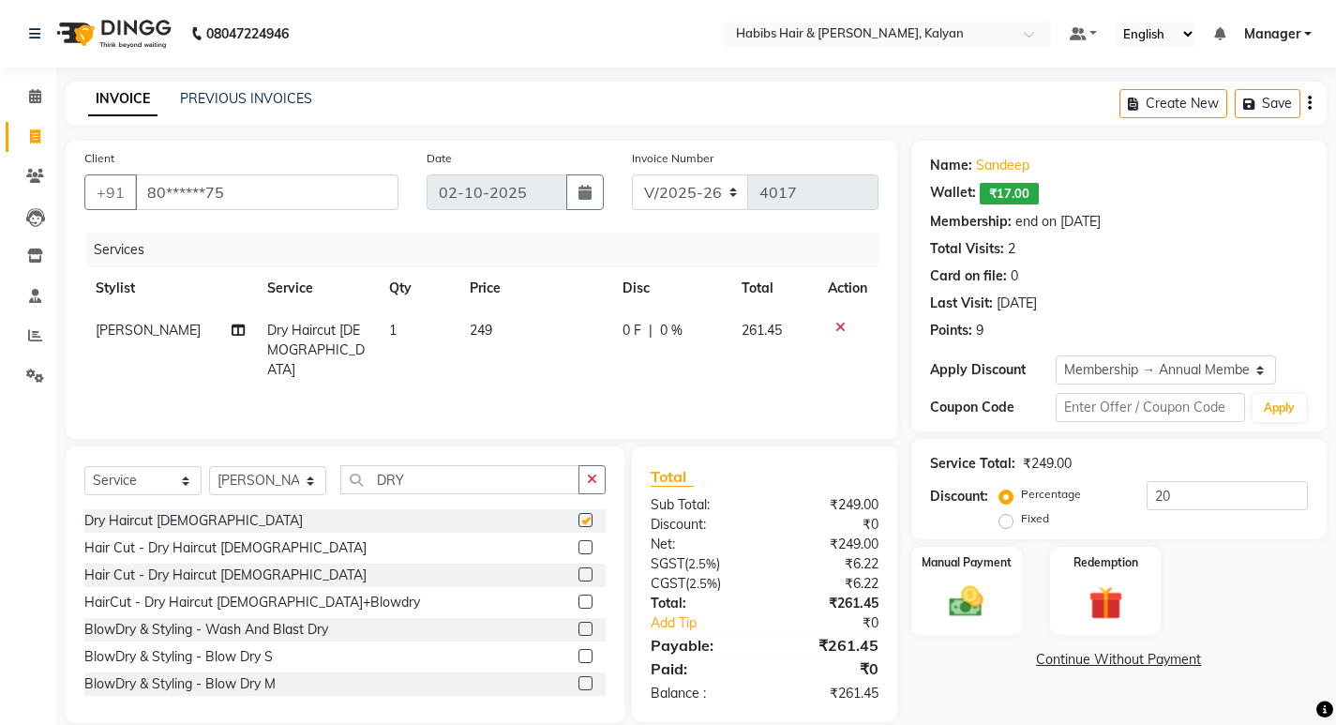
checkbox input "false"
click at [1195, 358] on select "Select Membership → Annual Membership Loyalty → All Customers → Level 10" at bounding box center [1166, 369] width 220 height 29
select select "0:"
click at [1056, 355] on select "Select Membership → Annual Membership Loyalty → All Customers → Level 10" at bounding box center [1166, 369] width 220 height 29
type input "0"
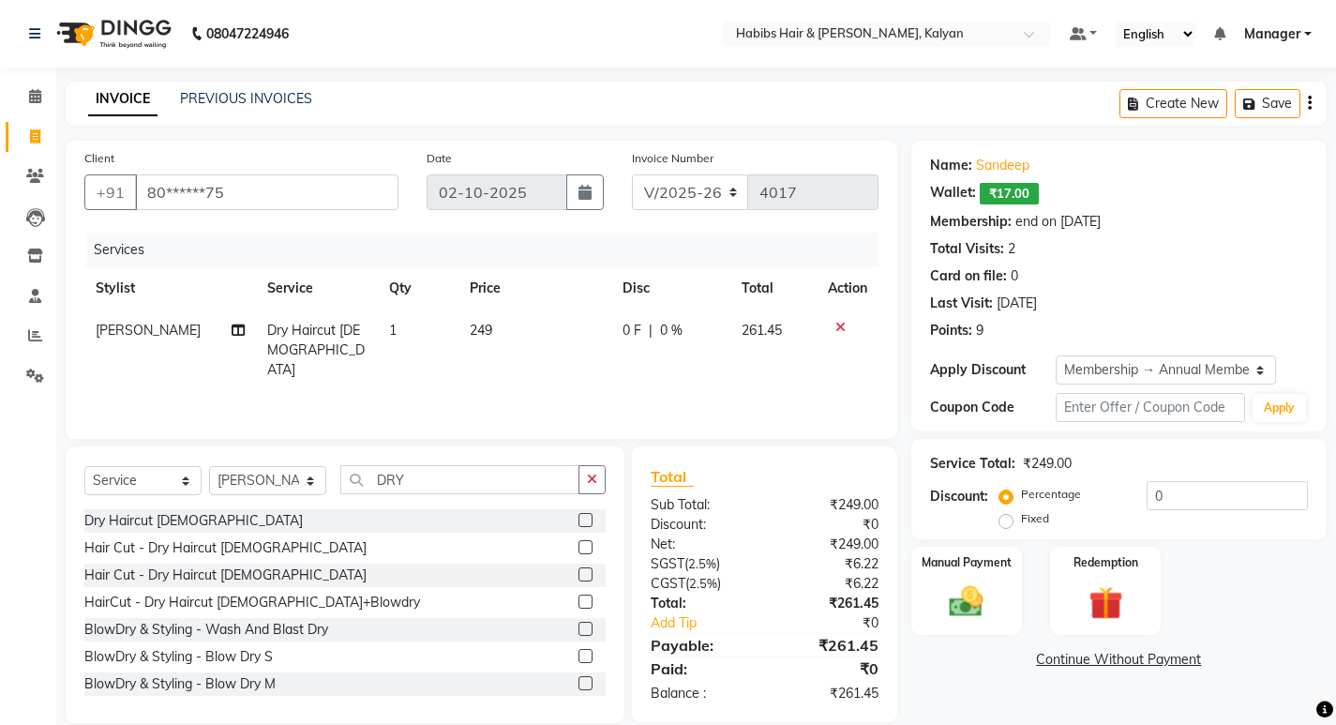
click at [718, 335] on td "0 F | 0 %" at bounding box center [670, 350] width 119 height 82
select select "77419"
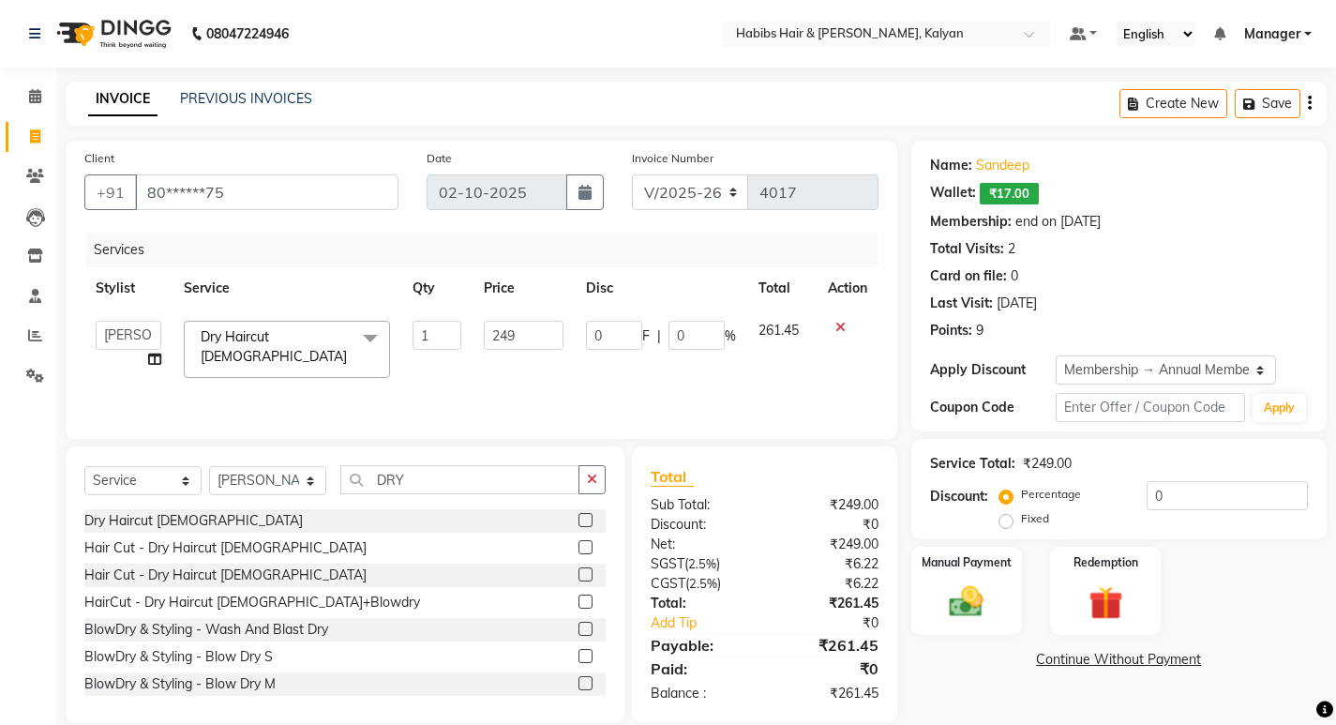
click at [718, 335] on input "0" at bounding box center [696, 335] width 56 height 29
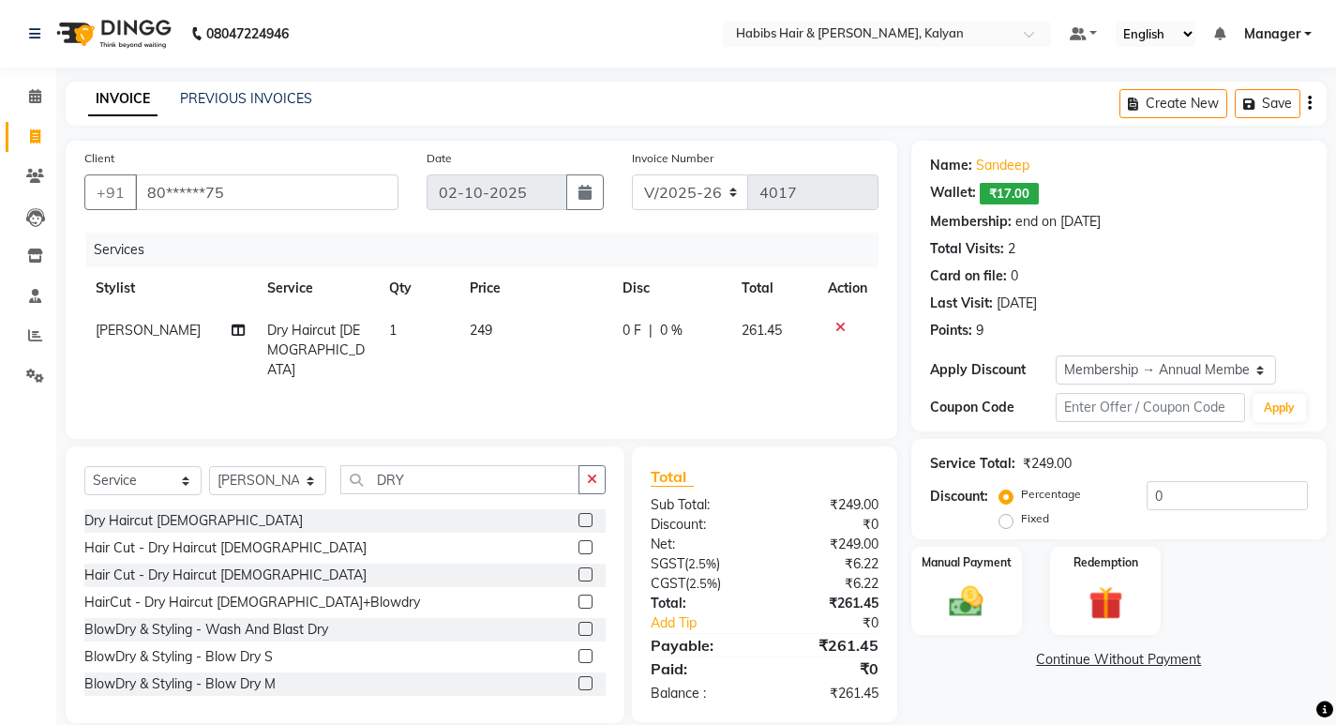
click at [1309, 103] on icon "button" at bounding box center [1310, 103] width 4 height 1
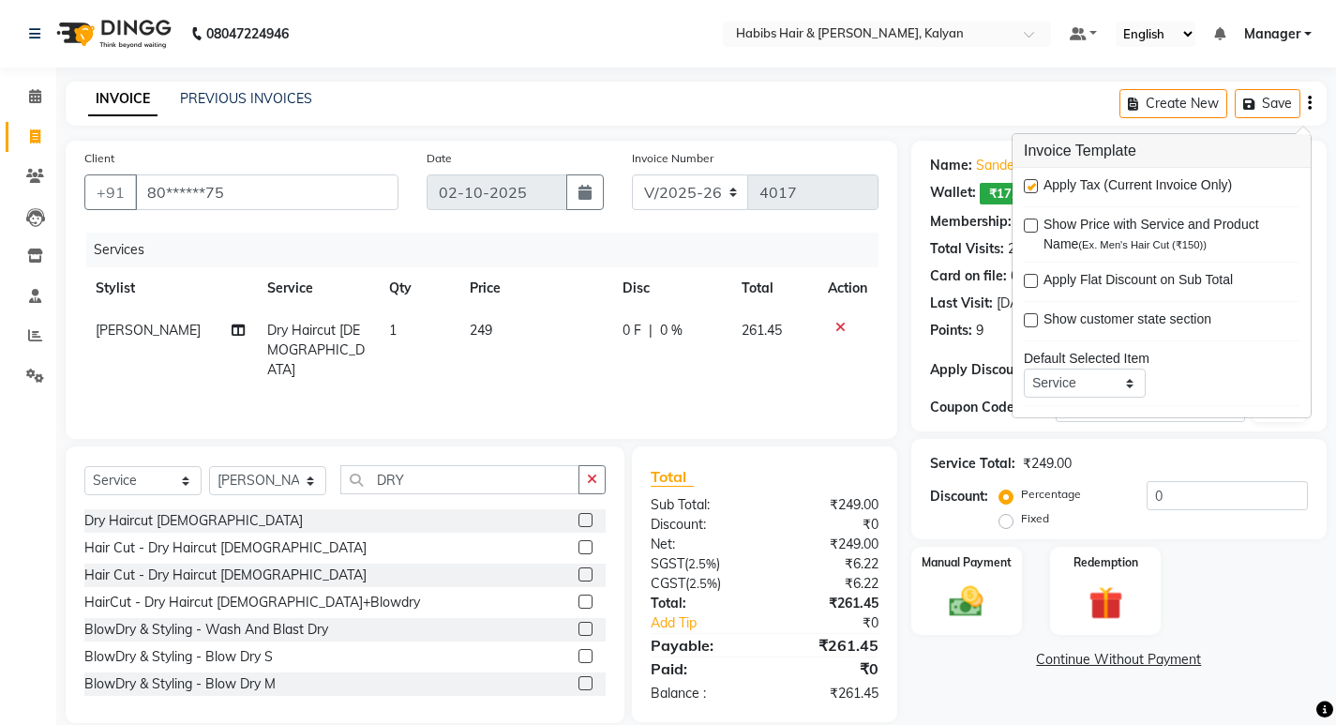
click at [742, 390] on div "Services Stylist Service Qty Price Disc Total Action Sagar saindane Dry Haircut…" at bounding box center [481, 327] width 794 height 188
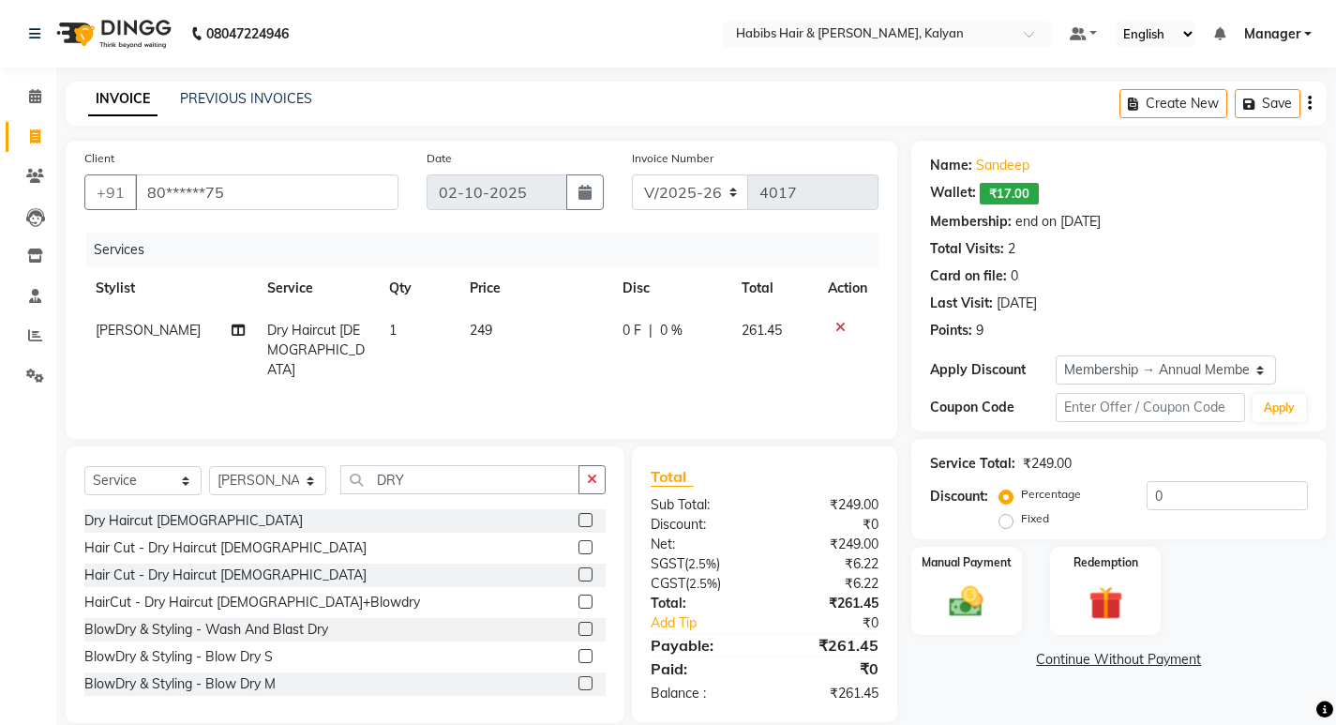
click at [686, 333] on div "0 F | 0 %" at bounding box center [671, 331] width 97 height 20
select select "77419"
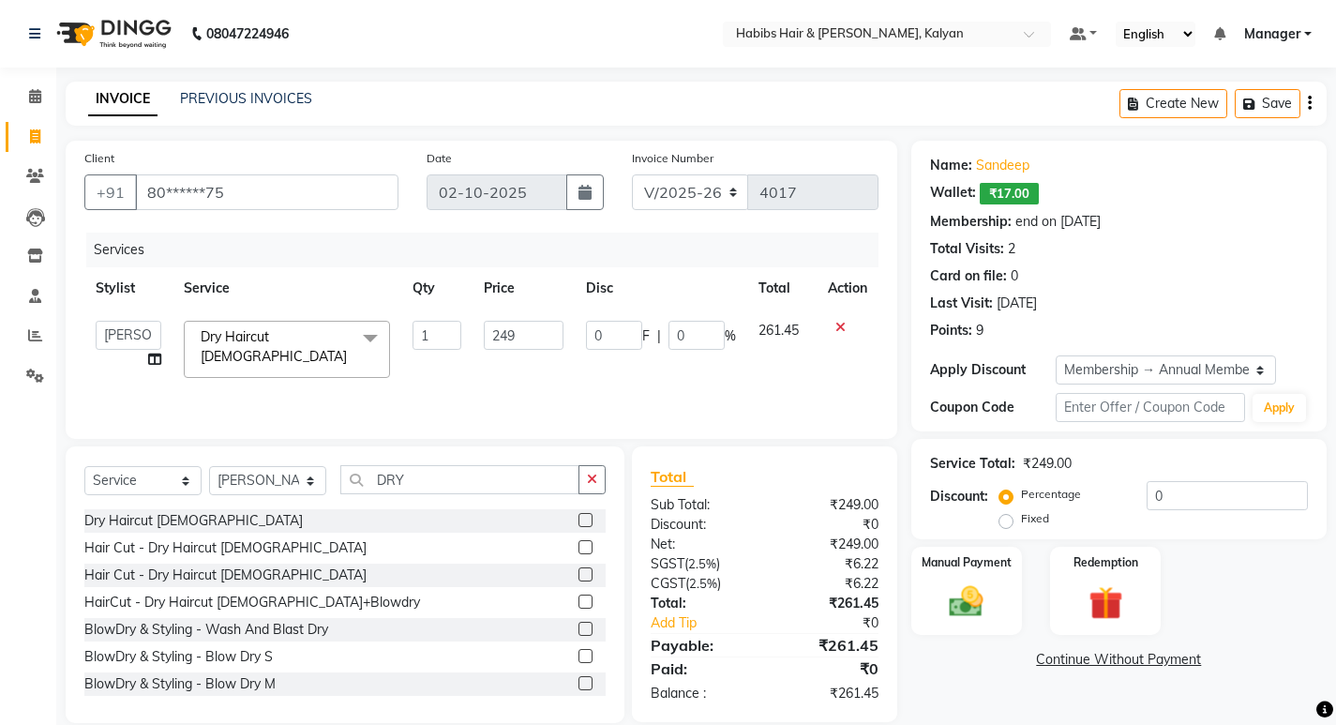
click at [686, 333] on input "0" at bounding box center [696, 335] width 56 height 29
type input "100"
click at [766, 387] on div "Services Stylist Service Qty Price Disc Total Action Kumudini Manager Minakshi …" at bounding box center [481, 327] width 794 height 188
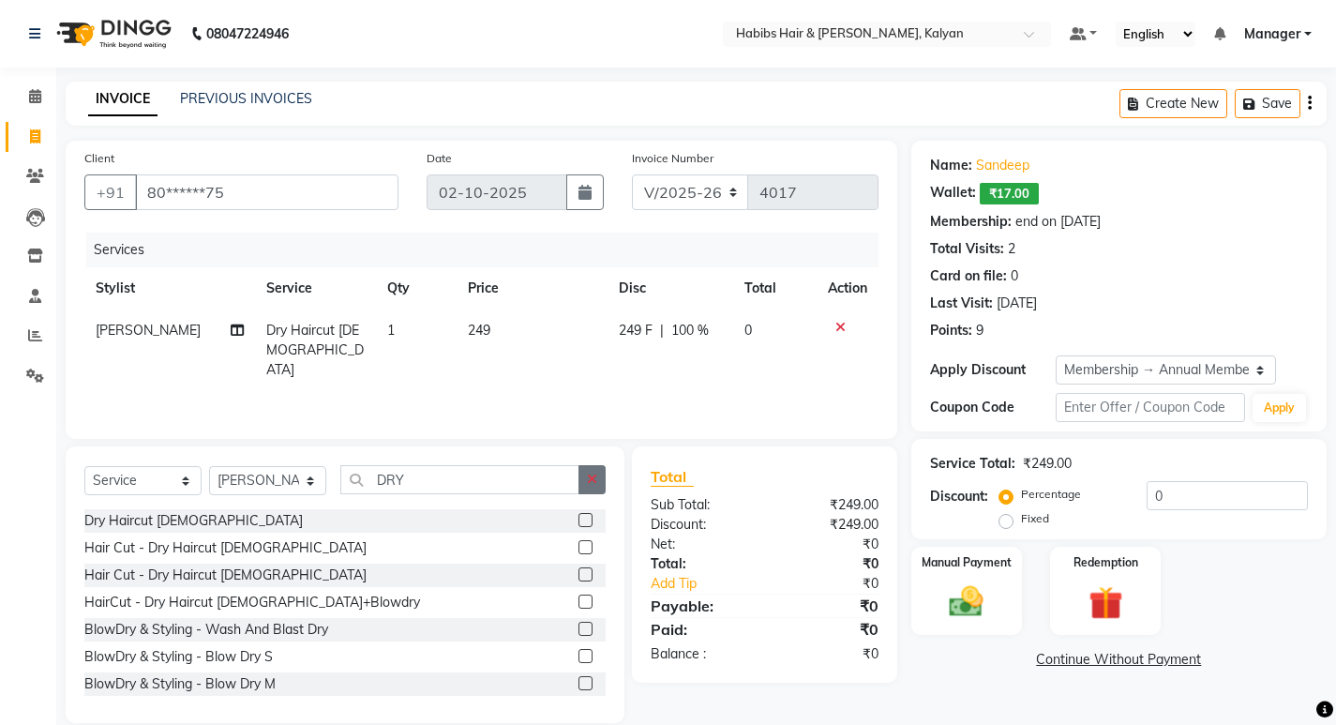
click at [593, 482] on icon "button" at bounding box center [592, 479] width 10 height 13
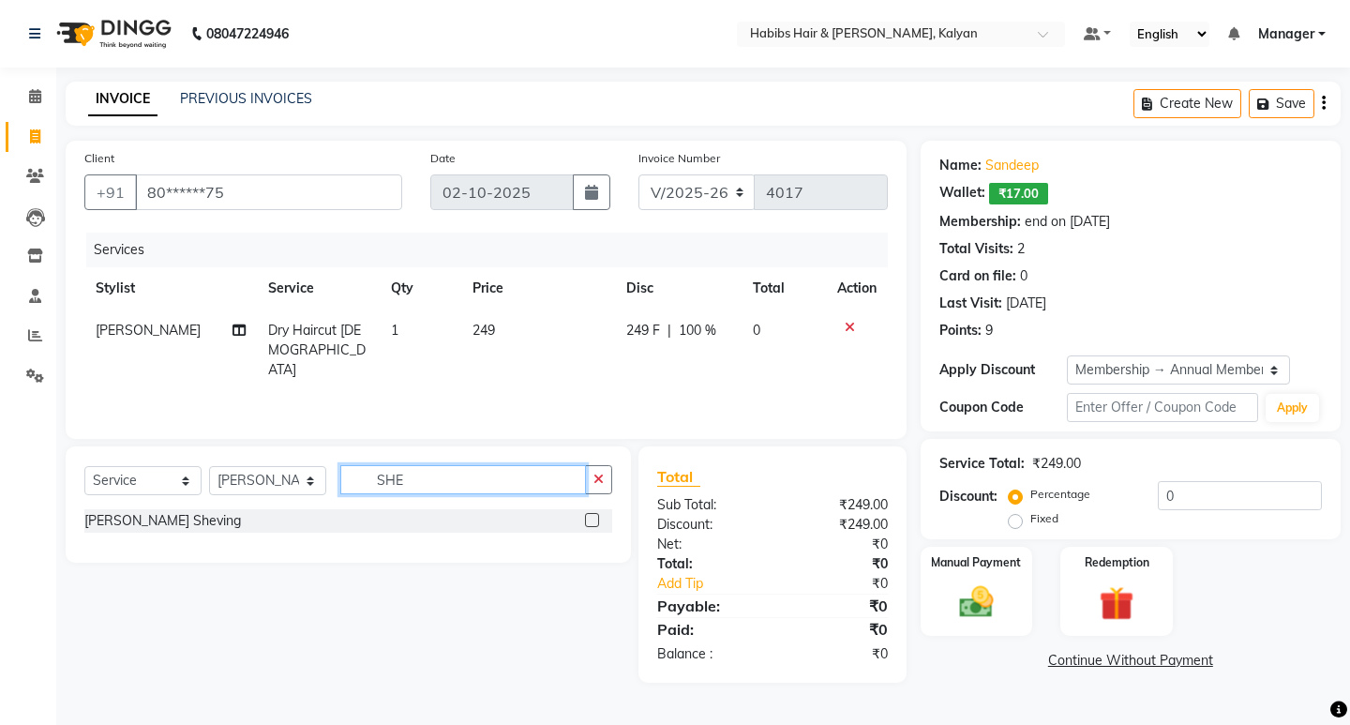
type input "SHE"
drag, startPoint x: 596, startPoint y: 518, endPoint x: 570, endPoint y: 477, distance: 48.1
click at [595, 518] on label at bounding box center [592, 520] width 14 height 14
click at [595, 518] on input "checkbox" at bounding box center [591, 521] width 12 height 12
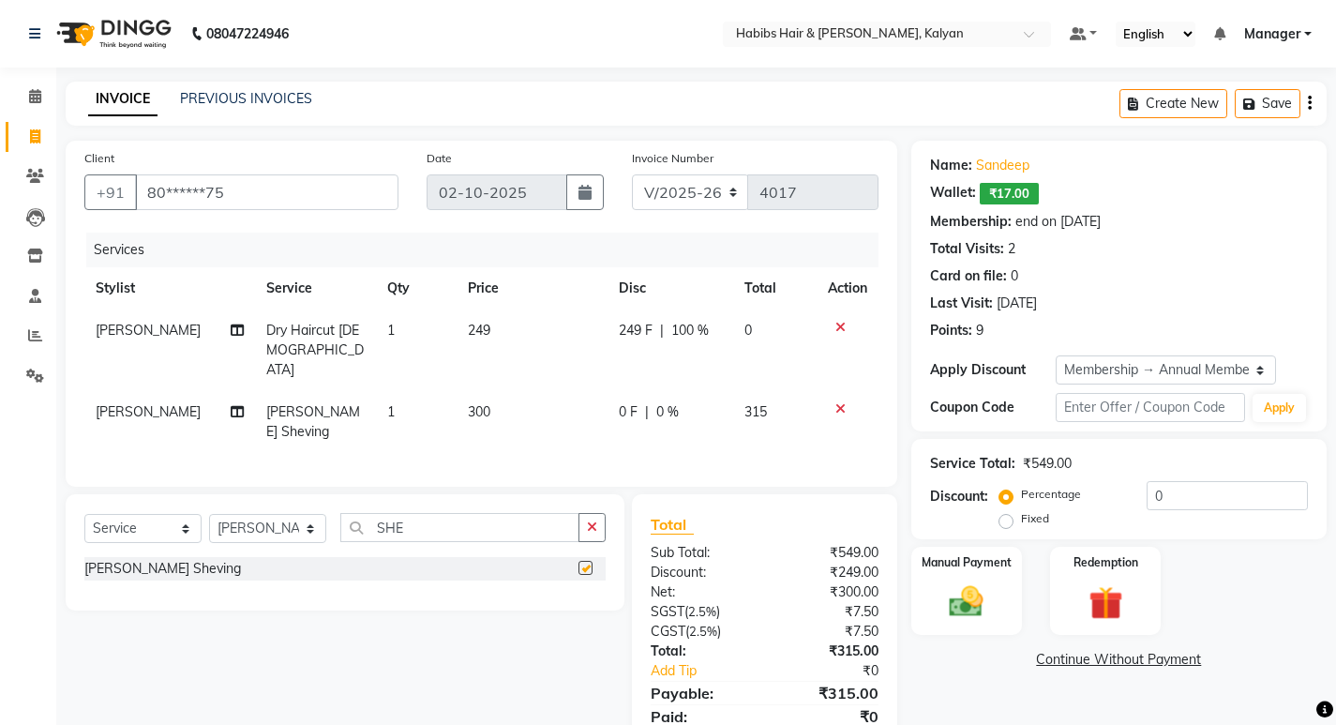
checkbox input "false"
click at [499, 407] on td "300" at bounding box center [532, 422] width 151 height 62
select select "77419"
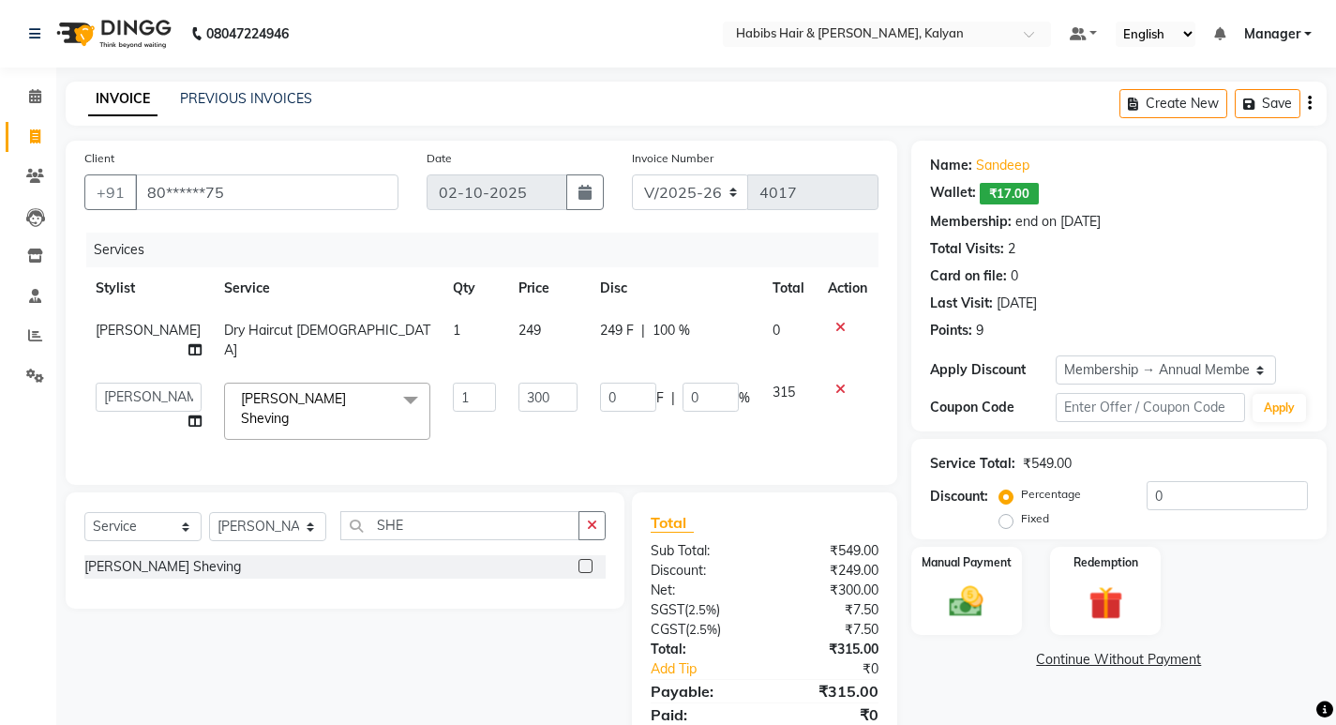
click at [518, 400] on input "300" at bounding box center [547, 397] width 59 height 29
type input "240"
click at [535, 409] on input "240" at bounding box center [547, 397] width 59 height 29
click at [560, 431] on div "Services Stylist Service Qty Price Disc Total Action Sagar saindane Dry Haircut…" at bounding box center [481, 349] width 794 height 233
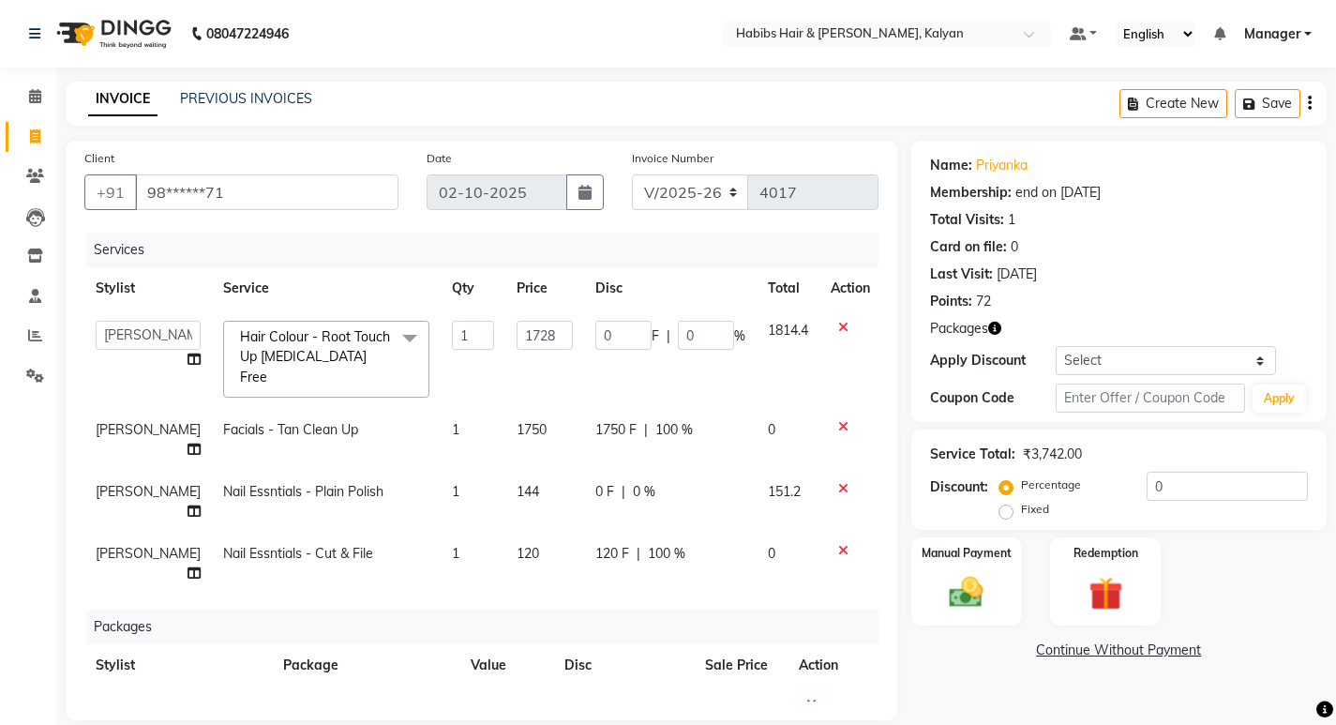
select select "8185"
select select "77419"
select select "service"
select select "80296"
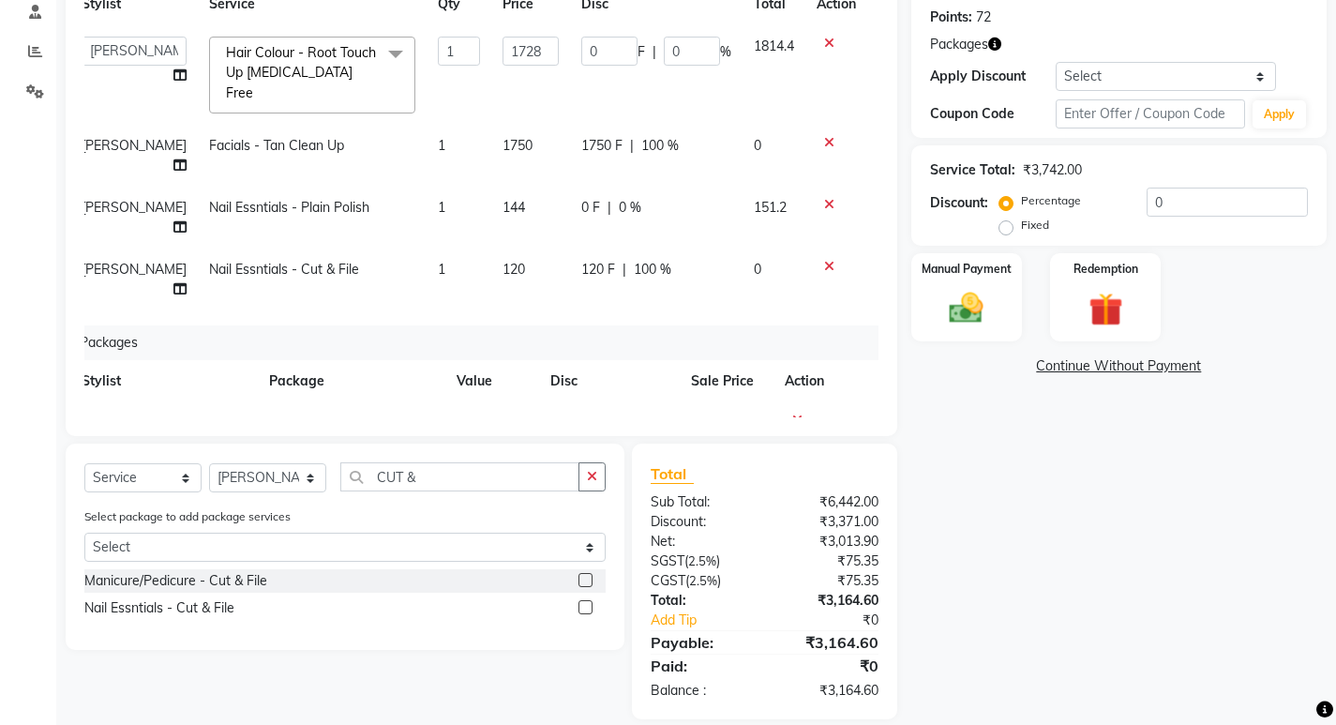
scroll to position [97, 0]
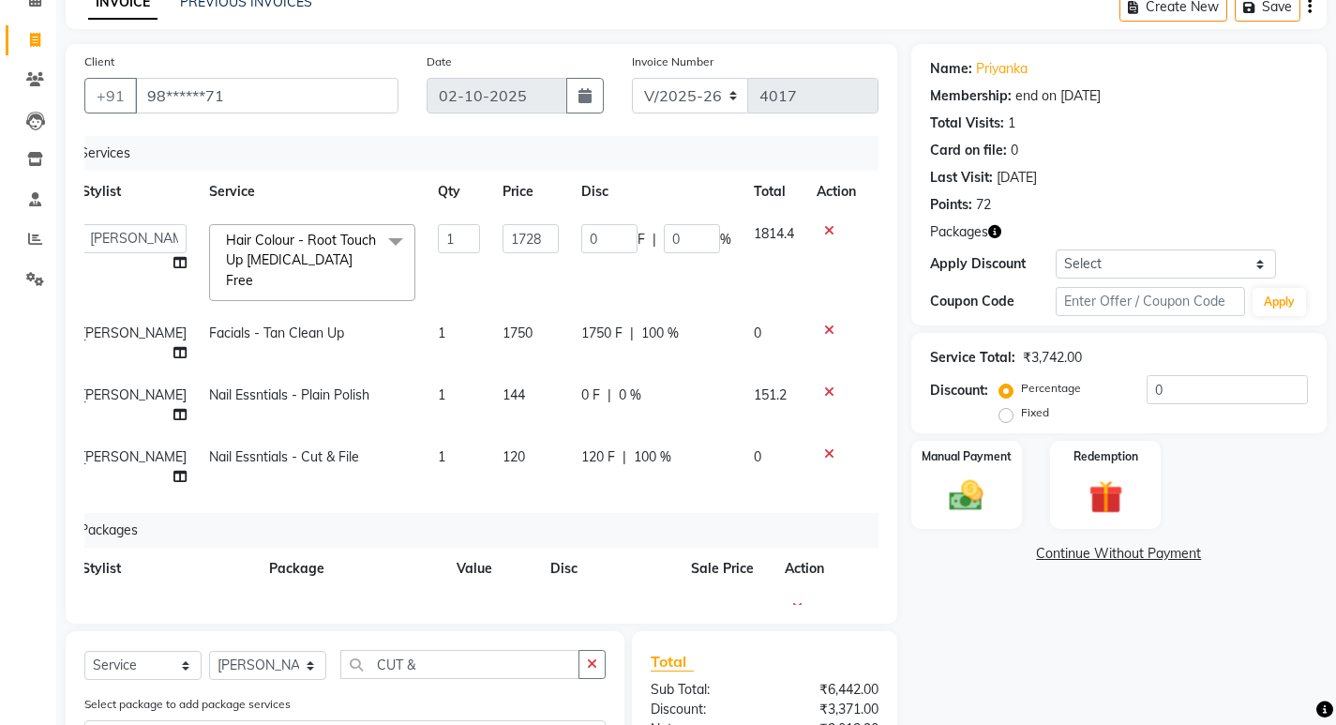
click at [844, 548] on th "Action" at bounding box center [818, 569] width 91 height 42
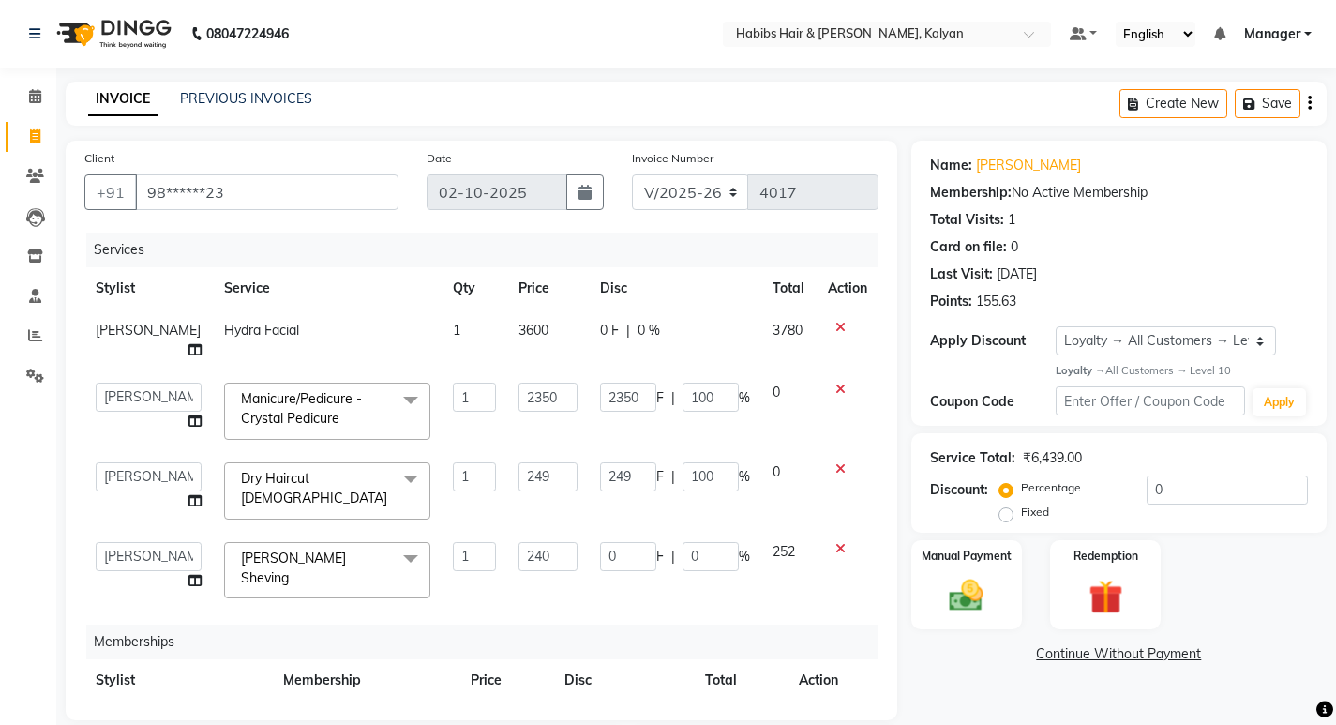
select select "8185"
select select "93333"
select select "91726"
select select "77407"
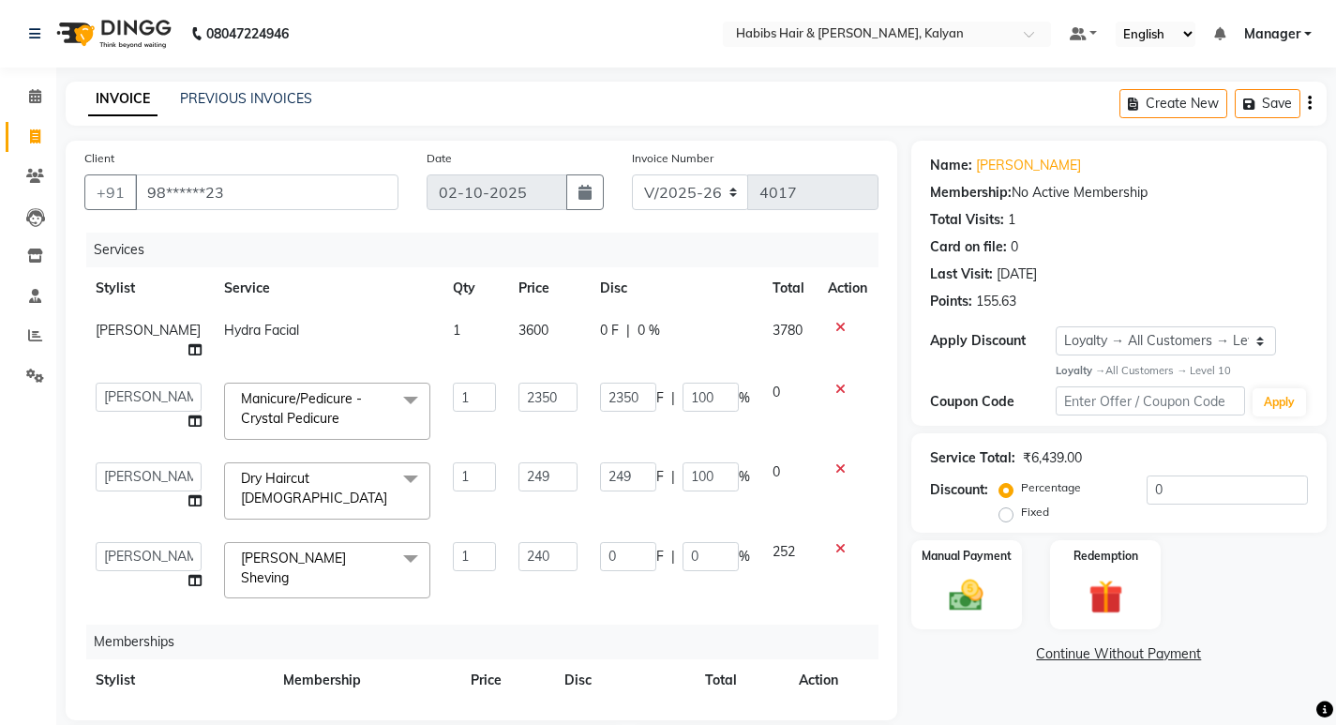
select select "1: Object"
